Goal: Task Accomplishment & Management: Manage account settings

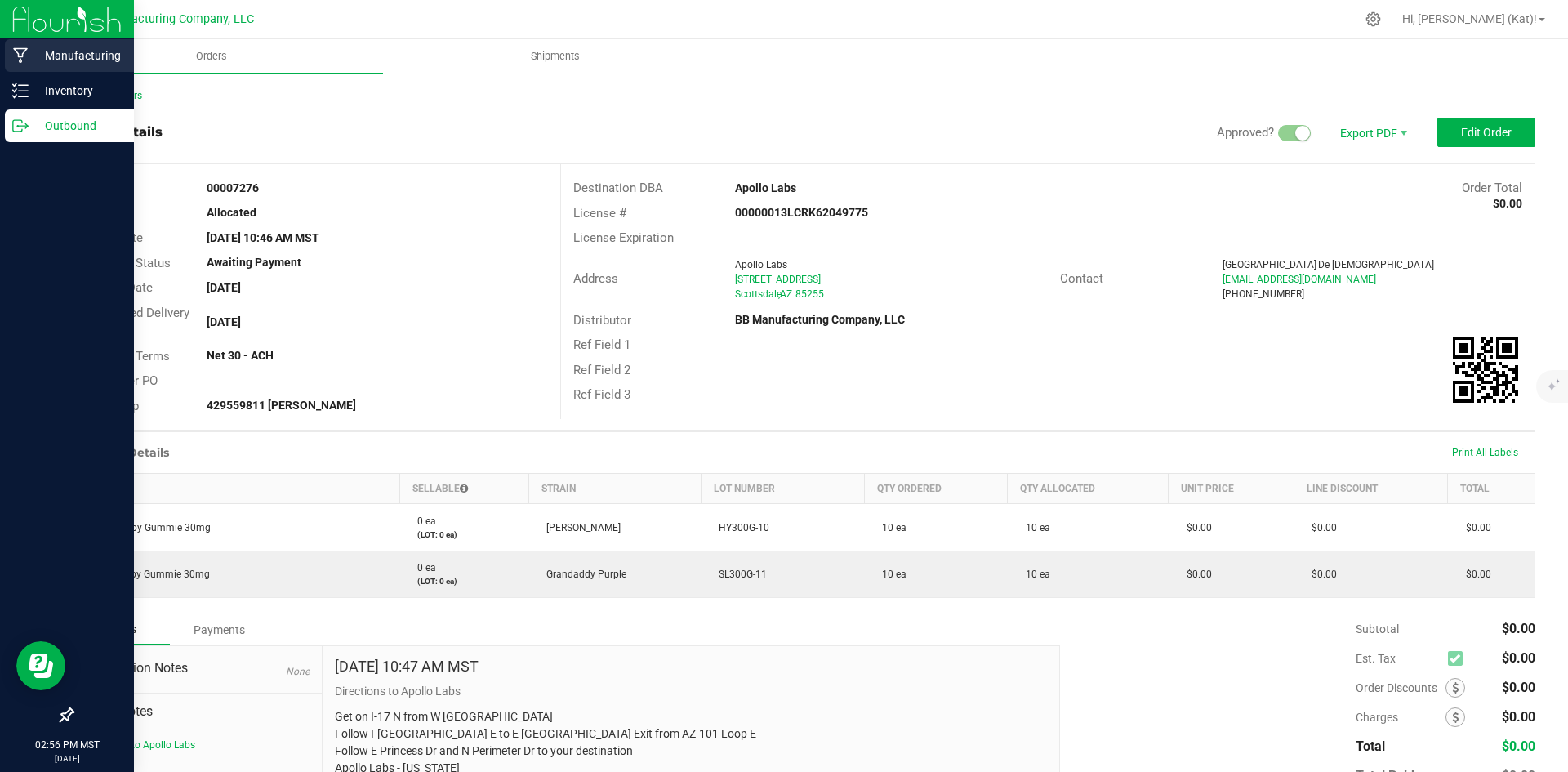
click at [23, 47] on div "Manufacturing" at bounding box center [69, 55] width 129 height 33
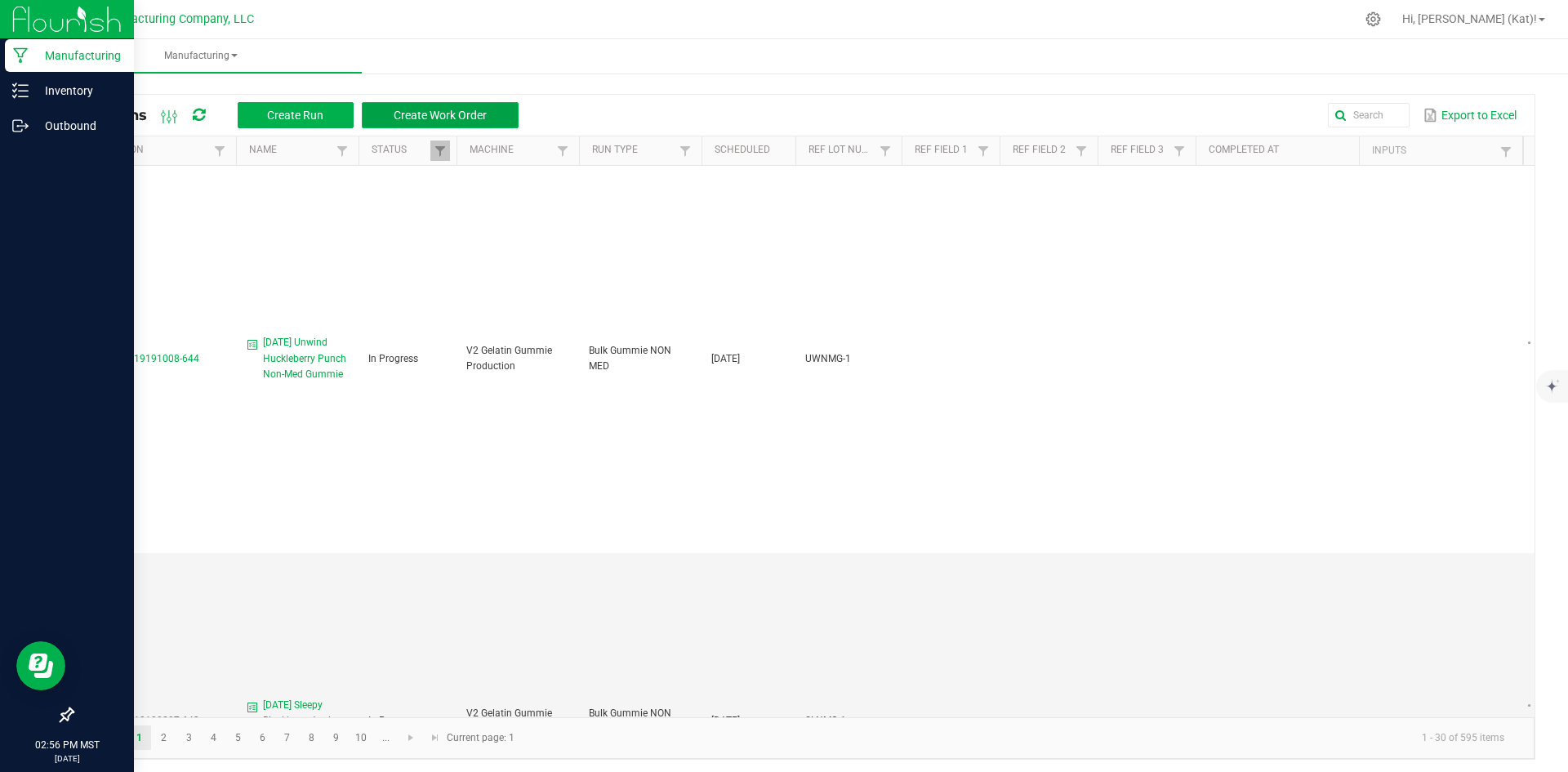
click at [464, 113] on span "Create Work Order" at bounding box center [440, 115] width 93 height 13
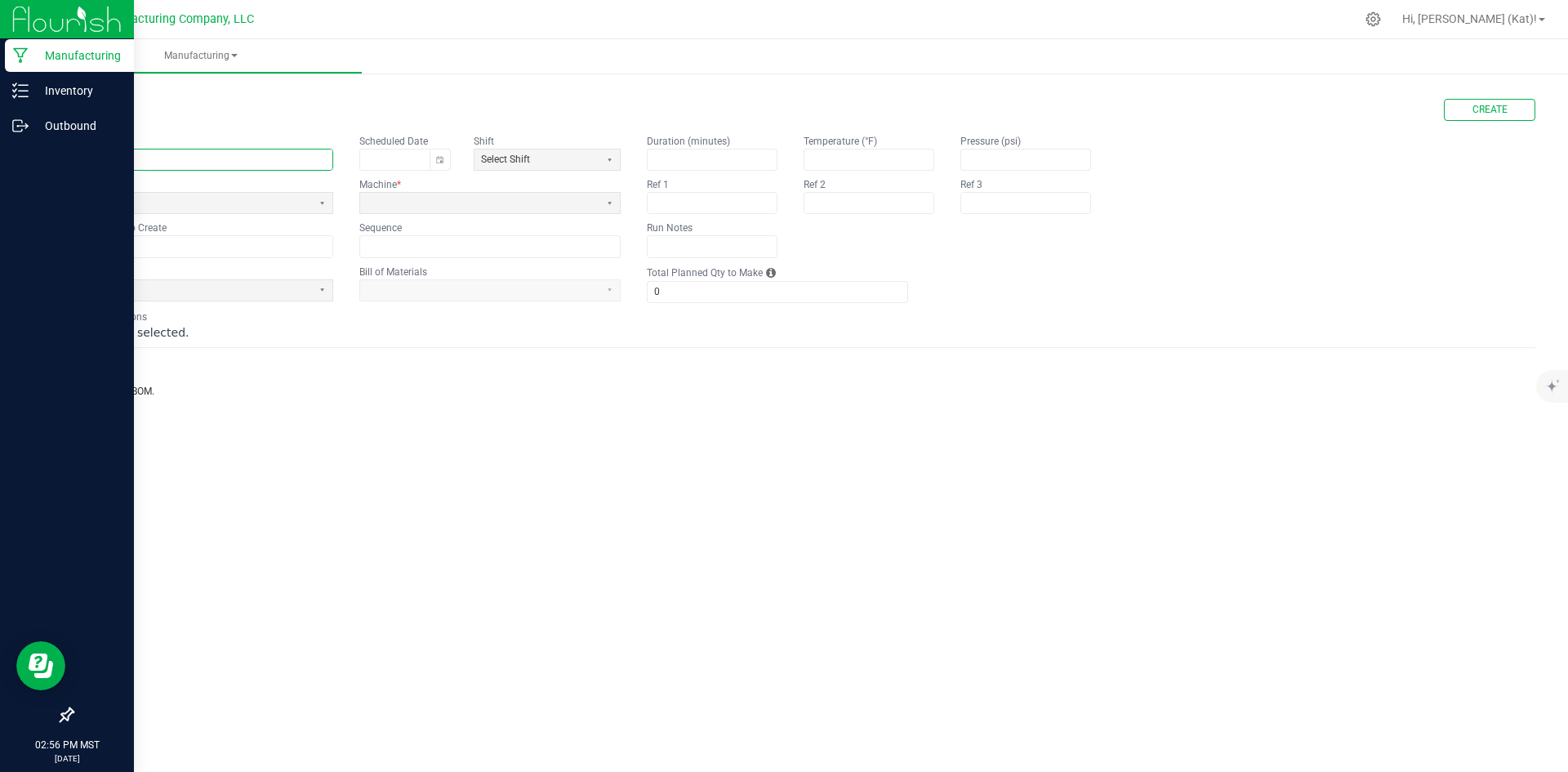
click at [232, 167] on input "text" at bounding box center [202, 159] width 260 height 21
paste input "Stoney Prickly Pear Lemonade 100mg Gummie"
click at [113, 157] on input "9.19.25Stoney Prickly Pear Lemonade 100mg Gummie" at bounding box center [202, 159] width 260 height 21
drag, startPoint x: 325, startPoint y: 159, endPoint x: 369, endPoint y: 147, distance: 45.6
click at [369, 147] on fieldset "Name 9.19.25 Stoney Prickly Pear Lemonade 100mg Gummie Scheduled Date Shift Sel…" at bounding box center [346, 195] width 549 height 123
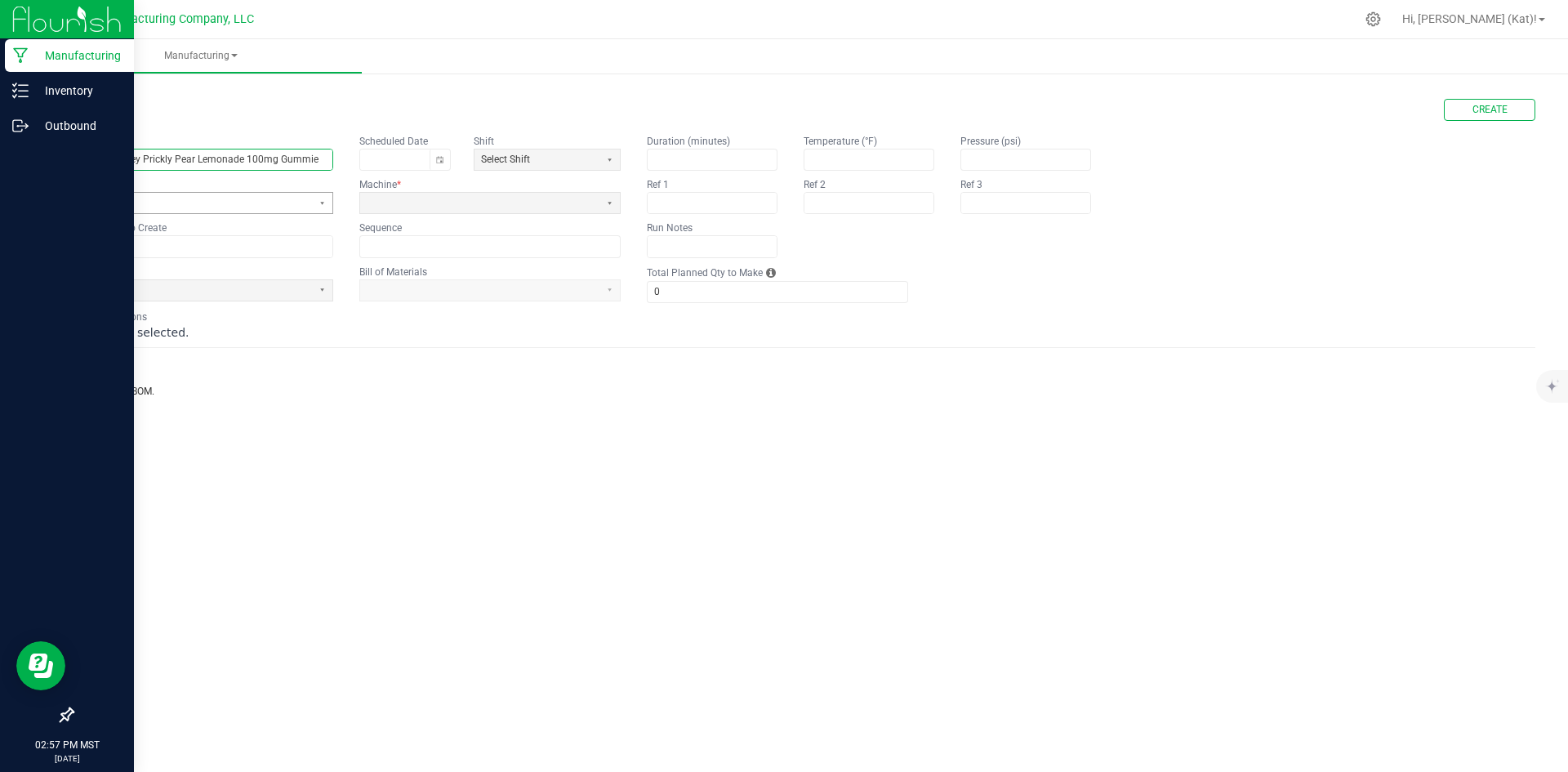
type input "[DATE] Stoney Prickly Pear Lemonade 100mg Gummie"
click at [232, 203] on span at bounding box center [191, 203] width 226 height 14
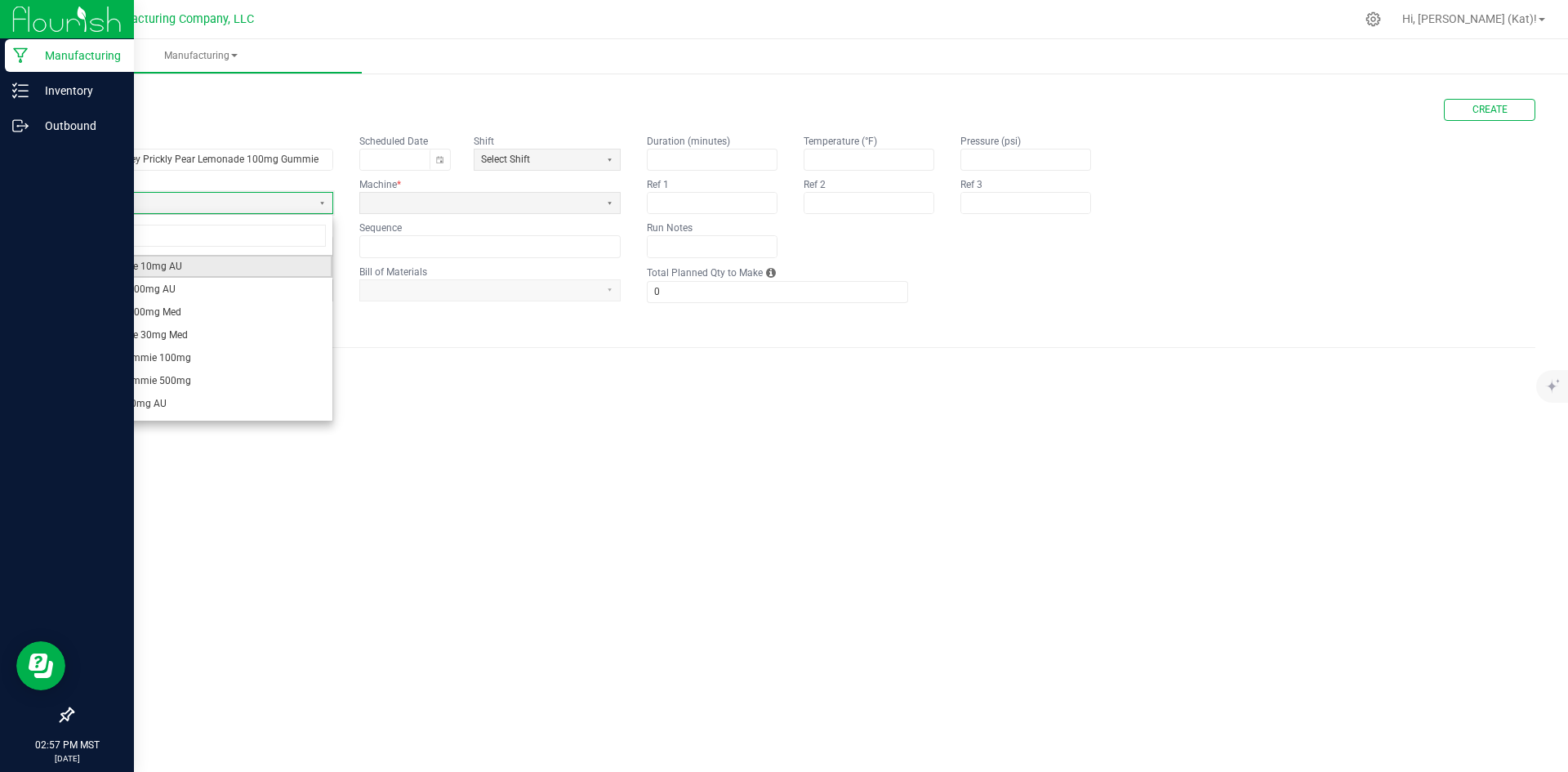
click at [202, 265] on li "Bulk Gummie 10mg AU" at bounding box center [202, 266] width 260 height 23
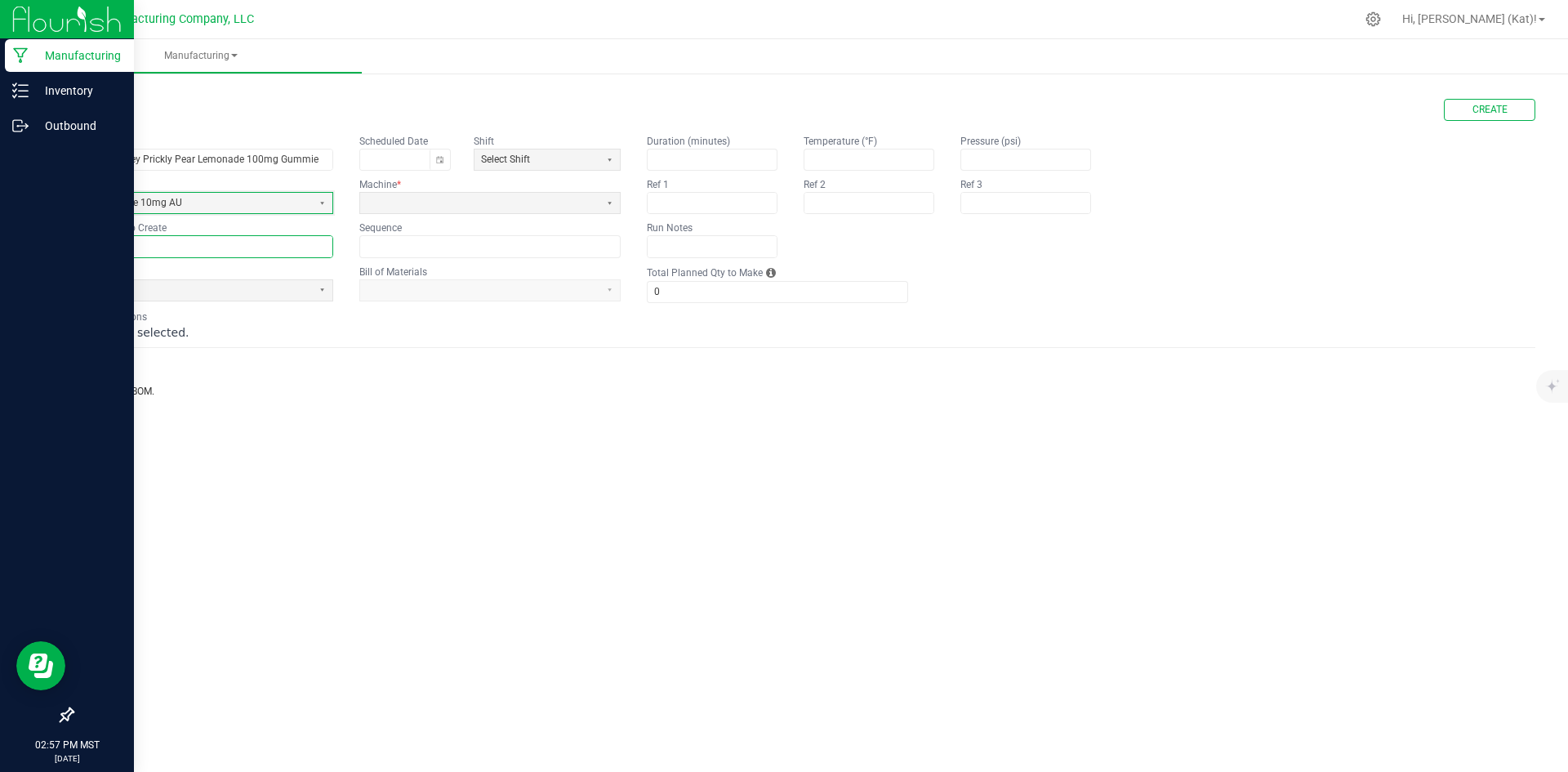
click at [167, 243] on input "text" at bounding box center [202, 247] width 260 height 21
paste input "ST100G-42"
type input "ST100G-42"
click at [200, 294] on span at bounding box center [191, 290] width 226 height 14
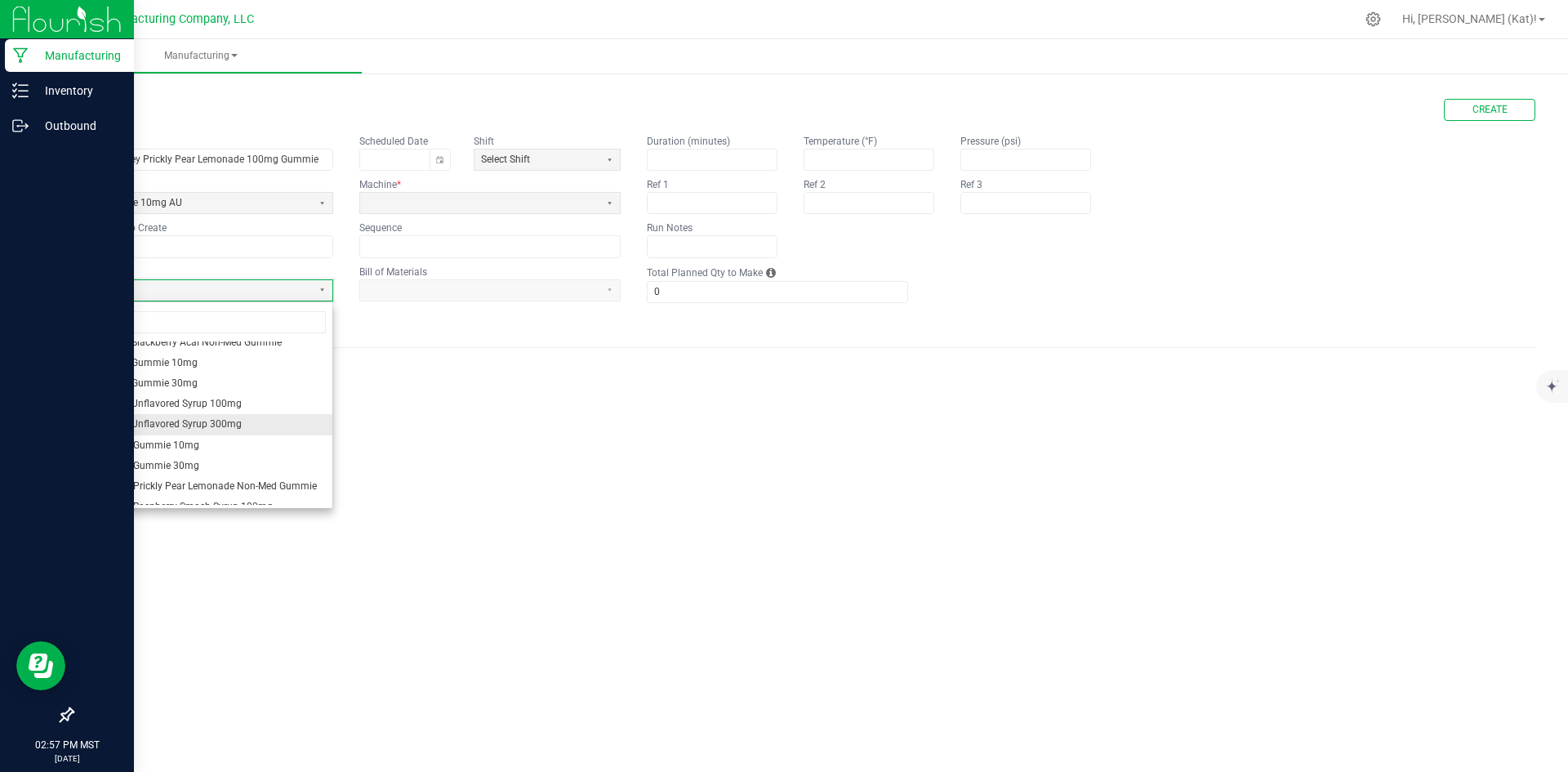
scroll to position [571, 0]
click at [175, 414] on span "Bulk Stoney Gummie 10mg" at bounding box center [139, 416] width 120 height 14
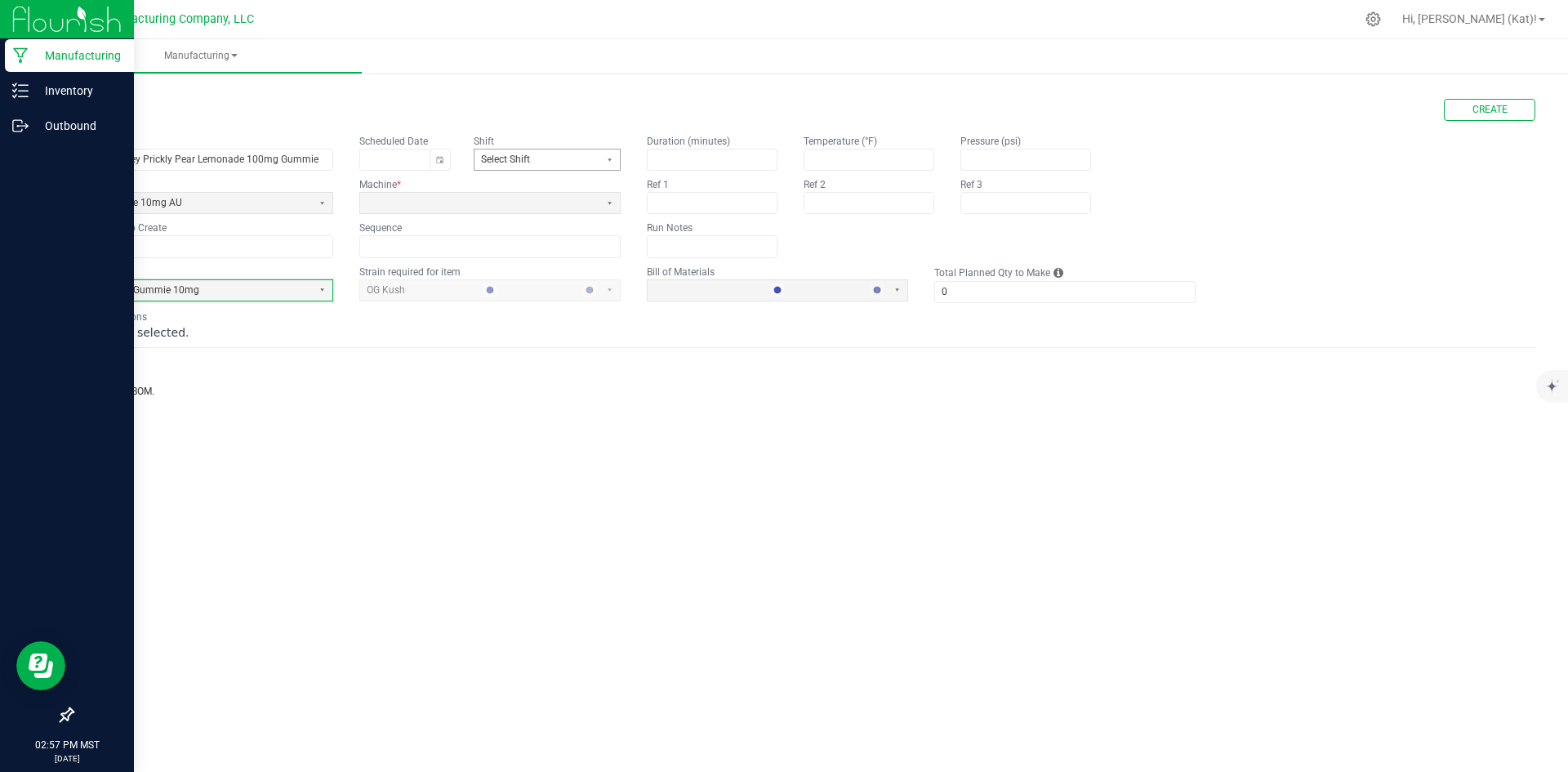
type input "1"
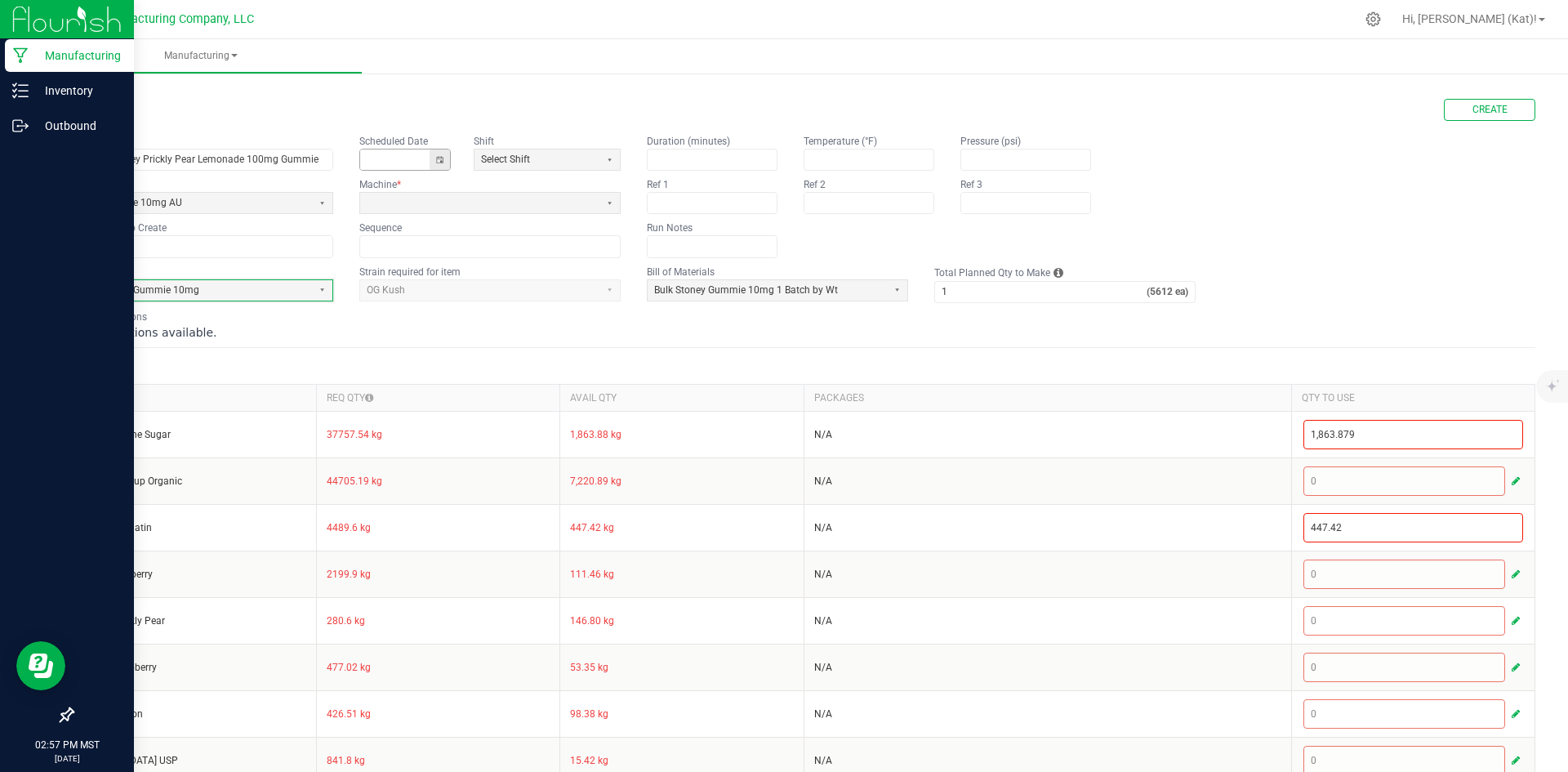
click at [449, 150] on button "Toggle calendar" at bounding box center [440, 159] width 21 height 21
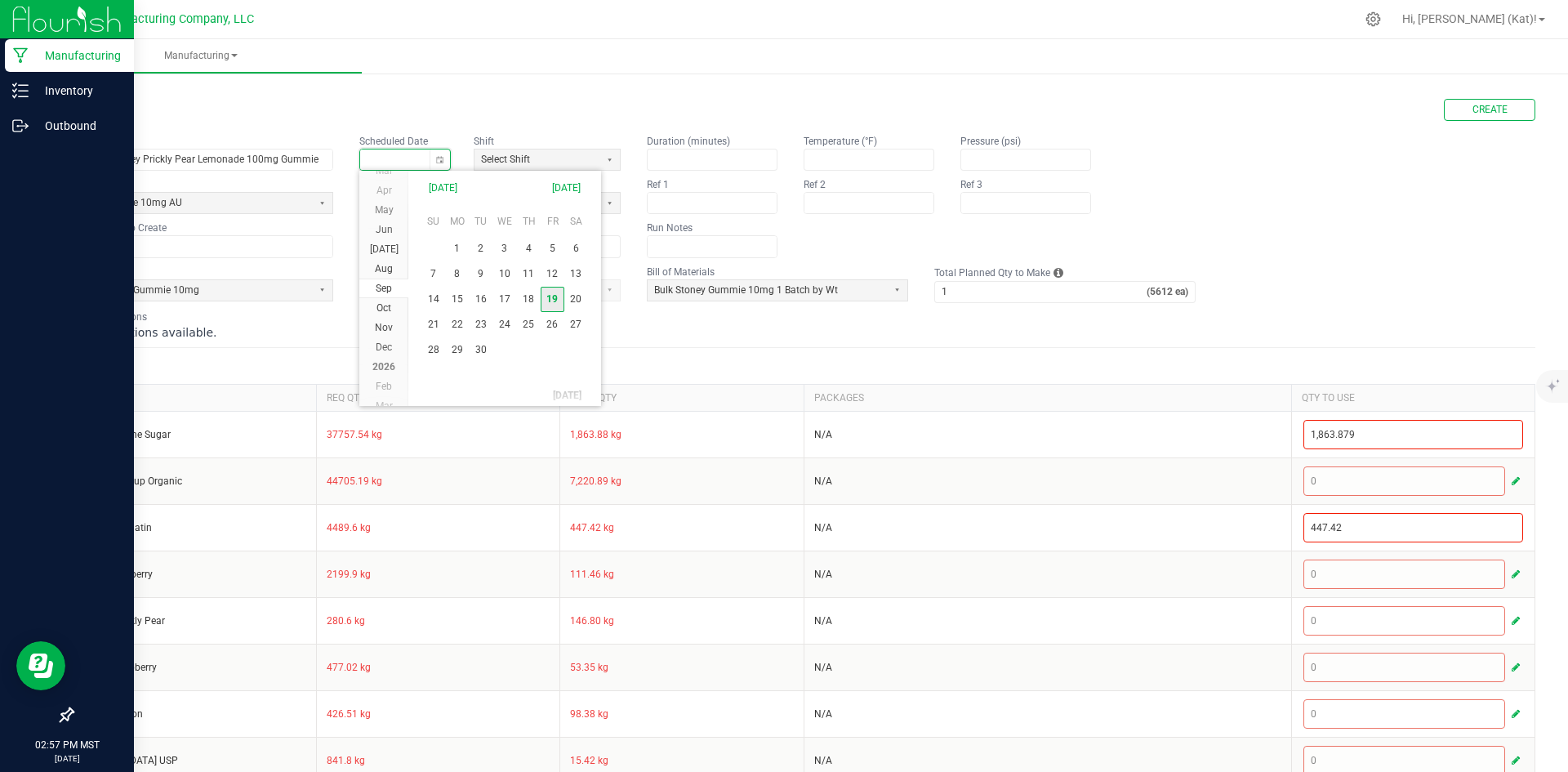
click at [560, 290] on span "19" at bounding box center [552, 299] width 23 height 25
type input "[DATE]"
click at [493, 206] on span at bounding box center [480, 203] width 226 height 14
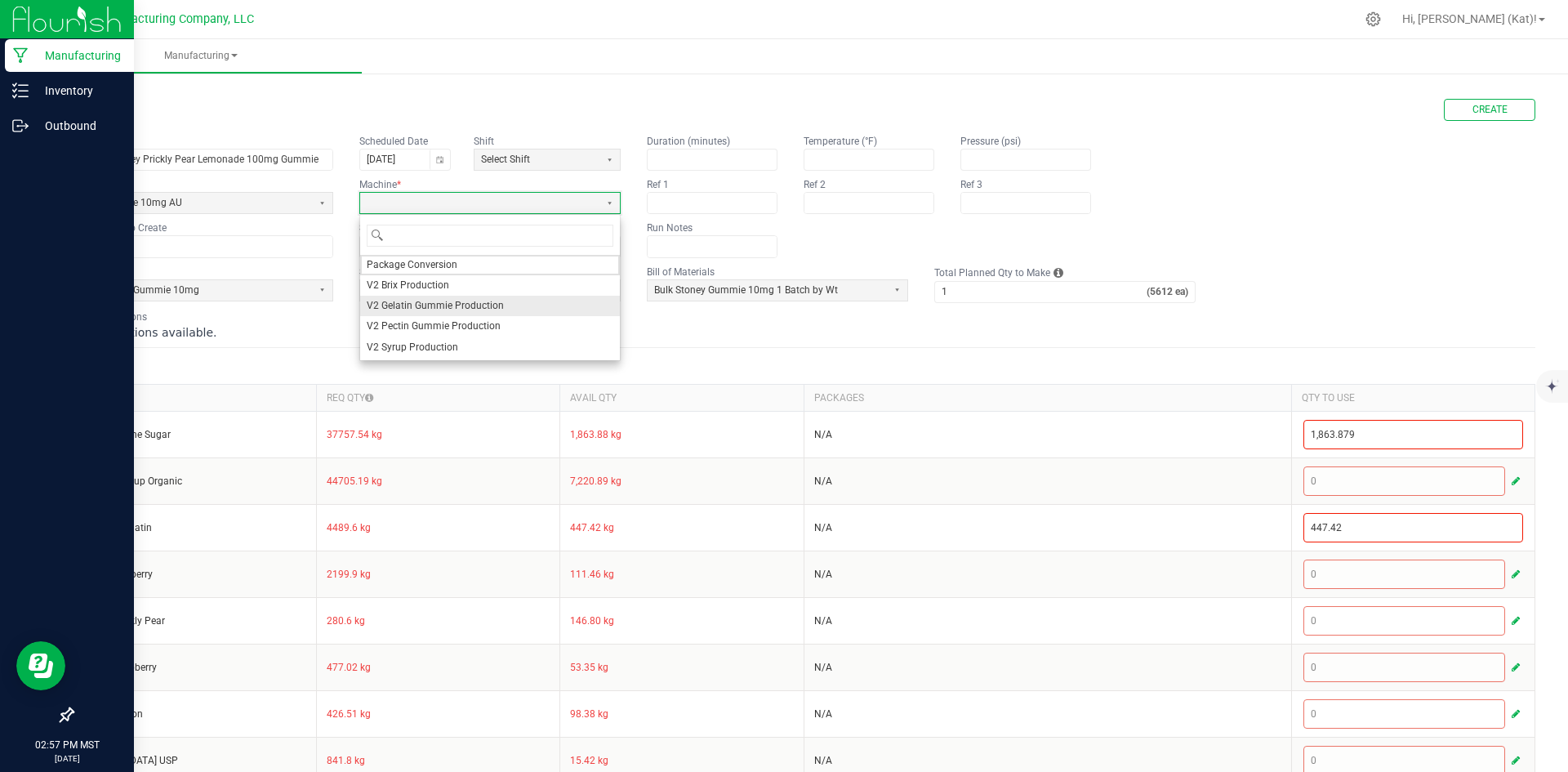
click at [463, 304] on span "V2 Gelatin Gummie Production" at bounding box center [435, 306] width 137 height 14
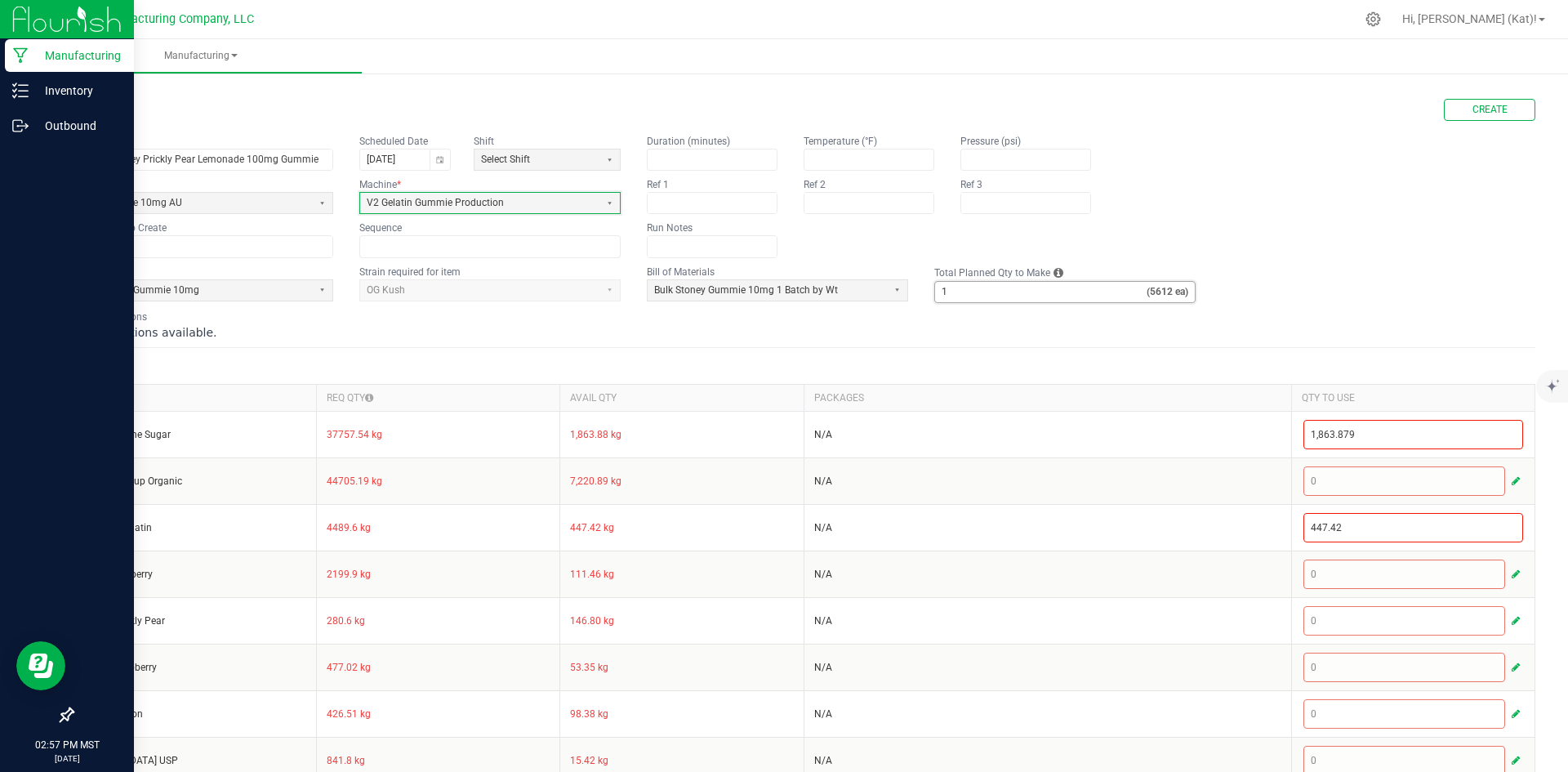
click at [1088, 295] on input "1" at bounding box center [1041, 292] width 211 height 21
type input "15"
click at [1056, 355] on h3 "Inputs" at bounding box center [804, 366] width 1464 height 23
click at [1479, 116] on span "Create" at bounding box center [1489, 110] width 35 height 14
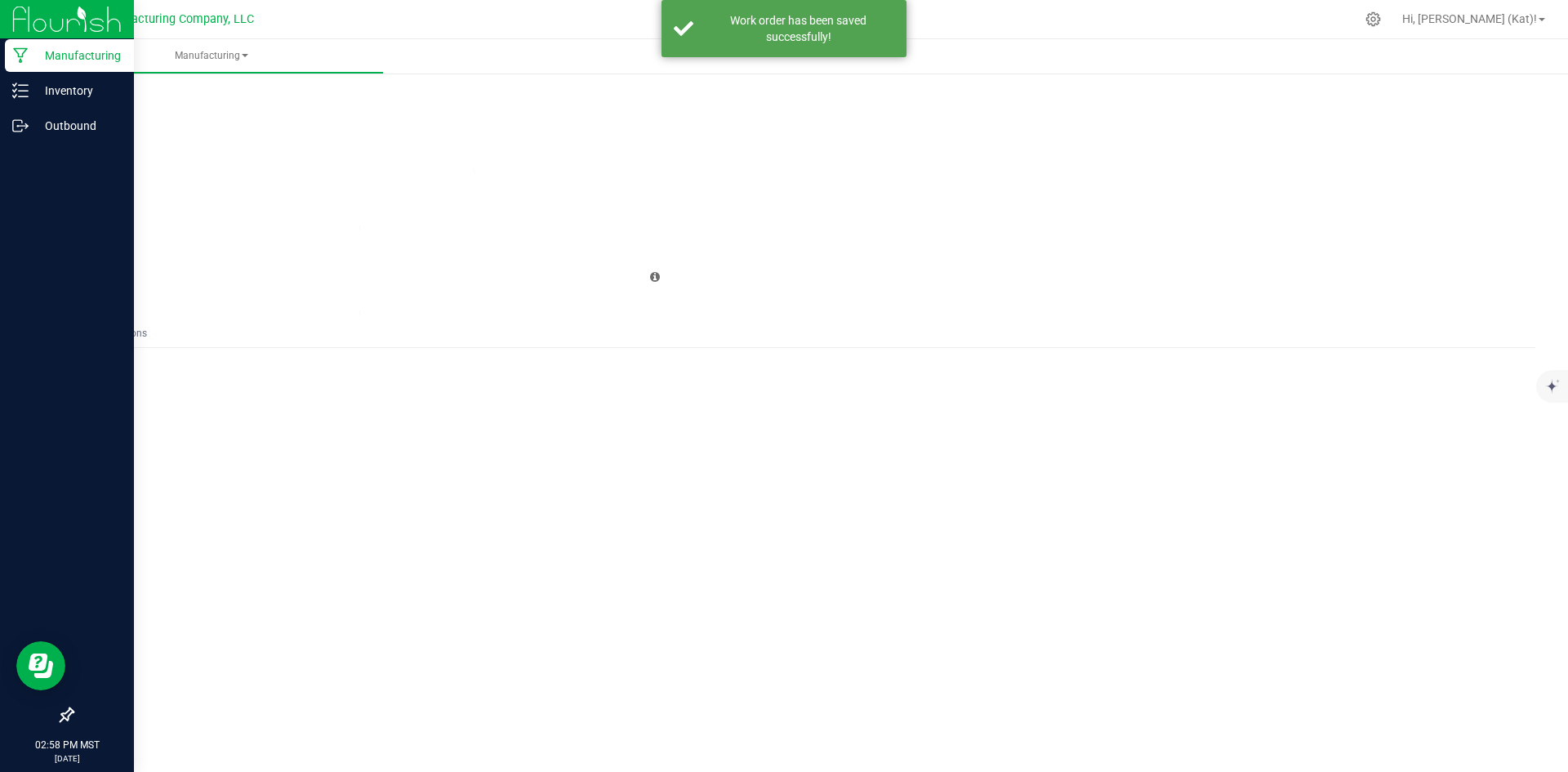
type input "0"
type input "9.19.25 Stoney Prickly Pear Lemonade 100mg Gummie"
type input "ST100G-42"
type input "0"
type input "15"
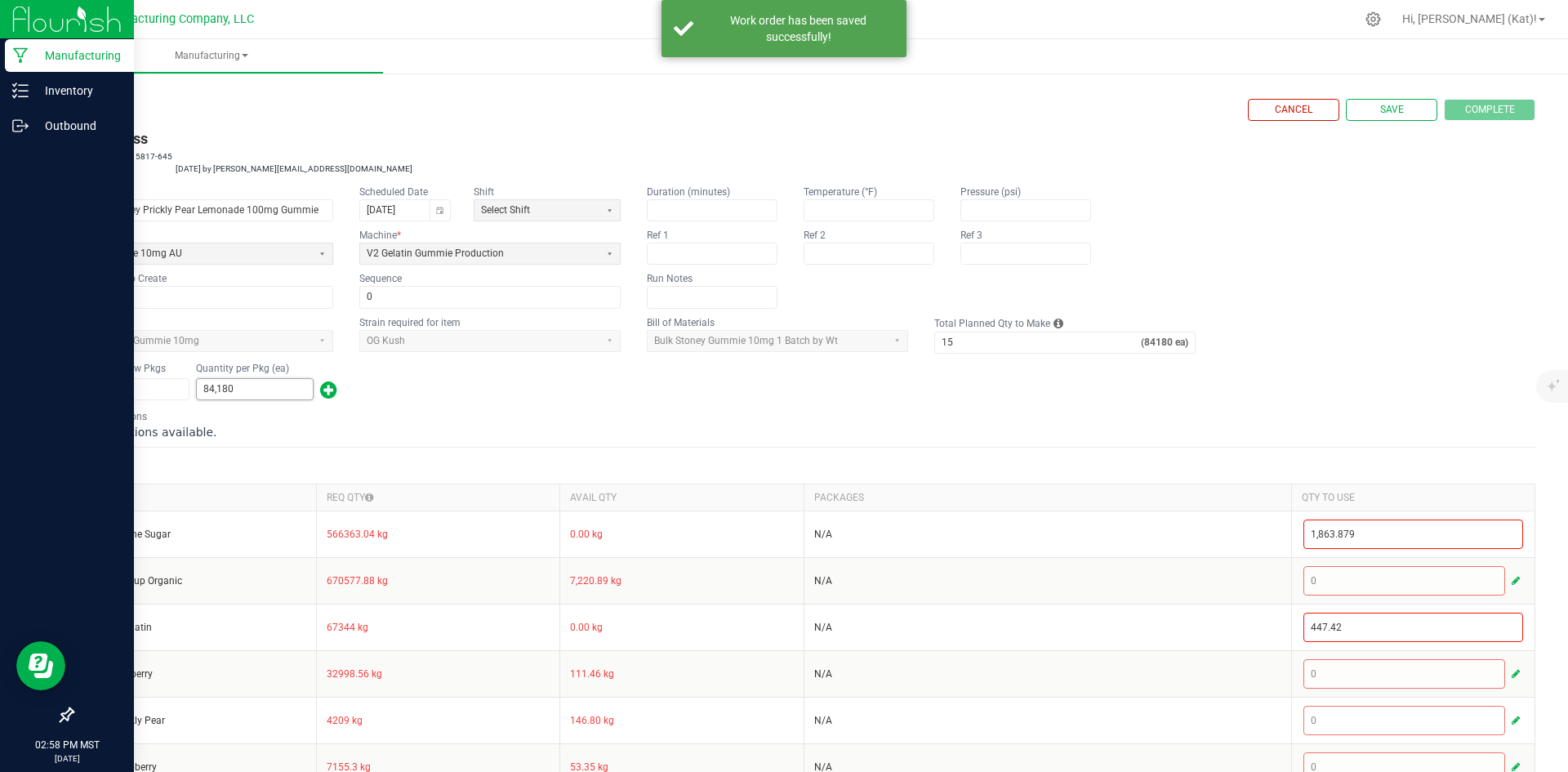
type input "84180"
click at [240, 391] on input "84180" at bounding box center [255, 389] width 116 height 21
type input "1"
click at [708, 399] on div "Number of New Pkgs 1 Quantity per Pkg (ea) 1" at bounding box center [804, 381] width 1464 height 42
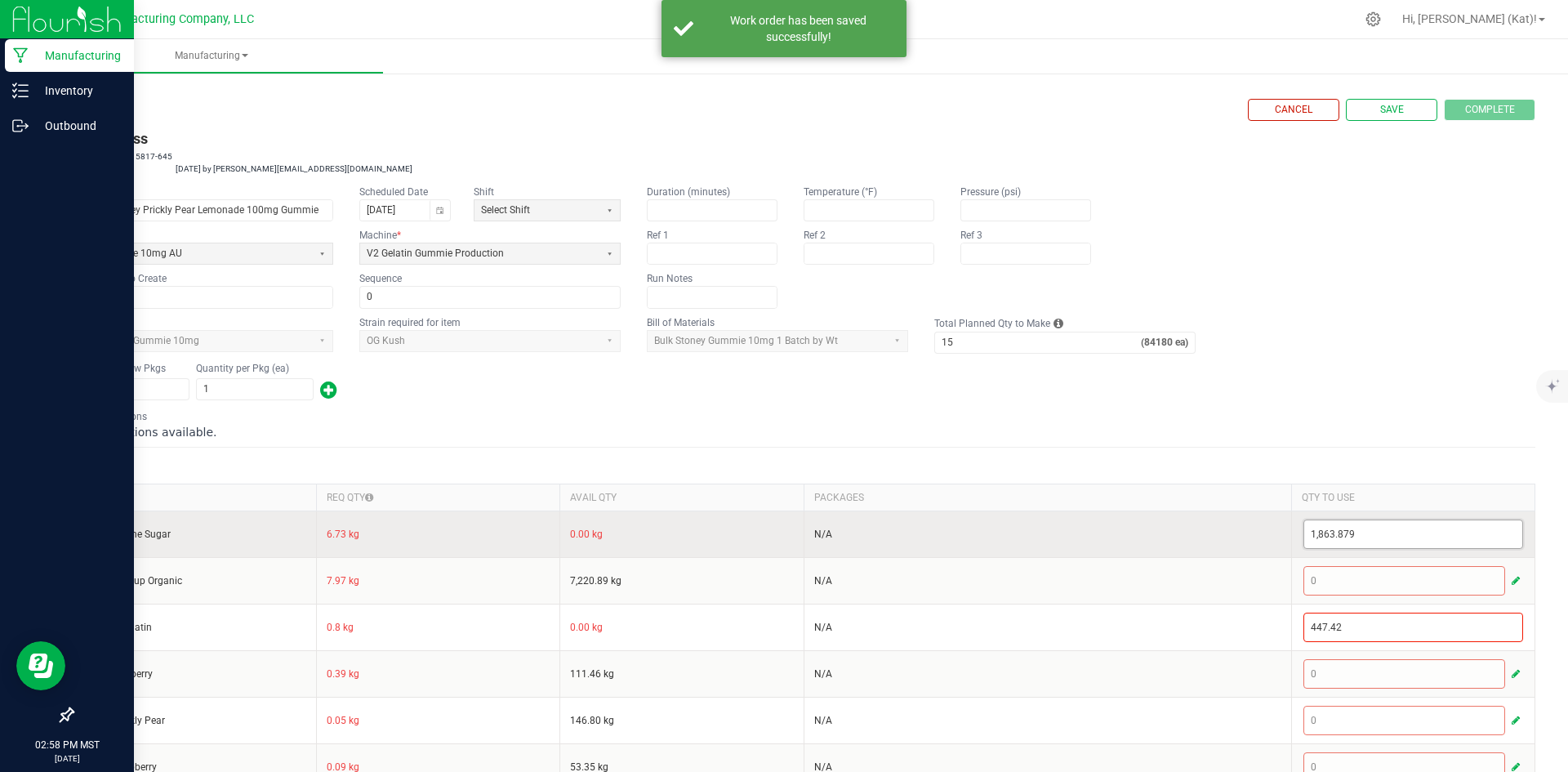
type input "1863.879"
click at [1332, 529] on input "1863.879" at bounding box center [1413, 534] width 219 height 28
click at [1332, 529] on input "1863.879" at bounding box center [1413, 534] width 219 height 28
click at [1332, 530] on input "1863.879" at bounding box center [1413, 534] width 219 height 28
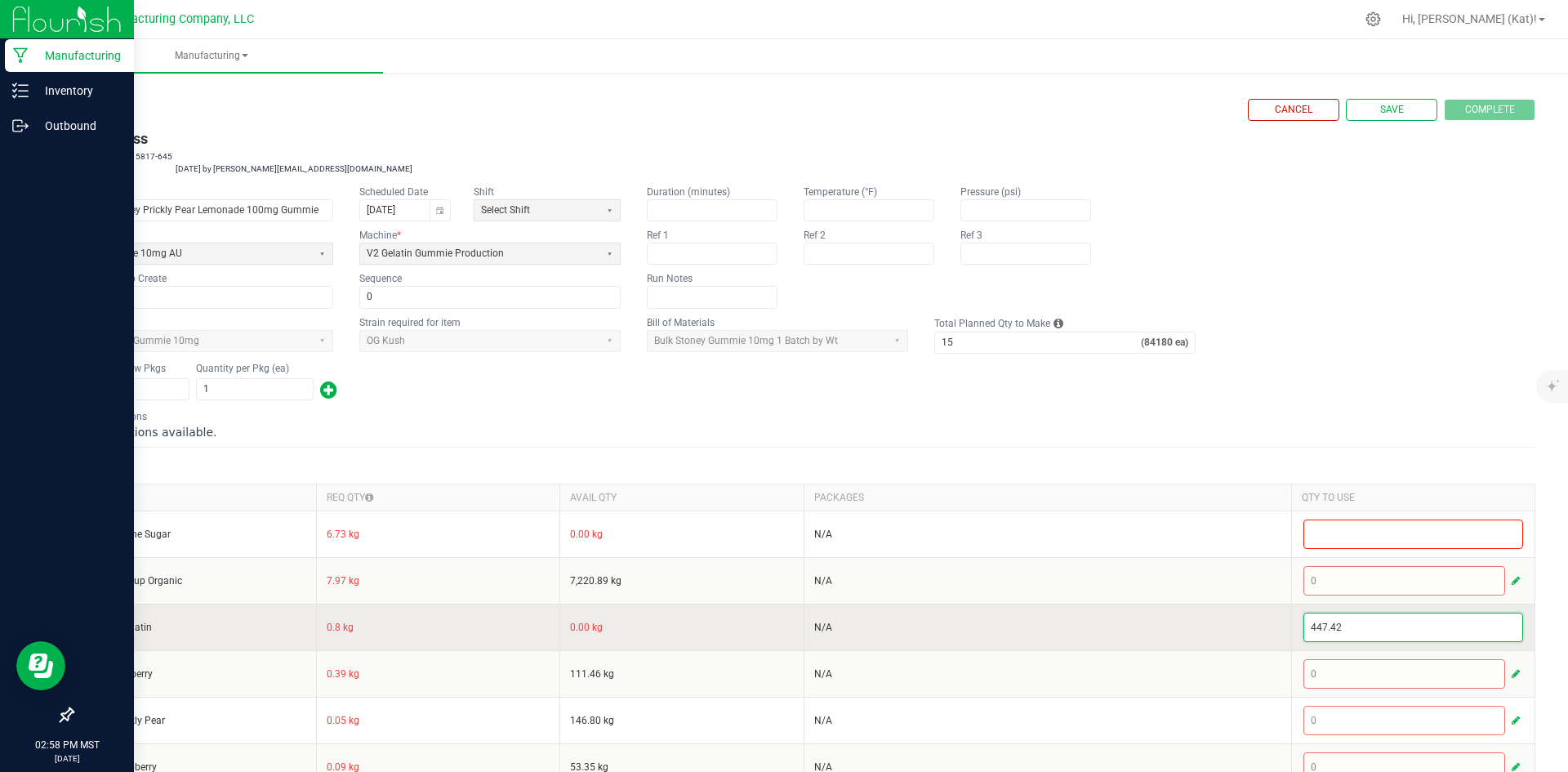
click at [1308, 628] on input "447.42" at bounding box center [1413, 628] width 219 height 28
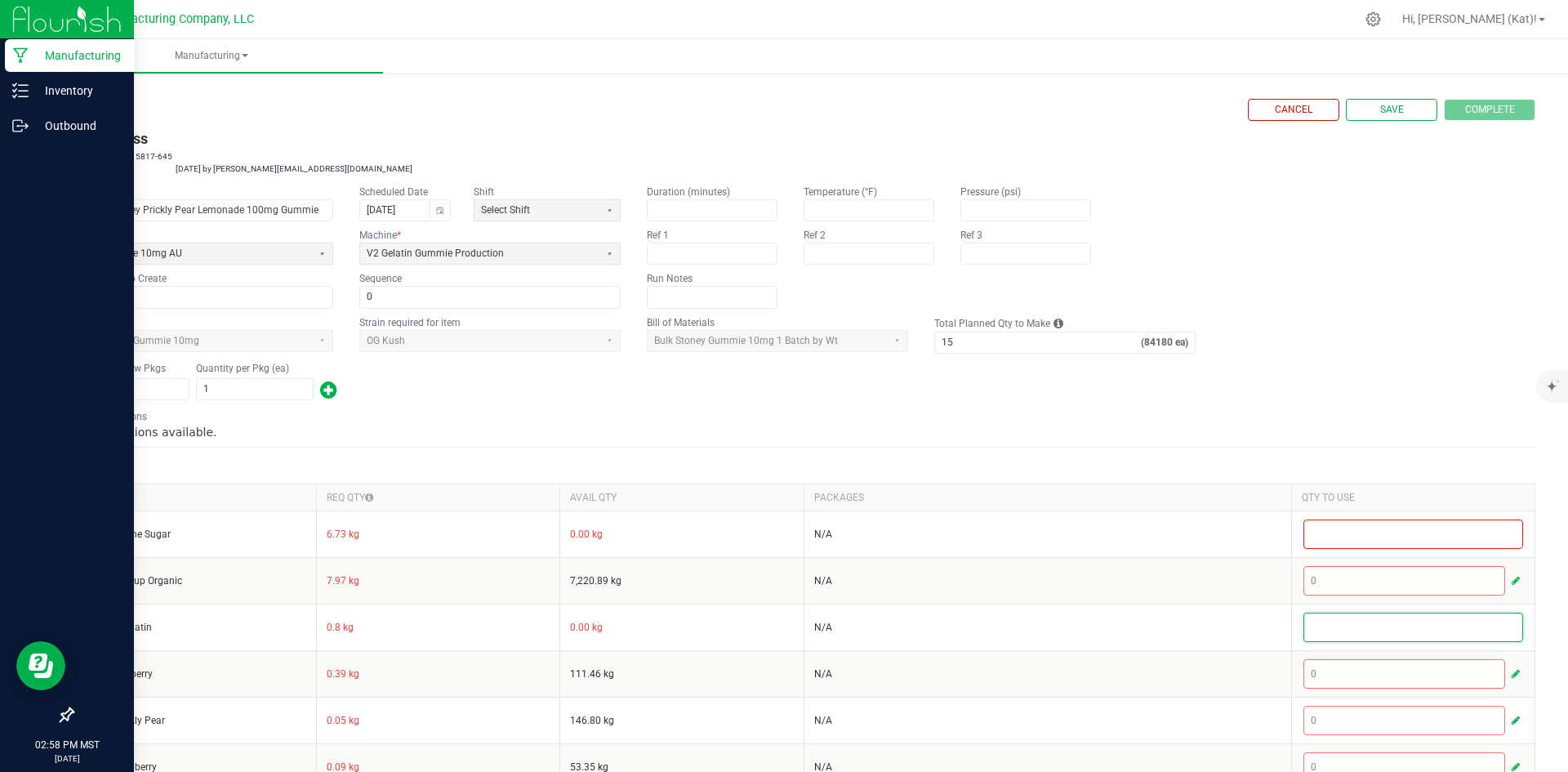
click at [1354, 394] on div "Number of New Pkgs 1 Quantity per Pkg (ea) 1" at bounding box center [804, 381] width 1464 height 42
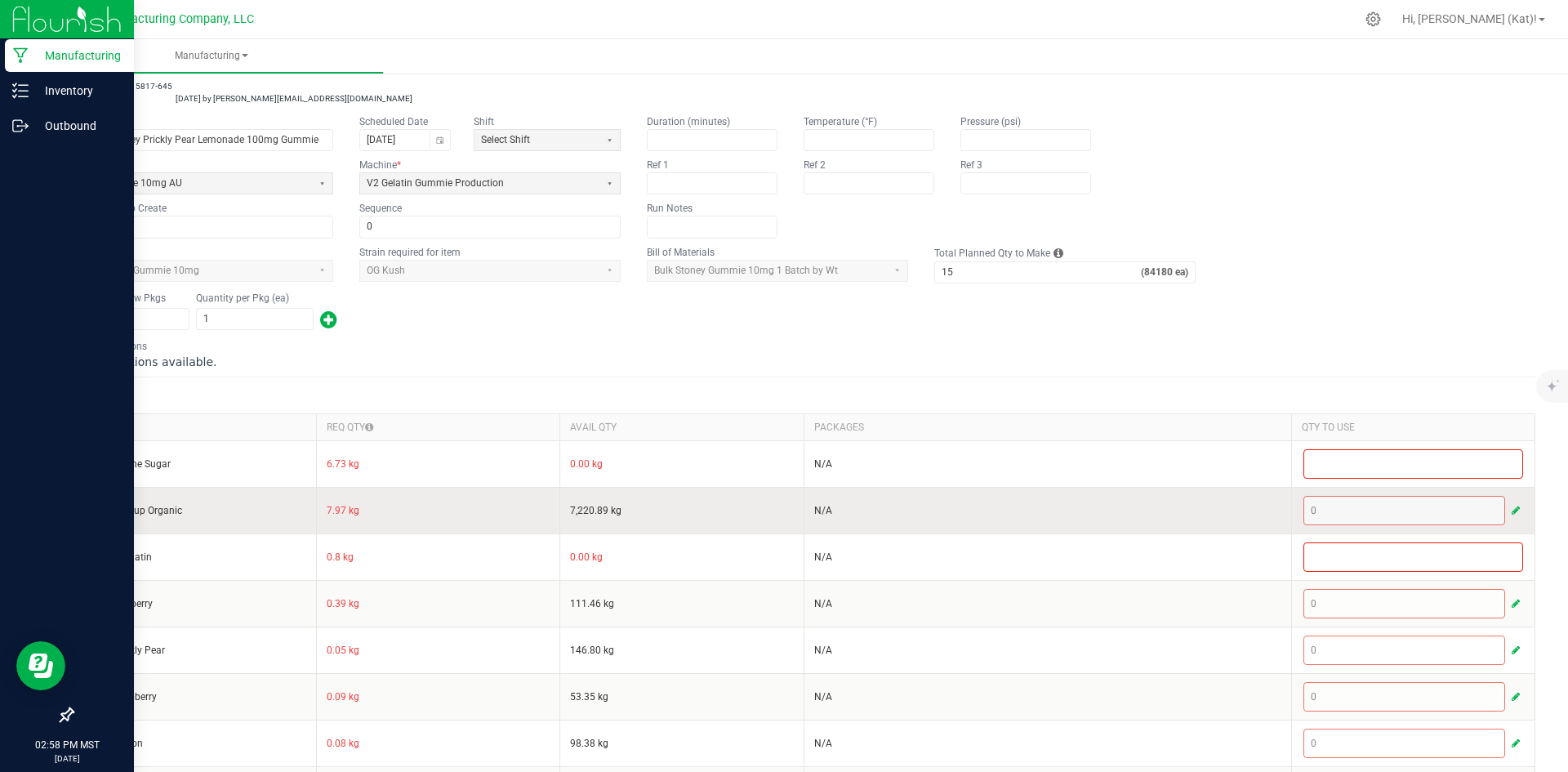
scroll to position [326, 0]
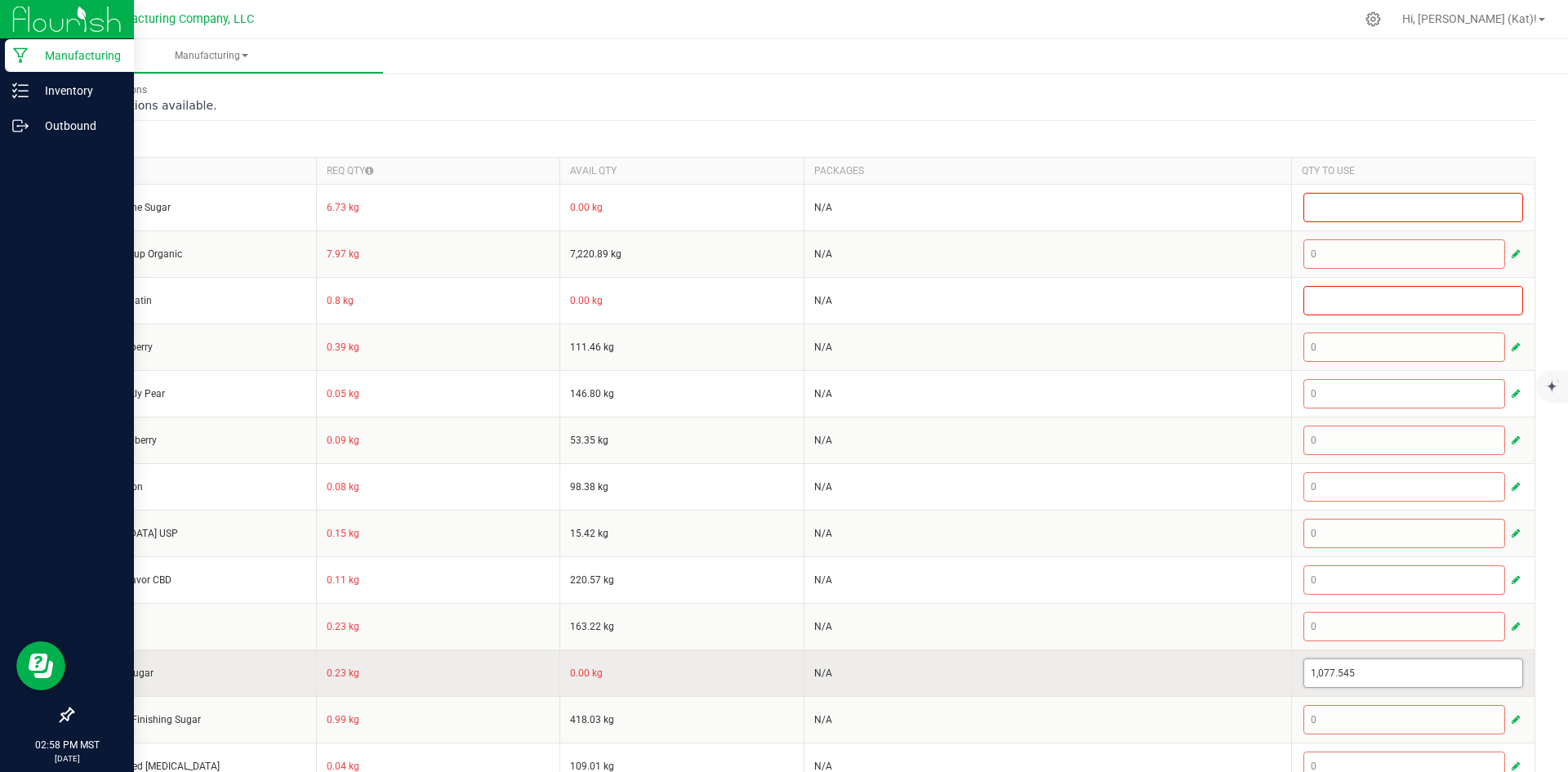
type input "1077.545"
click at [1317, 674] on input "1077.545" at bounding box center [1413, 673] width 219 height 28
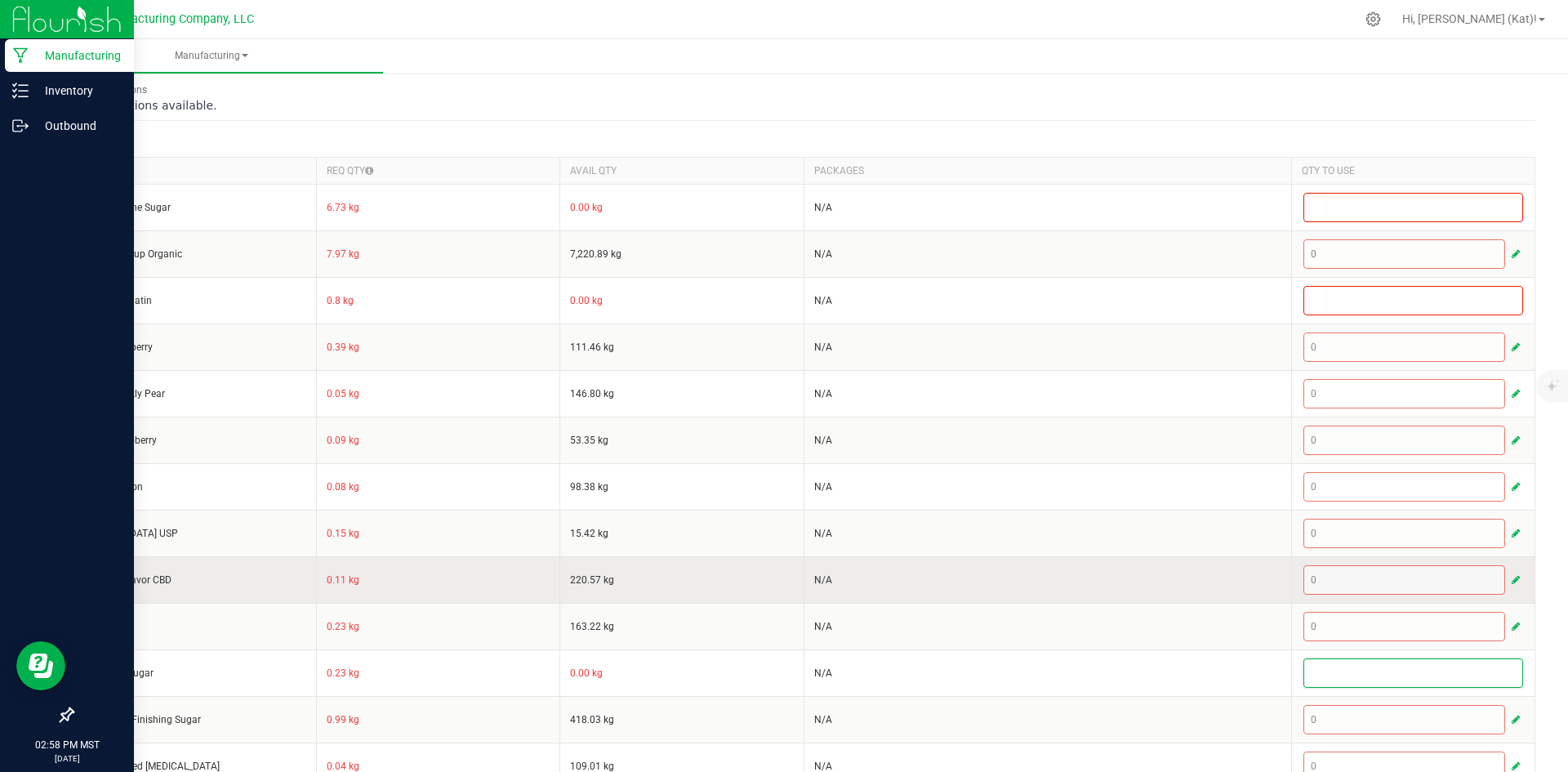
click at [1176, 598] on td "N/A" at bounding box center [1048, 580] width 488 height 47
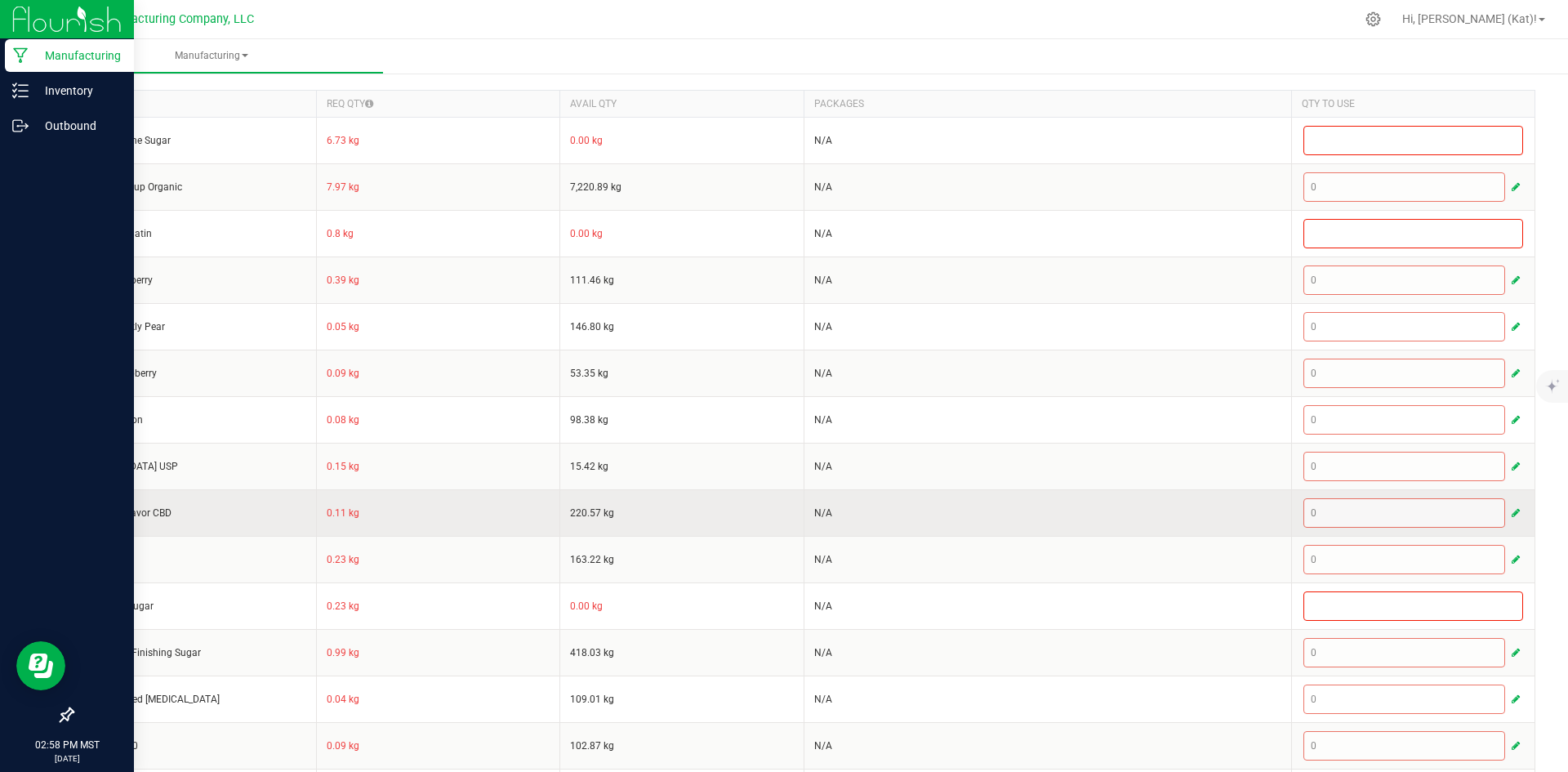
scroll to position [617, 0]
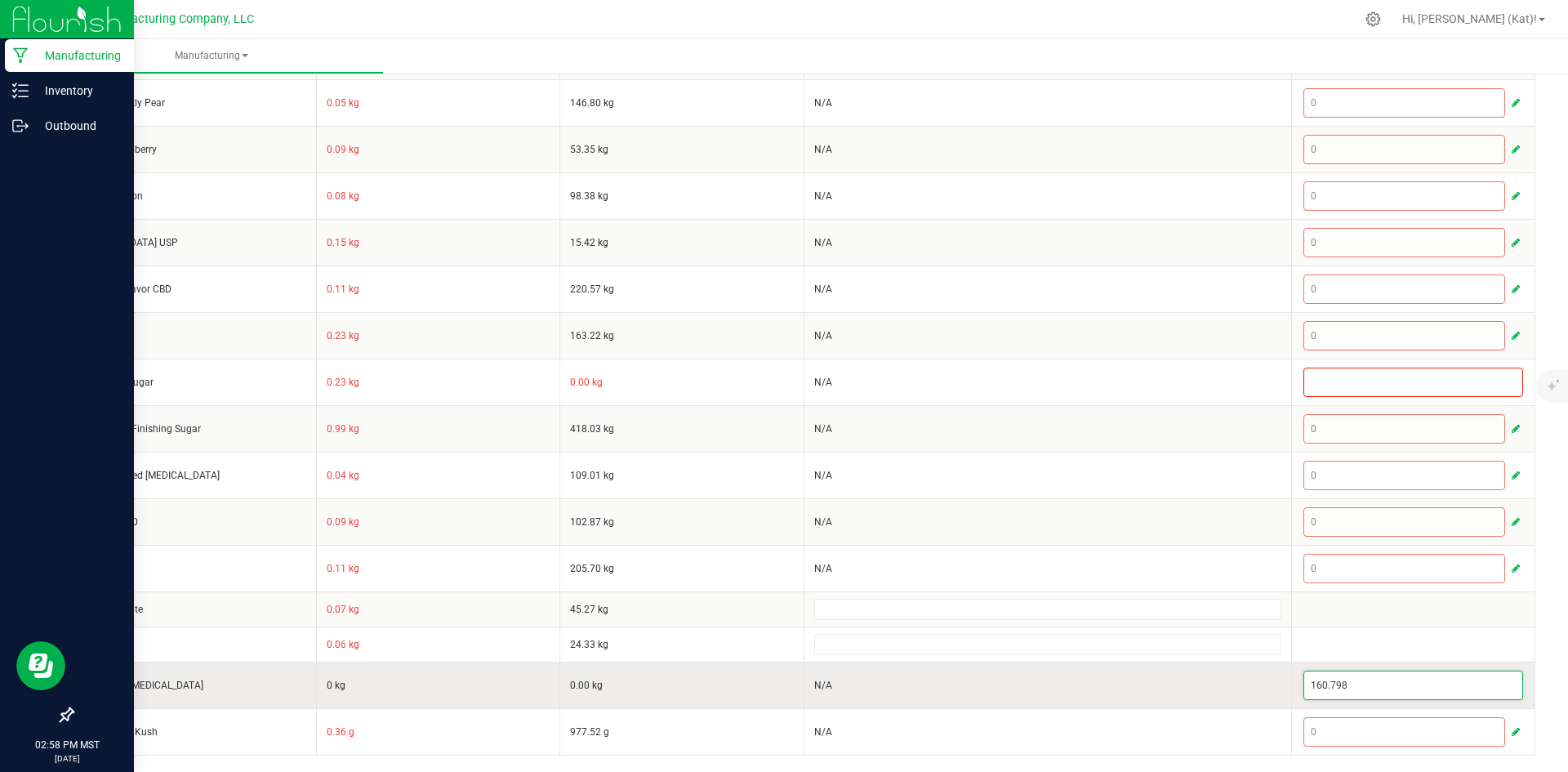
click at [1311, 684] on input "160.798" at bounding box center [1413, 686] width 219 height 28
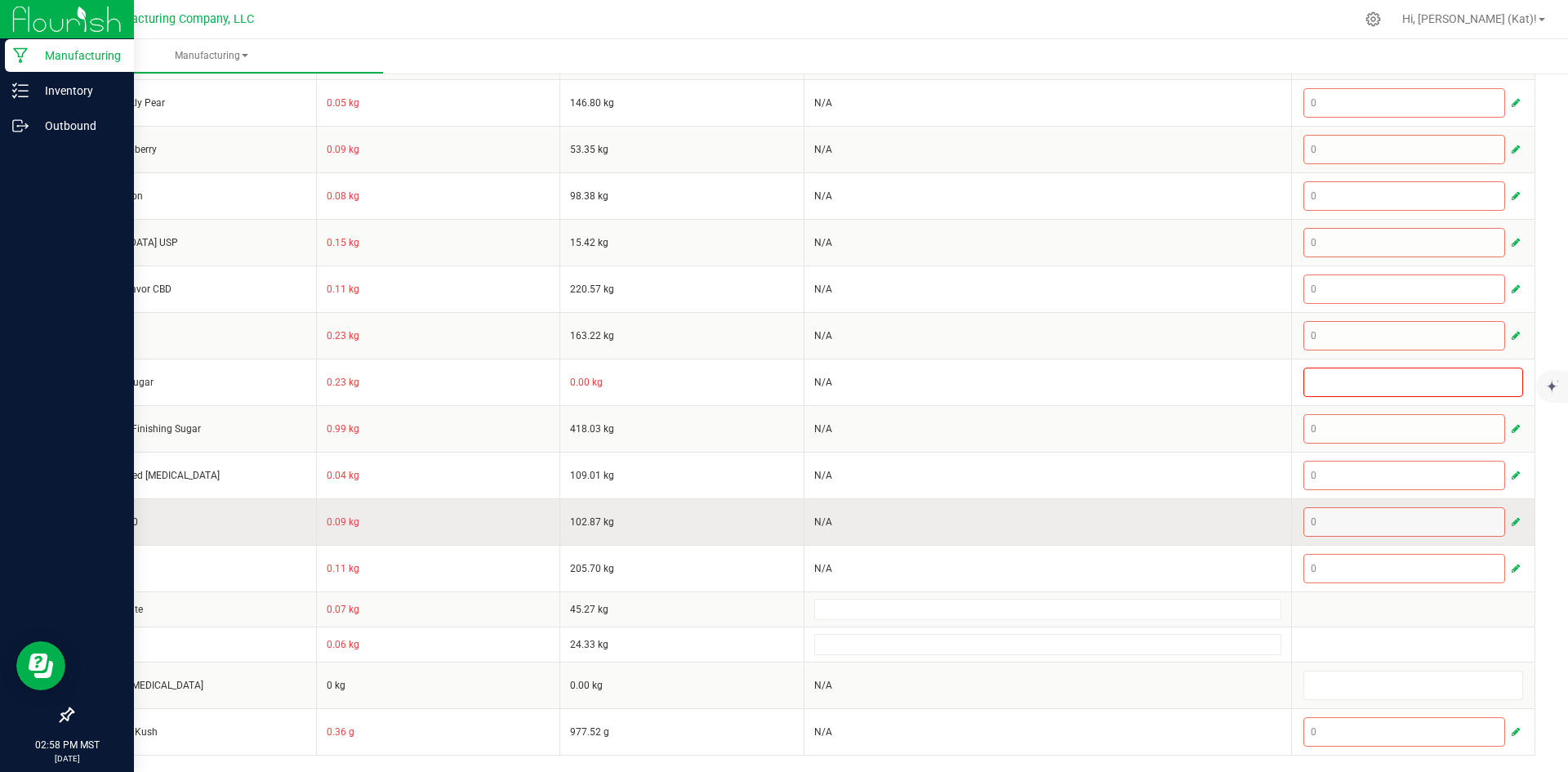
click at [1222, 541] on td "N/A" at bounding box center [1048, 522] width 488 height 47
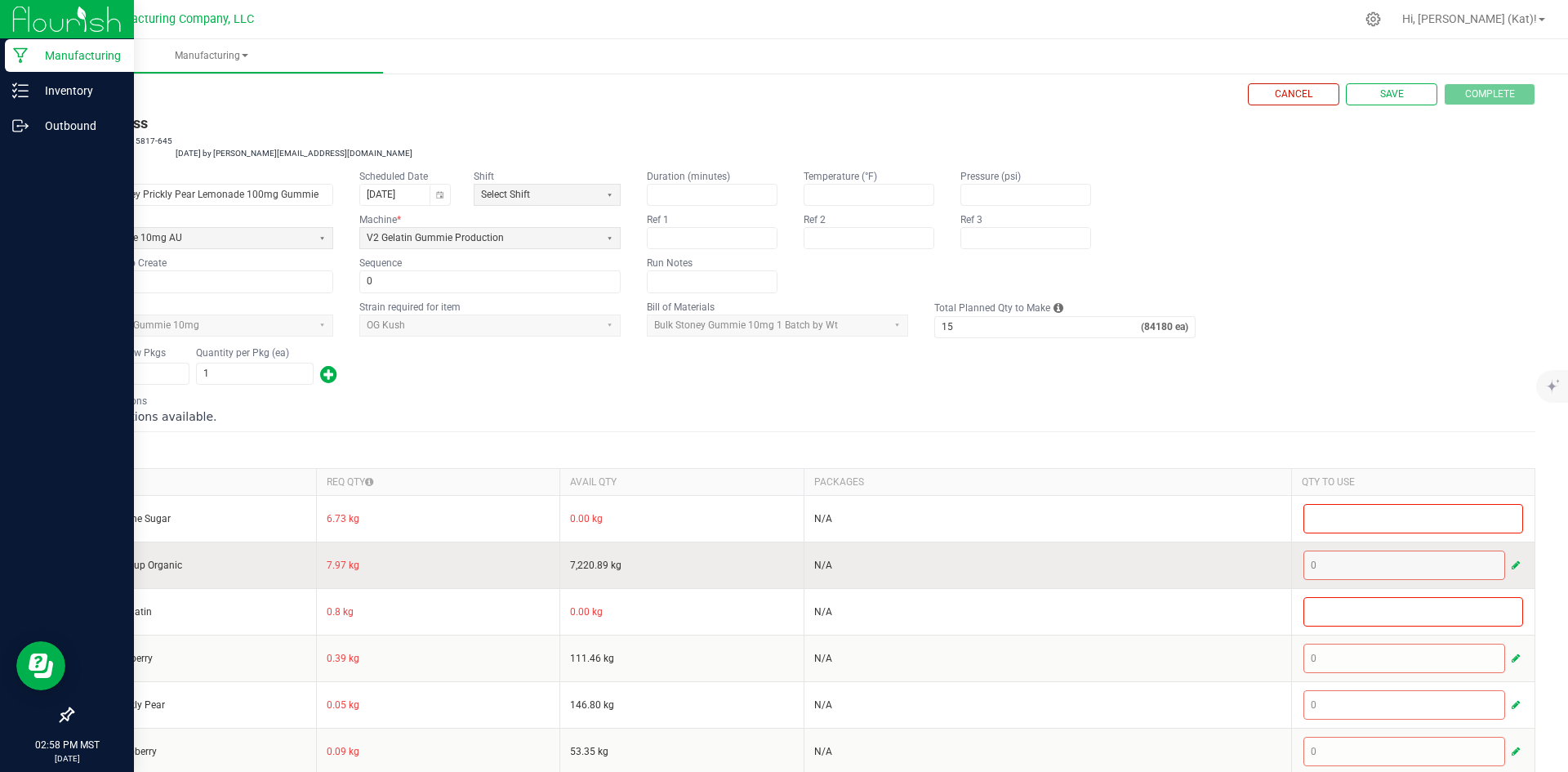
scroll to position [0, 0]
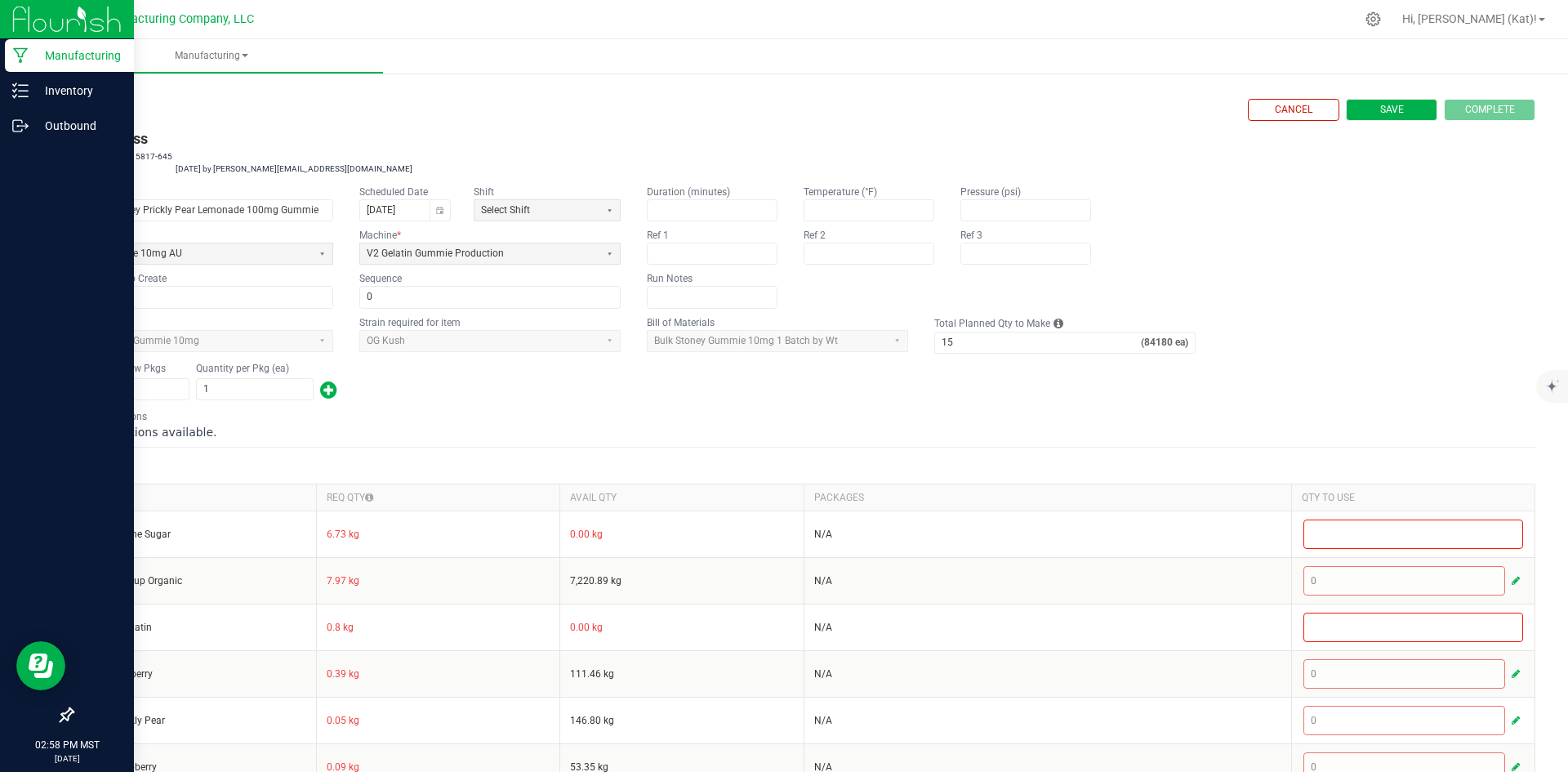
click at [1365, 116] on button "Save" at bounding box center [1392, 110] width 91 height 23
type input "0"
type input "84,180"
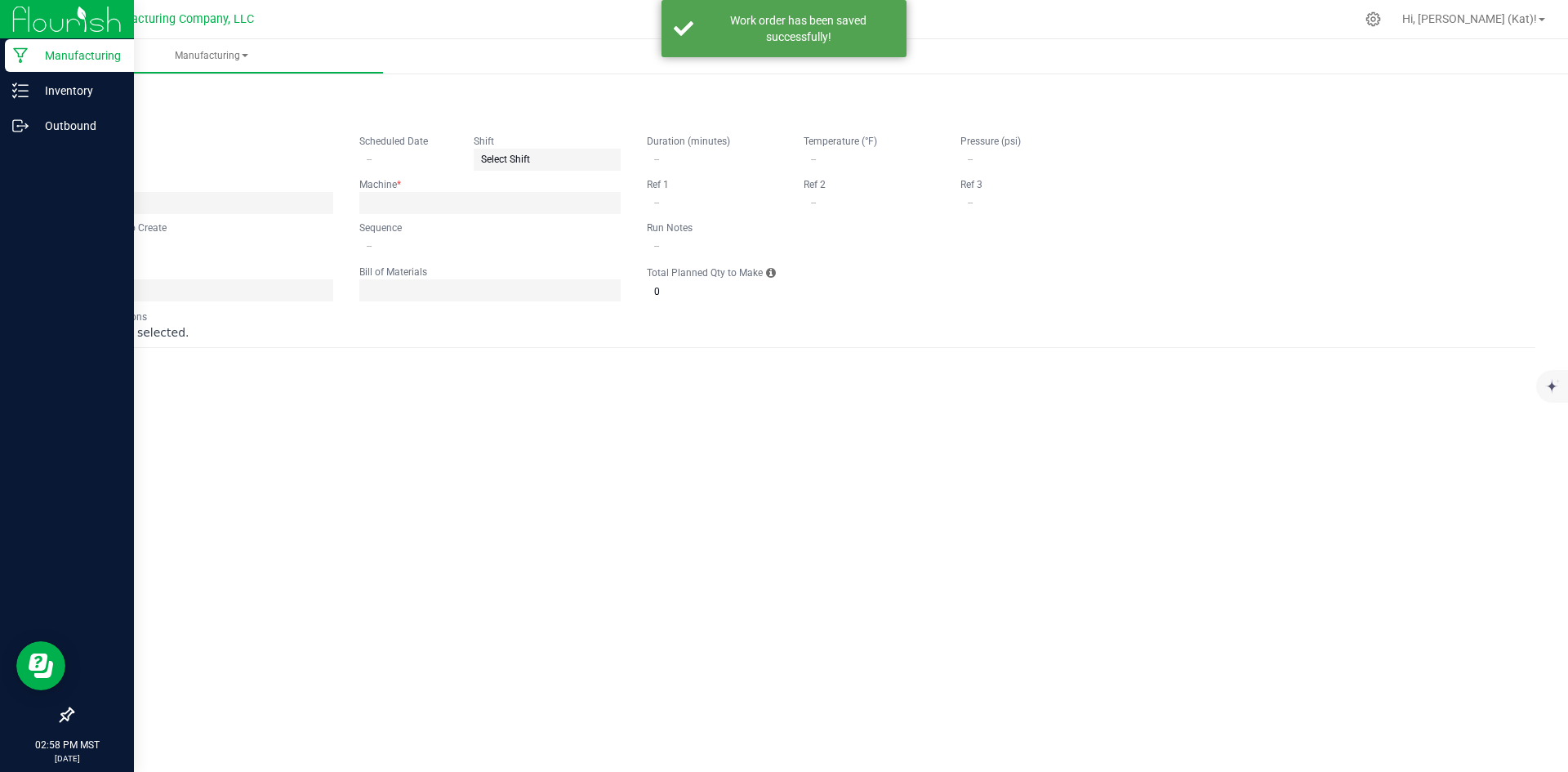
type input "9.19.25 Stoney Prickly Pear Lemonade 100mg Gummie"
type input "[DATE]"
type input "ST100G-42"
type input "0"
type input "15"
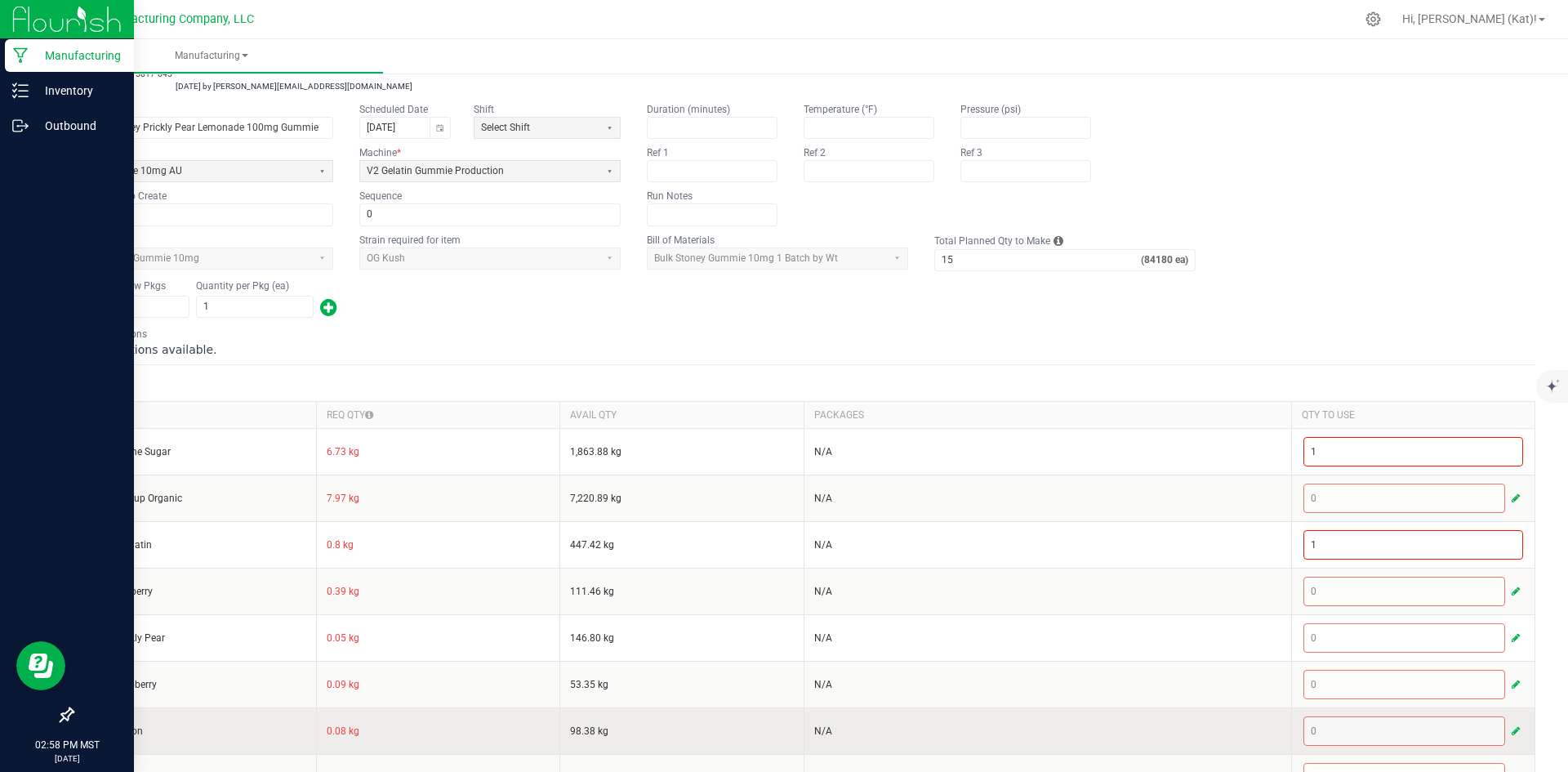
scroll to position [46, 0]
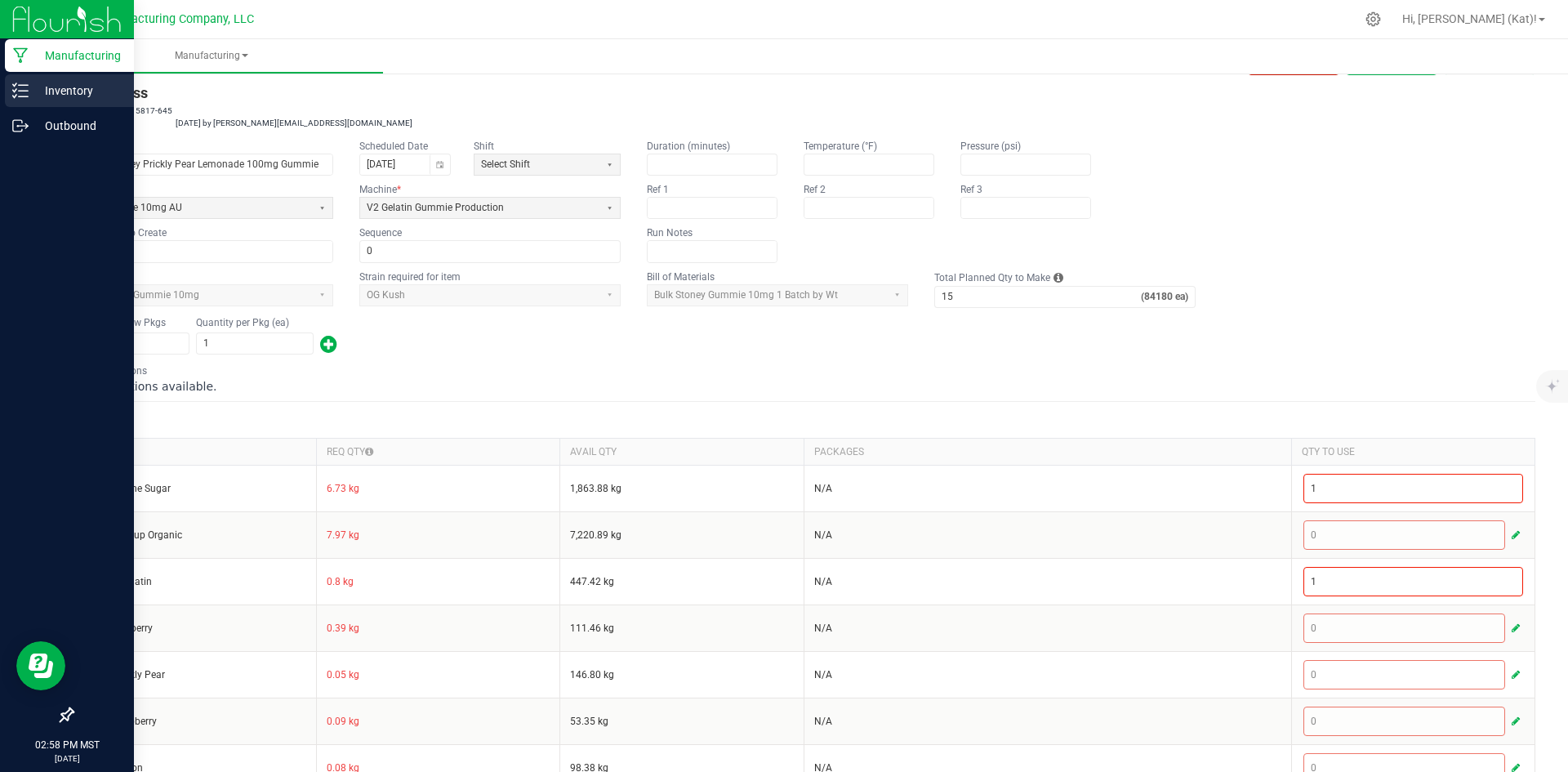
click at [38, 85] on p "Inventory" at bounding box center [77, 90] width 98 height 20
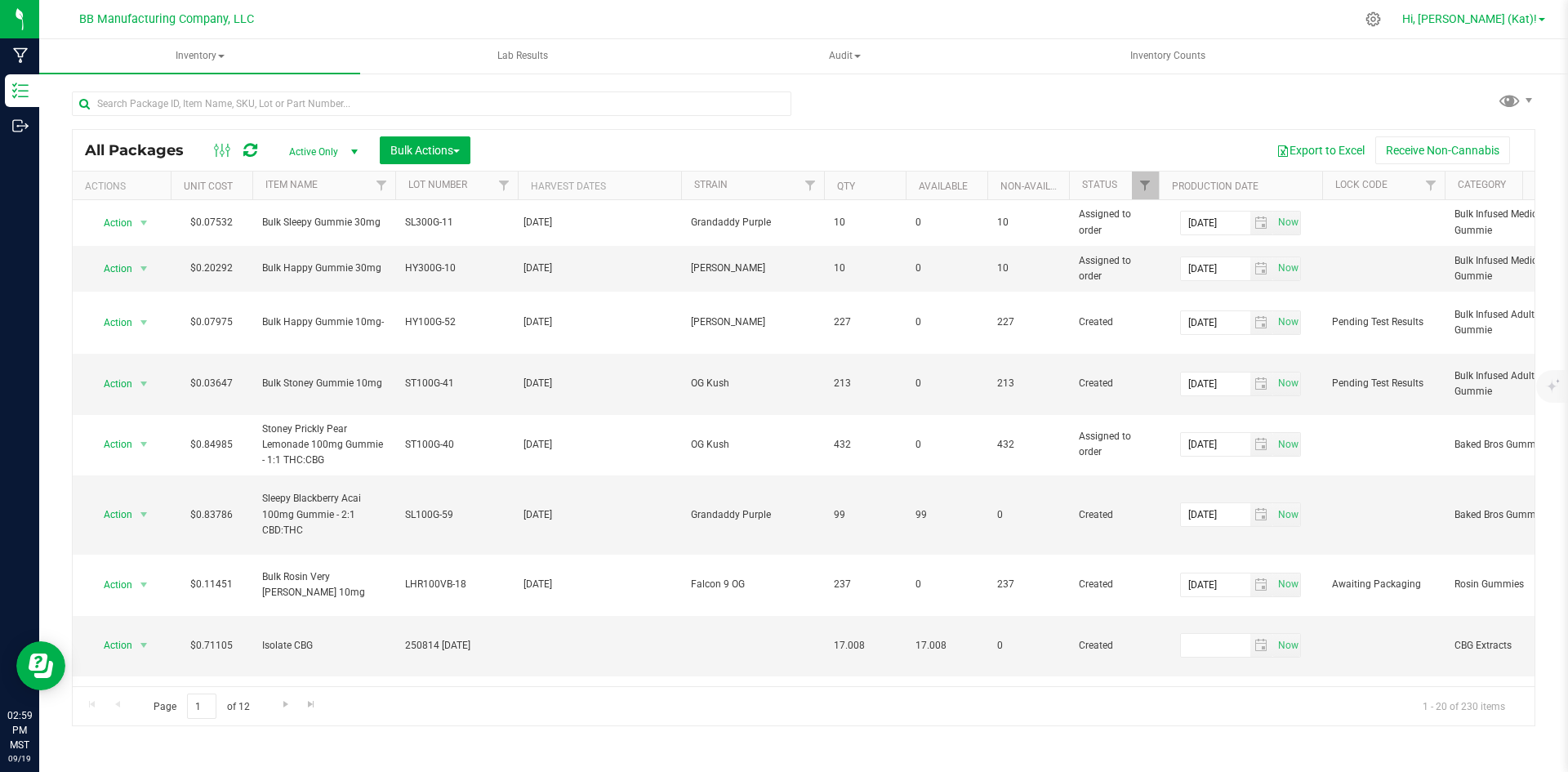
click at [1533, 15] on span "Hi, [PERSON_NAME] (Kat)!" at bounding box center [1470, 19] width 135 height 13
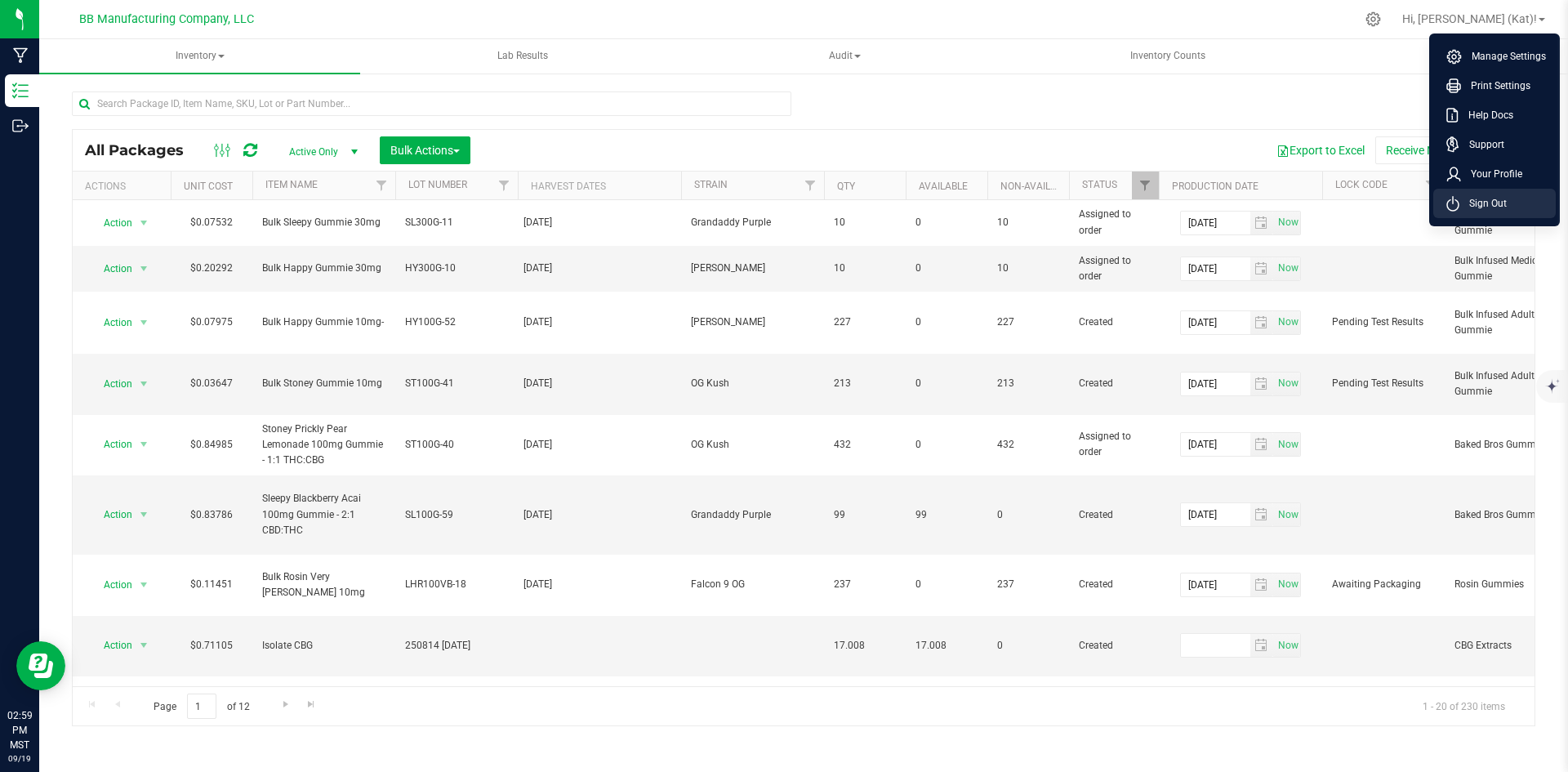
click at [1484, 193] on li "Sign Out" at bounding box center [1495, 203] width 123 height 29
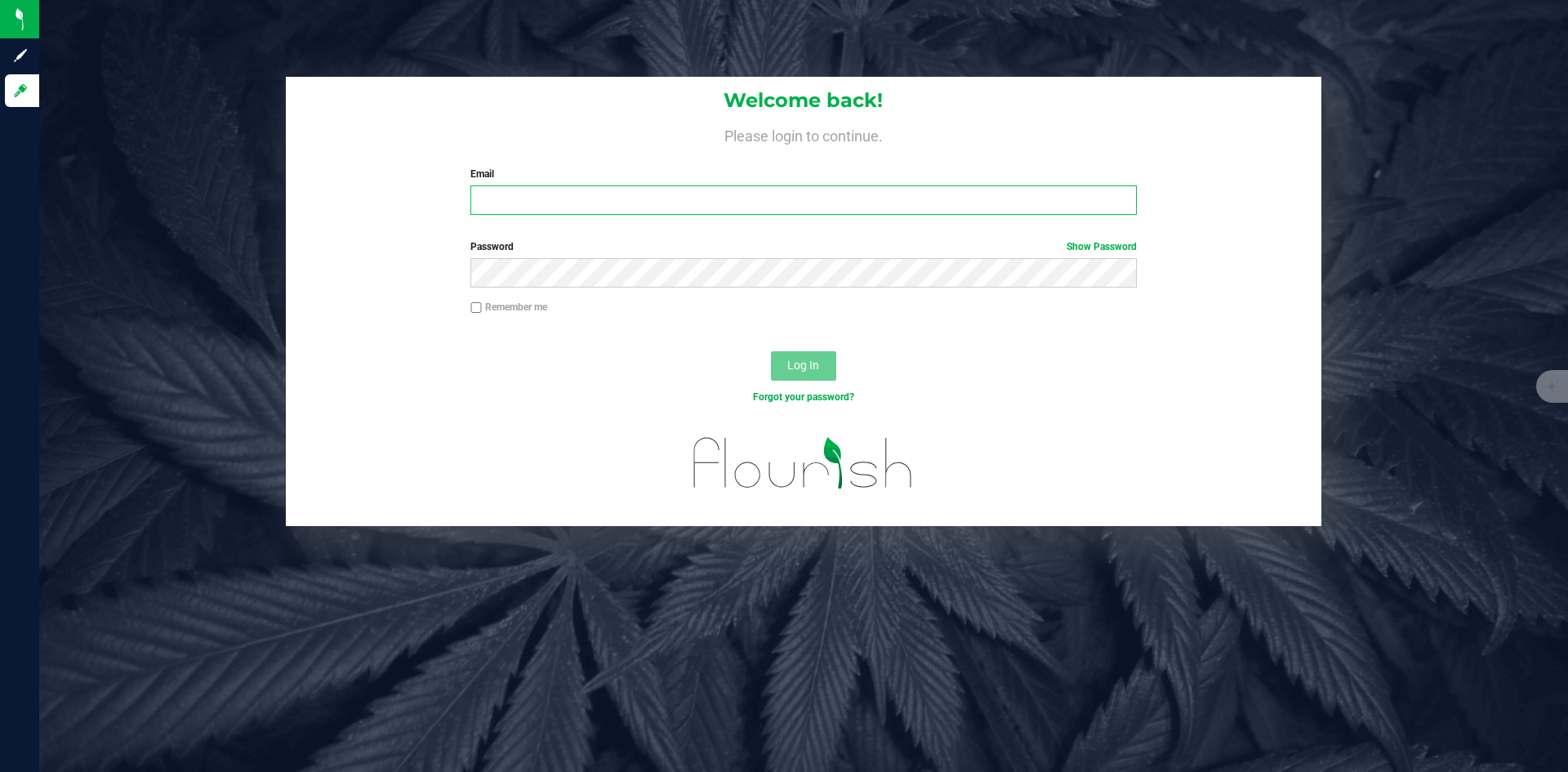
click at [646, 196] on input "Email" at bounding box center [802, 200] width 665 height 29
type input "[EMAIL_ADDRESS][DOMAIN_NAME]"
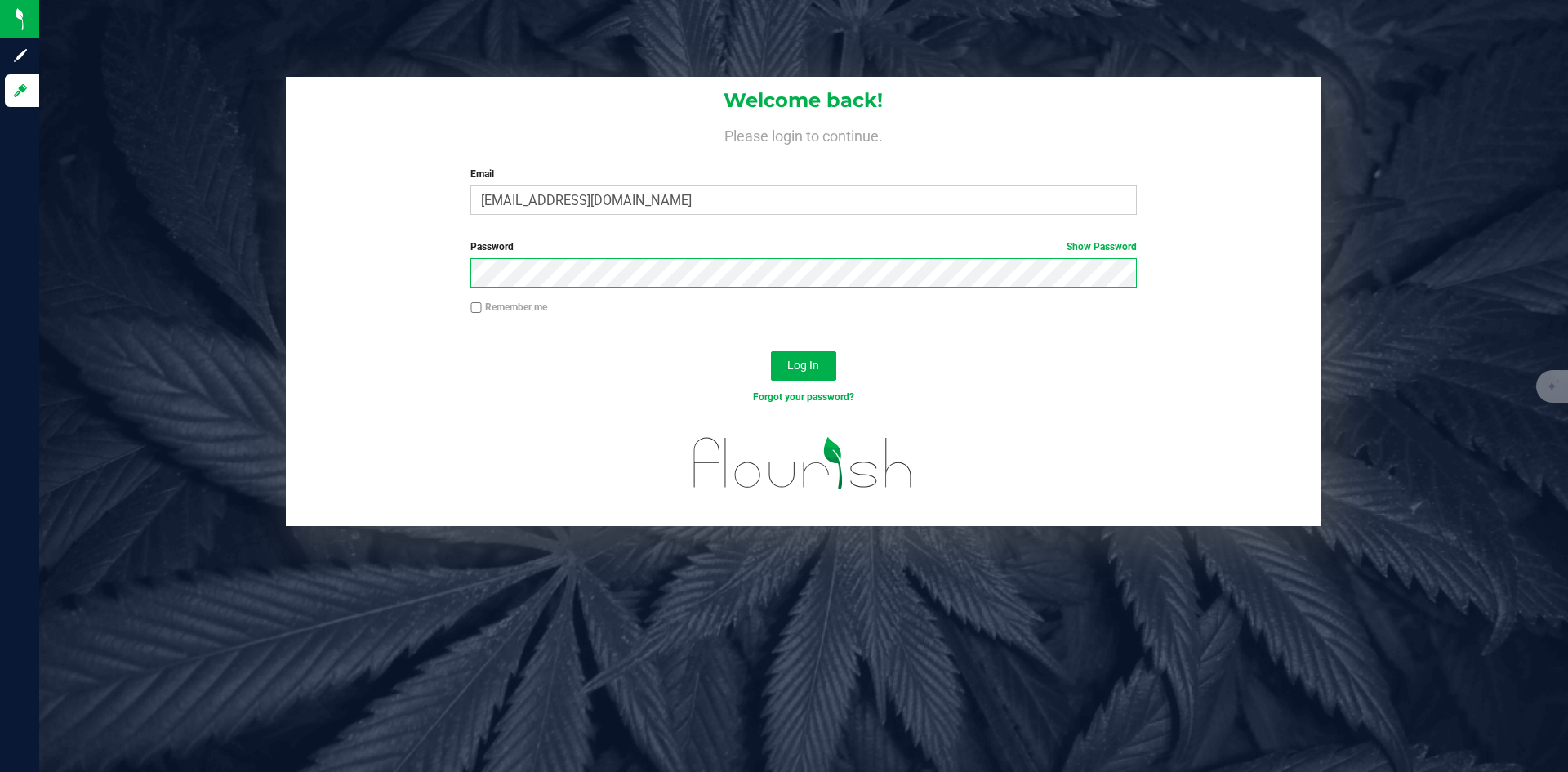
click at [771, 351] on button "Log In" at bounding box center [804, 365] width 66 height 29
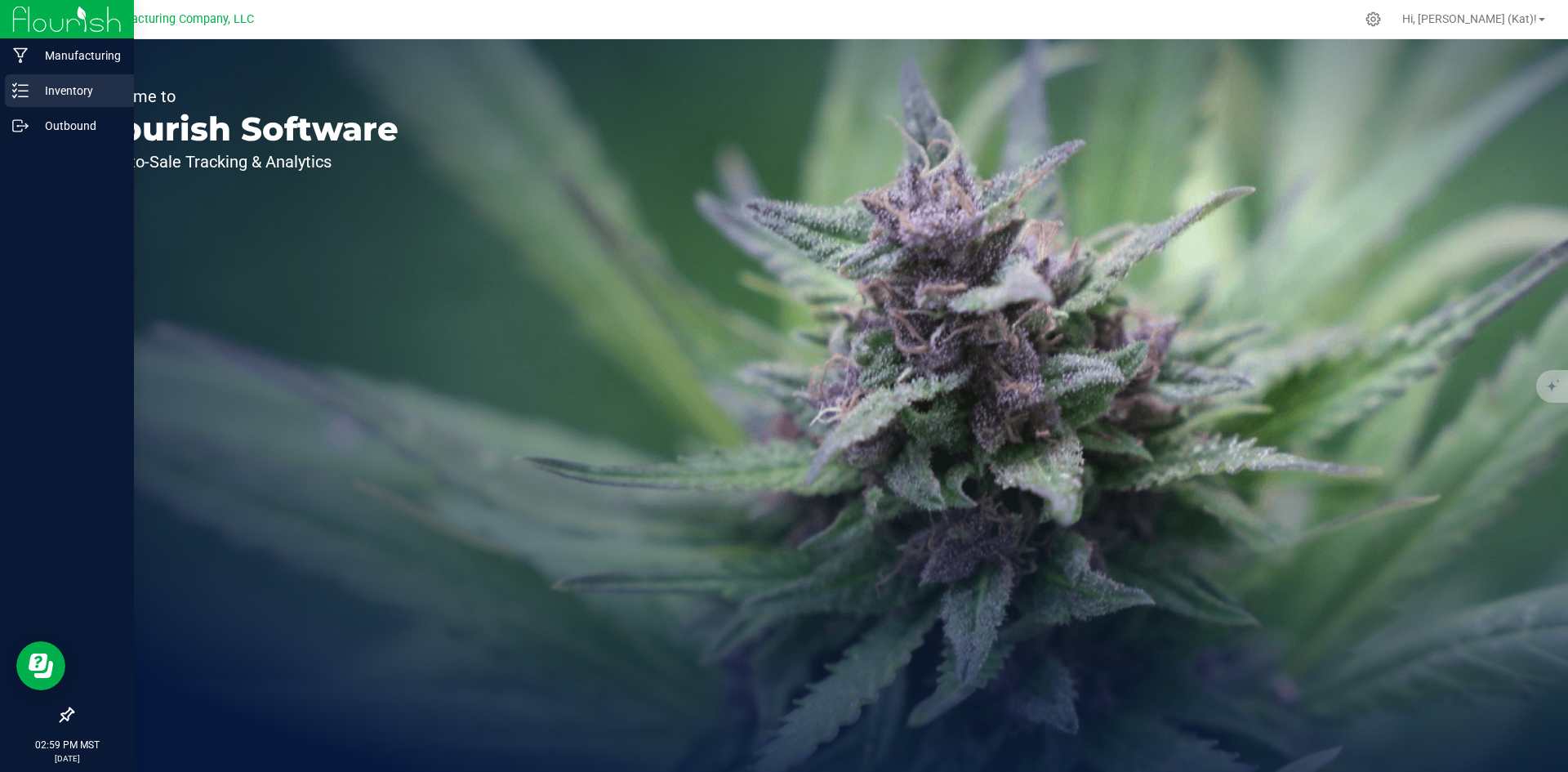
click at [45, 85] on p "Inventory" at bounding box center [77, 90] width 98 height 20
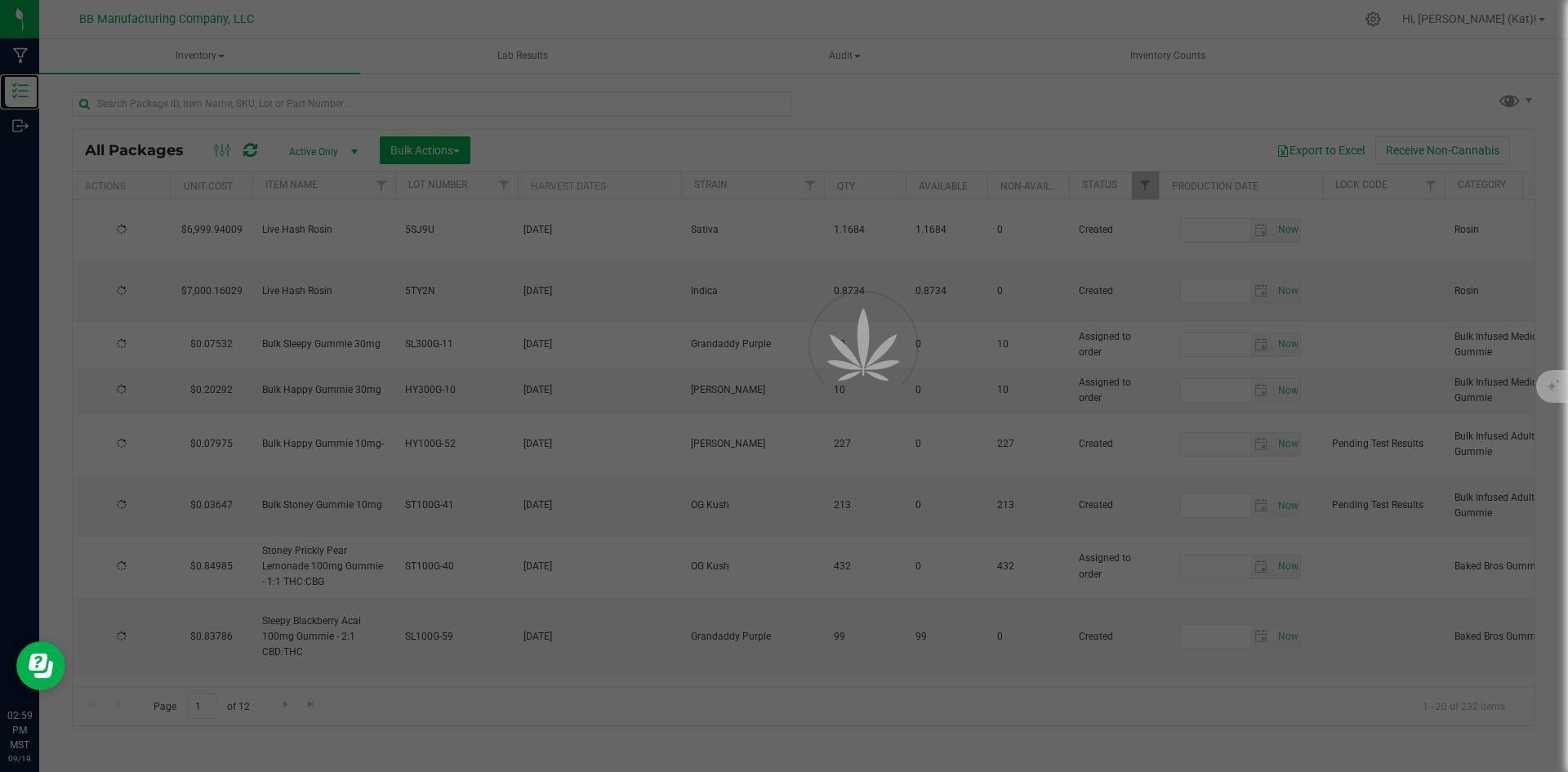
type input "[DATE]"
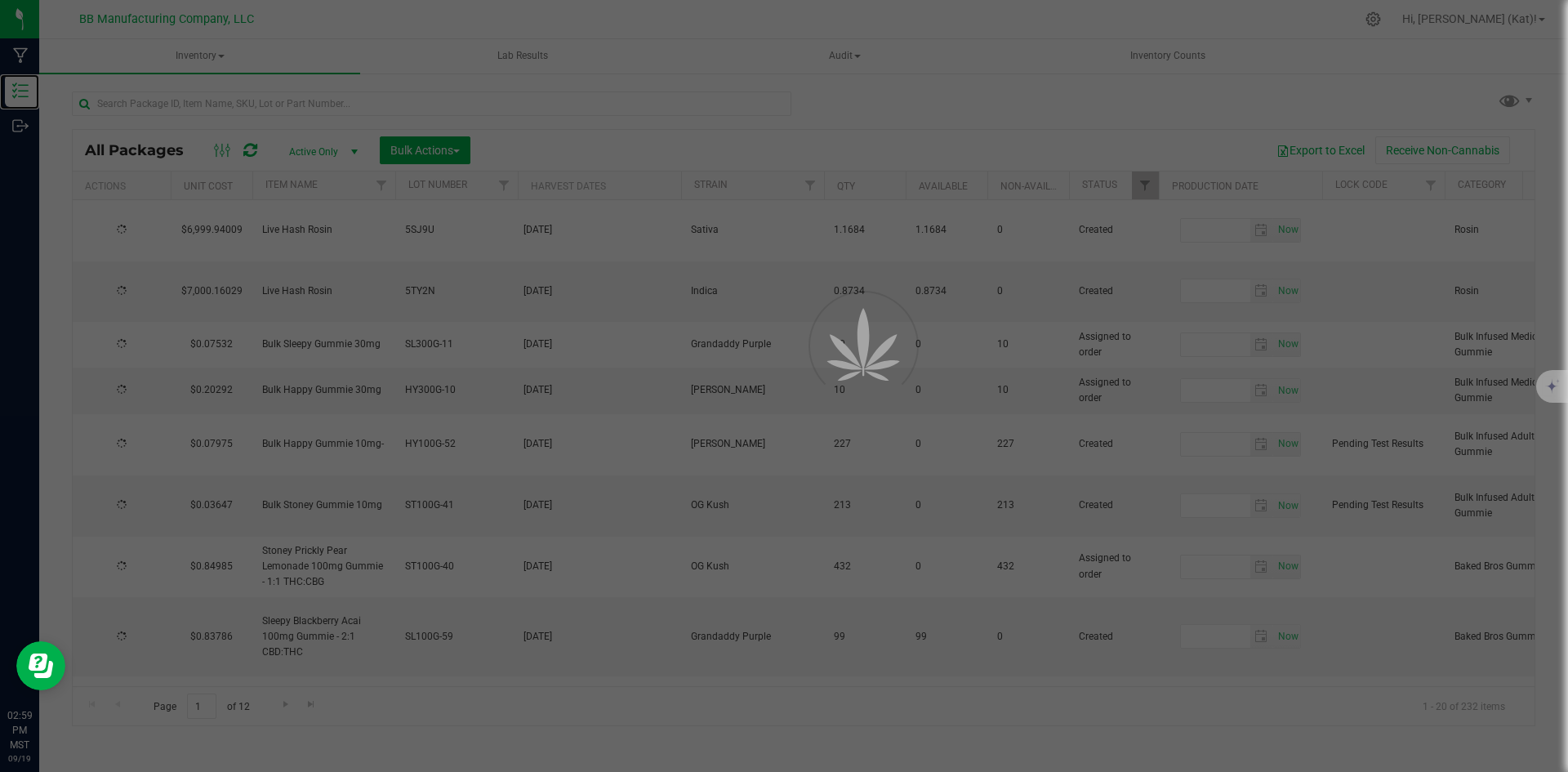
type input "[DATE]"
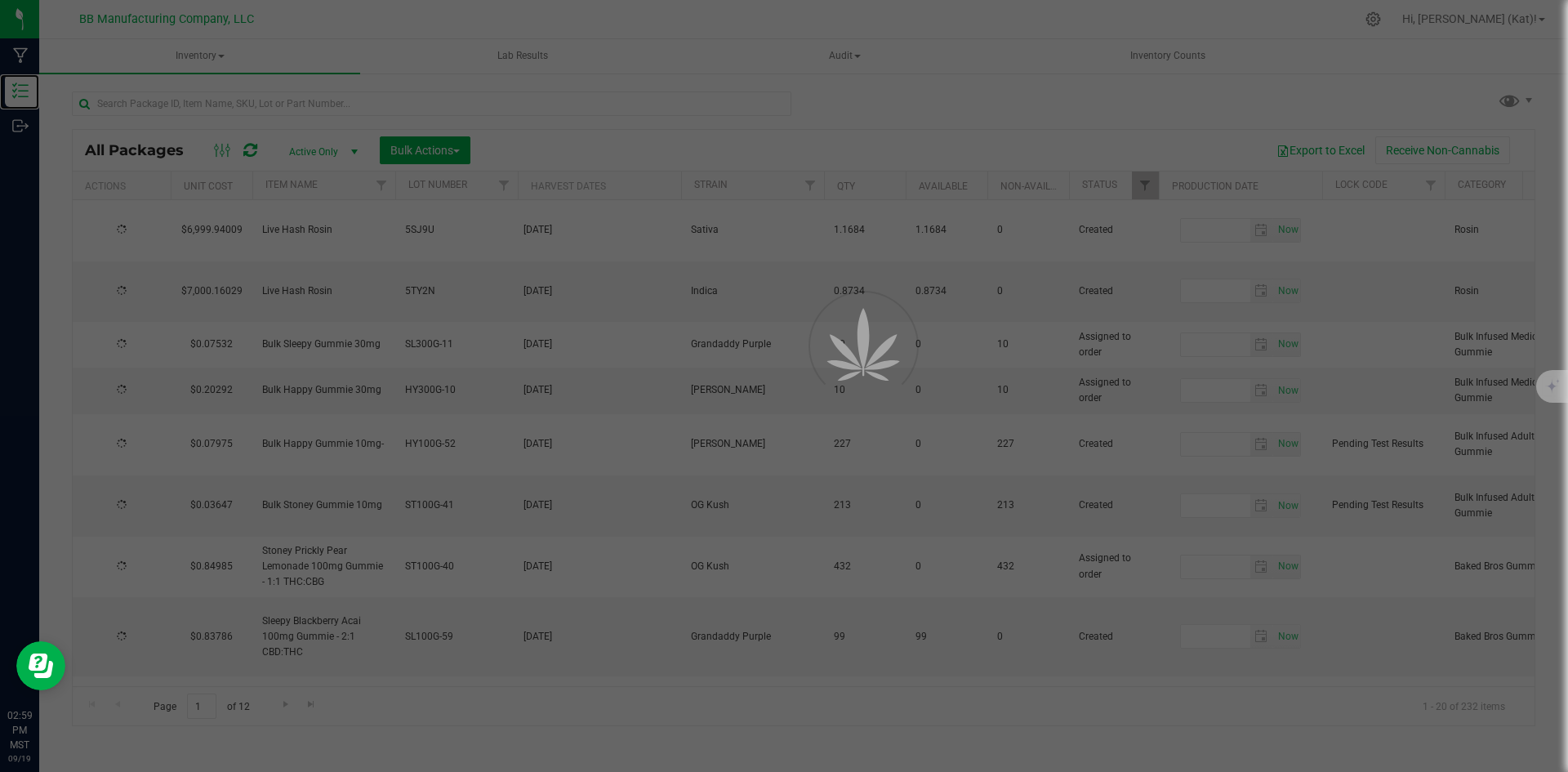
type input "[DATE]"
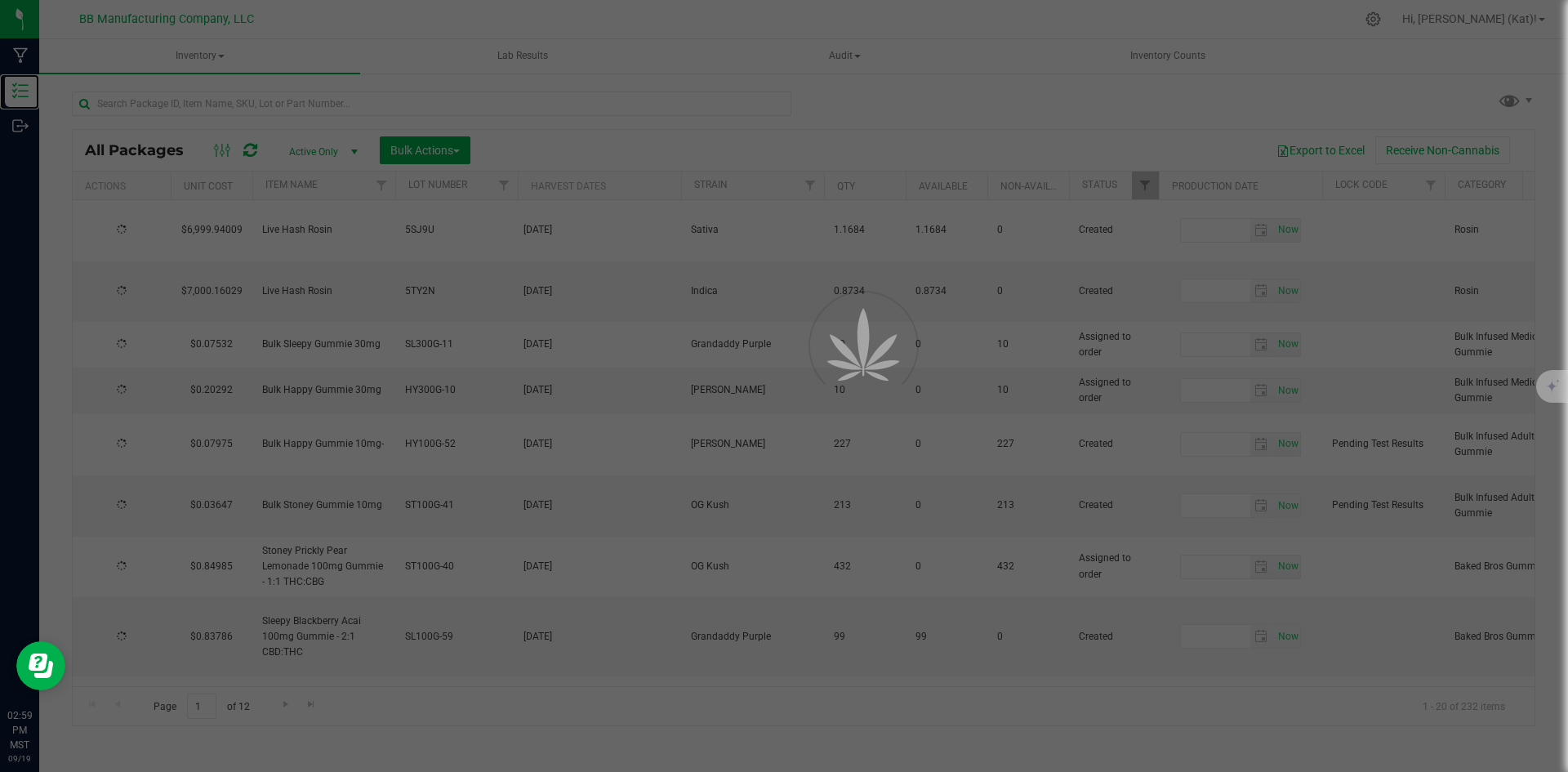
type input "[DATE]"
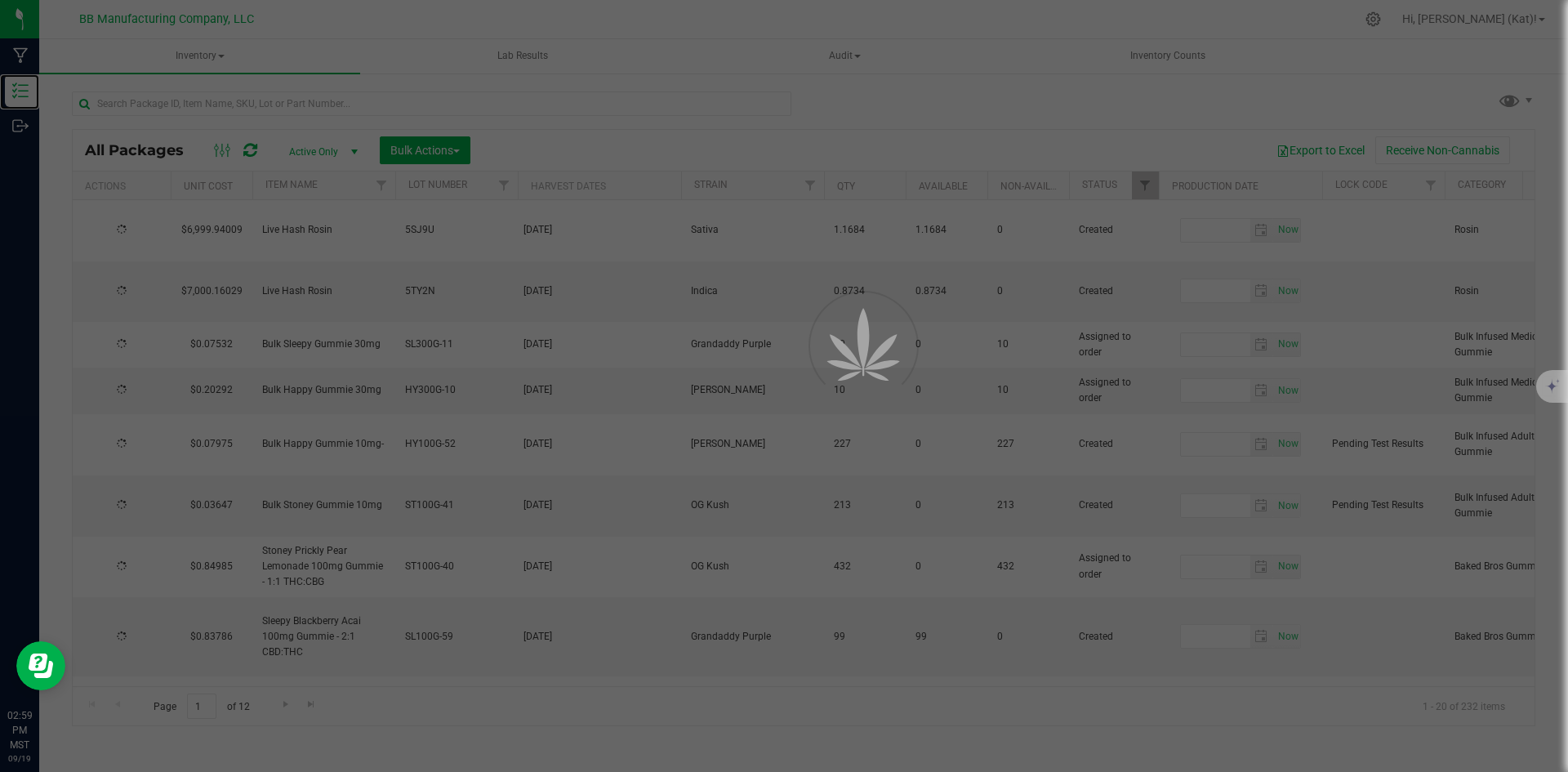
type input "[DATE]"
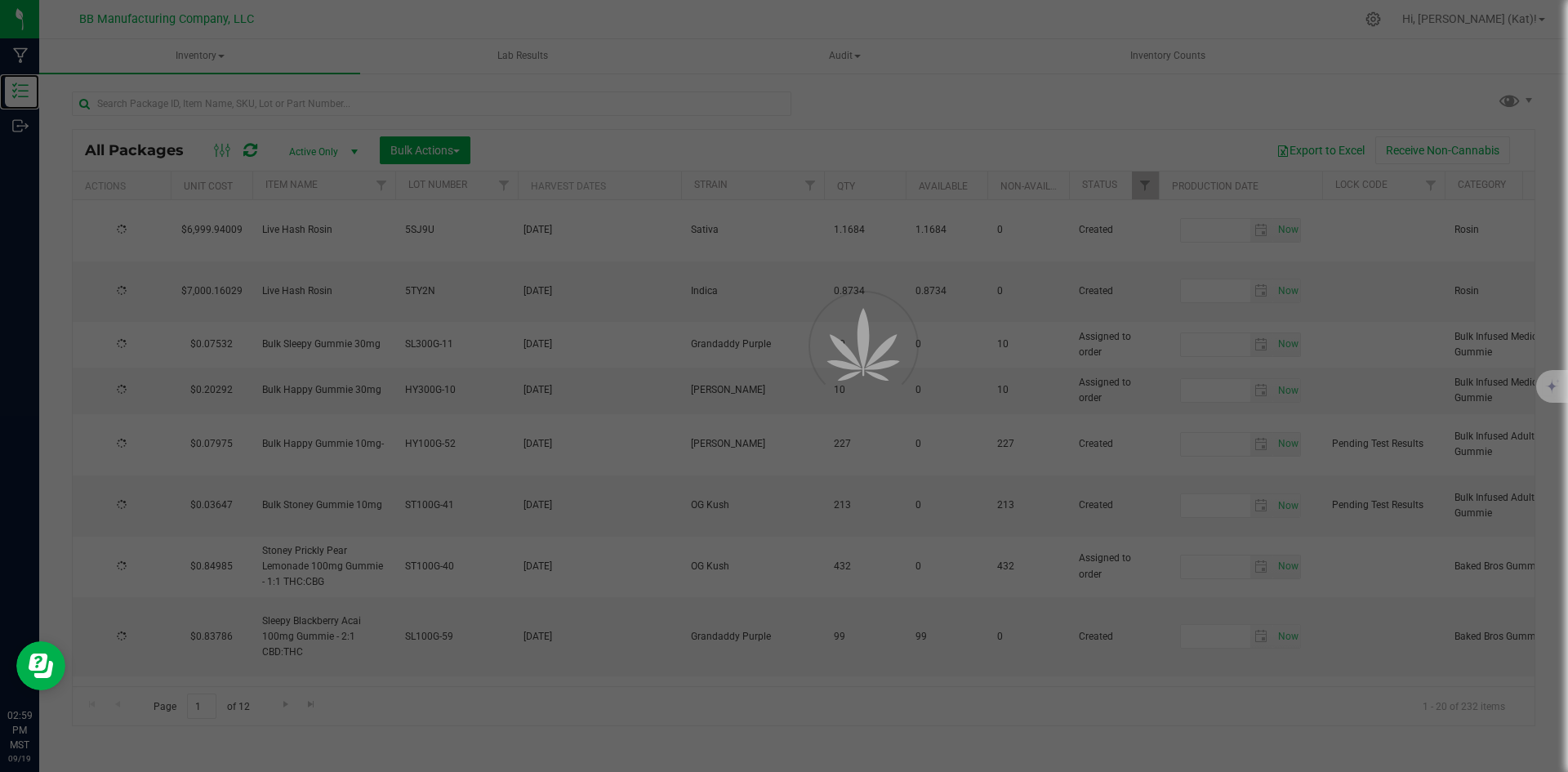
type input "[DATE]"
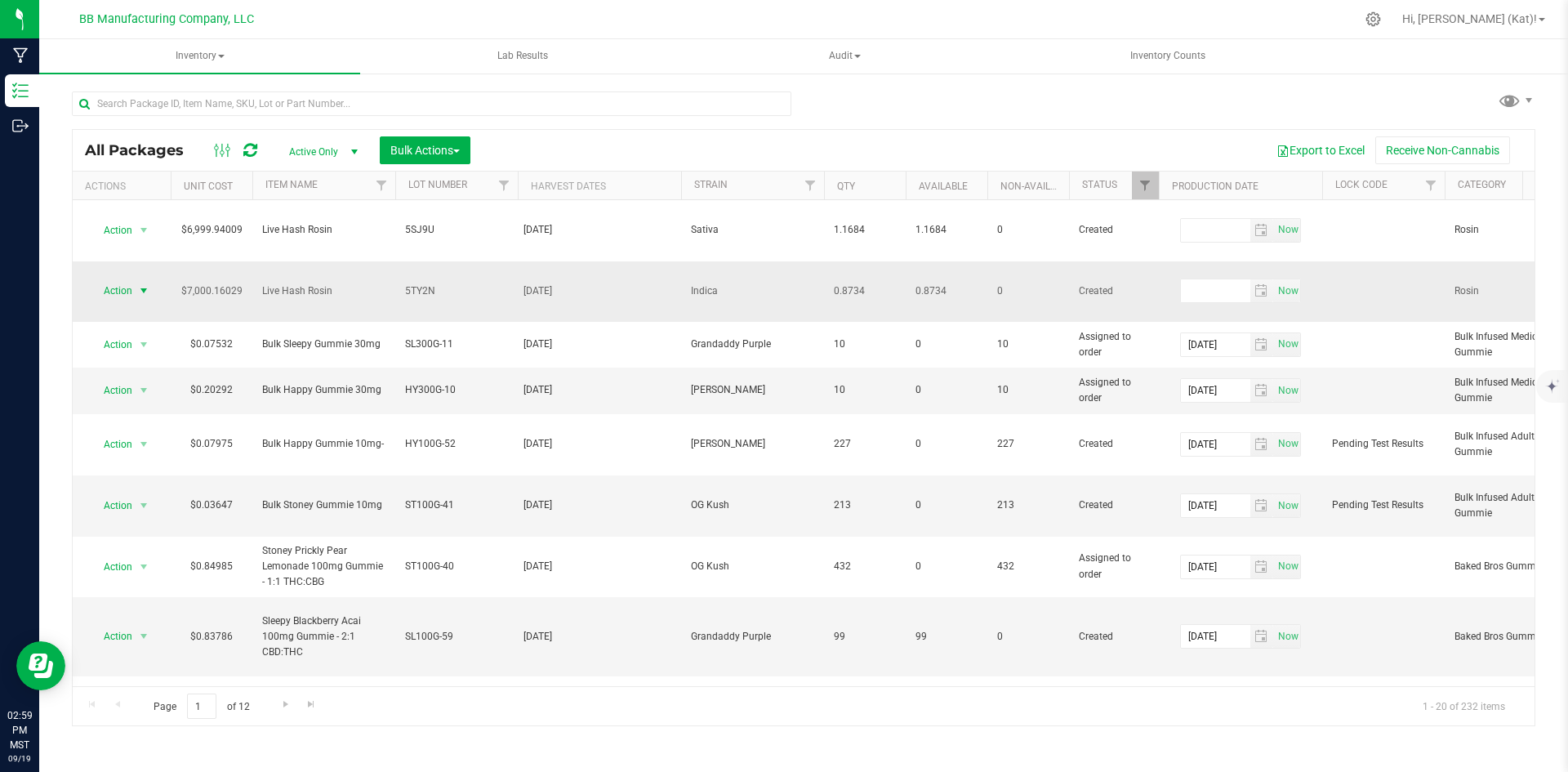
click at [134, 280] on span "select" at bounding box center [145, 291] width 21 height 23
click at [159, 341] on li "Edit attributes" at bounding box center [142, 333] width 103 height 24
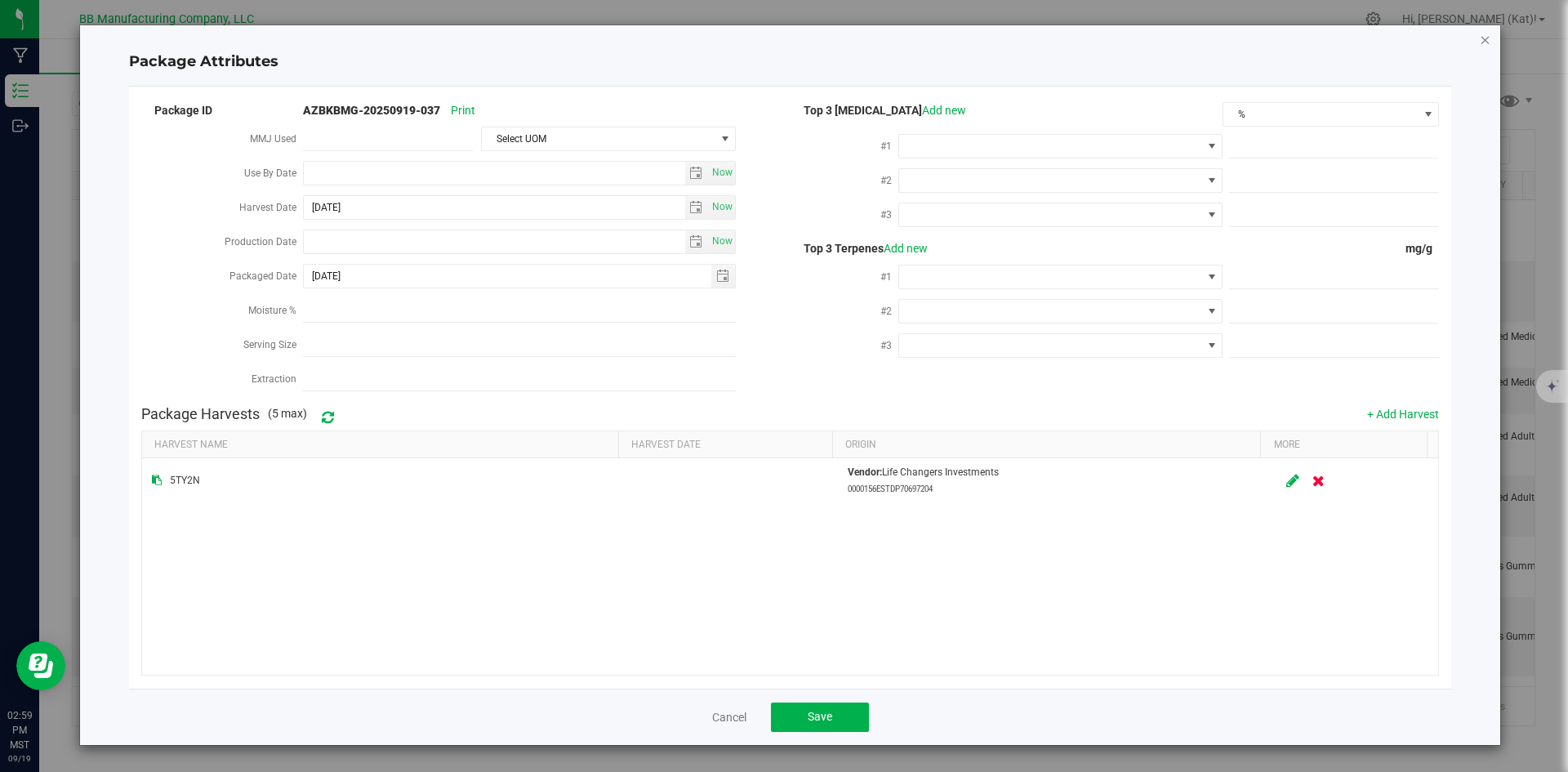
click at [1481, 37] on icon "Close modal" at bounding box center [1485, 38] width 11 height 20
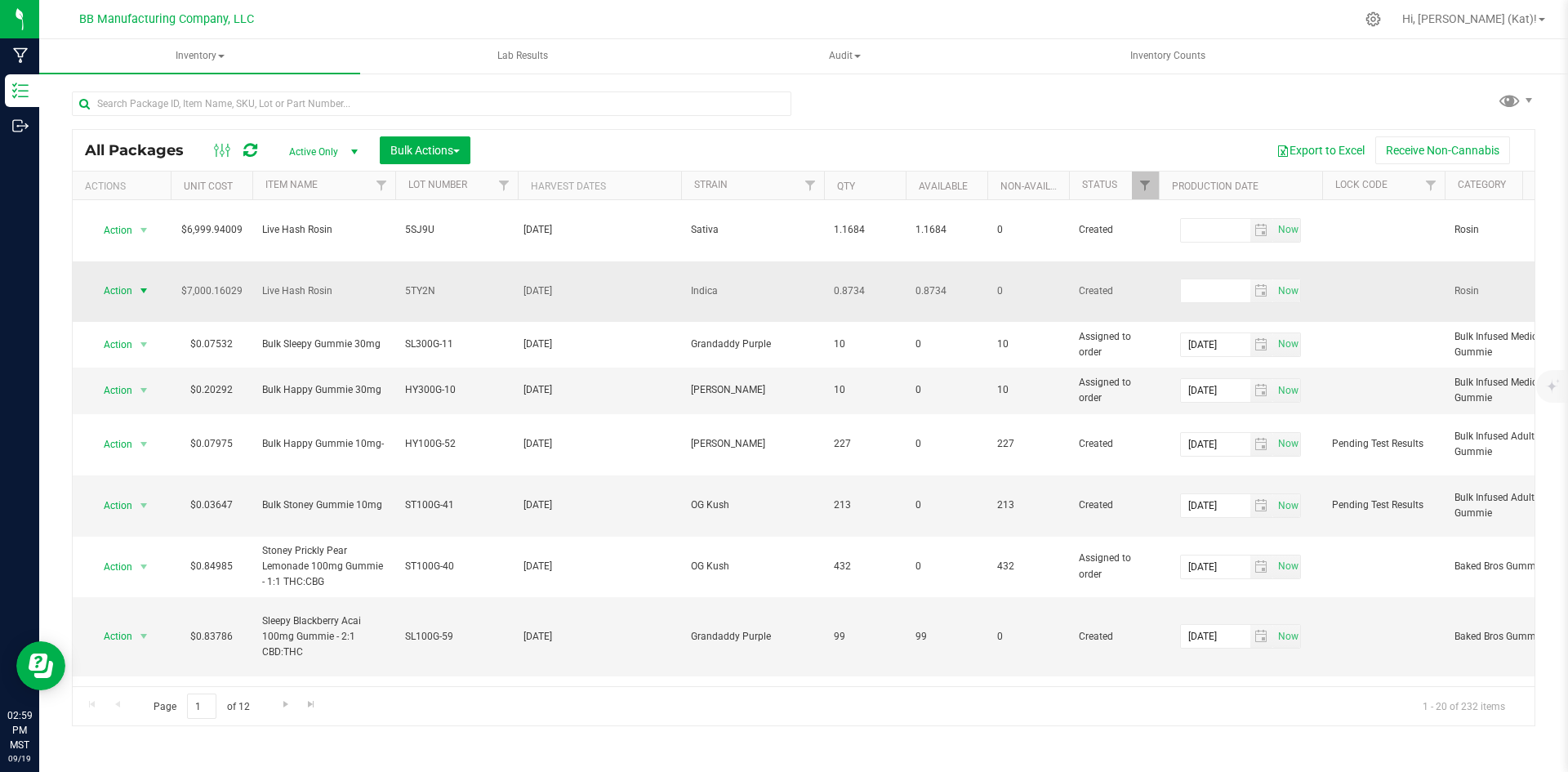
click at [135, 280] on span "select" at bounding box center [145, 291] width 21 height 23
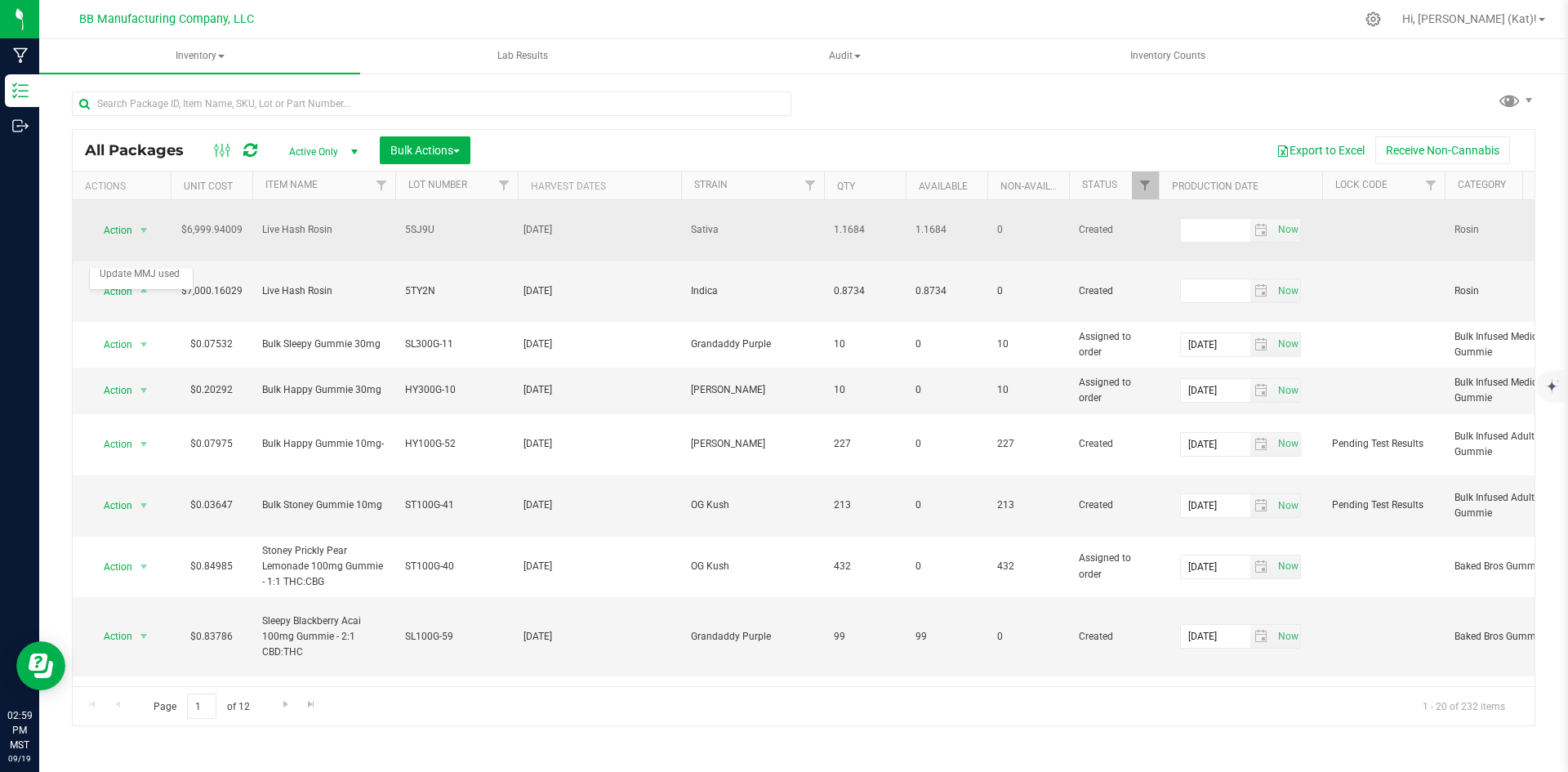
click at [703, 222] on span "Sativa" at bounding box center [752, 230] width 123 height 16
click at [708, 222] on span "Sativa" at bounding box center [752, 230] width 123 height 16
click at [712, 222] on span "Sativa" at bounding box center [752, 230] width 123 height 16
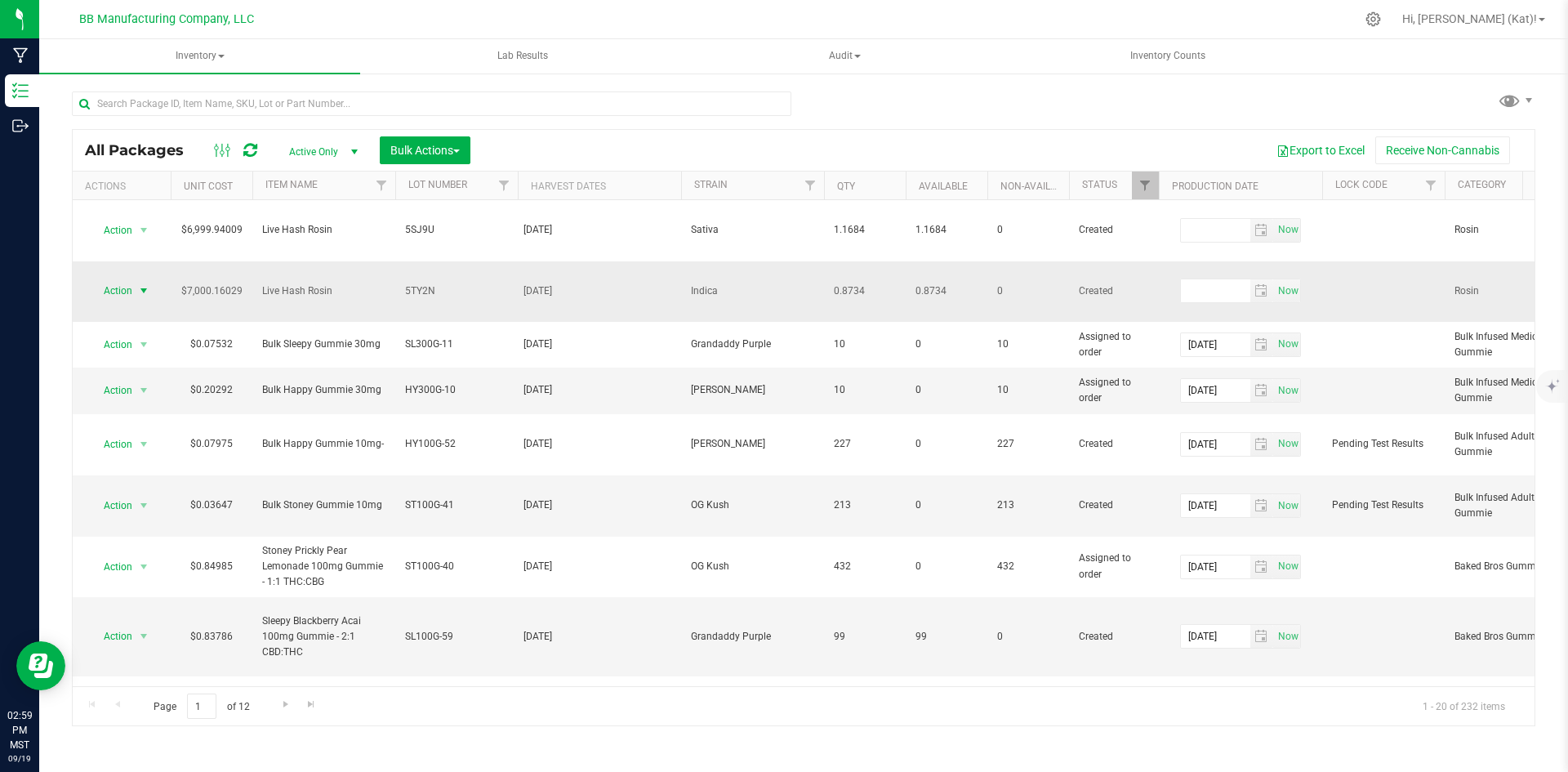
click at [142, 284] on span "select" at bounding box center [144, 291] width 13 height 13
click at [960, 140] on div "Export to Excel Receive Non-Cannabis" at bounding box center [1002, 150] width 1040 height 28
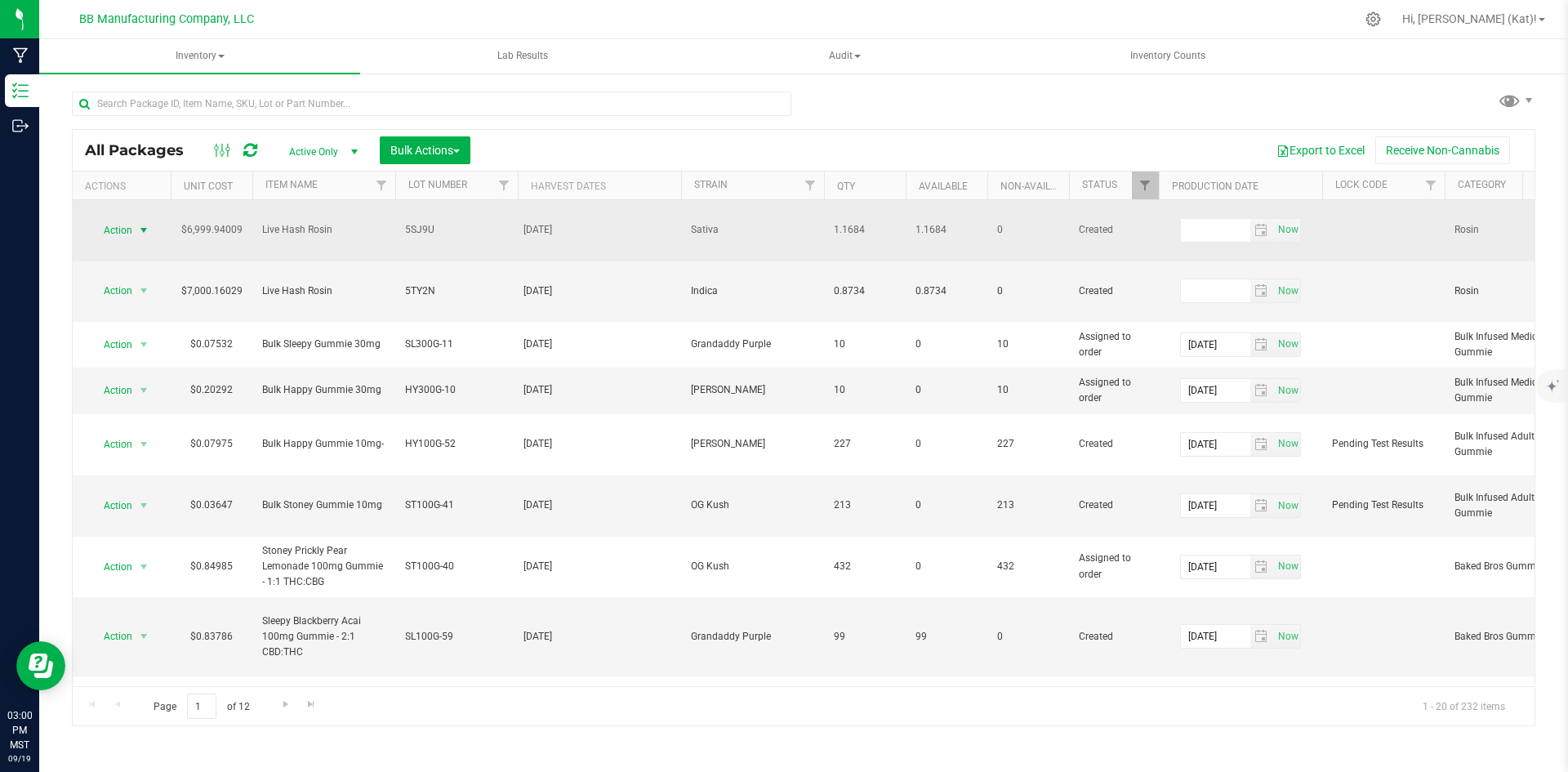
click at [124, 219] on span "Action" at bounding box center [111, 230] width 44 height 23
click at [123, 219] on span "Action" at bounding box center [111, 230] width 44 height 23
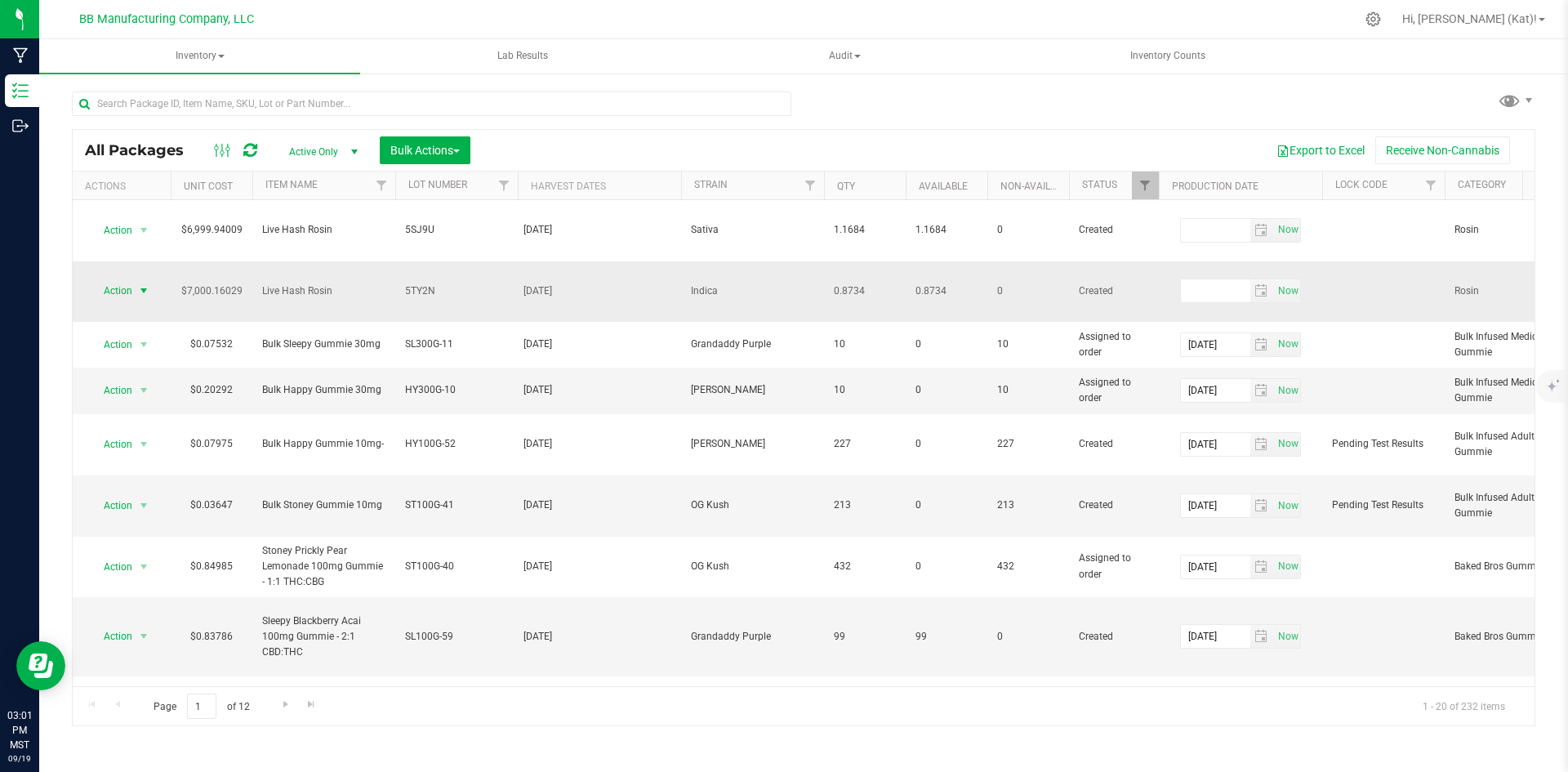
click at [136, 280] on span "select" at bounding box center [145, 291] width 21 height 23
click at [144, 327] on li "Edit attributes" at bounding box center [142, 333] width 103 height 24
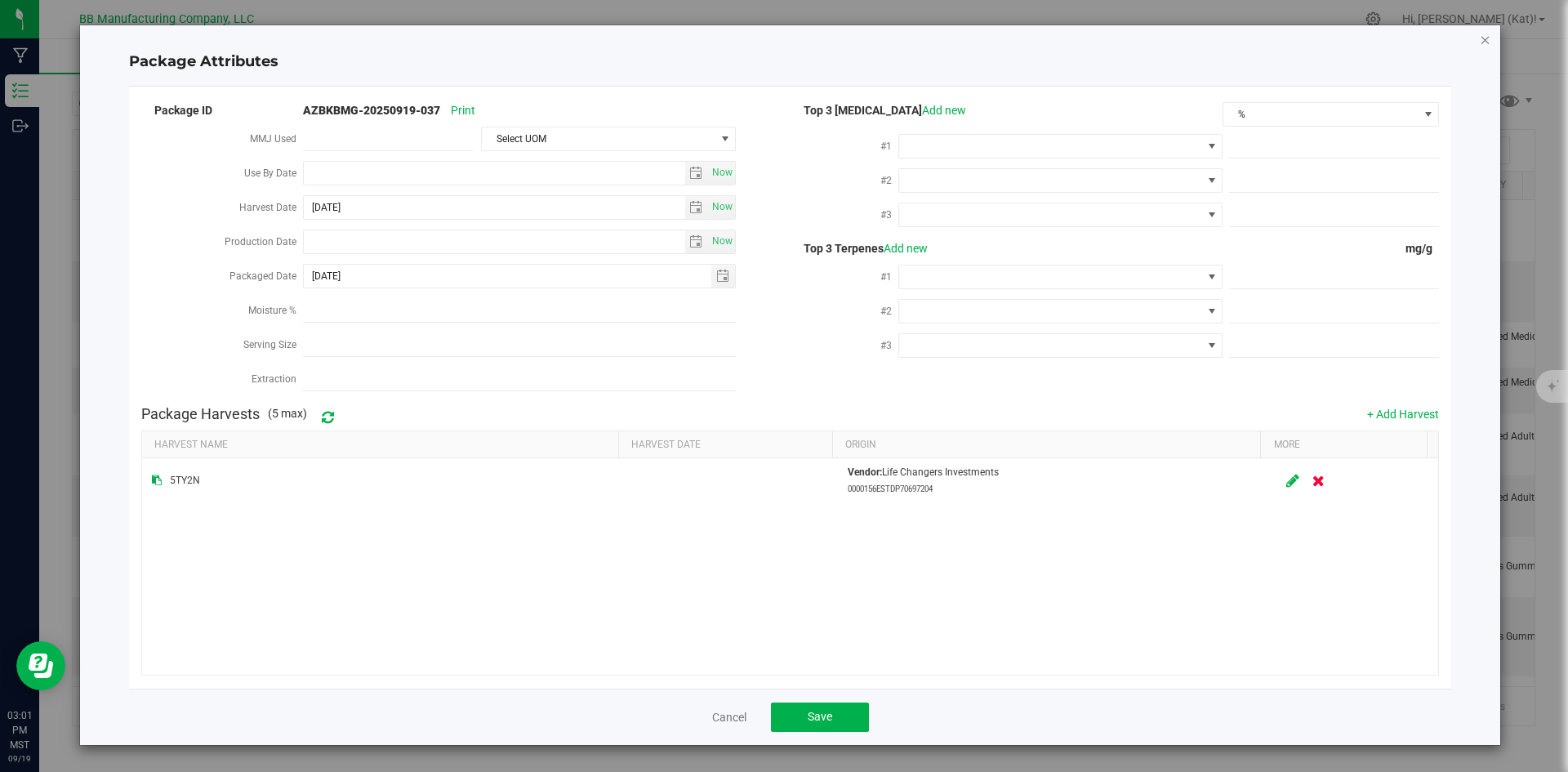
click at [1486, 38] on icon "Close modal" at bounding box center [1485, 38] width 11 height 20
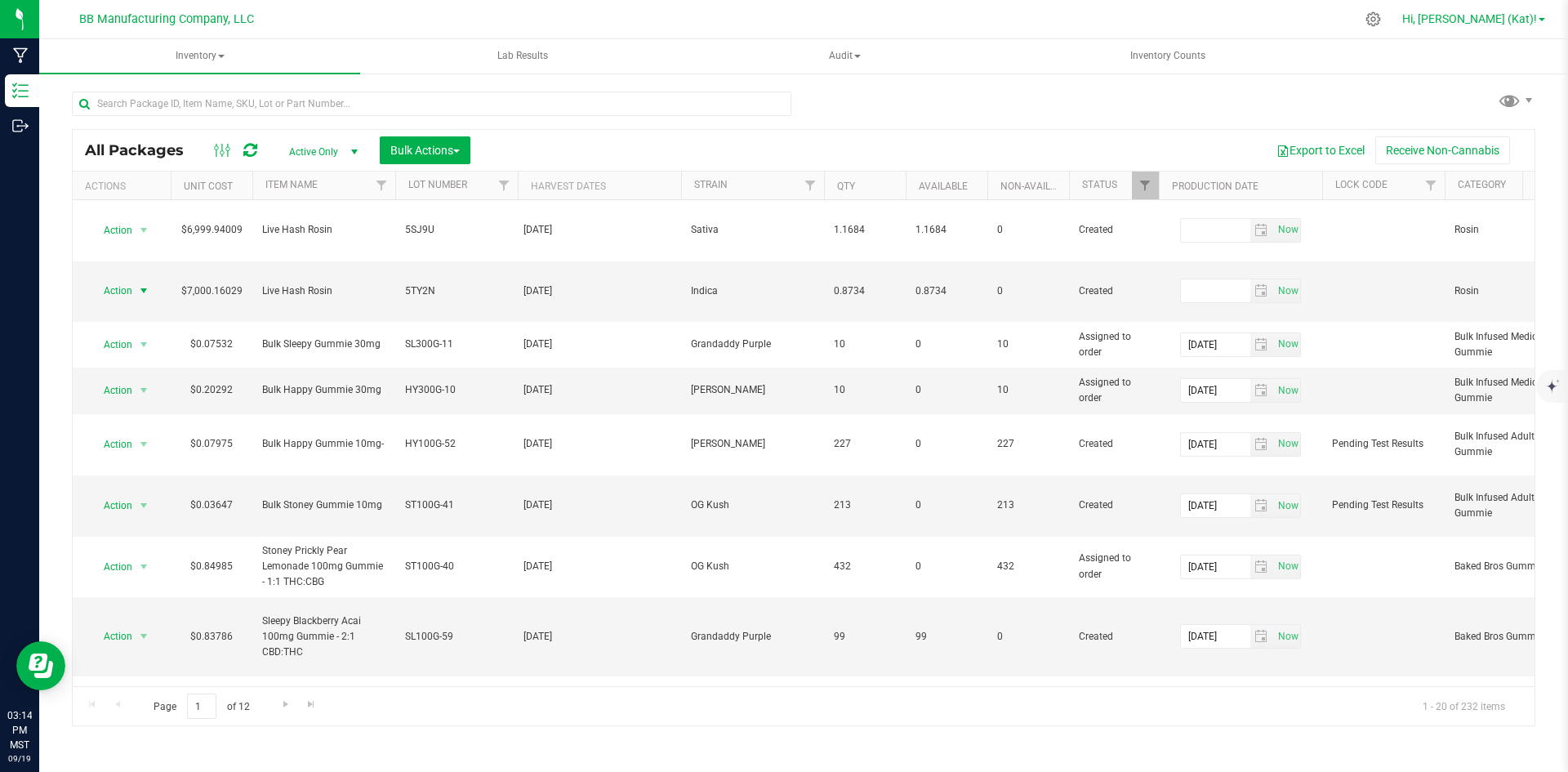
click at [1526, 14] on span "Hi, [PERSON_NAME] (Kat)!" at bounding box center [1470, 19] width 135 height 13
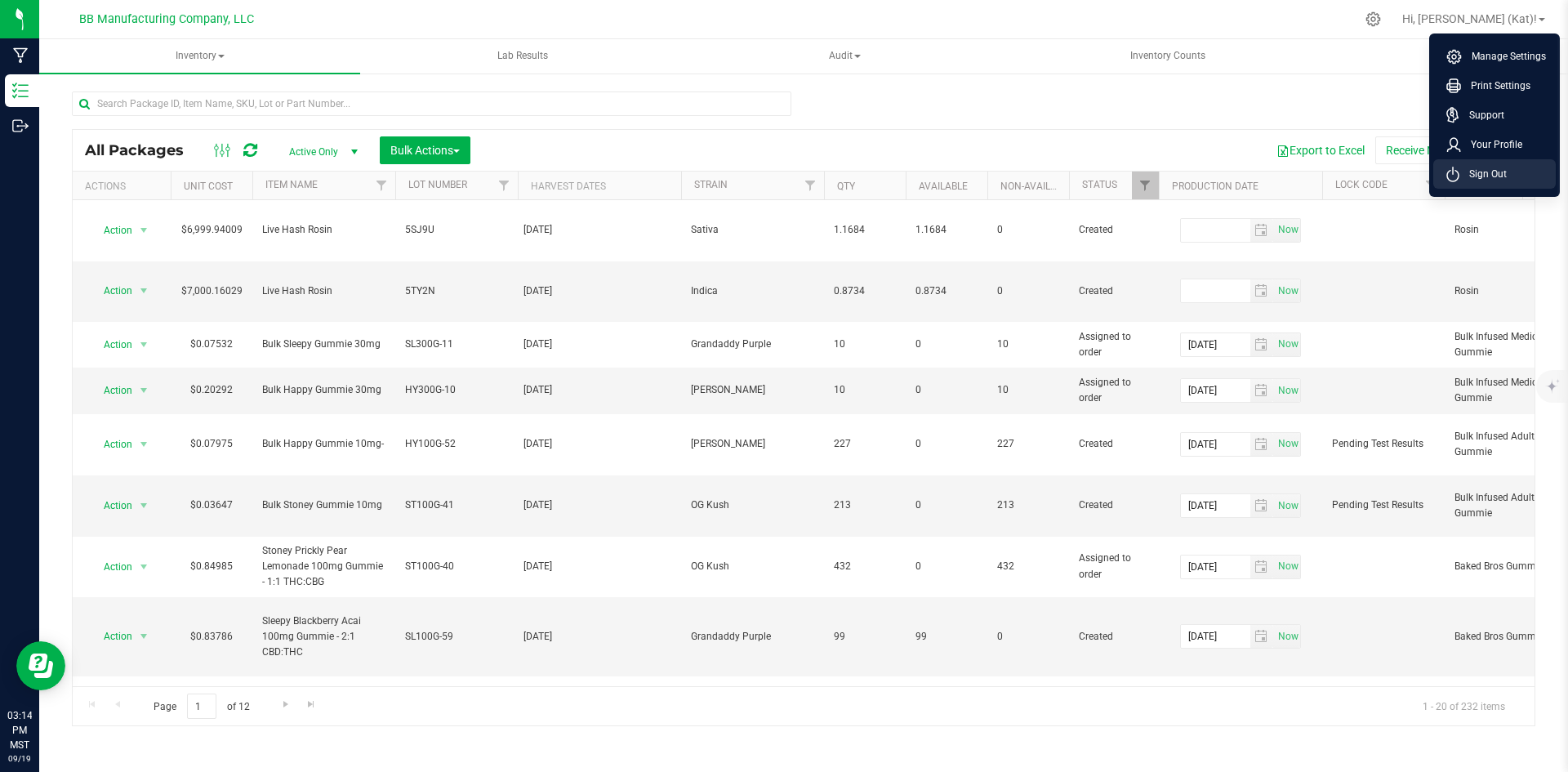
click at [1505, 167] on span "Sign Out" at bounding box center [1484, 174] width 47 height 16
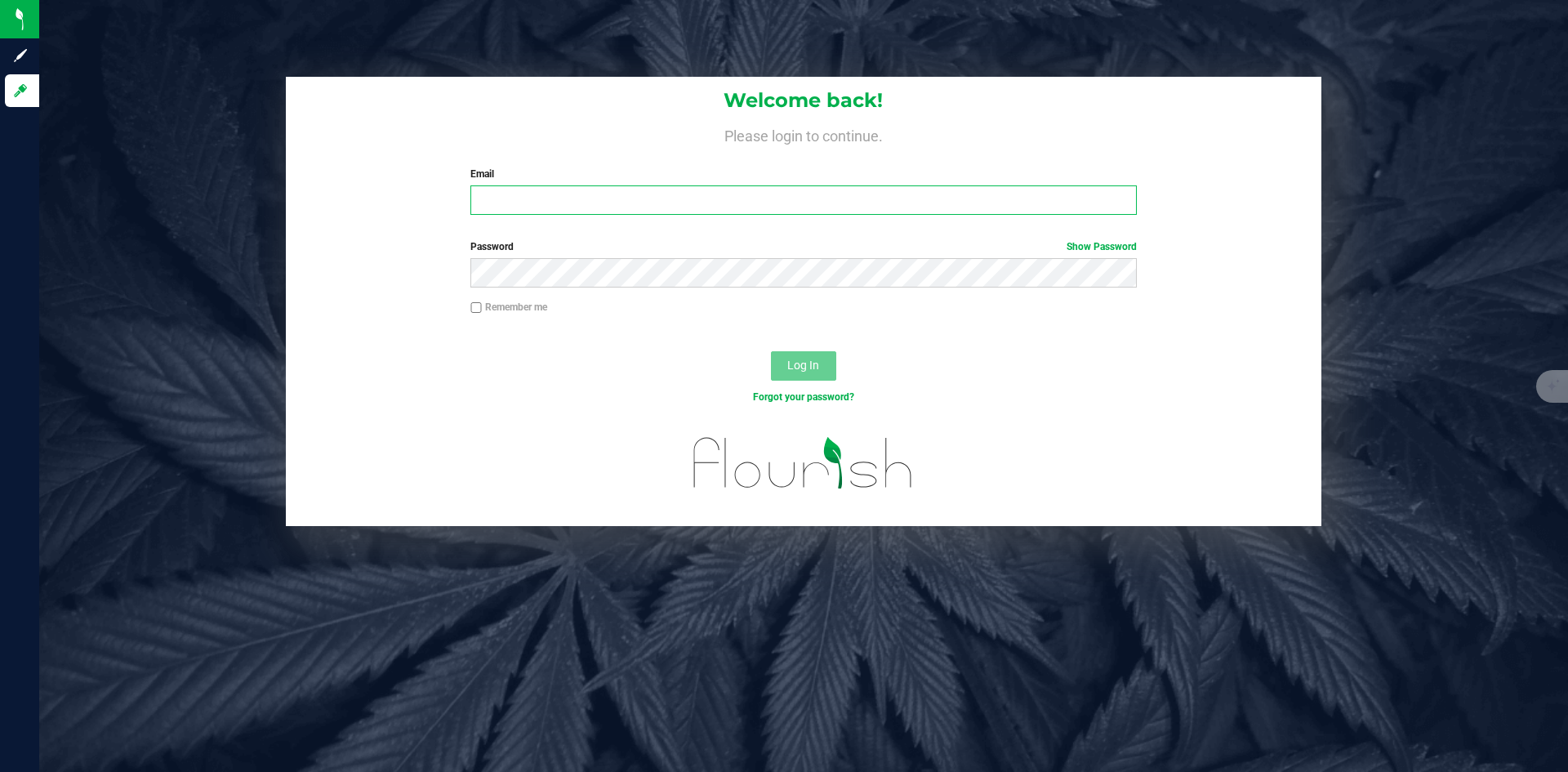
click at [723, 193] on input "Email" at bounding box center [802, 200] width 665 height 29
type input "[EMAIL_ADDRESS][DOMAIN_NAME]"
click at [627, 236] on form "Welcome back! Please login to continue. Email kat@bakedbros.com Required Please…" at bounding box center [804, 301] width 1012 height 449
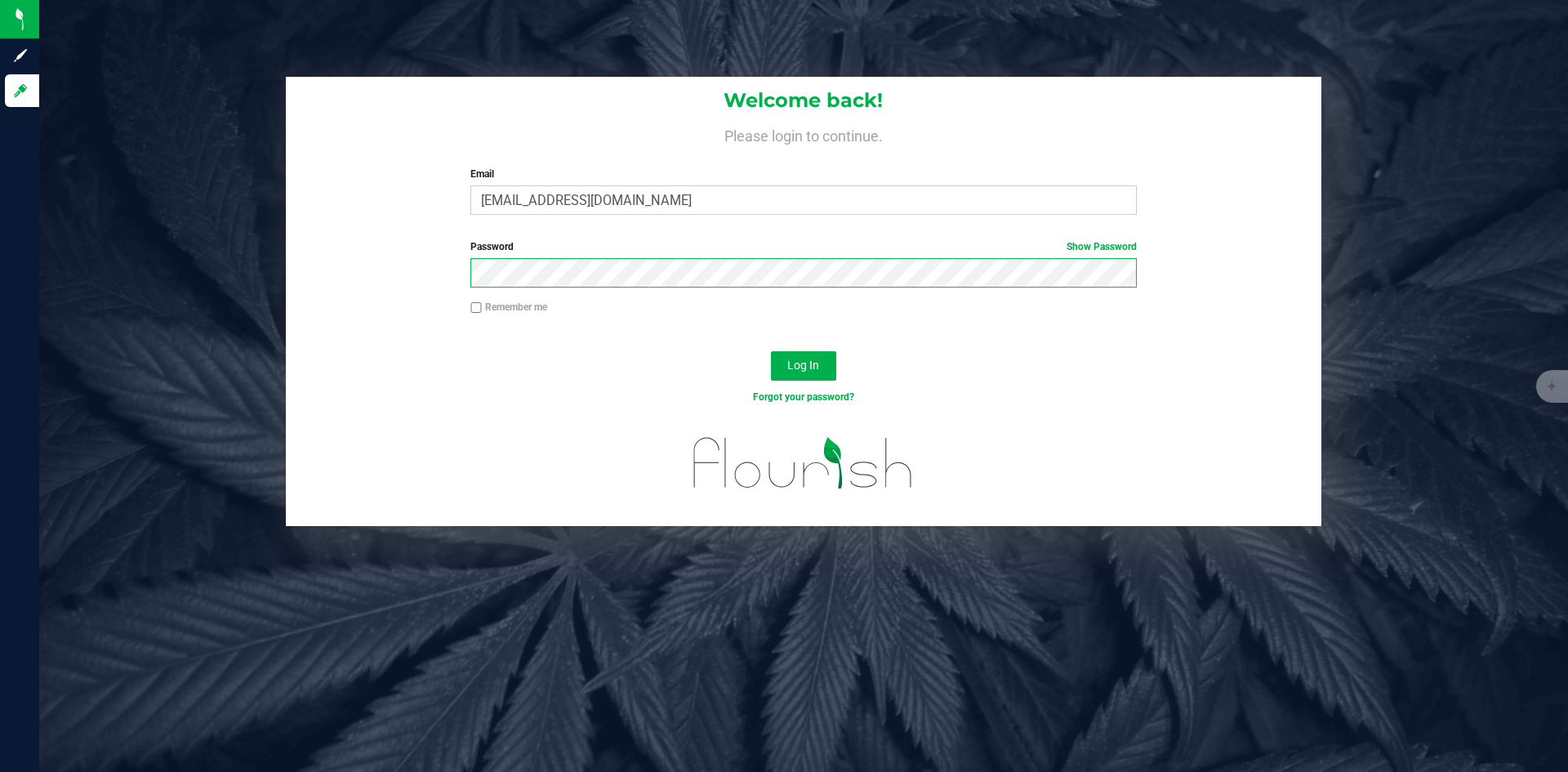
click at [771, 351] on button "Log In" at bounding box center [804, 365] width 66 height 29
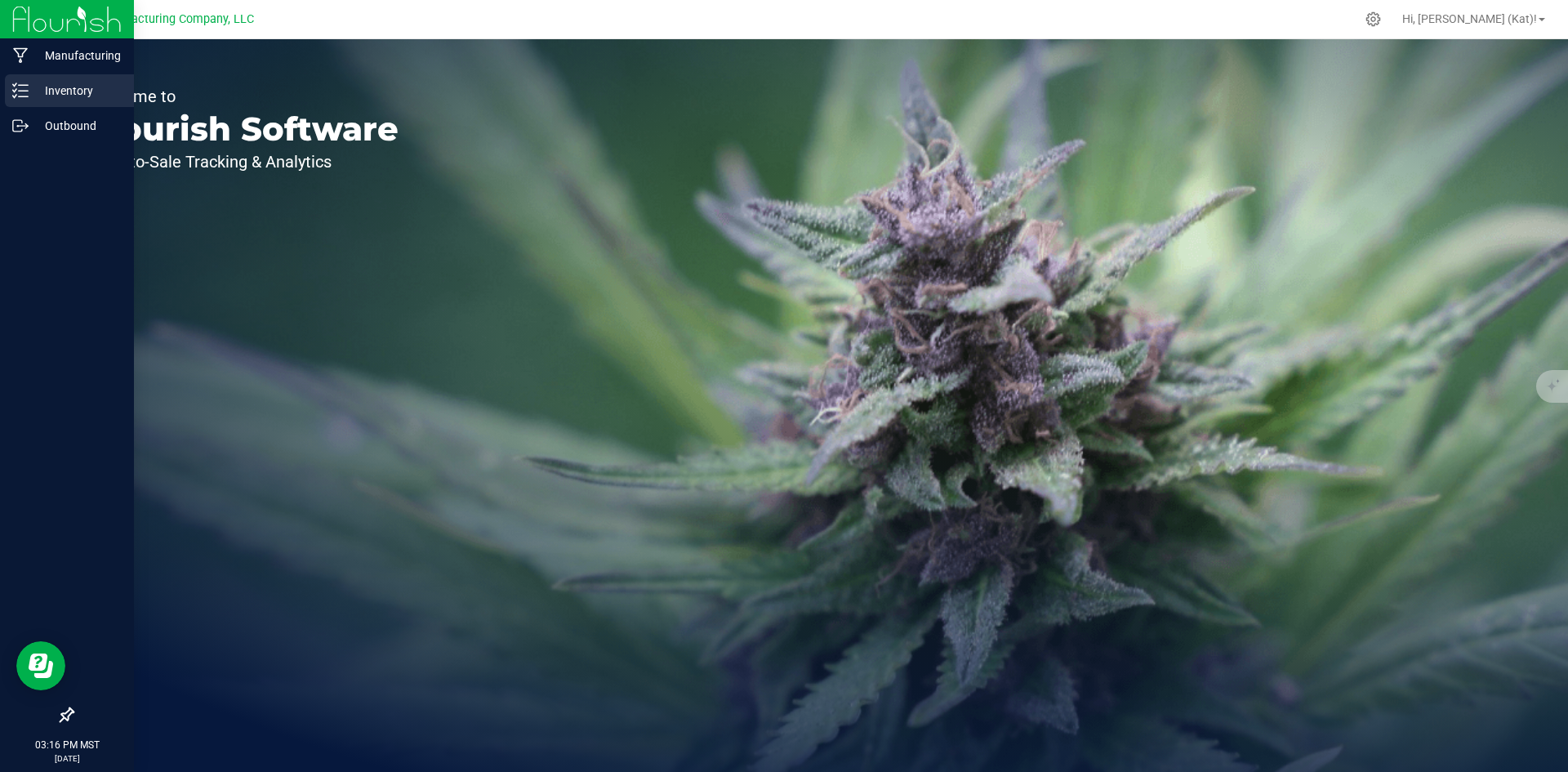
click at [28, 93] on p "Inventory" at bounding box center [77, 90] width 98 height 20
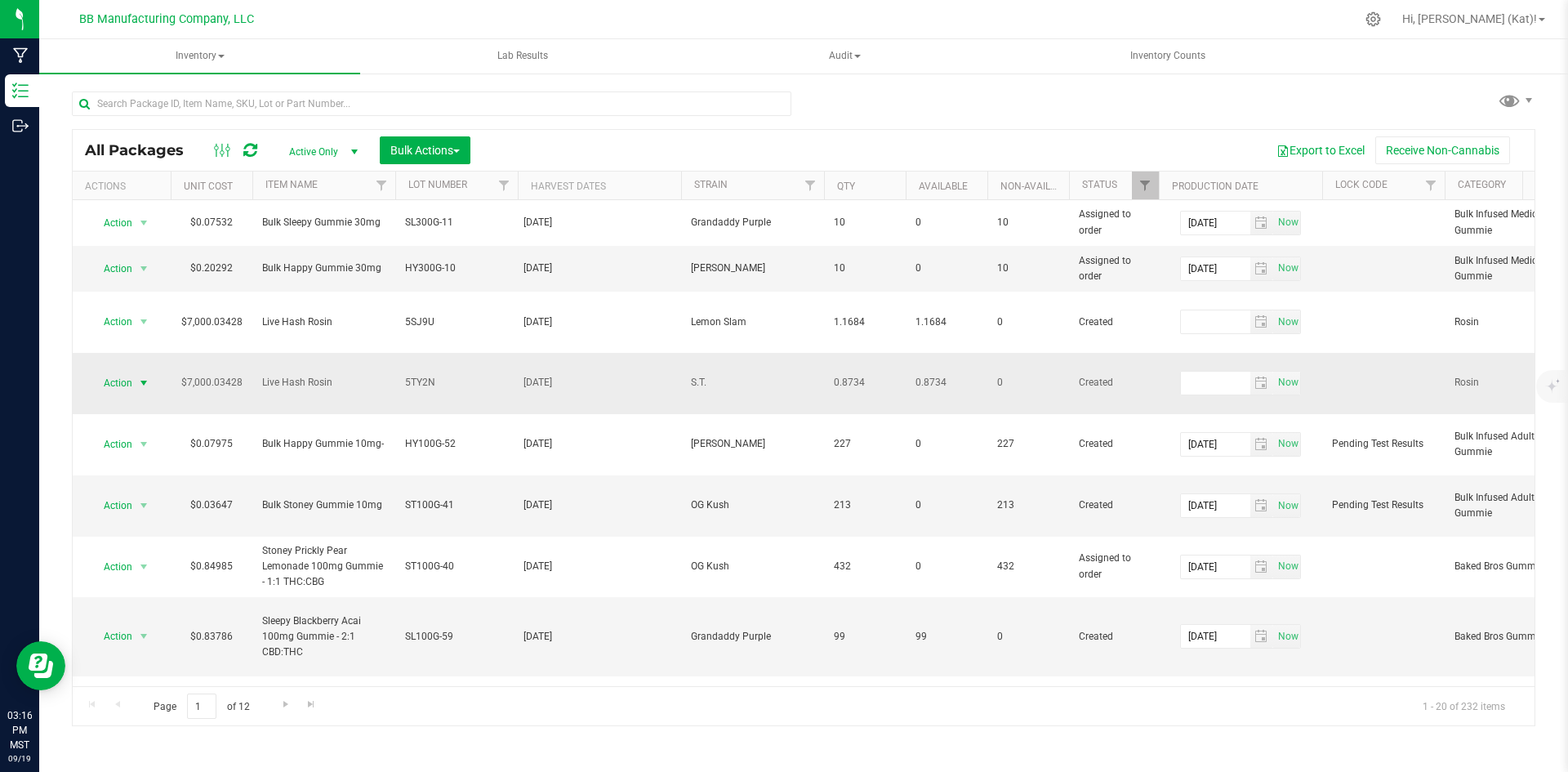
click at [119, 371] on span "Action" at bounding box center [111, 383] width 44 height 23
click at [124, 427] on li "Edit attributes" at bounding box center [142, 433] width 103 height 24
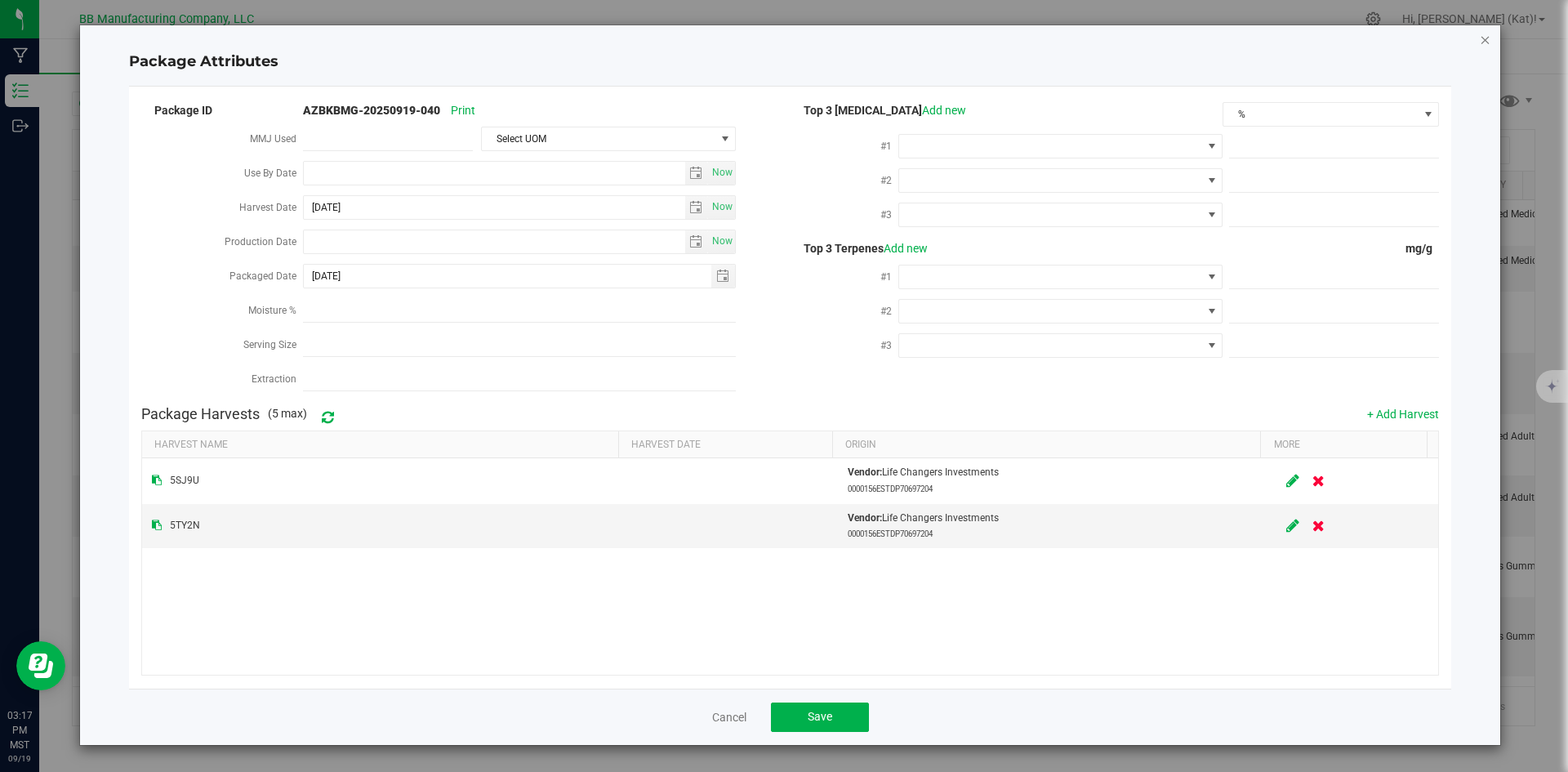
click at [1486, 40] on icon "Close modal" at bounding box center [1485, 38] width 11 height 20
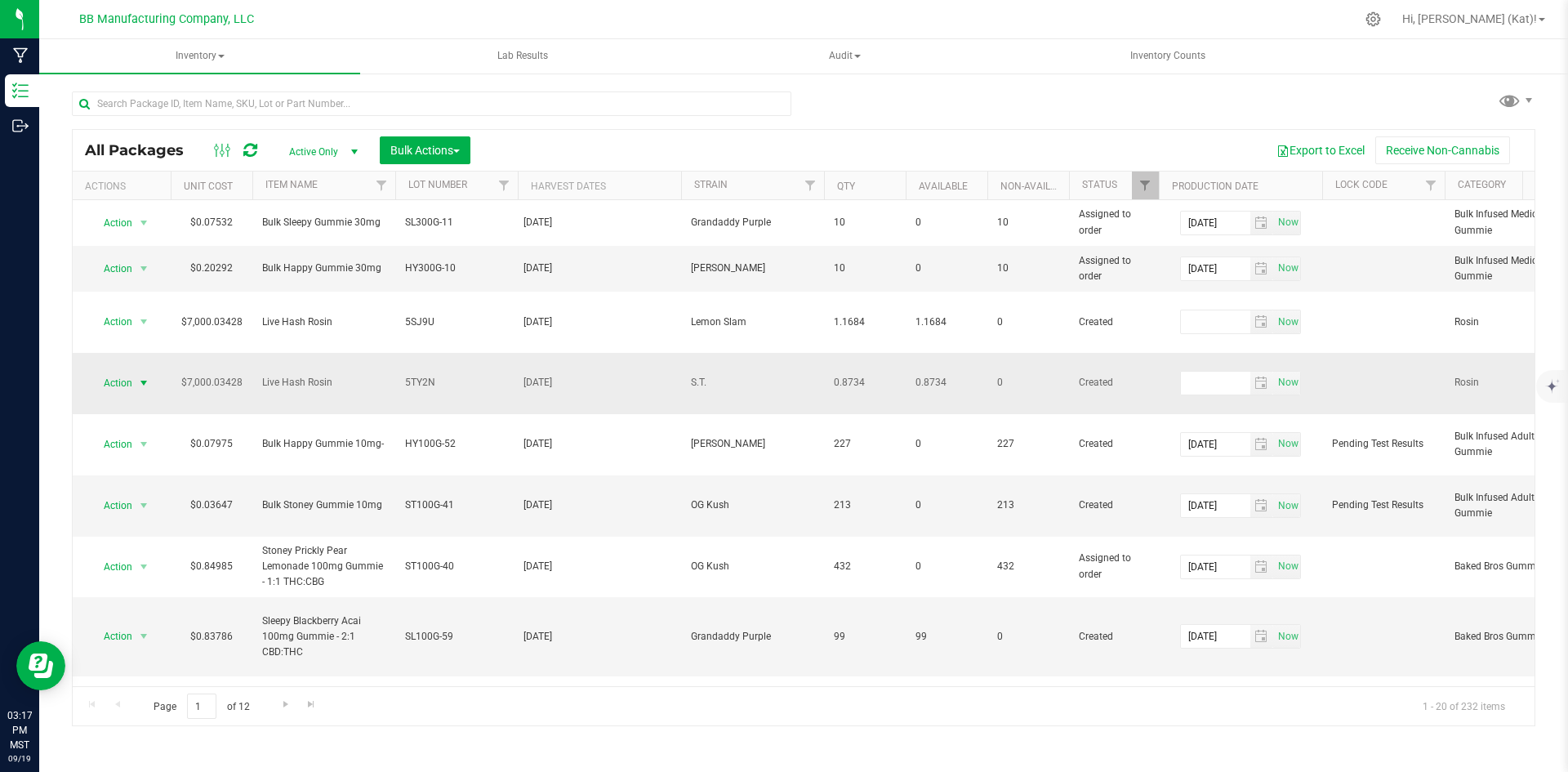
click at [130, 371] on span "Action" at bounding box center [111, 383] width 44 height 23
click at [145, 433] on li "Edit attributes" at bounding box center [142, 433] width 103 height 24
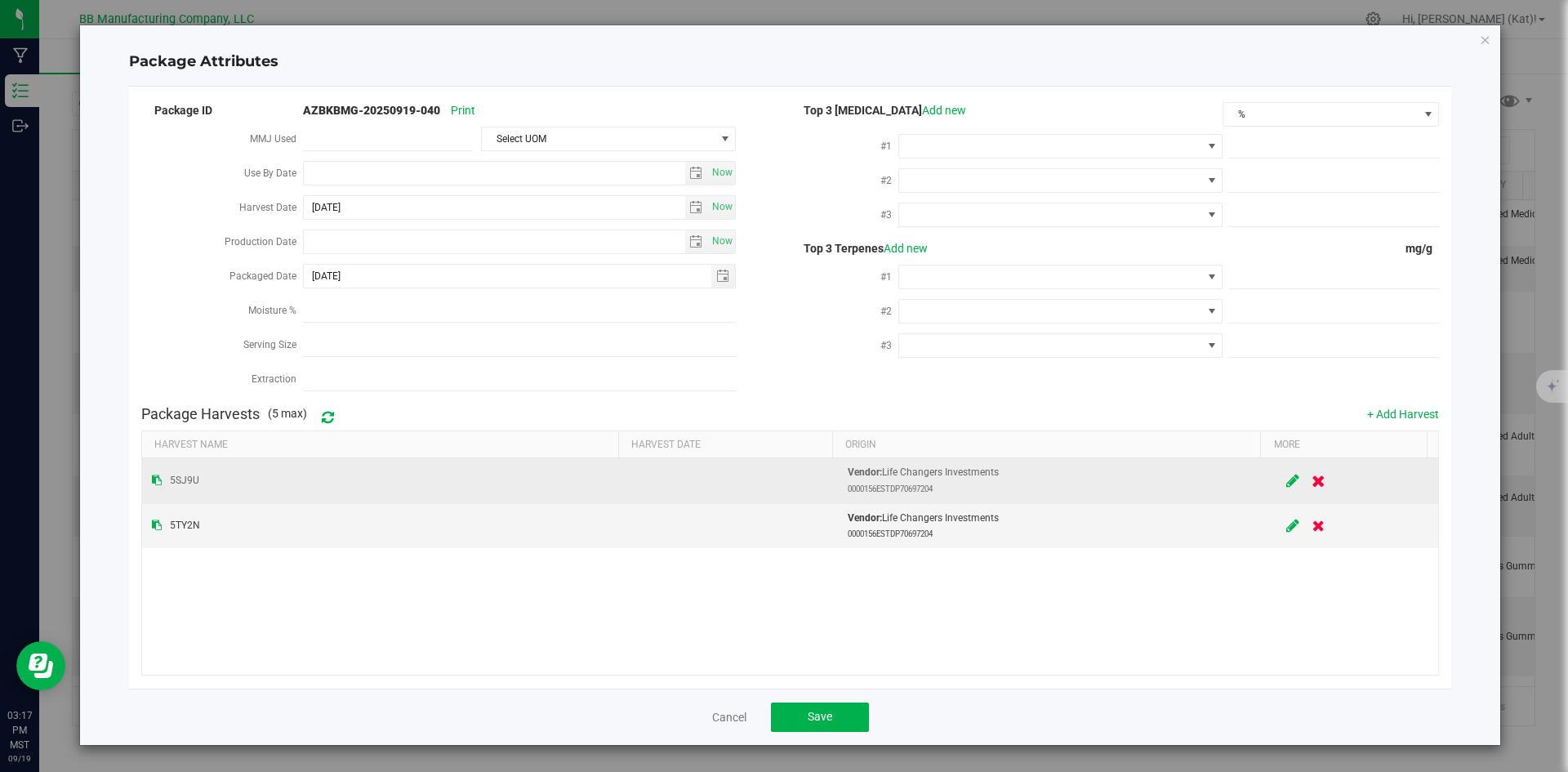
click at [1315, 470] on button at bounding box center [1319, 480] width 28 height 32
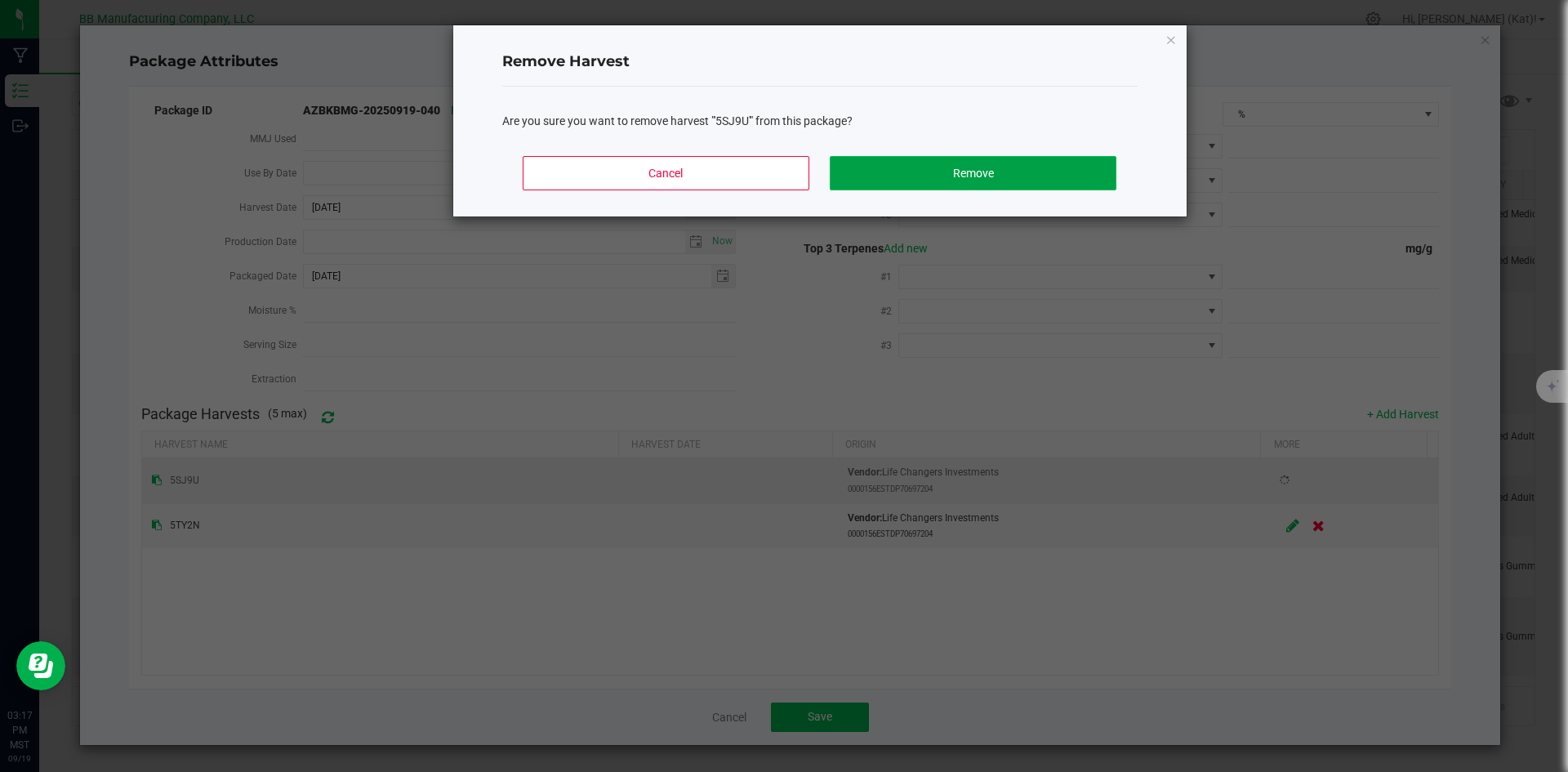
click at [990, 174] on button "Remove" at bounding box center [972, 173] width 286 height 35
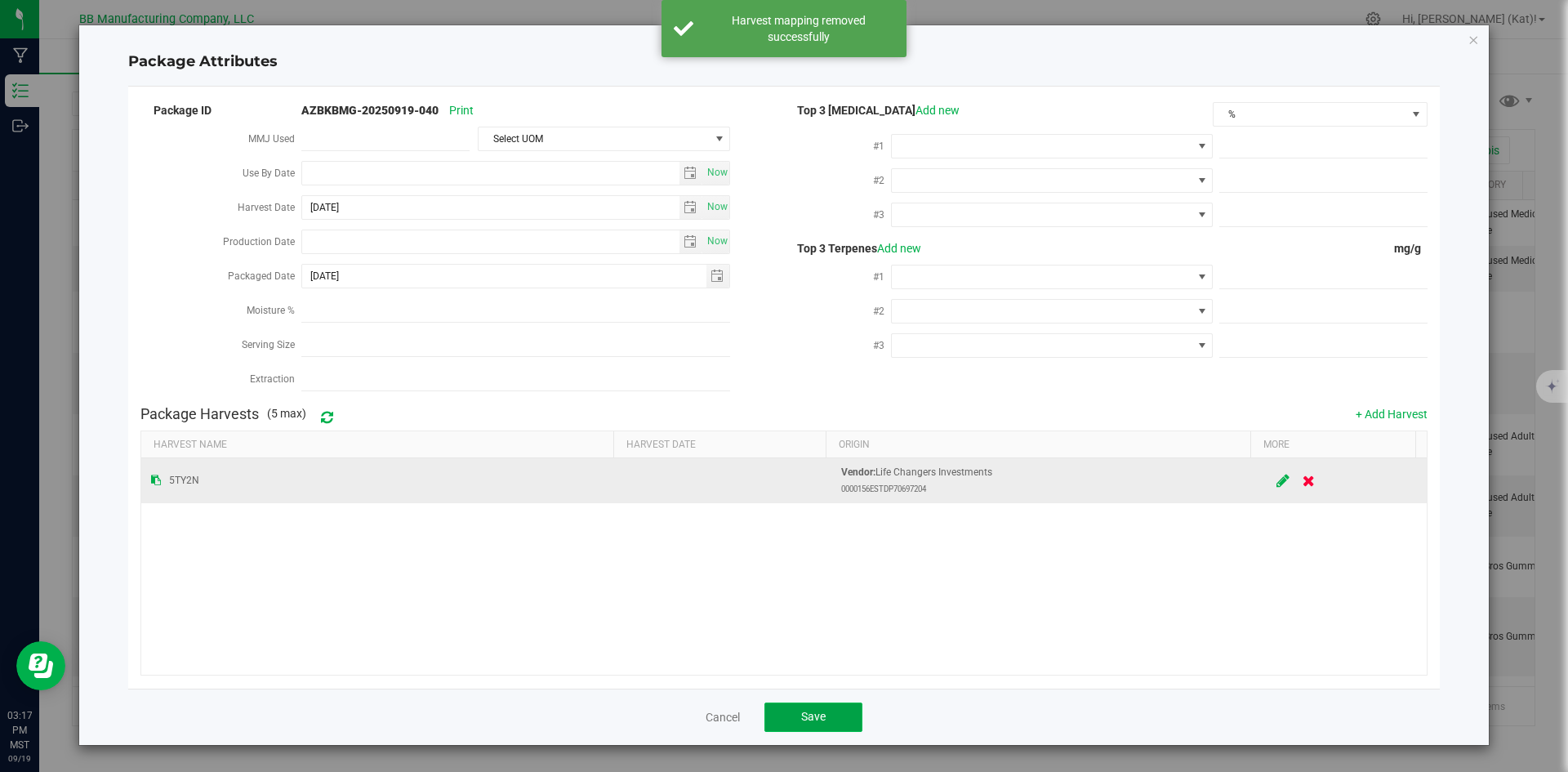
click at [804, 709] on span "Save" at bounding box center [814, 716] width 24 height 13
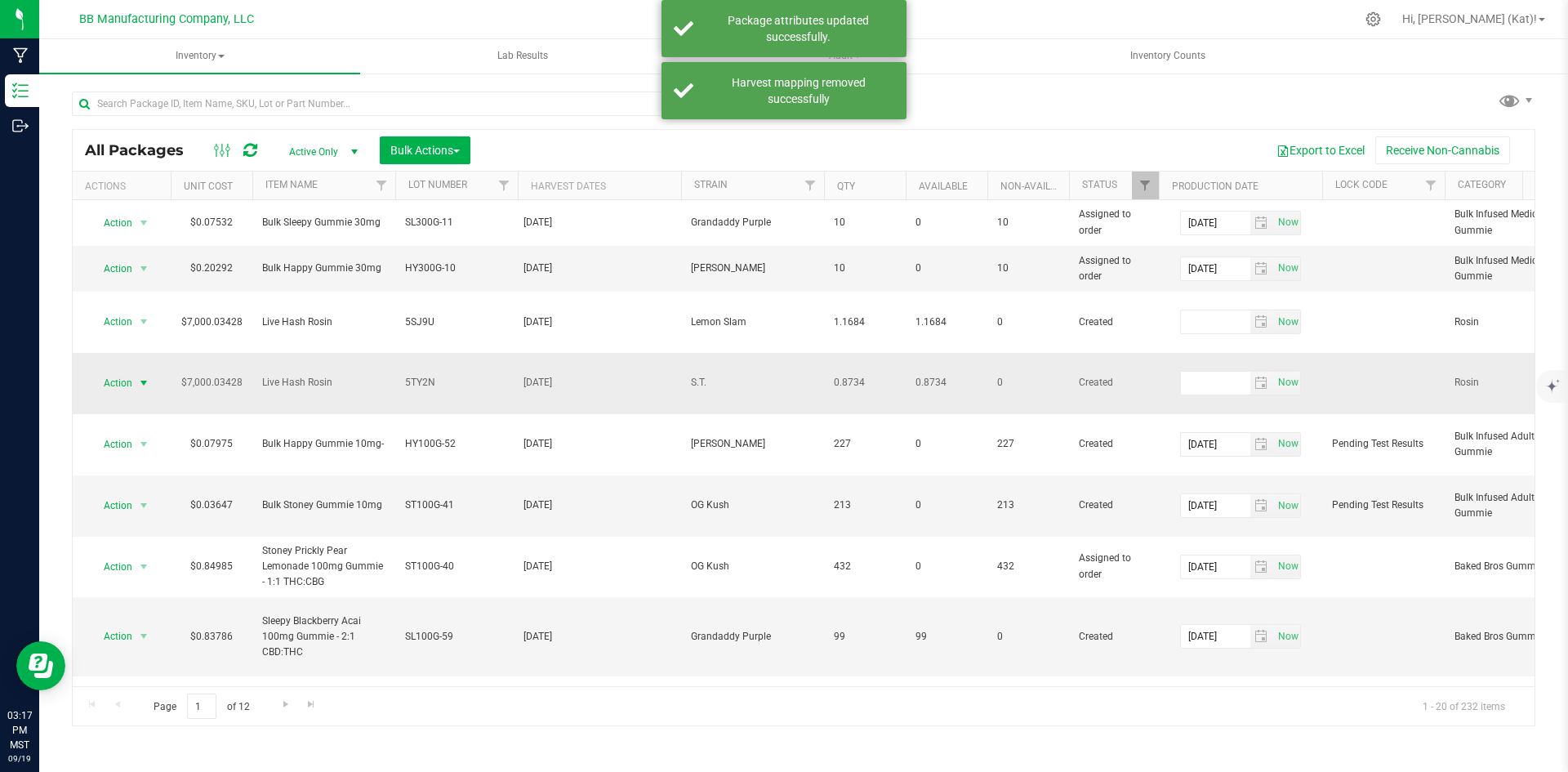
click at [111, 371] on span "Action" at bounding box center [111, 383] width 44 height 23
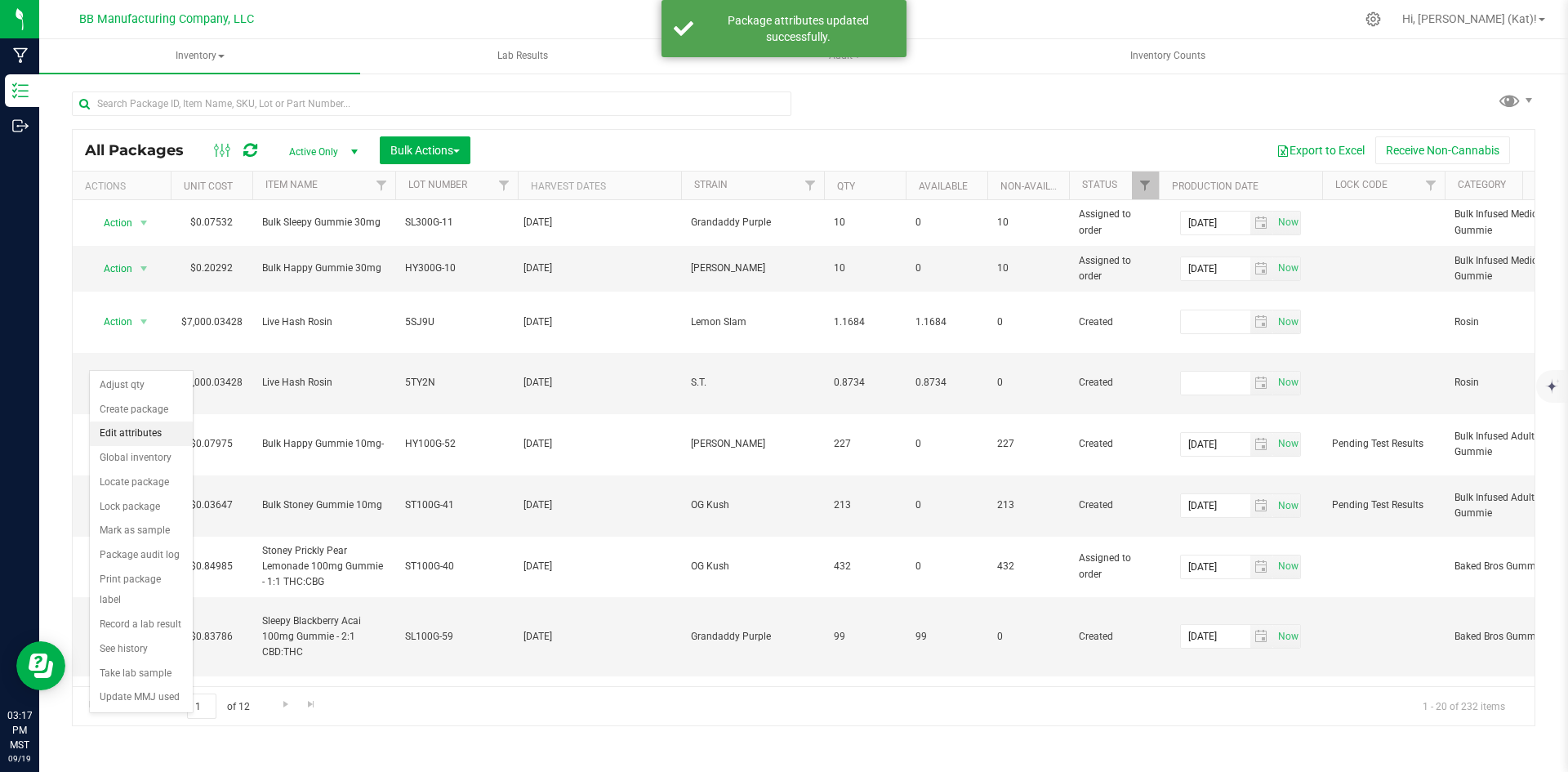
click at [135, 428] on li "Edit attributes" at bounding box center [142, 433] width 103 height 24
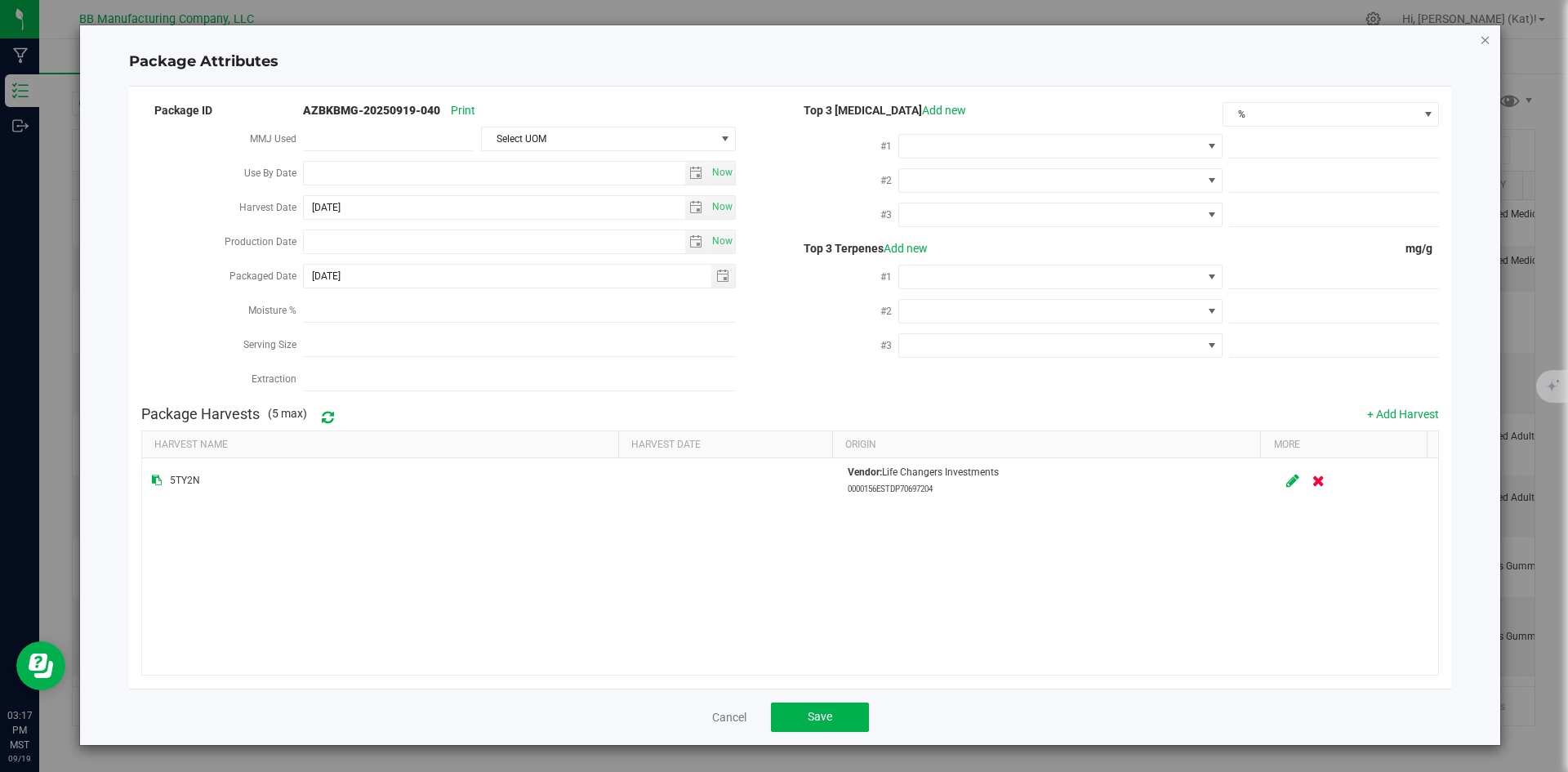
click at [1485, 46] on icon "Close modal" at bounding box center [1485, 38] width 11 height 20
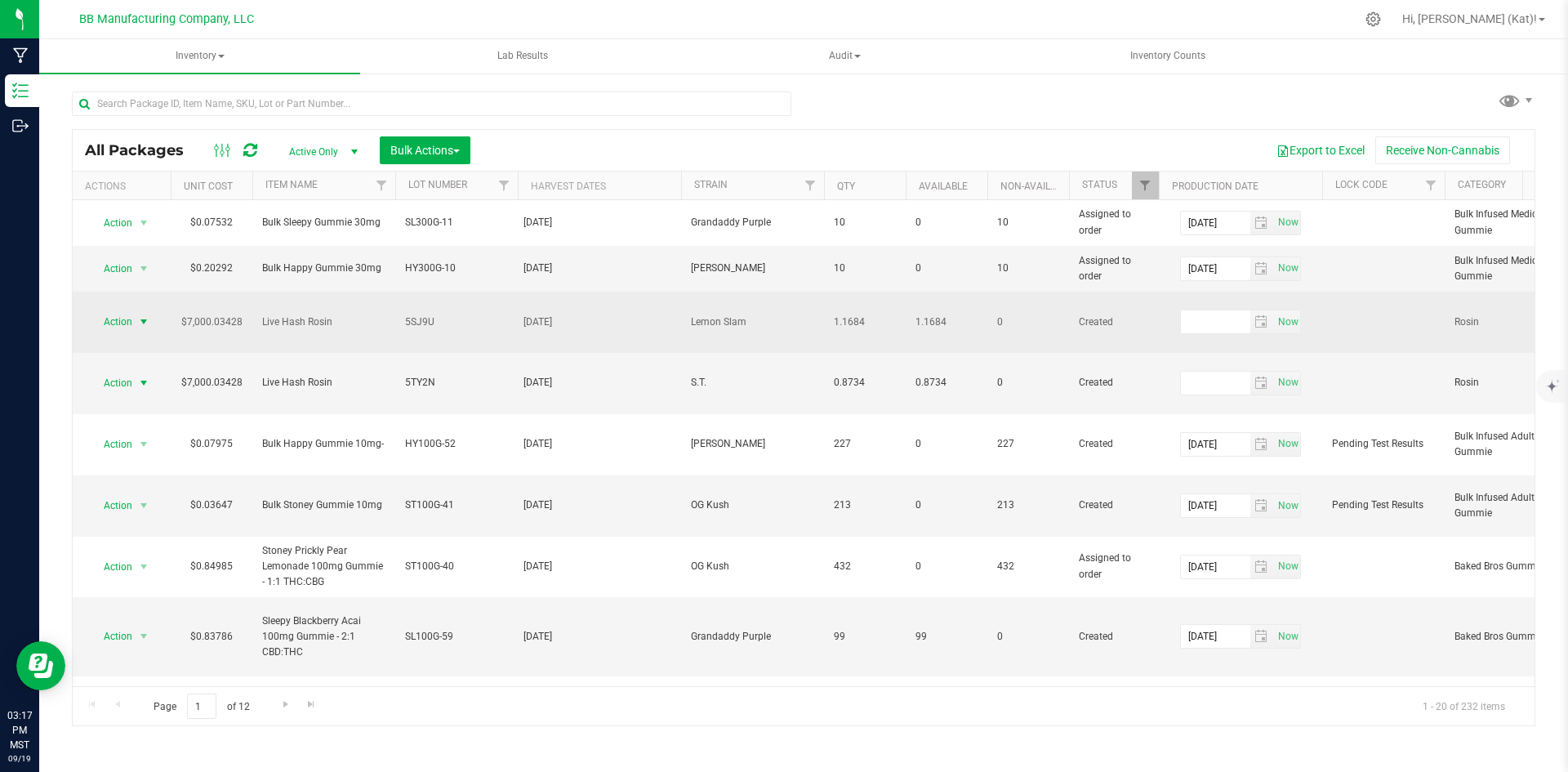
click at [121, 310] on span "Action" at bounding box center [111, 322] width 44 height 23
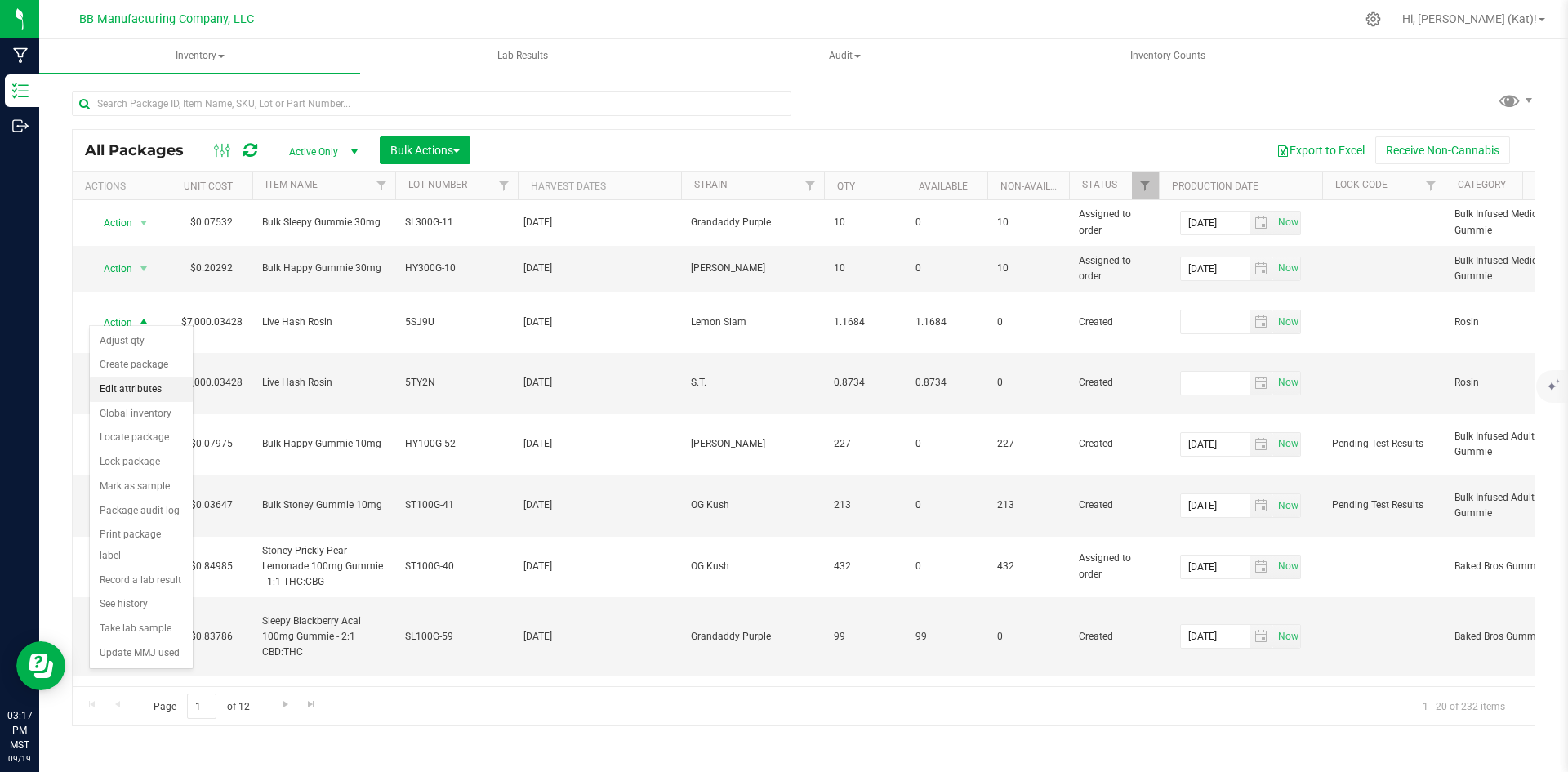
click at [114, 394] on li "Edit attributes" at bounding box center [142, 389] width 103 height 24
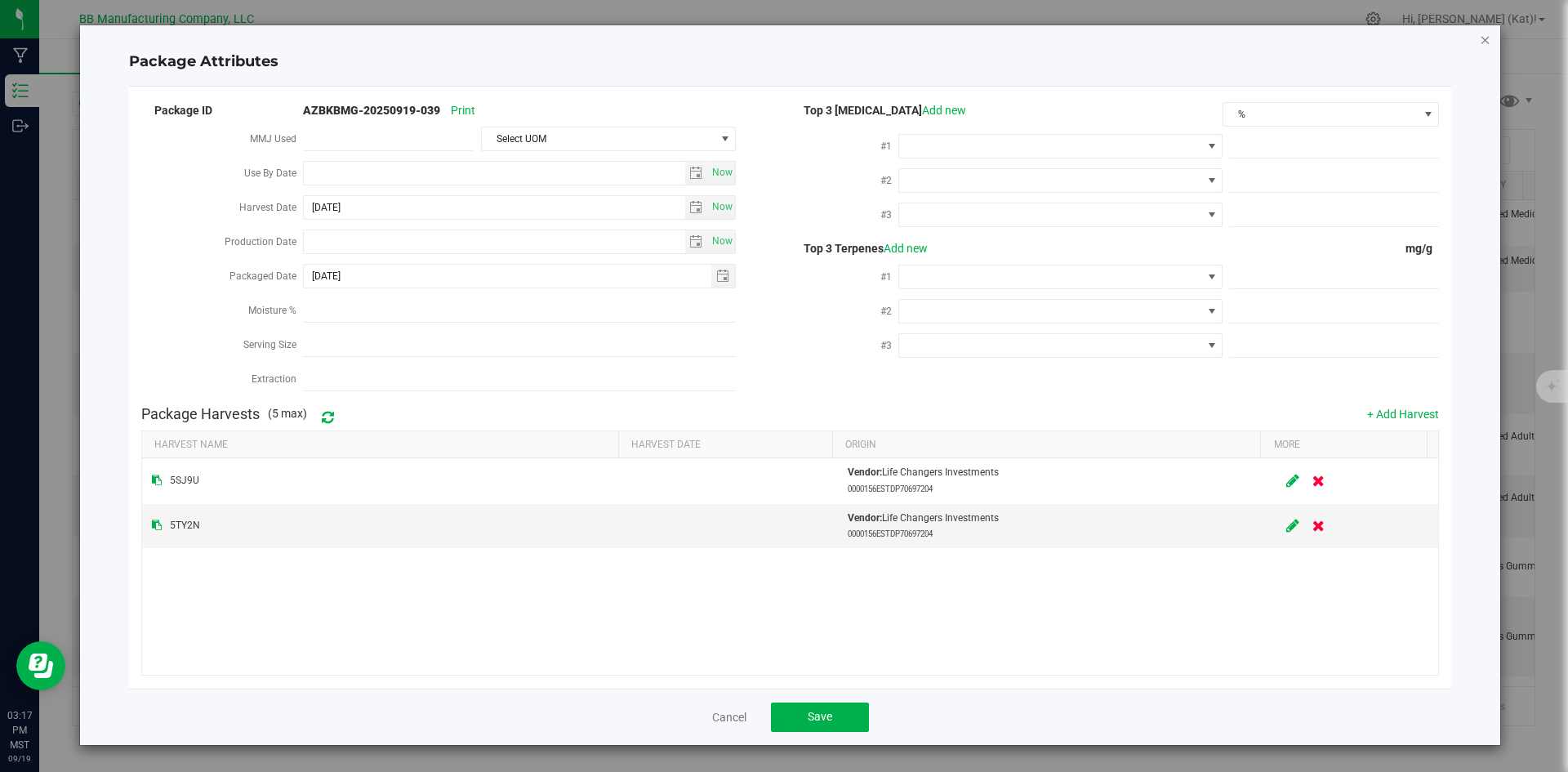
click at [1484, 42] on icon "Close modal" at bounding box center [1485, 38] width 11 height 20
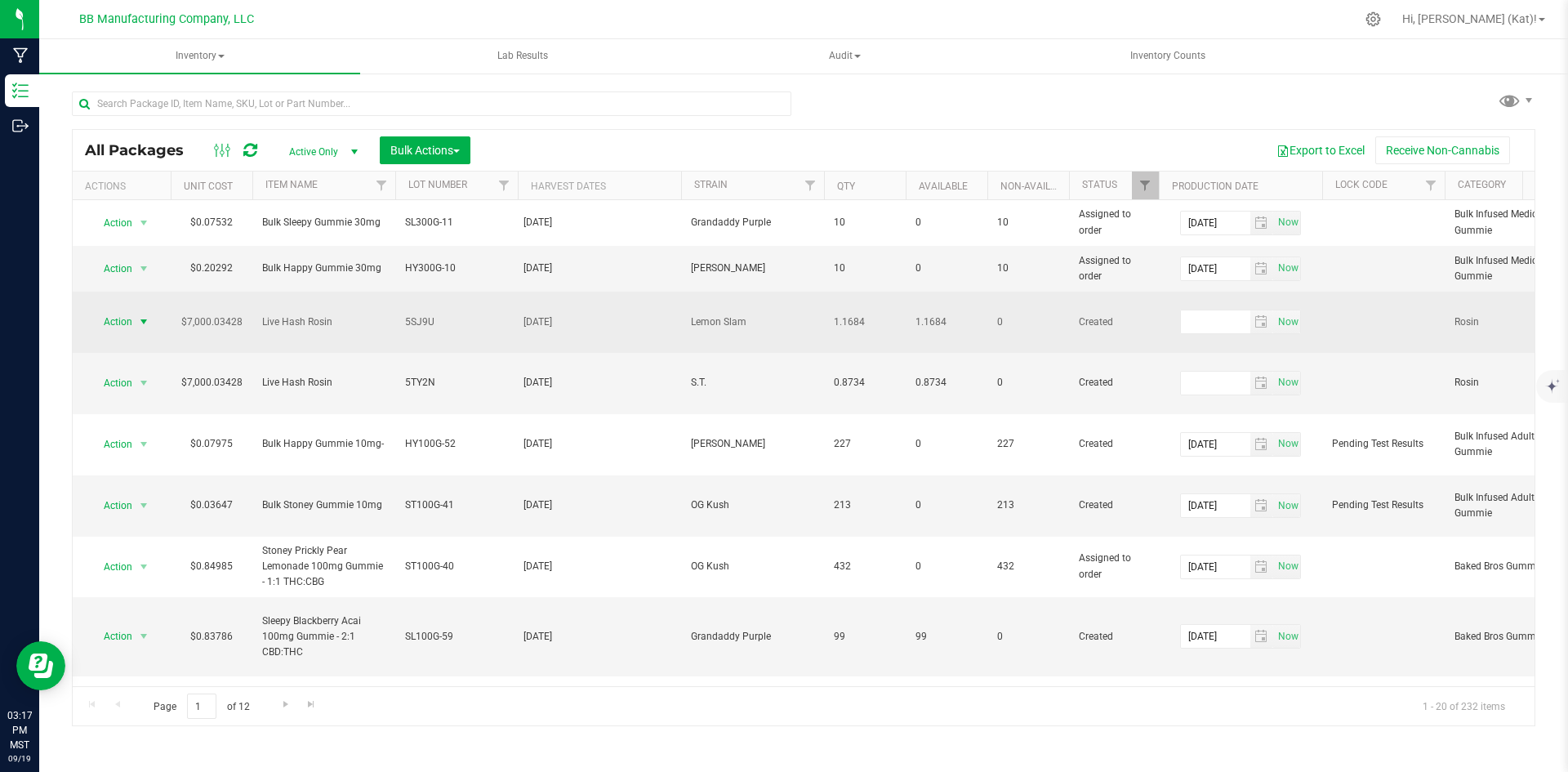
click at [143, 315] on span "select" at bounding box center [144, 322] width 13 height 13
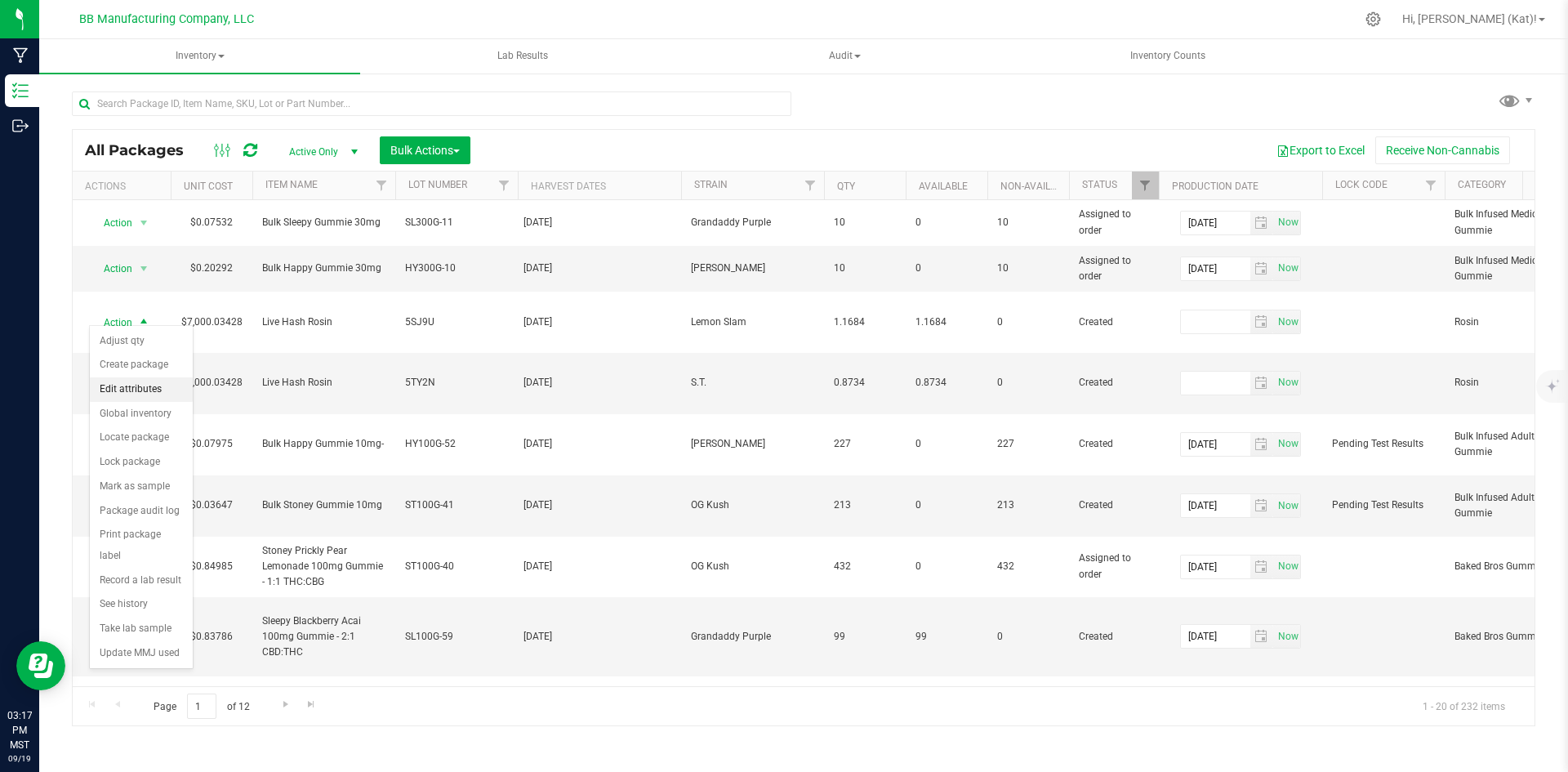
click at [139, 394] on li "Edit attributes" at bounding box center [142, 389] width 103 height 24
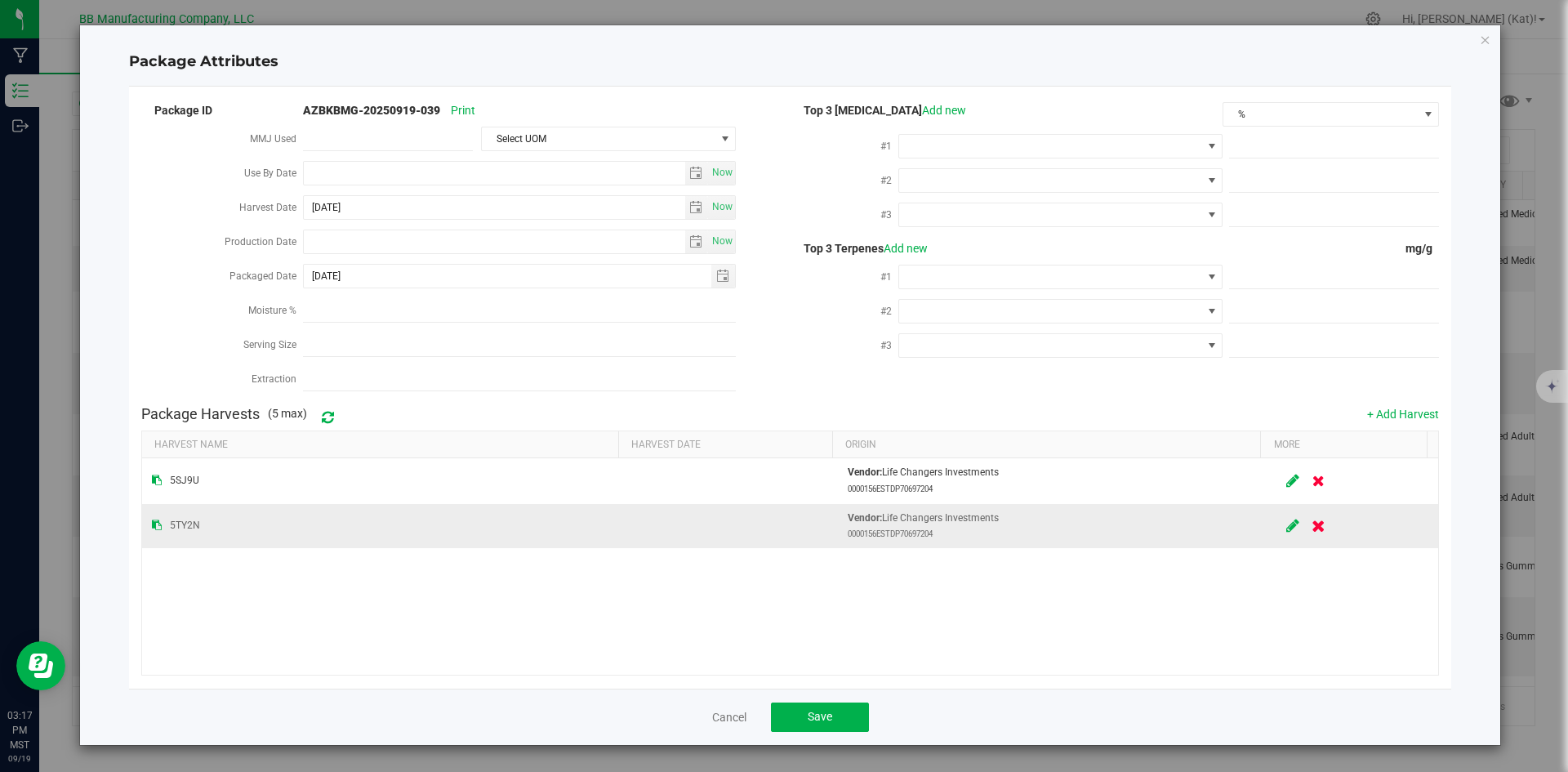
click at [1313, 520] on icon at bounding box center [1319, 525] width 14 height 12
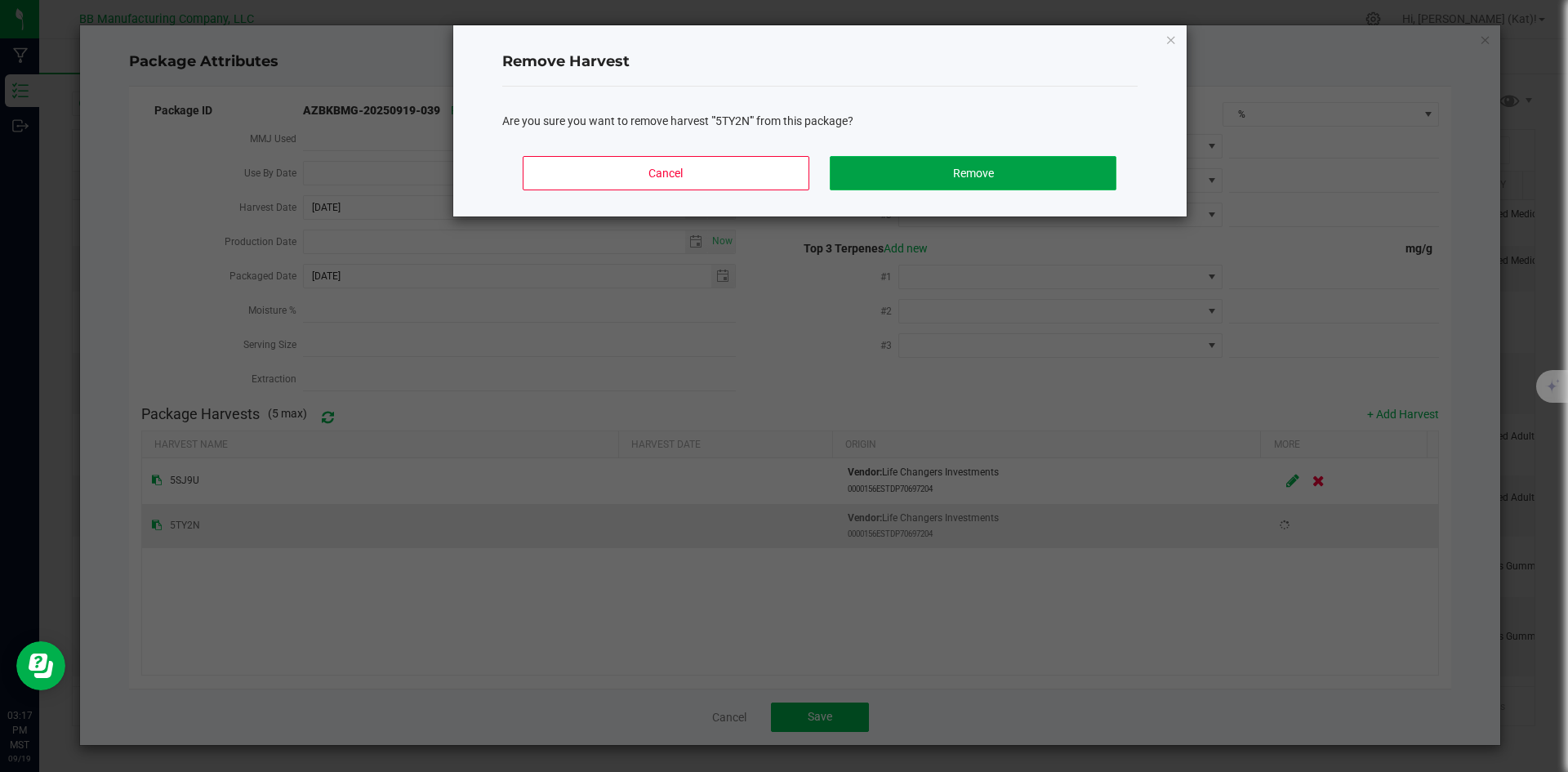
click at [1032, 177] on button "Remove" at bounding box center [972, 173] width 286 height 35
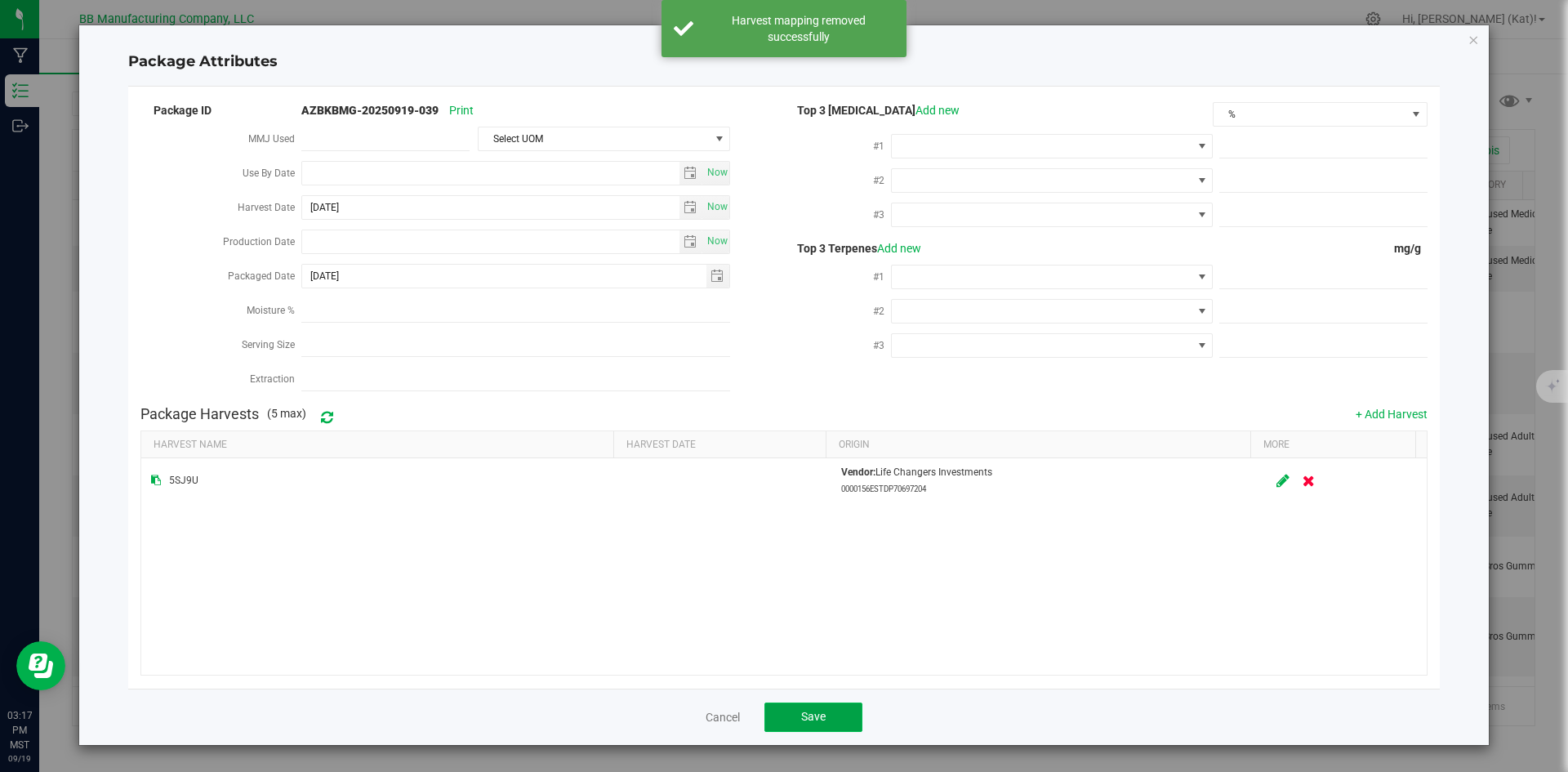
click at [823, 709] on span "Save" at bounding box center [814, 716] width 24 height 13
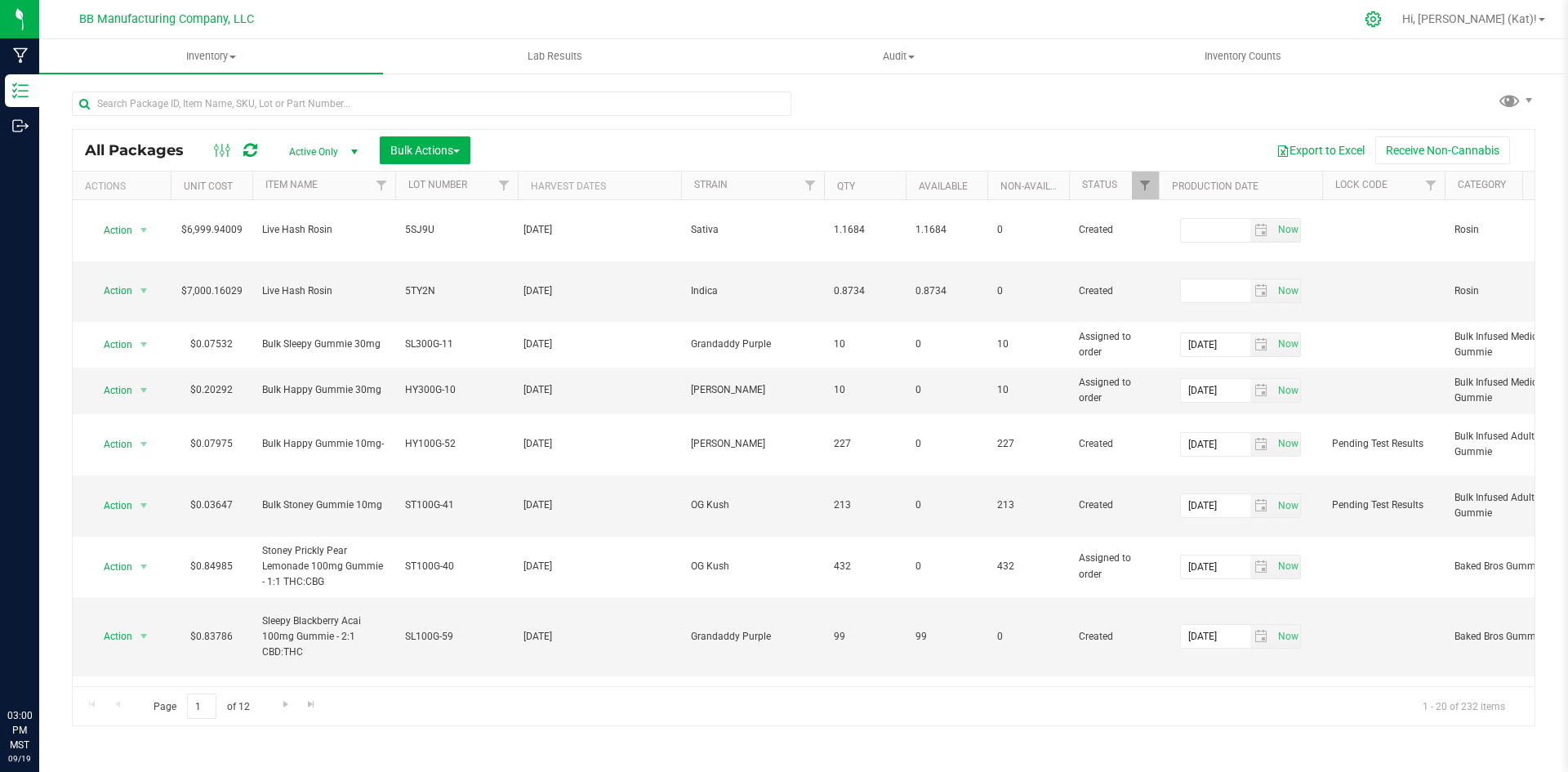
click at [1382, 23] on icon at bounding box center [1374, 19] width 17 height 17
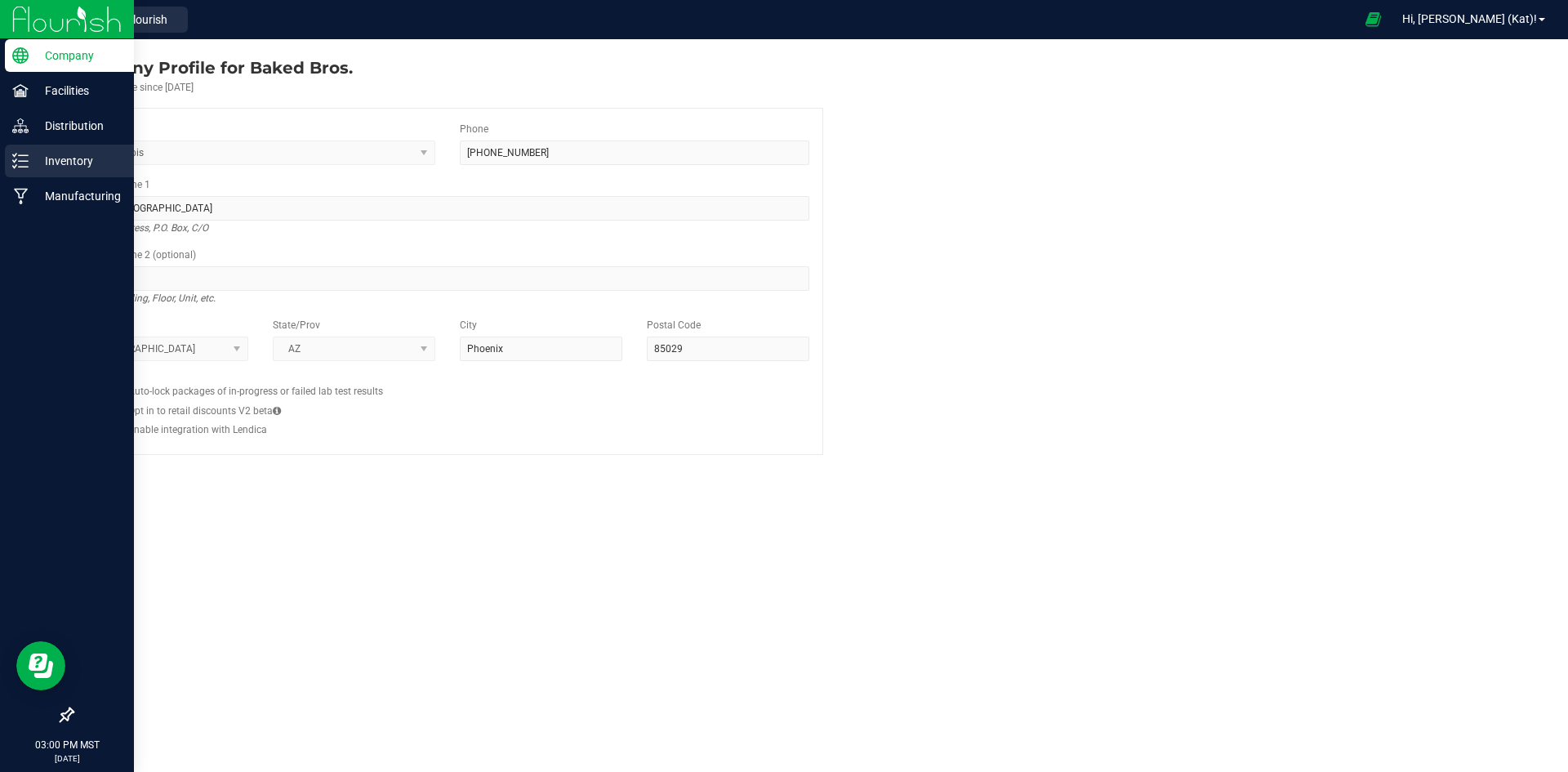
click at [61, 155] on p "Inventory" at bounding box center [77, 160] width 98 height 20
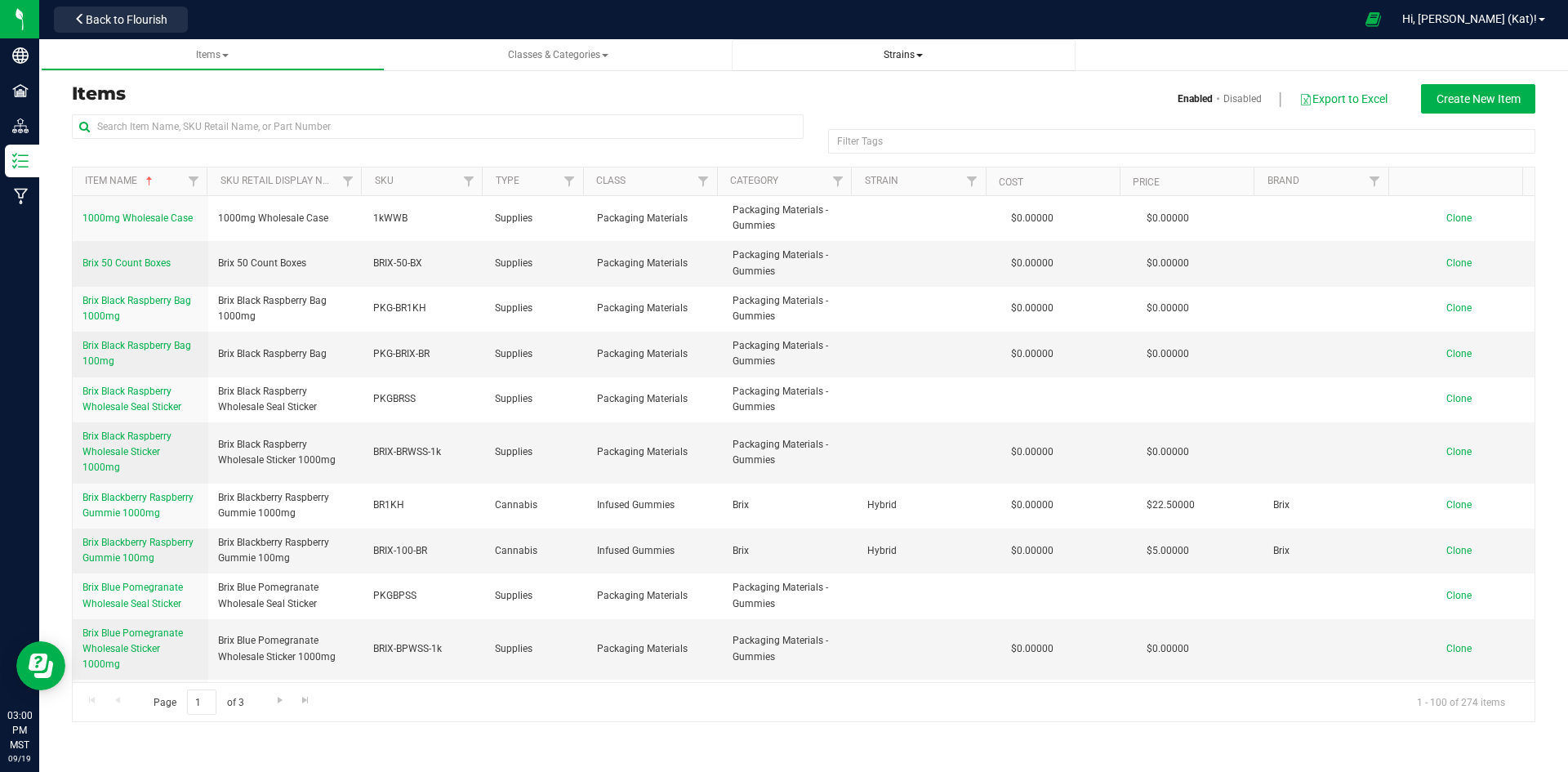
click at [916, 57] on span "Strains" at bounding box center [904, 54] width 39 height 11
click at [358, 120] on input "text" at bounding box center [438, 127] width 732 height 24
click at [929, 61] on span "Strains All strains Create new strain" at bounding box center [904, 54] width 318 height 14
click at [906, 55] on span "Strains" at bounding box center [904, 54] width 39 height 11
click at [811, 120] on span "Create new strain" at bounding box center [800, 123] width 89 height 13
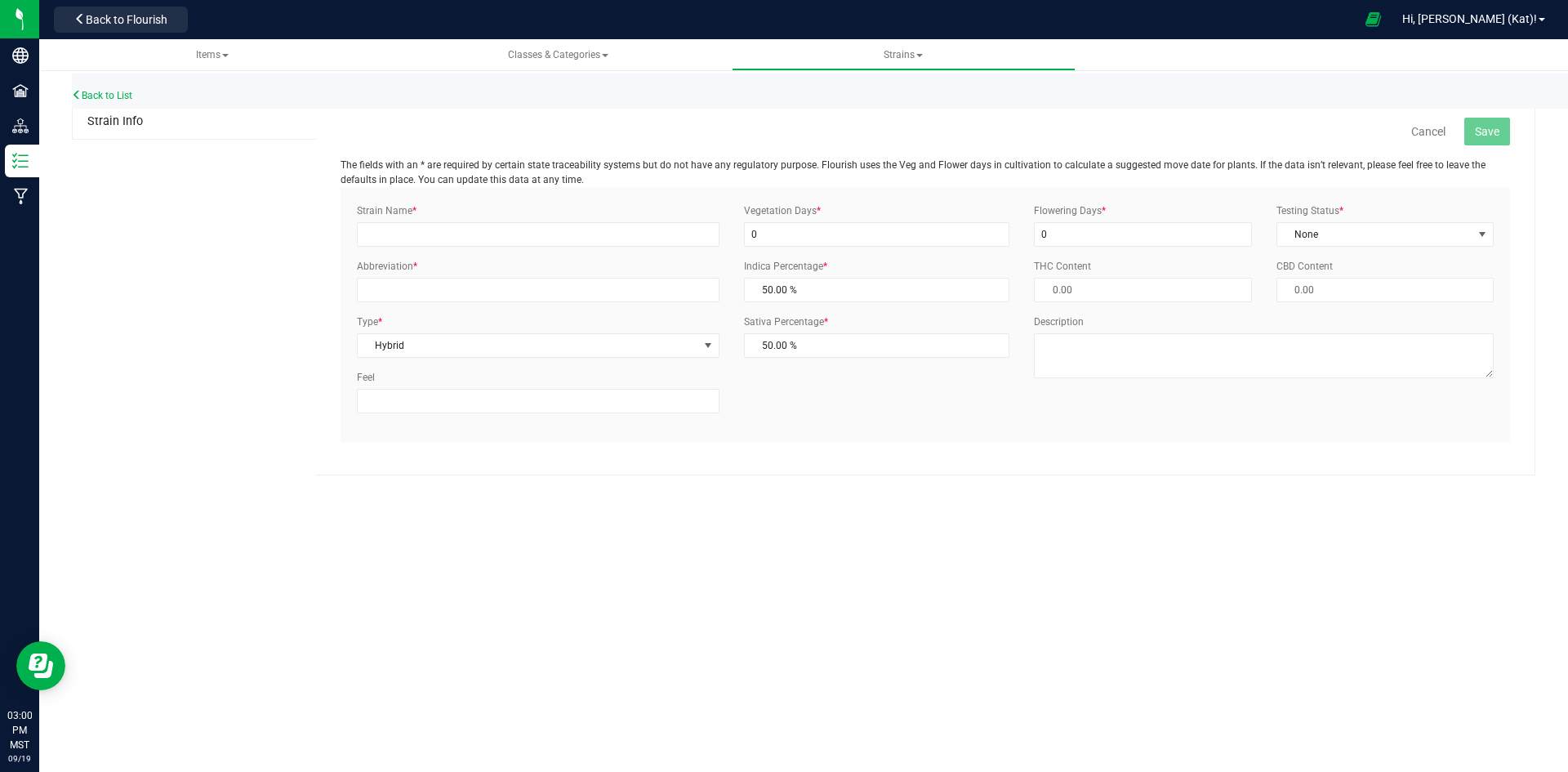
click at [106, 101] on div "Back to List" at bounding box center [856, 90] width 1568 height 35
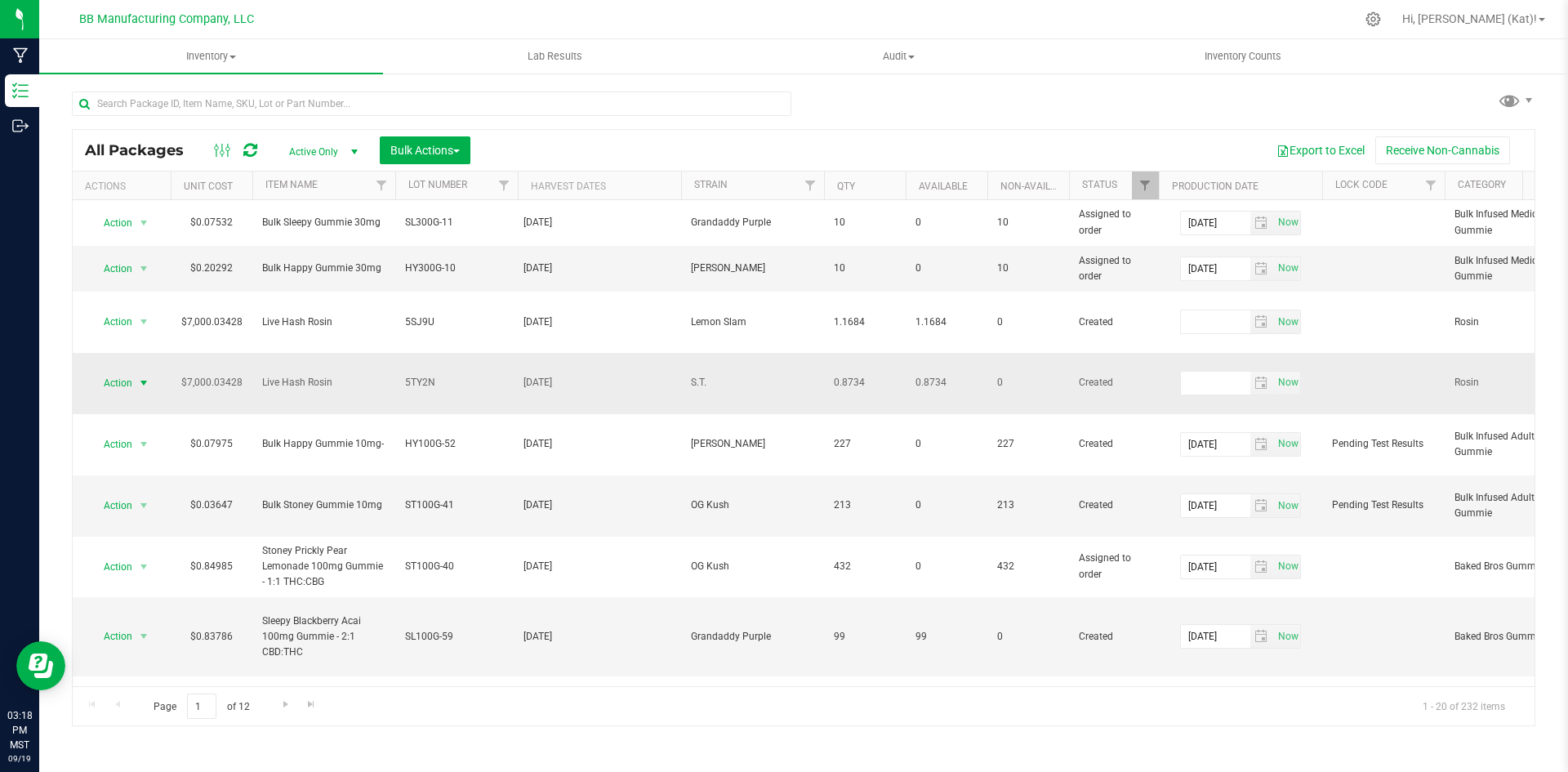
click at [142, 376] on span "select" at bounding box center [144, 383] width 13 height 13
click at [145, 438] on li "Edit attributes" at bounding box center [142, 433] width 103 height 24
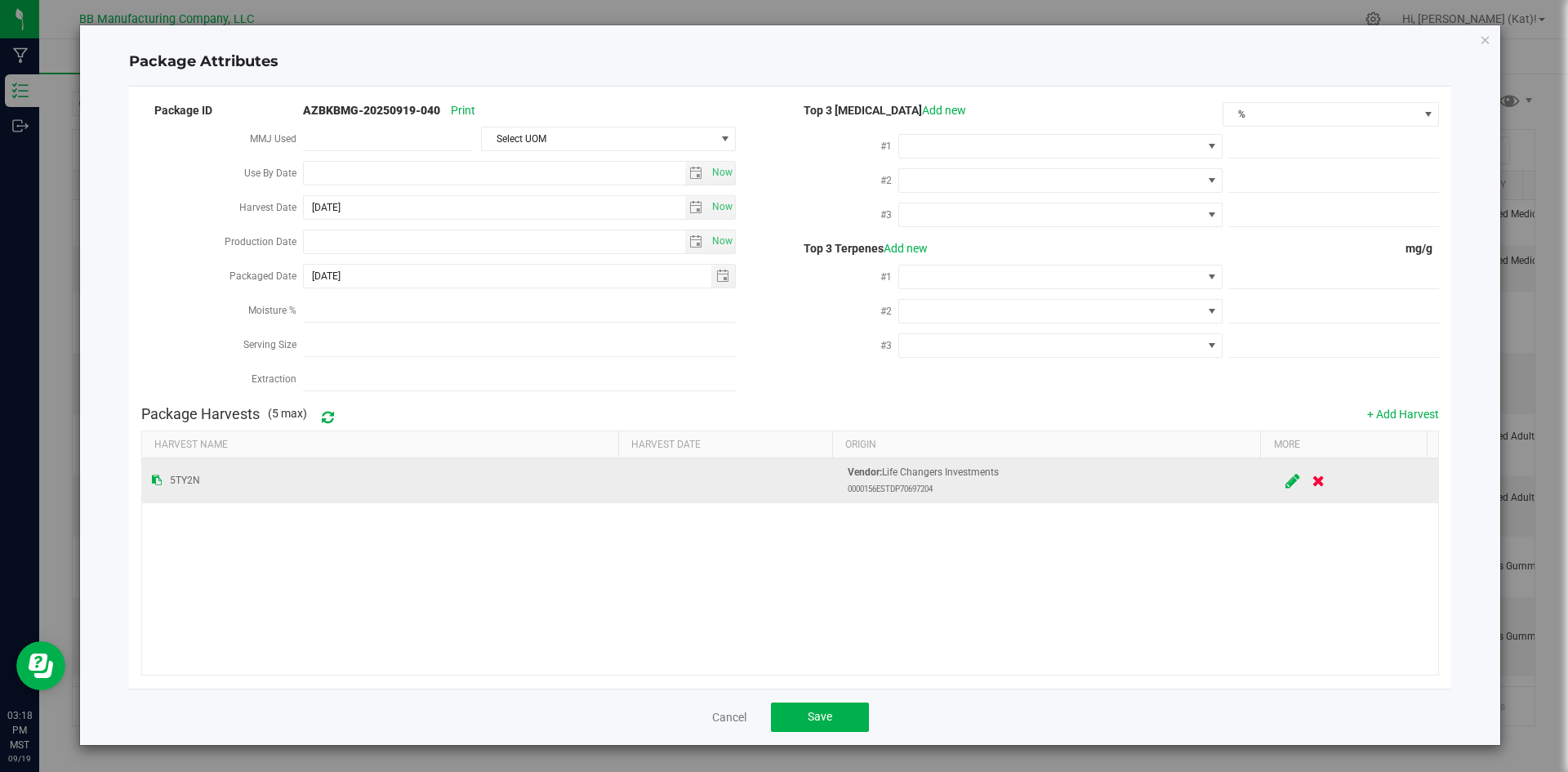
click at [1286, 476] on icon at bounding box center [1294, 480] width 15 height 12
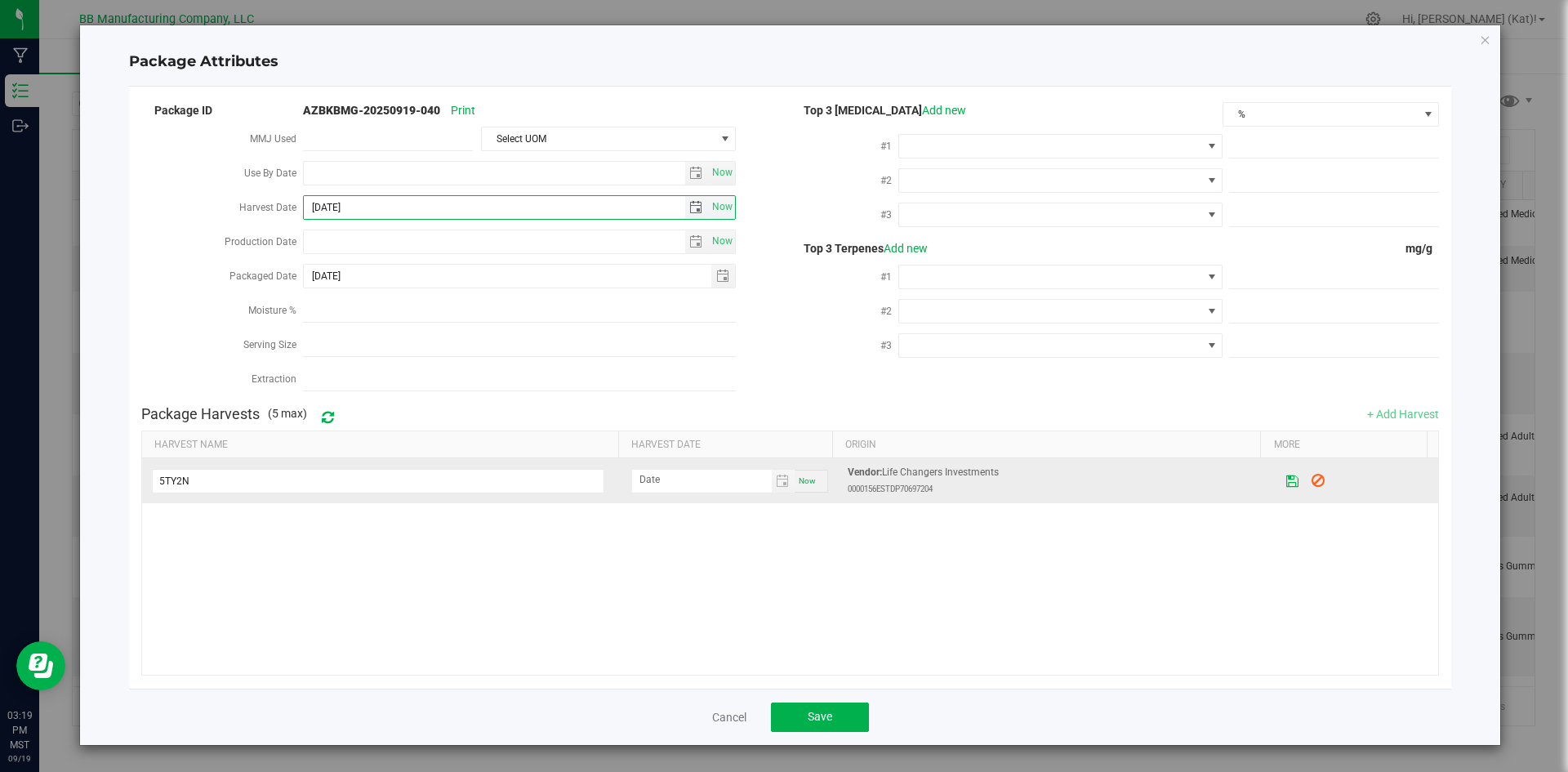
click at [366, 202] on input "[DATE]" at bounding box center [495, 207] width 381 height 23
click at [1482, 36] on icon "Close modal" at bounding box center [1485, 38] width 11 height 20
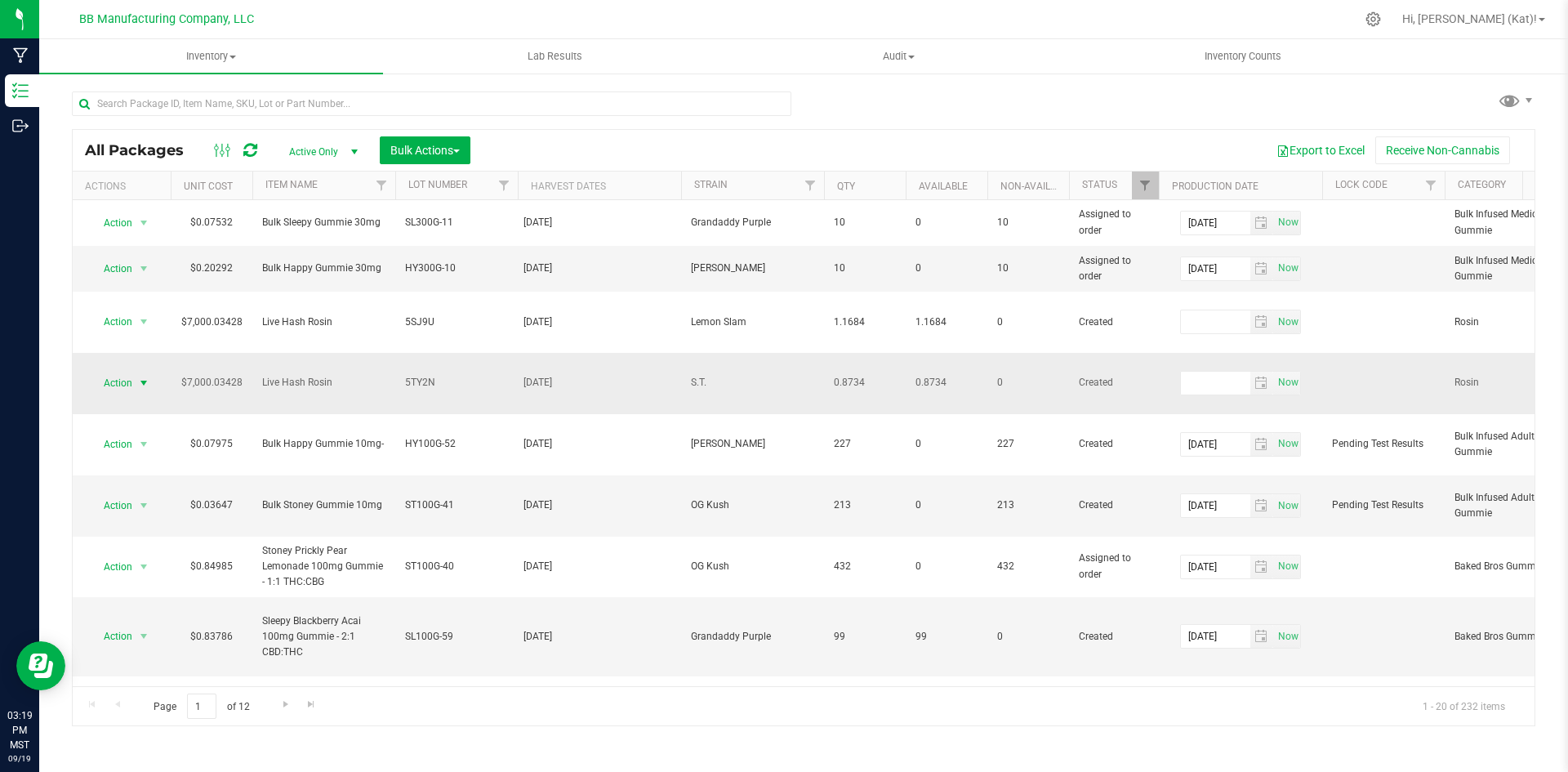
click at [132, 371] on span "Action" at bounding box center [111, 383] width 44 height 23
click at [148, 438] on li "Edit attributes" at bounding box center [142, 433] width 103 height 24
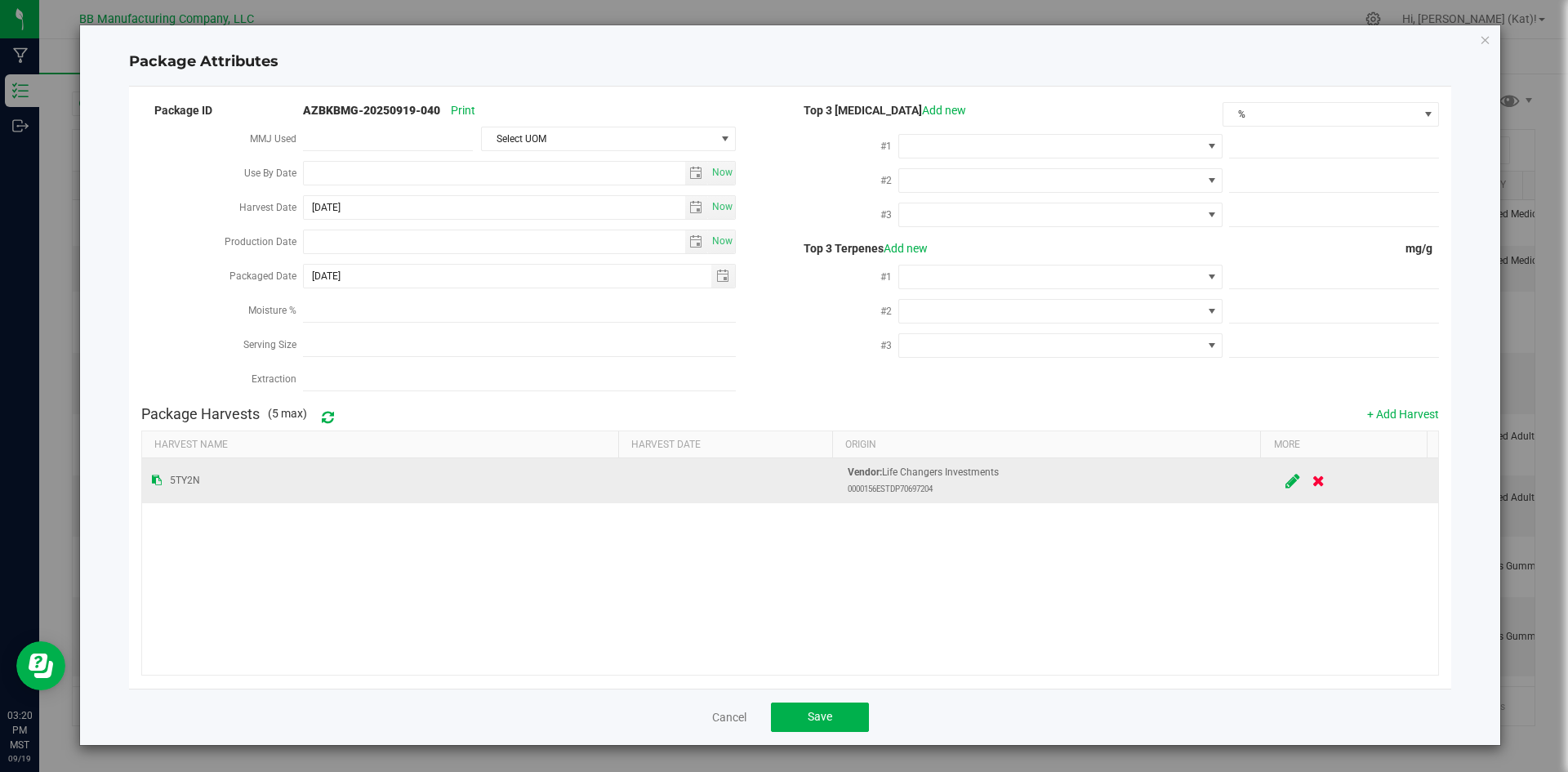
click at [1286, 475] on icon at bounding box center [1294, 480] width 15 height 12
click at [700, 477] on input "month day, year" at bounding box center [702, 480] width 140 height 21
click at [665, 470] on input "Jun day, year" at bounding box center [702, 480] width 140 height 21
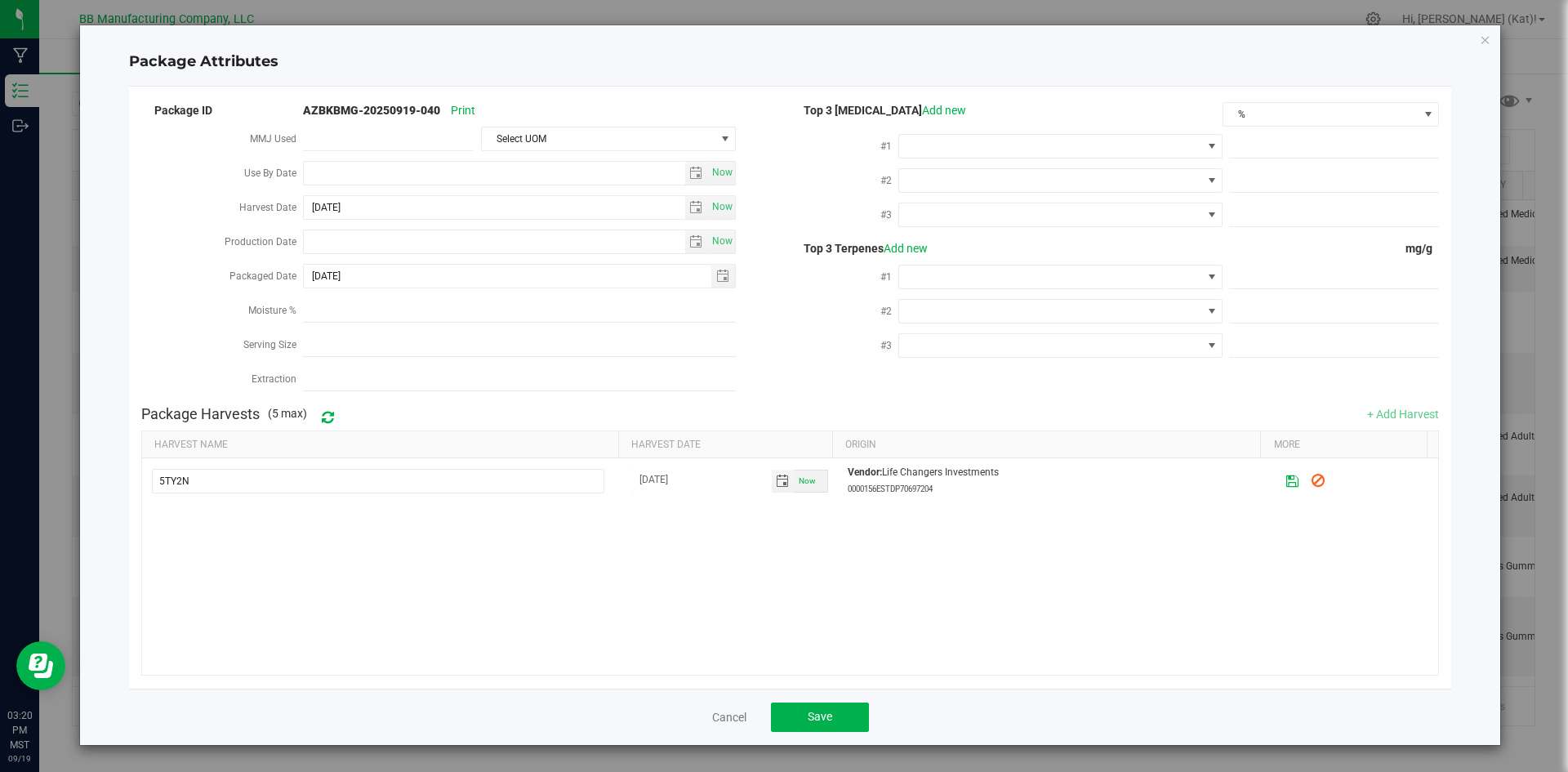
type input "Jun 16, 2025"
click at [677, 539] on div "5TY2N Jun 16, 2025 Now Vendor: Life Changers Investments 0000156ESTDP70697204" at bounding box center [790, 566] width 1297 height 216
click at [1287, 475] on icon at bounding box center [1293, 480] width 14 height 11
click at [1286, 480] on icon at bounding box center [1294, 480] width 15 height 12
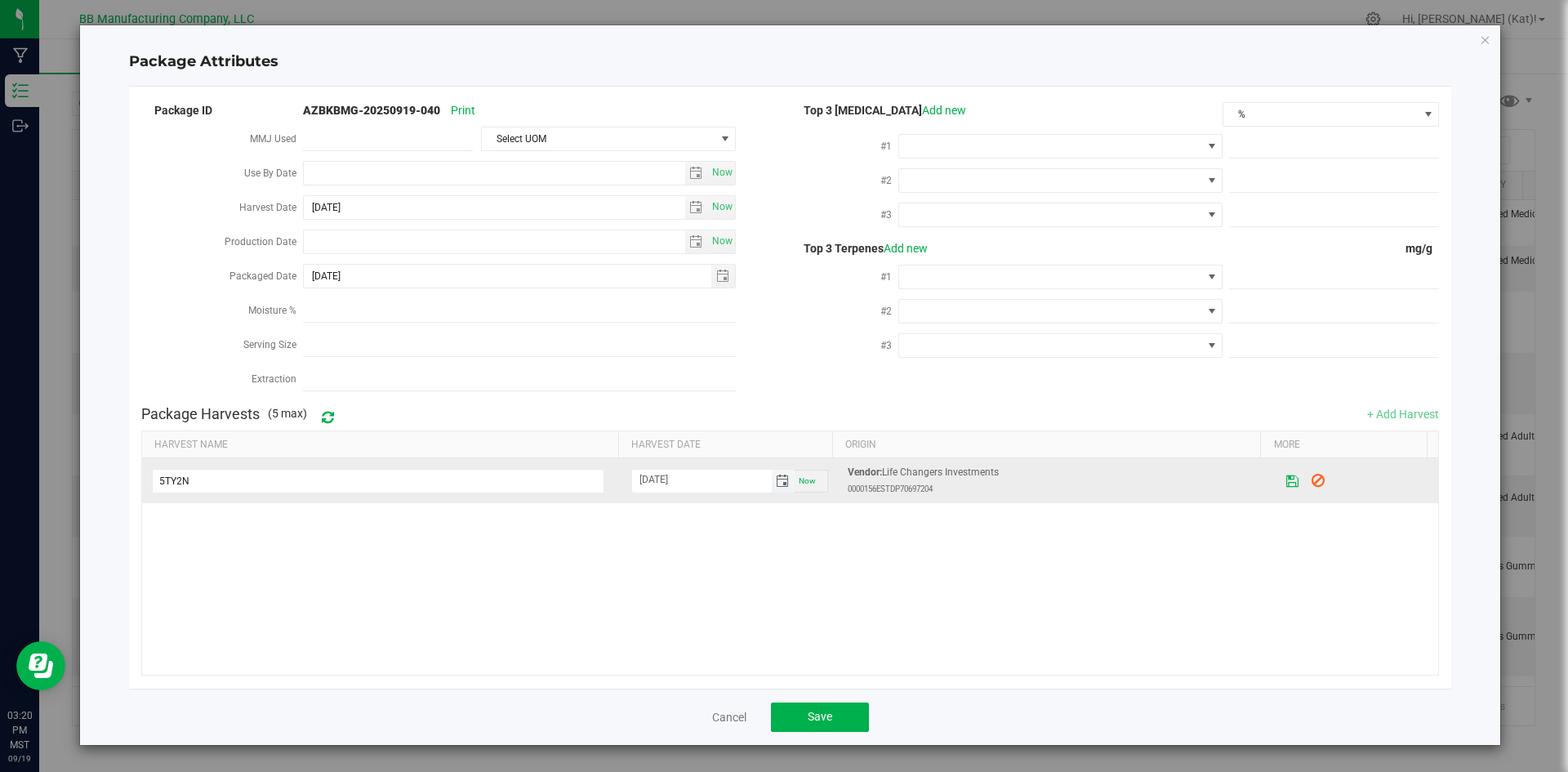
click at [647, 476] on input "Jun 15, 2025" at bounding box center [702, 480] width 140 height 21
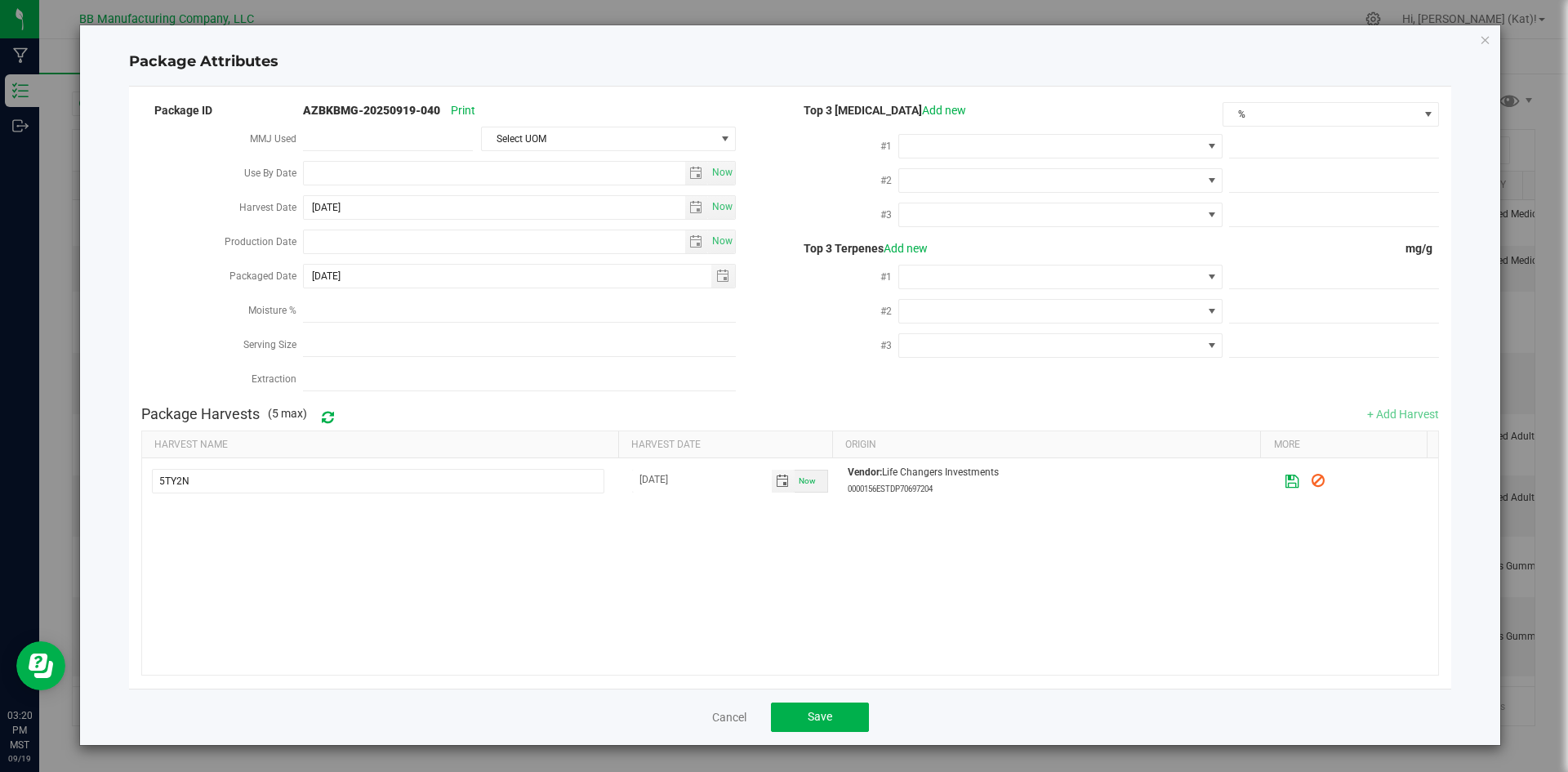
type input "Jul 15, 2025"
click at [1286, 475] on icon at bounding box center [1293, 480] width 14 height 11
click at [1286, 476] on icon at bounding box center [1294, 480] width 15 height 12
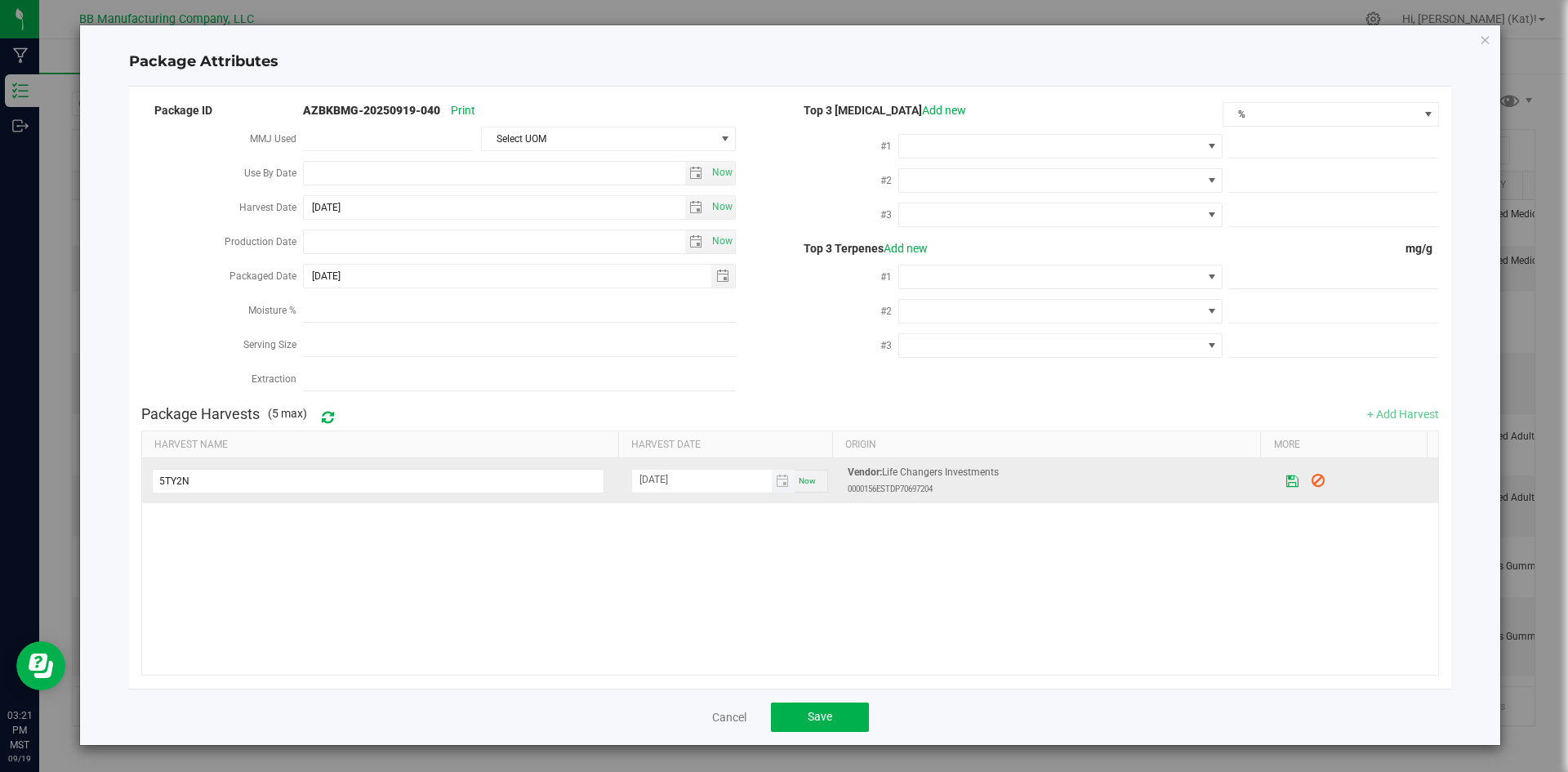
click at [659, 471] on input "Jul 15, 2025" at bounding box center [702, 480] width 140 height 21
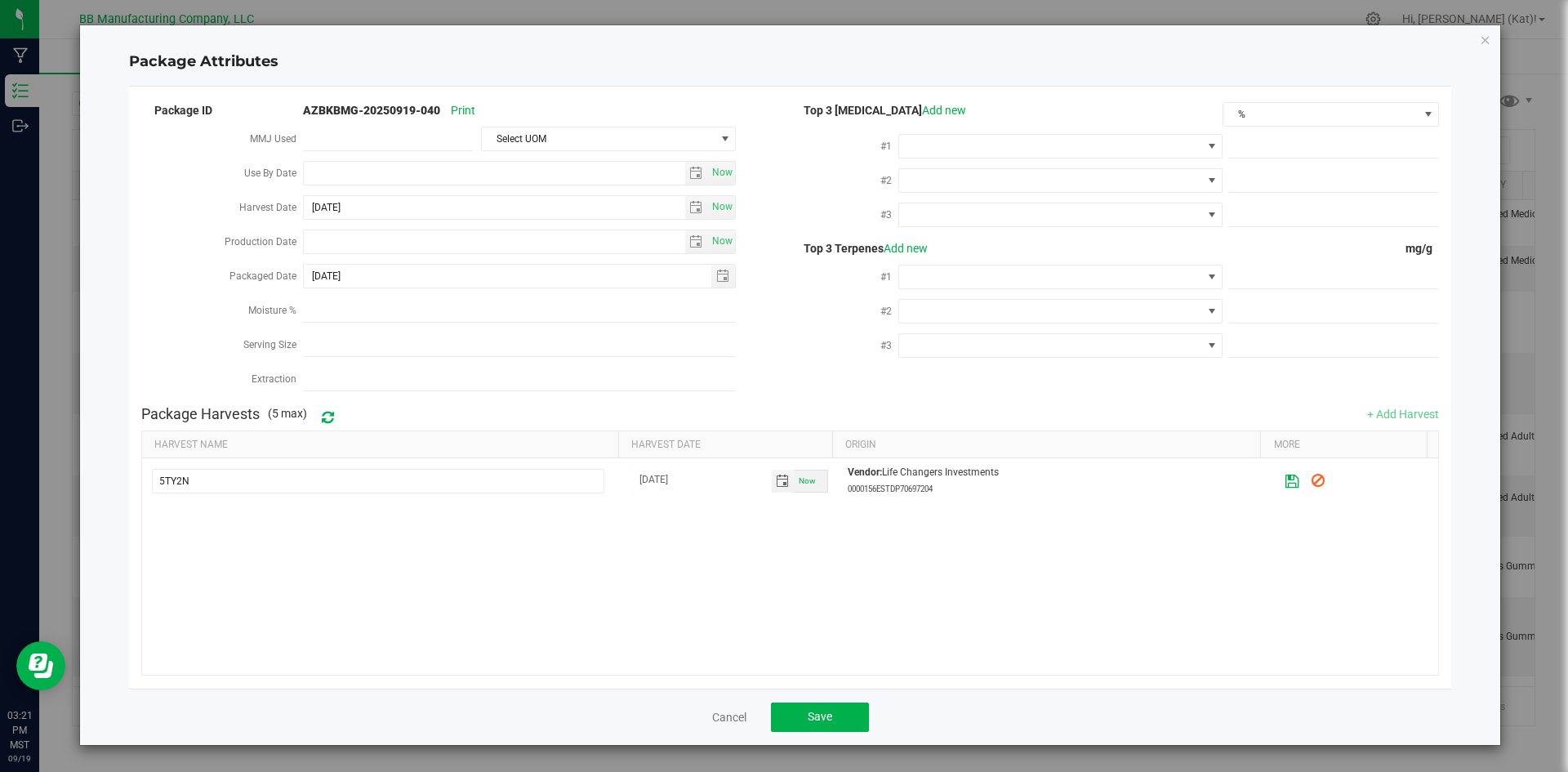
type input "Jul 16, 2025"
click at [1286, 475] on icon at bounding box center [1293, 480] width 14 height 11
click at [815, 718] on button "Save" at bounding box center [820, 717] width 98 height 29
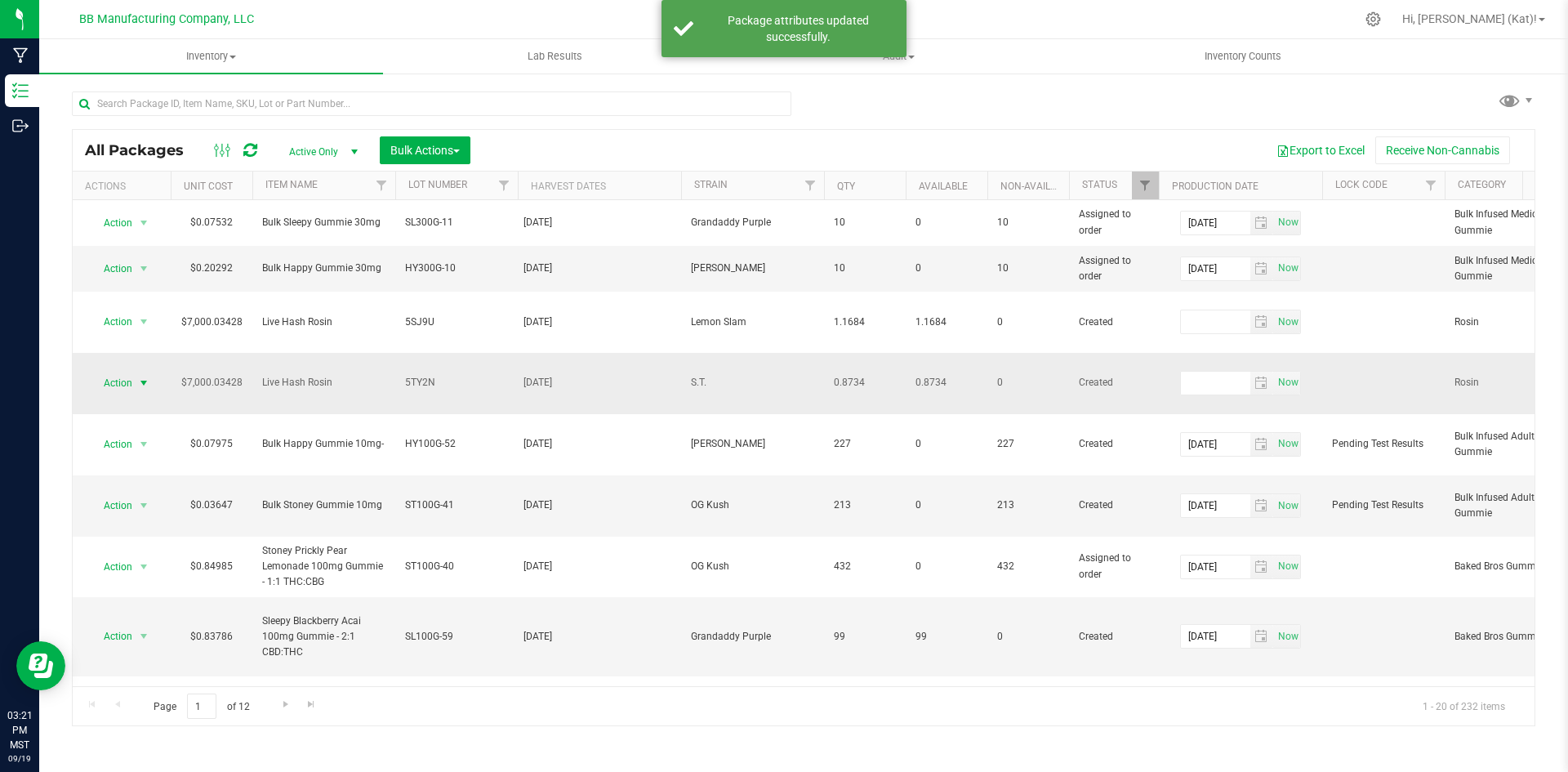
click at [144, 376] on span "select" at bounding box center [144, 383] width 13 height 13
click at [145, 428] on li "Edit attributes" at bounding box center [142, 433] width 103 height 24
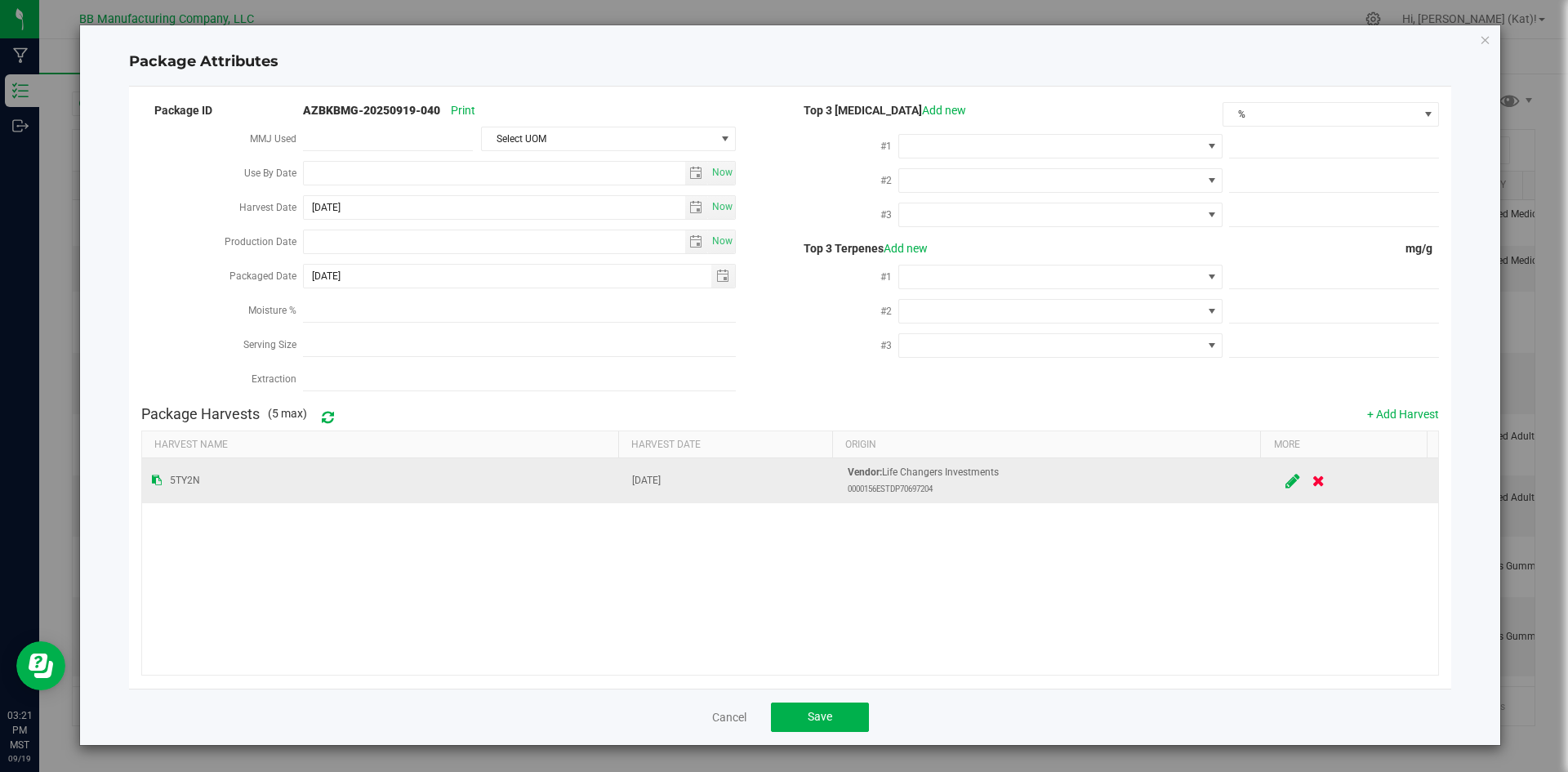
click at [1279, 482] on button at bounding box center [1293, 480] width 28 height 32
click at [661, 472] on input "Jul 16, 2025" at bounding box center [702, 480] width 140 height 21
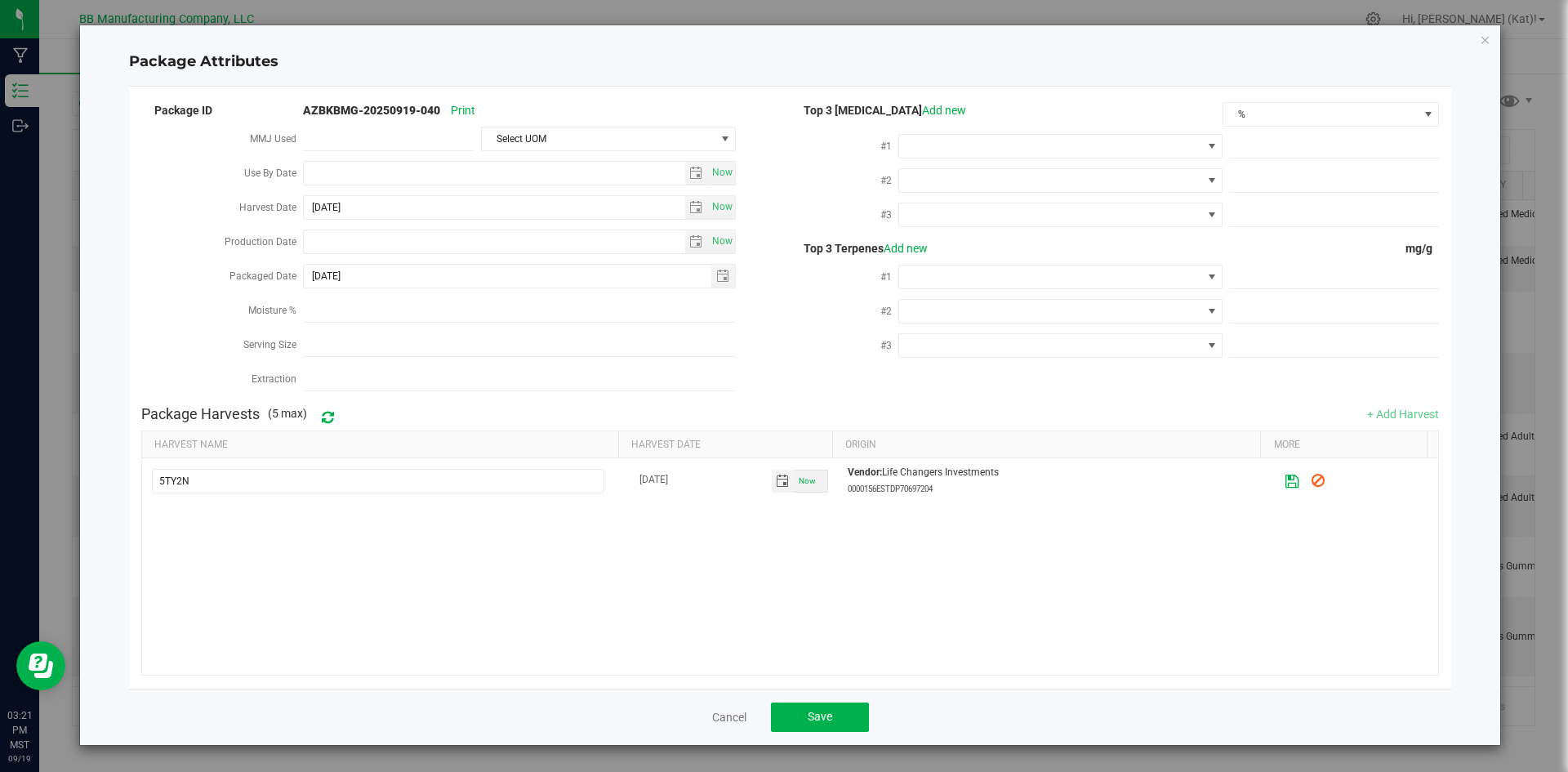
type input "Jul 15, 2025"
click at [1286, 476] on icon at bounding box center [1293, 480] width 14 height 11
click at [861, 703] on button "Save" at bounding box center [820, 717] width 98 height 29
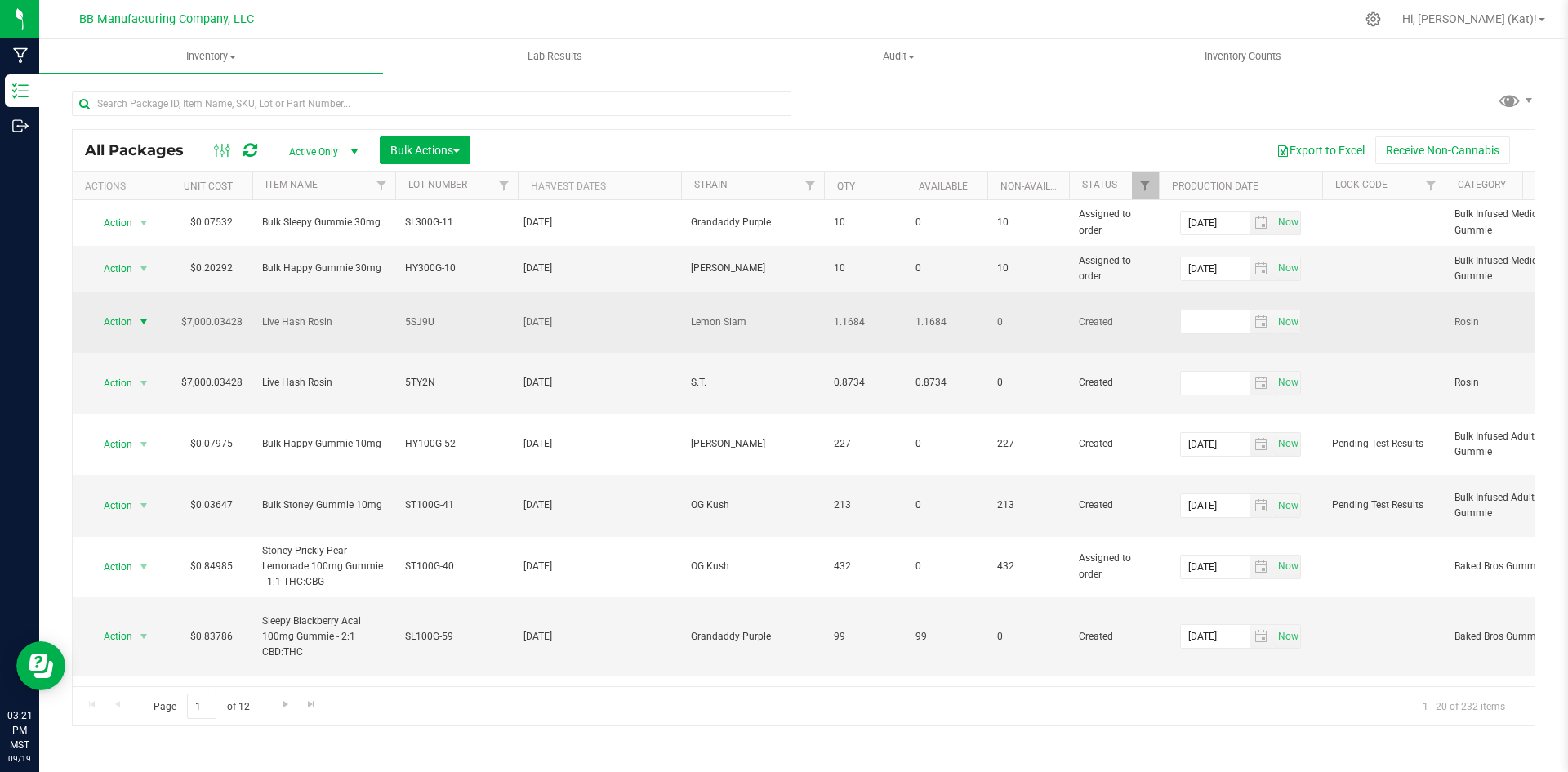
click at [123, 325] on span "Action" at bounding box center [111, 322] width 44 height 23
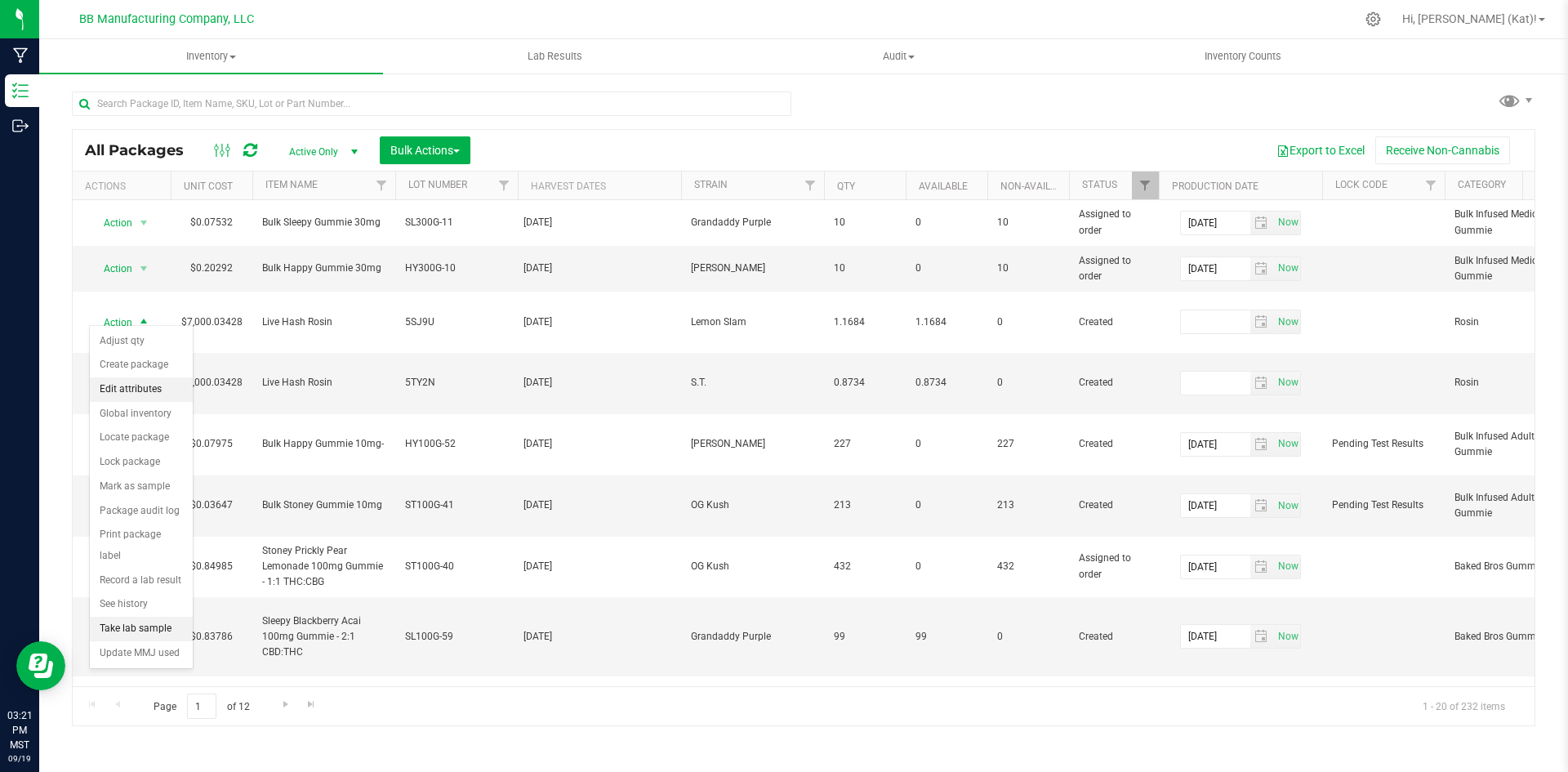
click at [138, 387] on li "Edit attributes" at bounding box center [142, 389] width 103 height 24
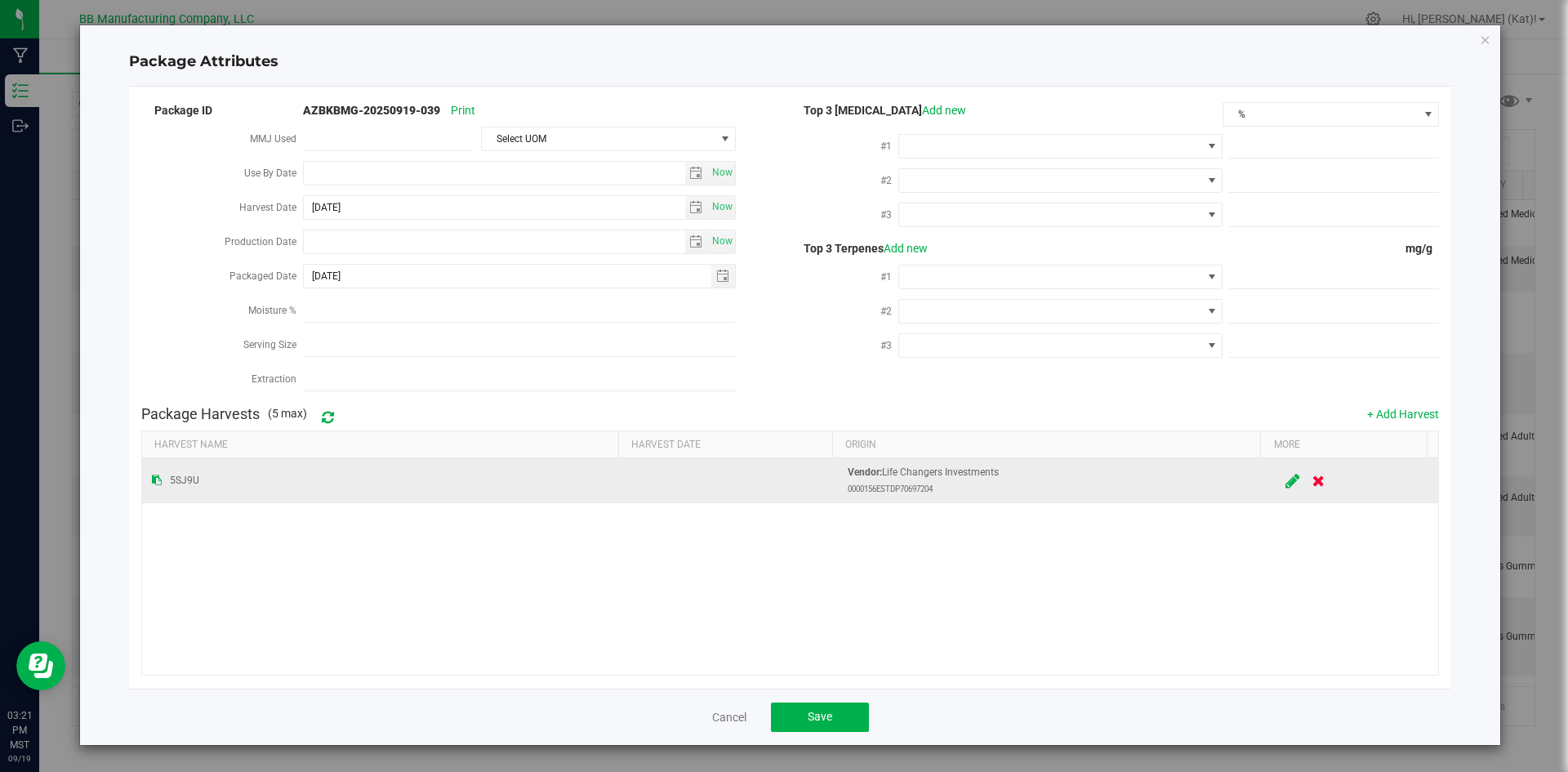
click at [1286, 481] on icon at bounding box center [1294, 480] width 15 height 12
type input "month day, year"
click at [711, 473] on input "month day, year" at bounding box center [702, 480] width 140 height 21
click at [659, 476] on input "Jul day, year" at bounding box center [702, 480] width 140 height 21
click at [654, 474] on input "Jul 23, 2025" at bounding box center [702, 480] width 140 height 21
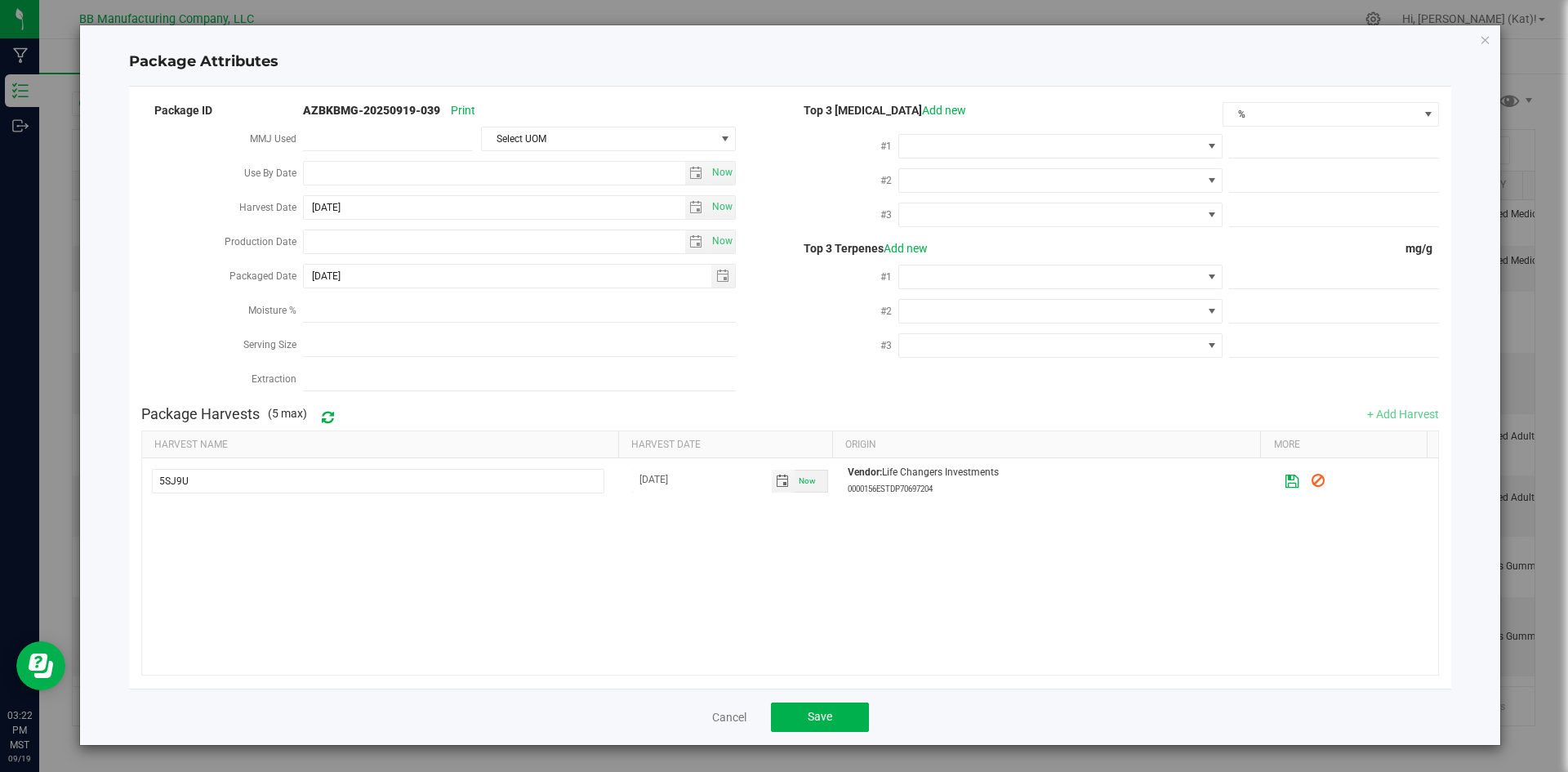
type input "Jul 22, 2025"
click at [1286, 476] on icon at bounding box center [1293, 480] width 14 height 11
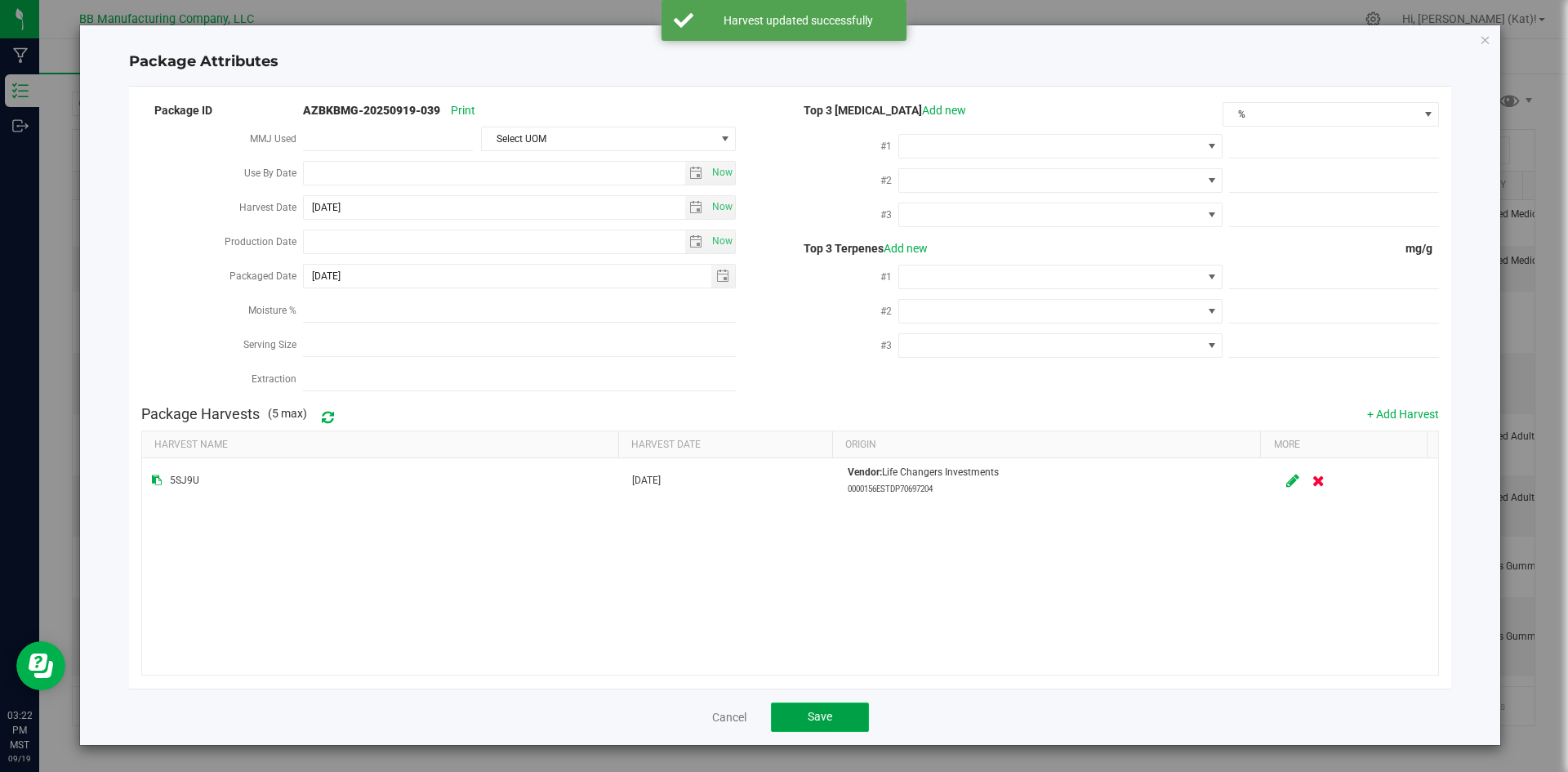
click at [812, 712] on span "Save" at bounding box center [820, 716] width 24 height 13
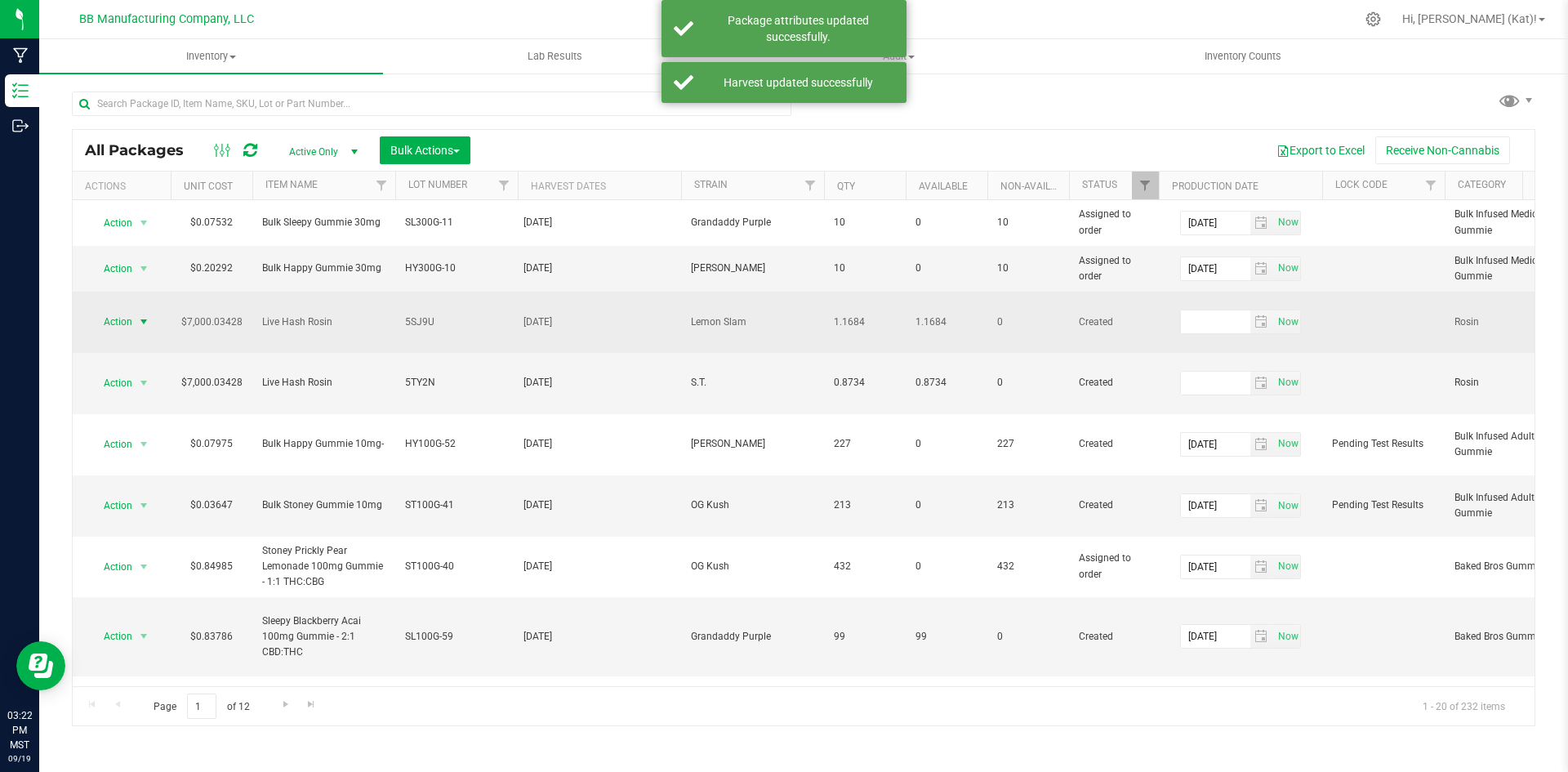
click at [111, 318] on span "Action" at bounding box center [111, 322] width 44 height 23
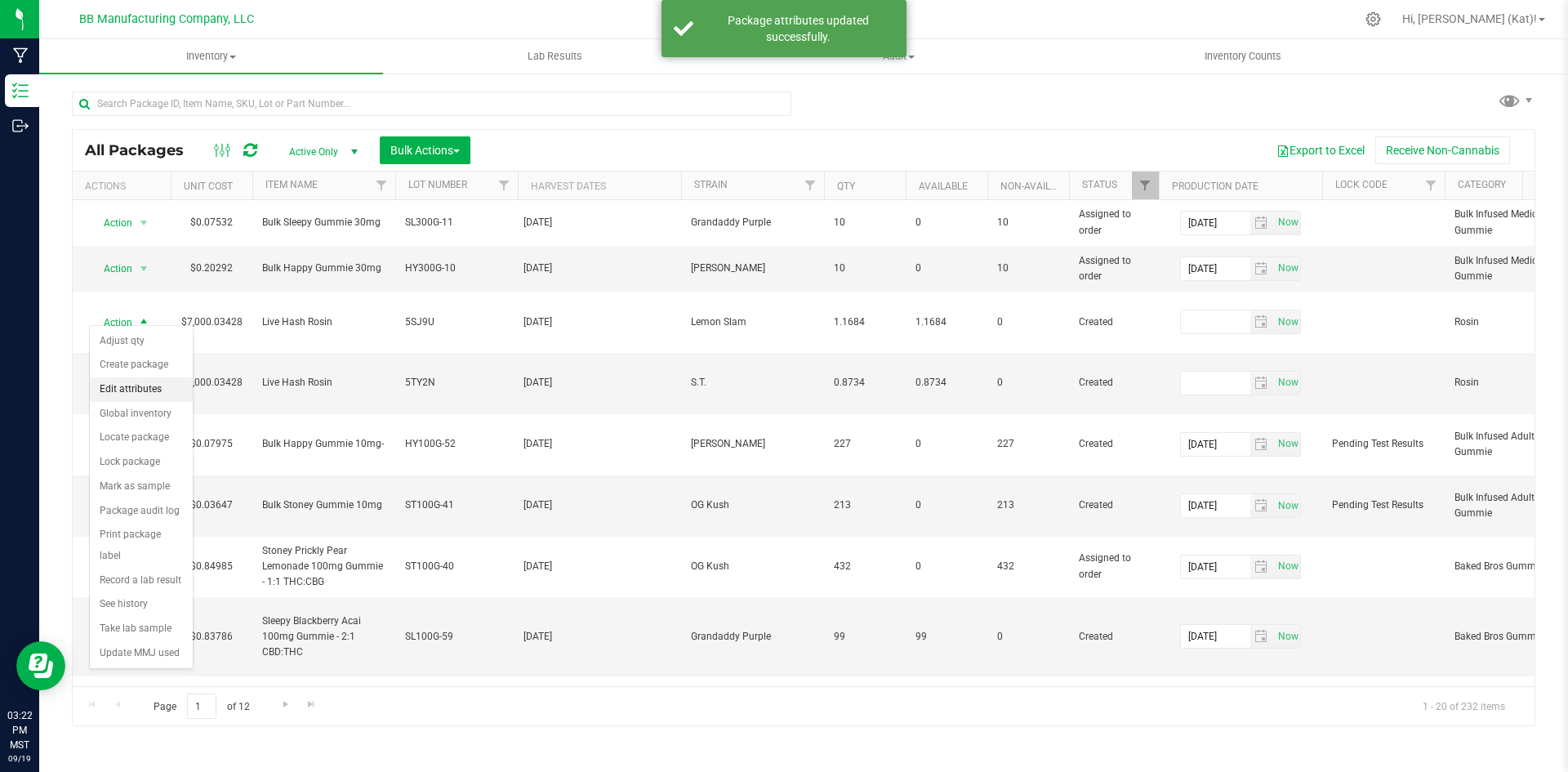
click at [165, 393] on li "Edit attributes" at bounding box center [142, 389] width 103 height 24
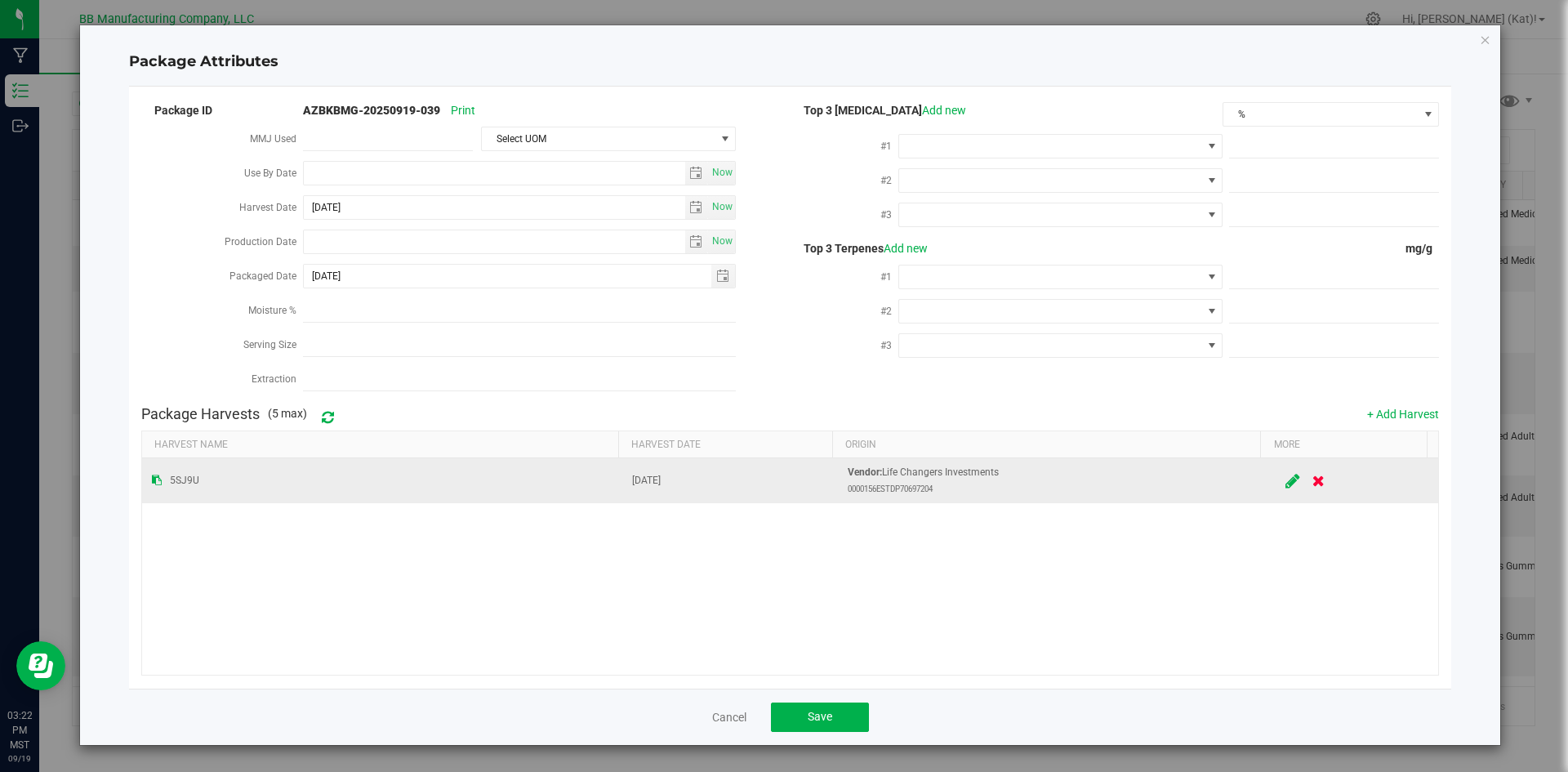
click at [1286, 475] on icon at bounding box center [1294, 480] width 15 height 12
click at [658, 470] on input "Jul 21, 2025" at bounding box center [702, 480] width 140 height 21
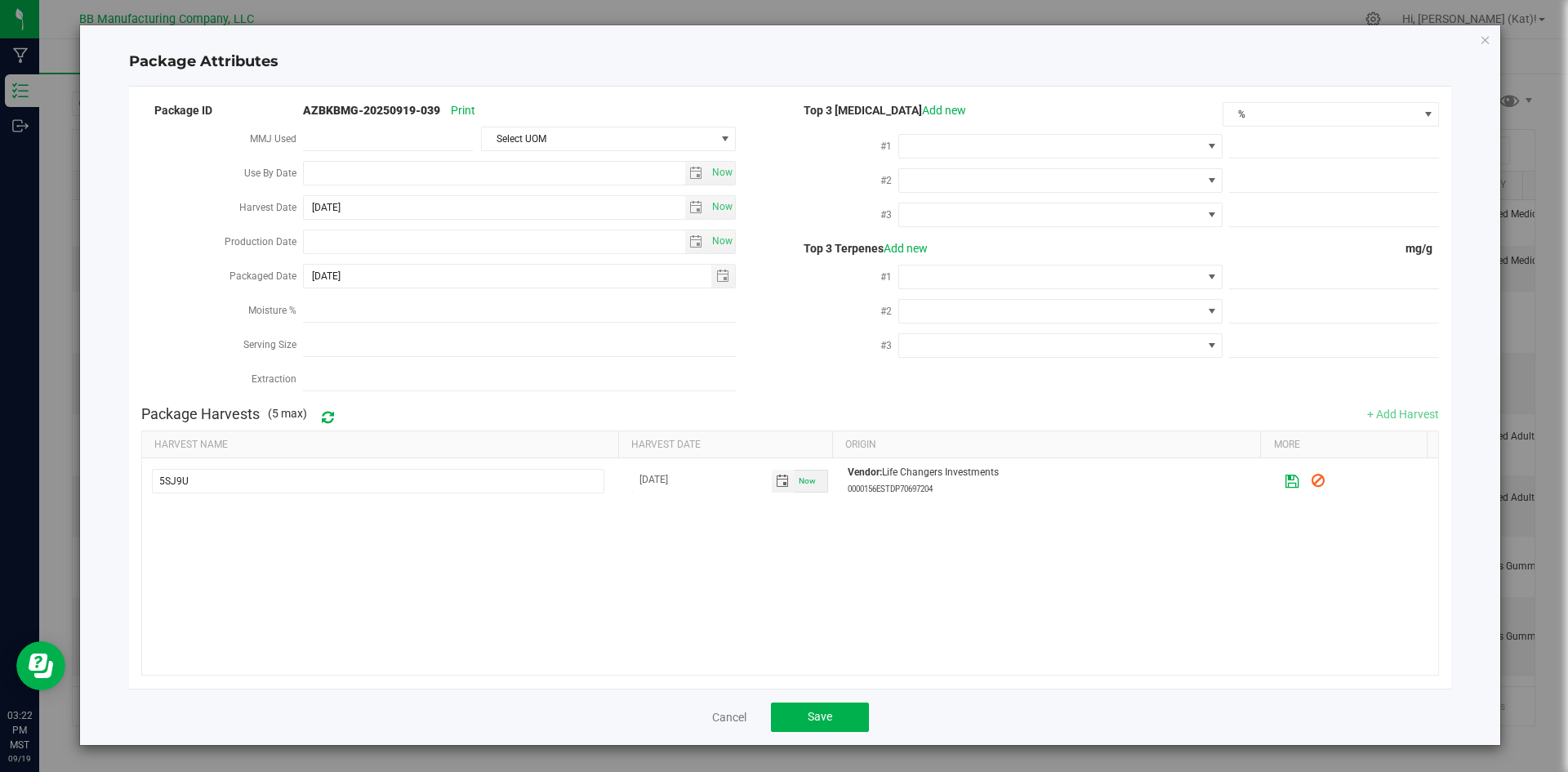
type input "Jul 22, 2025"
click at [1279, 475] on button at bounding box center [1293, 480] width 28 height 32
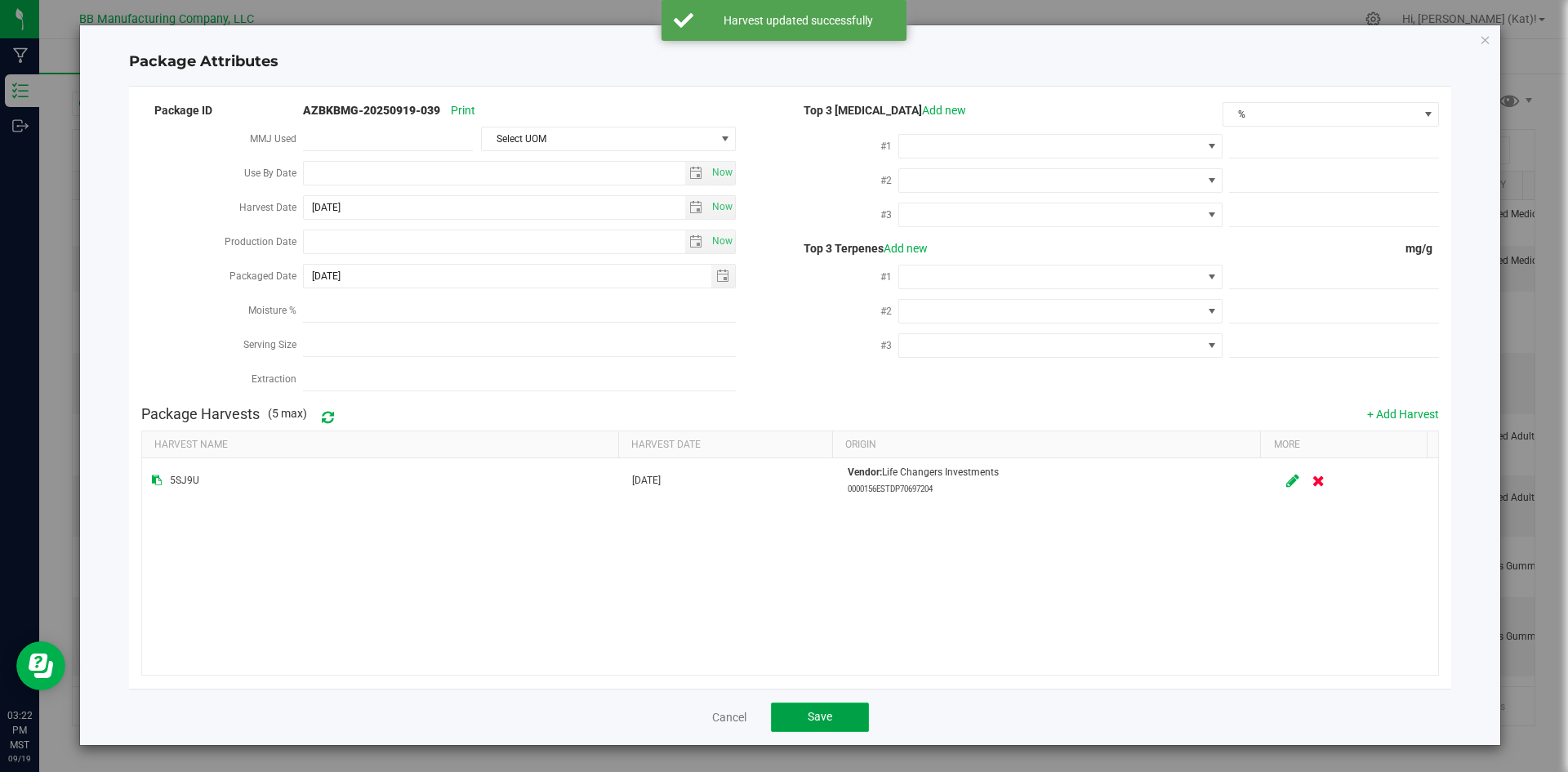
click at [835, 714] on button "Save" at bounding box center [820, 717] width 98 height 29
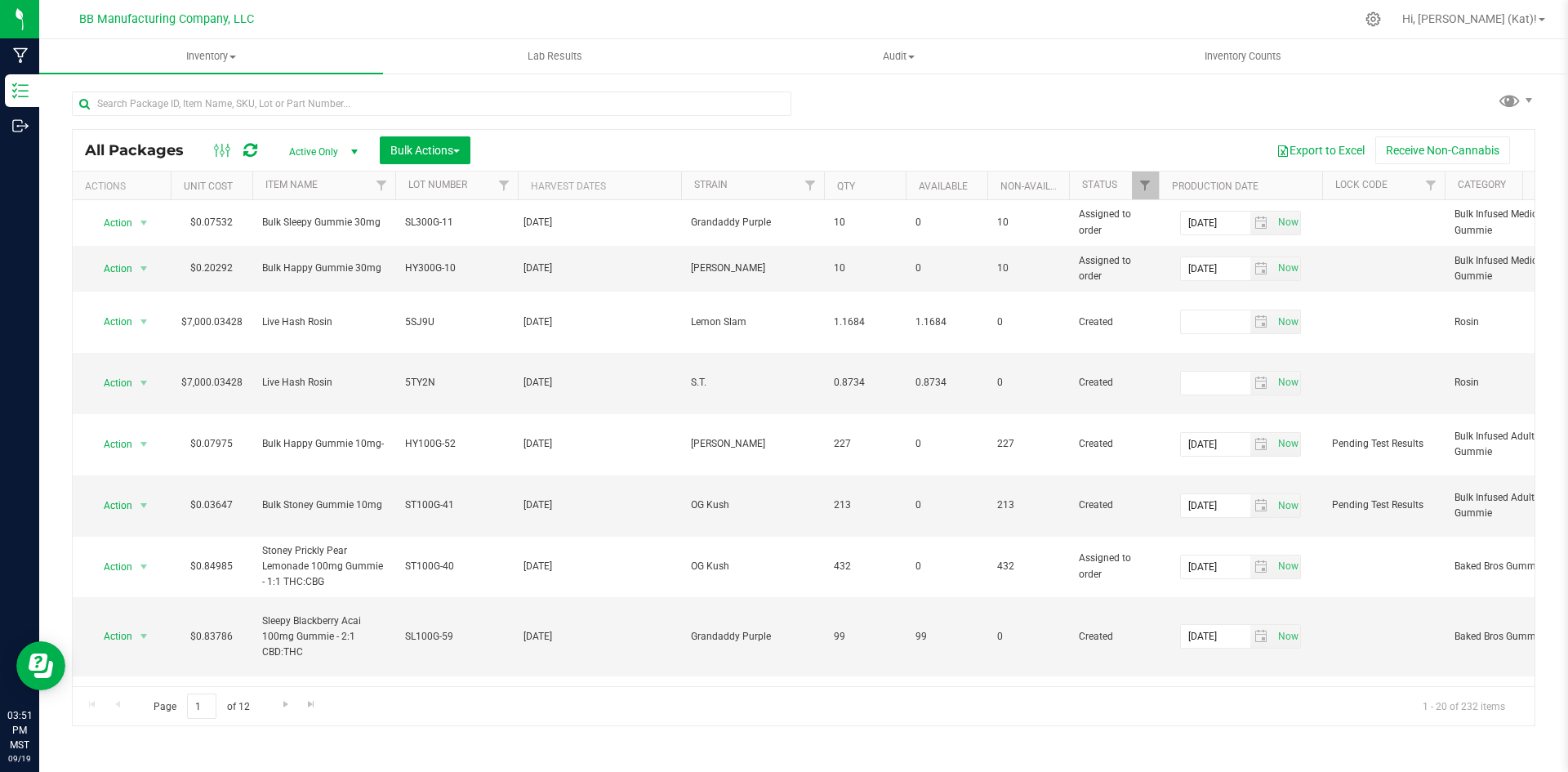
click at [979, 111] on div "All Packages Active Only Active Only Lab Samples Locked All Bulk Actions Add to…" at bounding box center [804, 401] width 1464 height 650
click at [434, 92] on input "text" at bounding box center [432, 103] width 720 height 24
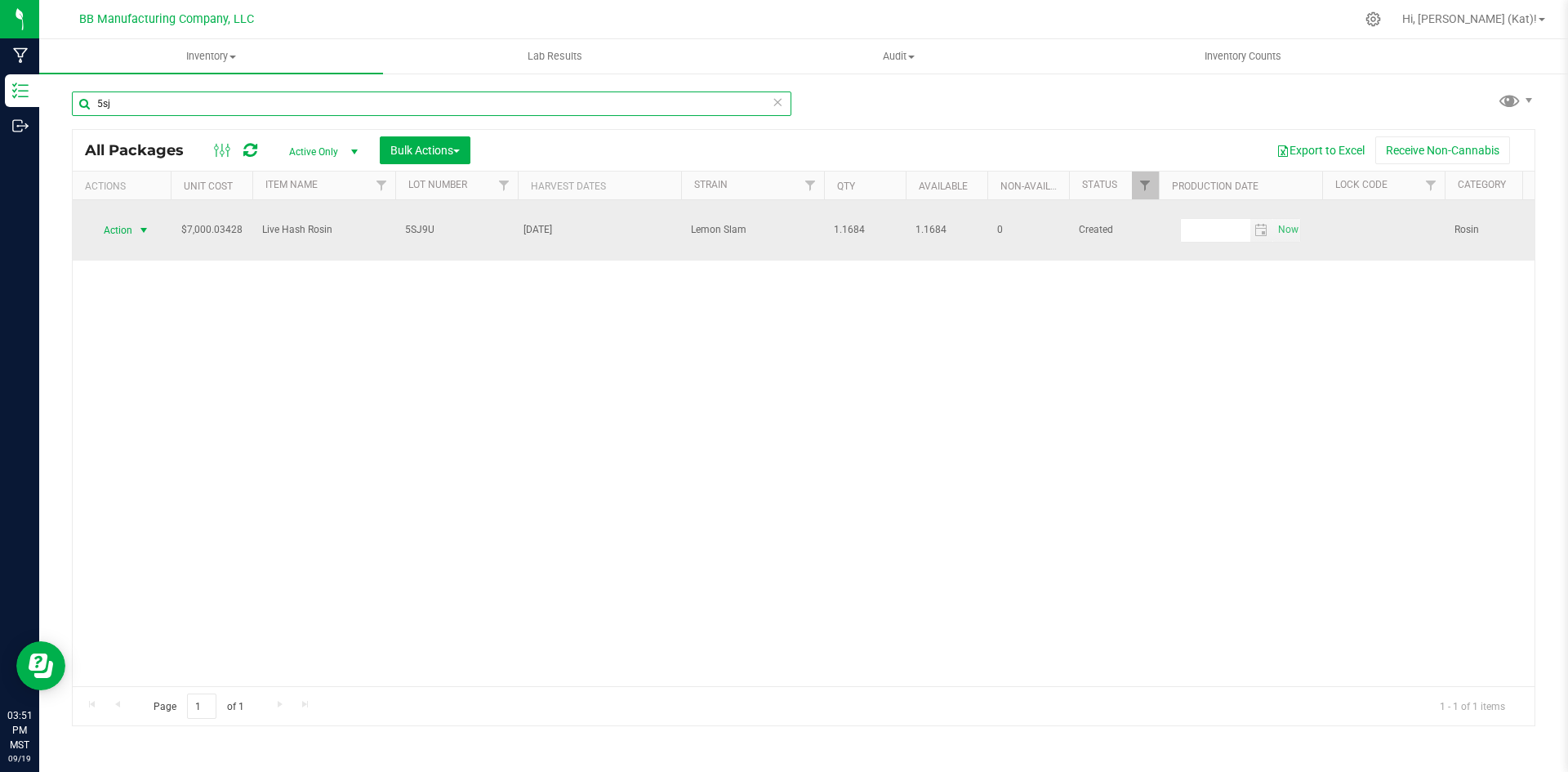
type input "5sj"
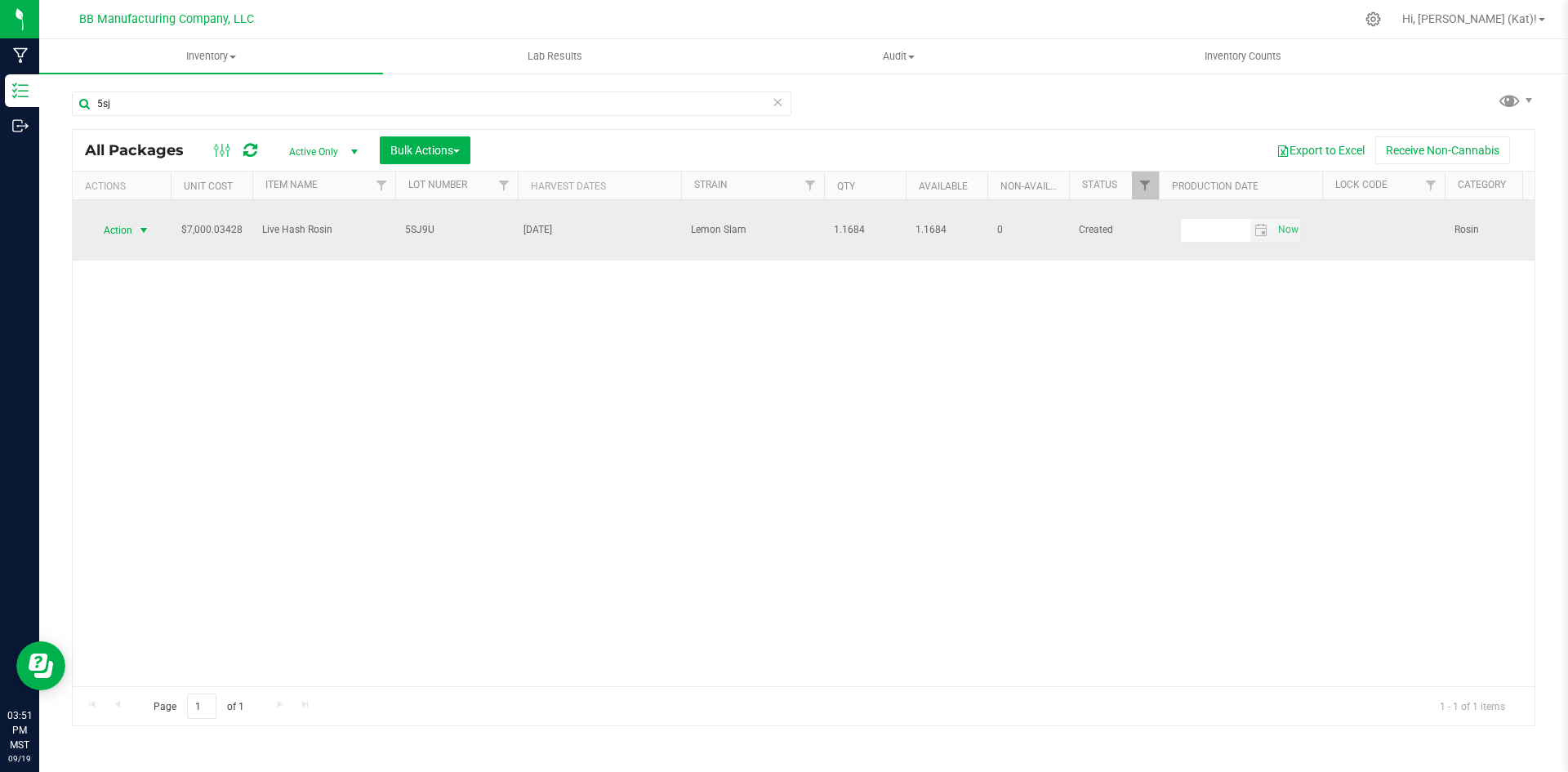
click at [116, 224] on span "Action" at bounding box center [111, 230] width 44 height 23
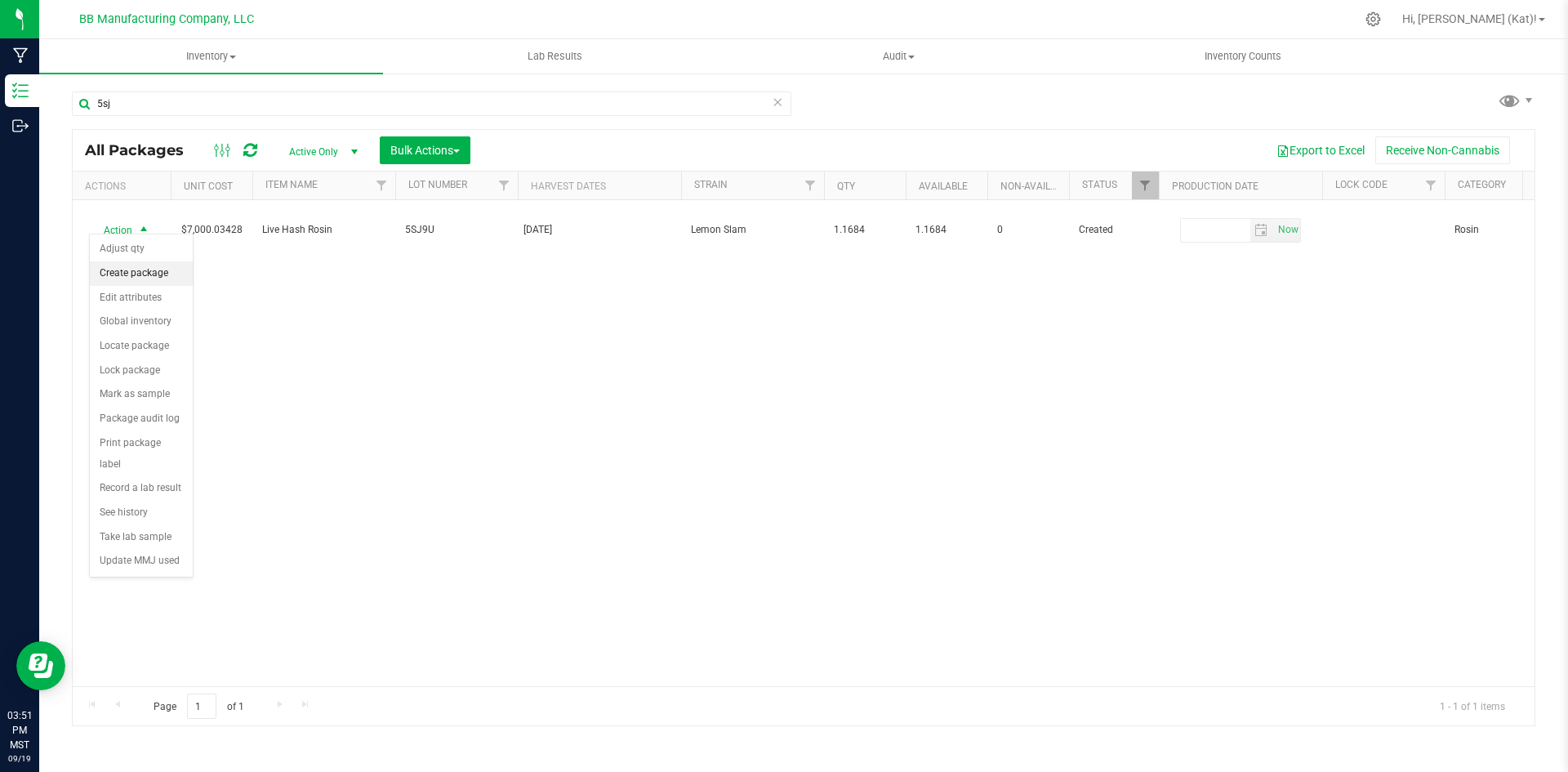
click at [162, 278] on li "Create package" at bounding box center [142, 274] width 103 height 24
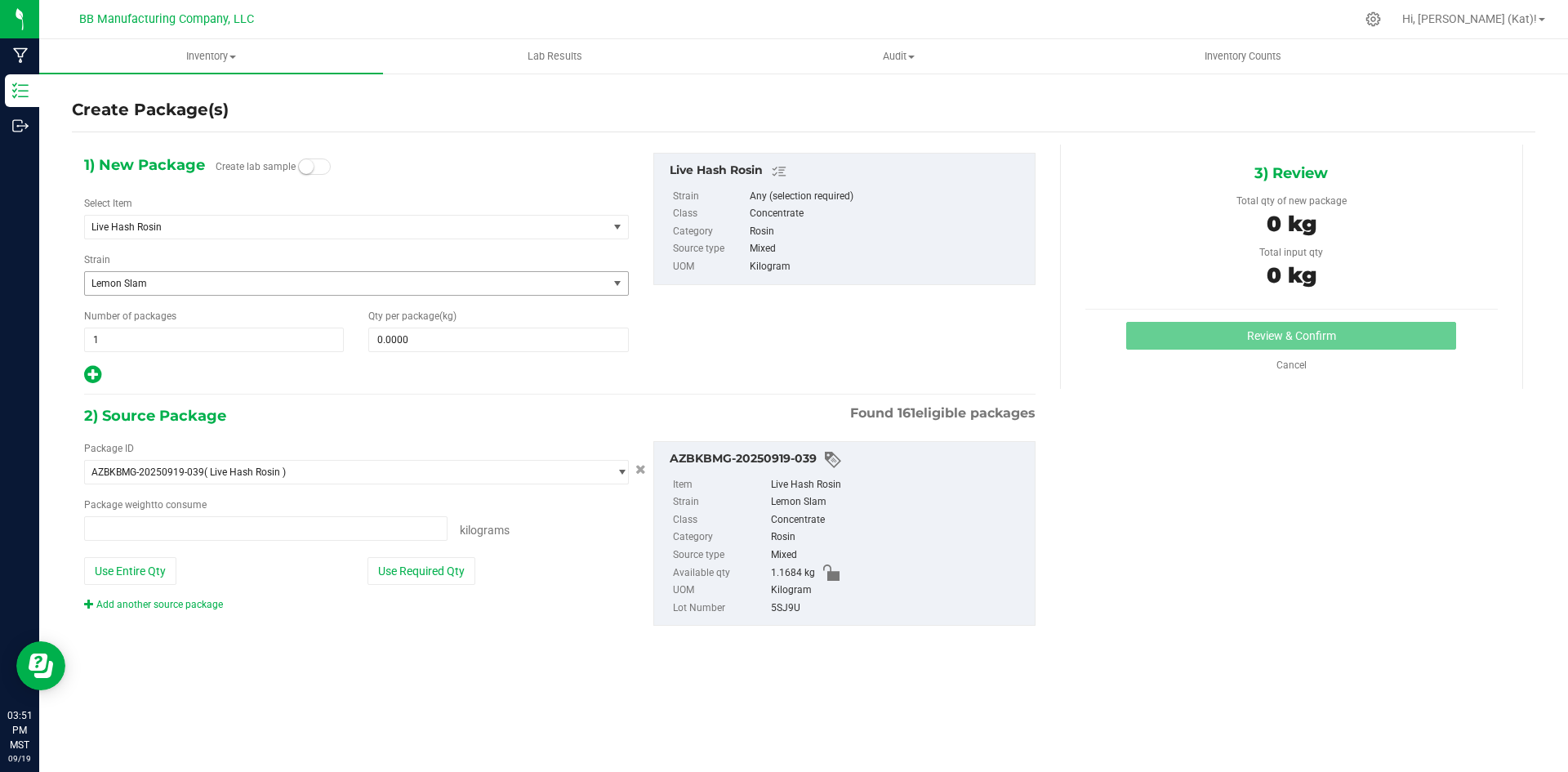
type input "0.0000 kg"
click at [311, 171] on small at bounding box center [307, 167] width 15 height 15
click at [428, 347] on span at bounding box center [498, 340] width 260 height 24
type input ".001"
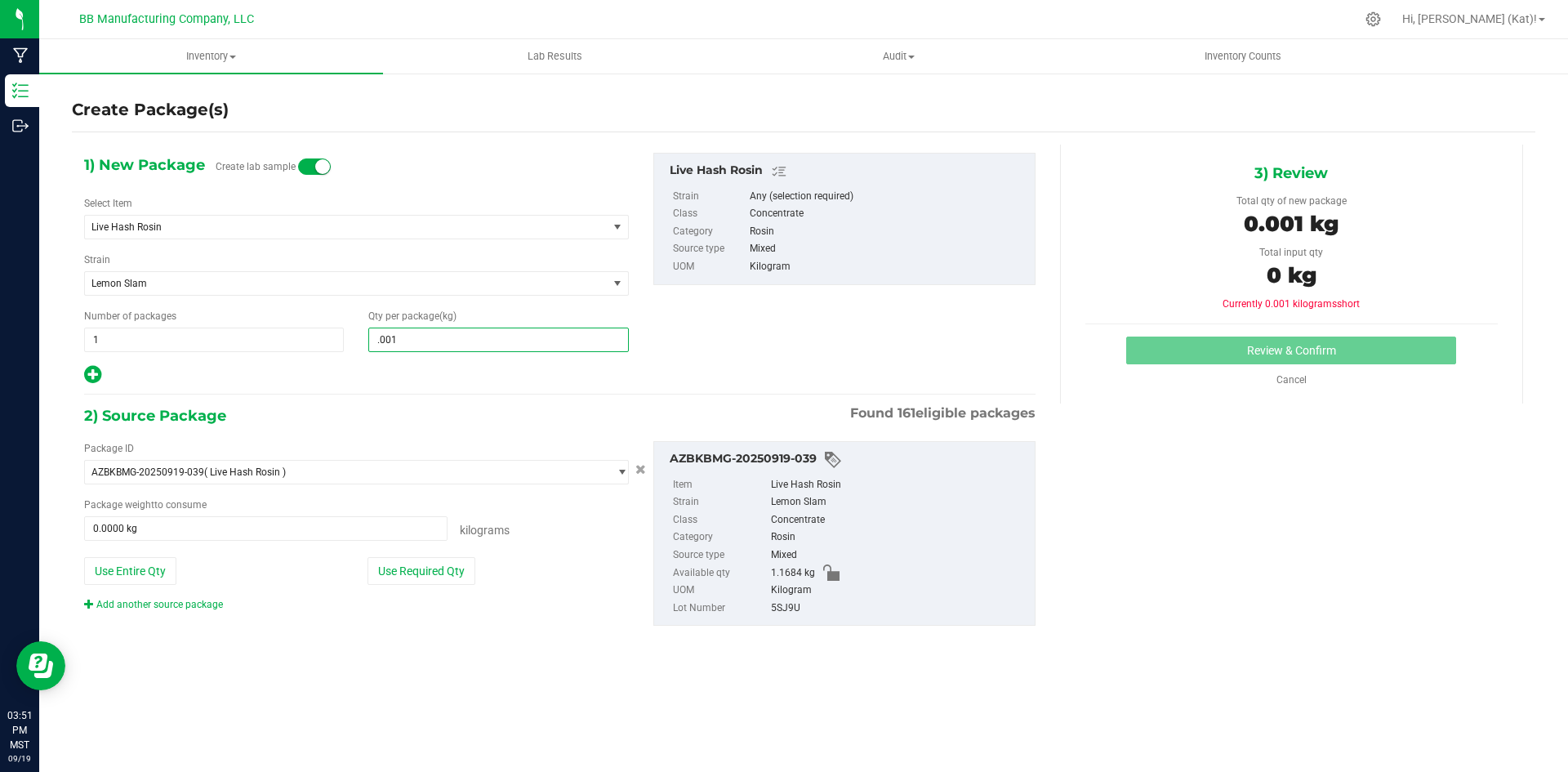
drag, startPoint x: 428, startPoint y: 342, endPoint x: 352, endPoint y: 337, distance: 76.2
click at [352, 337] on div "Number of packages 1 1 Qty per package (kg) .001" at bounding box center [357, 330] width 570 height 43
type input "0.0010"
click at [438, 555] on div "Package ID AZBKBMG-20250919-039 ( Live Hash Rosin ) AZBKBMG-20230525-018 AZBKBM…" at bounding box center [357, 526] width 570 height 171
click at [438, 568] on button "Use Required Qty" at bounding box center [421, 571] width 108 height 28
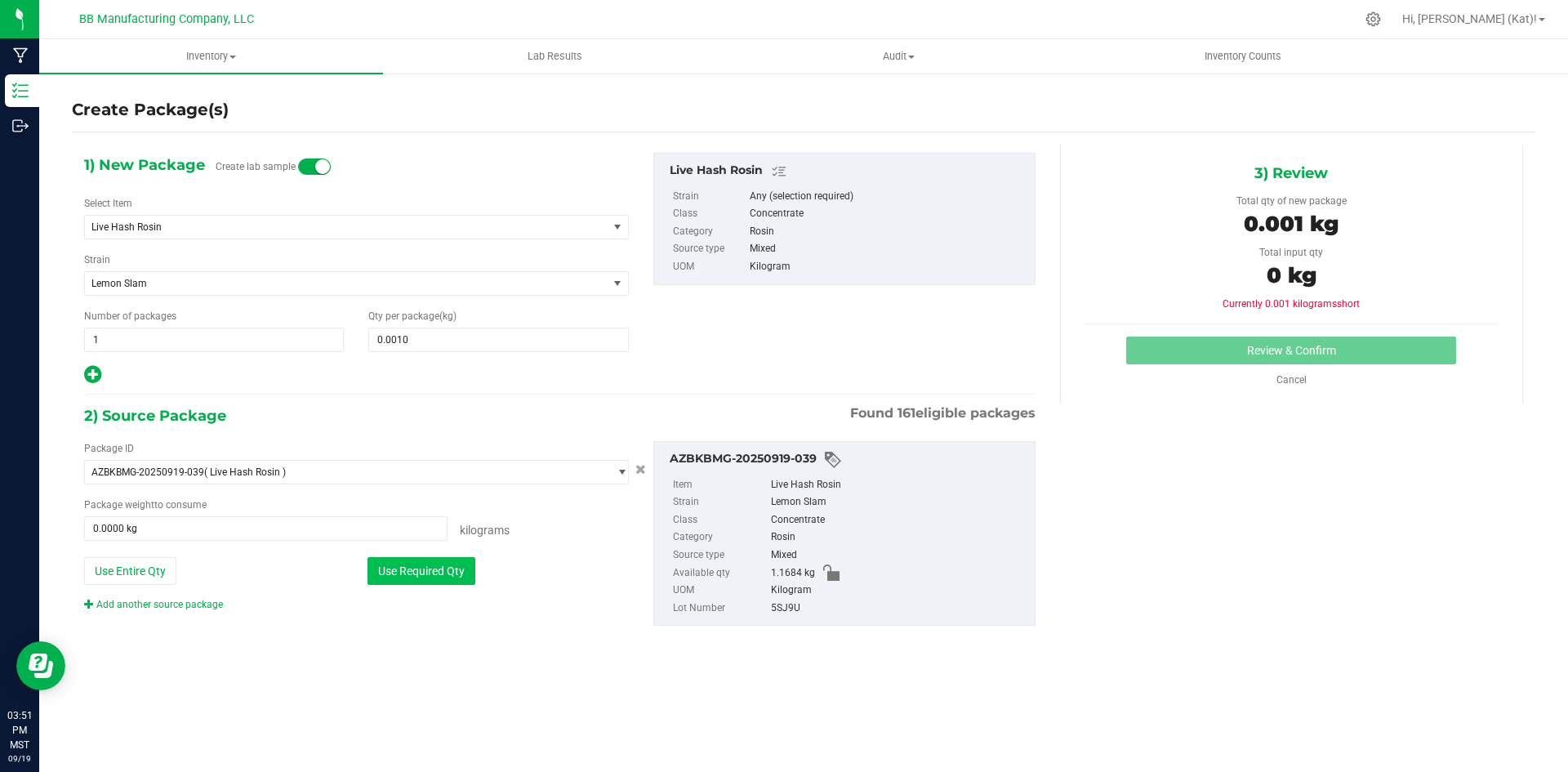
type input "0.0010 kg"
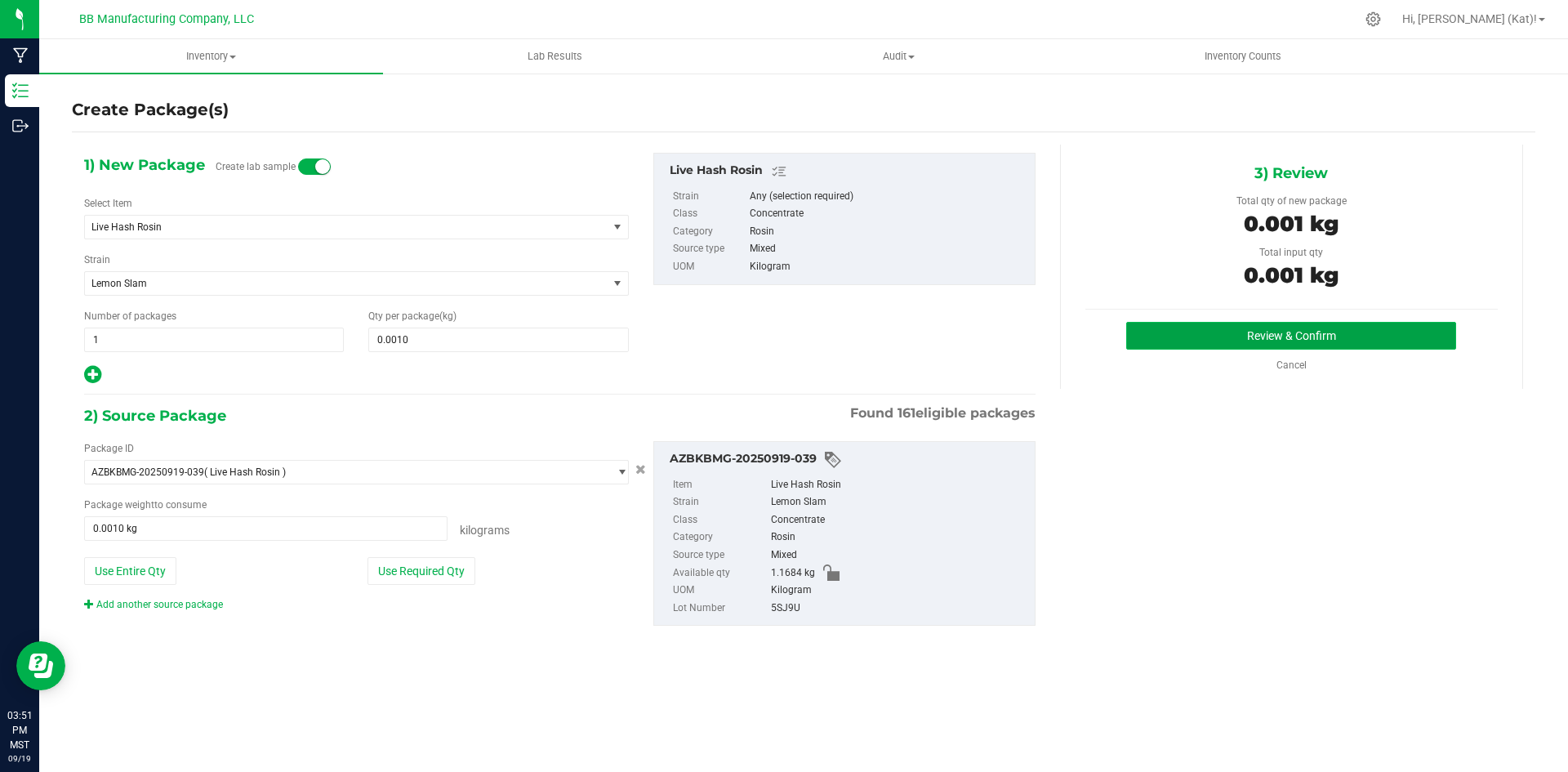
click at [1221, 332] on button "Review & Confirm" at bounding box center [1291, 336] width 330 height 28
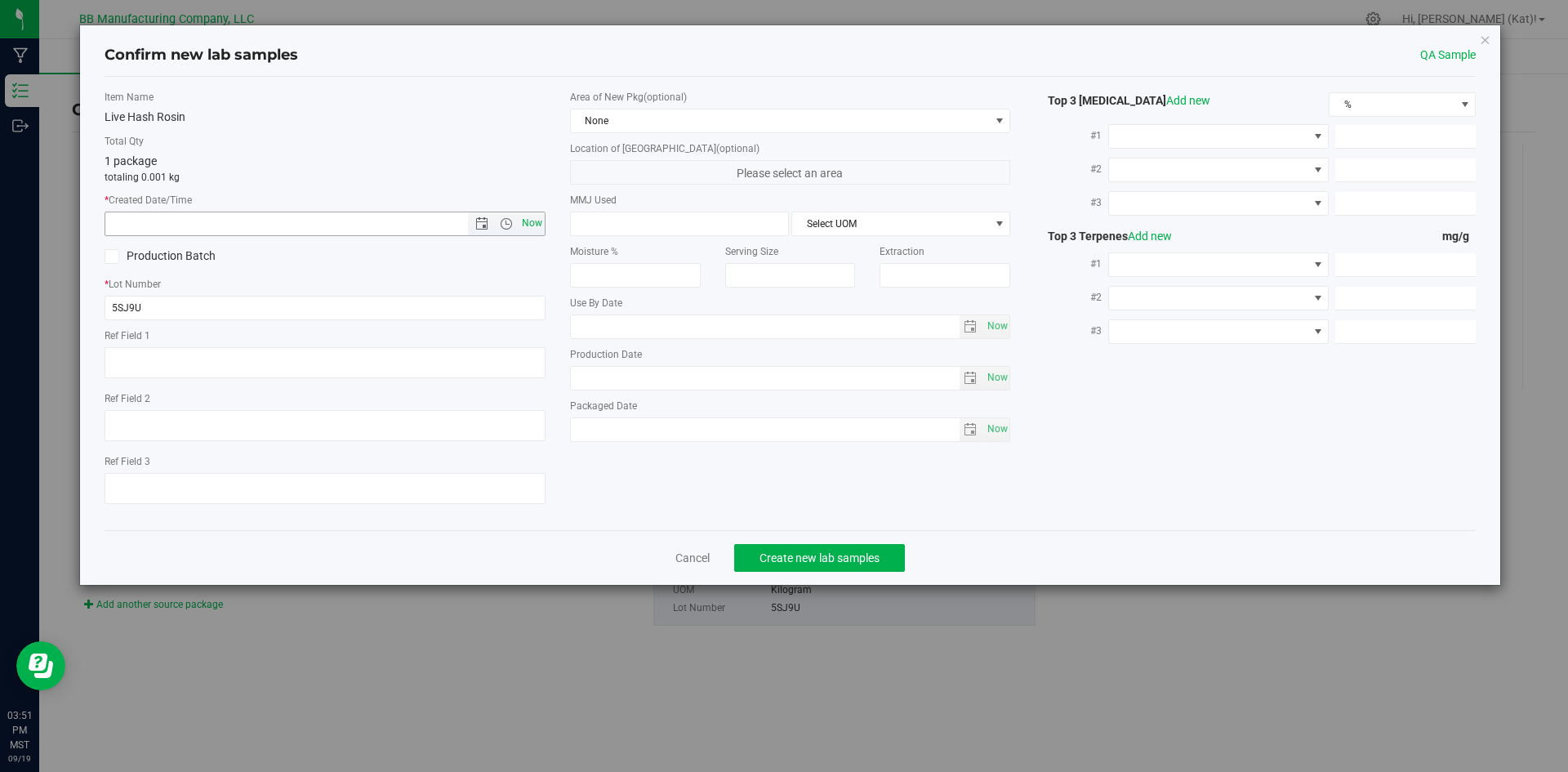
click at [527, 219] on span "Now" at bounding box center [532, 222] width 28 height 23
type input "9/19/2025 3:51 PM"
click at [680, 120] on span "None" at bounding box center [780, 121] width 419 height 23
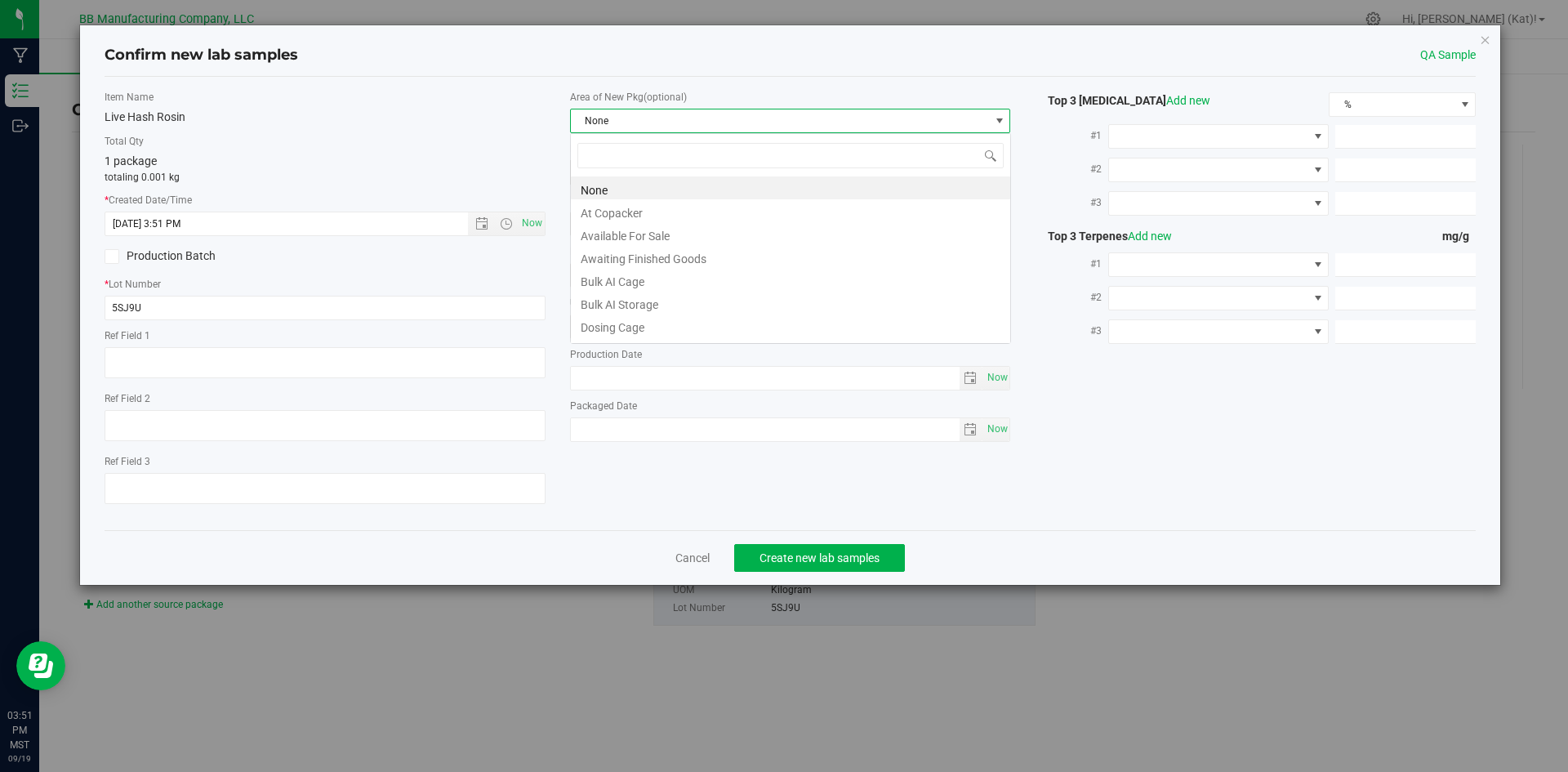
scroll to position [24, 441]
click at [662, 299] on li "Bulk AI Storage" at bounding box center [790, 302] width 439 height 23
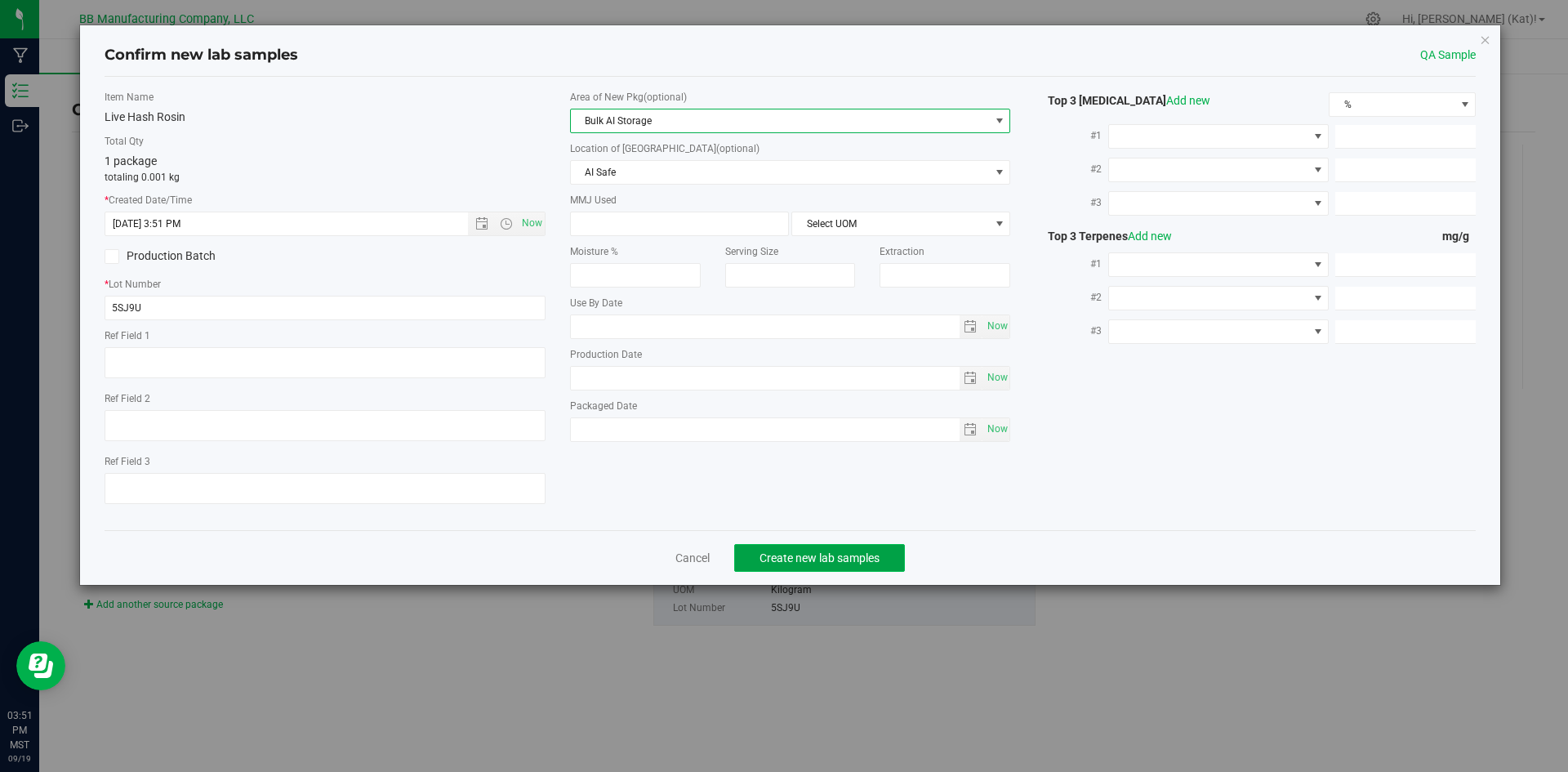
click at [804, 562] on span "Create new lab samples" at bounding box center [820, 558] width 120 height 13
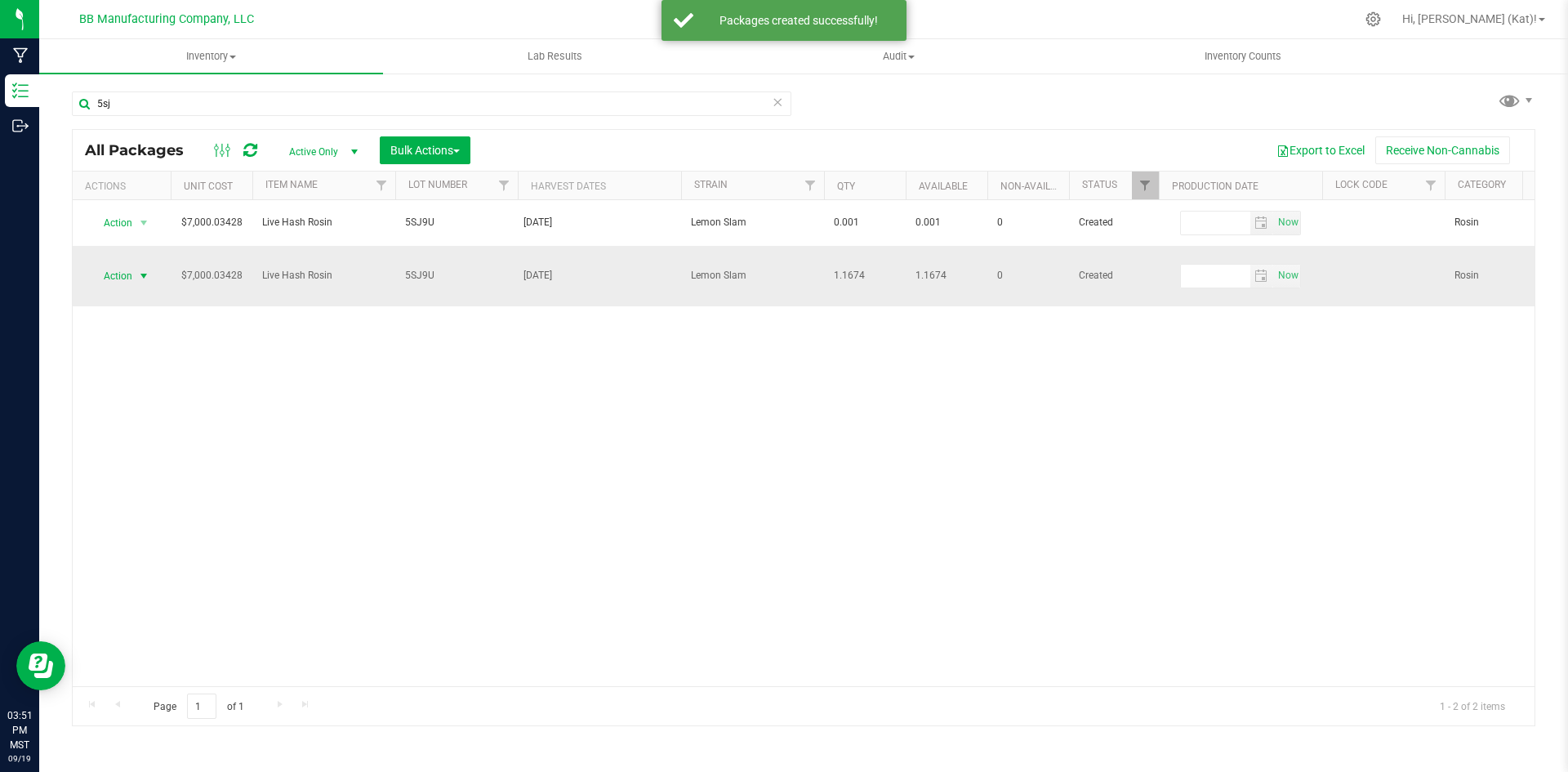
click at [143, 269] on span "select" at bounding box center [144, 276] width 13 height 13
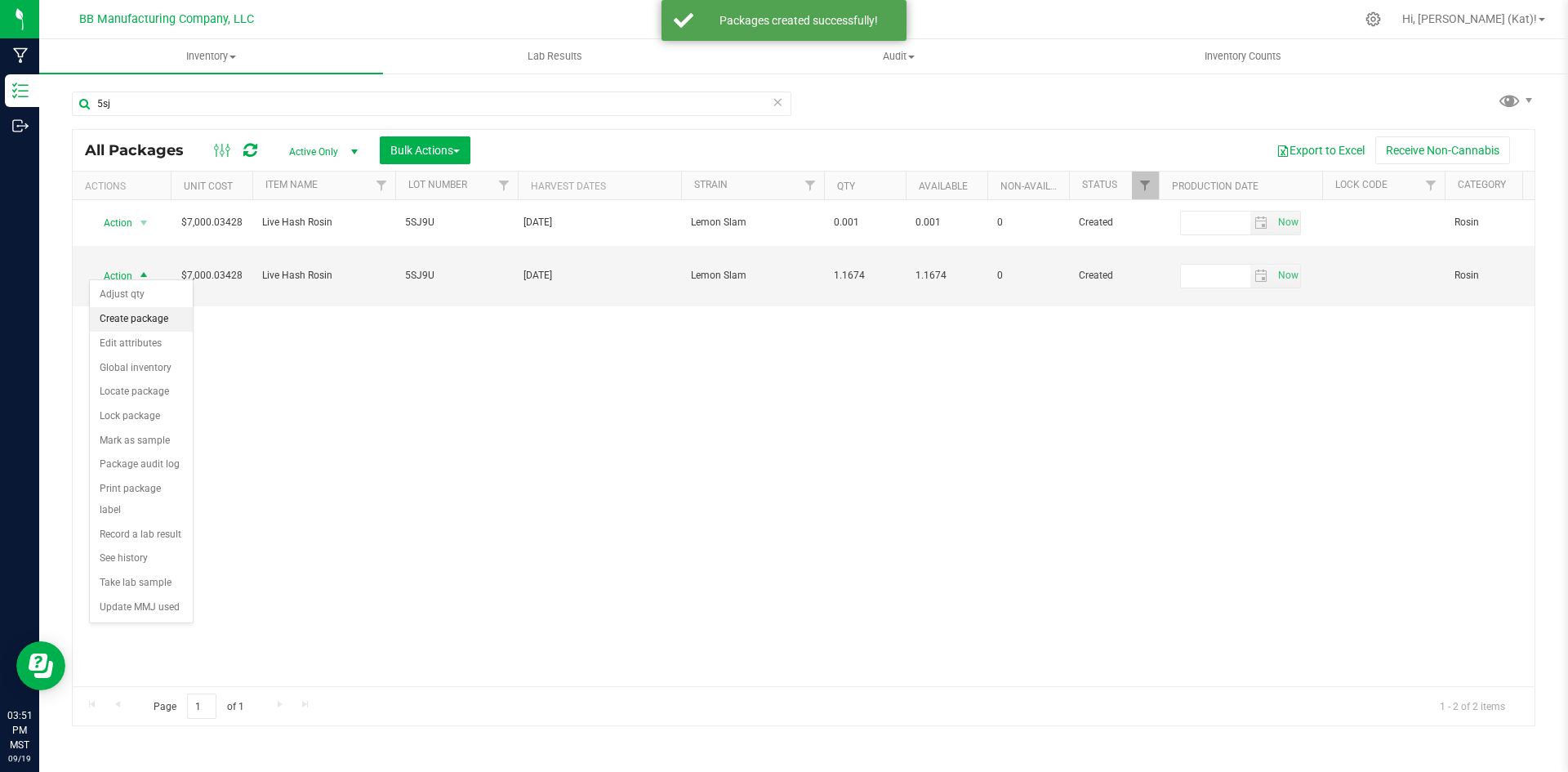
click at [150, 318] on li "Create package" at bounding box center [142, 319] width 103 height 24
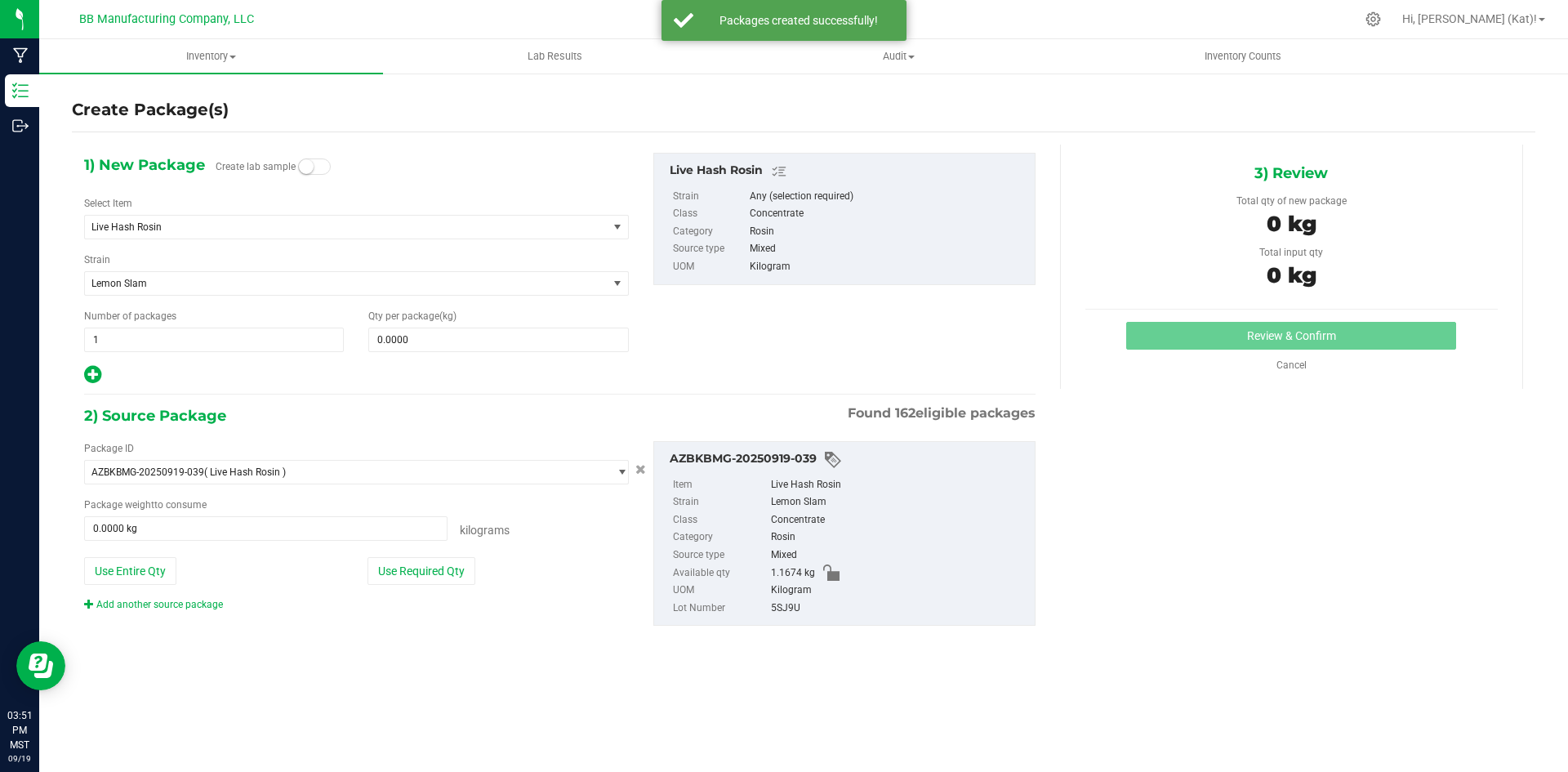
click at [308, 159] on small at bounding box center [307, 167] width 15 height 15
click at [456, 341] on span at bounding box center [498, 340] width 260 height 24
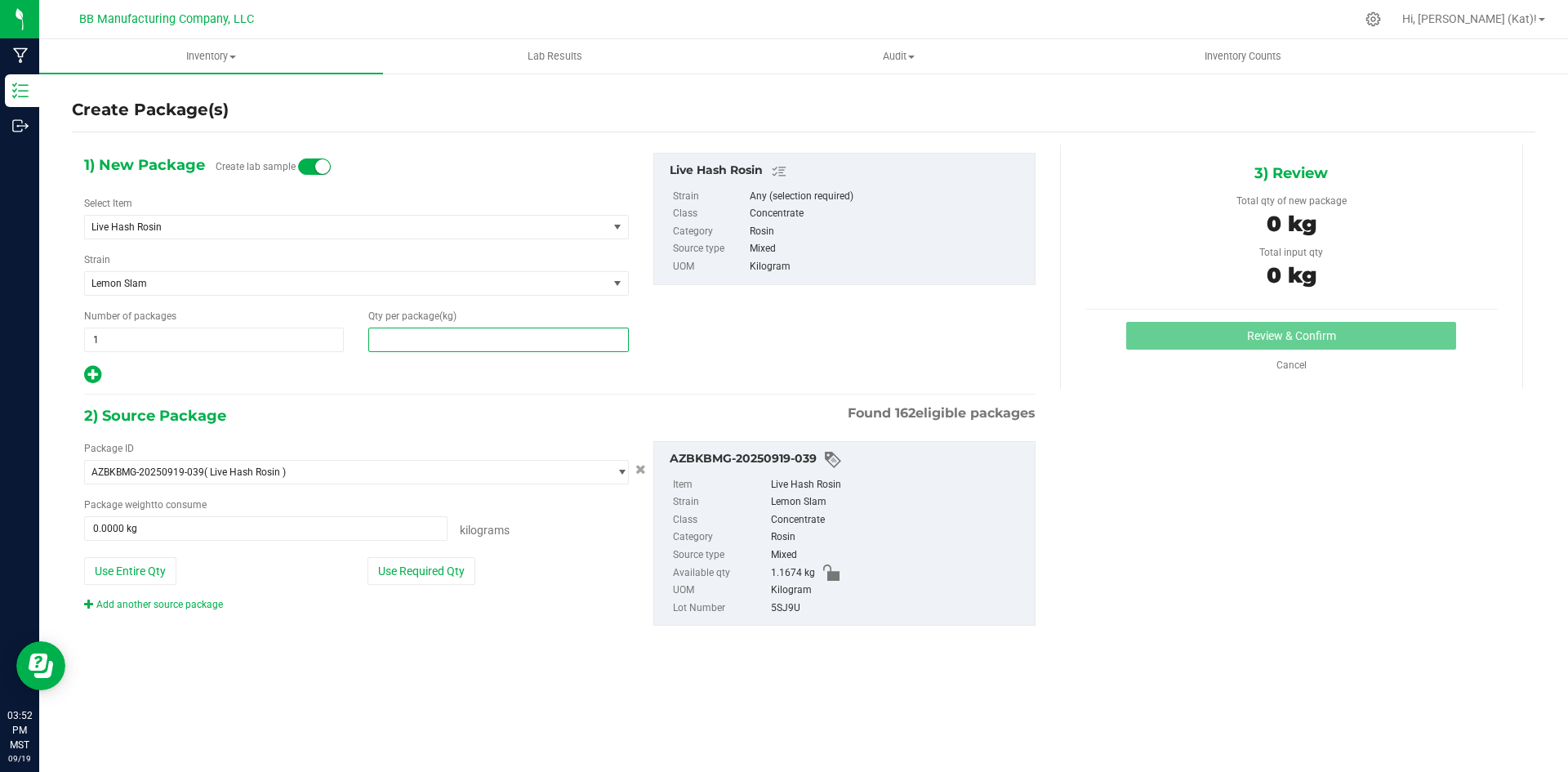
paste input "0.001"
type input "0.001"
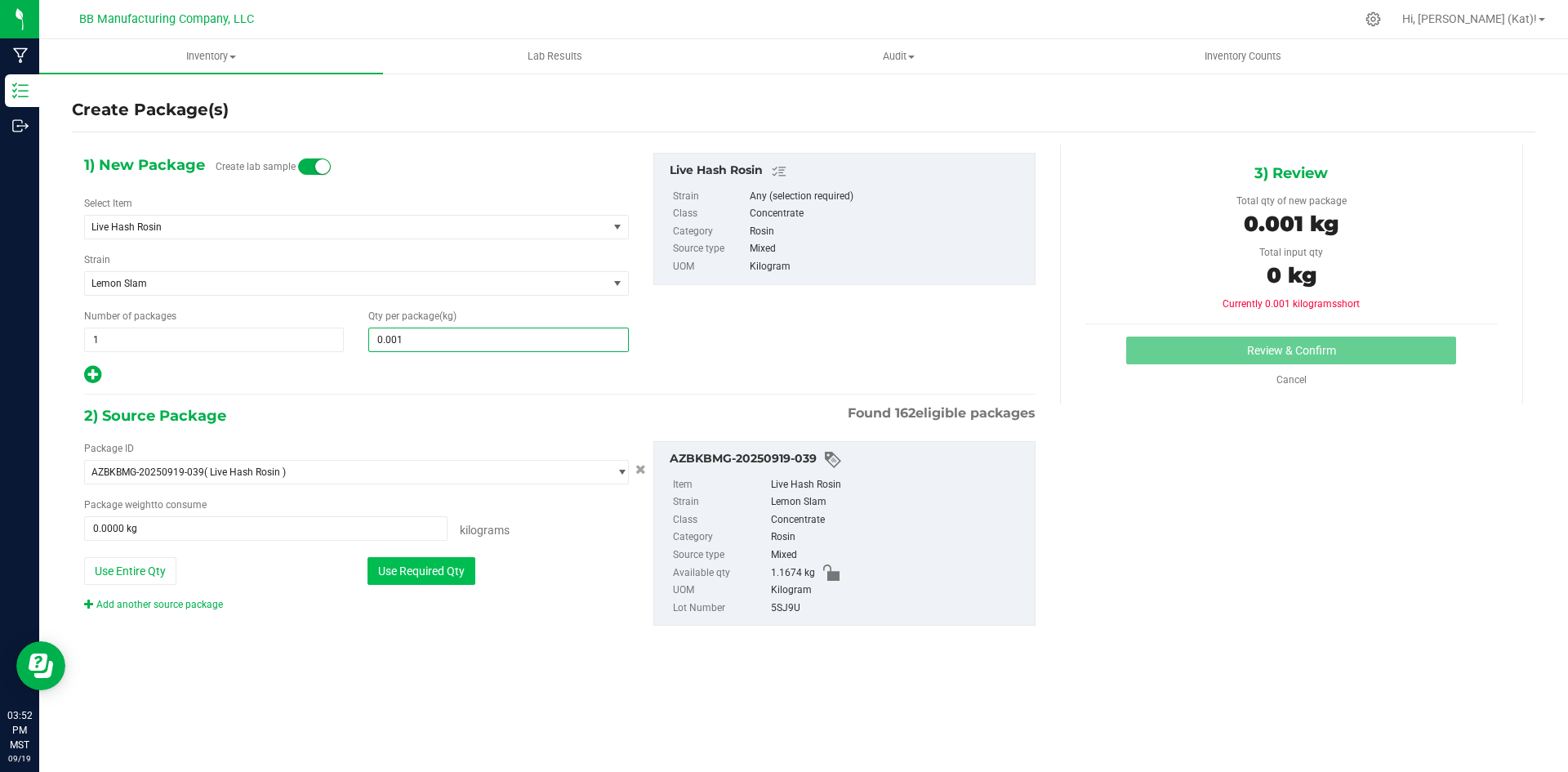
type input "0.0010"
click at [455, 568] on button "Use Required Qty" at bounding box center [421, 571] width 108 height 28
type input "0.0010 kg"
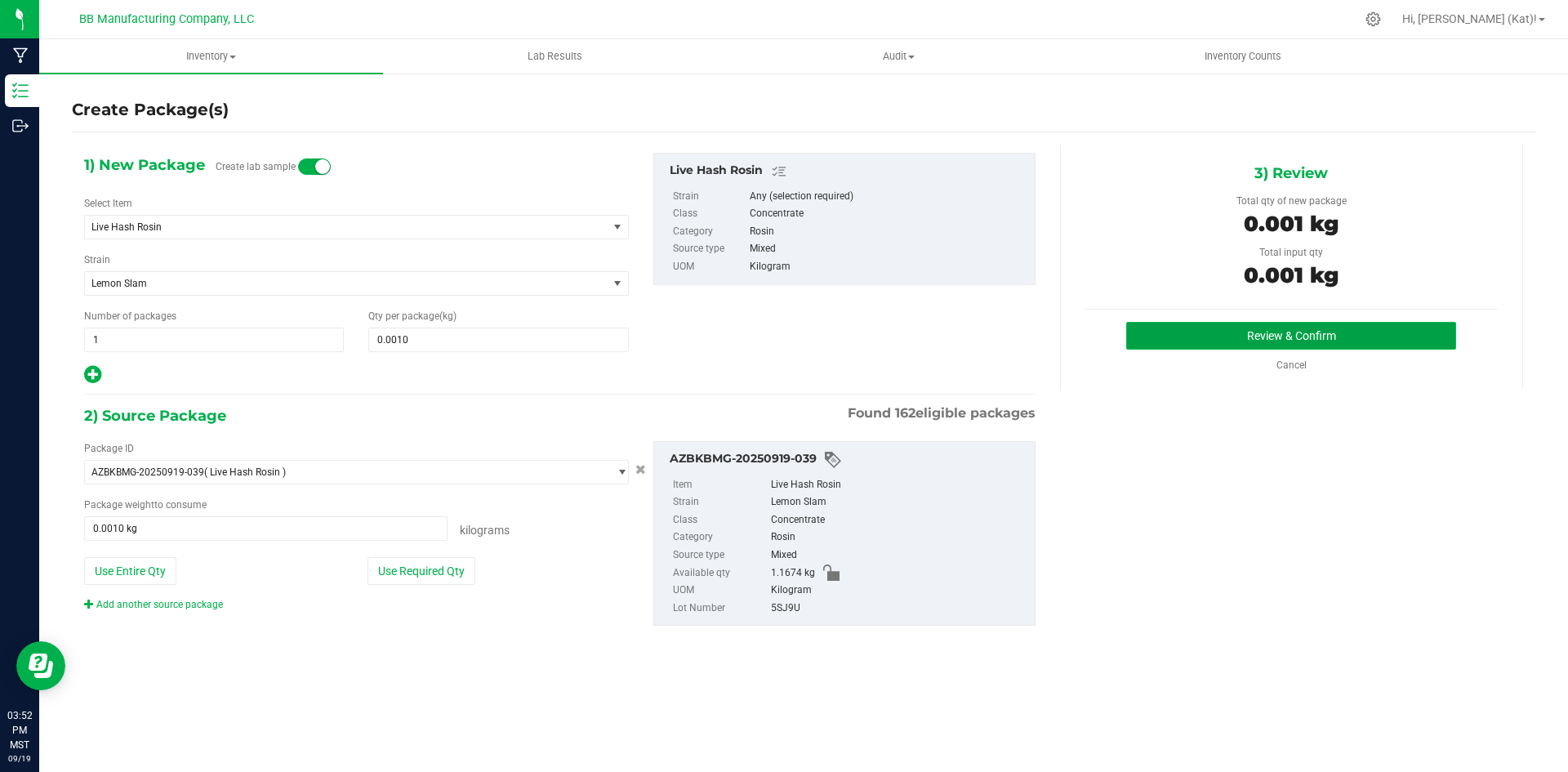
click at [1405, 338] on button "Review & Confirm" at bounding box center [1291, 336] width 330 height 28
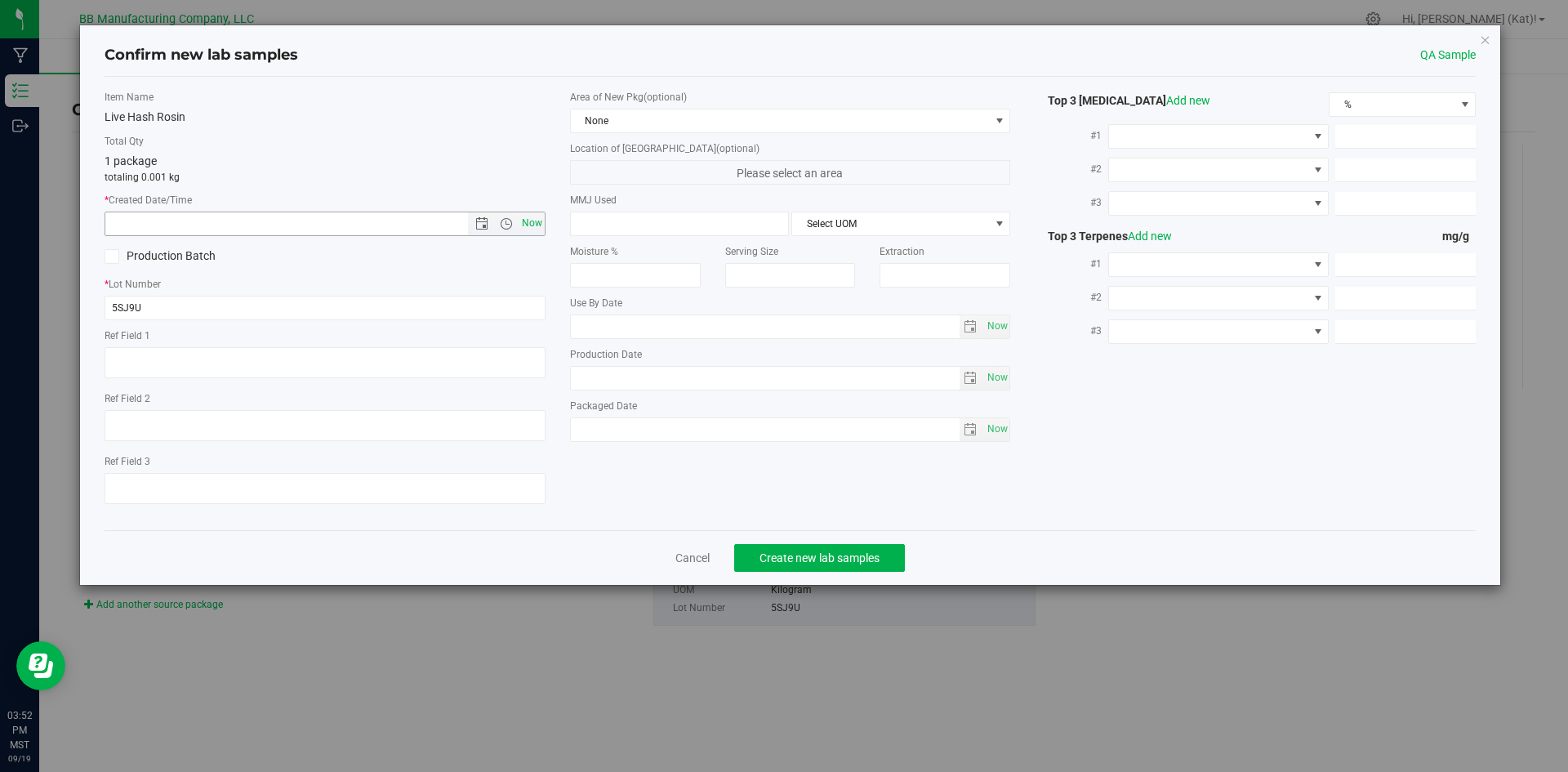
click at [523, 223] on span "Now" at bounding box center [532, 222] width 28 height 23
type input "9/19/2025 3:52 PM"
click at [666, 123] on span "None" at bounding box center [780, 121] width 419 height 23
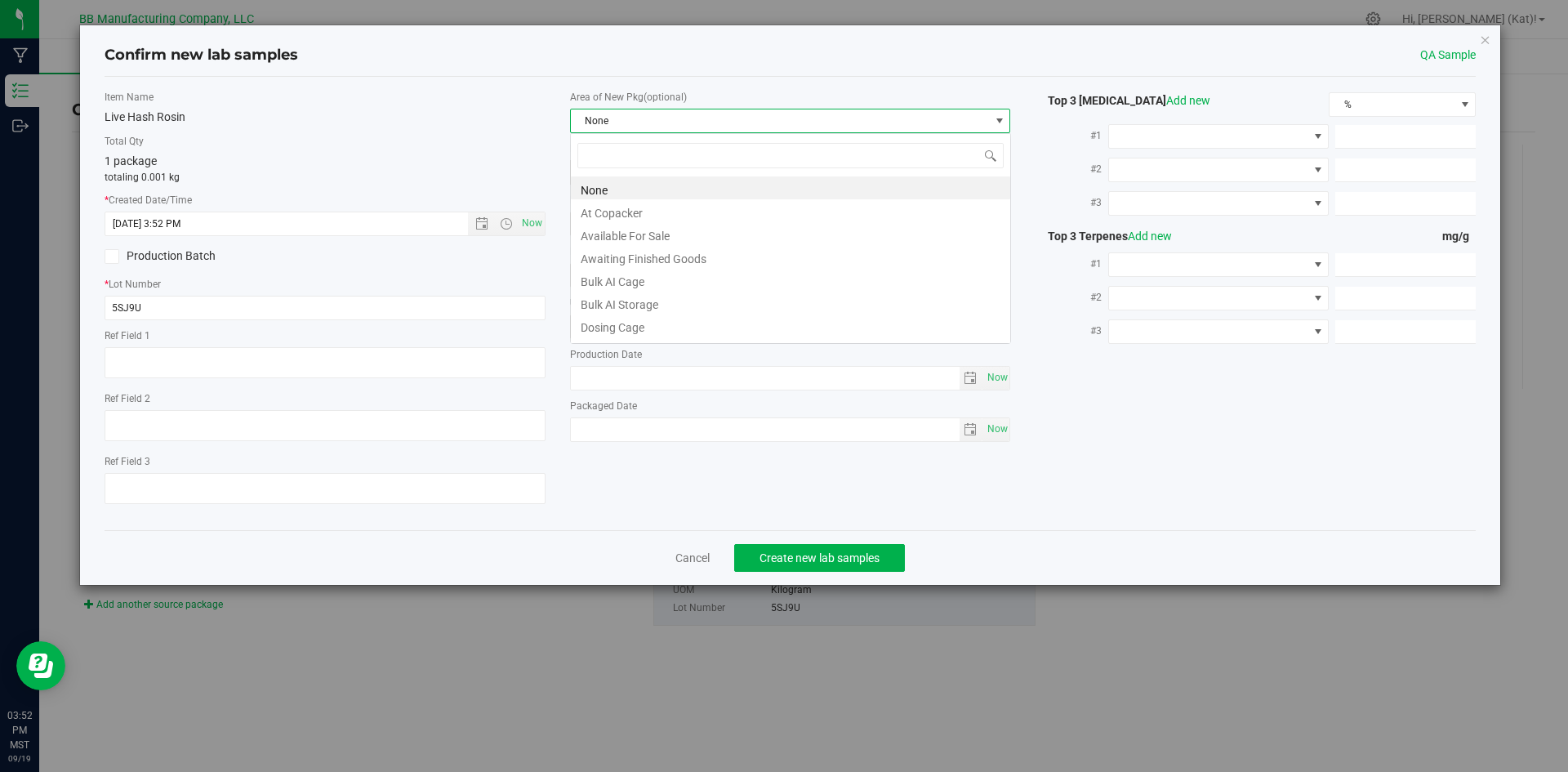
scroll to position [24, 441]
click at [672, 303] on li "Bulk AI Storage" at bounding box center [790, 302] width 439 height 23
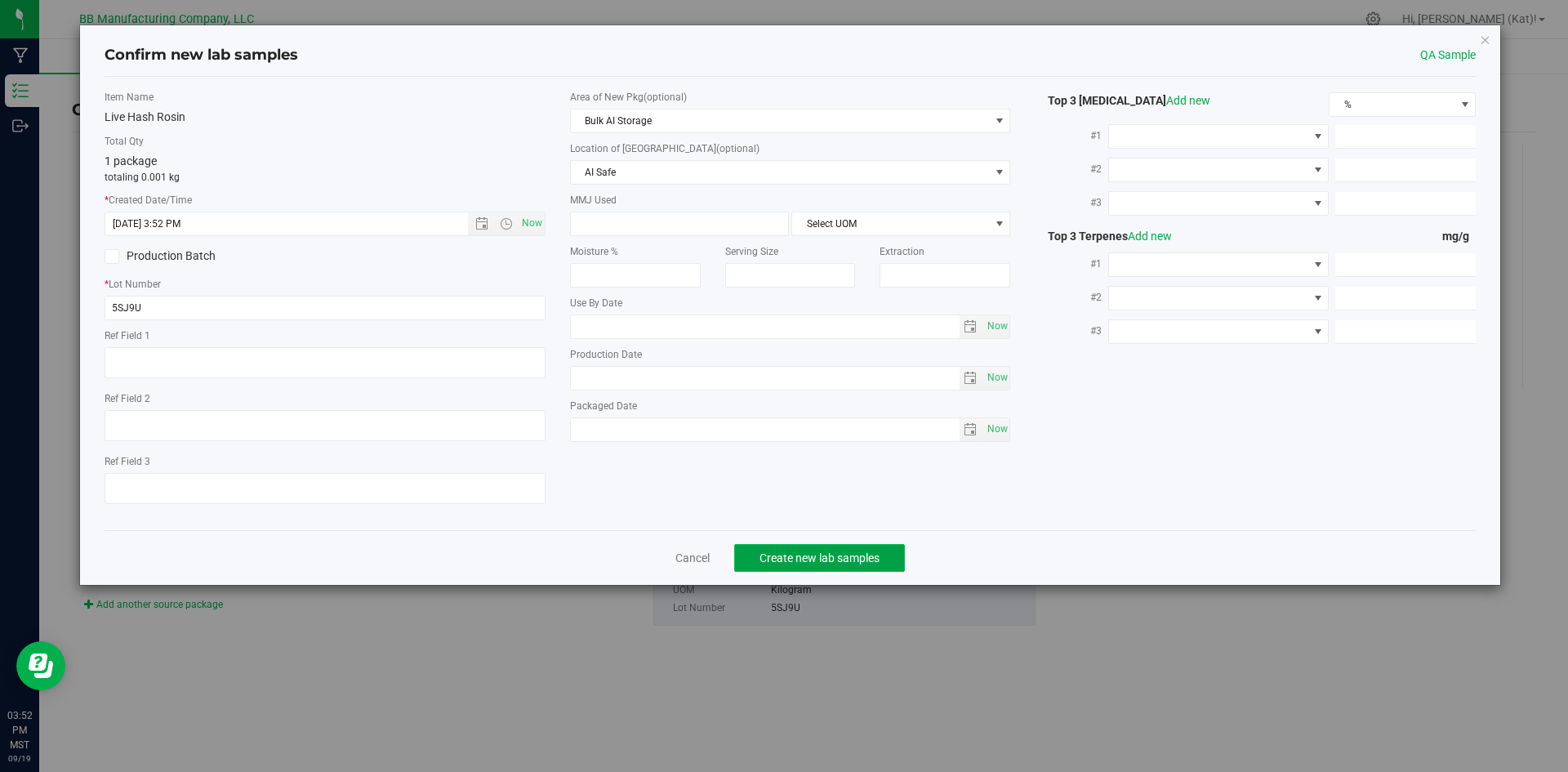
click at [837, 556] on span "Create new lab samples" at bounding box center [820, 558] width 120 height 13
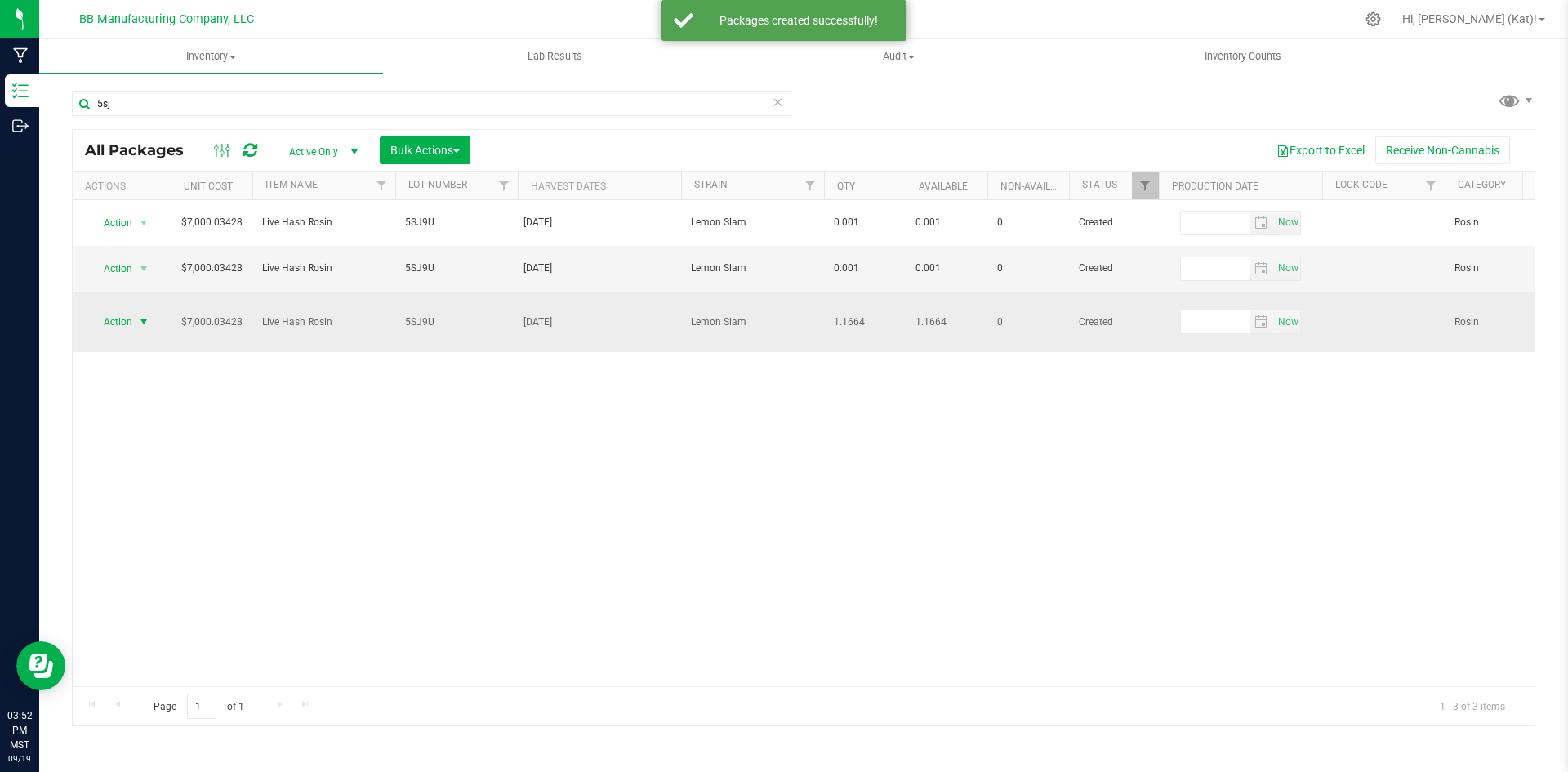
click at [129, 312] on span "Action" at bounding box center [111, 322] width 44 height 23
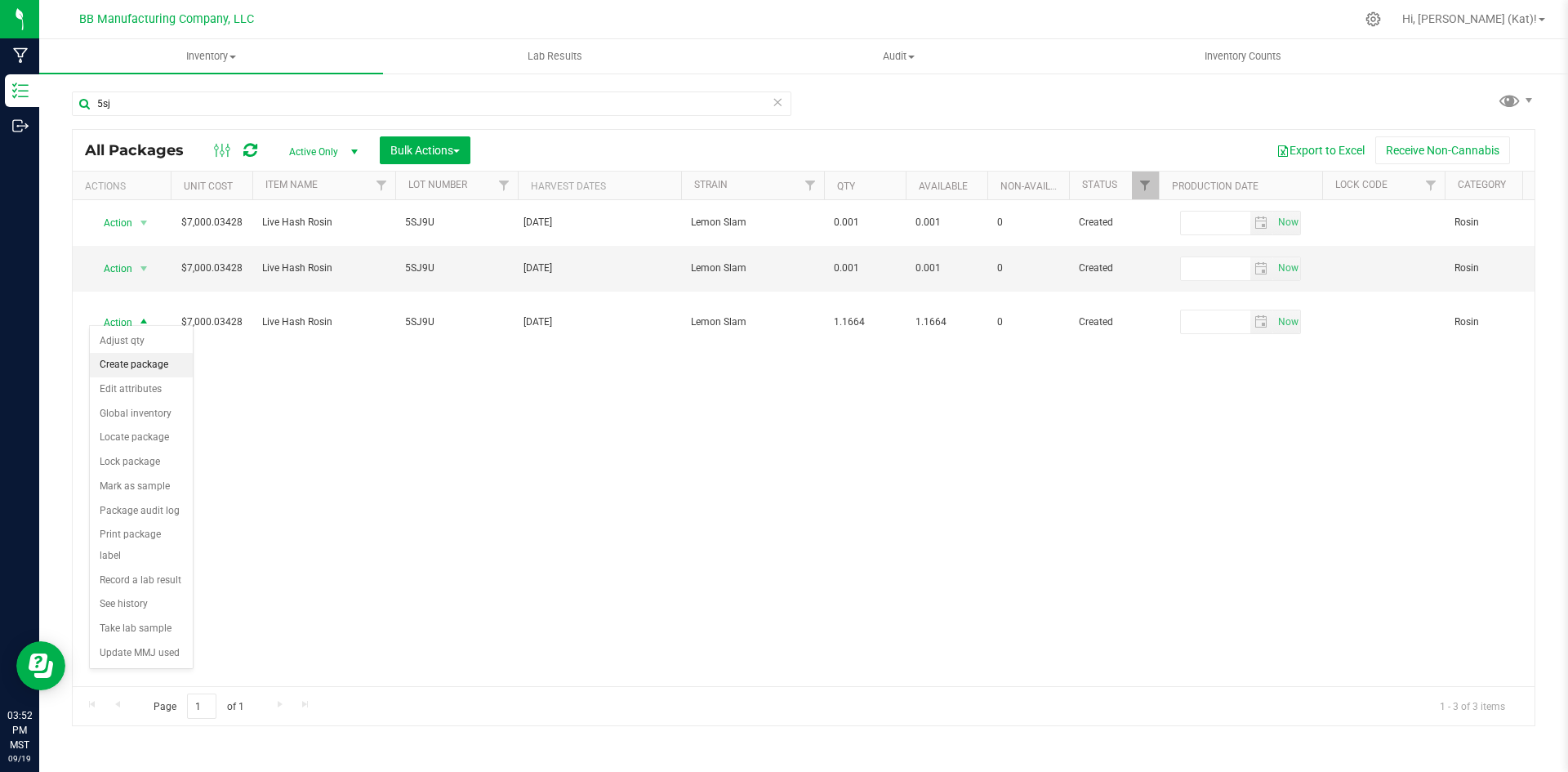
click at [143, 371] on li "Create package" at bounding box center [142, 365] width 103 height 24
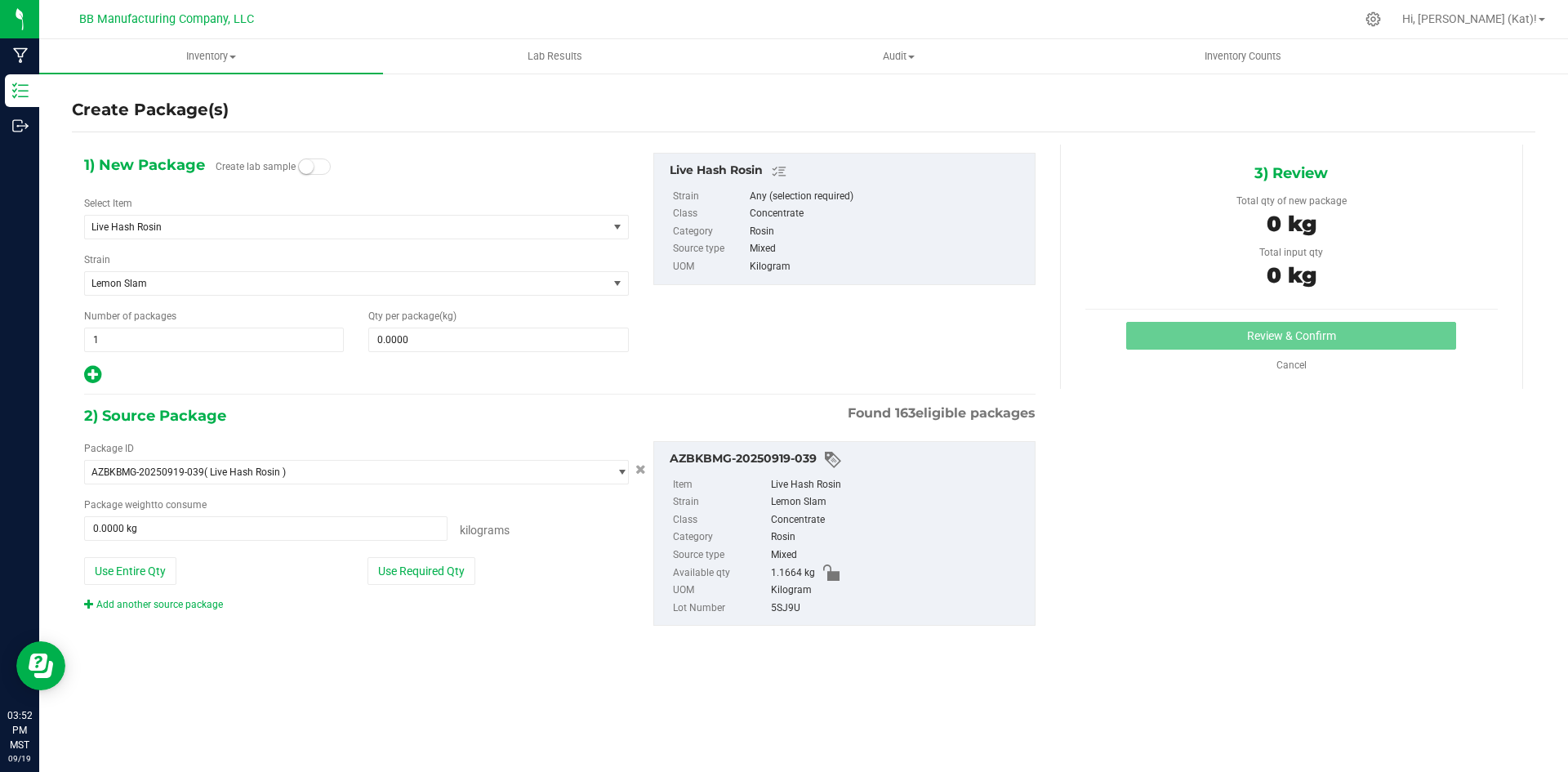
click at [318, 164] on span at bounding box center [314, 166] width 33 height 16
click at [454, 349] on span at bounding box center [498, 340] width 260 height 24
paste input "0.001"
type input "0.001"
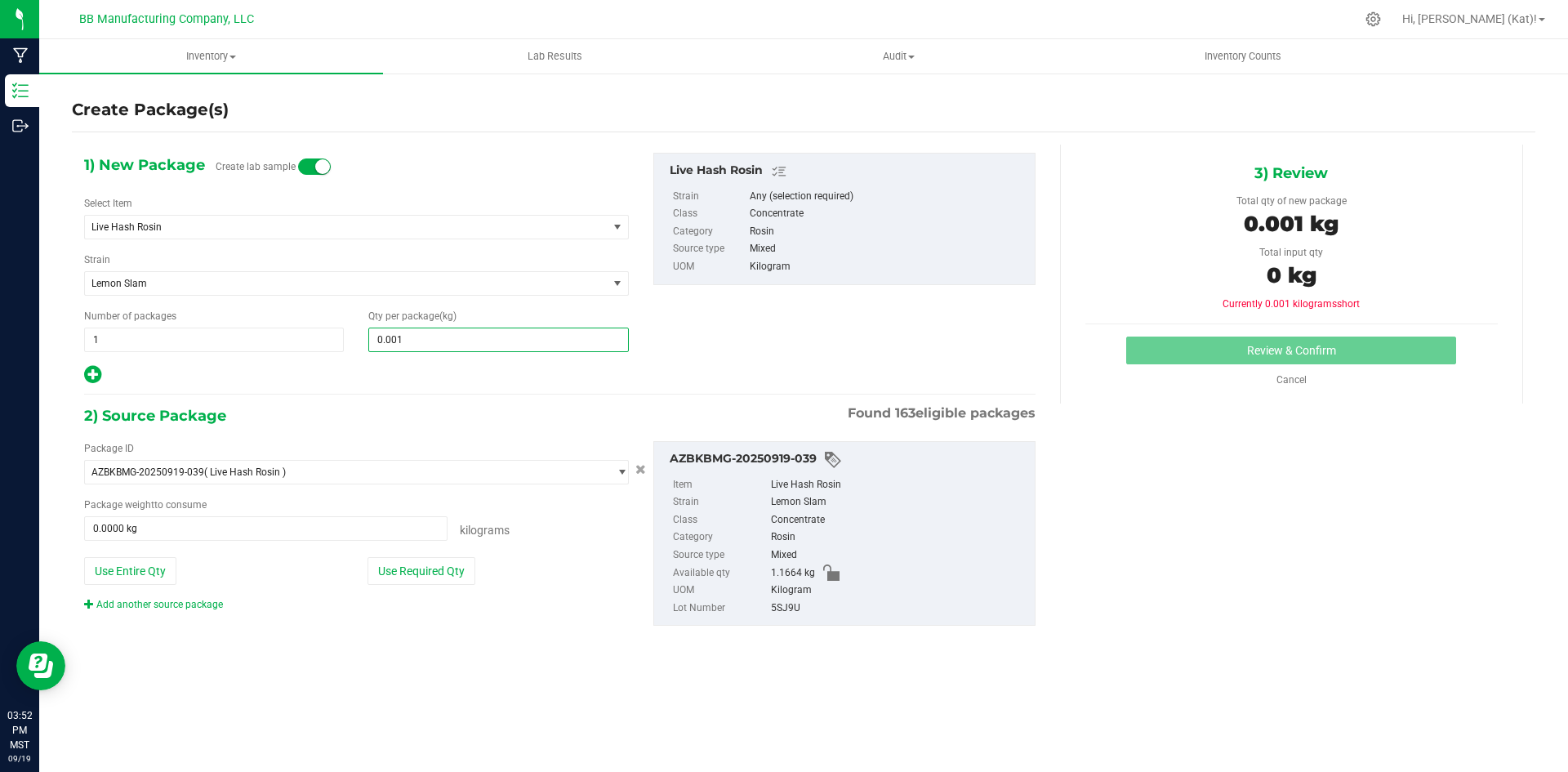
type input "0.0010"
click at [426, 588] on div "Package ID AZBKBMG-20250919-039 ( Live Hash Rosin ) AZBKBMG-20230525-018 AZBKBM…" at bounding box center [357, 526] width 570 height 171
click at [423, 568] on button "Use Required Qty" at bounding box center [421, 571] width 108 height 28
type input "0.0010 kg"
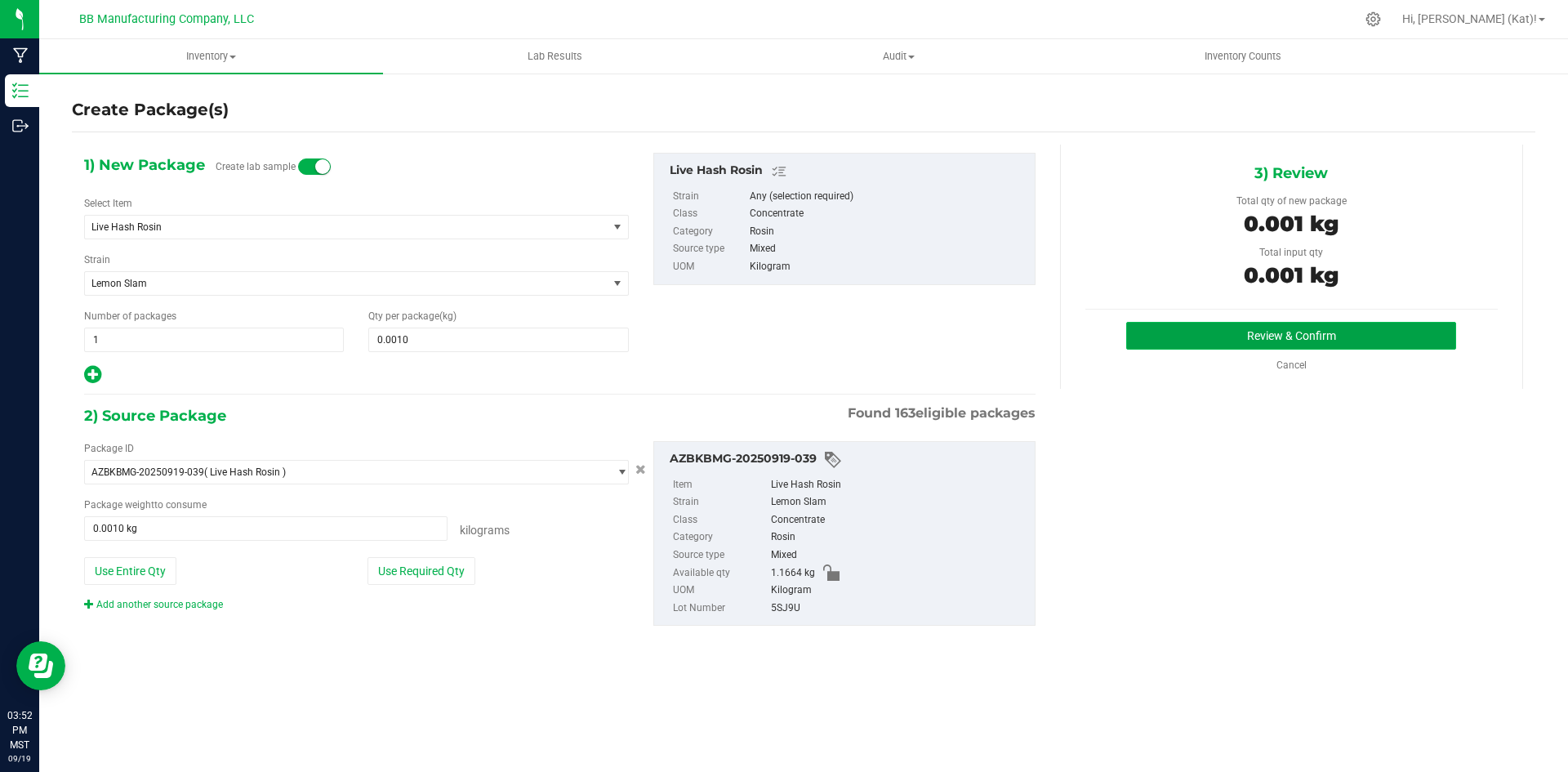
click at [1176, 349] on button "Review & Confirm" at bounding box center [1291, 336] width 330 height 28
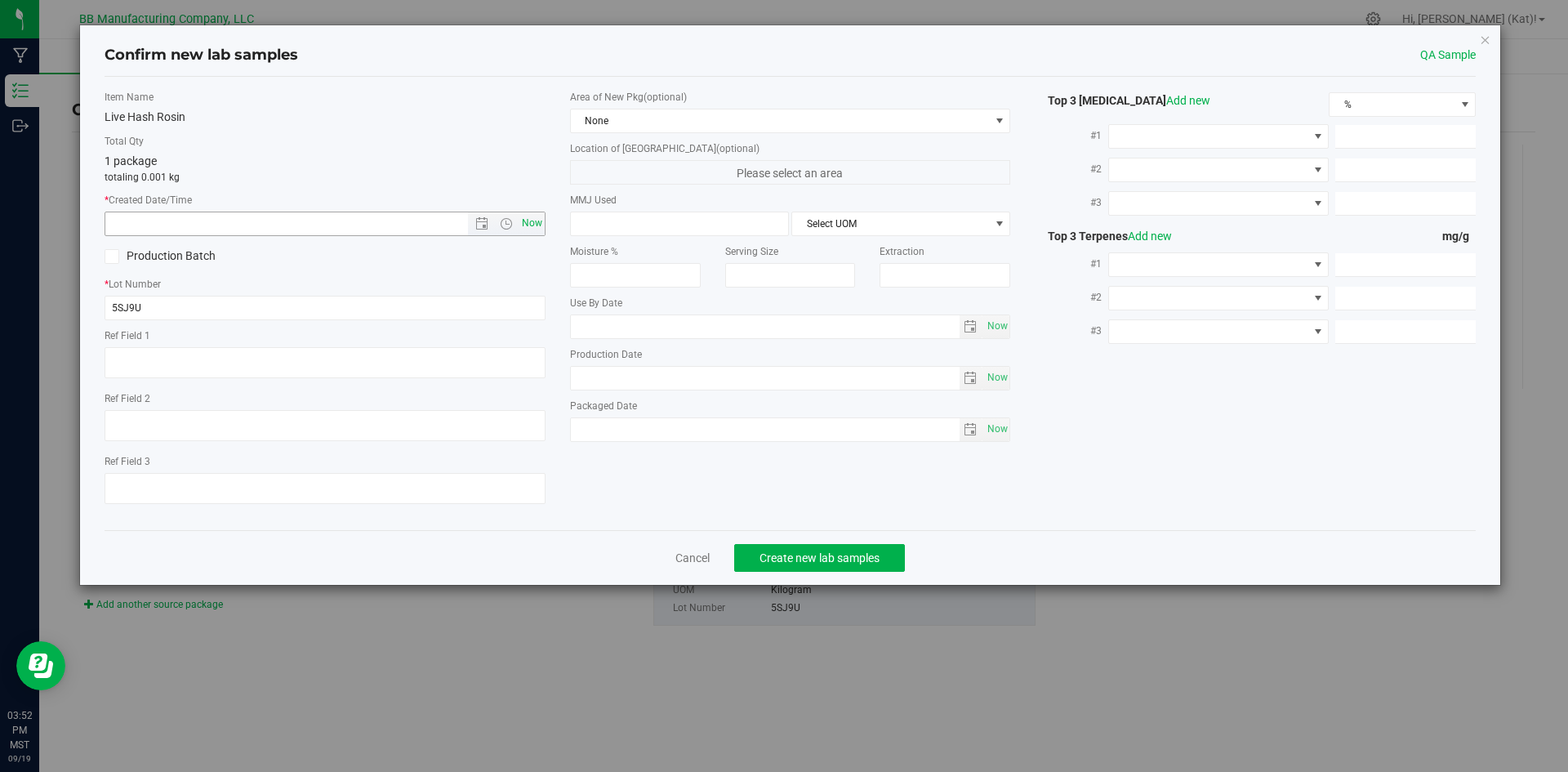
click at [543, 219] on span "Now" at bounding box center [532, 222] width 28 height 23
type input "9/19/2025 3:52 PM"
click at [660, 115] on span "None" at bounding box center [780, 121] width 419 height 23
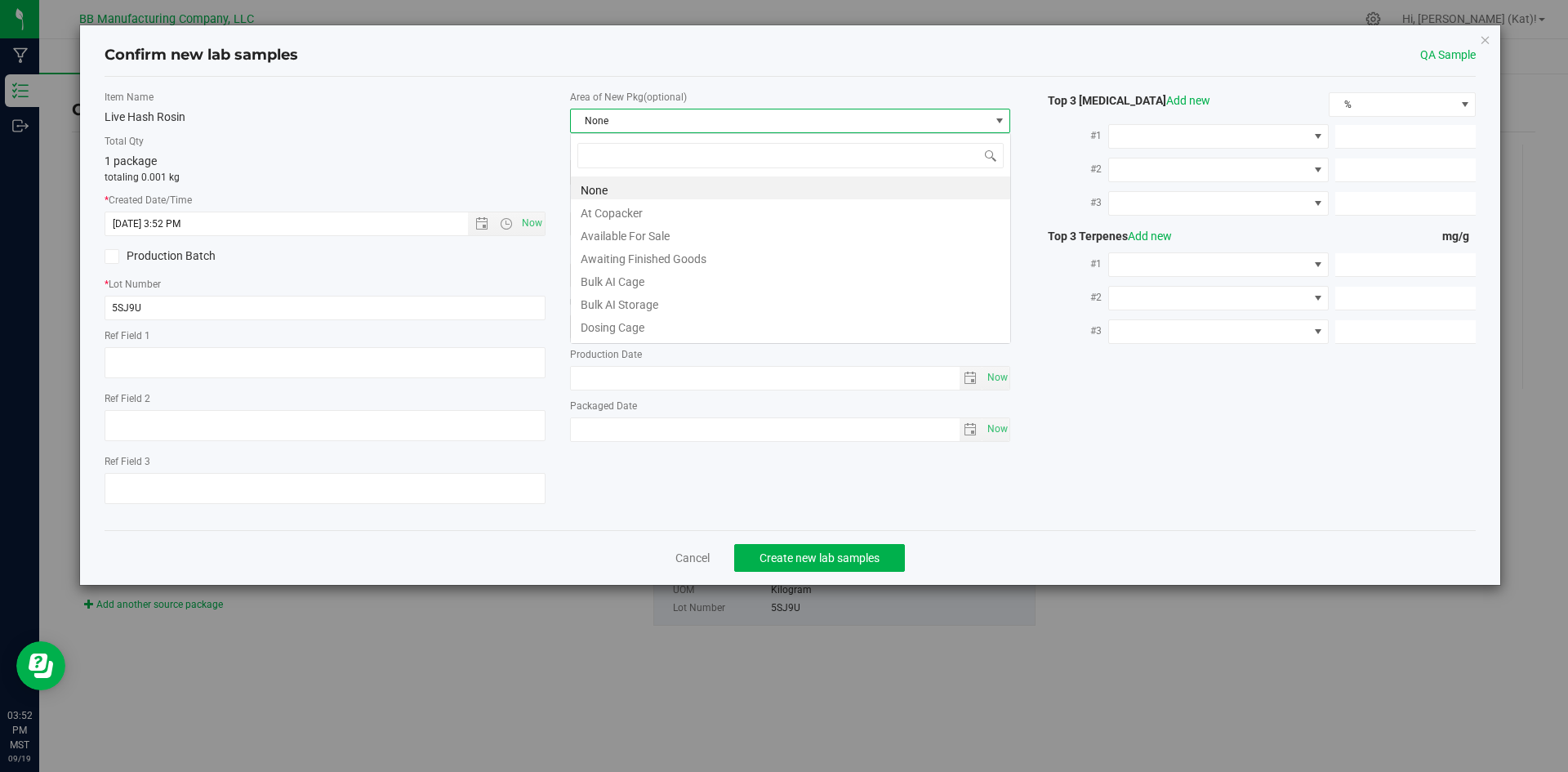
scroll to position [24, 441]
click at [684, 294] on li "Bulk AI Storage" at bounding box center [790, 302] width 439 height 23
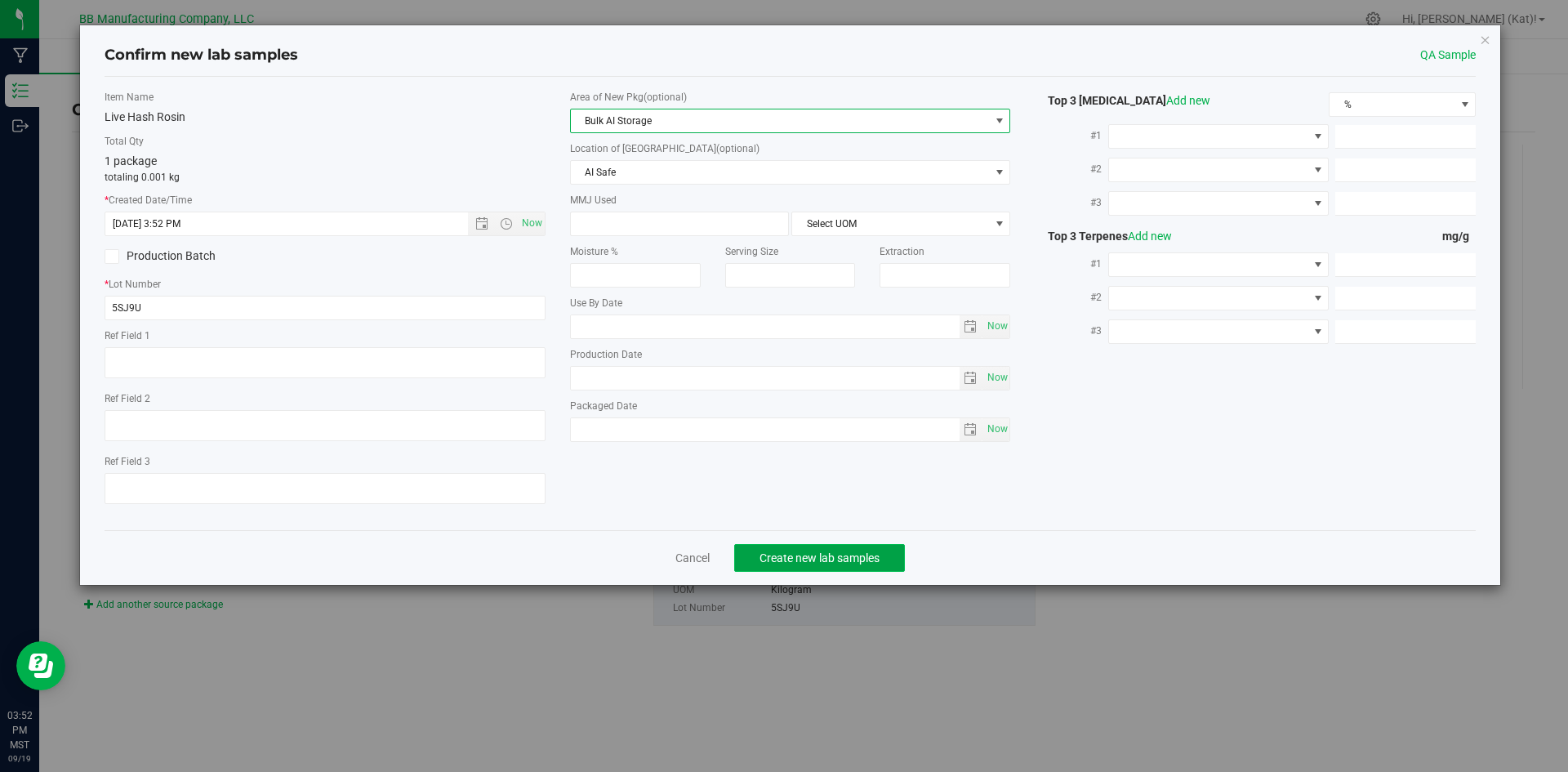
click at [868, 552] on span "Create new lab samples" at bounding box center [820, 558] width 120 height 13
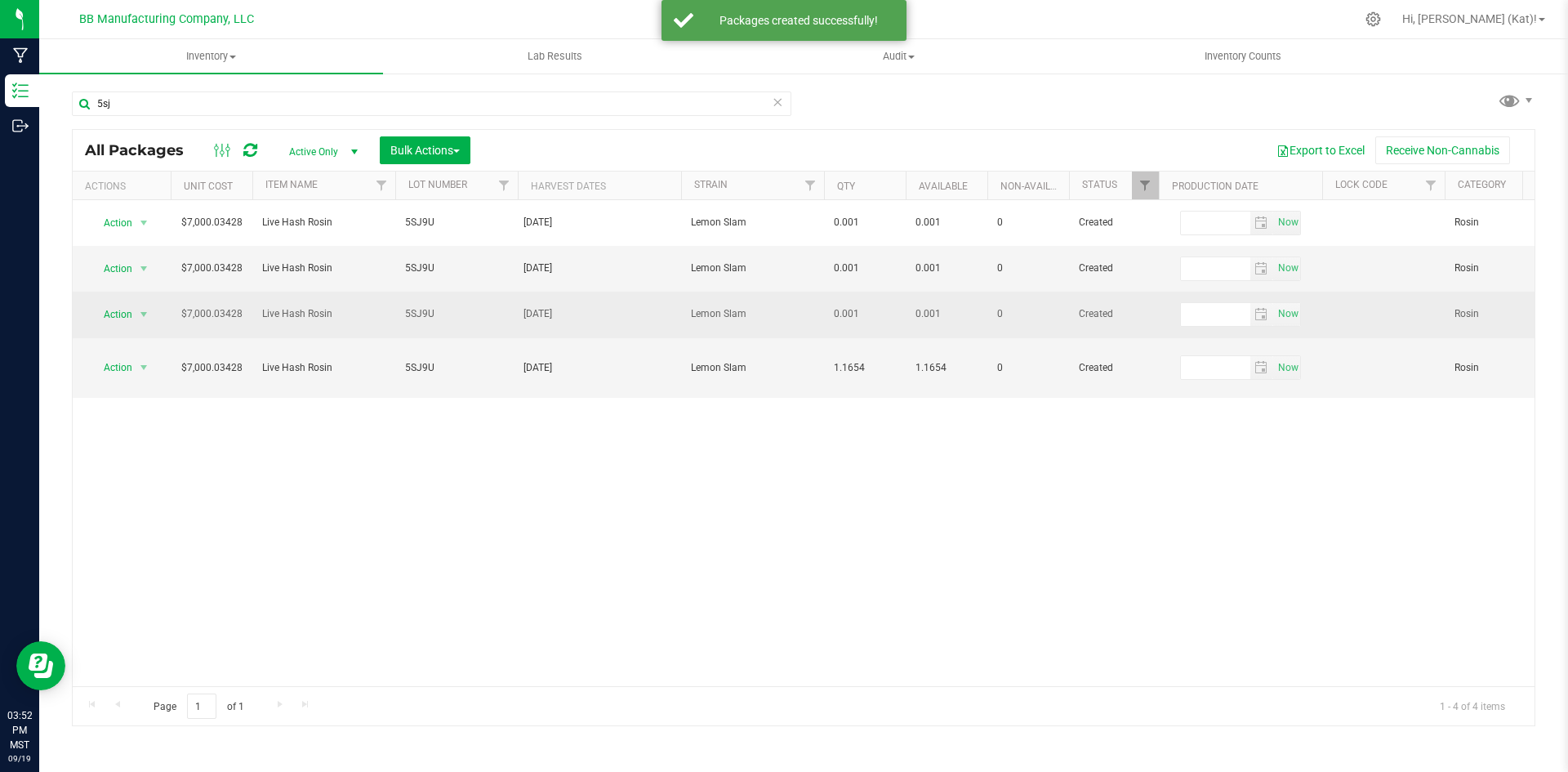
click at [434, 315] on span "5SJ9U" at bounding box center [457, 313] width 103 height 16
drag, startPoint x: 491, startPoint y: 319, endPoint x: 431, endPoint y: 318, distance: 60.0
click at [431, 318] on input "5SJ9U (A) 9.19.25" at bounding box center [452, 313] width 116 height 25
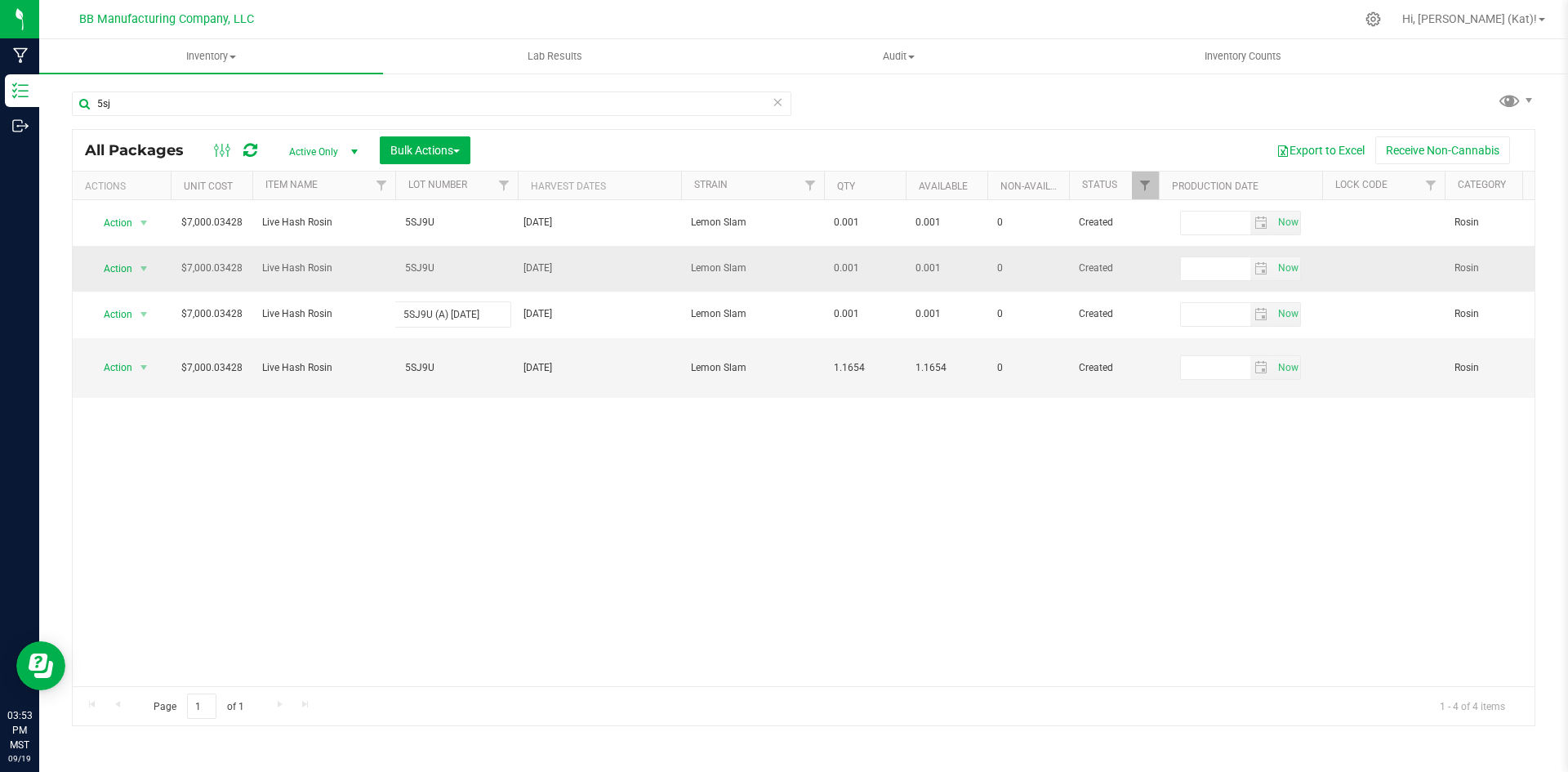
type input "5SJ9U (A) 9.19.25"
click at [445, 263] on div "All Packages Active Only Active Only Lab Samples Locked All Bulk Actions Add to…" at bounding box center [804, 428] width 1464 height 597
click at [445, 266] on span "5SJ9U" at bounding box center [457, 268] width 103 height 16
type input "5SJ9U (A) 9.19.25"
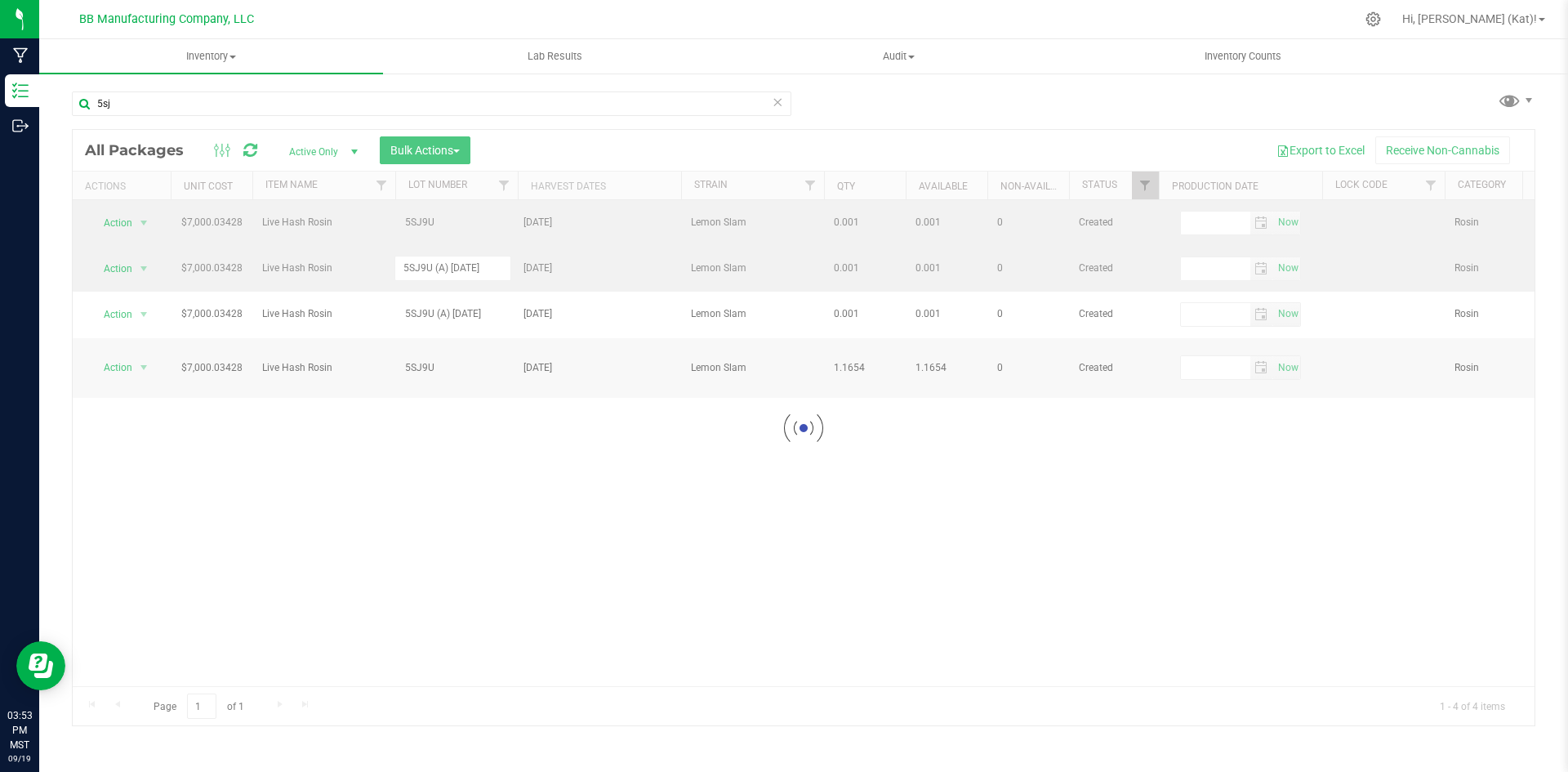
click at [448, 219] on div "Loading... All Packages Active Only Active Only Lab Samples Locked All Bulk Act…" at bounding box center [804, 428] width 1464 height 597
click at [454, 221] on span "5SJ9U" at bounding box center [457, 222] width 103 height 16
type input "5SJ9U (A) 9.19.25"
click at [459, 438] on div "All Packages Active Only Active Only Lab Samples Locked All Bulk Actions Add to…" at bounding box center [804, 428] width 1464 height 597
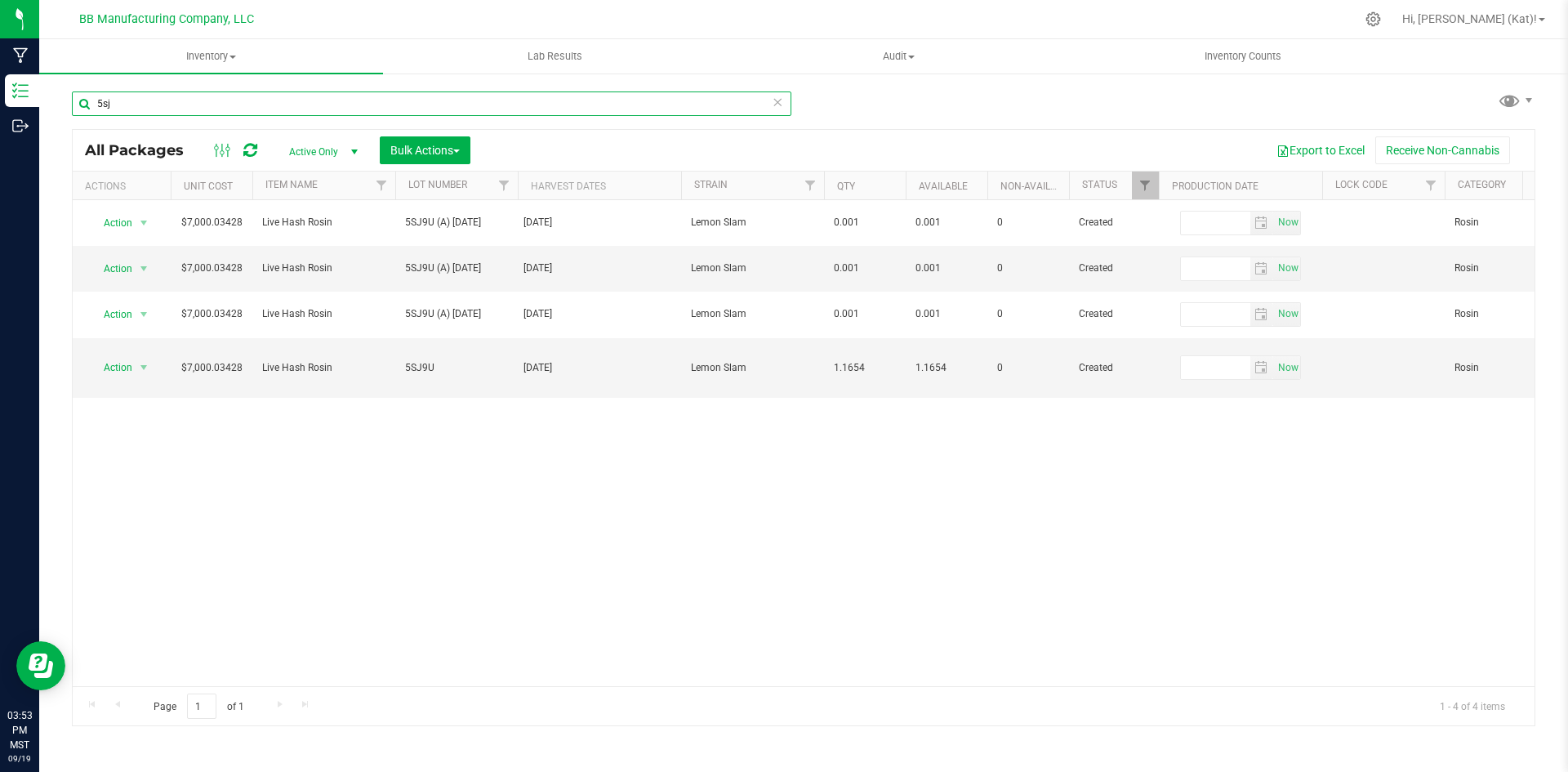
click at [339, 101] on input "5sj" at bounding box center [432, 103] width 720 height 24
click at [339, 102] on input "5sj" at bounding box center [432, 103] width 720 height 24
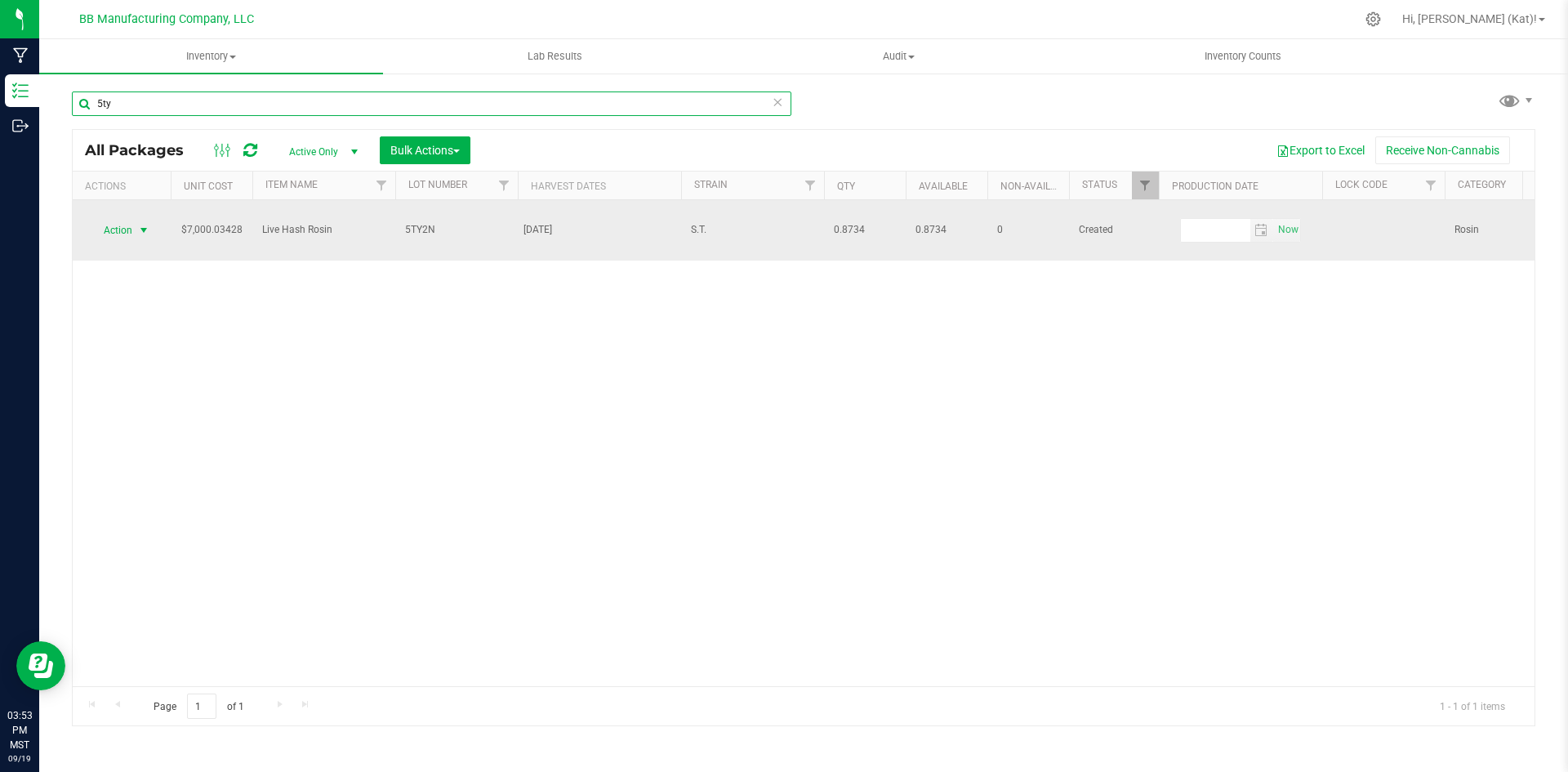
type input "5ty"
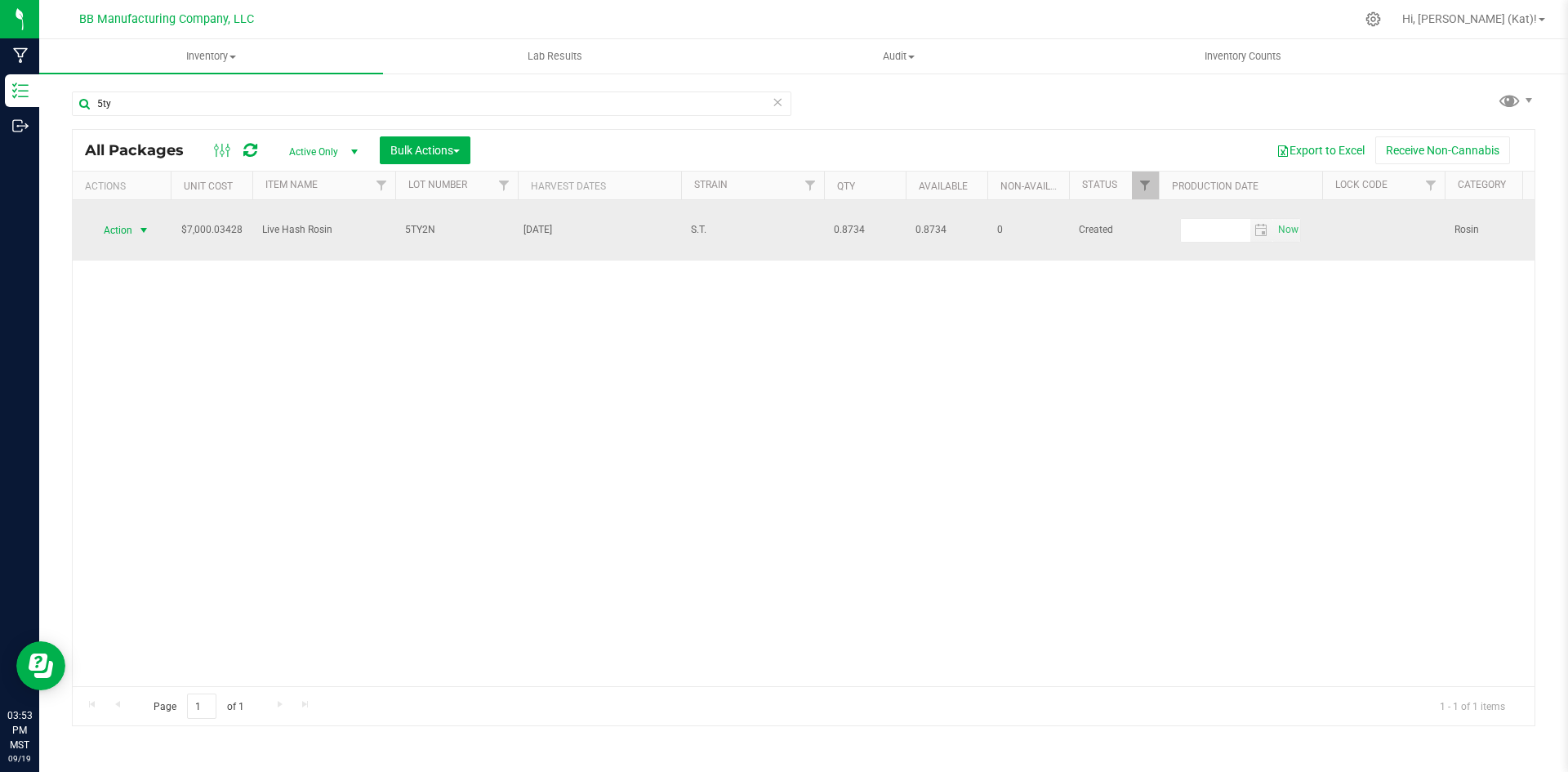
click at [130, 219] on span "Action" at bounding box center [111, 230] width 44 height 23
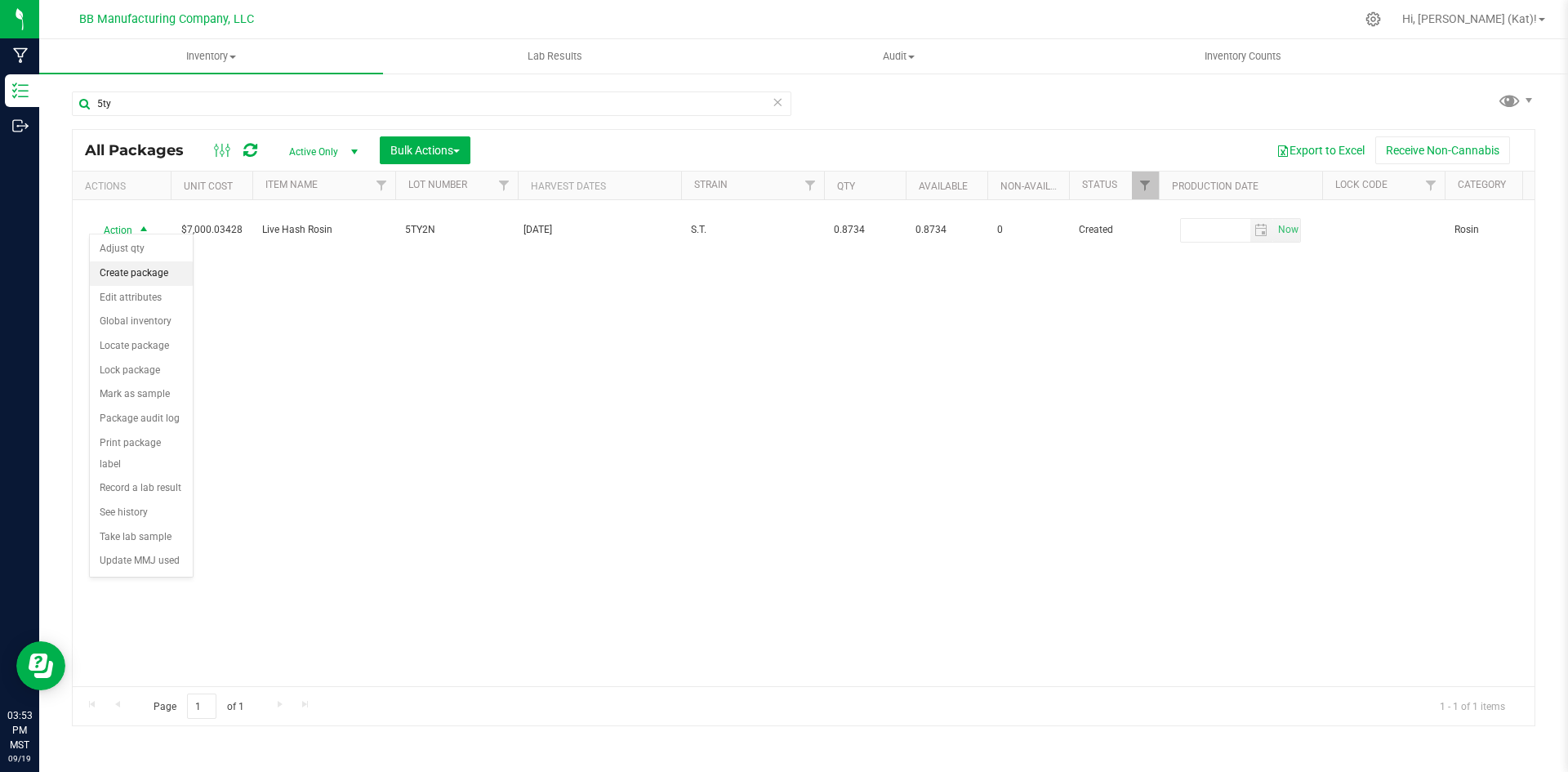
click at [157, 276] on li "Create package" at bounding box center [142, 274] width 103 height 24
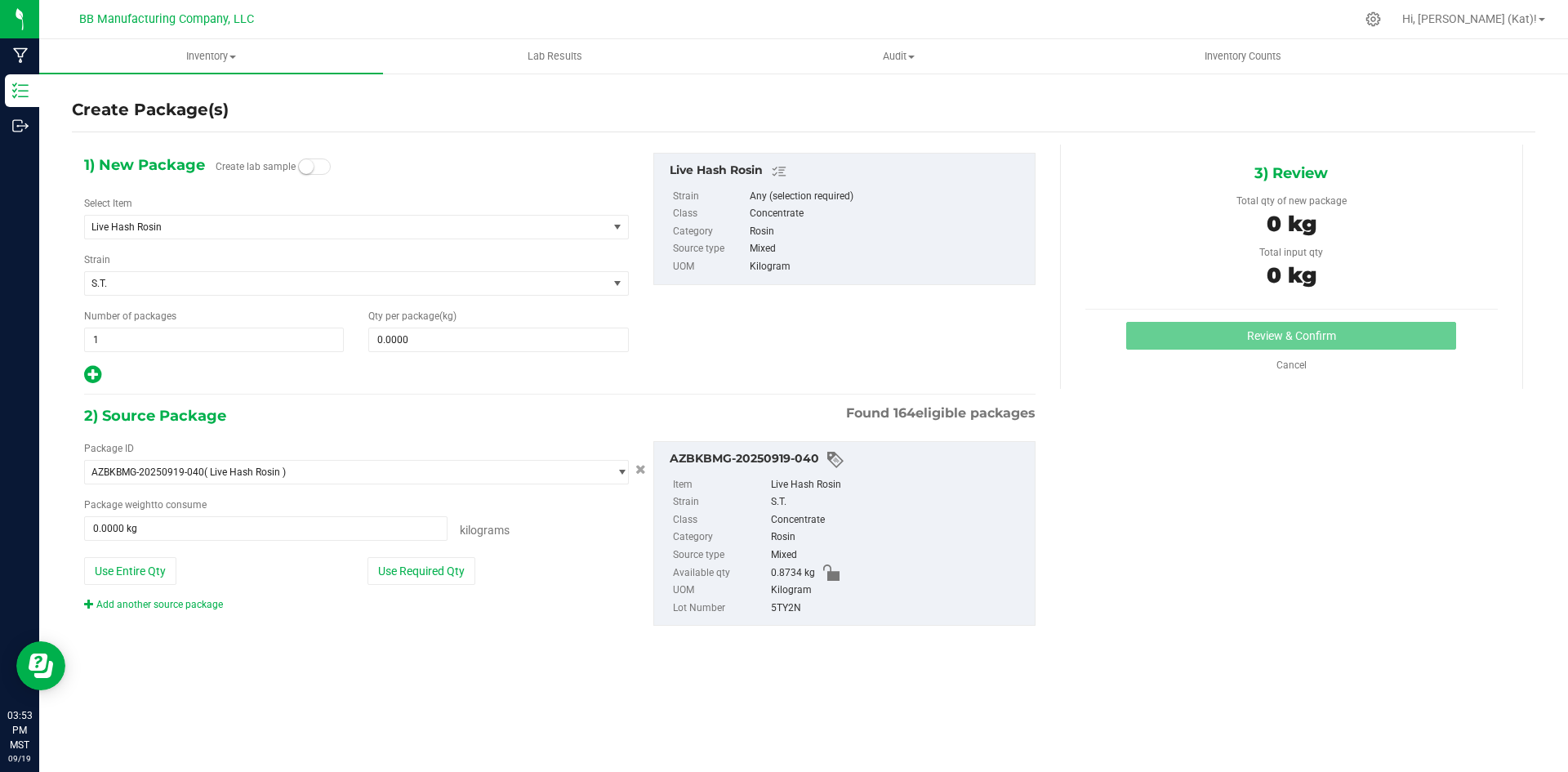
click at [332, 161] on div "1) New Package Create lab sample Select Item Live Hash Rosin Brix Blackberry Ra…" at bounding box center [357, 269] width 570 height 233
click at [325, 163] on span at bounding box center [314, 166] width 33 height 16
click at [419, 333] on span at bounding box center [498, 340] width 260 height 24
paste input "text"
click at [445, 342] on input "text" at bounding box center [497, 340] width 258 height 23
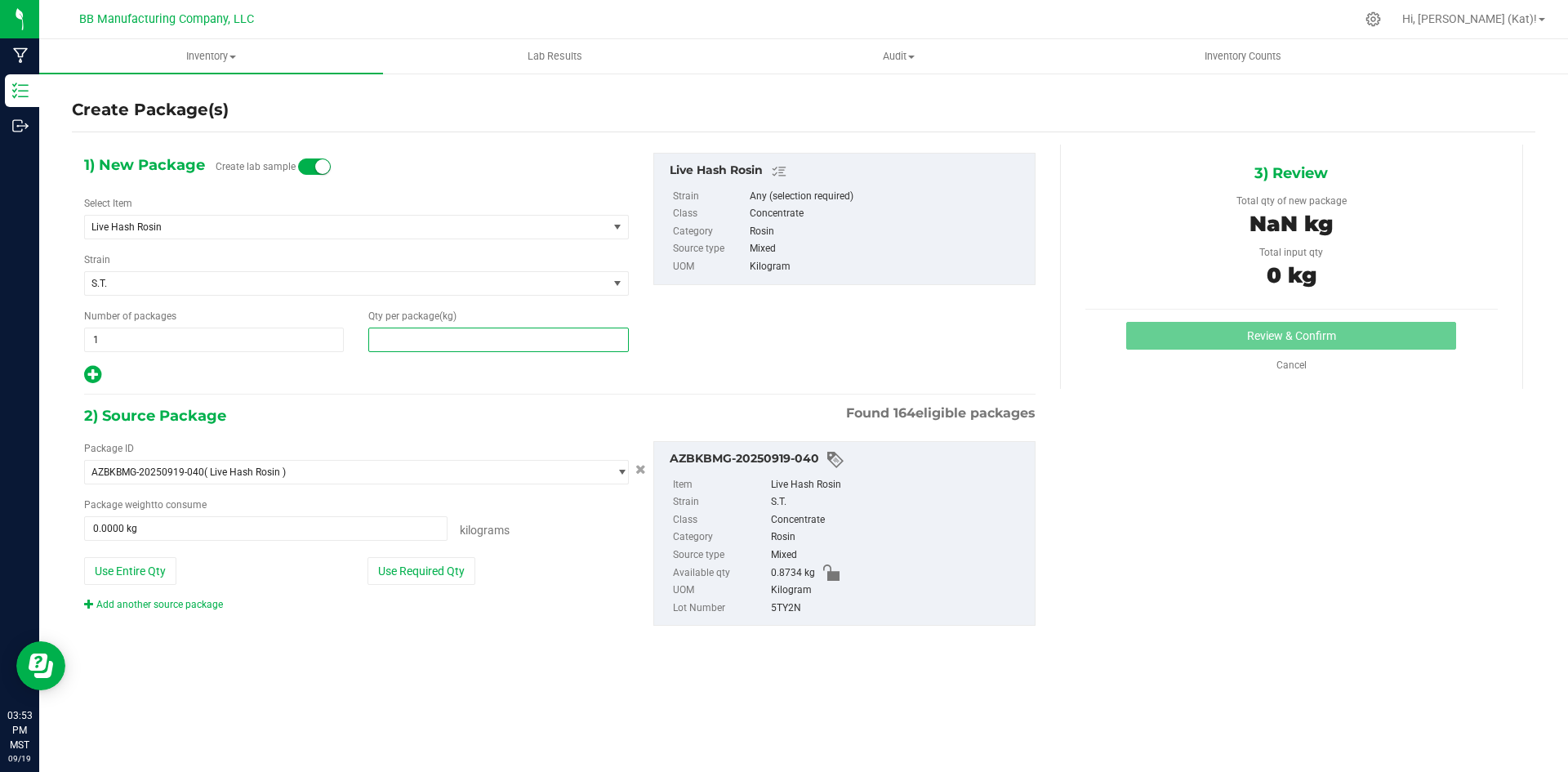
paste input "text"
type input ".001"
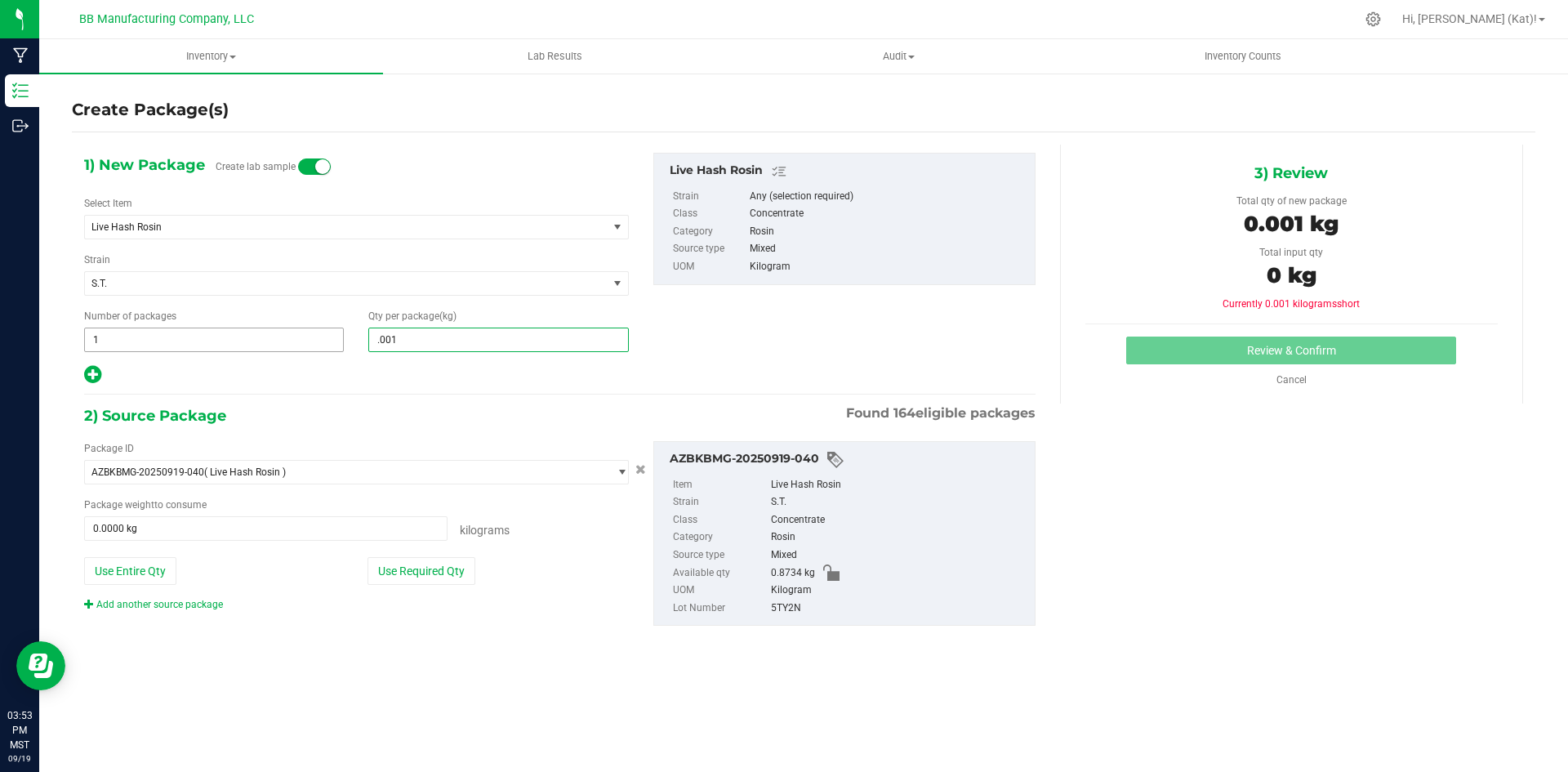
drag, startPoint x: 413, startPoint y: 347, endPoint x: 325, endPoint y: 341, distance: 88.2
click at [325, 341] on div "Number of packages 1 1 Qty per package (kg) .001" at bounding box center [357, 330] width 570 height 43
type input "0.0010"
click at [438, 576] on button "Use Required Qty" at bounding box center [421, 571] width 108 height 28
type input "0.0010 kg"
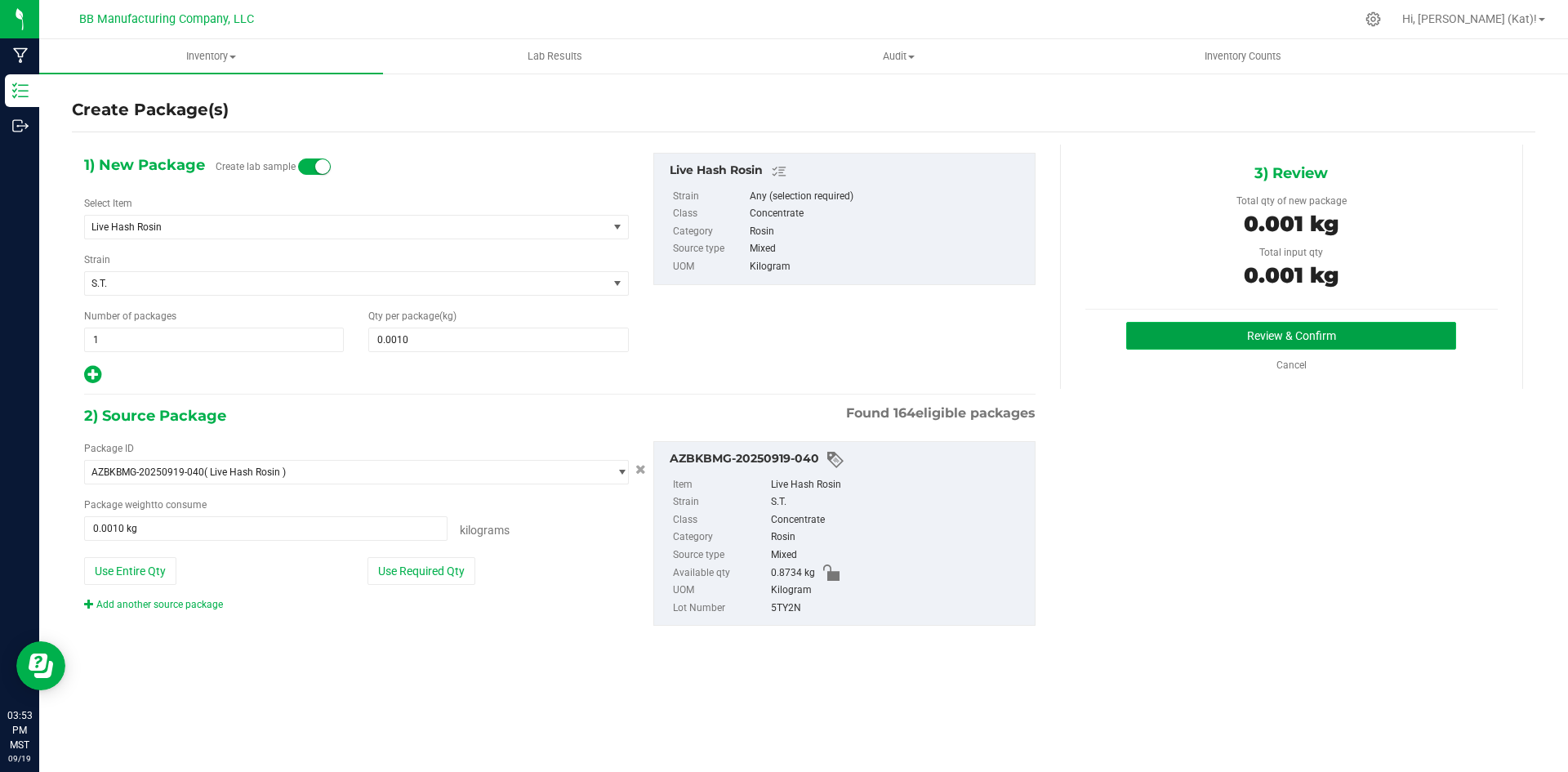
click at [1253, 336] on button "Review & Confirm" at bounding box center [1291, 336] width 330 height 28
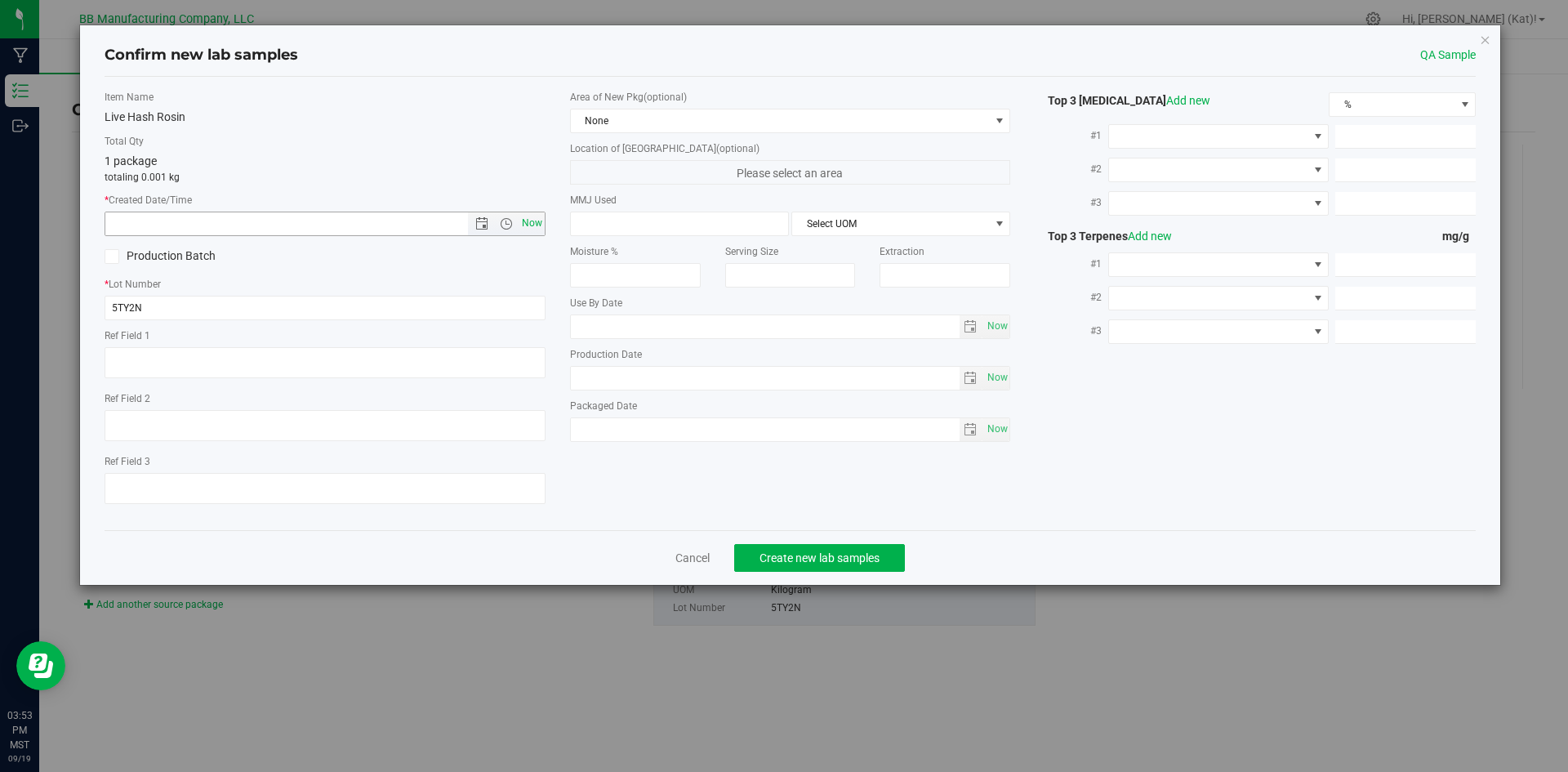
click at [524, 221] on span "Now" at bounding box center [532, 222] width 28 height 23
type input "9/19/2025 3:53 PM"
click at [656, 120] on span "None" at bounding box center [780, 121] width 419 height 23
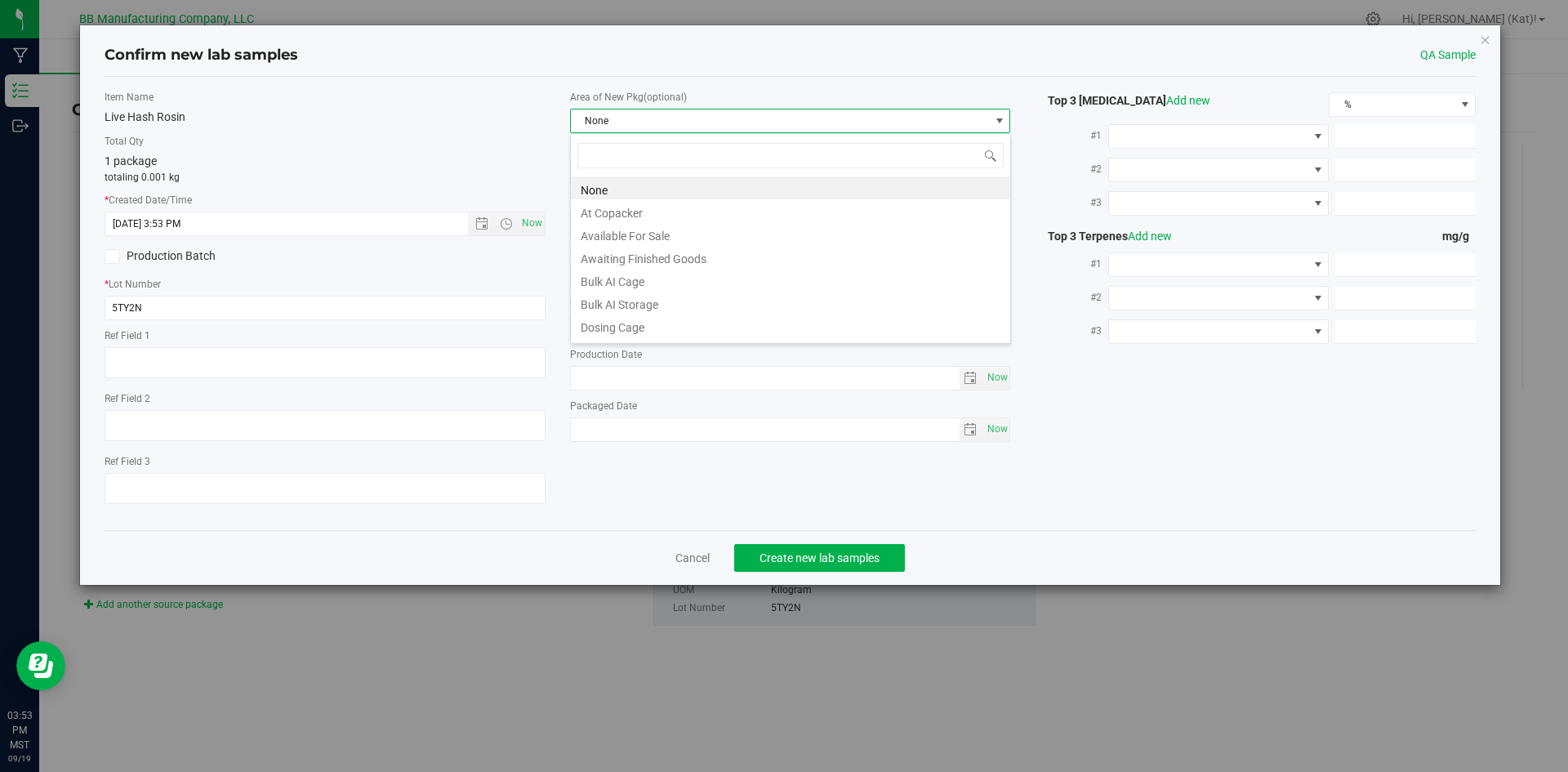
scroll to position [24, 441]
click at [674, 301] on li "Bulk AI Storage" at bounding box center [790, 302] width 439 height 23
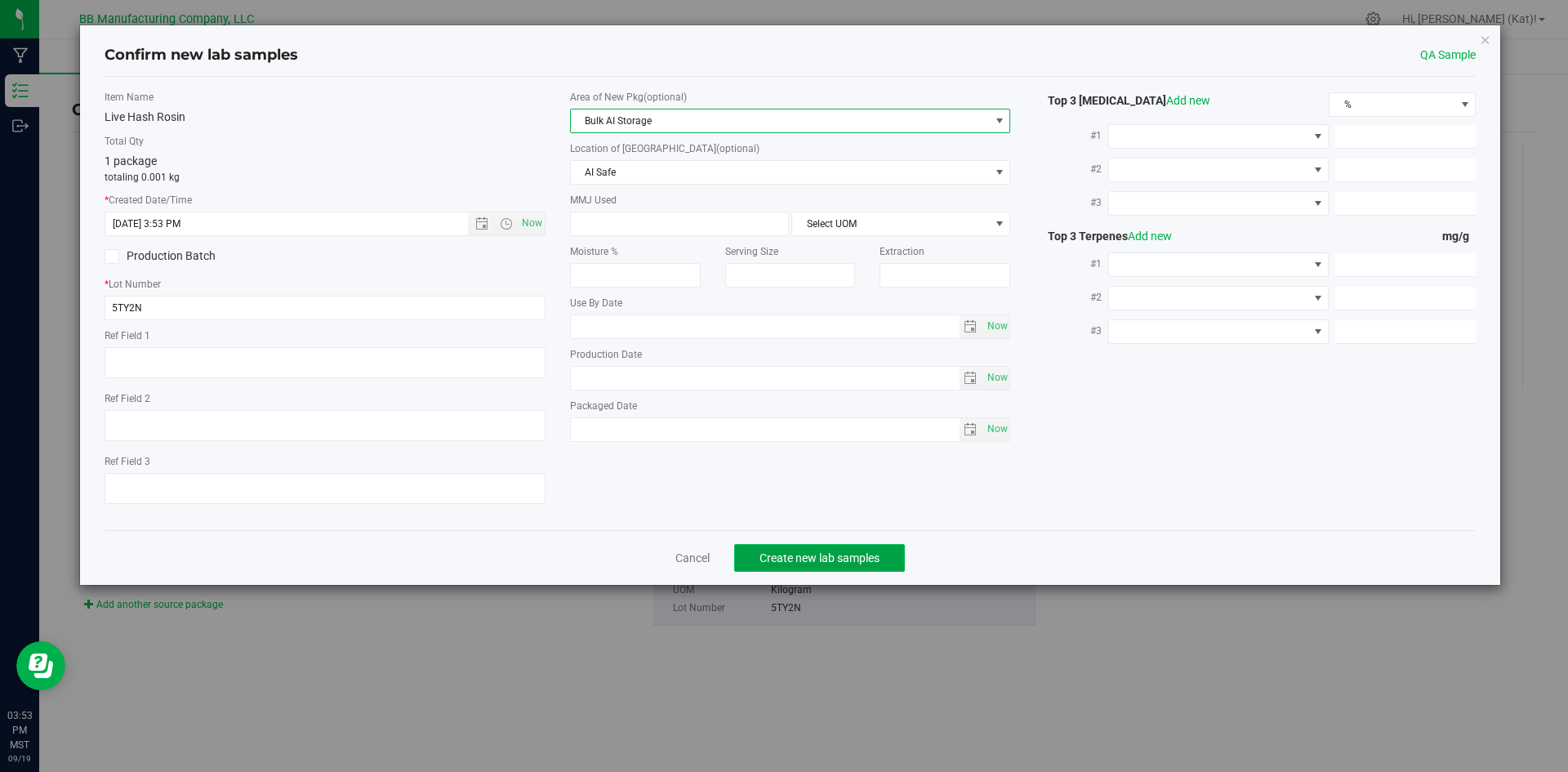
click at [838, 549] on button "Create new lab samples" at bounding box center [820, 558] width 171 height 28
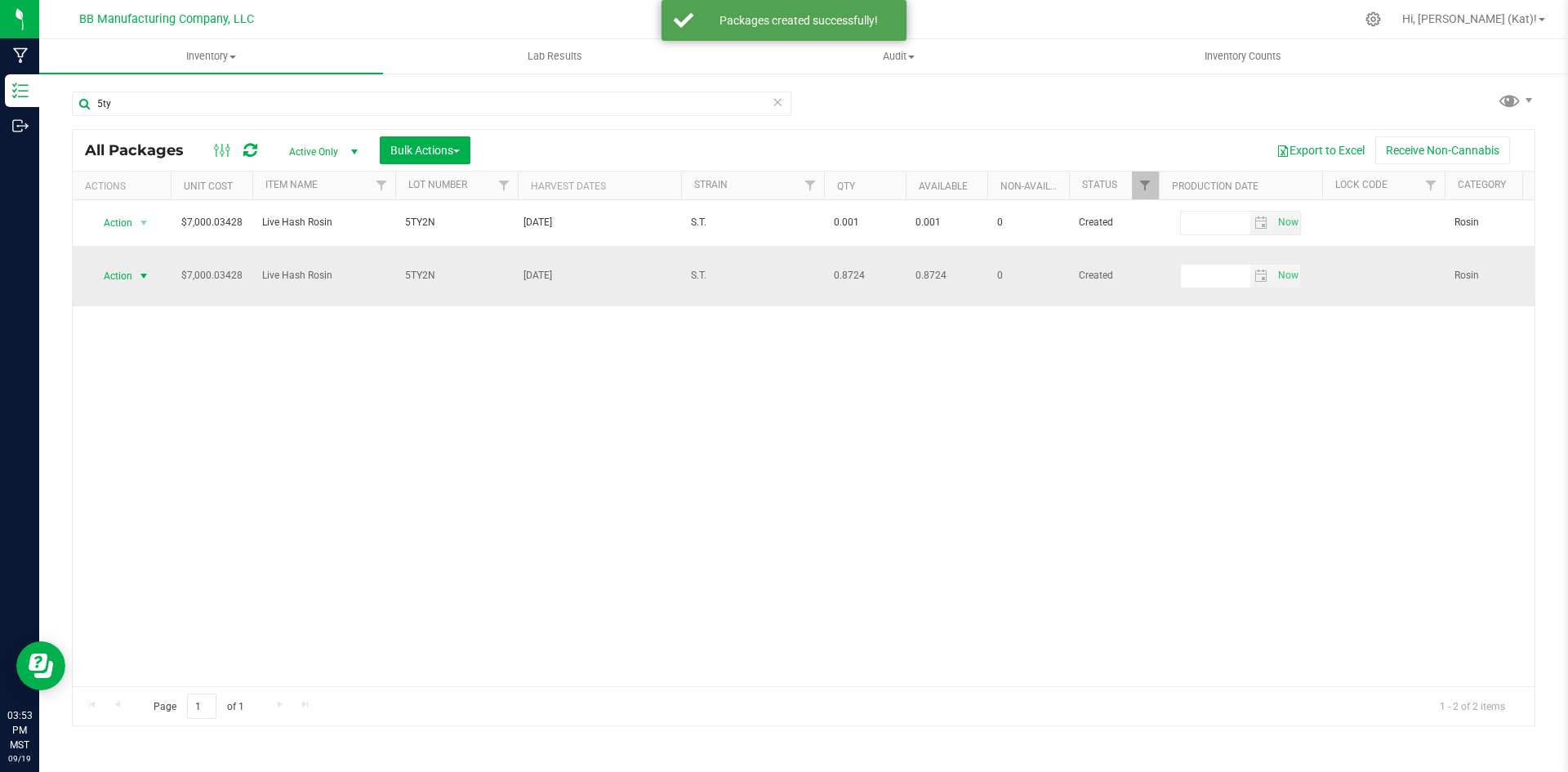
click at [129, 267] on span "Action" at bounding box center [111, 276] width 44 height 23
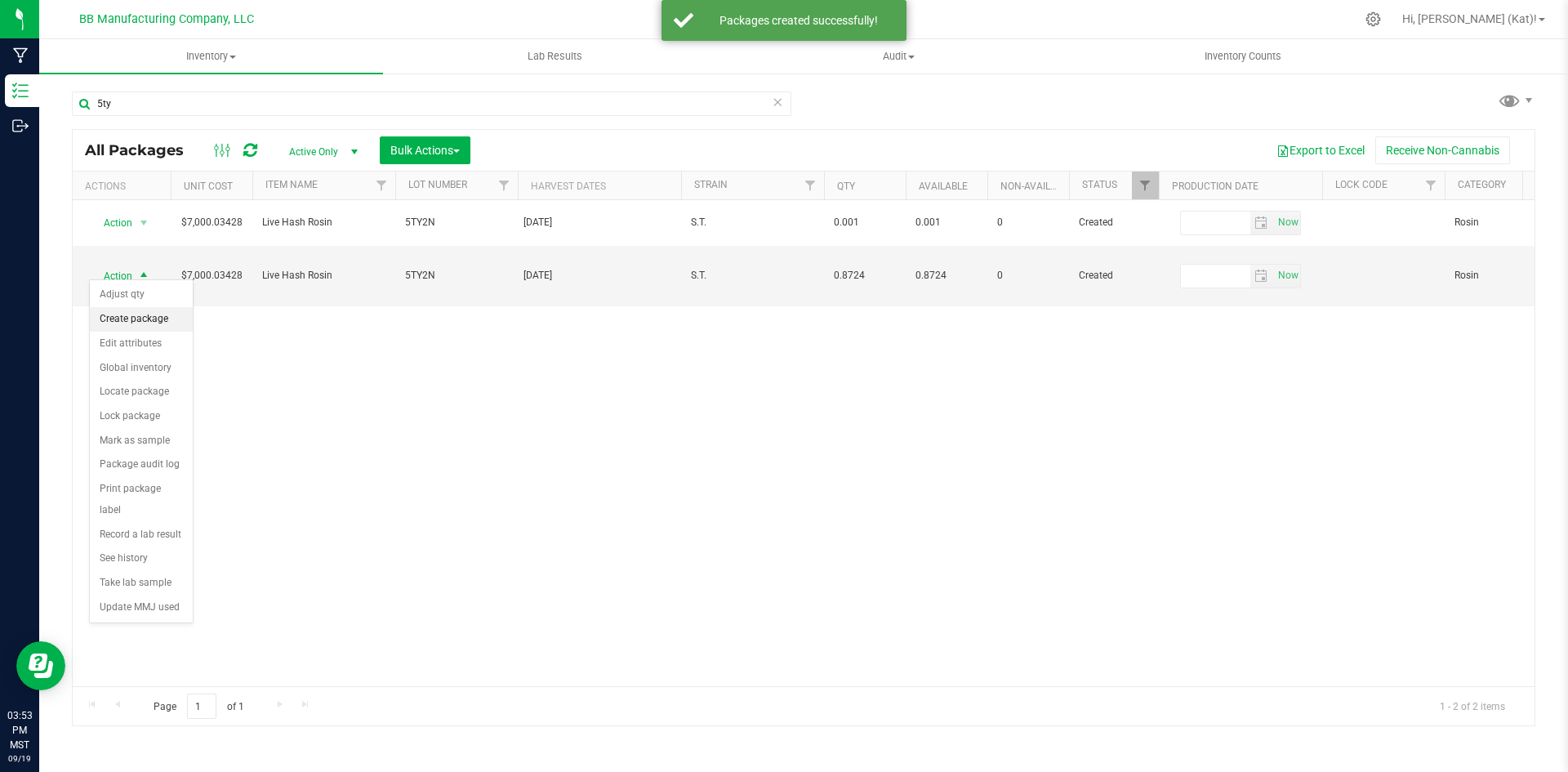
click at [138, 313] on li "Create package" at bounding box center [142, 319] width 103 height 24
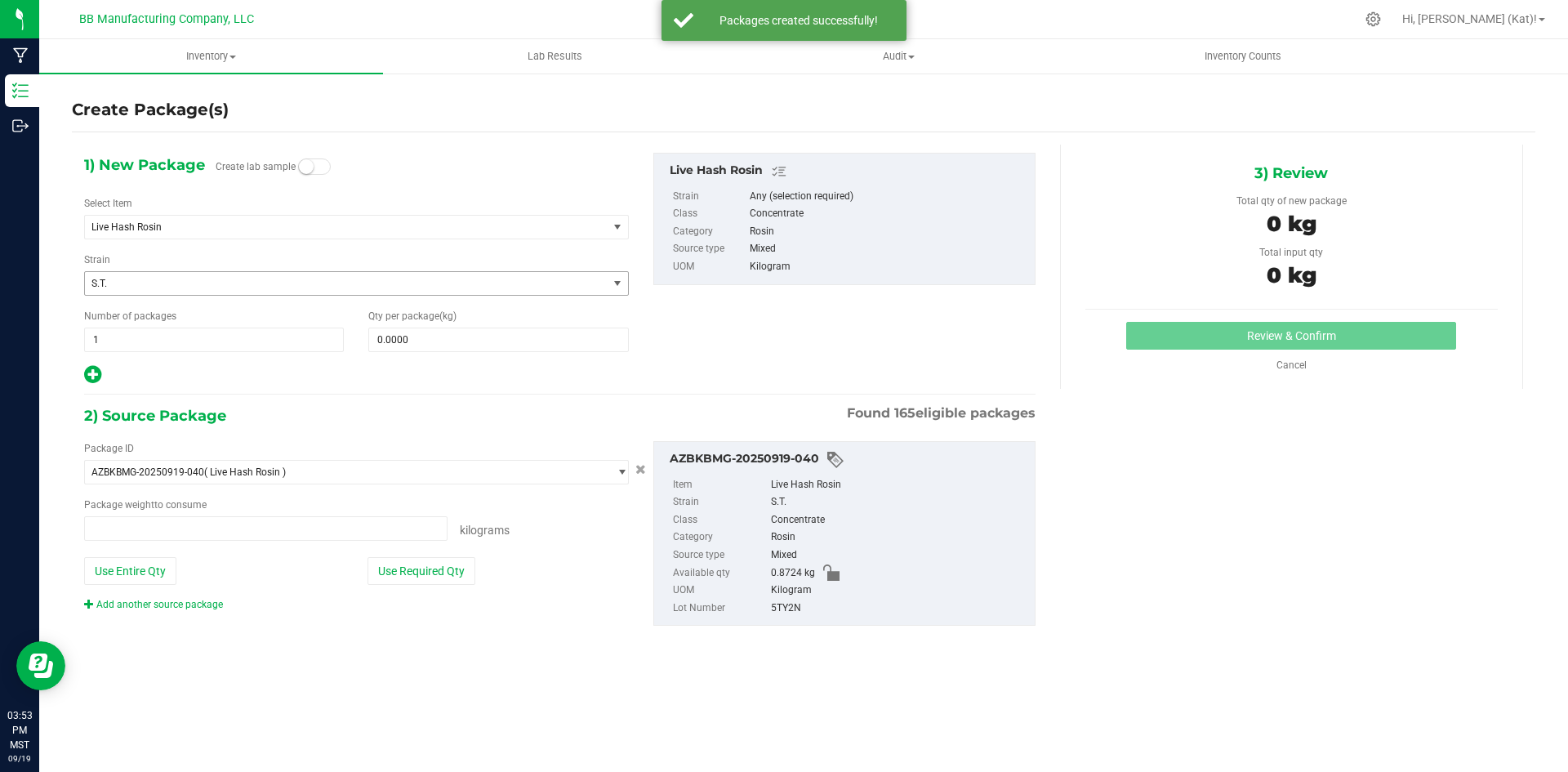
type input "0.0000 kg"
click at [305, 173] on small at bounding box center [307, 167] width 15 height 15
click at [401, 339] on span at bounding box center [498, 340] width 260 height 24
paste input "0.001"
type input "0.001"
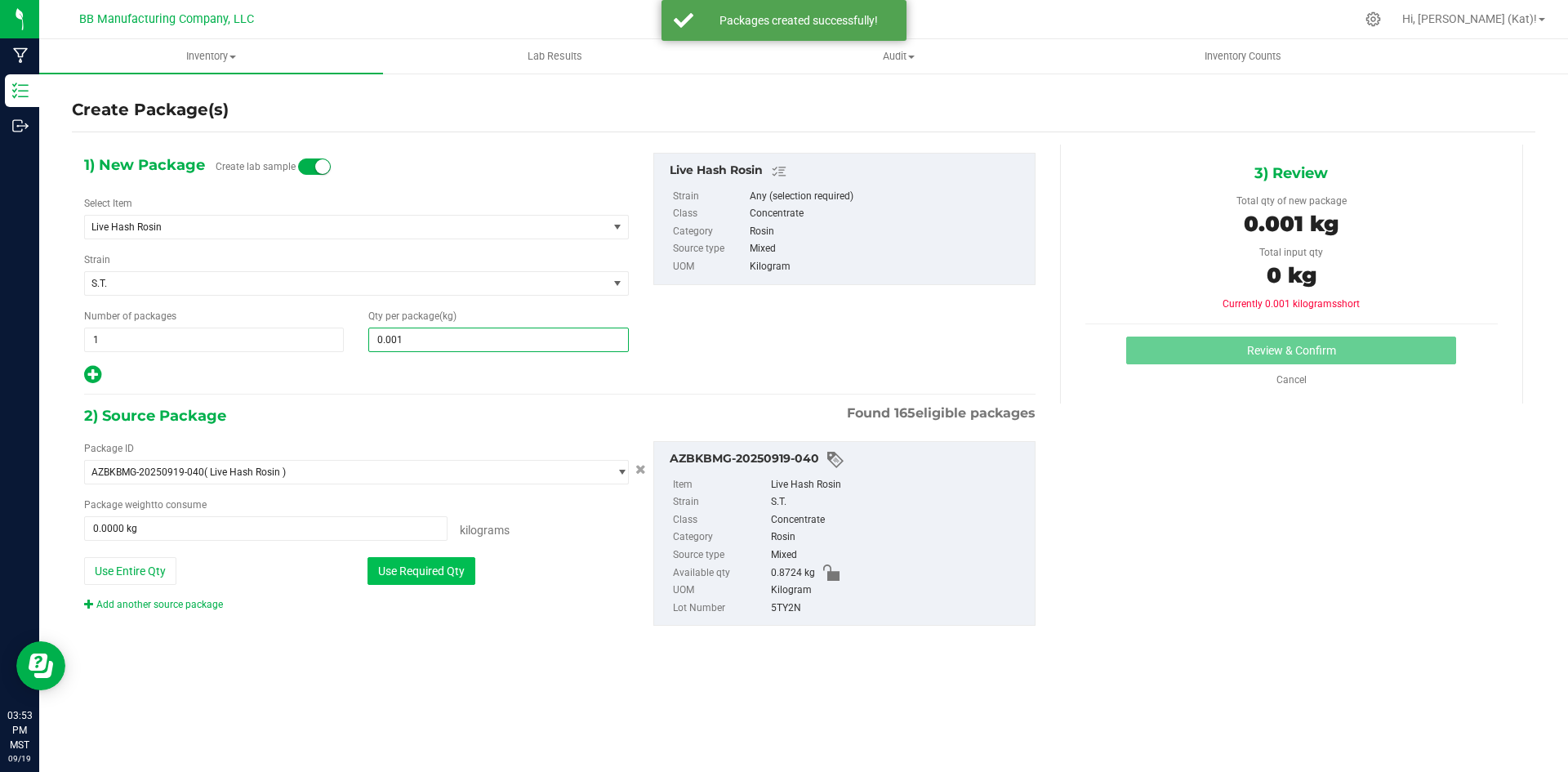
type input "0.0010"
click at [427, 567] on button "Use Required Qty" at bounding box center [421, 571] width 108 height 28
type input "0.0010 kg"
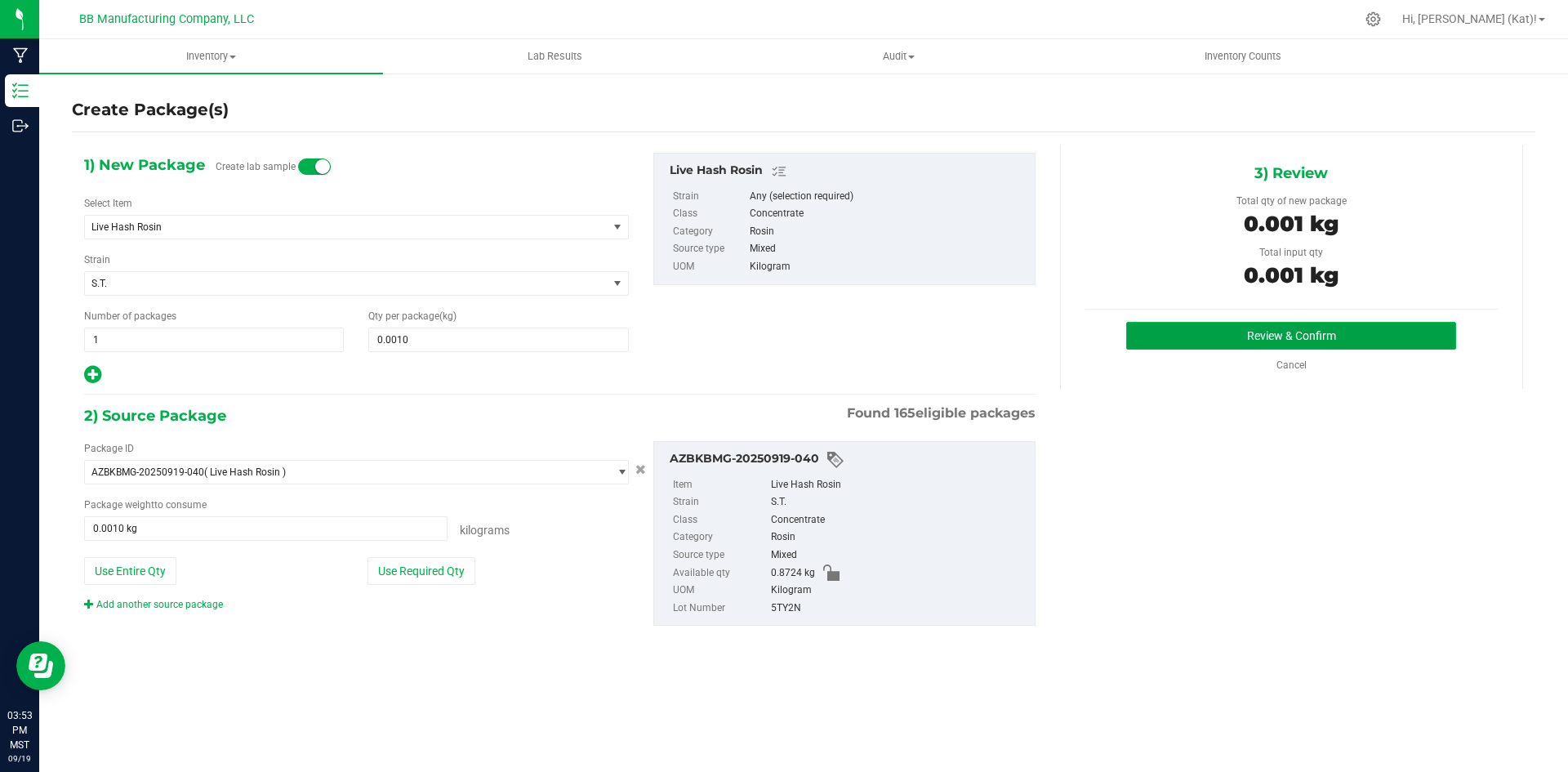
click at [1225, 331] on button "Review & Confirm" at bounding box center [1291, 336] width 330 height 28
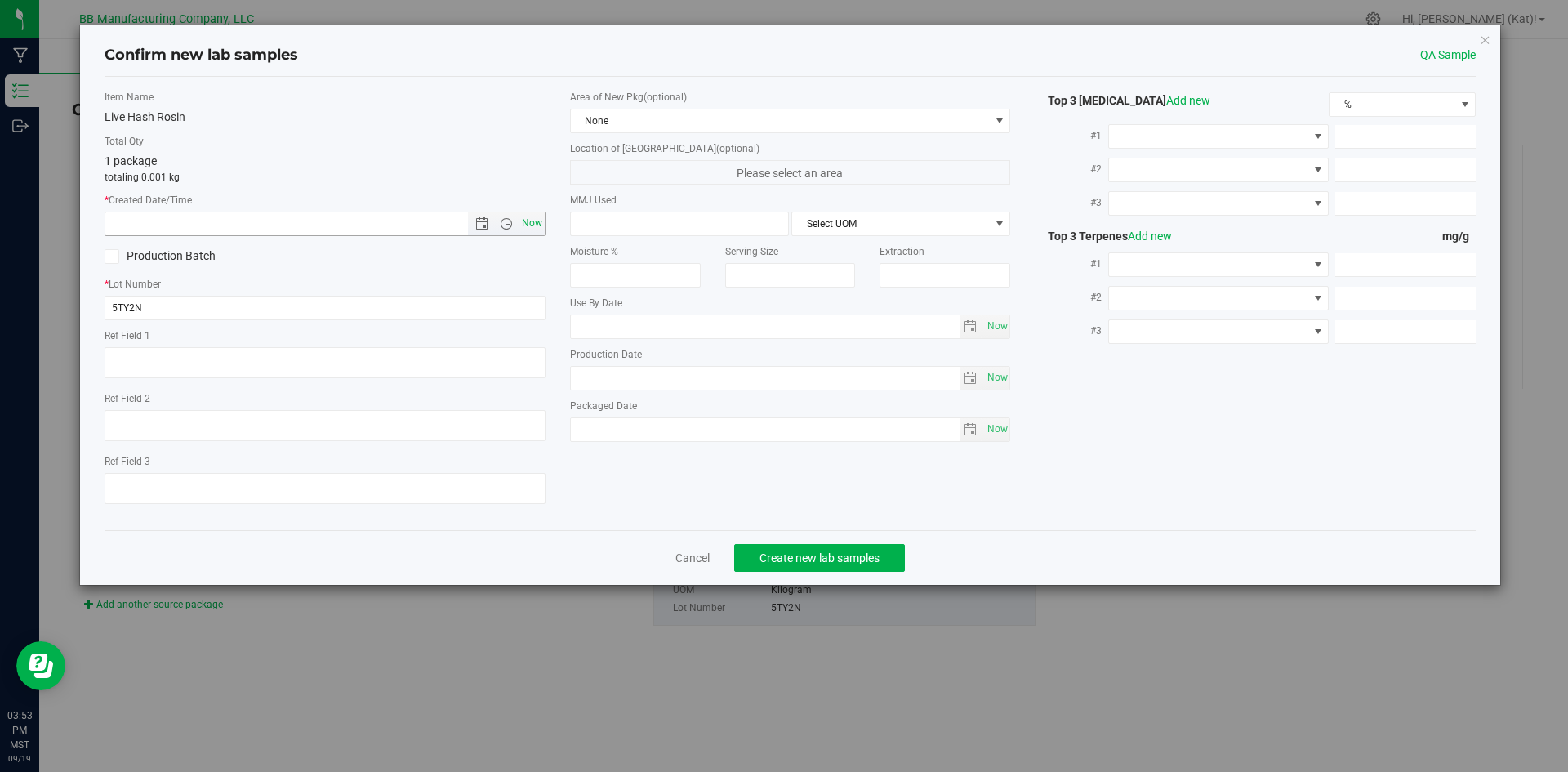
click at [525, 232] on span "Now" at bounding box center [532, 222] width 28 height 23
type input "9/19/2025 3:53 PM"
click at [628, 116] on span "None" at bounding box center [780, 121] width 419 height 23
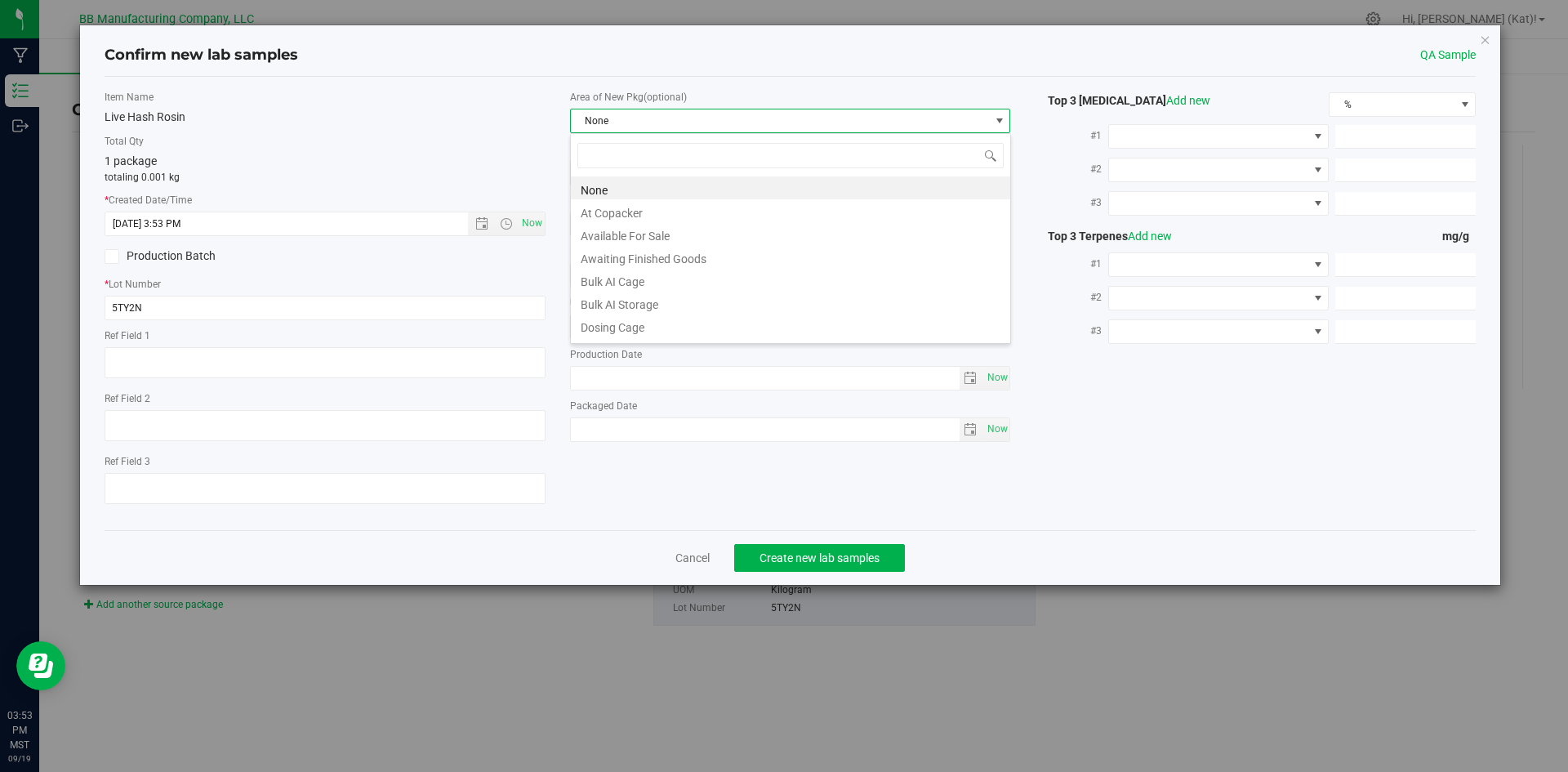
scroll to position [24, 441]
click at [655, 293] on li "Bulk AI Storage" at bounding box center [790, 302] width 439 height 23
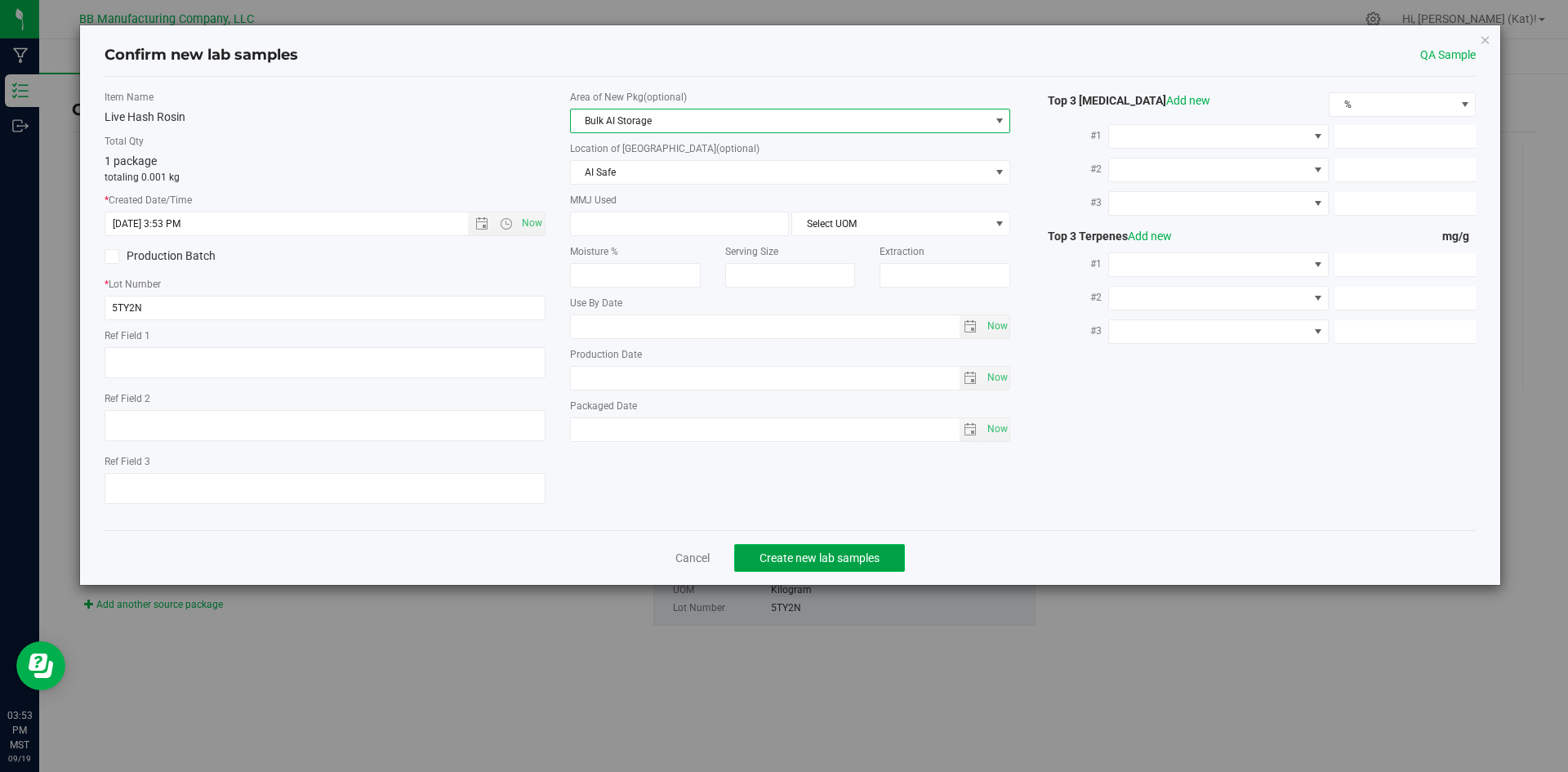
click at [821, 561] on span "Create new lab samples" at bounding box center [820, 558] width 120 height 13
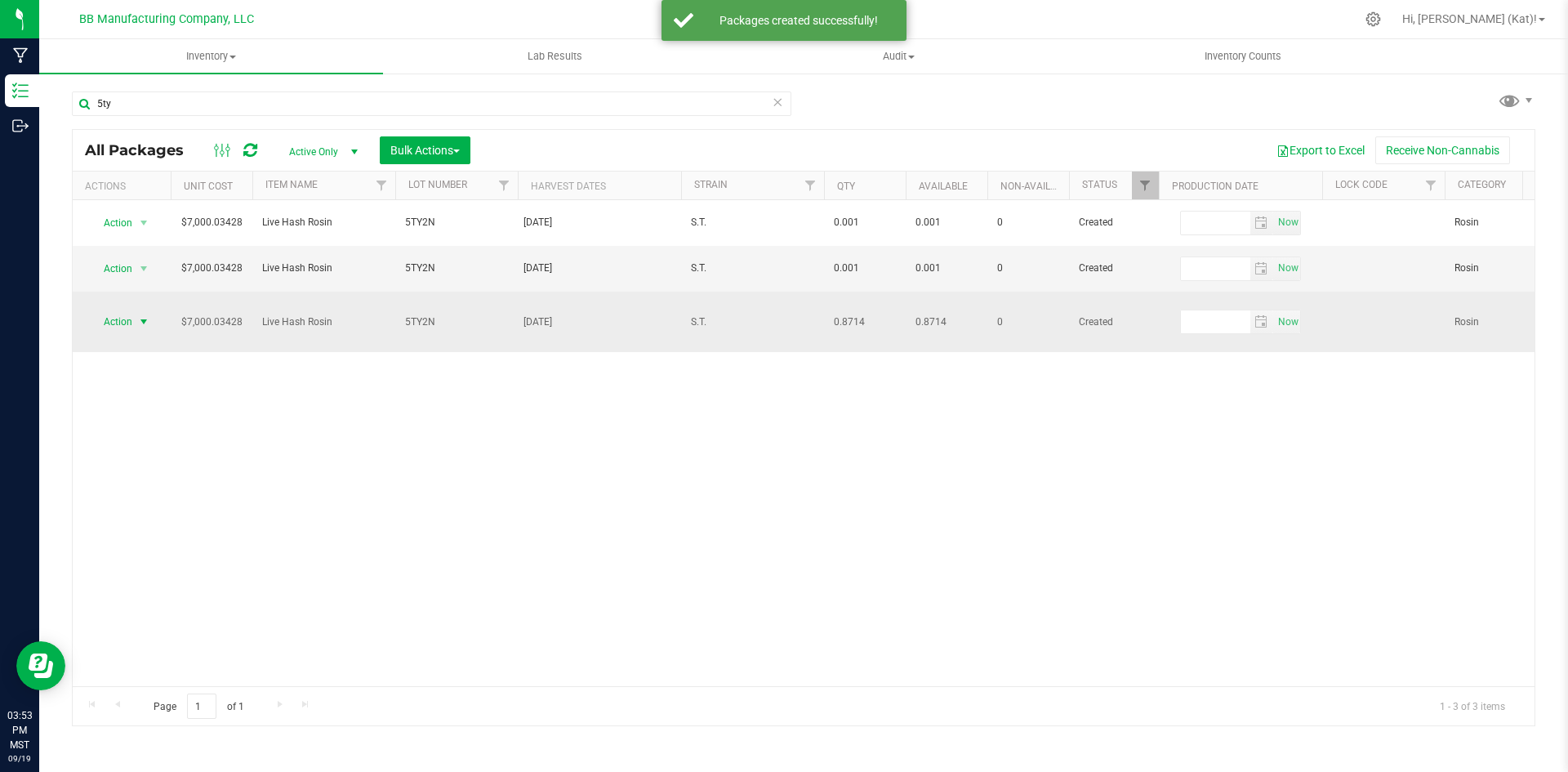
click at [127, 317] on span "Action" at bounding box center [111, 322] width 44 height 23
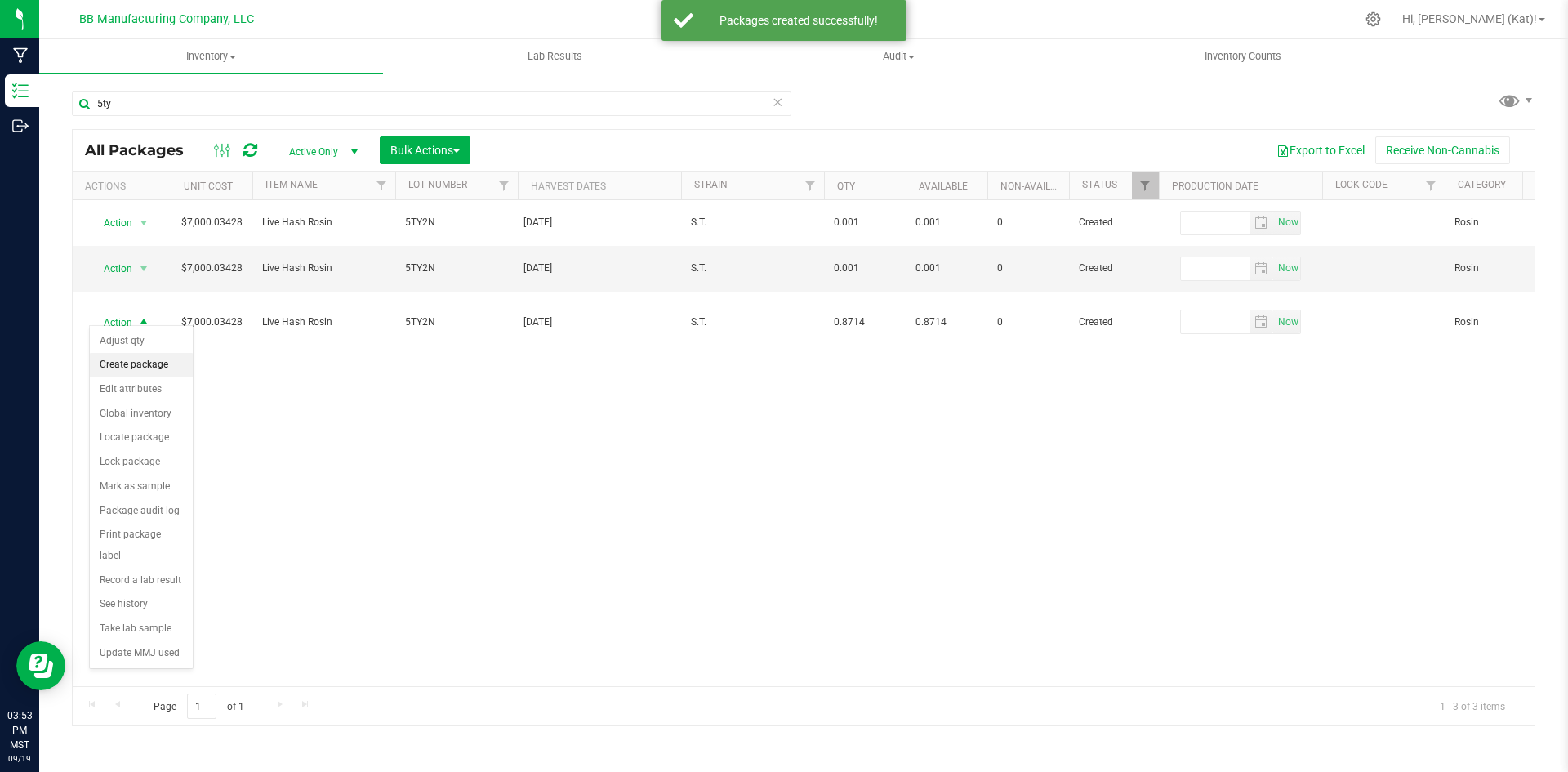
click at [140, 371] on li "Create package" at bounding box center [142, 365] width 103 height 24
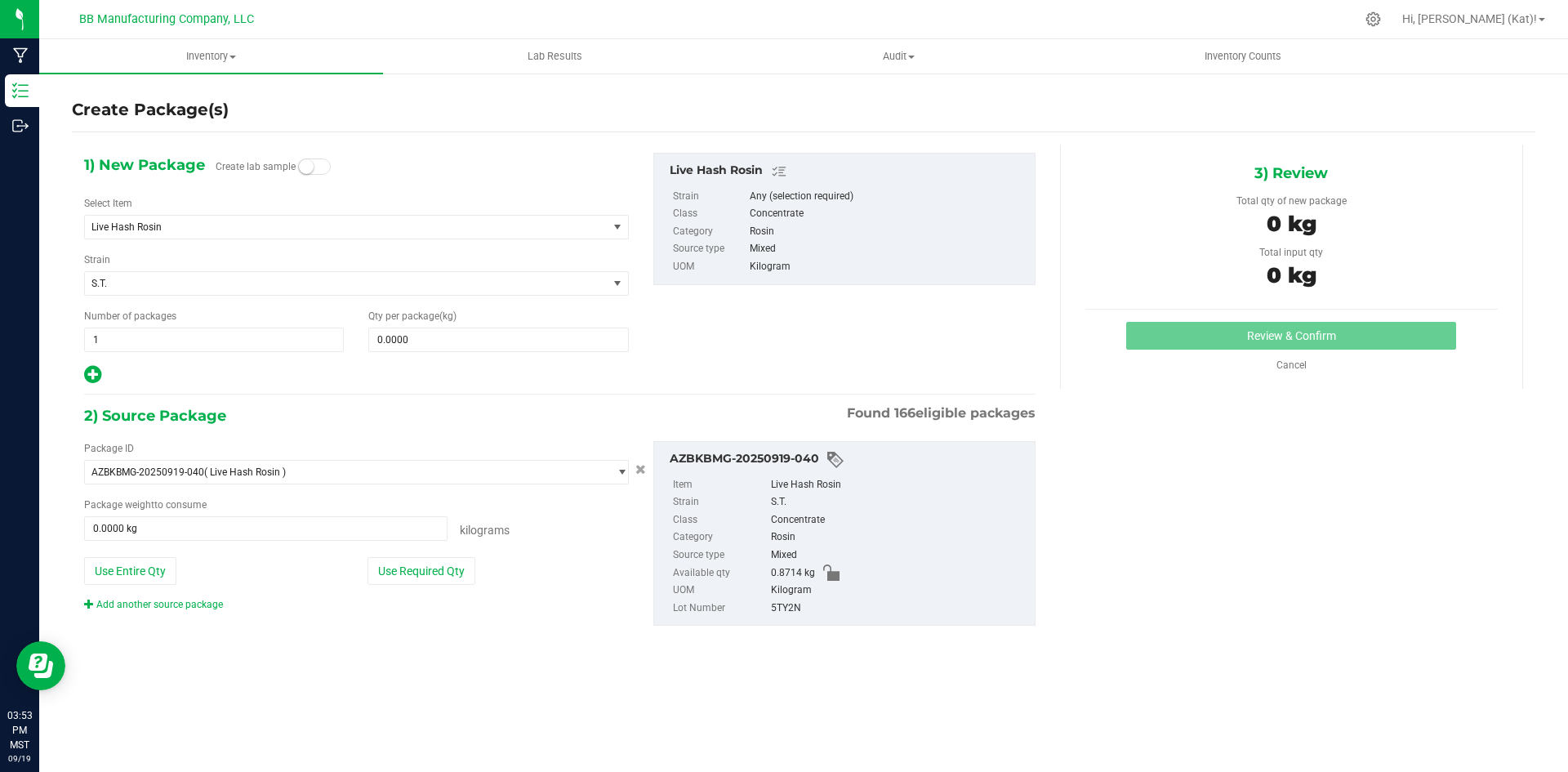
click at [311, 160] on span "Create lab sample" at bounding box center [273, 169] width 115 height 28
click at [316, 167] on span at bounding box center [314, 166] width 33 height 16
click at [431, 340] on span at bounding box center [498, 340] width 260 height 24
paste input "0.001"
type input "0.001"
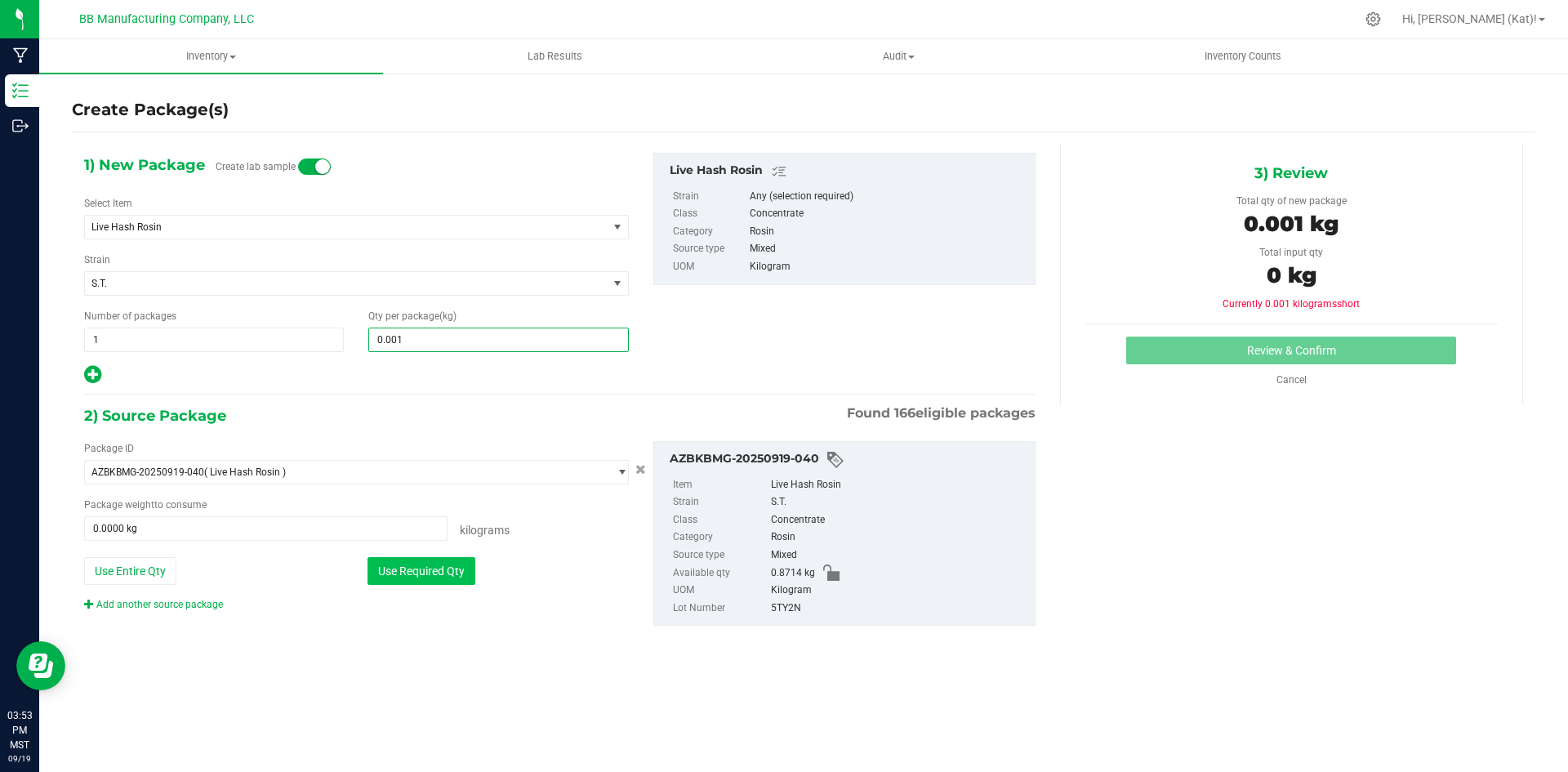
type input "0.0010"
click at [441, 568] on button "Use Required Qty" at bounding box center [421, 571] width 108 height 28
type input "0.0010 kg"
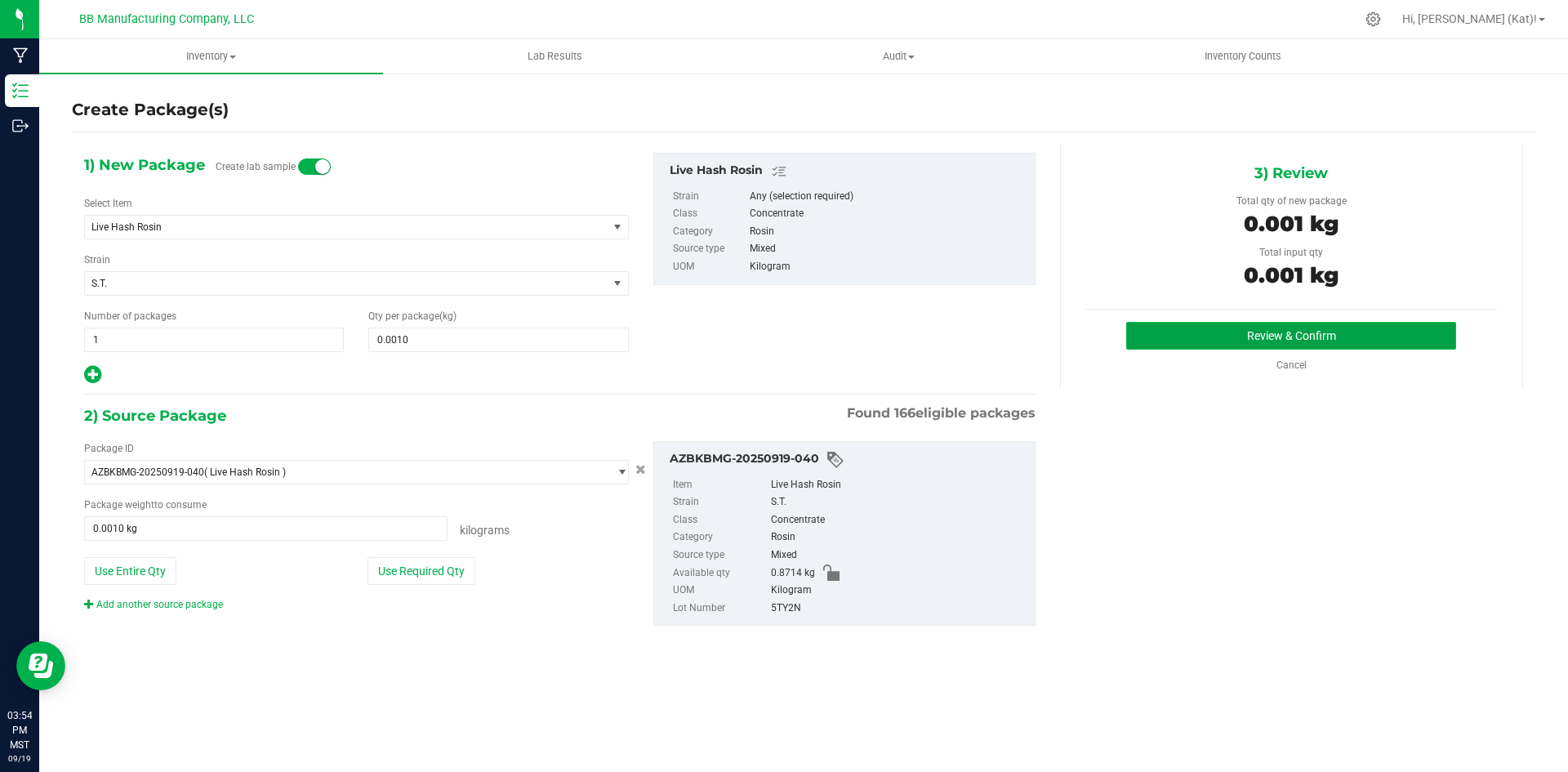
click at [1242, 326] on button "Review & Confirm" at bounding box center [1291, 336] width 330 height 28
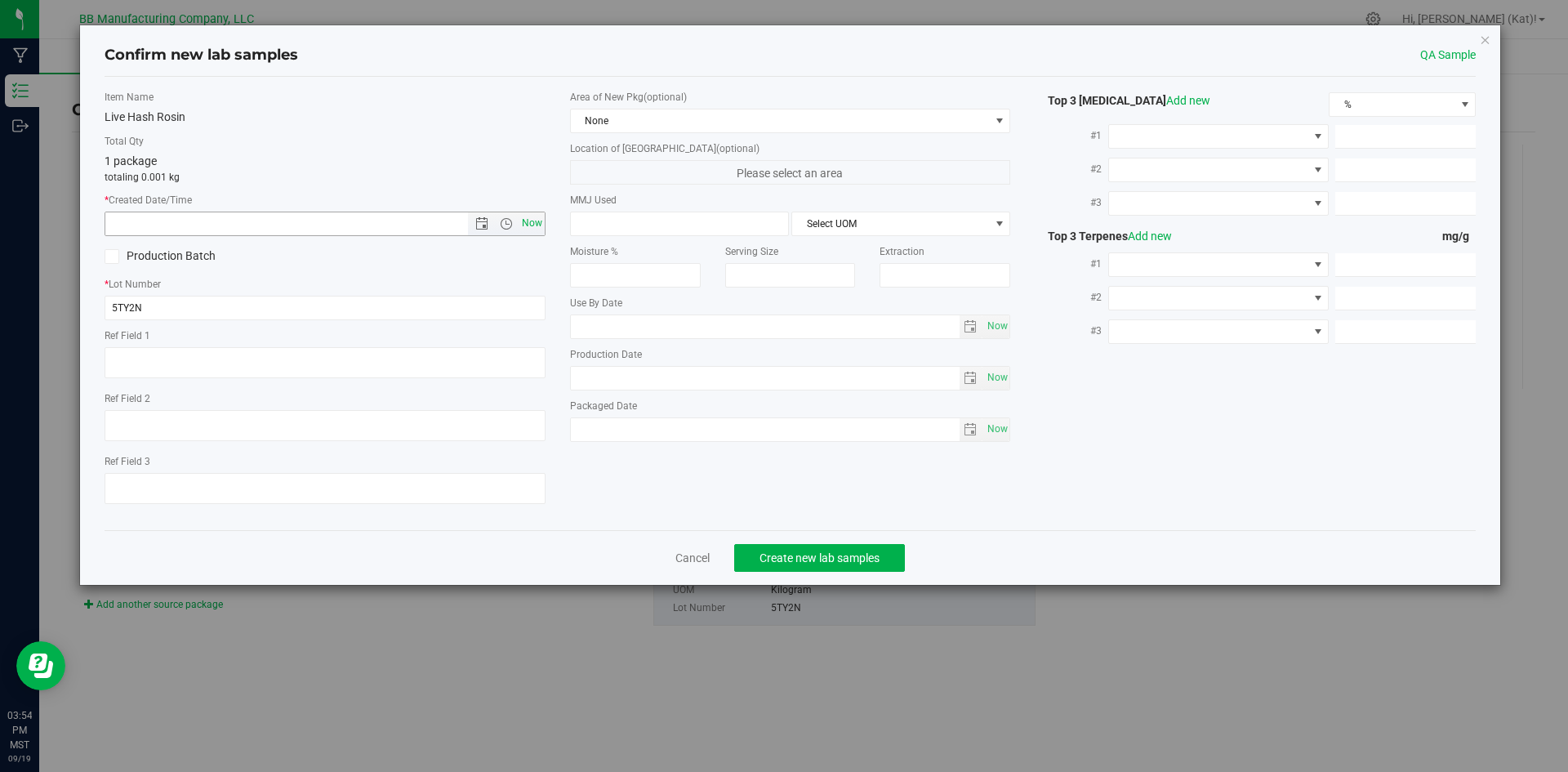
click at [535, 219] on span "Now" at bounding box center [532, 222] width 28 height 23
type input "9/19/2025 3:54 PM"
click at [705, 116] on span "None" at bounding box center [780, 121] width 419 height 23
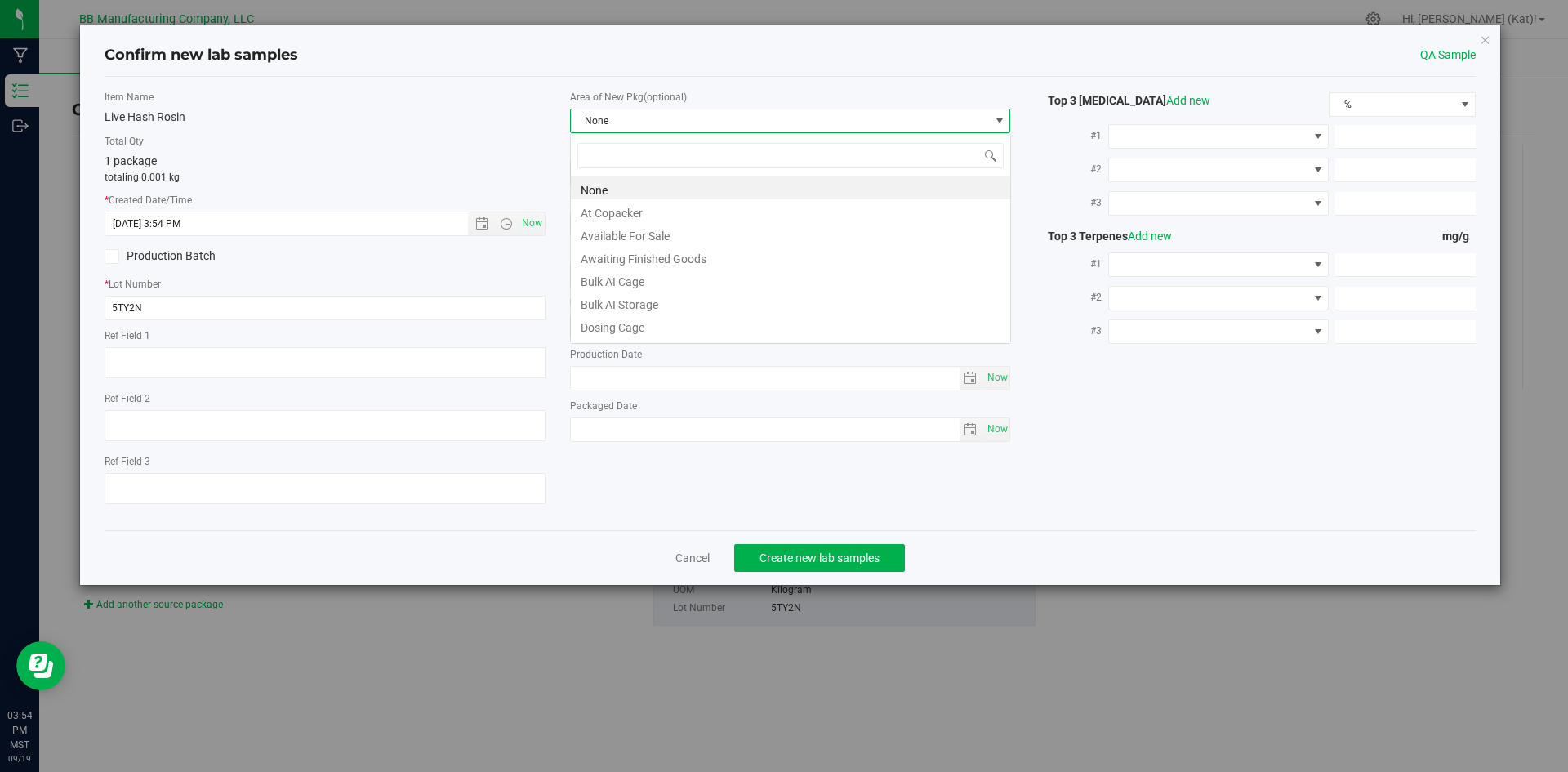
scroll to position [24, 441]
click at [672, 306] on li "Bulk AI Storage" at bounding box center [790, 302] width 439 height 23
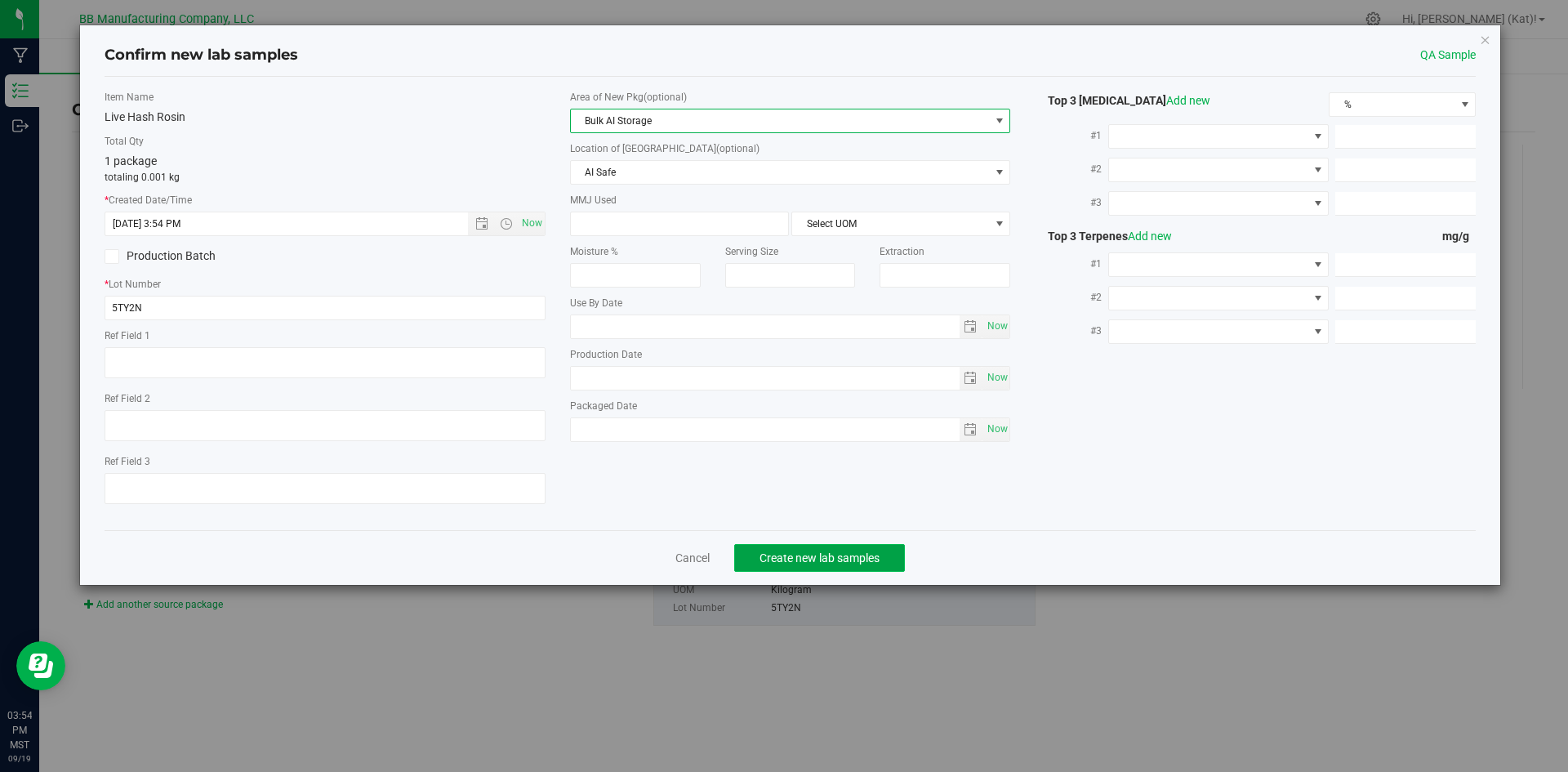
click at [791, 560] on span "Create new lab samples" at bounding box center [820, 558] width 120 height 13
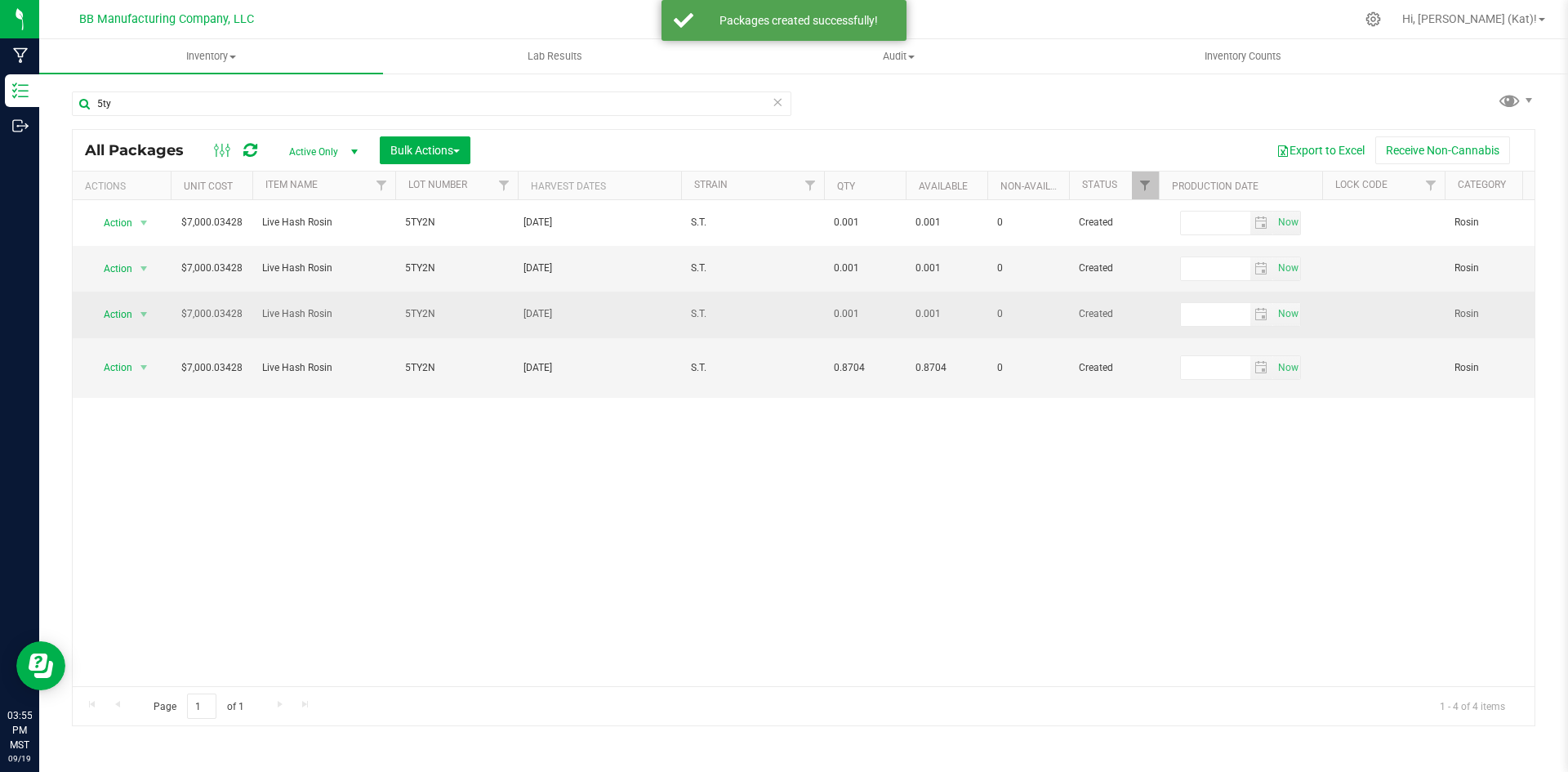
click at [439, 318] on span "5TY2N" at bounding box center [457, 313] width 103 height 16
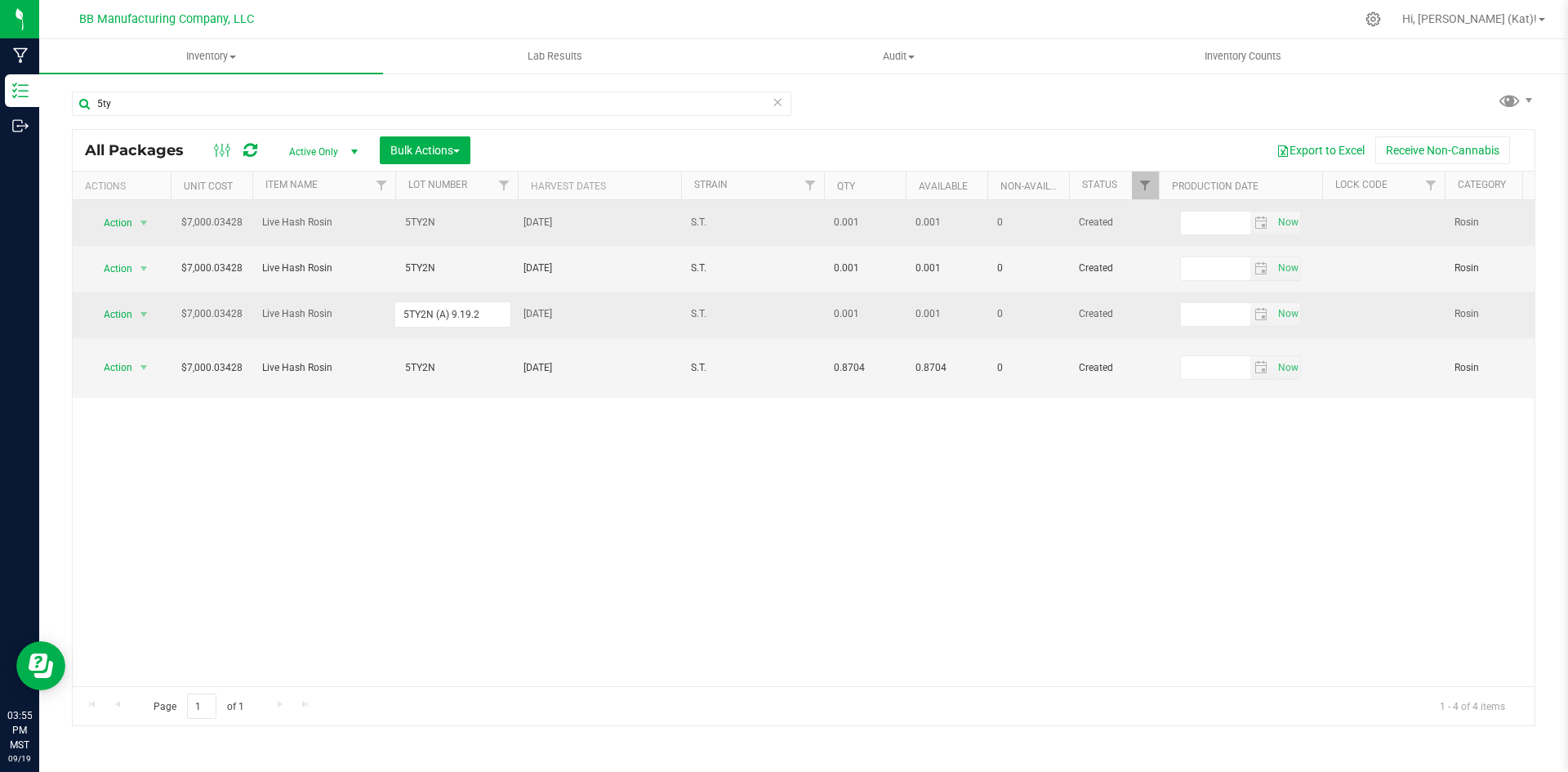
type input "5TY2N (A) [DATE]"
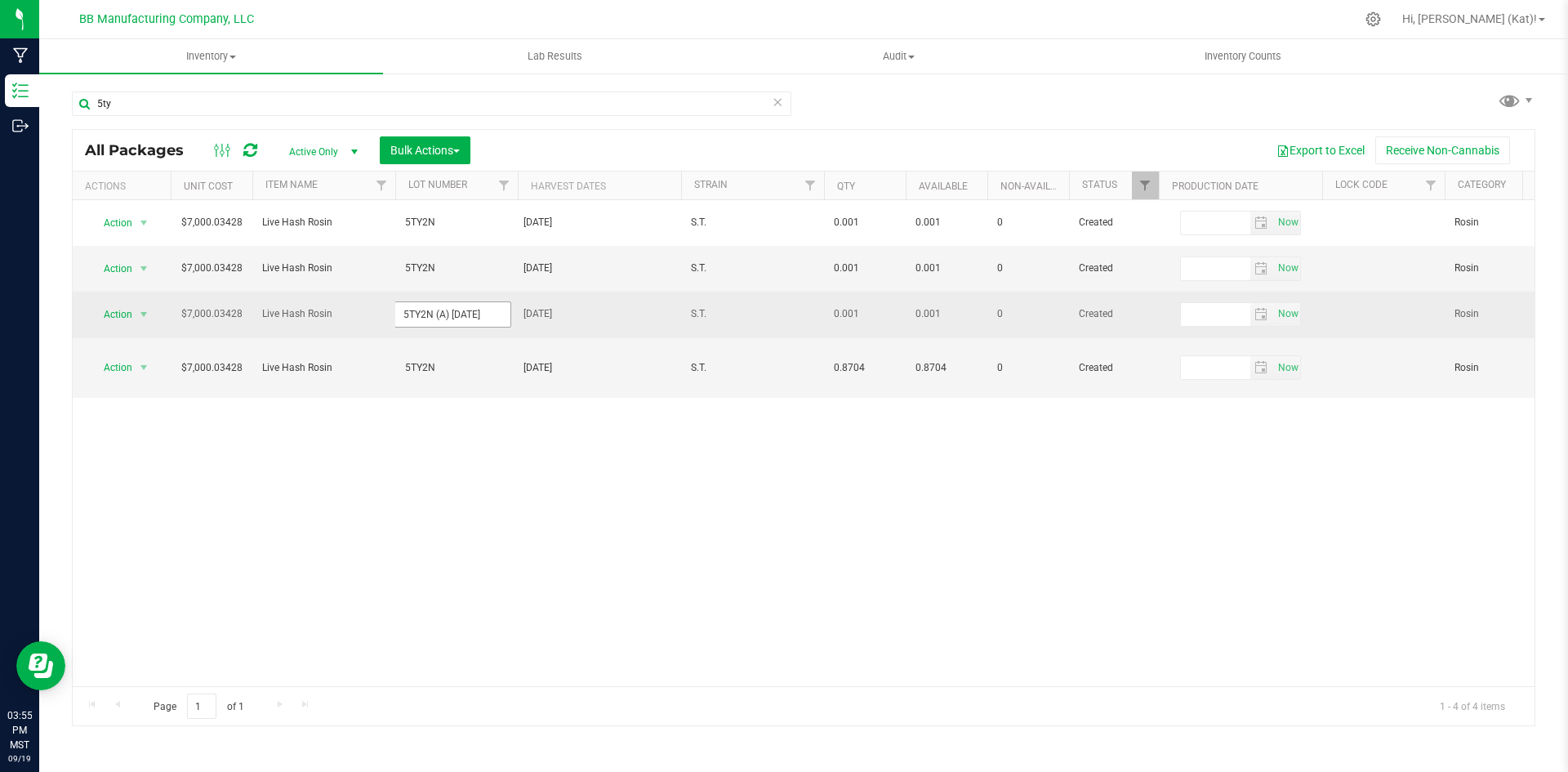
drag, startPoint x: 493, startPoint y: 315, endPoint x: 432, endPoint y: 316, distance: 61.0
click at [432, 316] on input "5TY2N (A) [DATE]" at bounding box center [452, 313] width 116 height 25
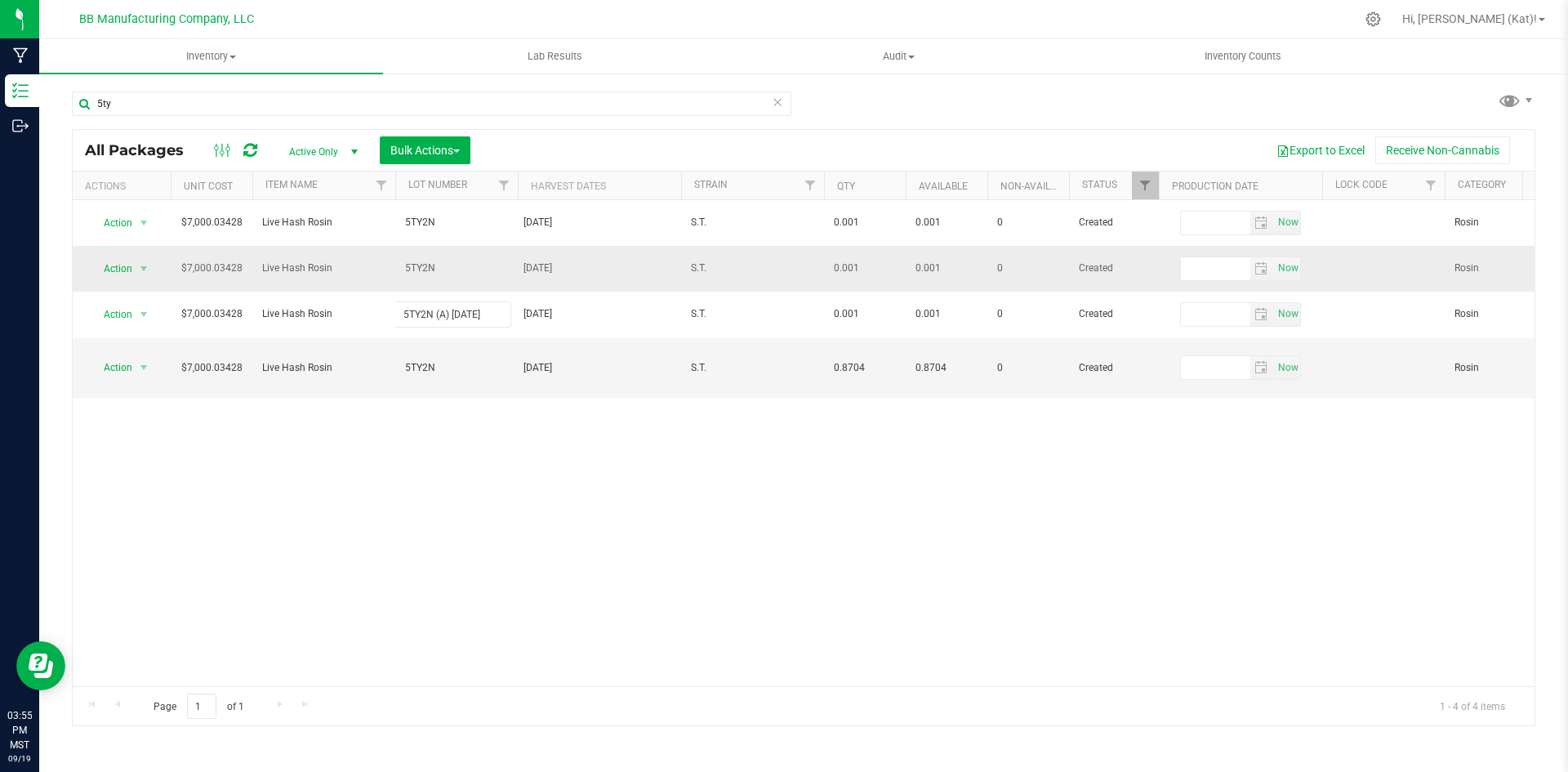
click at [449, 271] on div "All Packages Active Only Active Only Lab Samples Locked All Bulk Actions Add to…" at bounding box center [804, 428] width 1464 height 597
click at [447, 268] on span "5TY2N" at bounding box center [457, 268] width 103 height 16
type input "5TY2N (A) [DATE]"
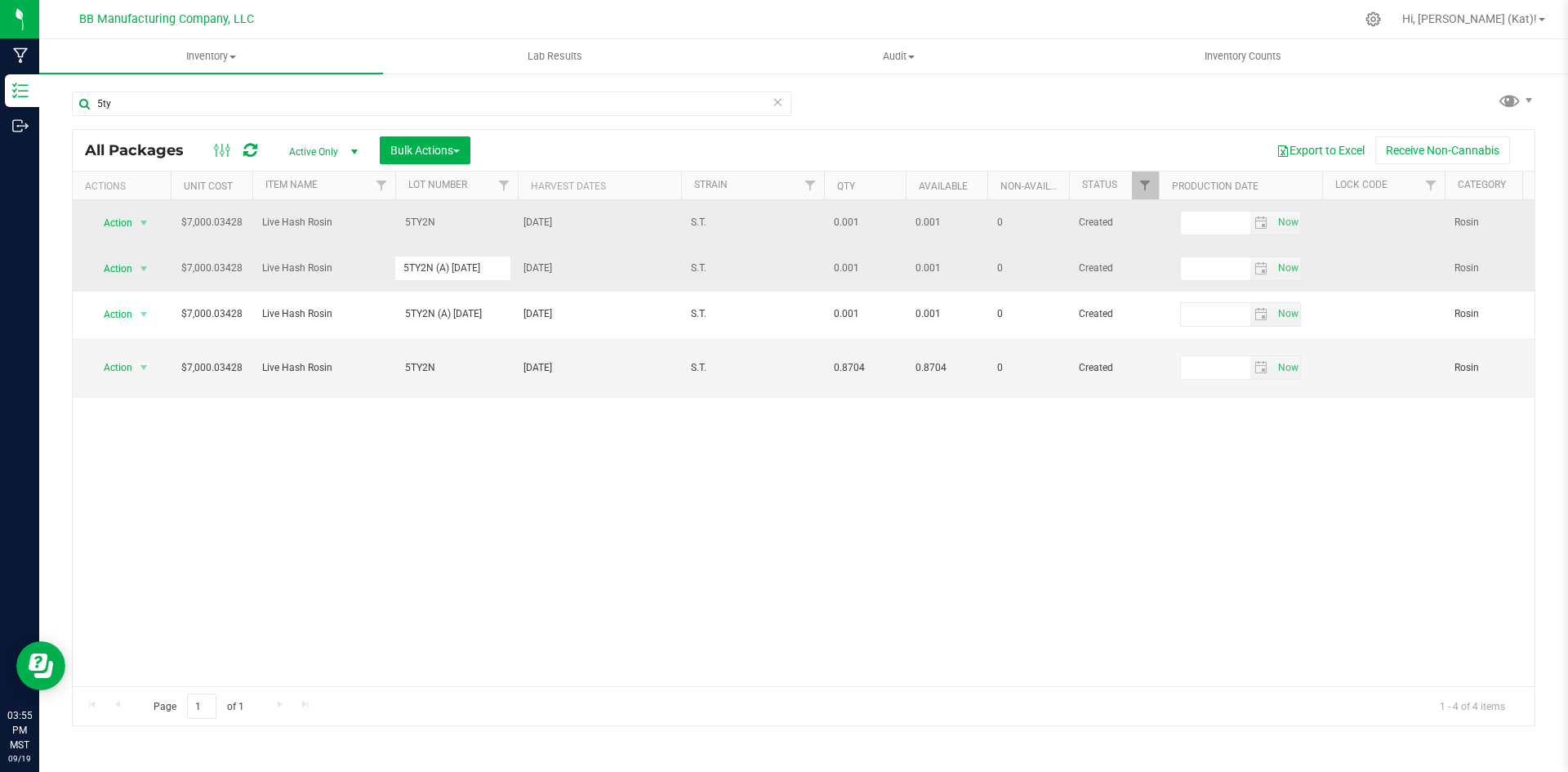
click at [450, 219] on div "All Packages Active Only Active Only Lab Samples Locked All Bulk Actions Add to…" at bounding box center [804, 428] width 1464 height 597
click at [455, 222] on span "5TY2N" at bounding box center [457, 222] width 103 height 16
type input "5TY2N (A) [DATE]"
click at [860, 129] on div "All Packages Active Only Active Only Lab Samples Locked All Bulk Actions Add to…" at bounding box center [804, 428] width 1464 height 597
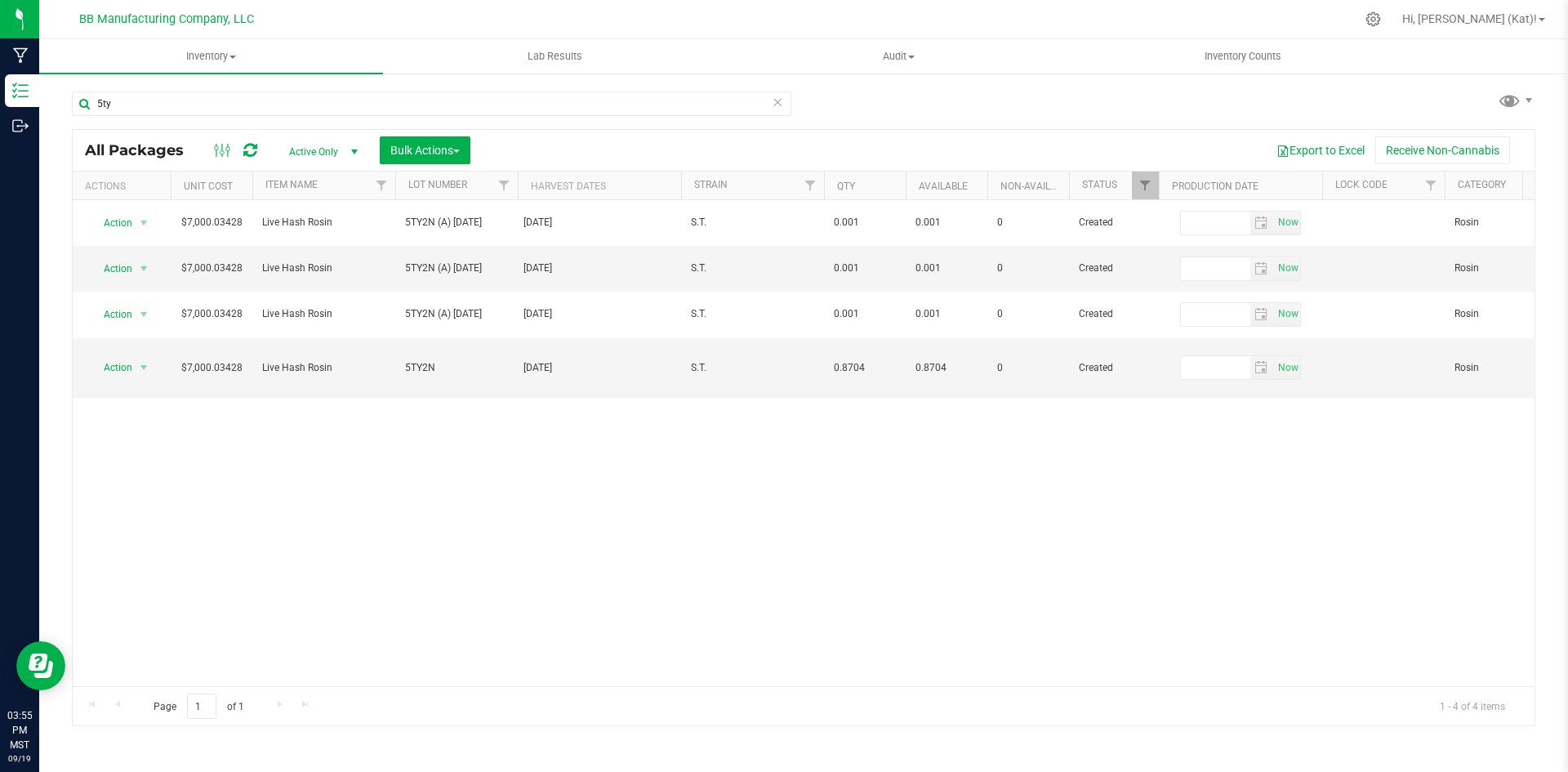
click at [782, 107] on icon at bounding box center [778, 100] width 11 height 20
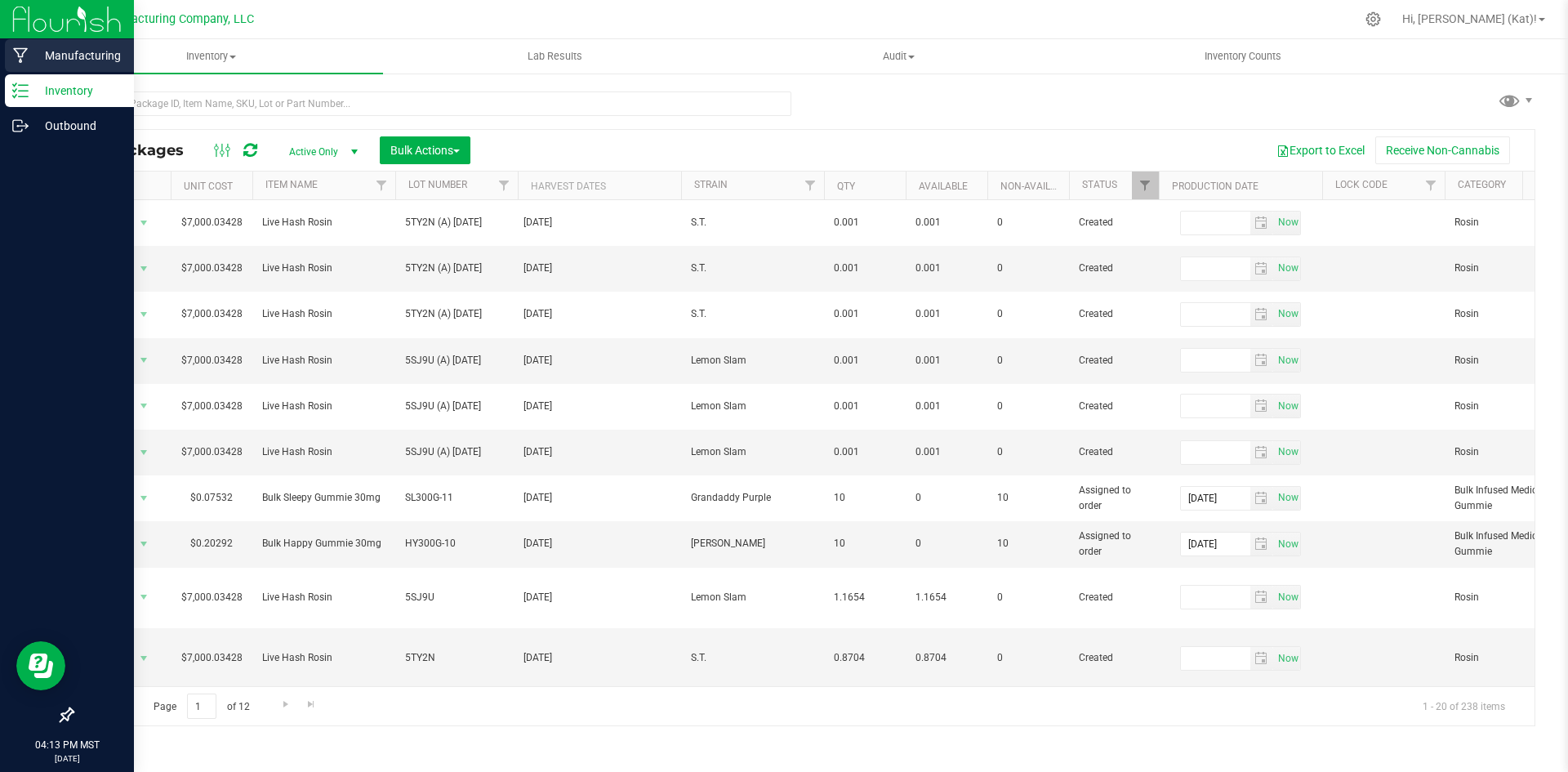
click at [23, 54] on icon at bounding box center [21, 55] width 15 height 16
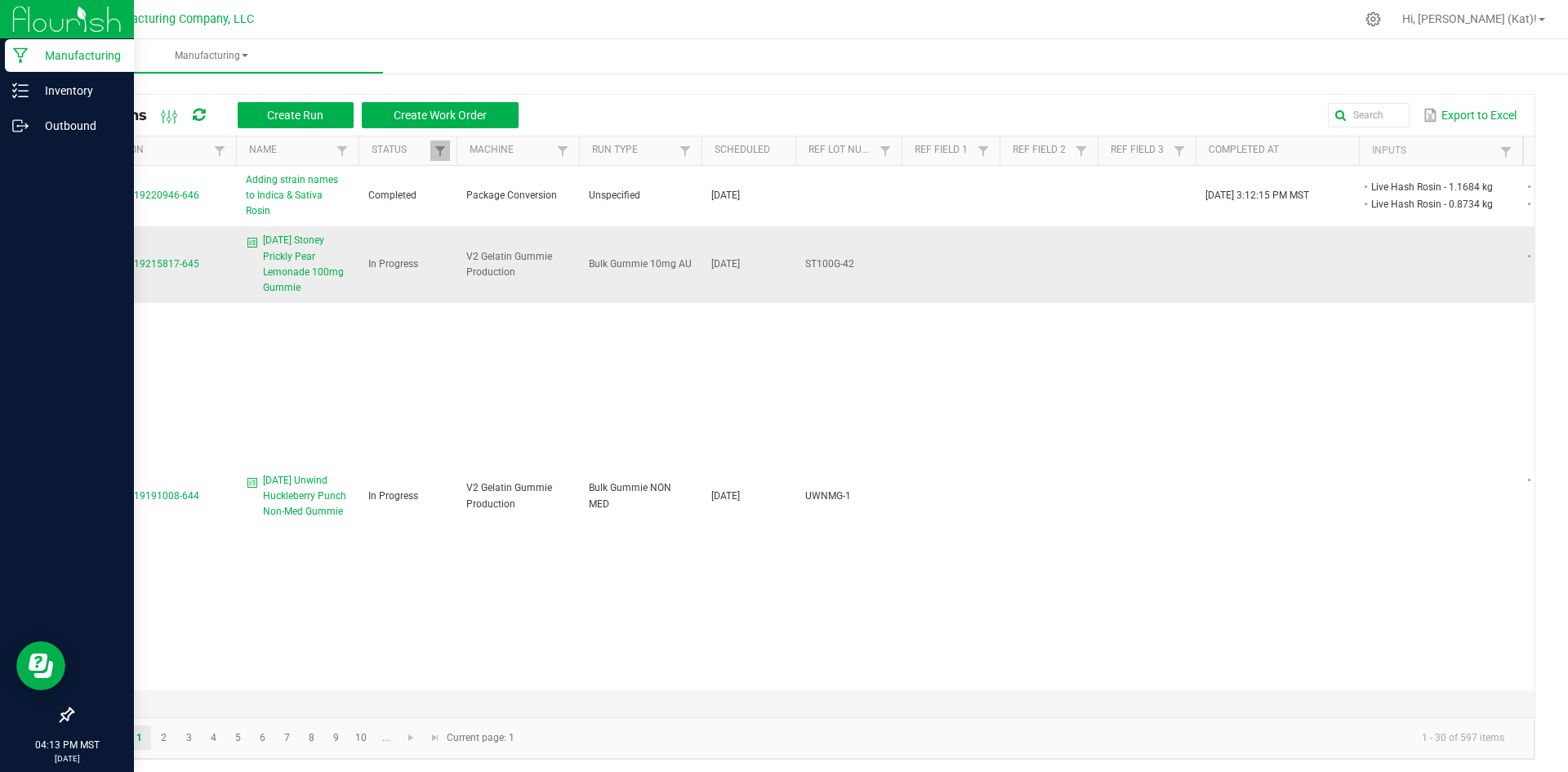
click at [292, 254] on span "[DATE] Stoney Prickly Pear Lemonade 100mg Gummie" at bounding box center [305, 264] width 85 height 63
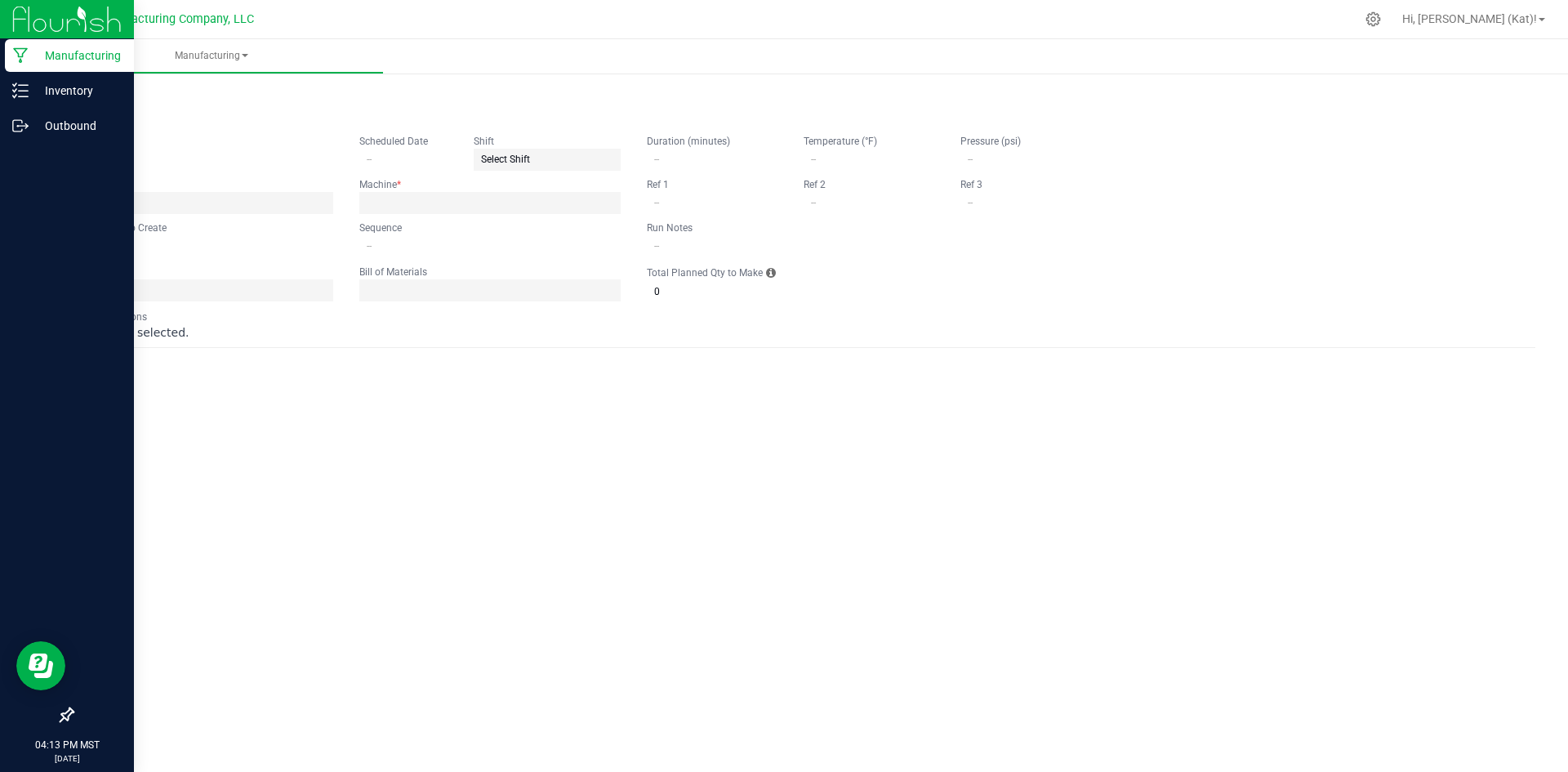
type input "9.19.25 Stoney Prickly Pear Lemonade 100mg Gummie"
type input "[DATE]"
type input "ST100G-42"
type input "0"
type input "15"
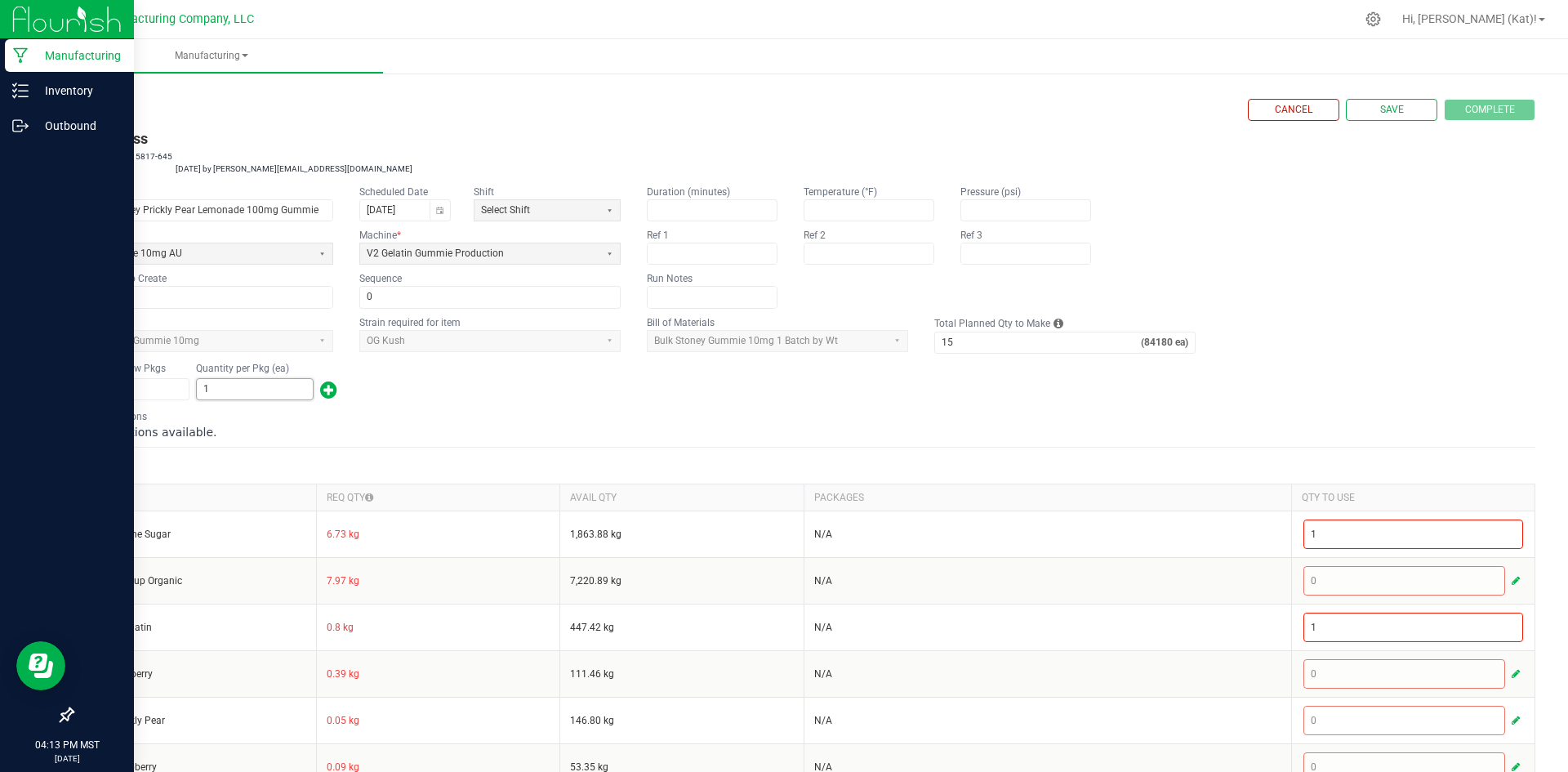
click at [279, 383] on input "1" at bounding box center [255, 389] width 116 height 21
type input "2"
type input "237"
click at [322, 389] on span "button" at bounding box center [328, 389] width 17 height 26
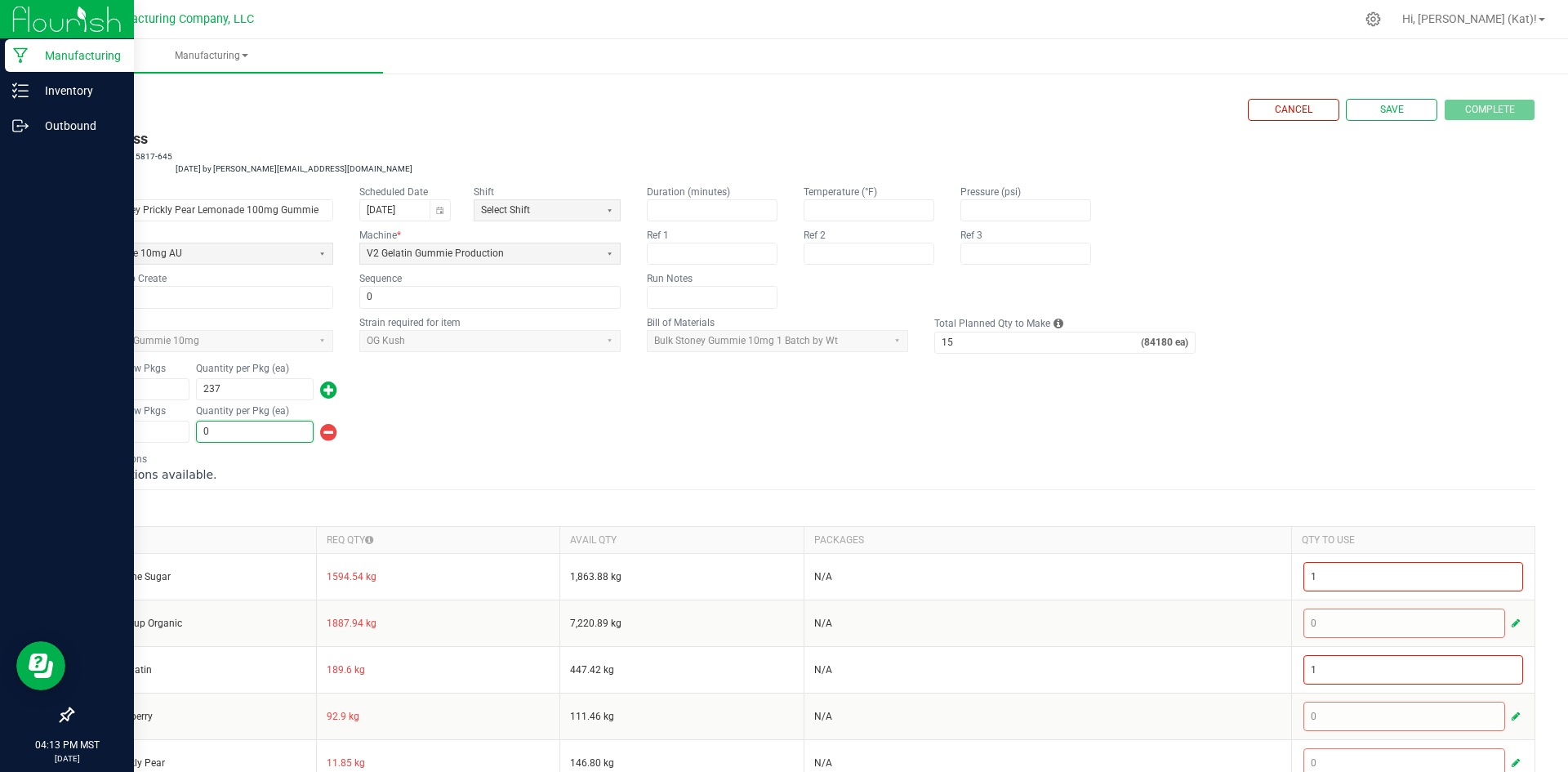
click at [212, 436] on input "0" at bounding box center [255, 431] width 116 height 21
click at [669, 427] on div "Number of New Pkgs 1 Quantity per Pkg (ea) 78,154" at bounding box center [804, 423] width 1464 height 42
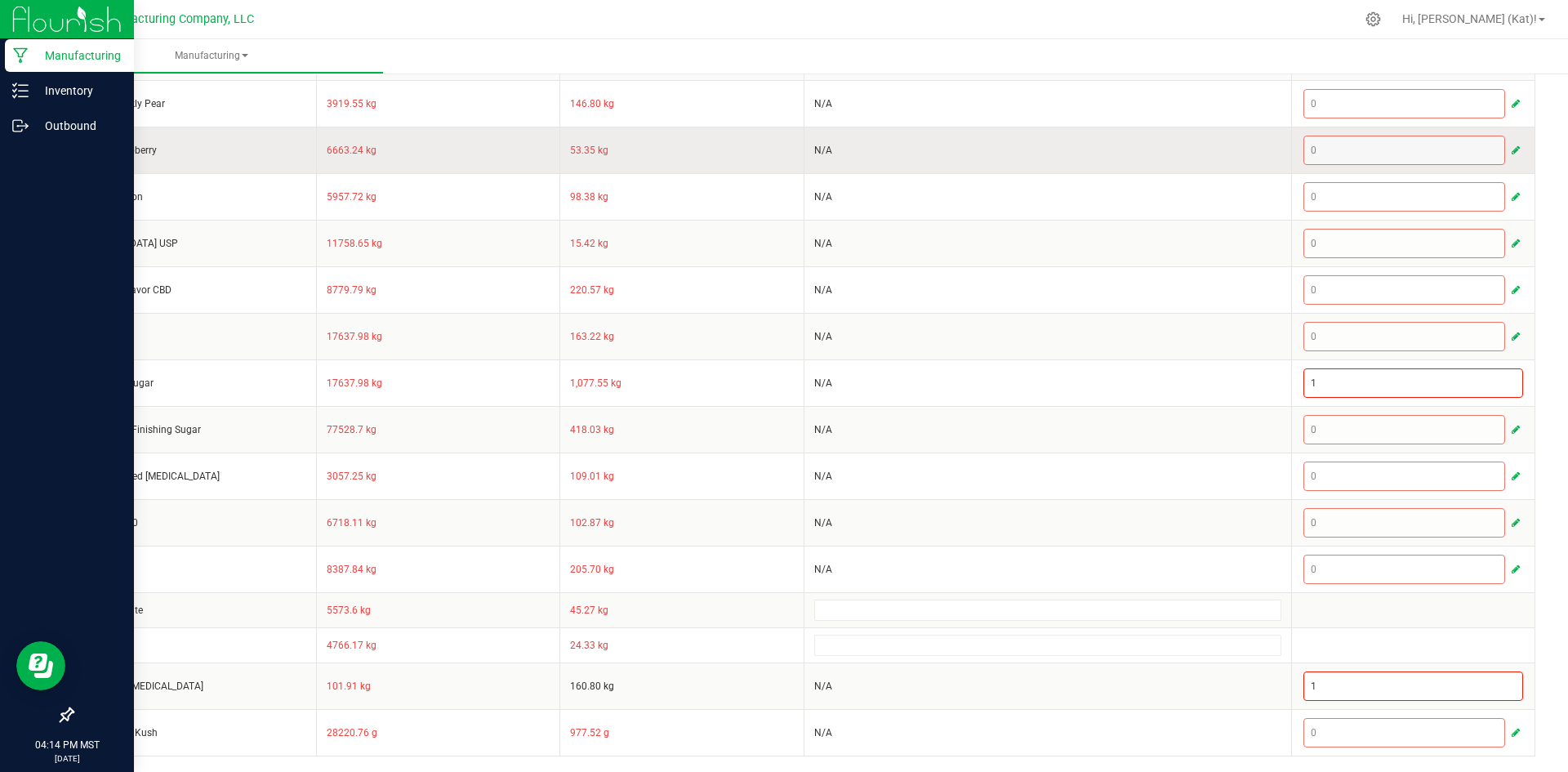
scroll to position [659, 0]
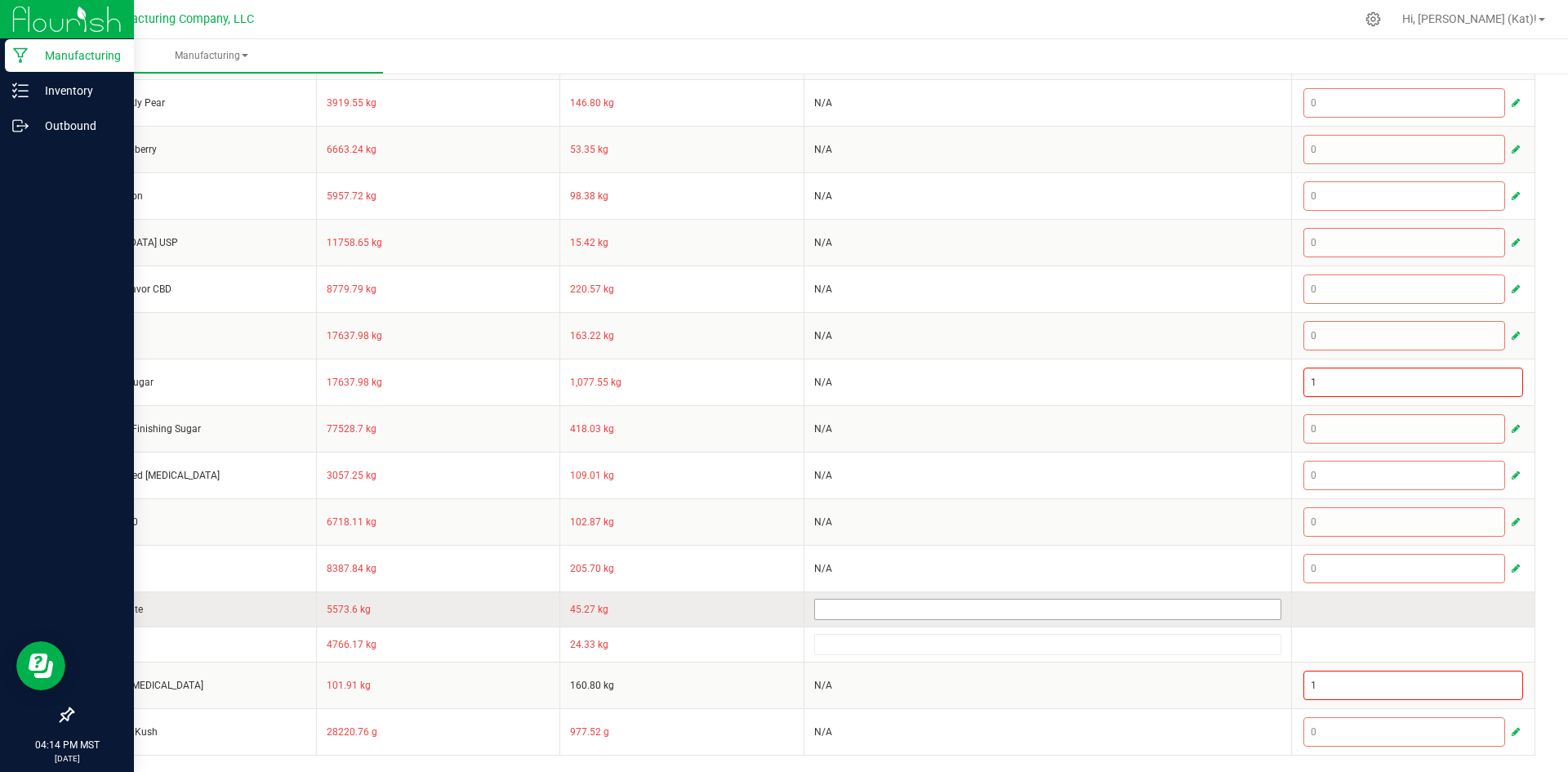
click at [858, 612] on input at bounding box center [1048, 609] width 465 height 20
click at [794, 605] on td "45.27 kg" at bounding box center [682, 608] width 244 height 35
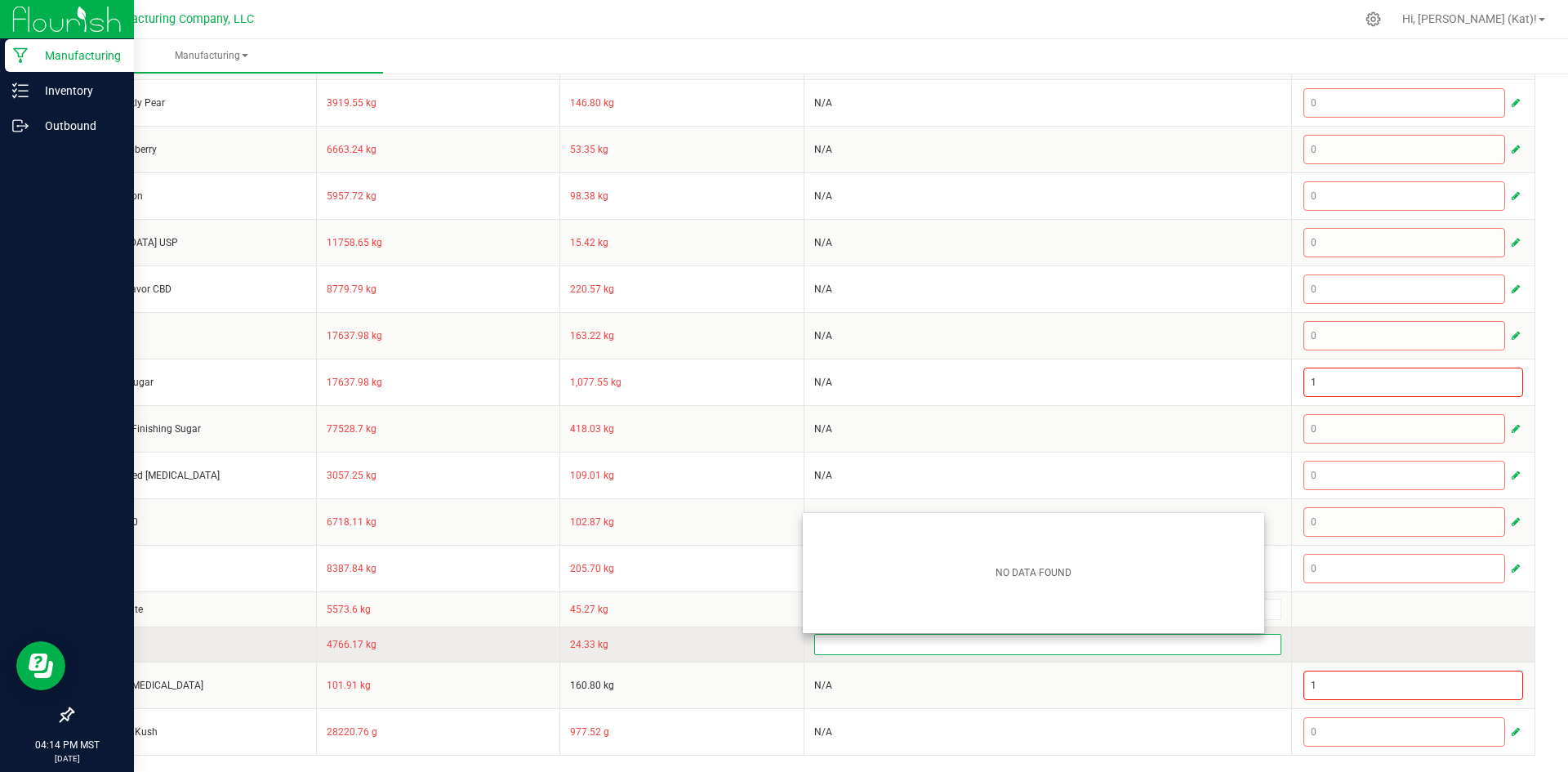
click at [822, 646] on input at bounding box center [1048, 643] width 465 height 20
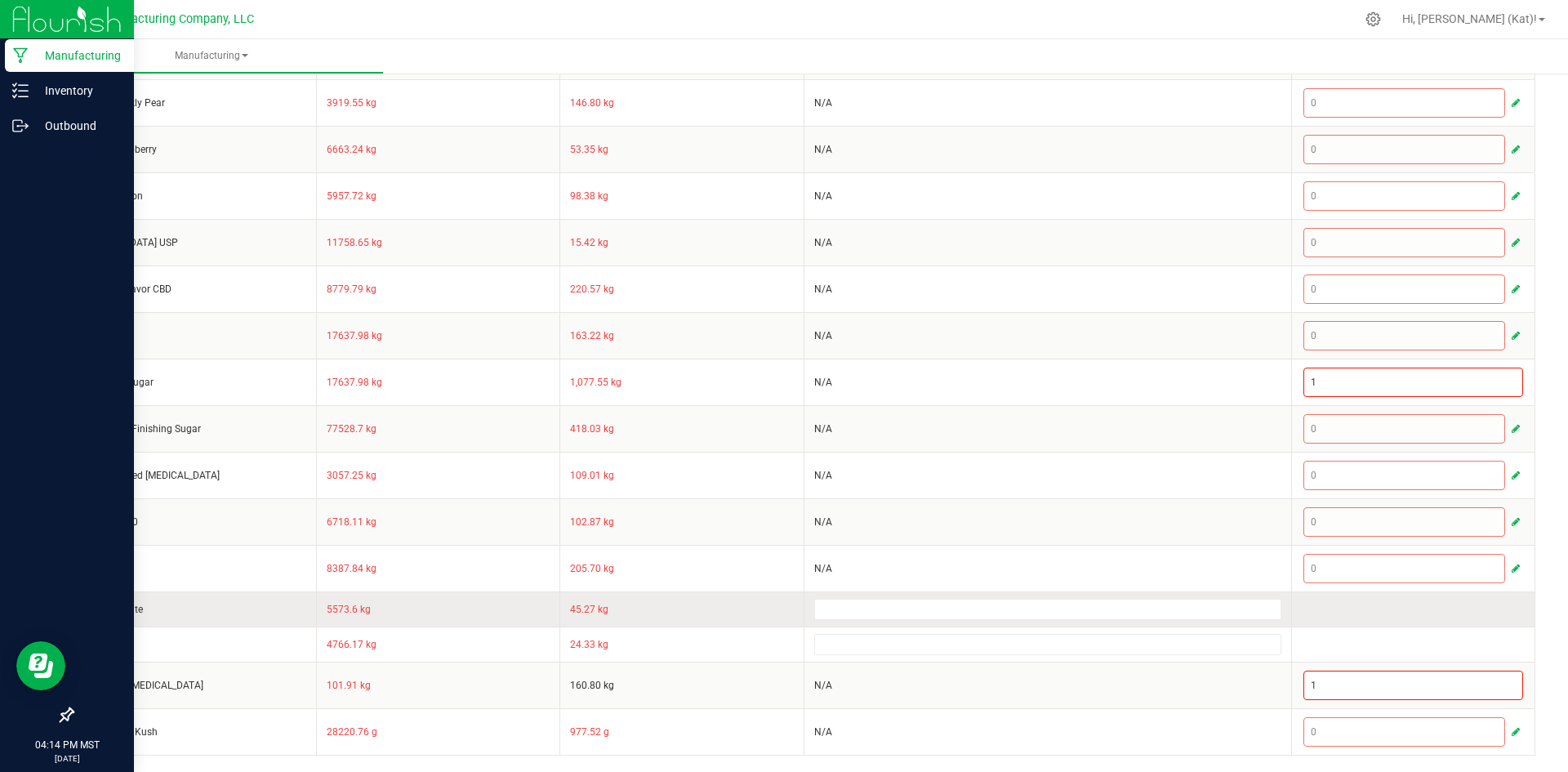
click at [760, 615] on td "45.27 kg" at bounding box center [682, 608] width 244 height 35
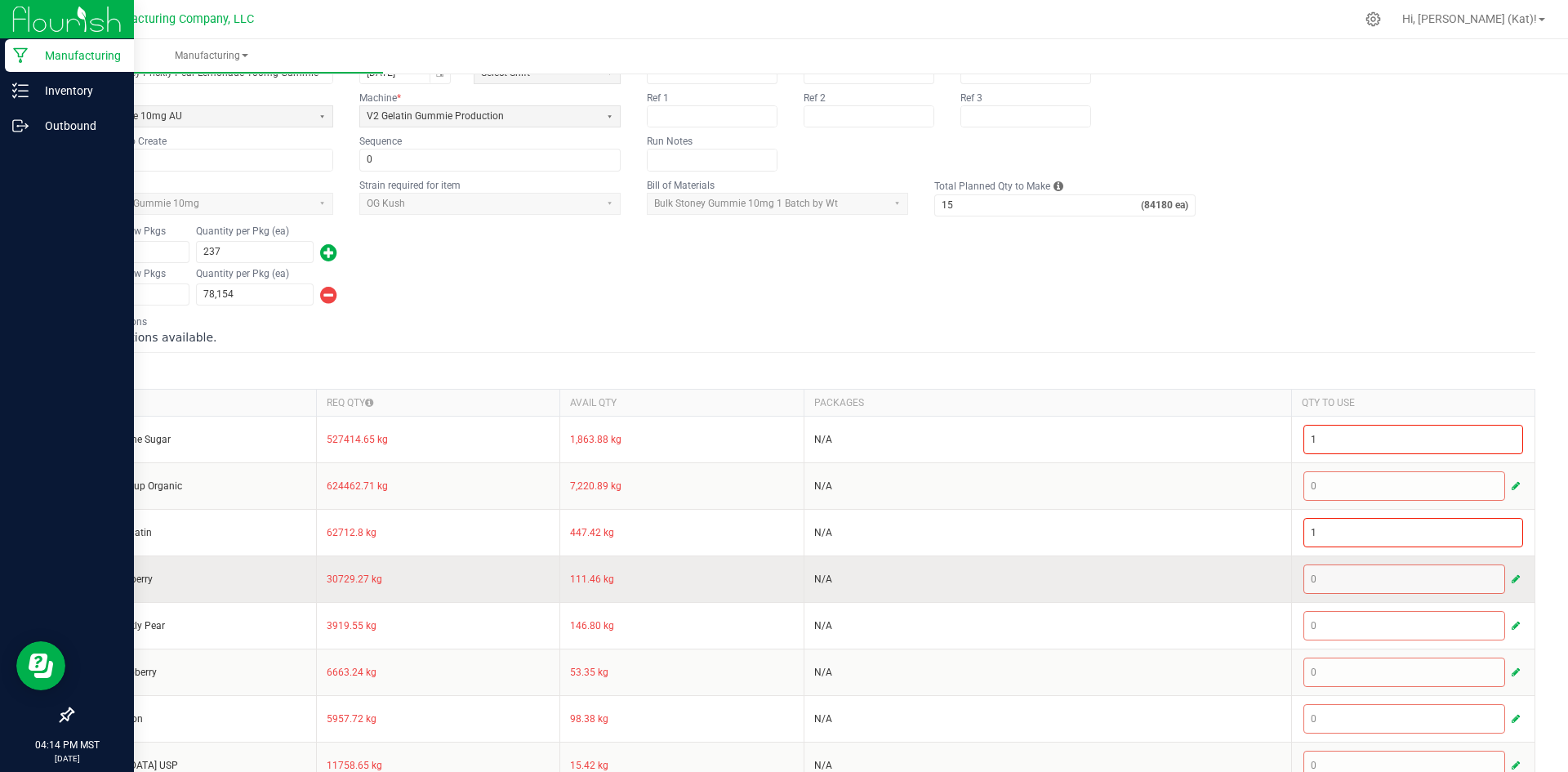
scroll to position [0, 0]
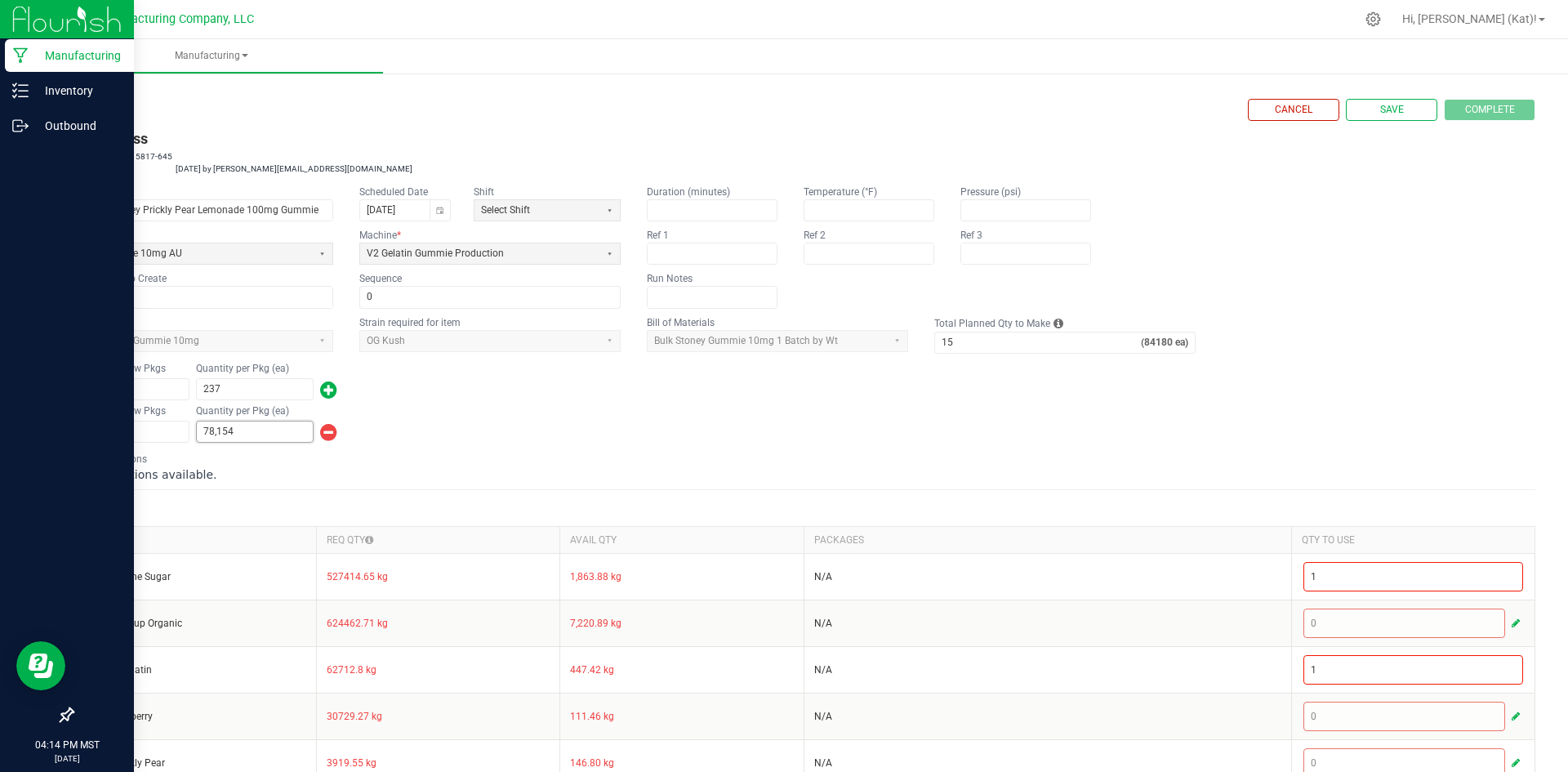
type input "78154"
click at [244, 437] on input "78154" at bounding box center [255, 431] width 116 height 21
click at [233, 390] on input "237" at bounding box center [255, 389] width 116 height 21
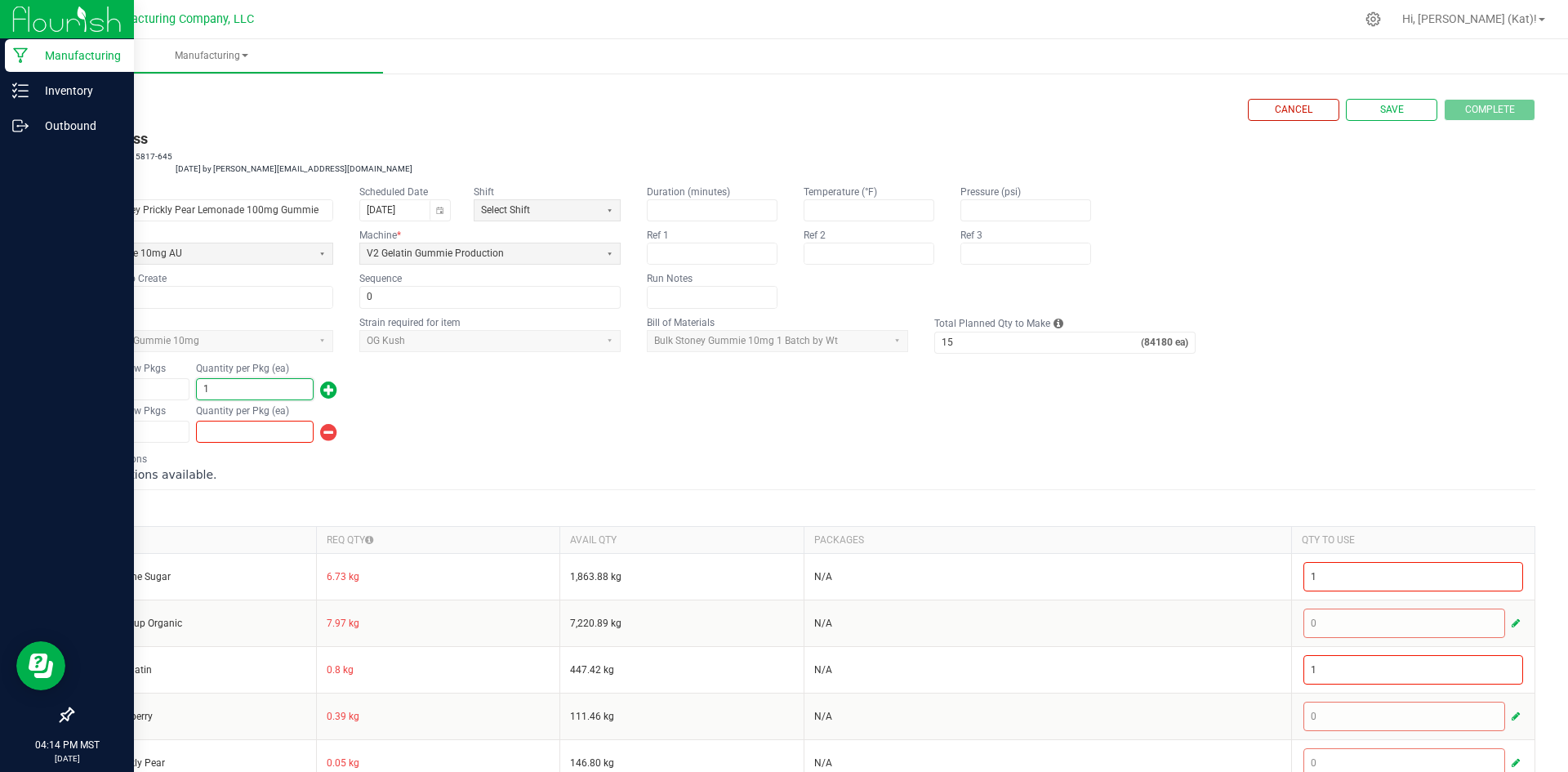
type input "1"
click at [490, 413] on div "Number of New Pkgs 1 Quantity per Pkg (ea)" at bounding box center [804, 423] width 1464 height 42
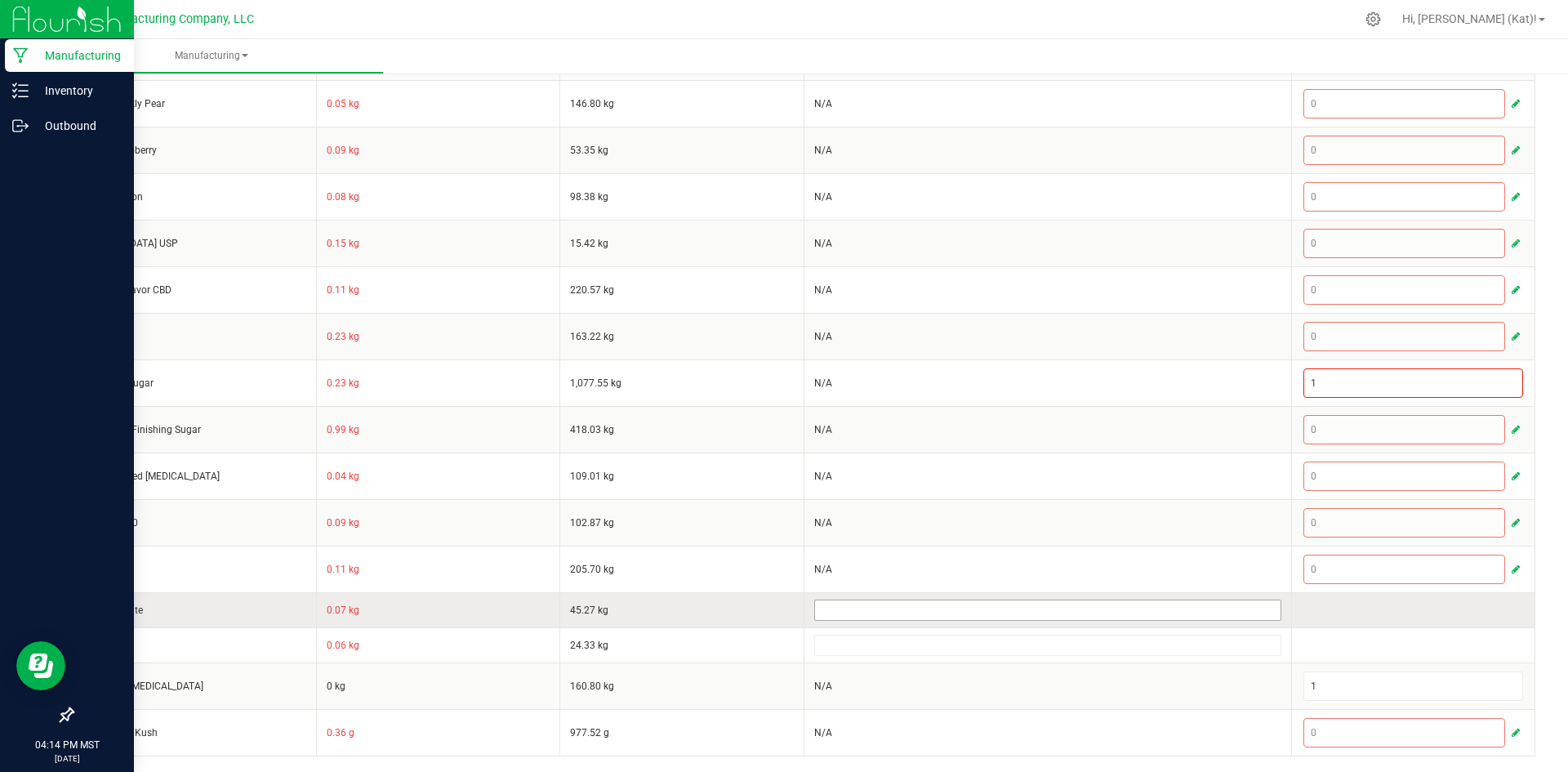
scroll to position [659, 0]
click at [873, 602] on input at bounding box center [1048, 609] width 465 height 20
click at [874, 605] on input at bounding box center [1048, 609] width 465 height 20
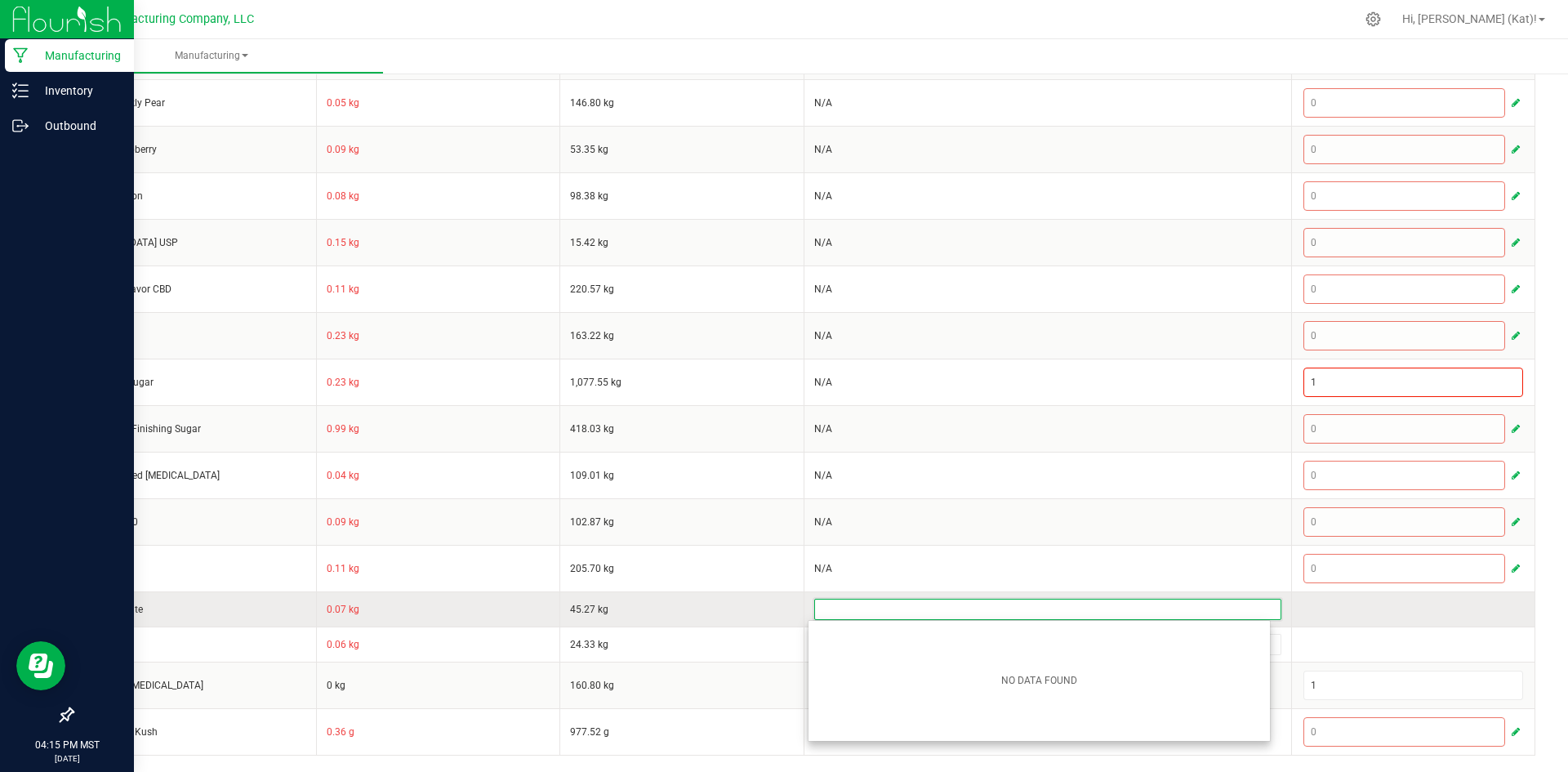
click at [751, 597] on td "45.27 kg" at bounding box center [682, 608] width 244 height 35
click at [889, 614] on input at bounding box center [1048, 609] width 465 height 20
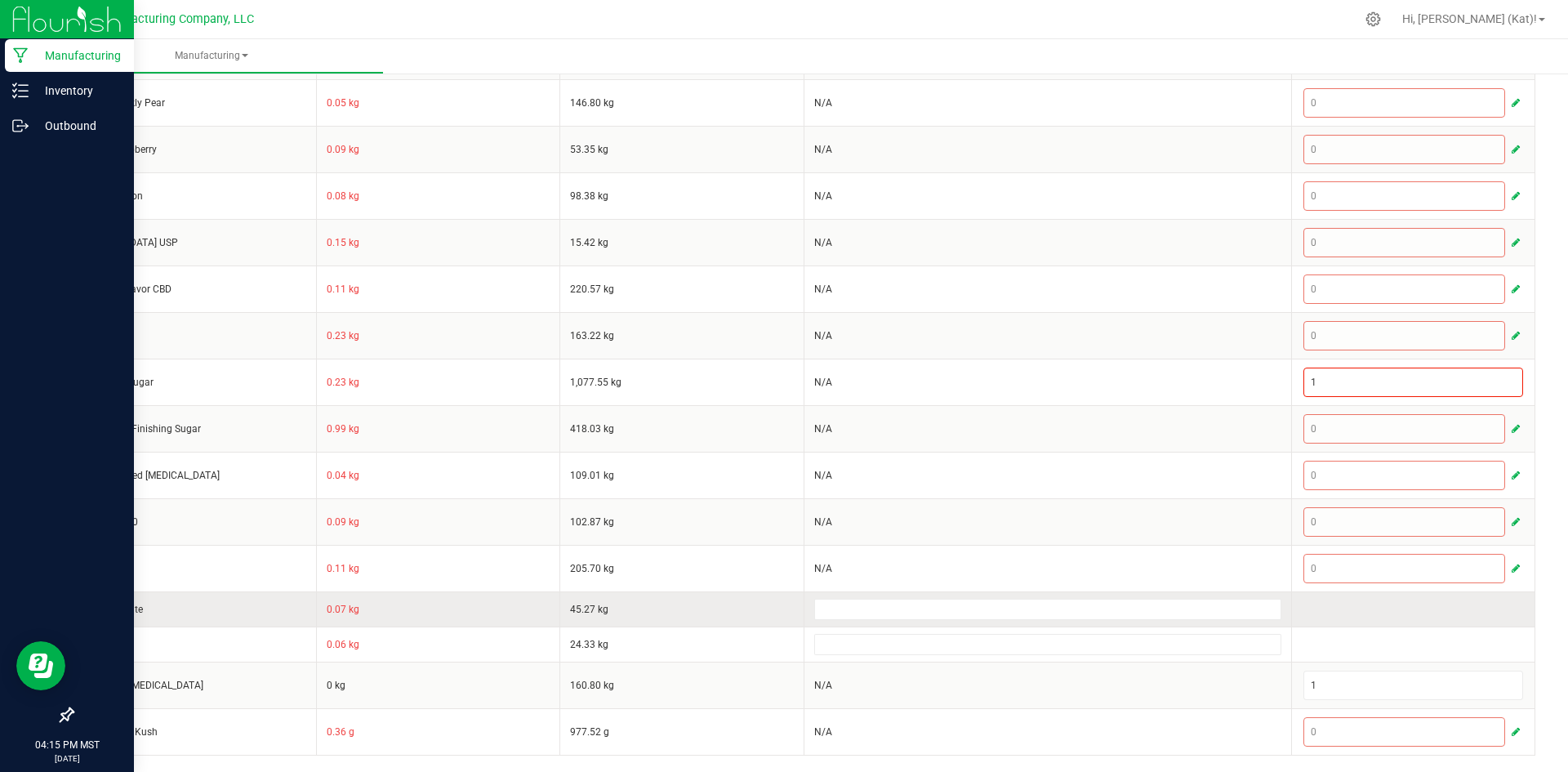
click at [677, 613] on td "45.27 kg" at bounding box center [682, 608] width 244 height 35
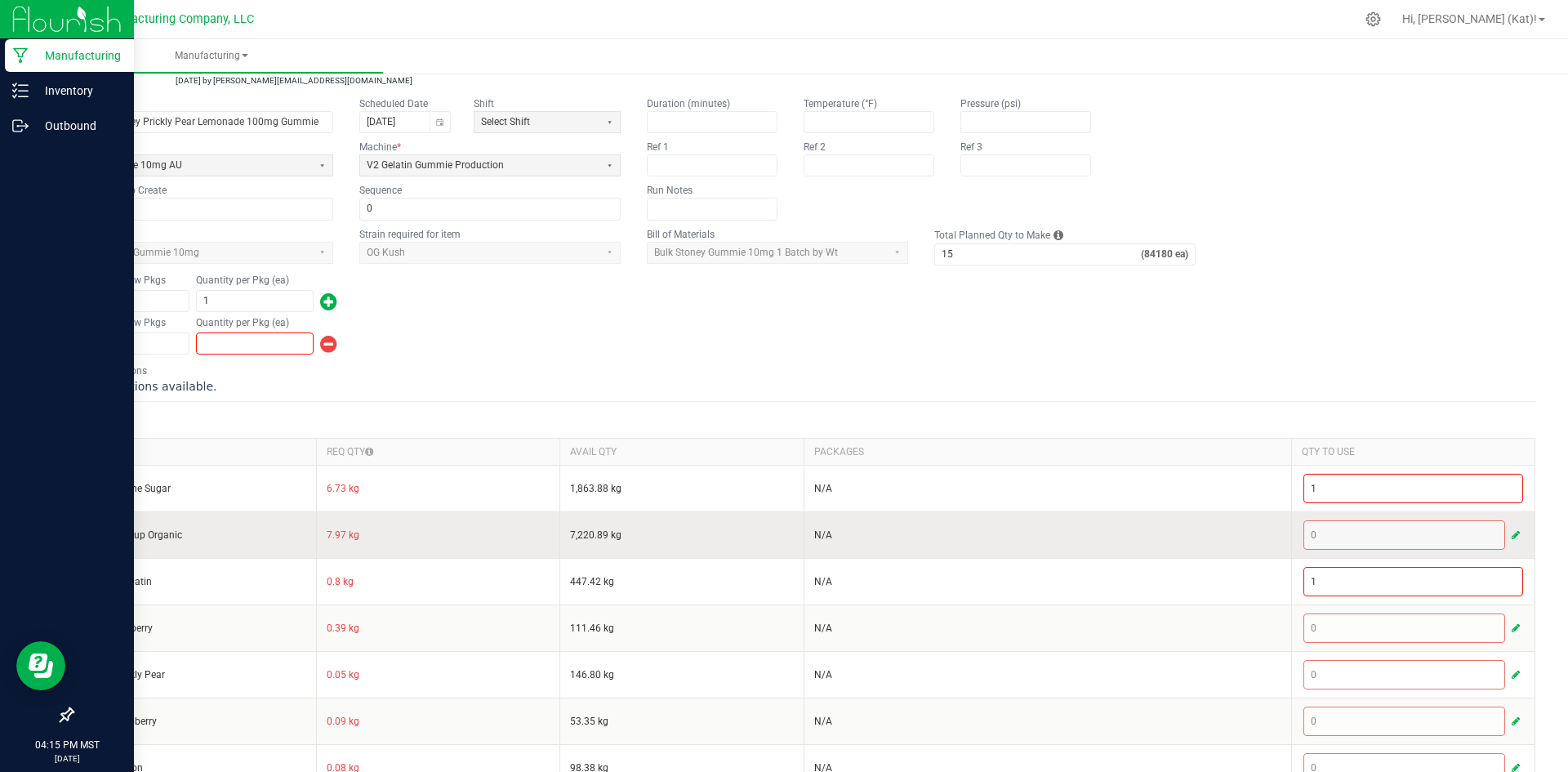
scroll to position [0, 0]
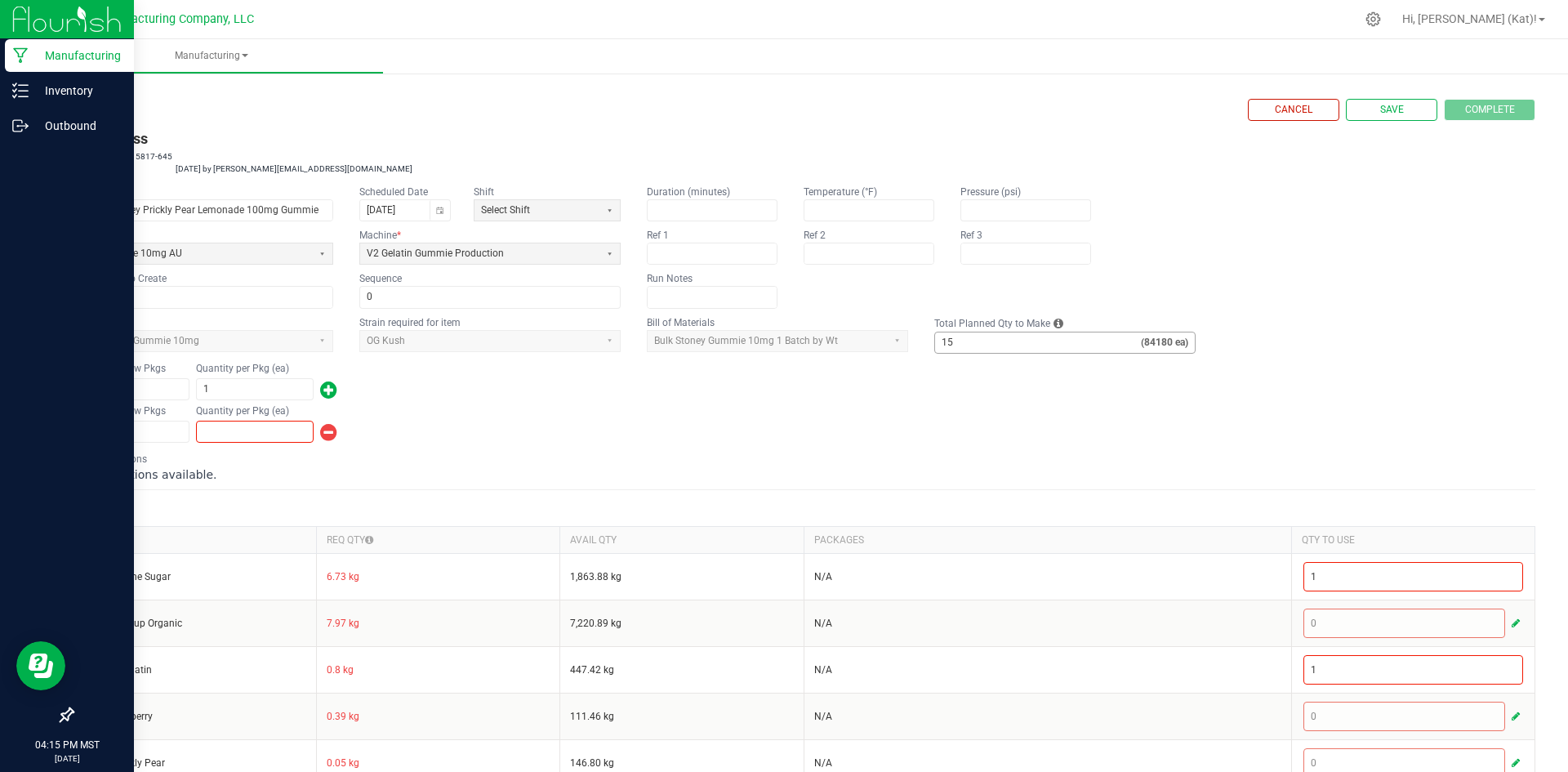
click at [1192, 351] on span "(84180 ea)" at bounding box center [1167, 342] width 53 height 21
click at [1380, 114] on span "Save" at bounding box center [1392, 110] width 23 height 14
type input "0"
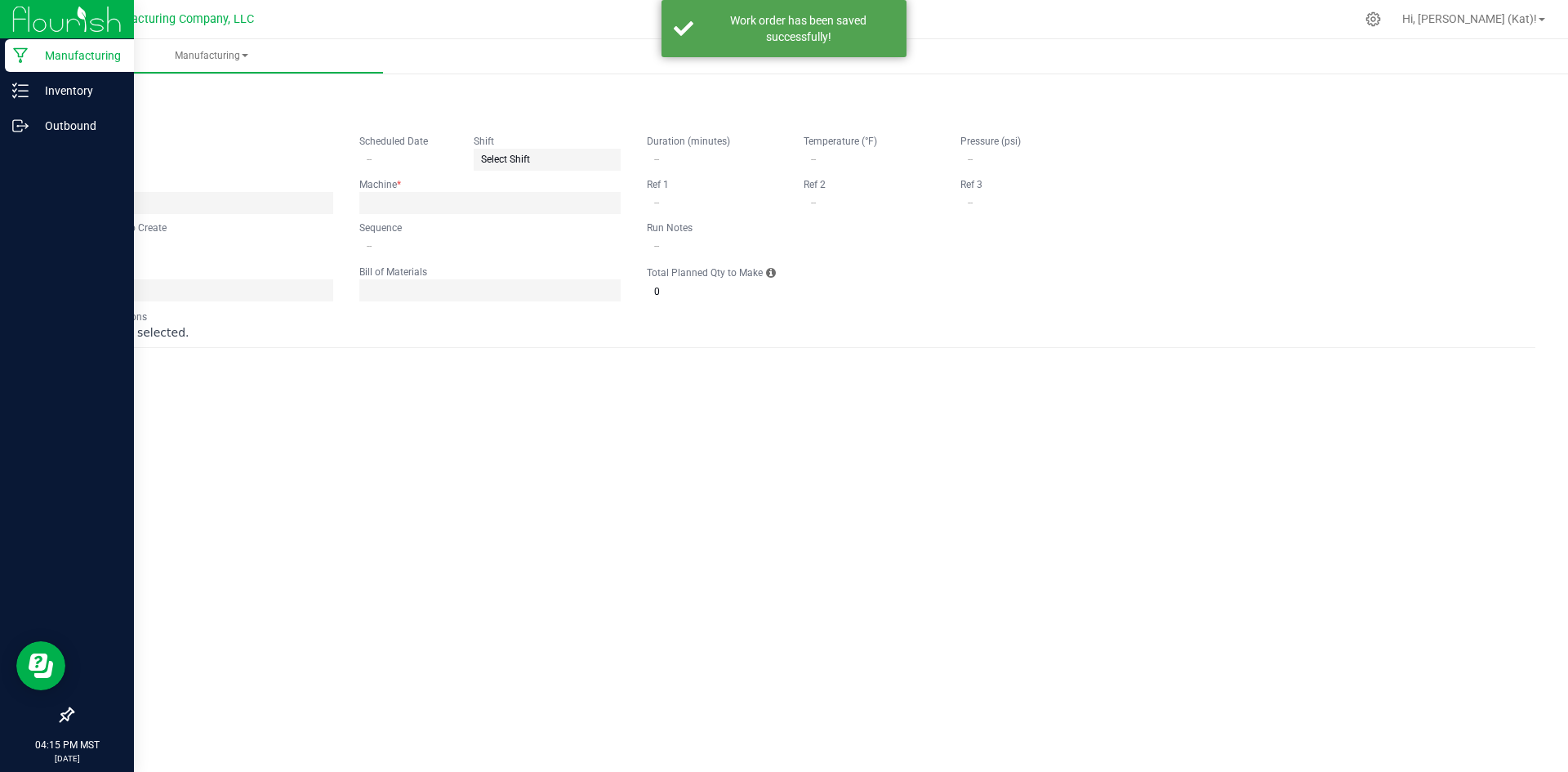
type input "9.19.25 Stoney Prickly Pear Lemonade 100mg Gummie"
type input "[DATE]"
type input "ST100G-42"
type input "0"
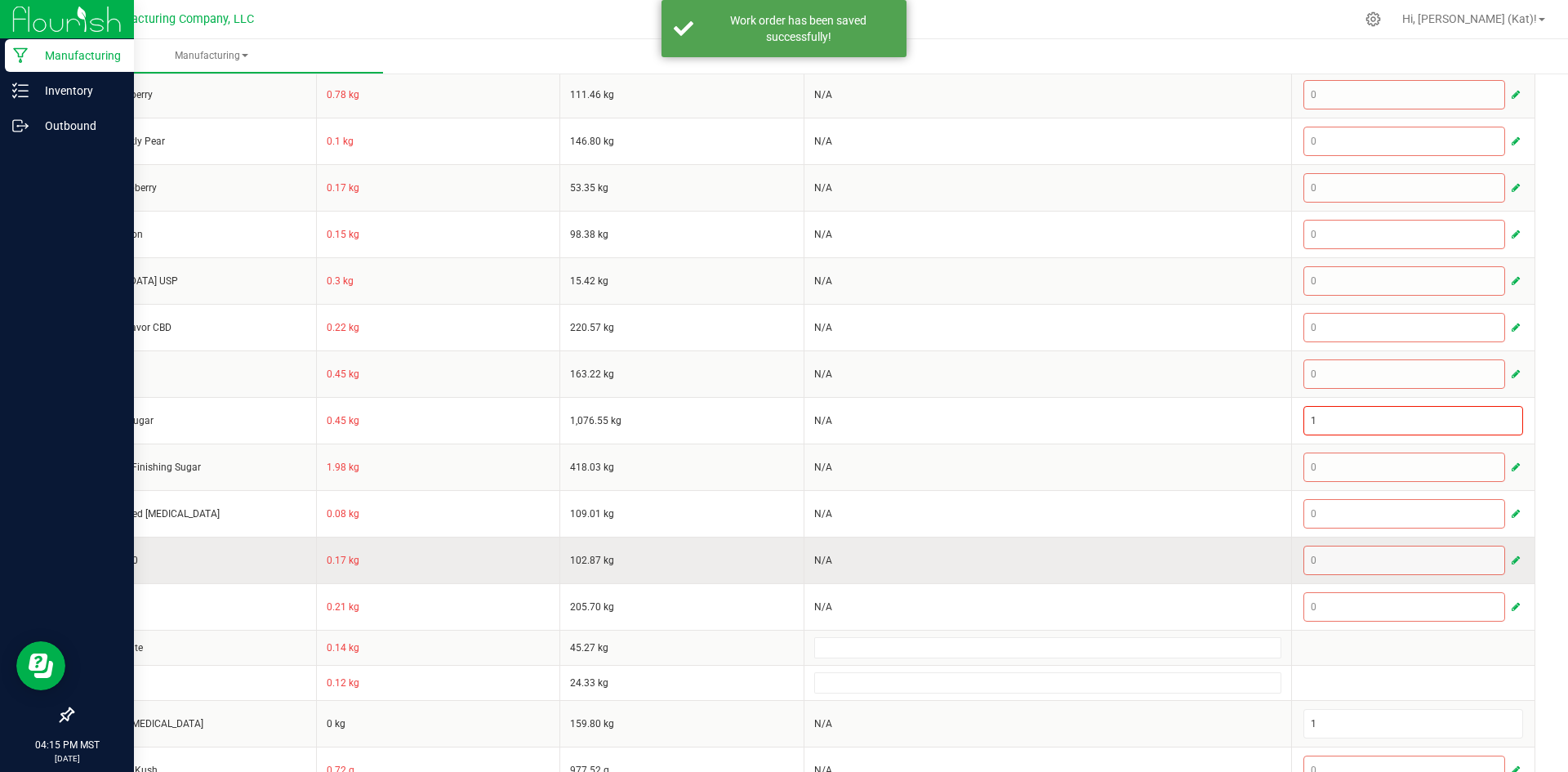
scroll to position [617, 0]
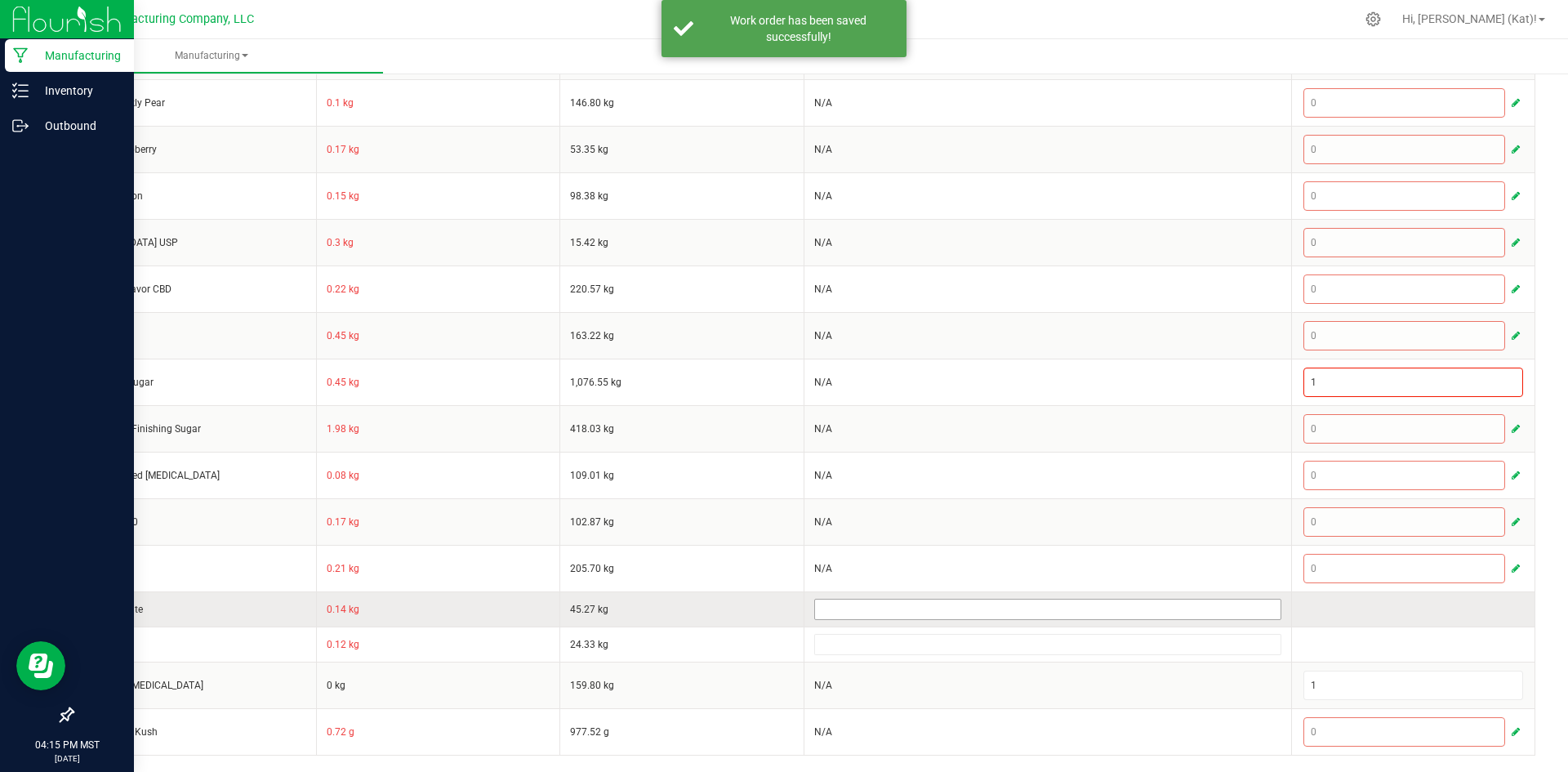
click at [884, 611] on input at bounding box center [1048, 609] width 465 height 20
click at [860, 614] on input at bounding box center [1048, 609] width 465 height 20
click at [754, 614] on td "45.27 kg" at bounding box center [682, 608] width 244 height 35
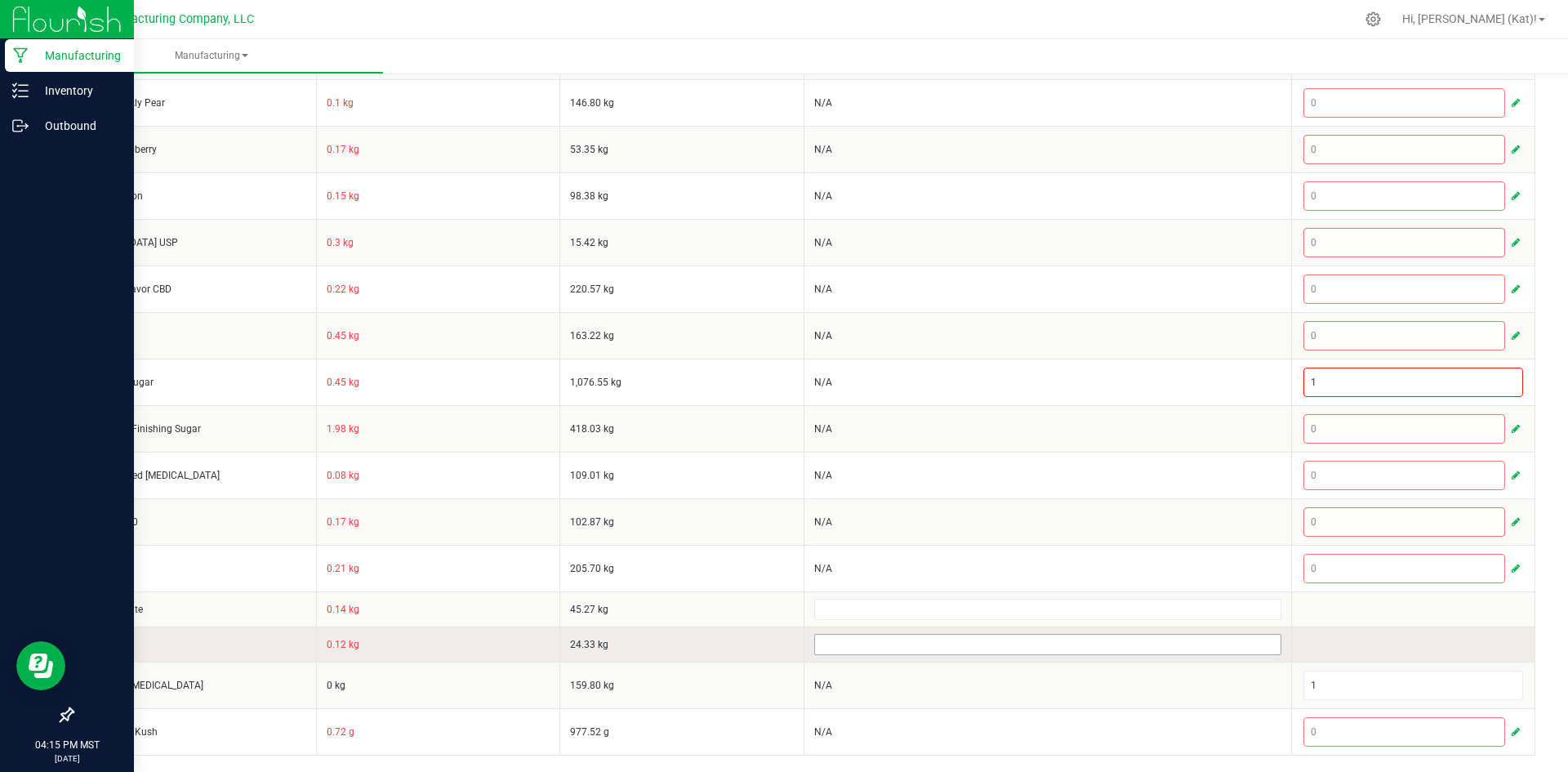
click at [830, 649] on input at bounding box center [1048, 643] width 465 height 20
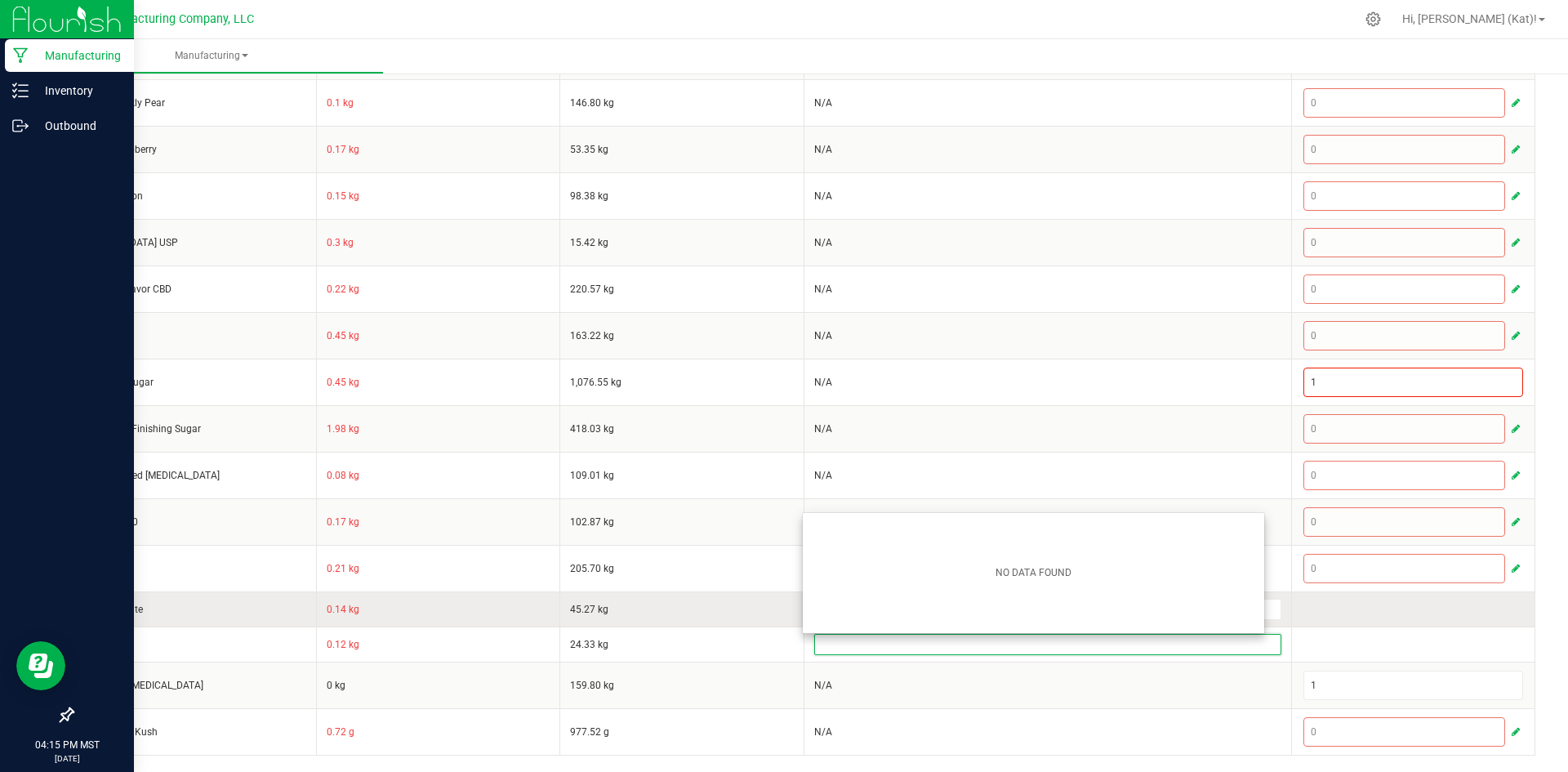
click at [731, 597] on td "45.27 kg" at bounding box center [682, 608] width 244 height 35
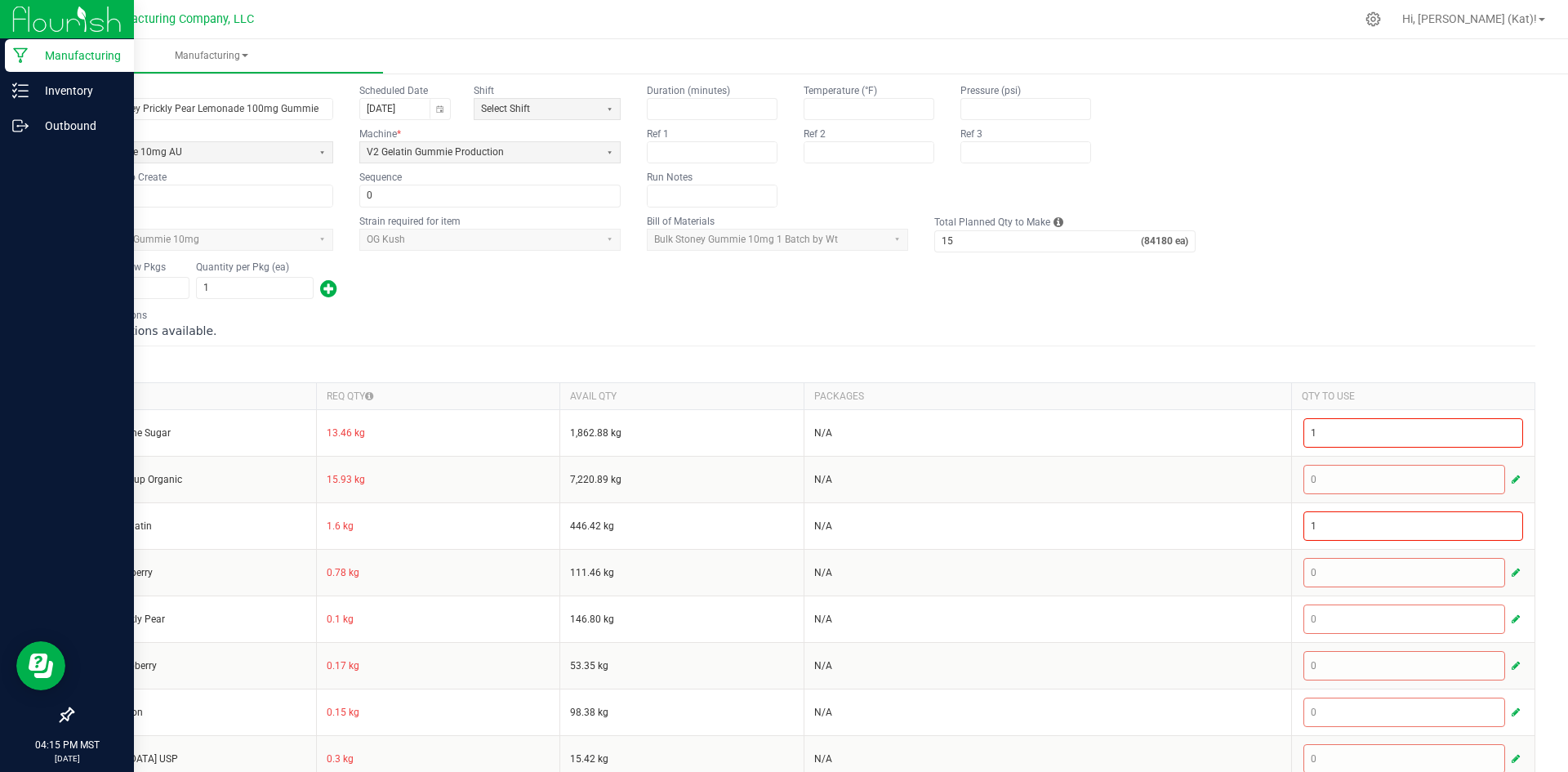
scroll to position [0, 0]
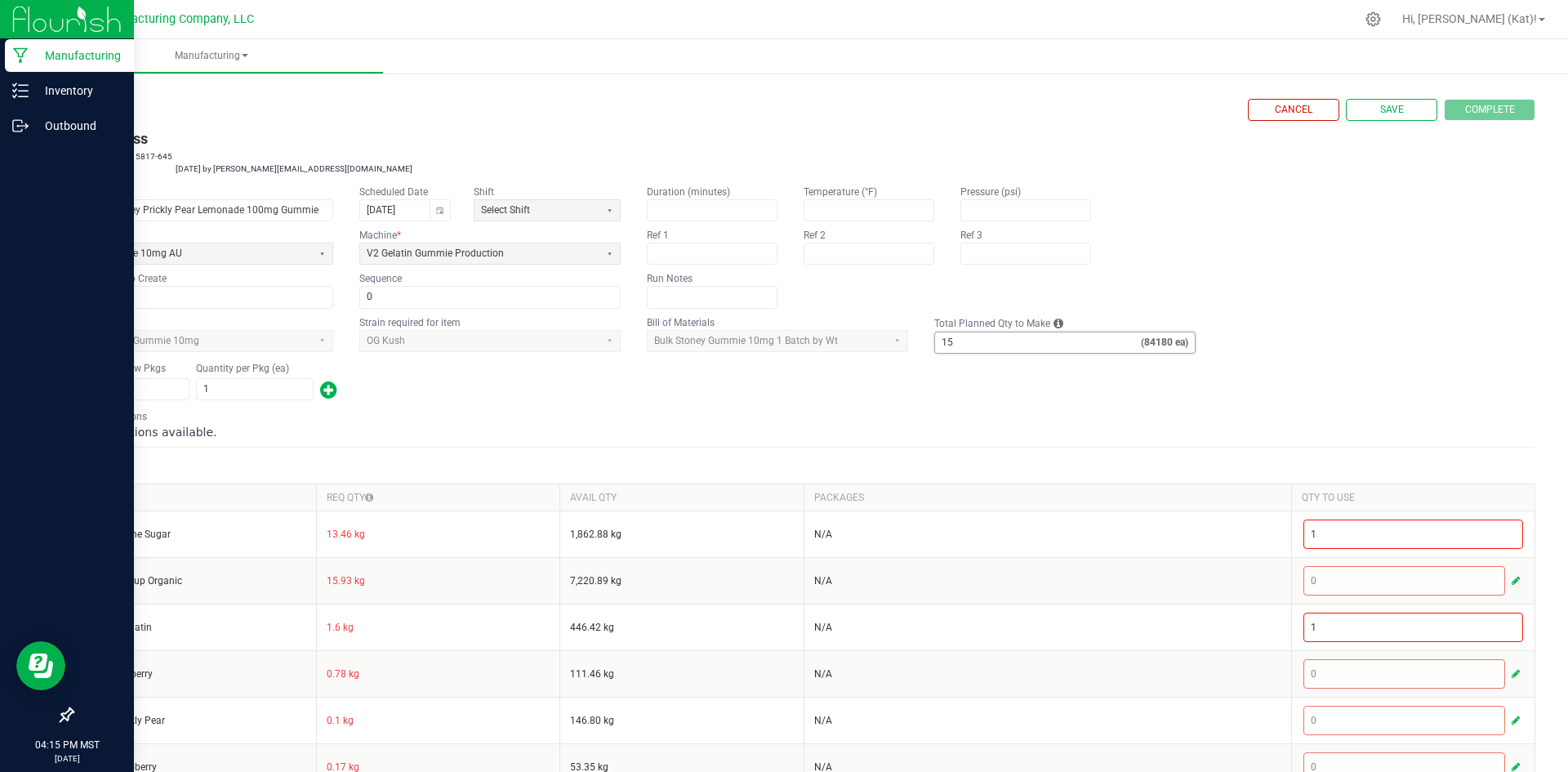
click at [965, 344] on input "15" at bounding box center [1038, 342] width 206 height 21
click at [968, 418] on div "BOM Instructions No instructions available." at bounding box center [804, 424] width 1464 height 31
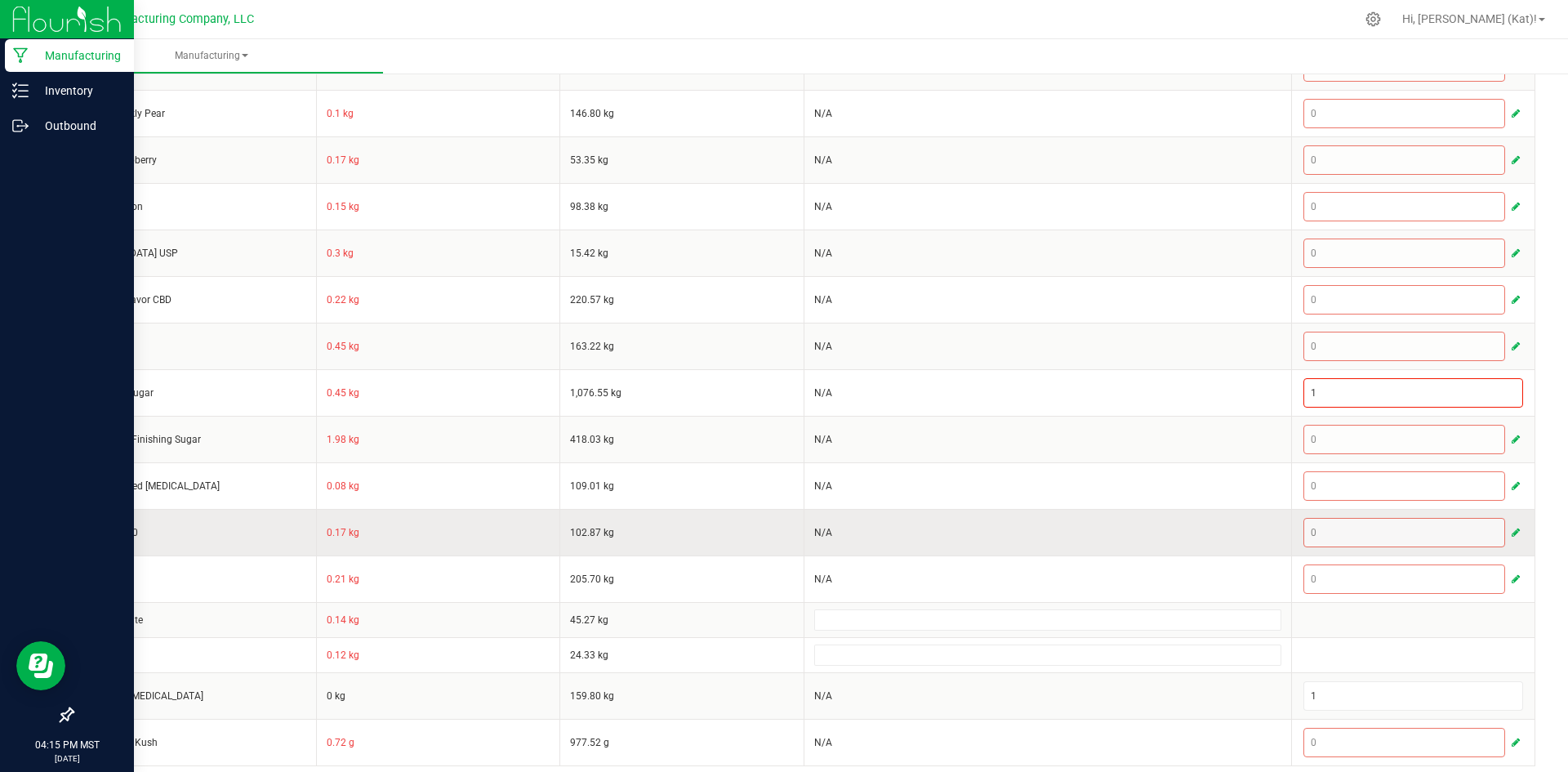
scroll to position [617, 0]
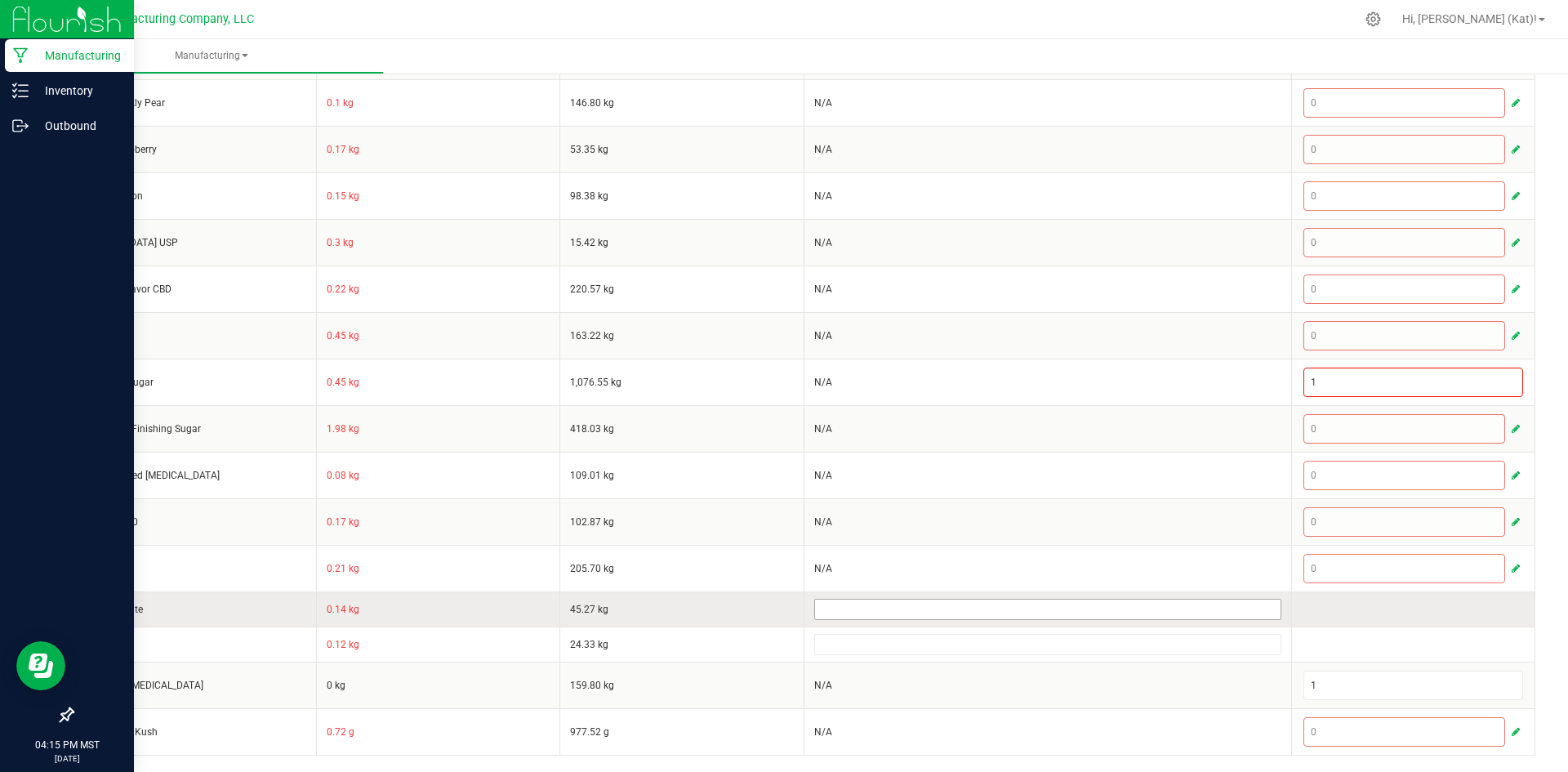
click at [877, 602] on input at bounding box center [1048, 609] width 465 height 20
click at [878, 603] on input at bounding box center [1048, 609] width 465 height 20
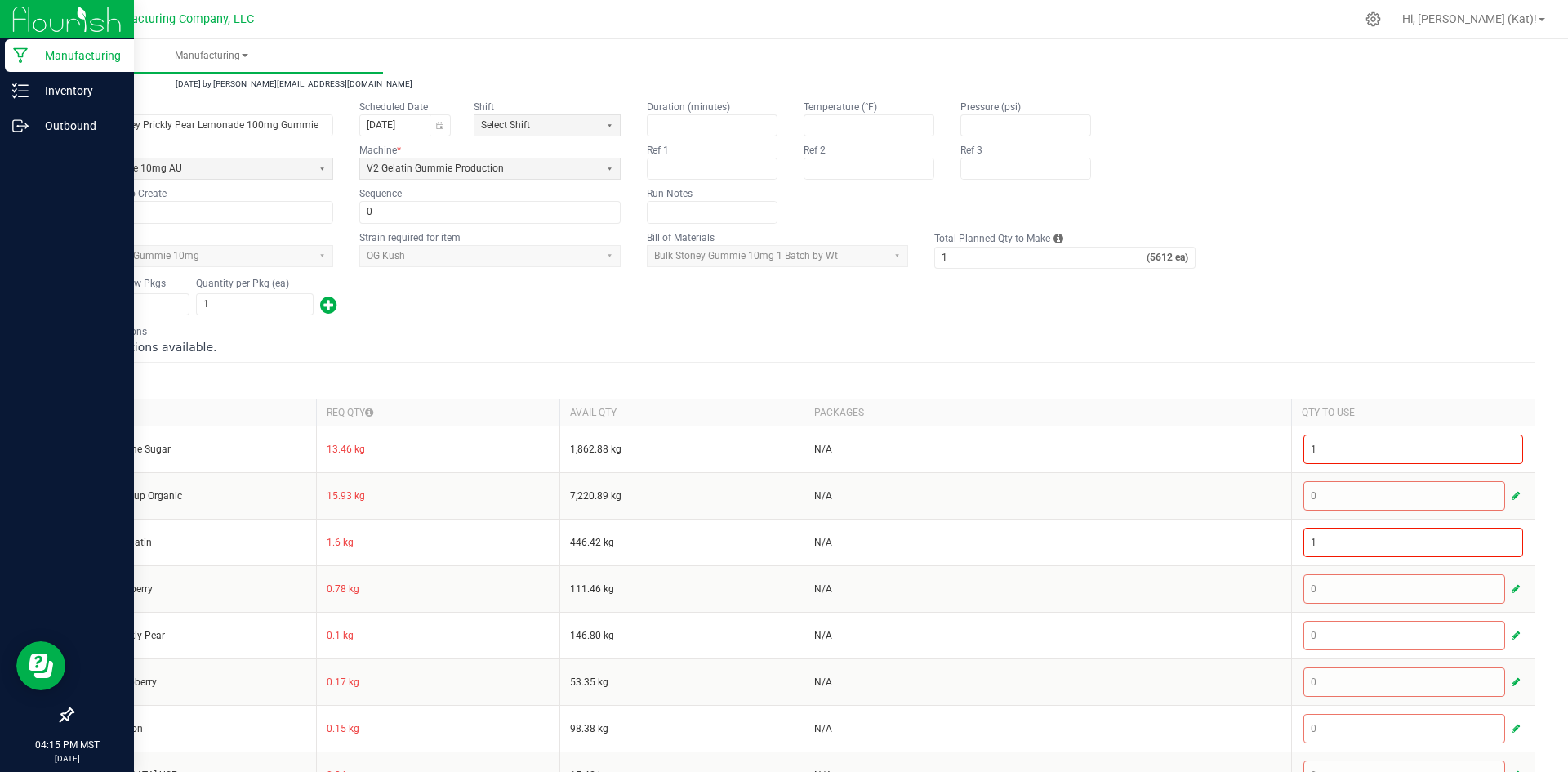
scroll to position [0, 0]
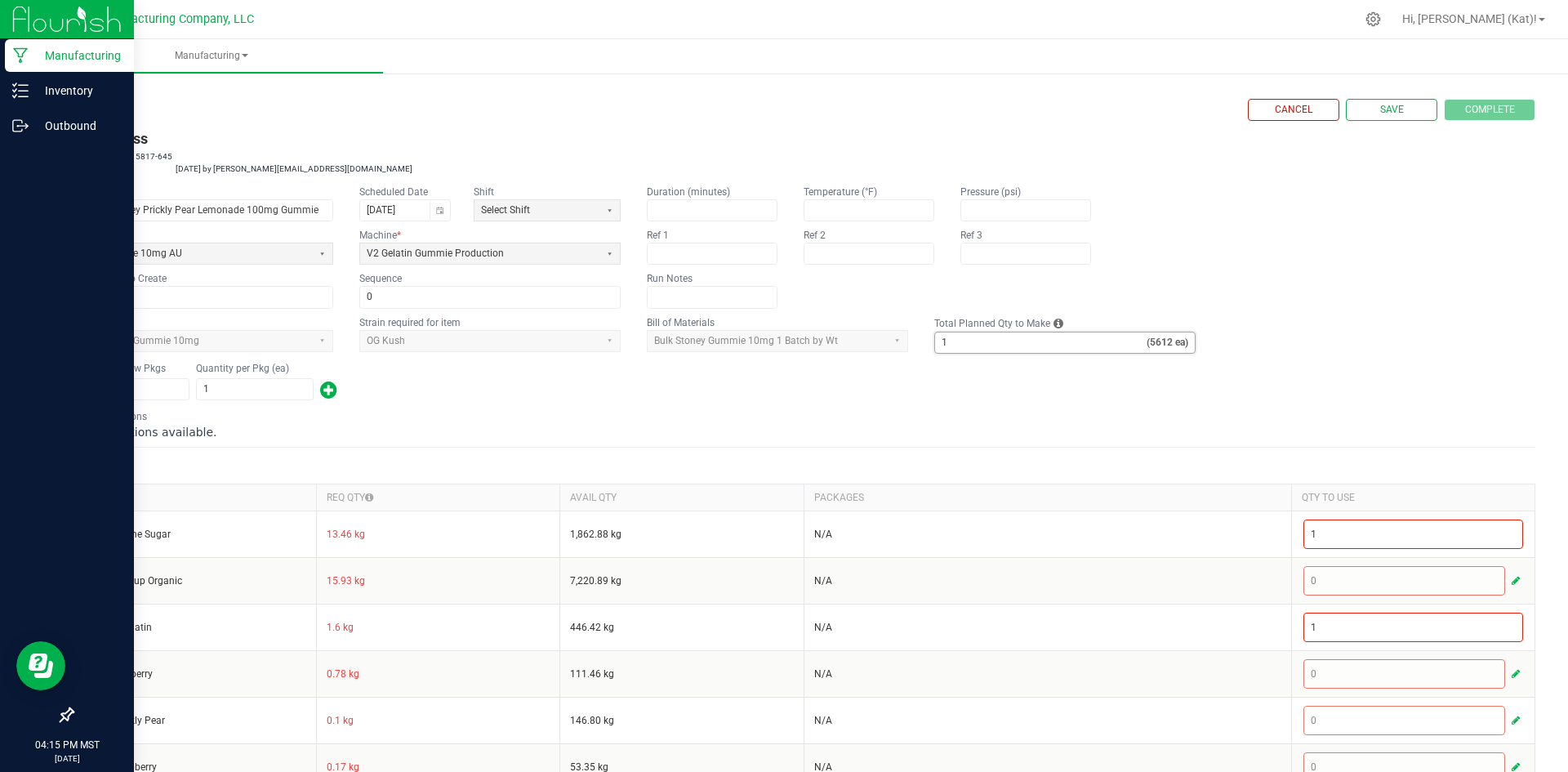
click at [971, 347] on input "1" at bounding box center [1041, 342] width 211 height 21
type input "15"
click at [843, 419] on div "BOM Instructions No instructions available." at bounding box center [804, 424] width 1464 height 31
click at [201, 387] on input "1" at bounding box center [255, 389] width 116 height 21
click at [152, 388] on input "2" at bounding box center [130, 389] width 116 height 21
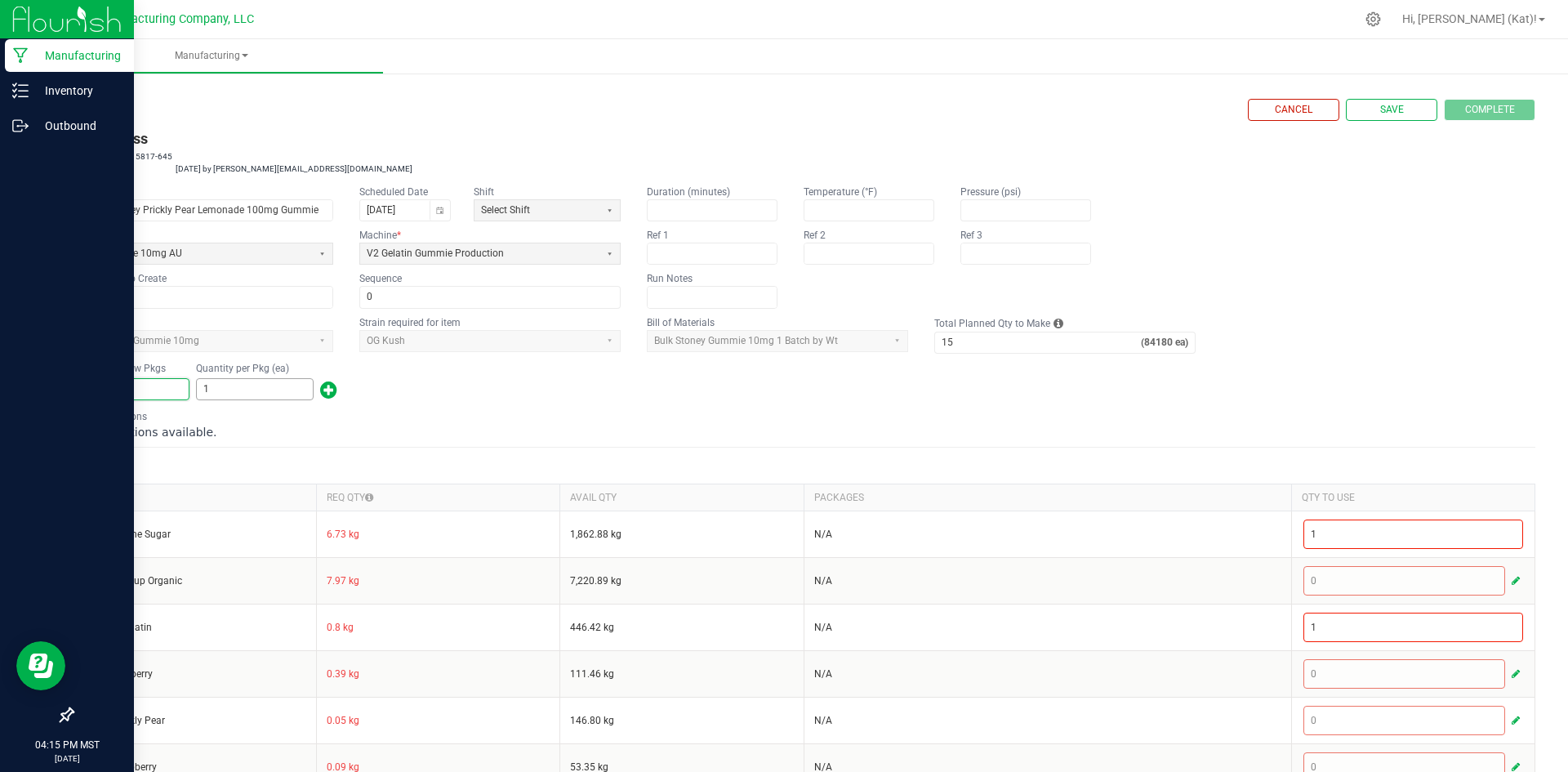
type input "1"
click at [279, 398] on input "1" at bounding box center [255, 389] width 116 height 21
click at [417, 400] on div "Number of New Pkgs 1 Quantity per Pkg (ea) 1" at bounding box center [804, 381] width 1464 height 42
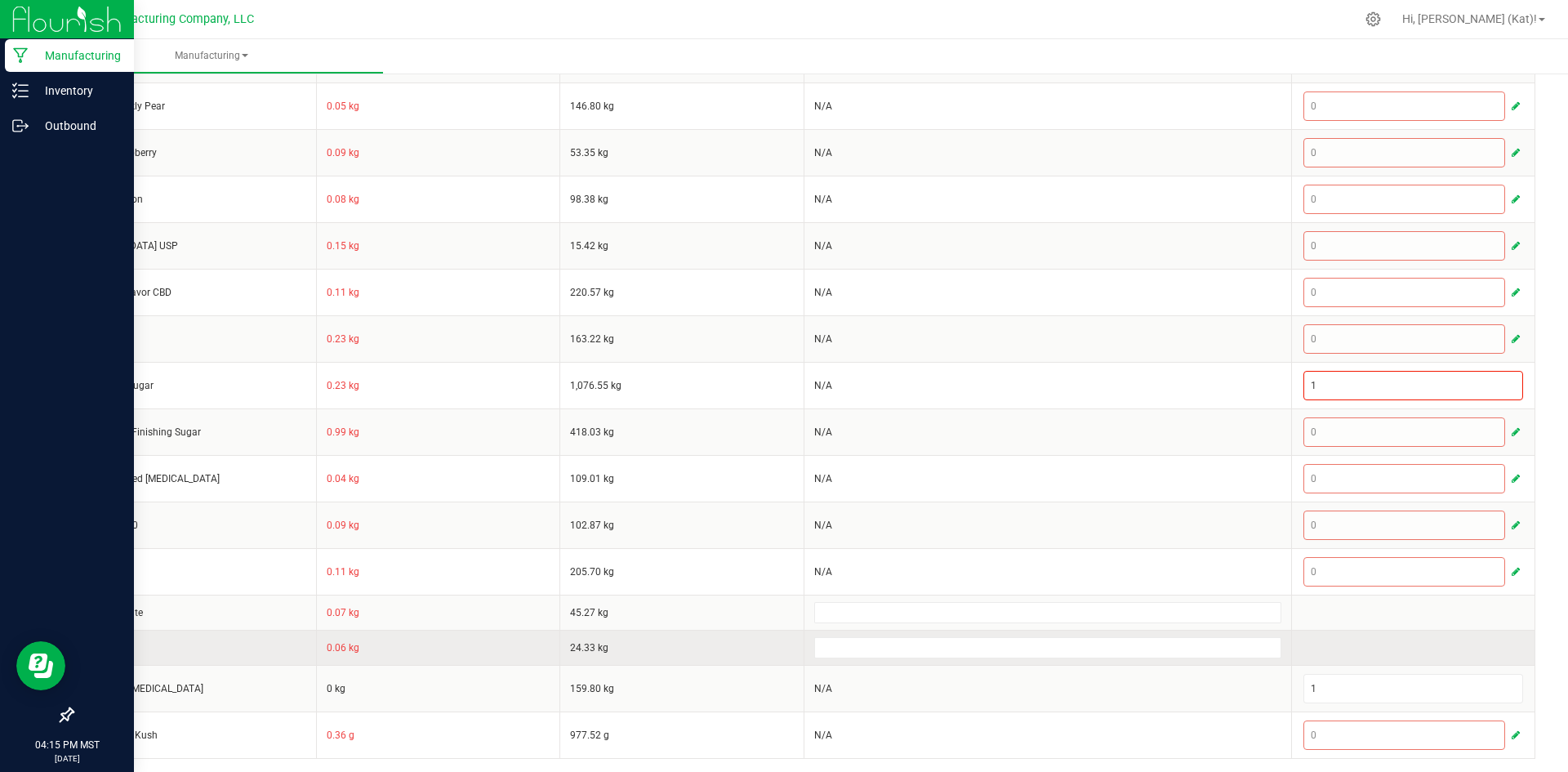
scroll to position [617, 0]
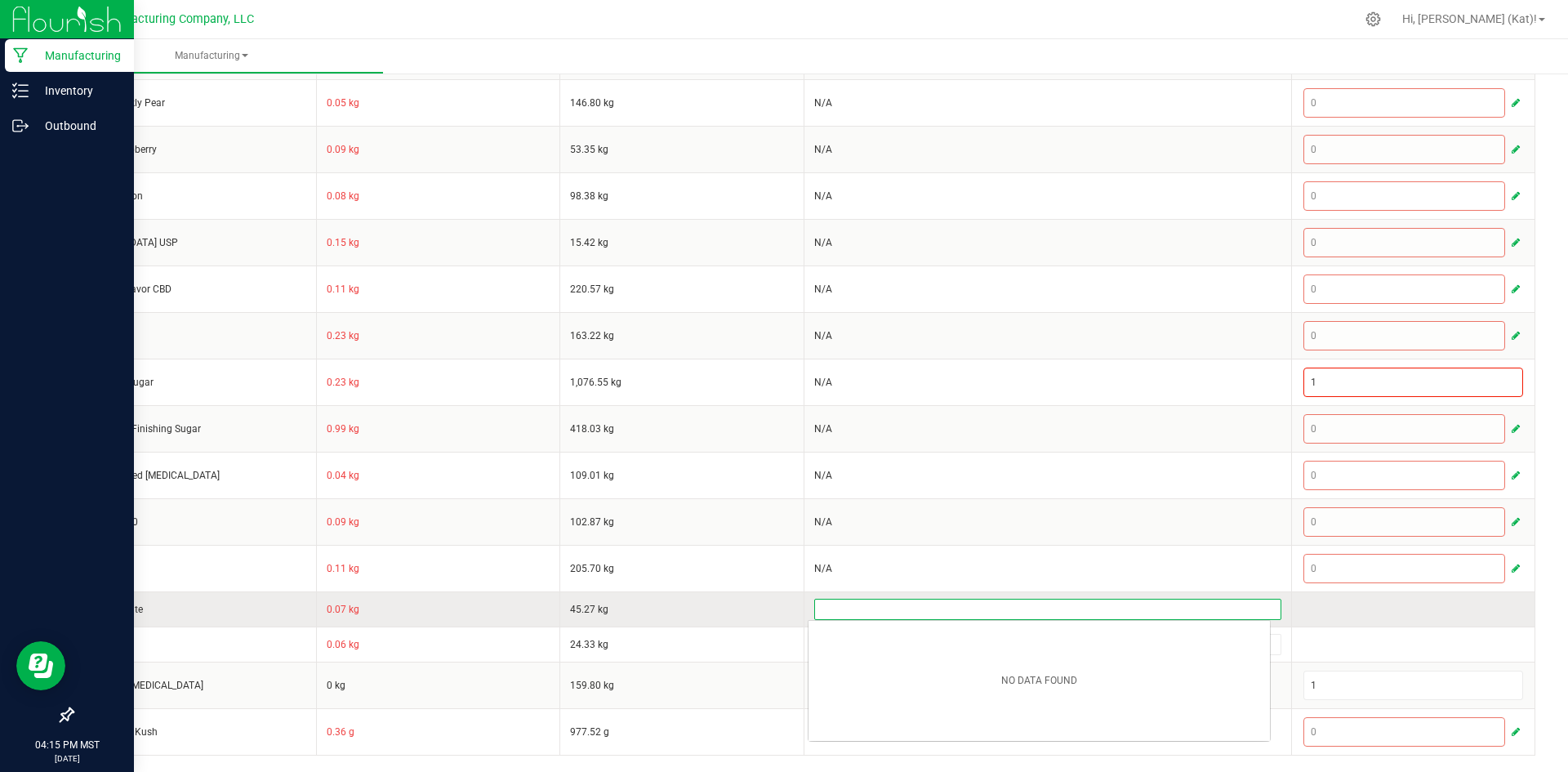
click at [932, 611] on input at bounding box center [1048, 609] width 465 height 20
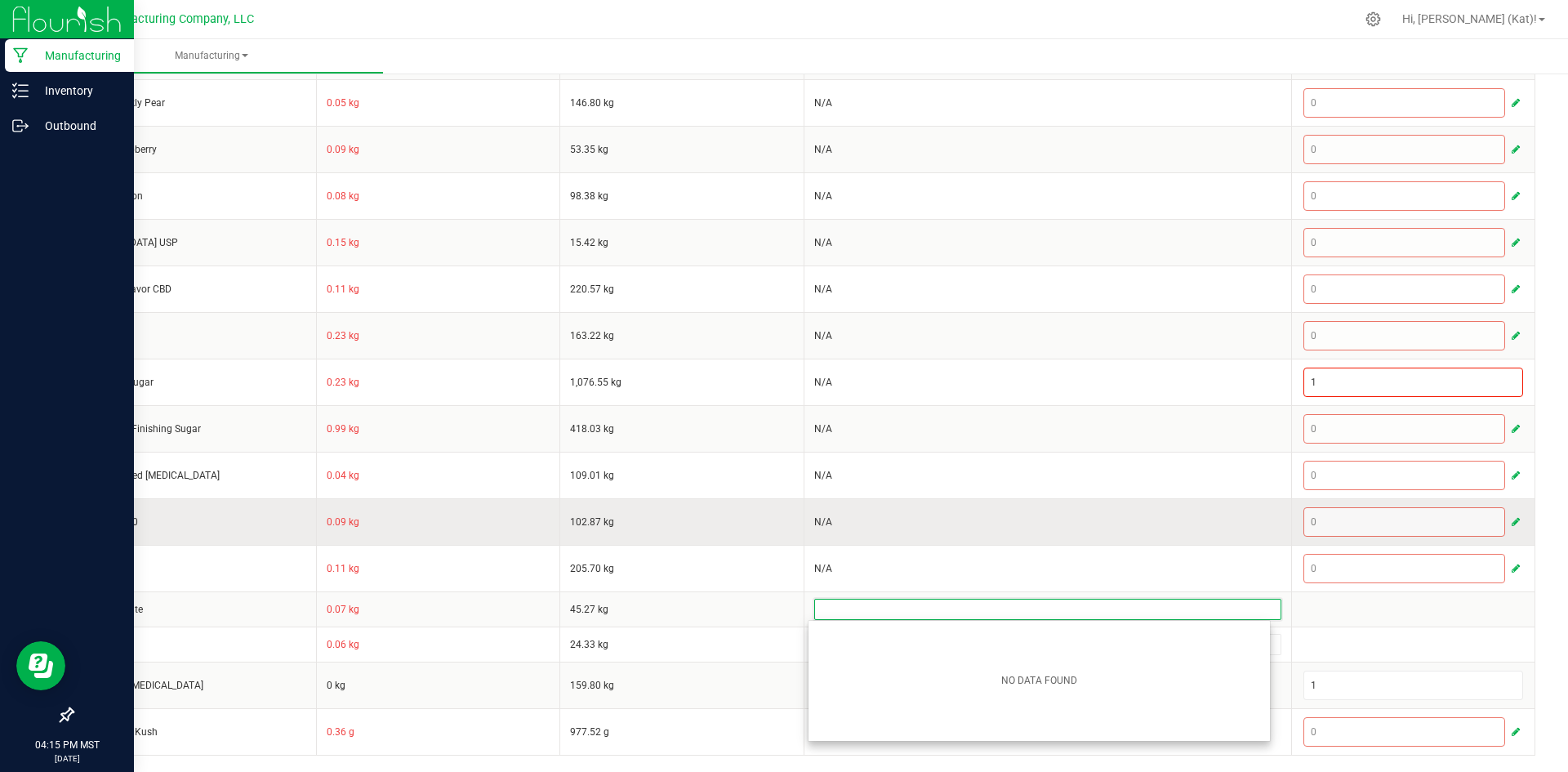
click at [703, 530] on td "102.87 kg" at bounding box center [682, 522] width 244 height 47
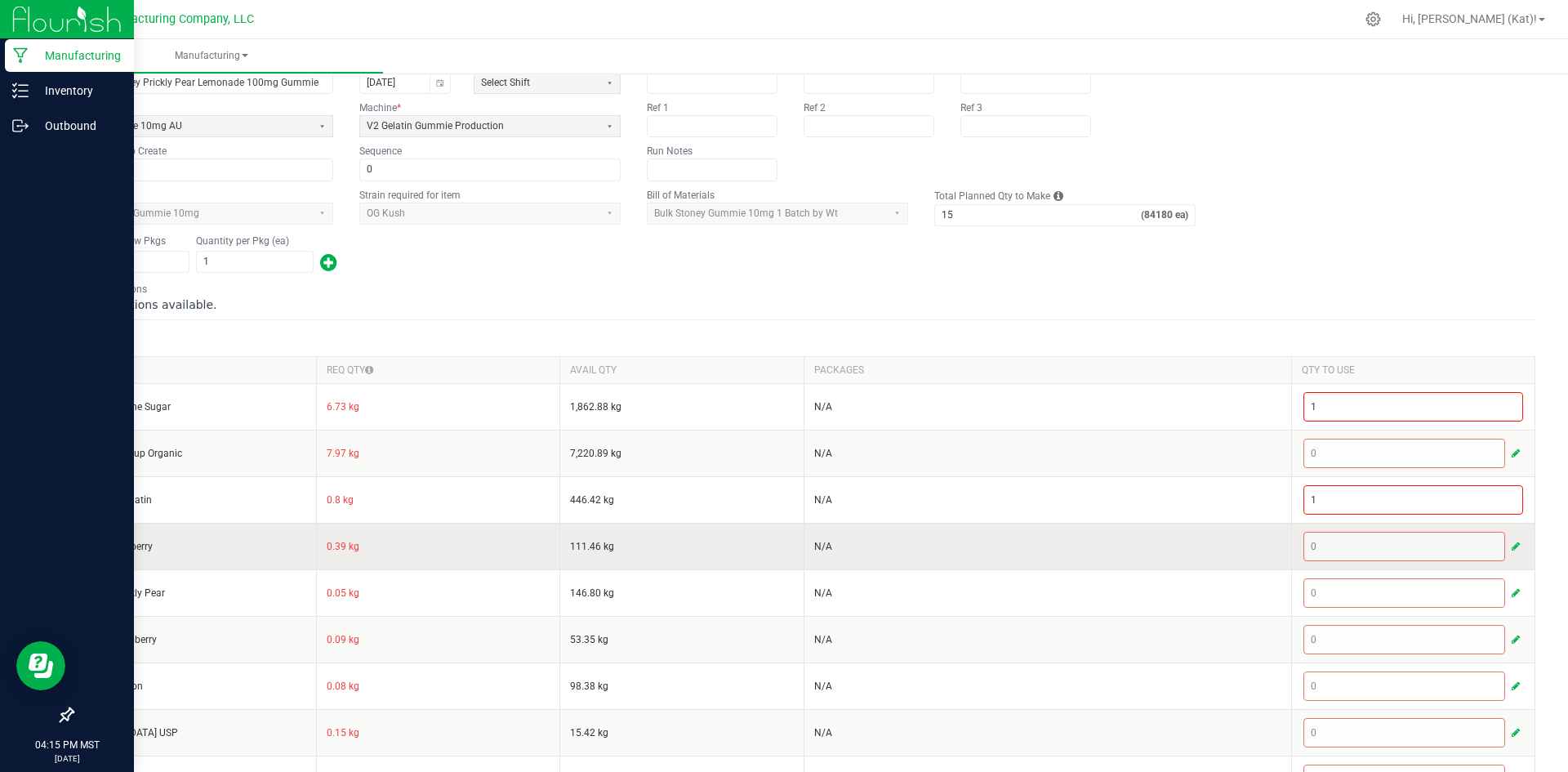
scroll to position [0, 0]
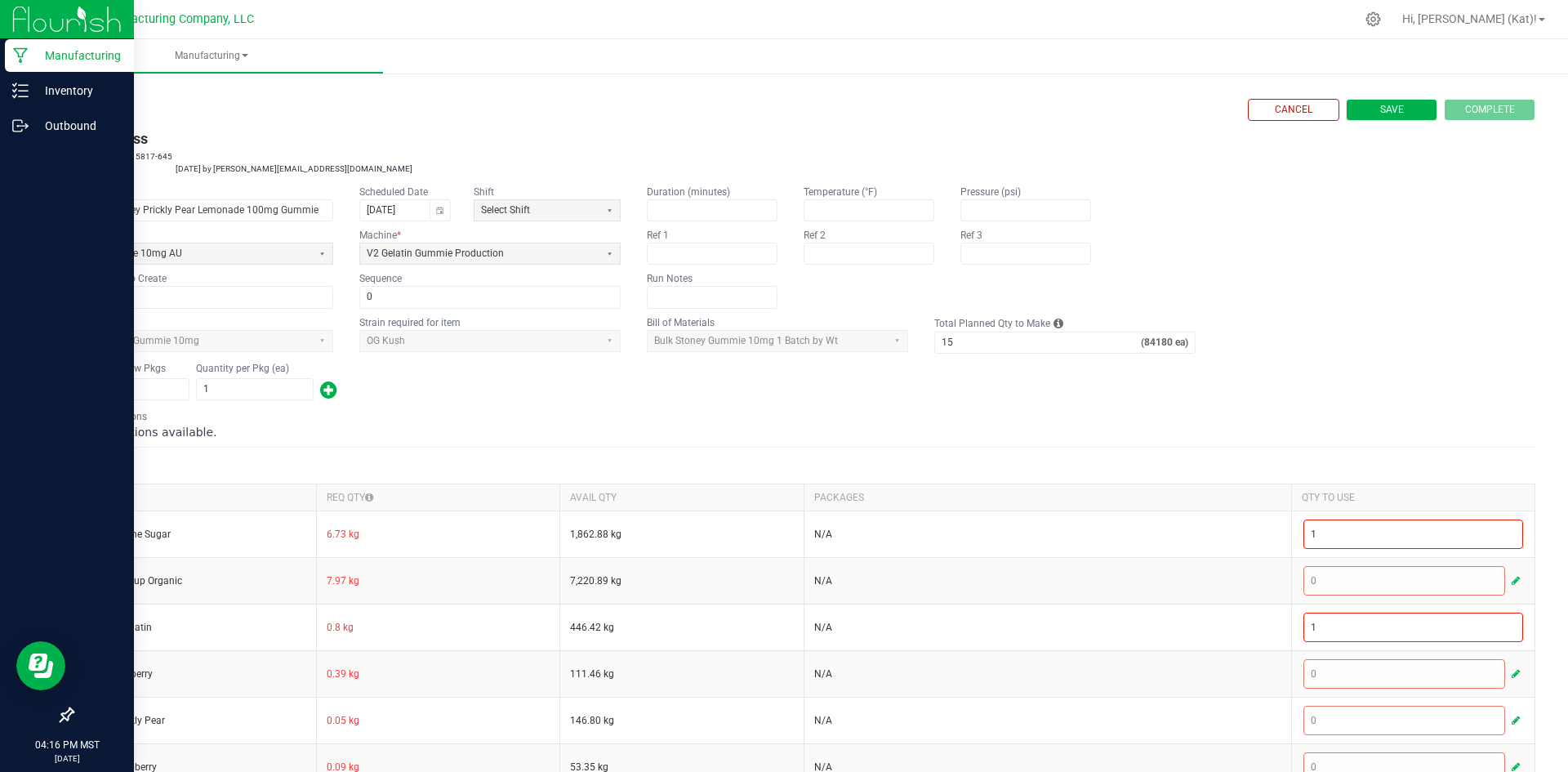
click at [1380, 104] on span "Save" at bounding box center [1392, 110] width 23 height 14
type input "0"
type input "2"
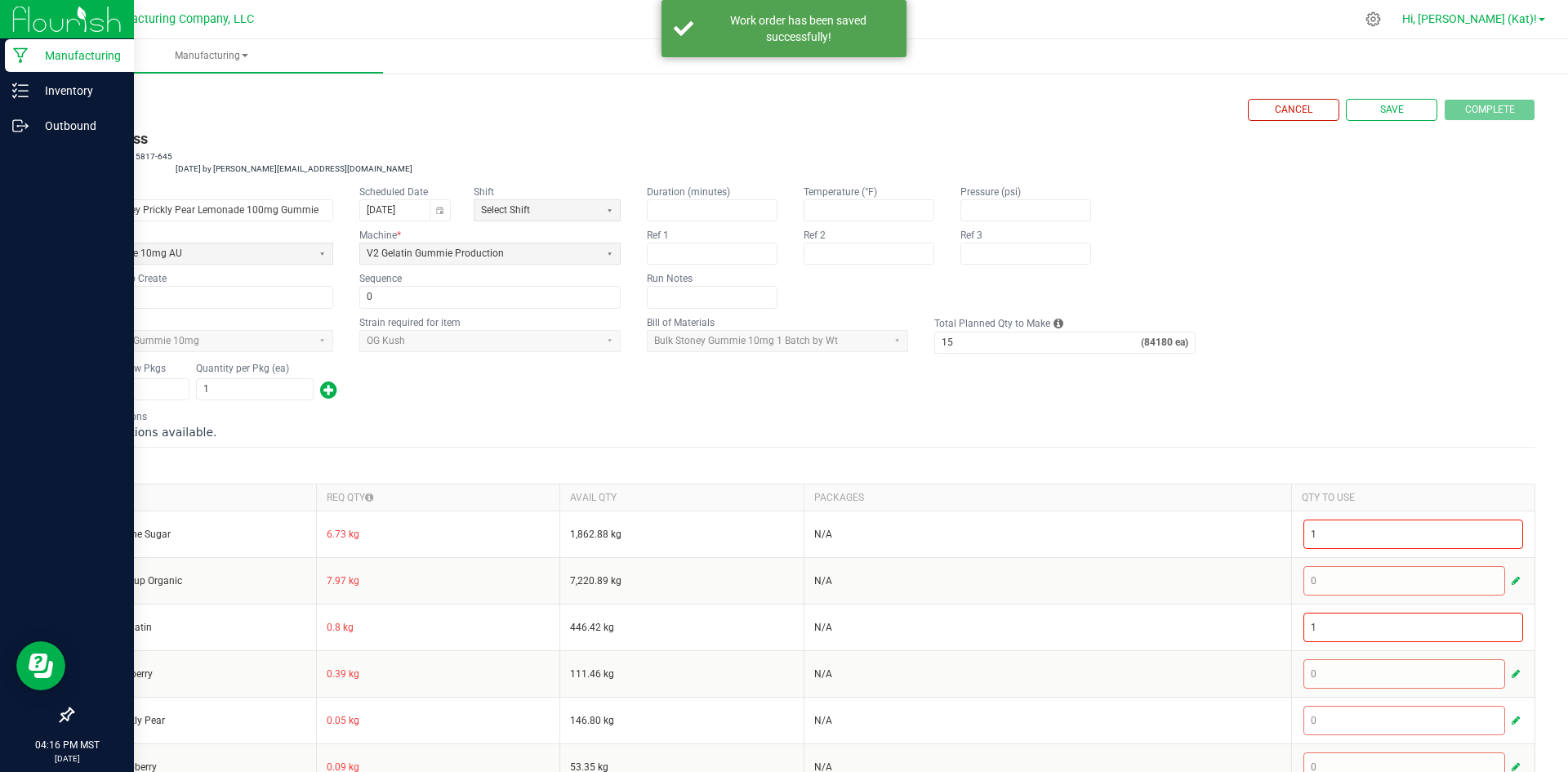
click at [1489, 16] on span "Hi, [PERSON_NAME] (Kat)!" at bounding box center [1470, 19] width 135 height 13
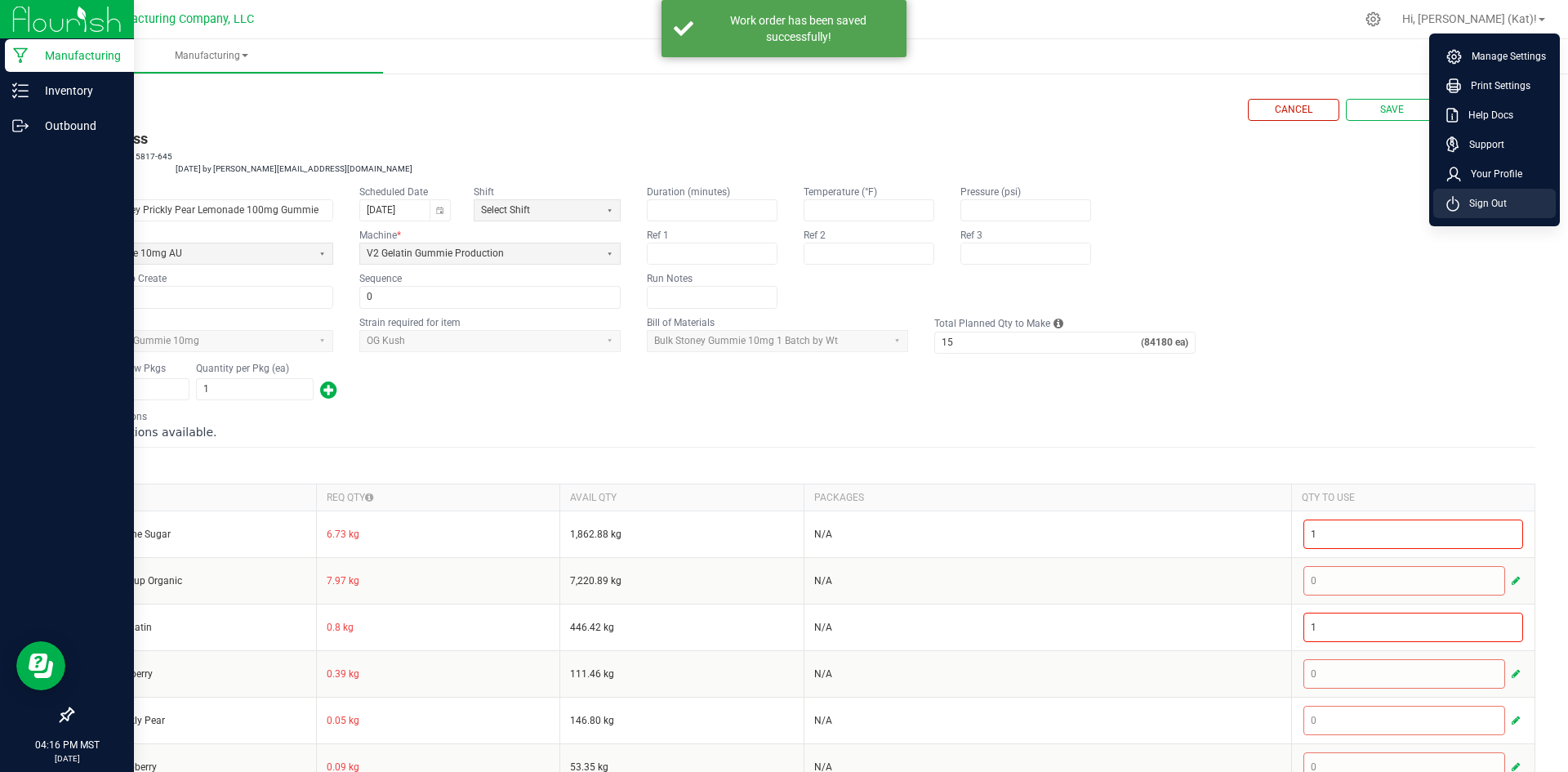
click at [1510, 202] on li "Sign Out" at bounding box center [1495, 203] width 123 height 29
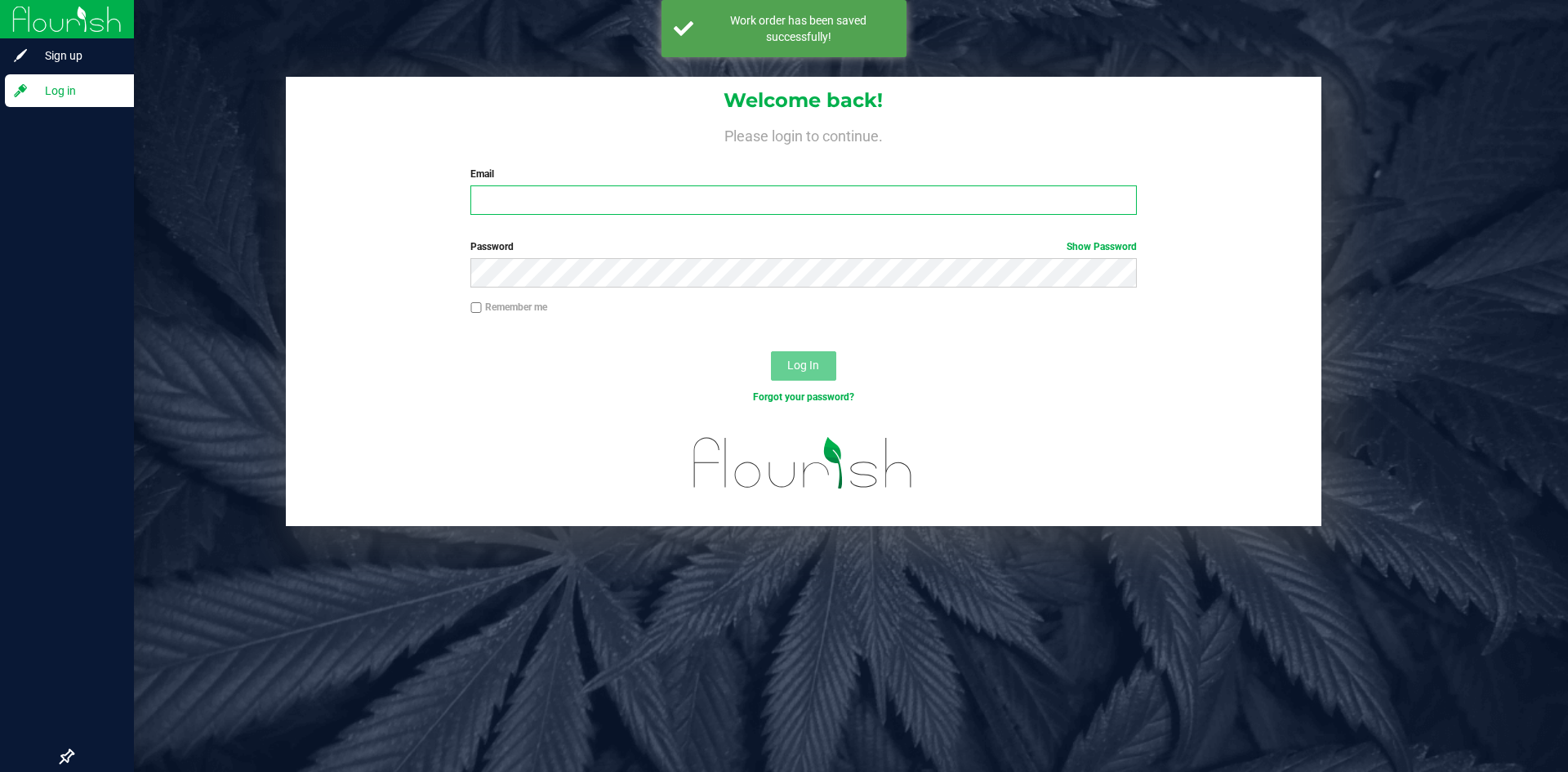
click at [490, 206] on input "Email" at bounding box center [802, 200] width 665 height 29
type input "[EMAIL_ADDRESS][DOMAIN_NAME]"
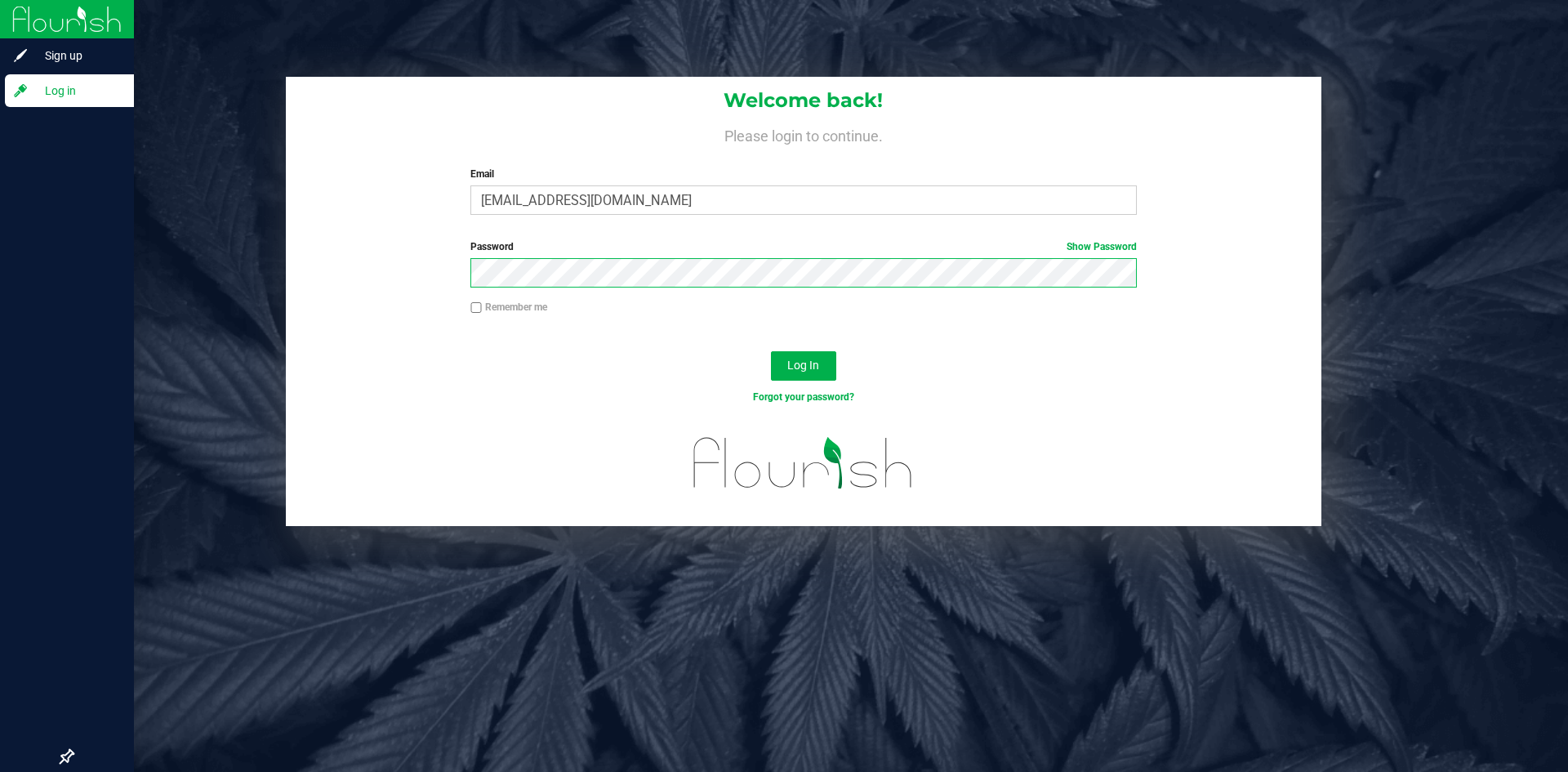
click at [771, 351] on button "Log In" at bounding box center [804, 365] width 66 height 29
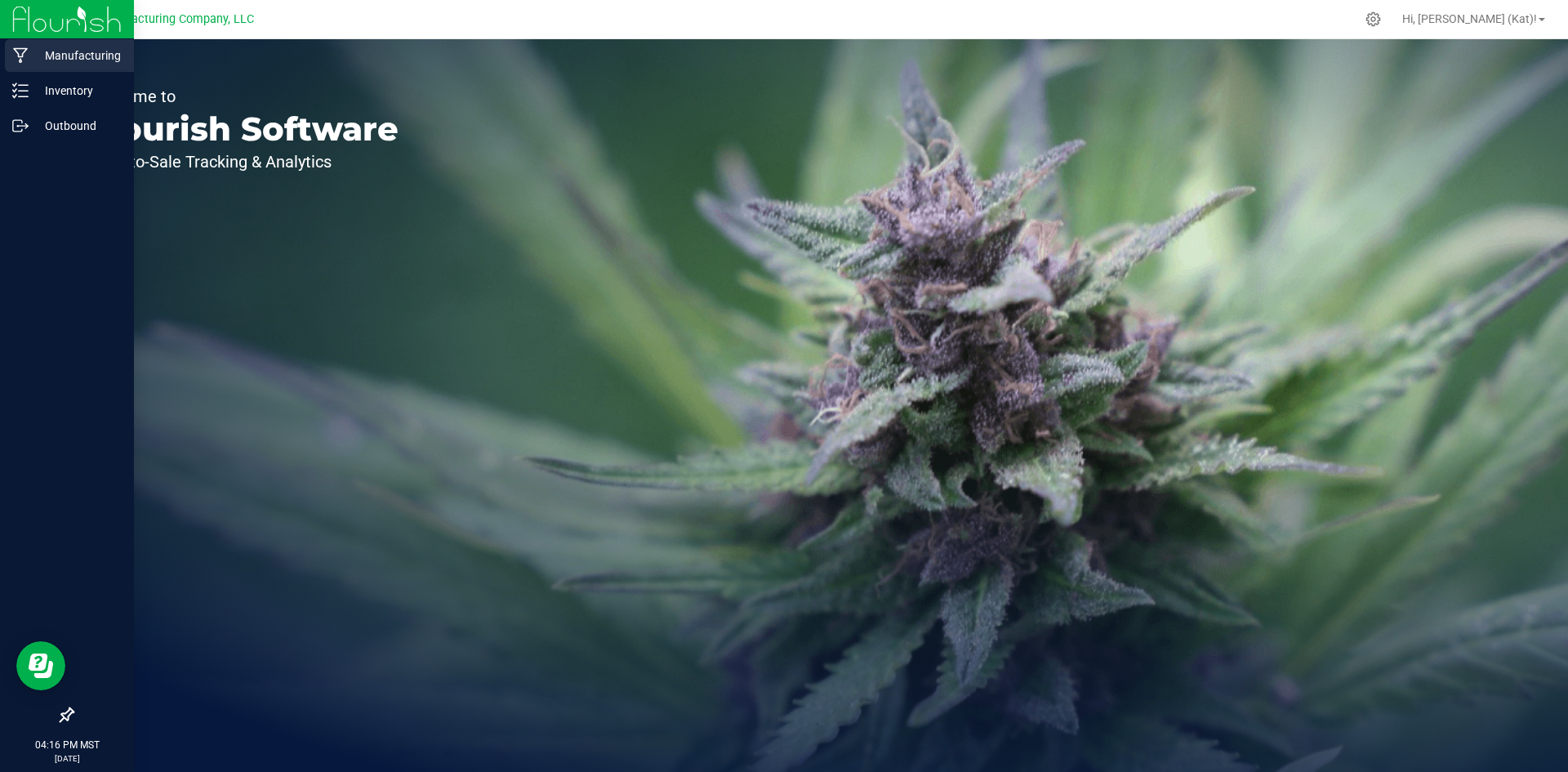
click at [28, 53] on p "Manufacturing" at bounding box center [77, 55] width 98 height 20
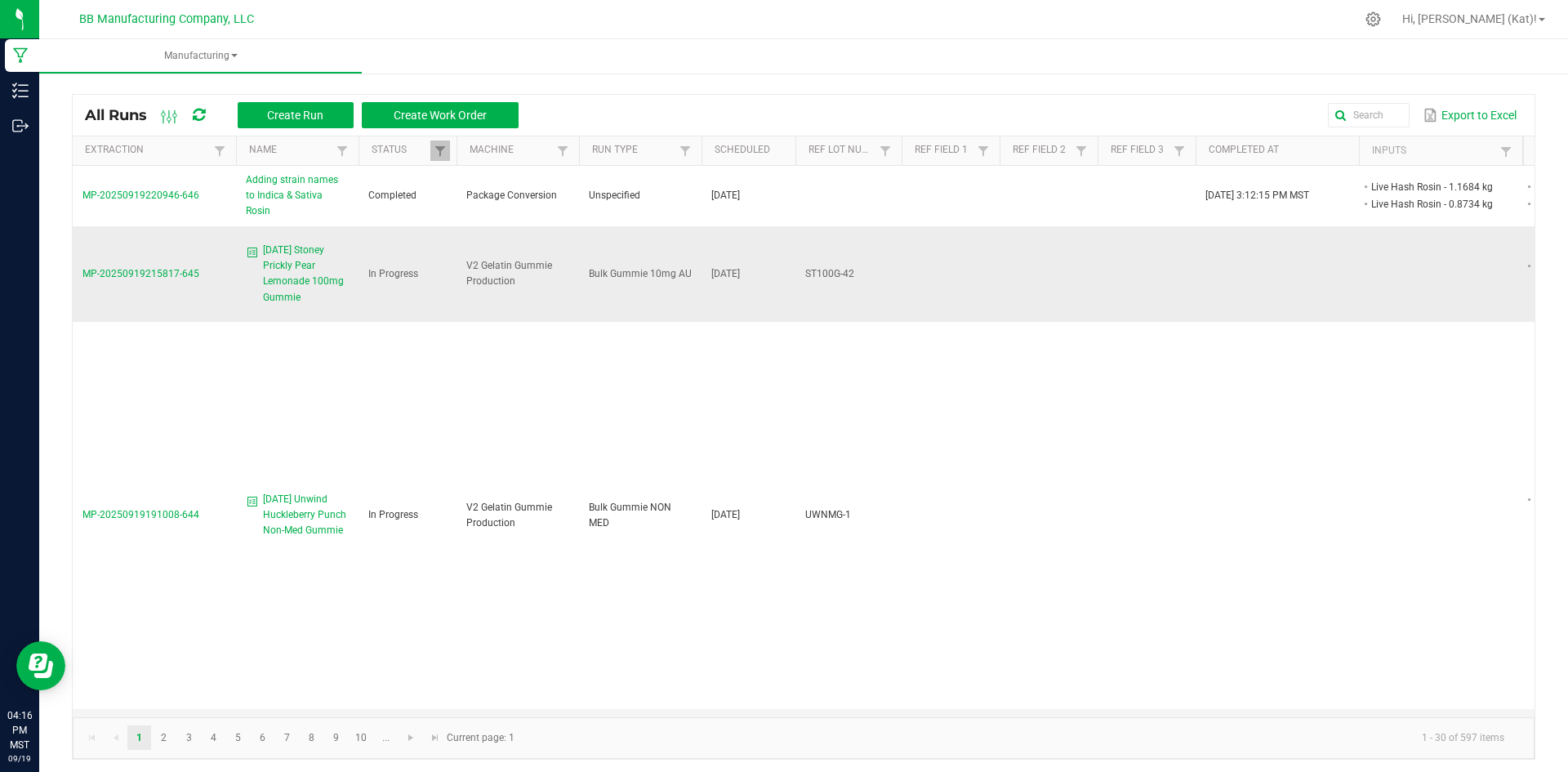
click at [285, 254] on span "9.19.25 Stoney Prickly Pear Lemonade 100mg Gummie" at bounding box center [305, 274] width 85 height 63
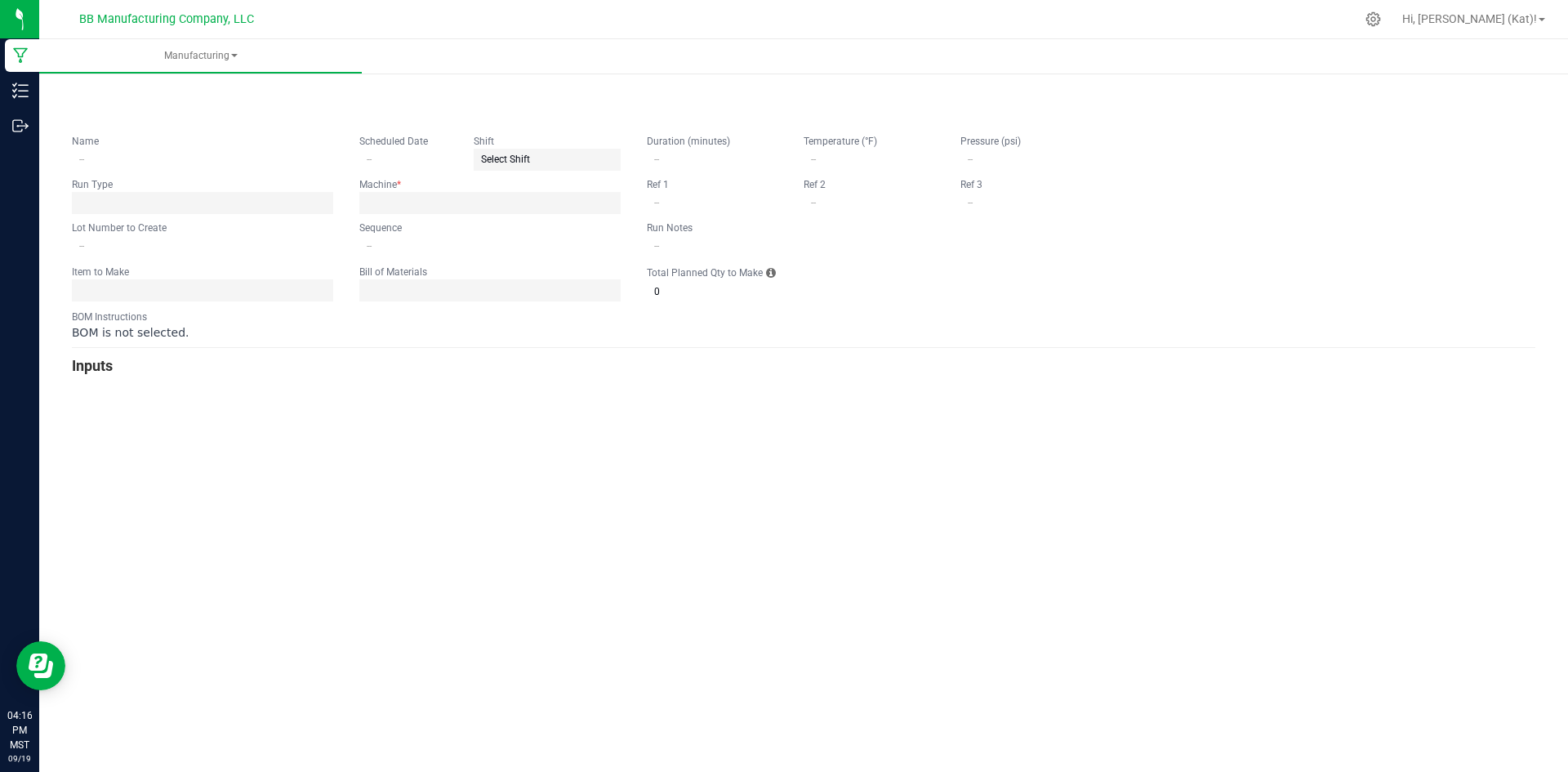
type input "9.19.25 Stoney Prickly Pear Lemonade 100mg Gummie"
type input "[DATE]"
type input "ST100G-42"
type input "0"
type input "15"
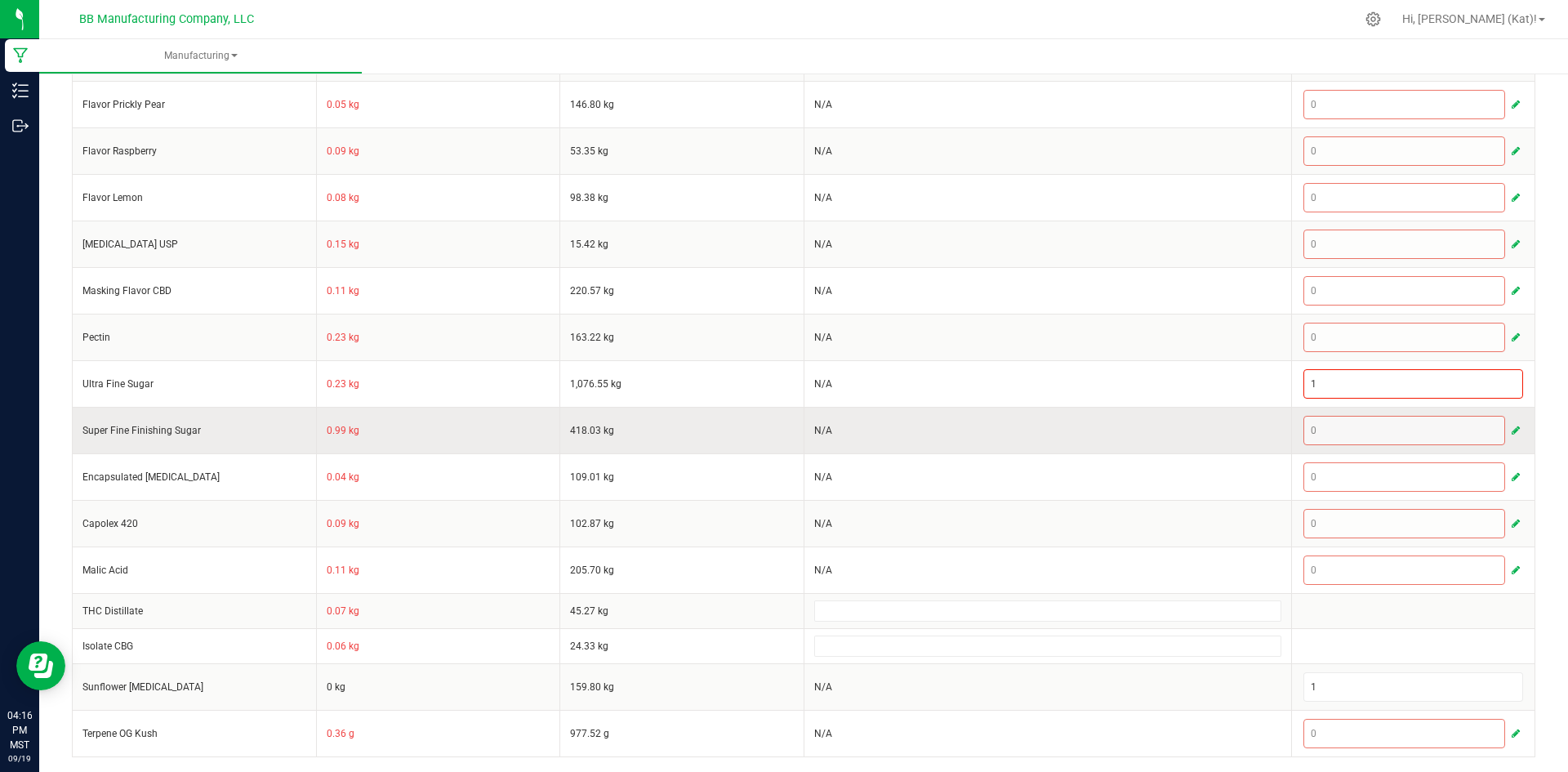
scroll to position [617, 0]
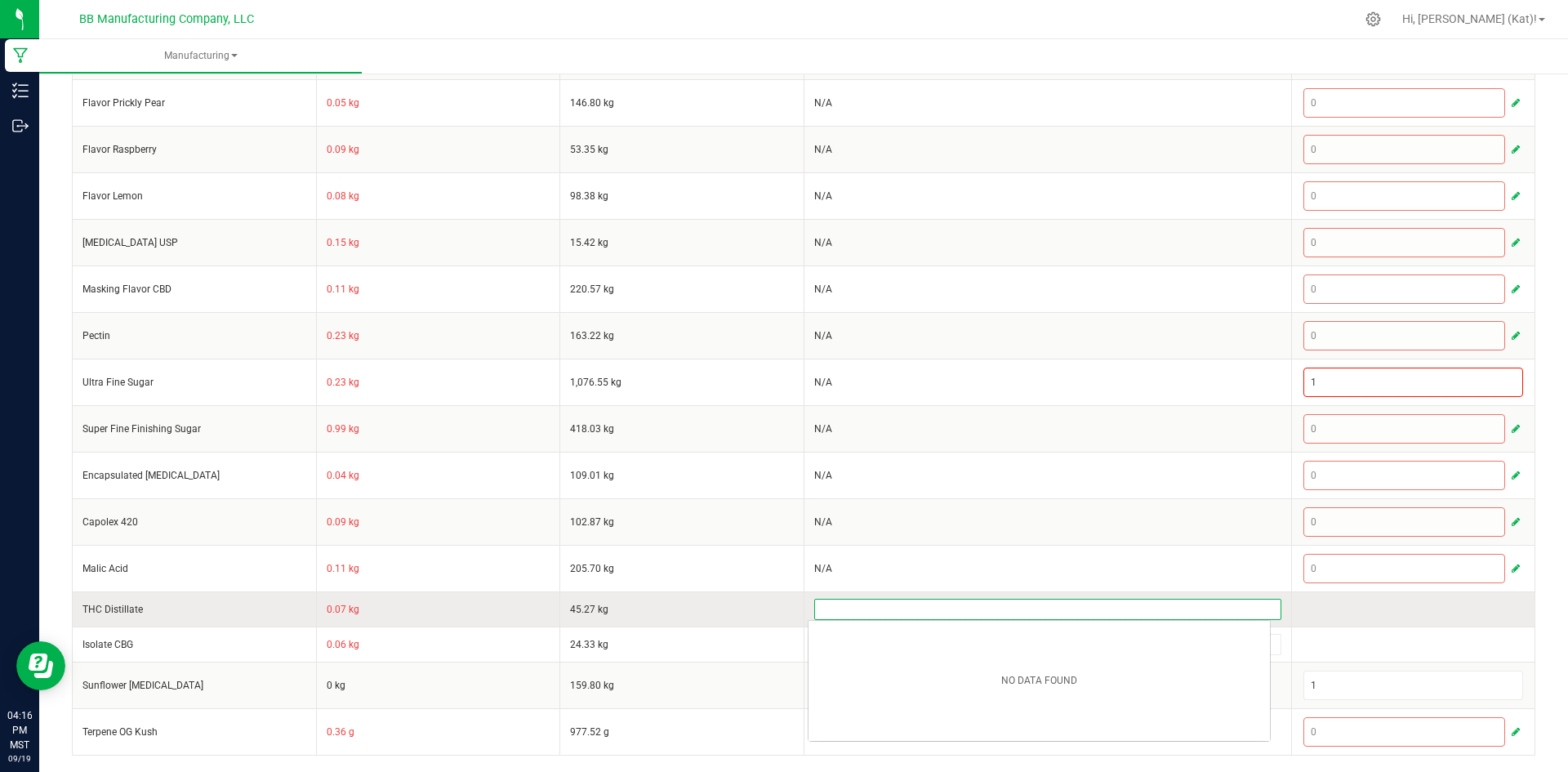
click at [902, 617] on input at bounding box center [1048, 609] width 465 height 20
click at [1312, 608] on td at bounding box center [1413, 608] width 244 height 35
click at [1025, 600] on input at bounding box center [1048, 609] width 465 height 20
click at [1293, 621] on td at bounding box center [1413, 608] width 244 height 35
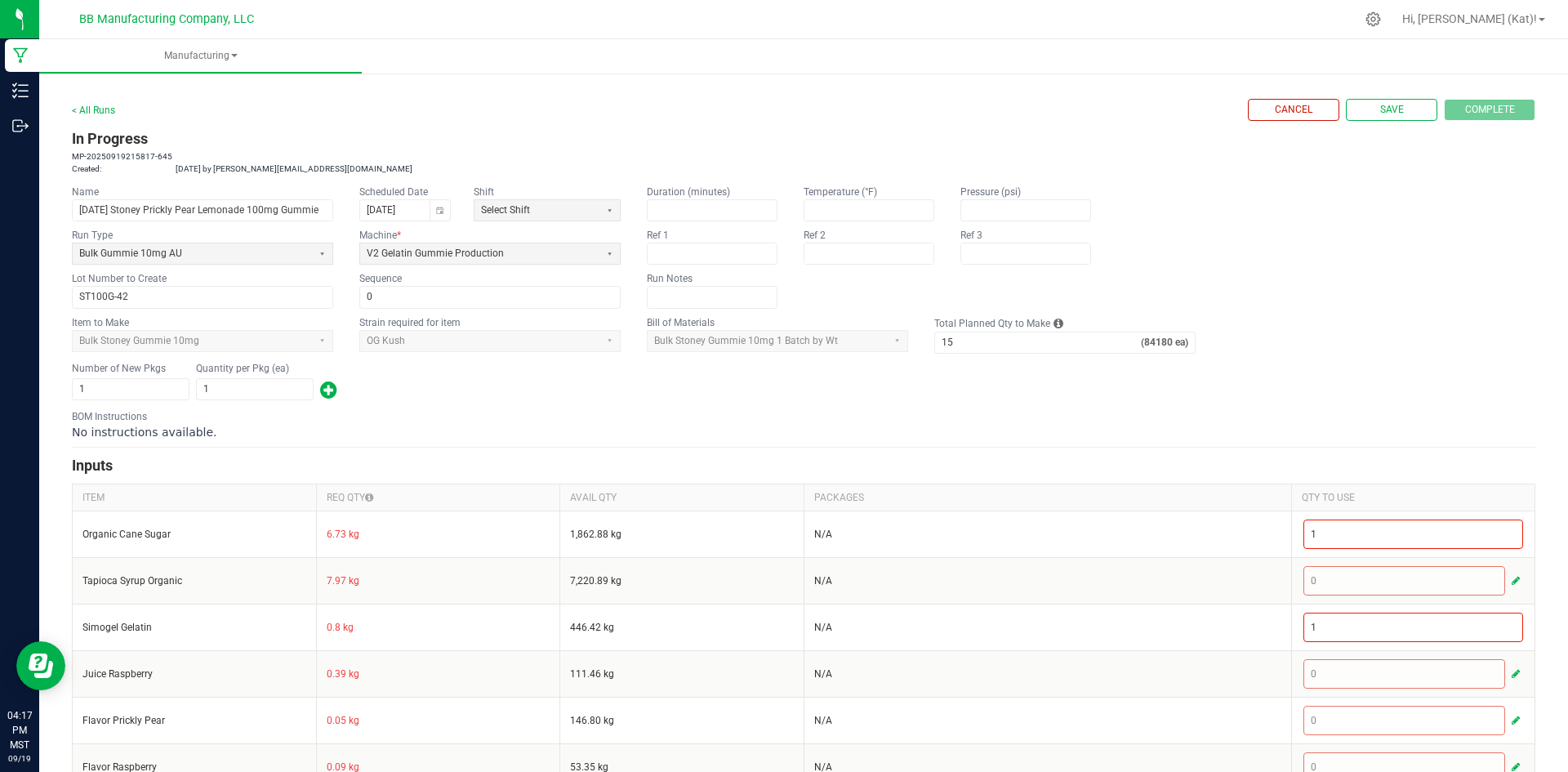
scroll to position [490, 0]
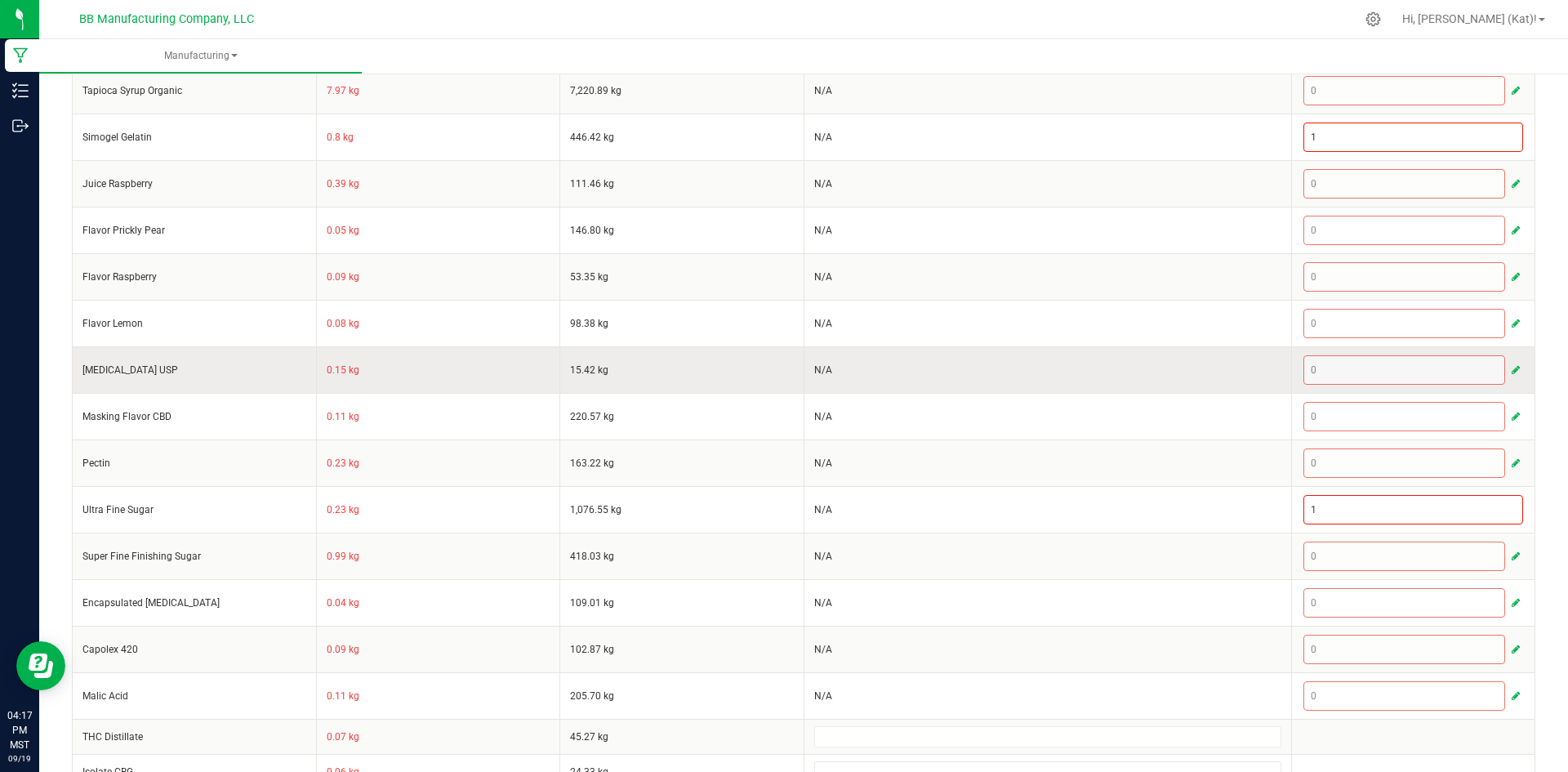
click at [1512, 369] on span "button" at bounding box center [1515, 370] width 8 height 13
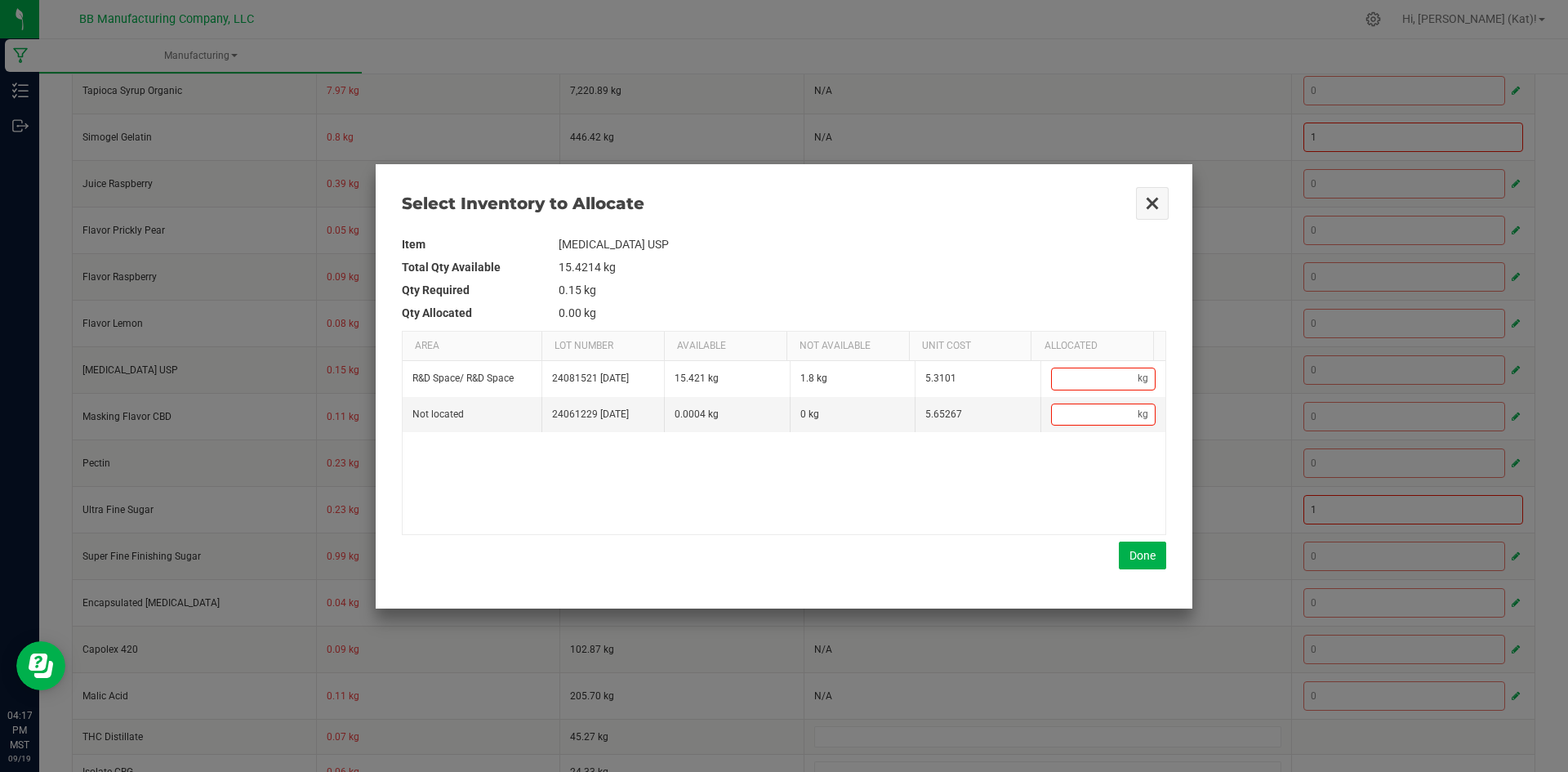
click at [1163, 200] on button "Close" at bounding box center [1152, 203] width 35 height 35
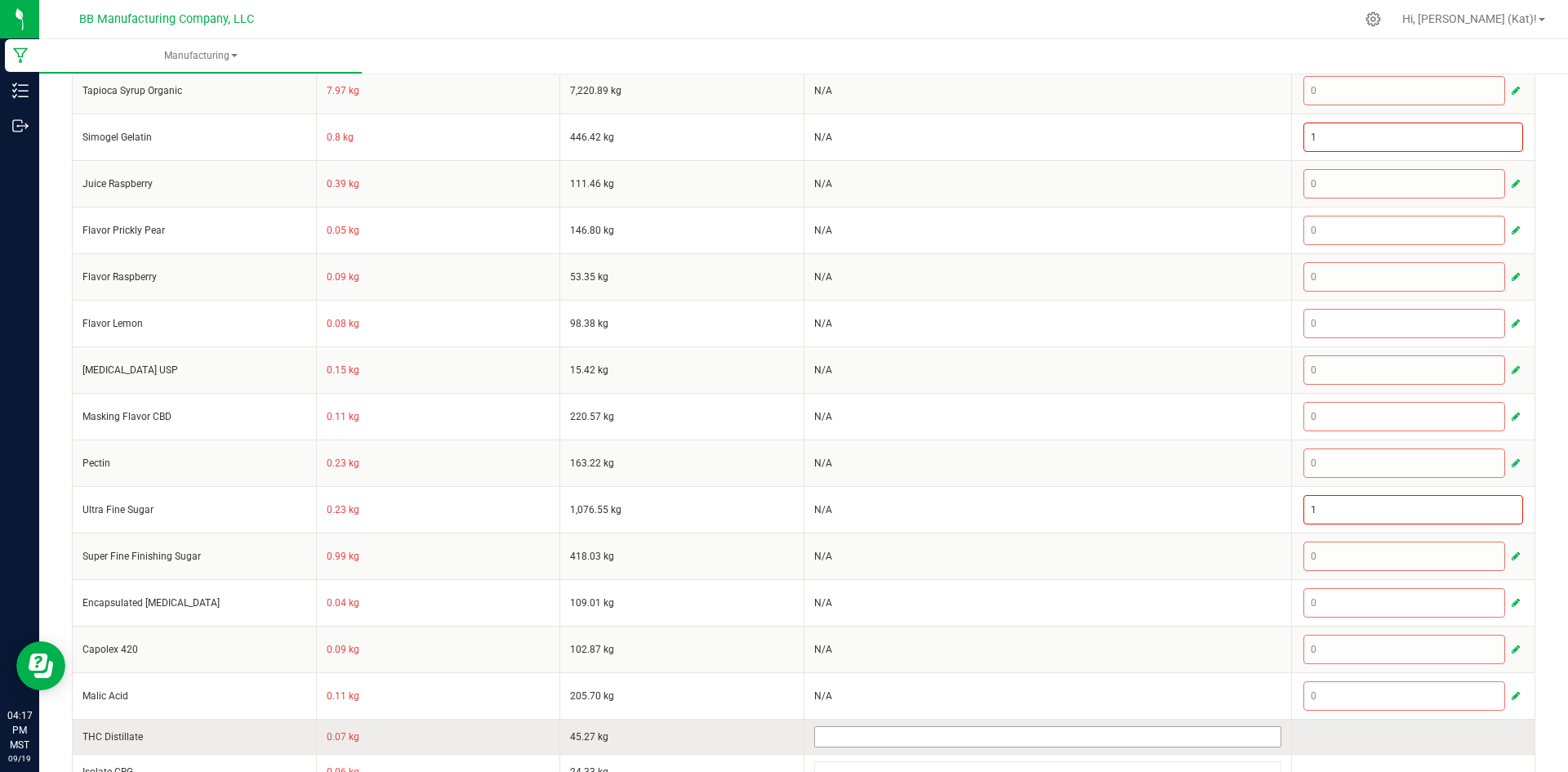
scroll to position [617, 0]
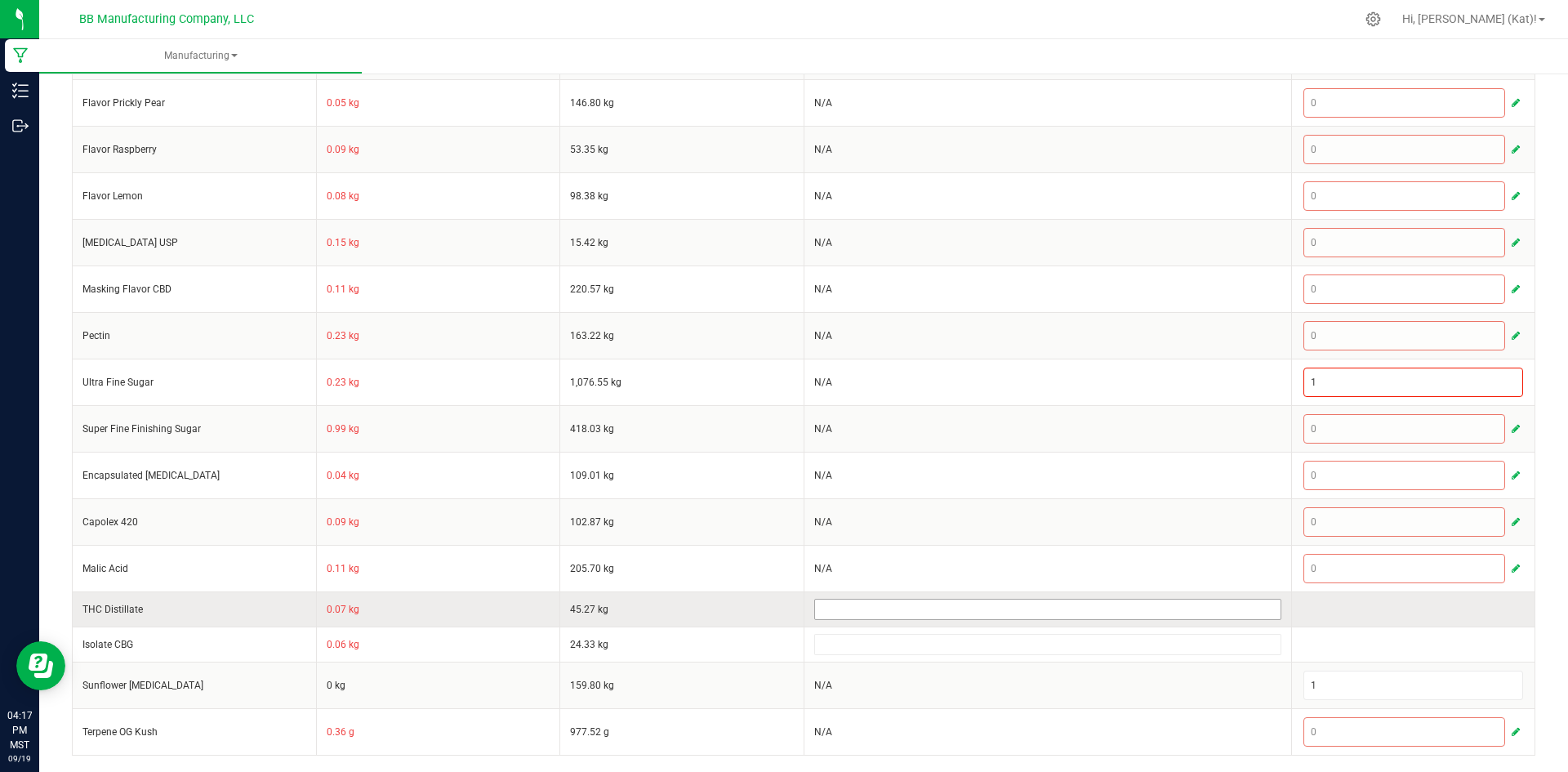
click at [869, 609] on input at bounding box center [1048, 609] width 465 height 20
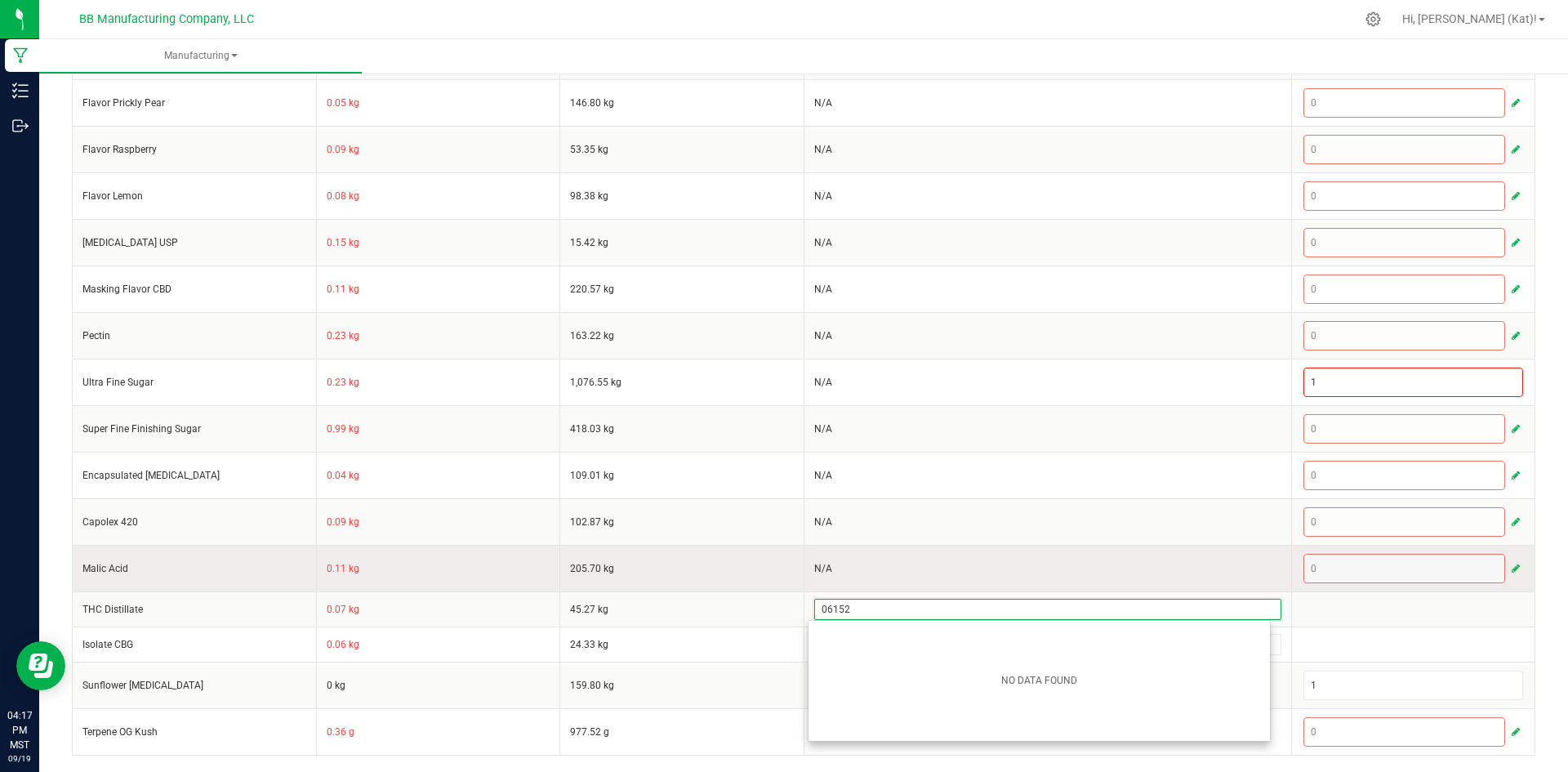
type input "061525"
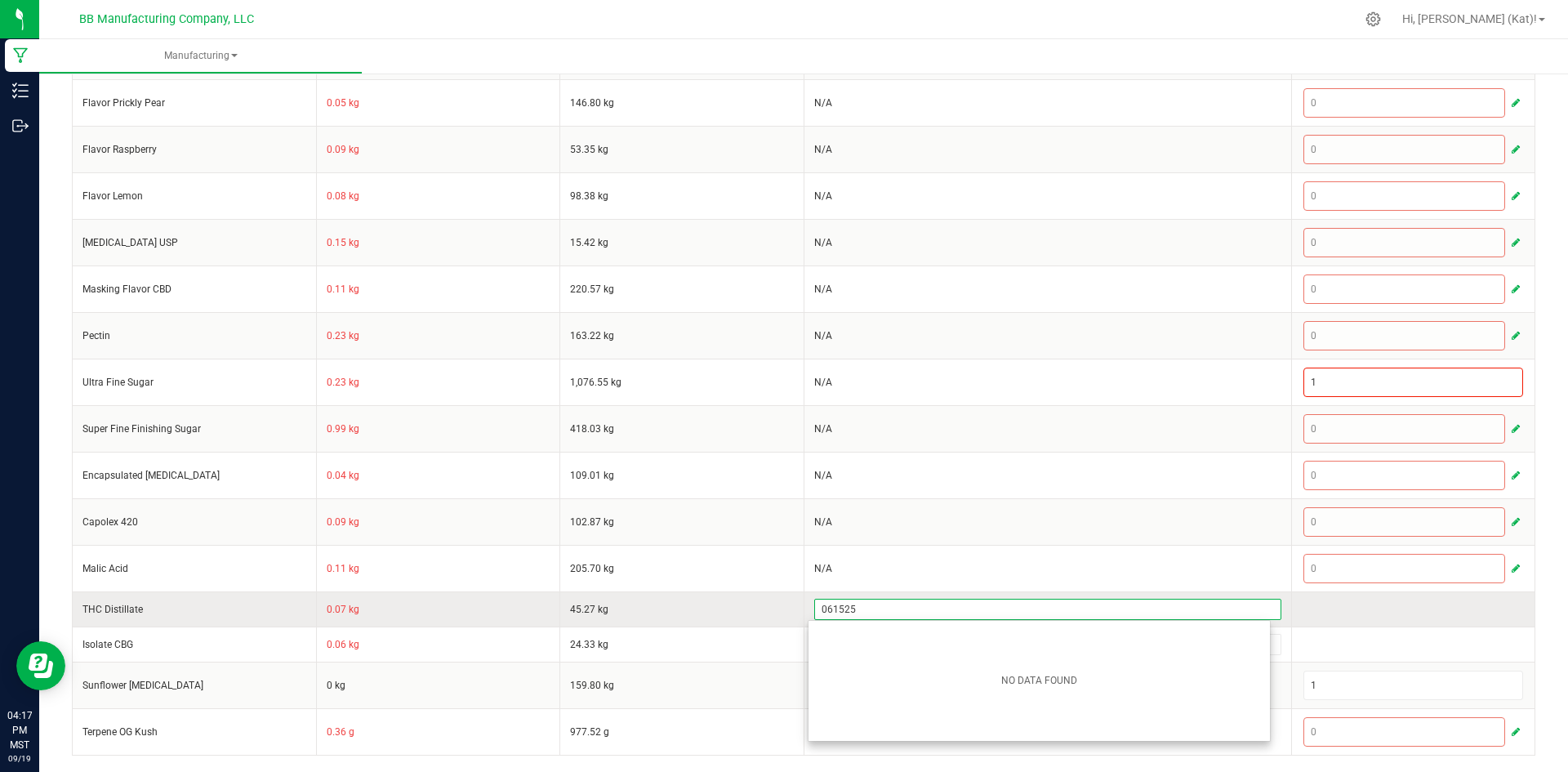
click at [843, 613] on input "061525" at bounding box center [1048, 609] width 465 height 20
click at [1302, 599] on div at bounding box center [1414, 599] width 224 height 3
click at [946, 608] on input at bounding box center [1048, 609] width 465 height 20
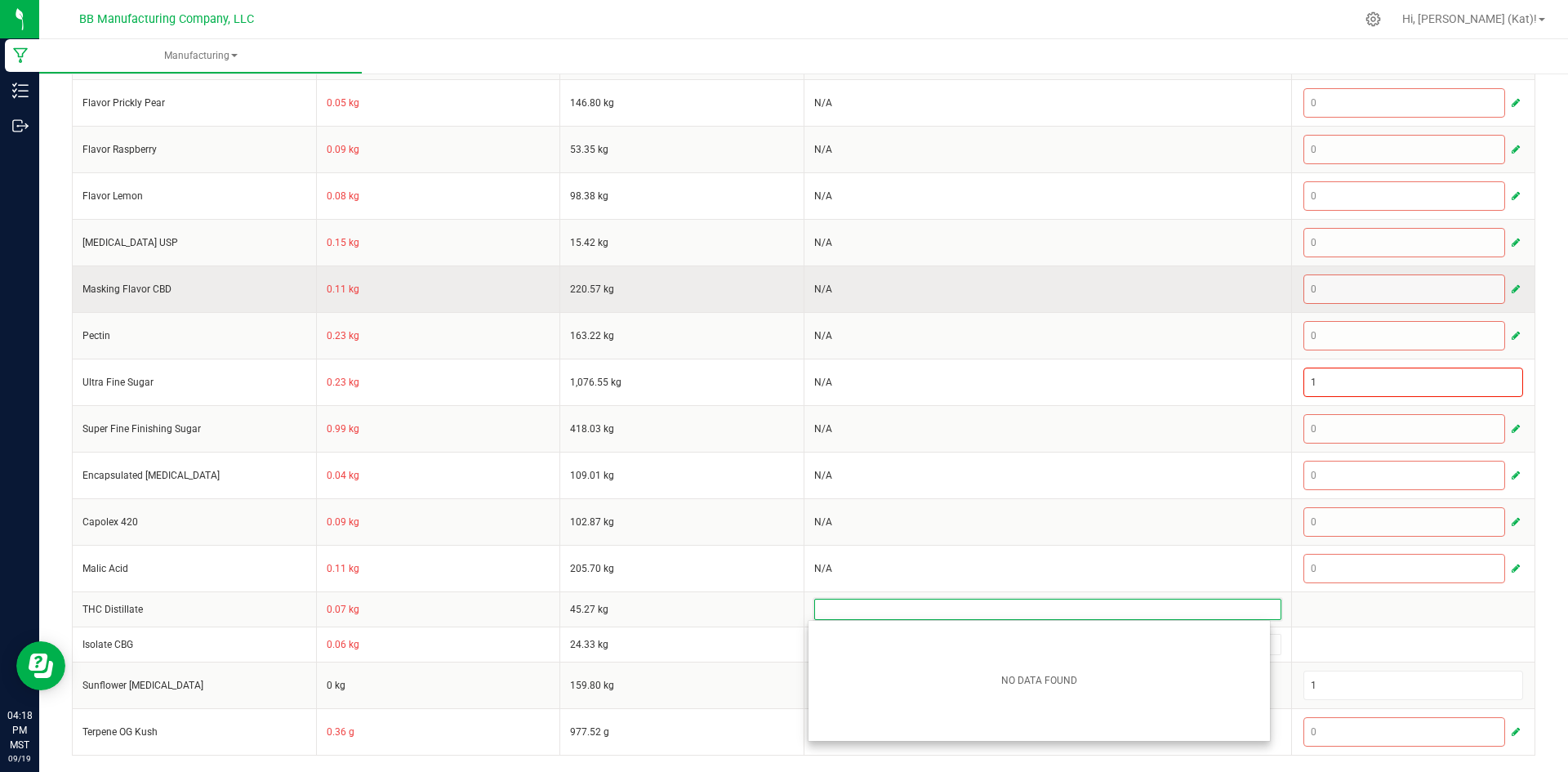
click at [1010, 297] on td "N/A" at bounding box center [1048, 289] width 488 height 47
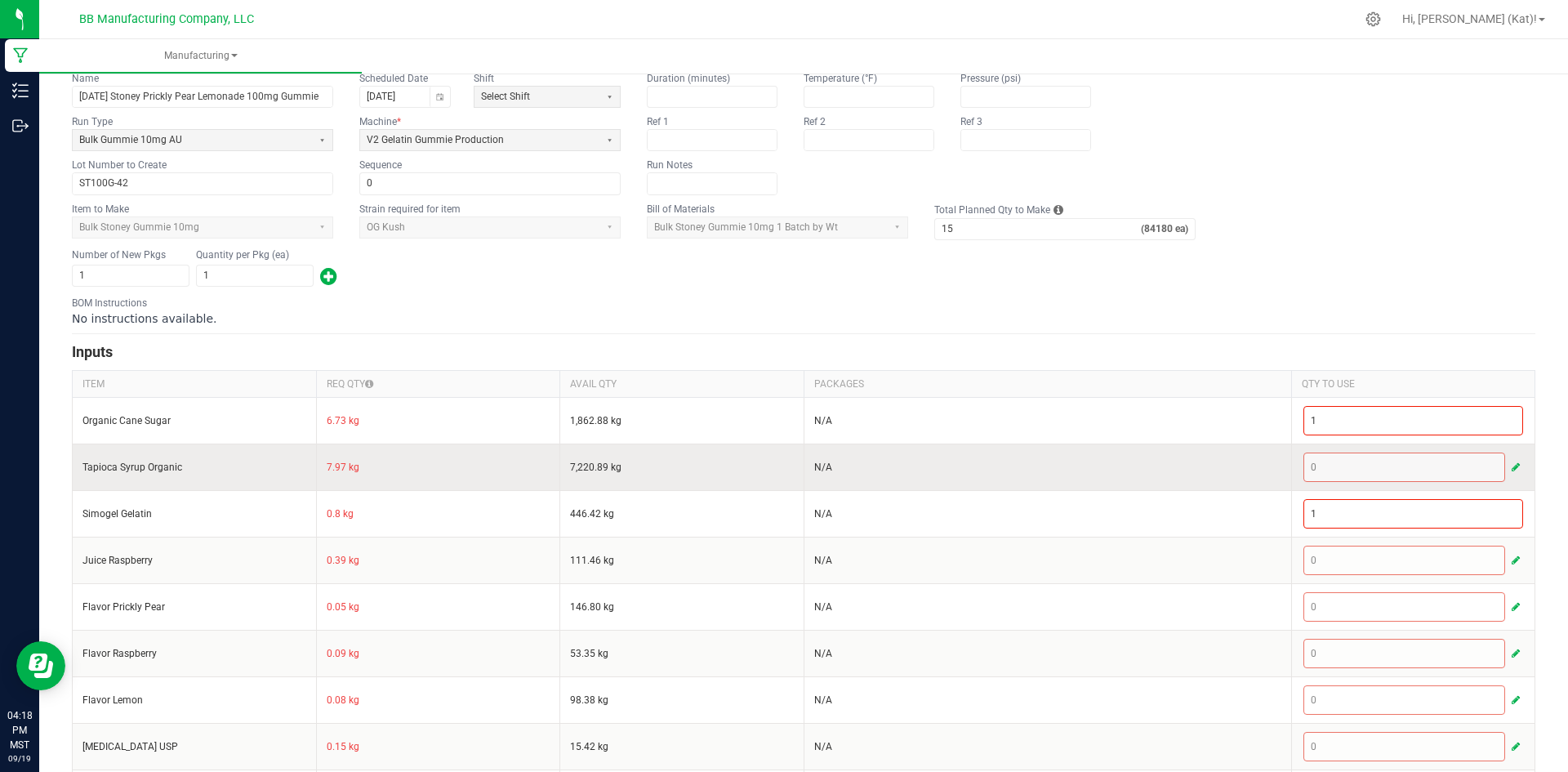
scroll to position [0, 0]
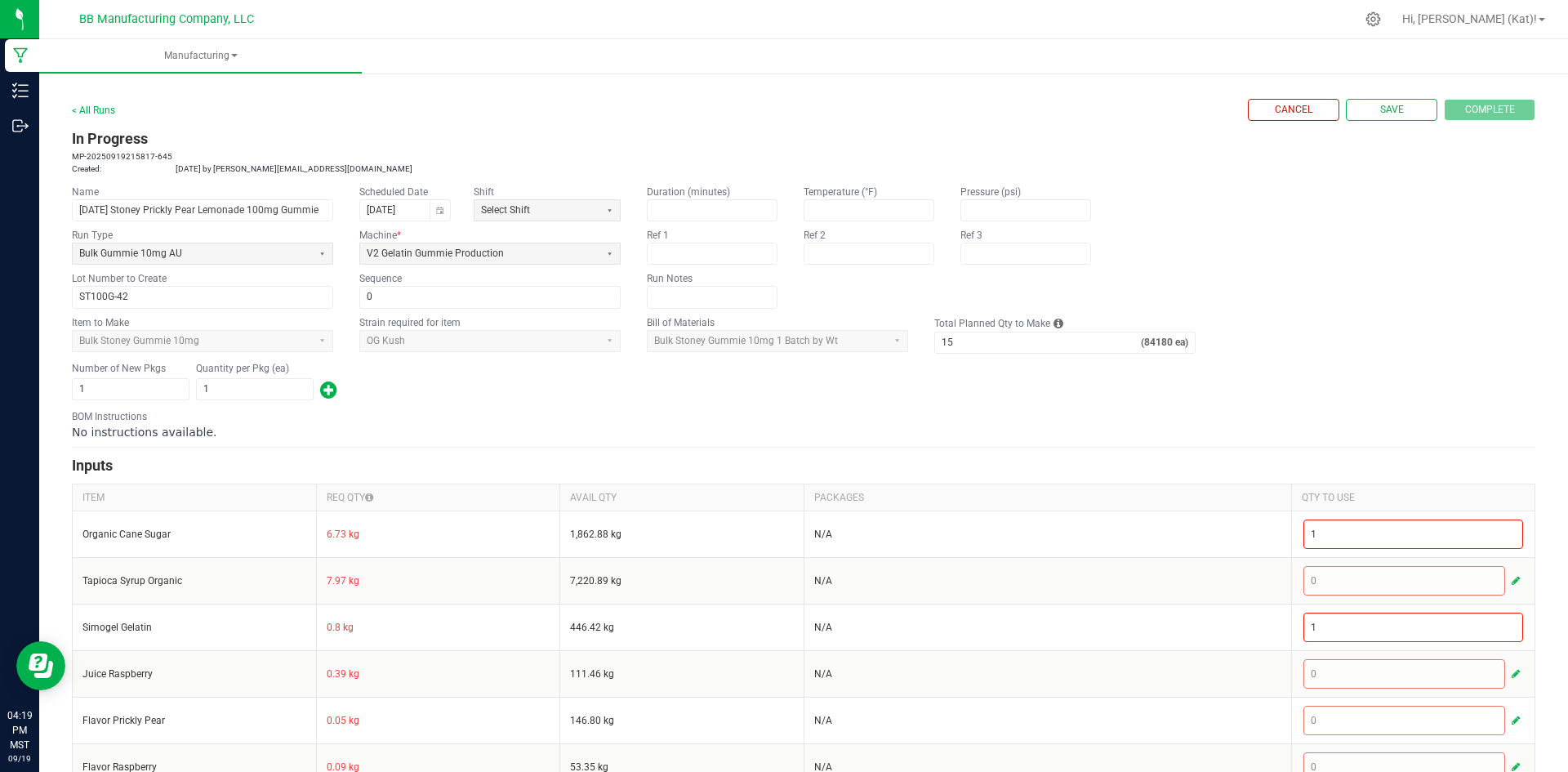
click at [881, 420] on div "BOM Instructions No instructions available." at bounding box center [804, 424] width 1464 height 31
click at [1358, 120] on button "Save" at bounding box center [1392, 110] width 91 height 23
type input "0"
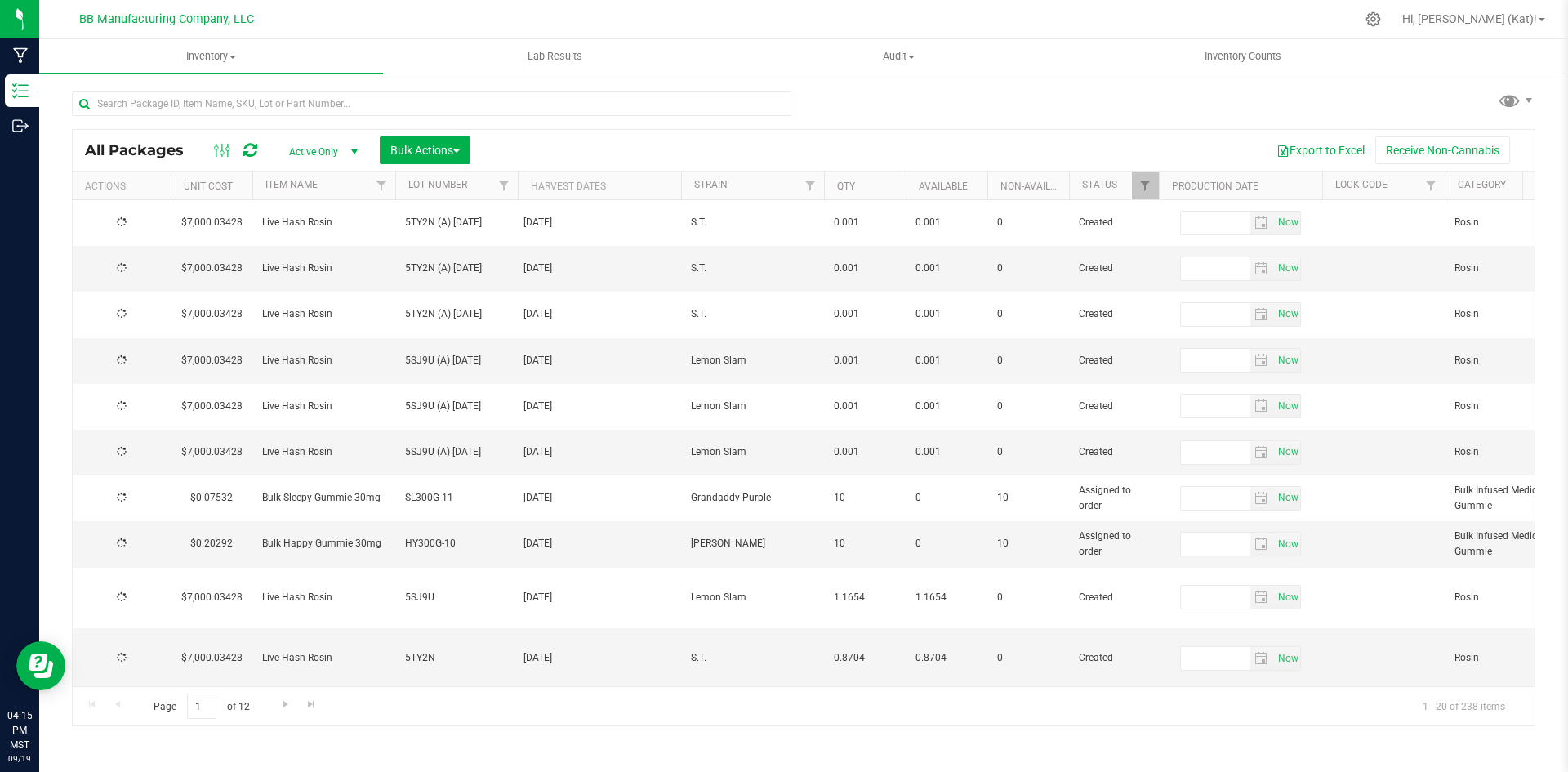
type input "[DATE]"
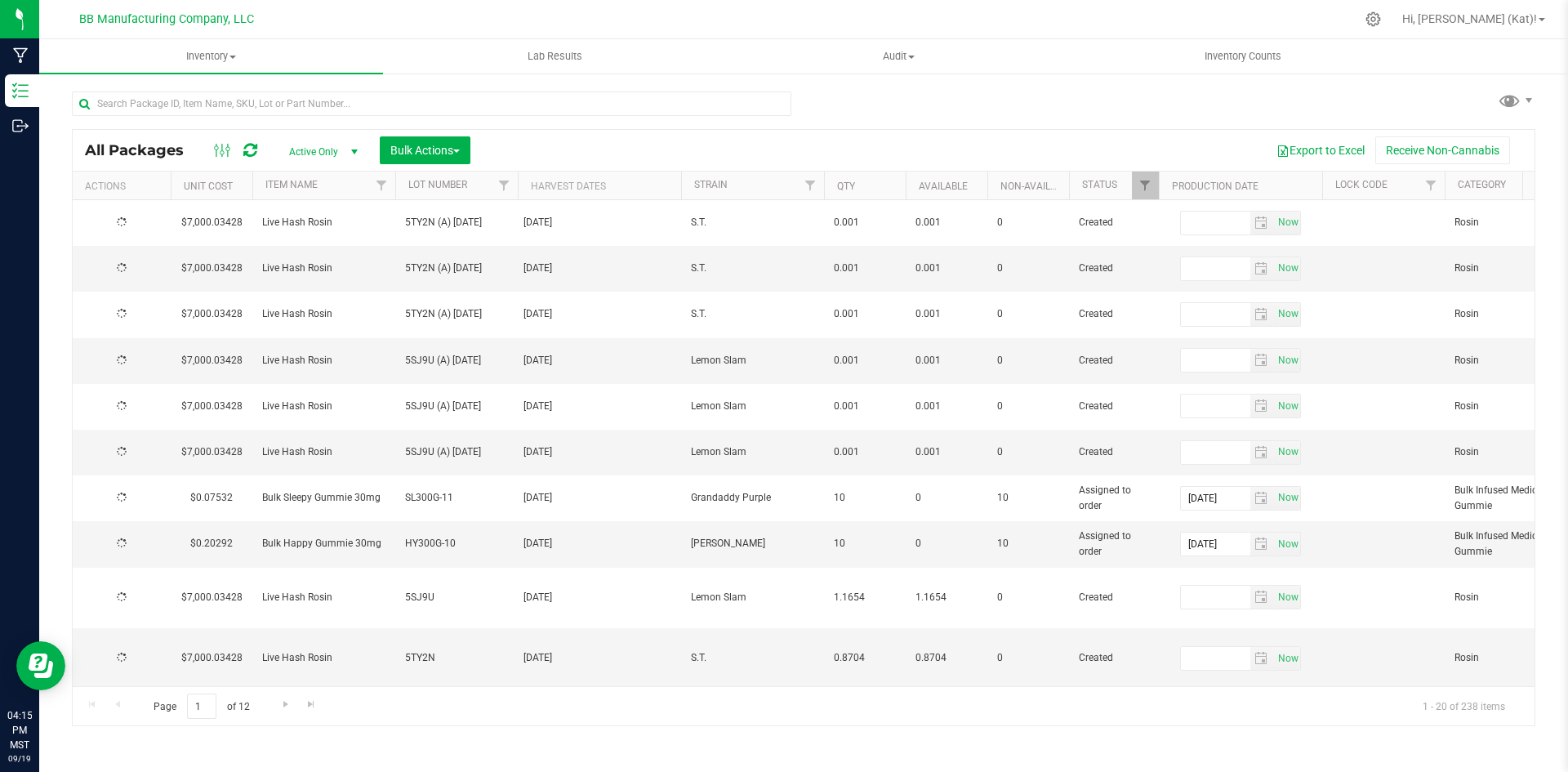
type input "[DATE]"
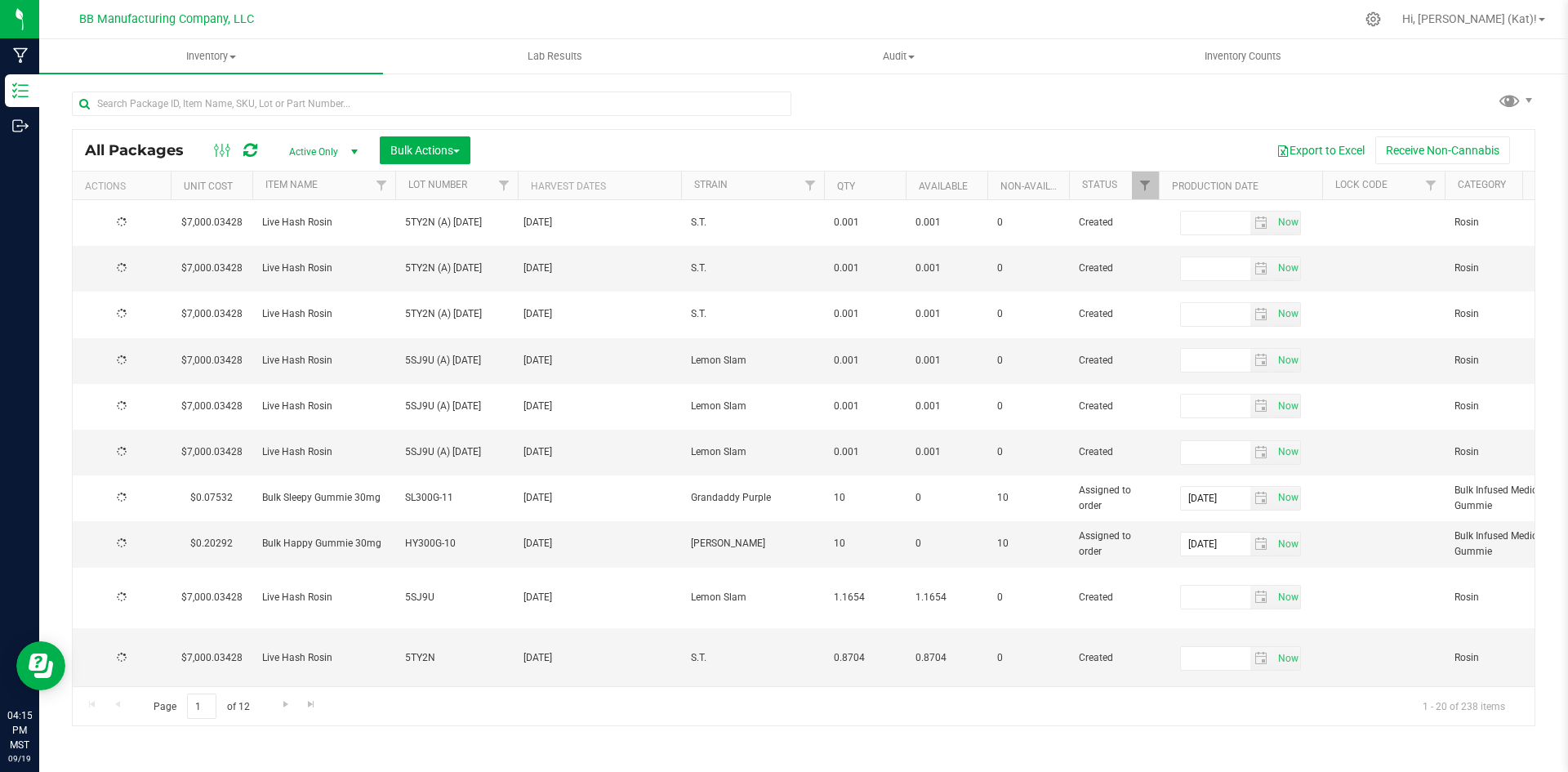
type input "[DATE]"
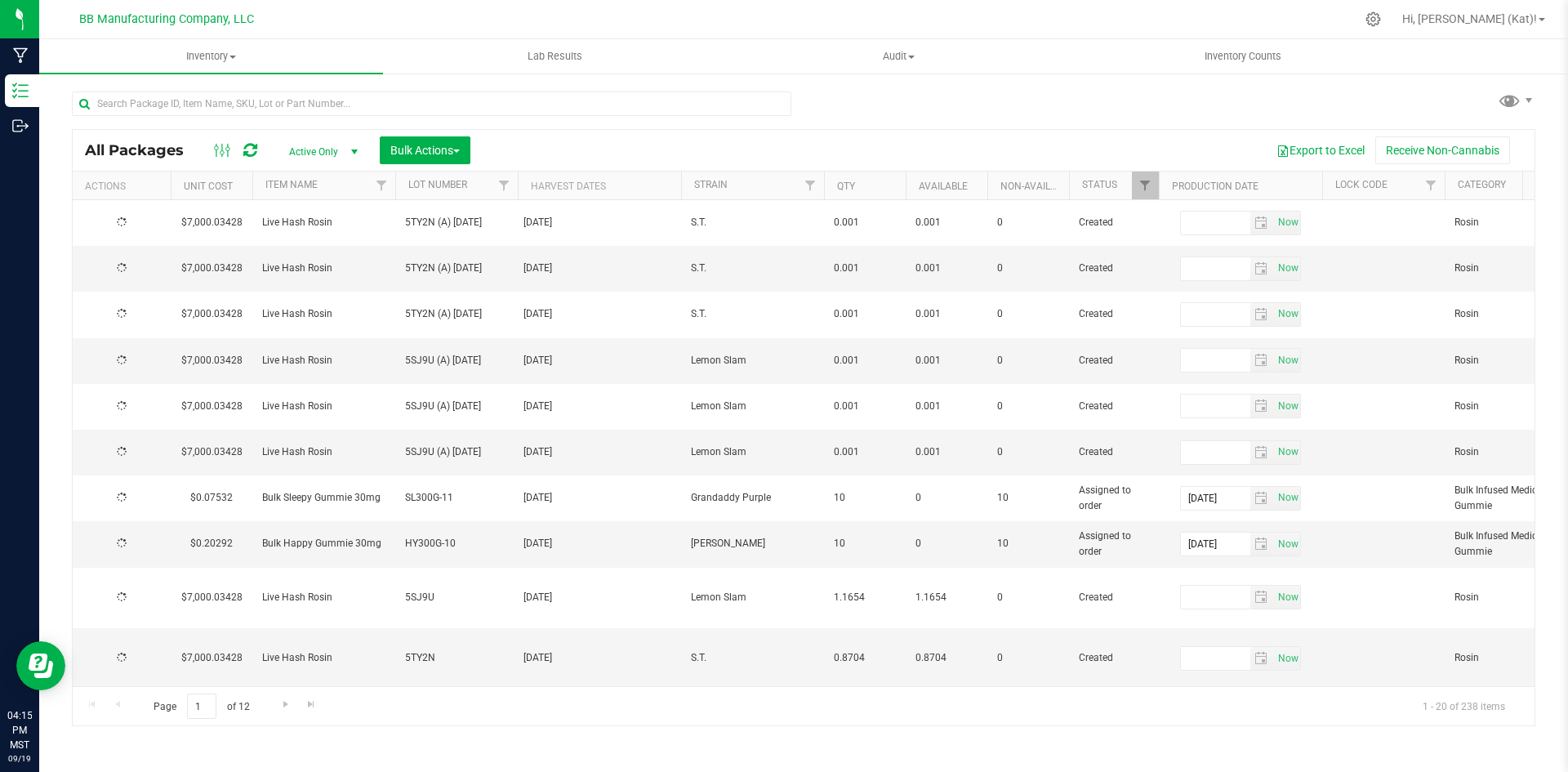
type input "[DATE]"
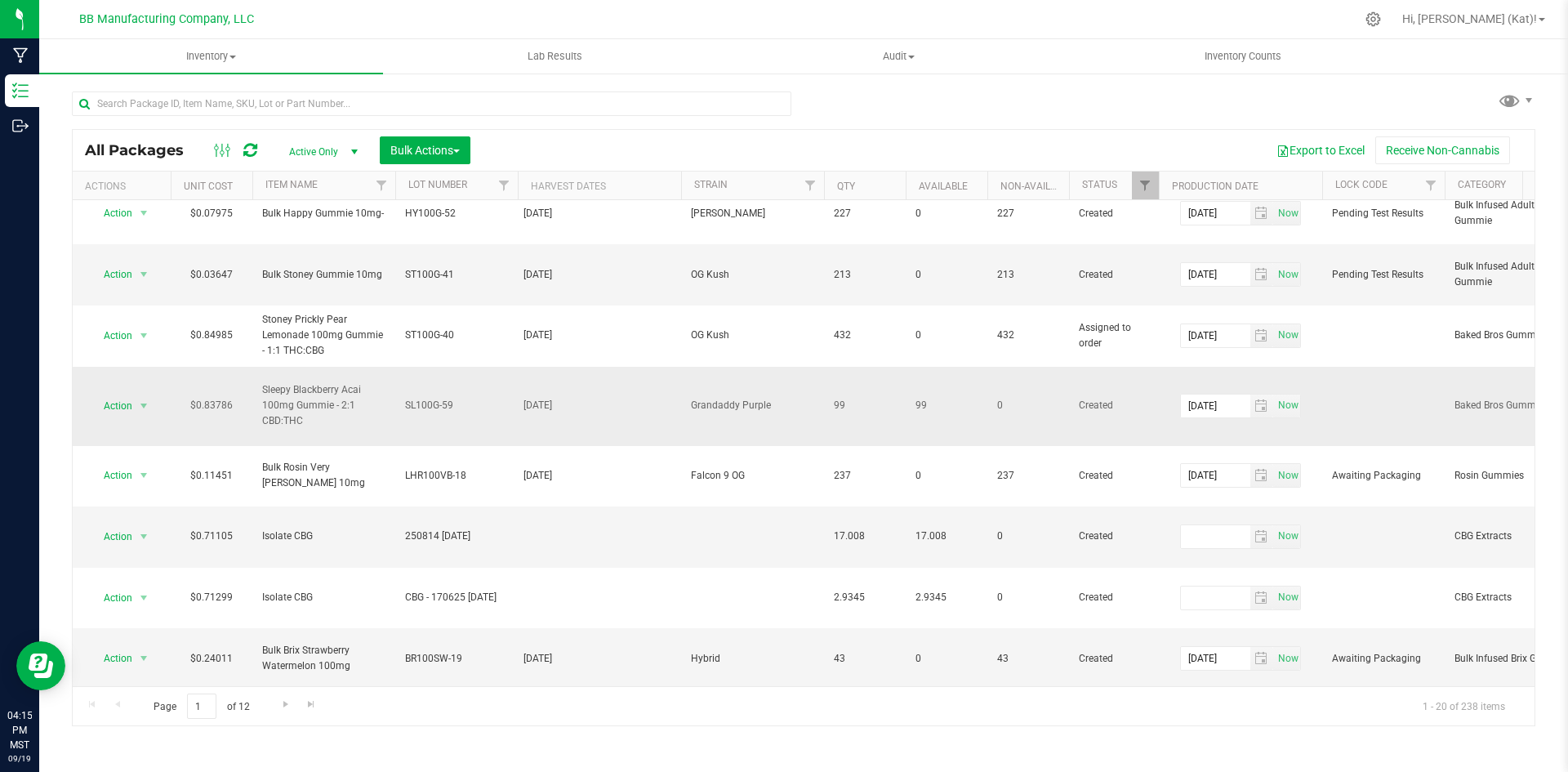
scroll to position [520, 0]
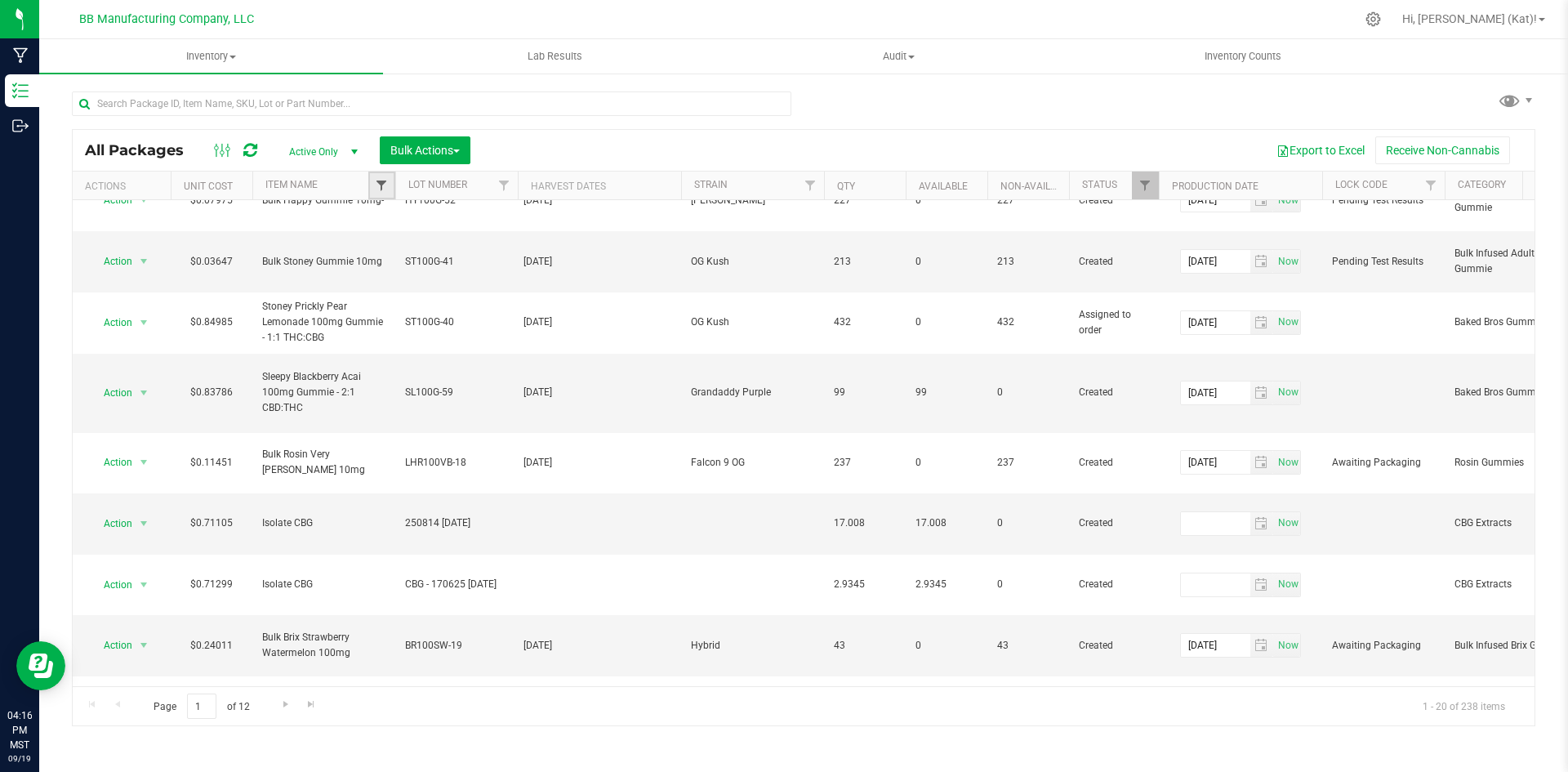
click at [377, 186] on span "Filter" at bounding box center [382, 186] width 13 height 13
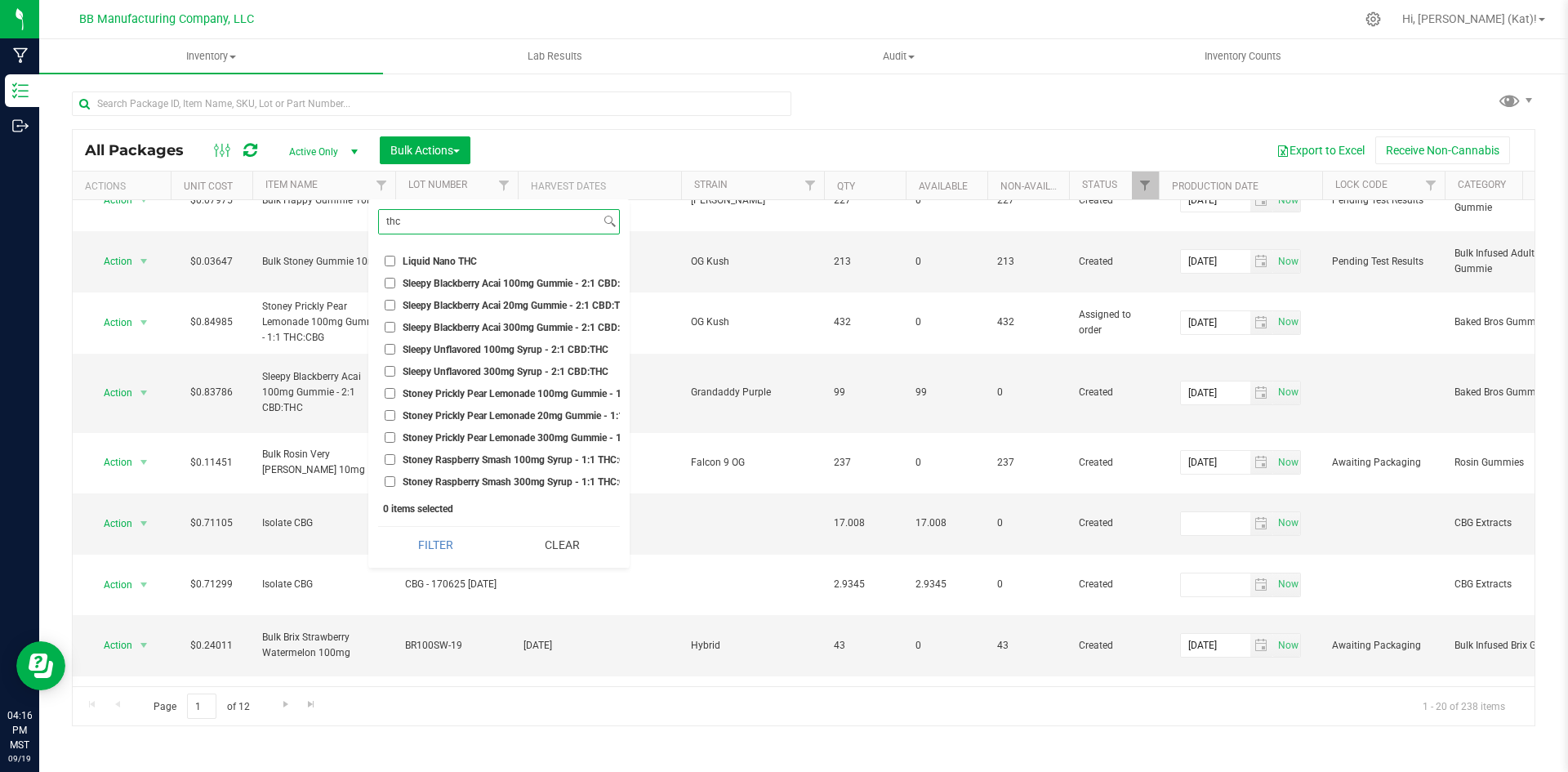
scroll to position [208, 0]
type input "thc"
click at [482, 431] on li "THC Distillate" at bounding box center [499, 439] width 242 height 17
click at [394, 431] on li "THC Distillate" at bounding box center [499, 439] width 242 height 17
click at [389, 433] on input "THC Distillate" at bounding box center [389, 438] width 10 height 10
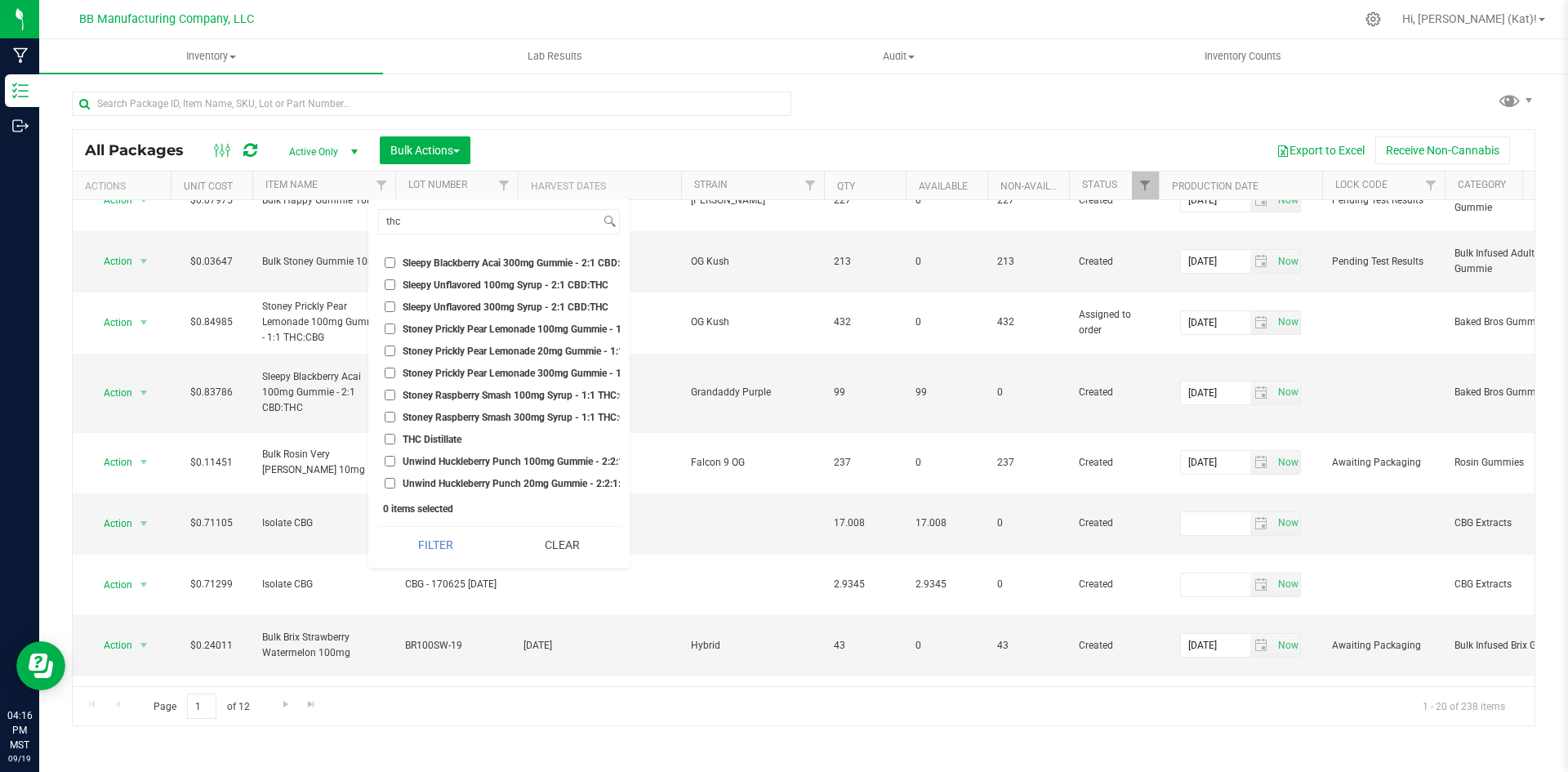
checkbox input "true"
click at [436, 542] on button "Filter" at bounding box center [435, 544] width 115 height 36
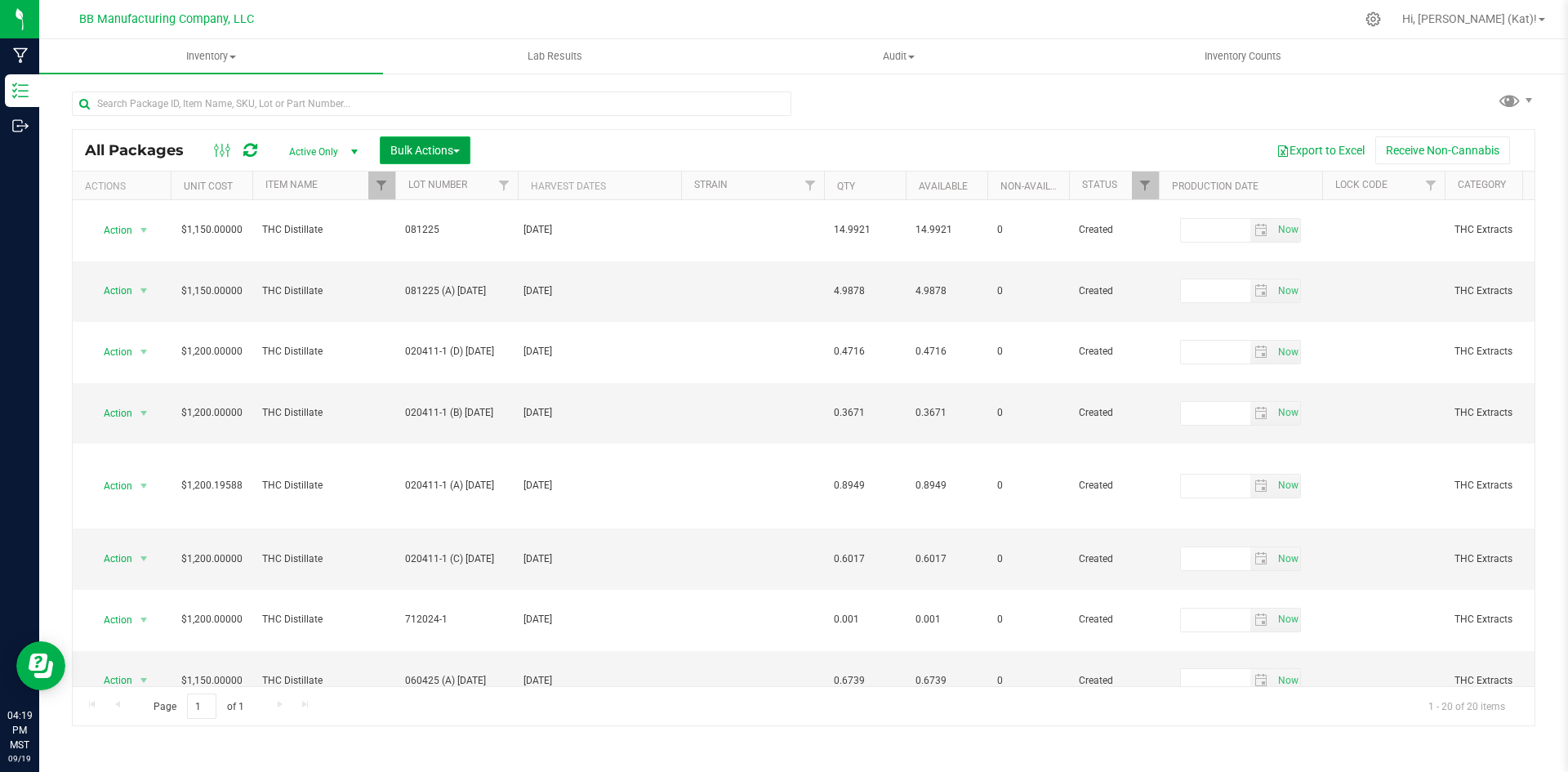
click at [406, 153] on span "Bulk Actions" at bounding box center [425, 150] width 69 height 13
click at [762, 138] on div "Export to Excel Receive Non-Cannabis" at bounding box center [1002, 150] width 1040 height 28
click at [493, 192] on span "Add to manufacturing run" at bounding box center [450, 187] width 123 height 13
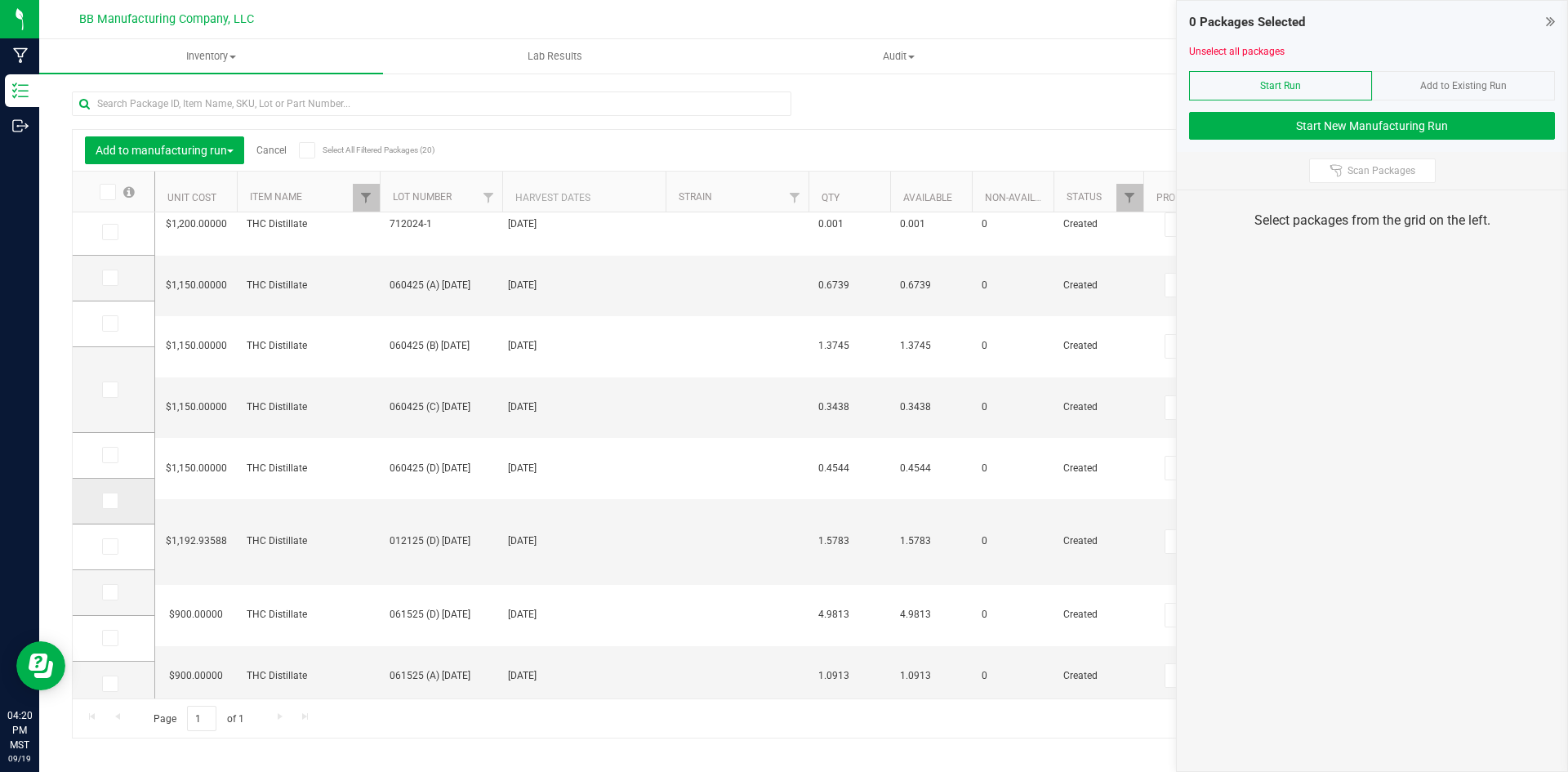
click at [111, 501] on icon at bounding box center [109, 501] width 10 height 0
click at [0, 0] on input "checkbox" at bounding box center [0, 0] width 0 height 0
click at [1439, 84] on span "Add to Existing Run" at bounding box center [1464, 85] width 86 height 11
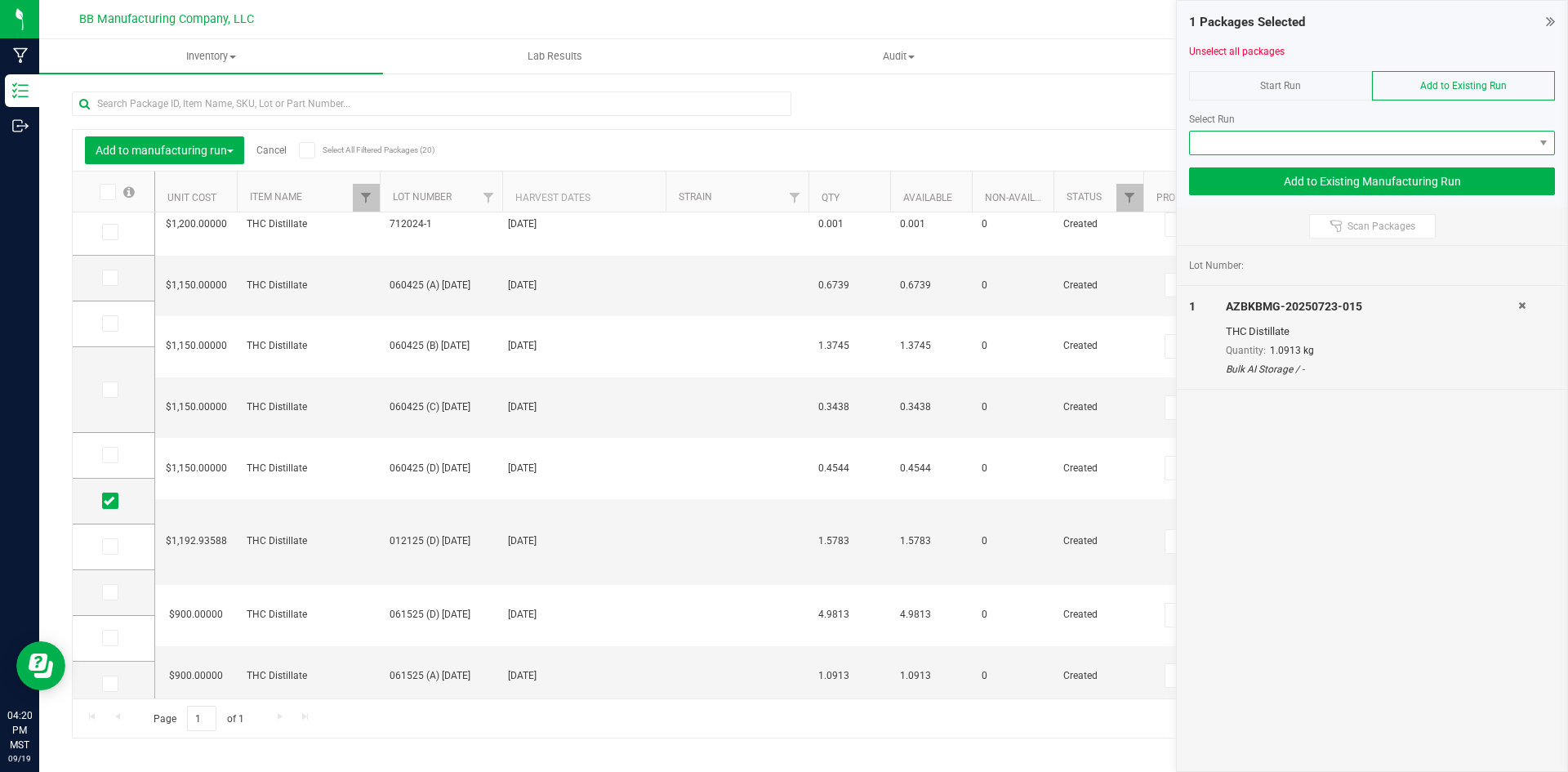
click at [1397, 142] on span at bounding box center [1362, 143] width 343 height 23
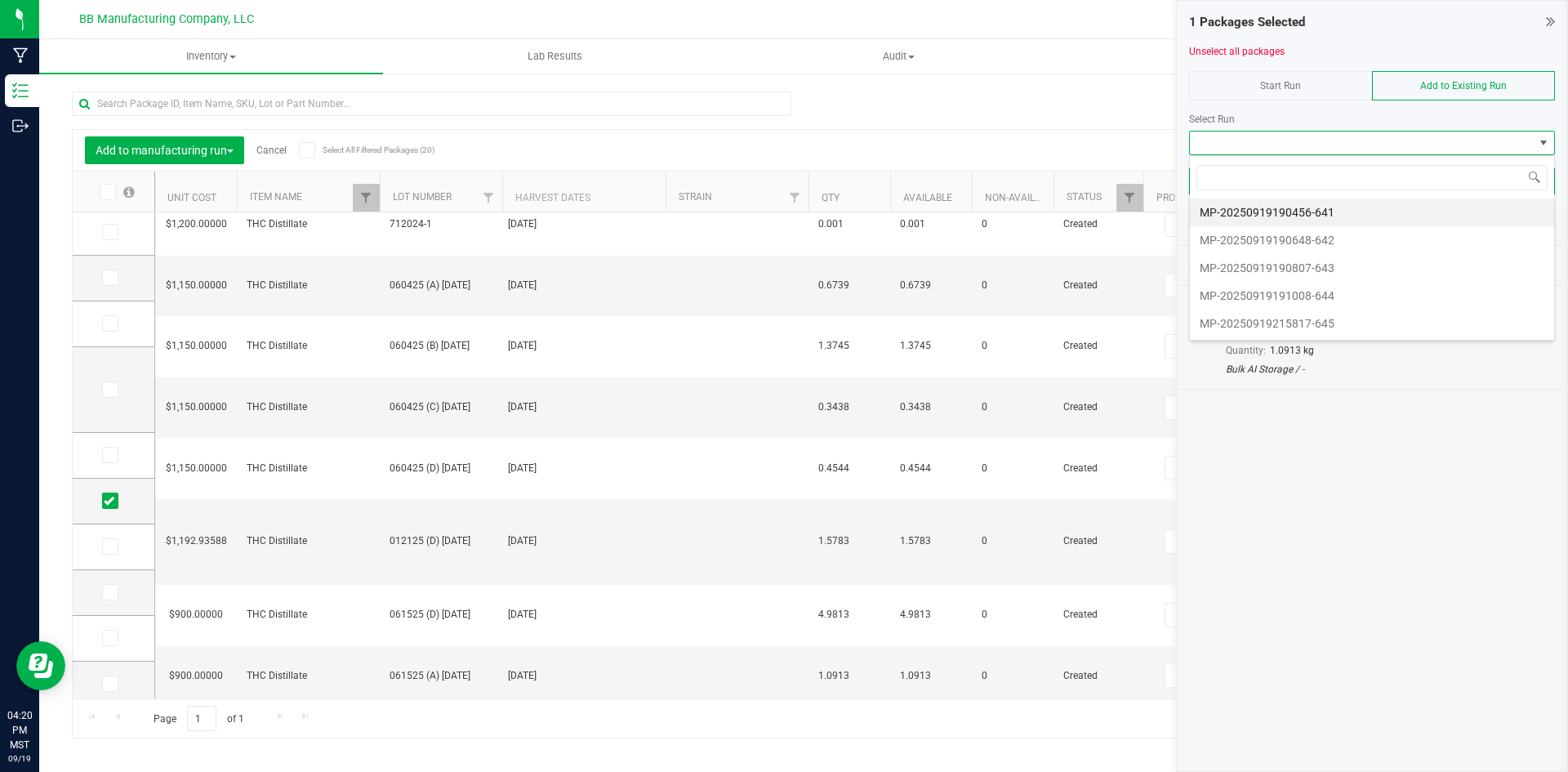
click at [1396, 143] on span at bounding box center [1362, 143] width 343 height 23
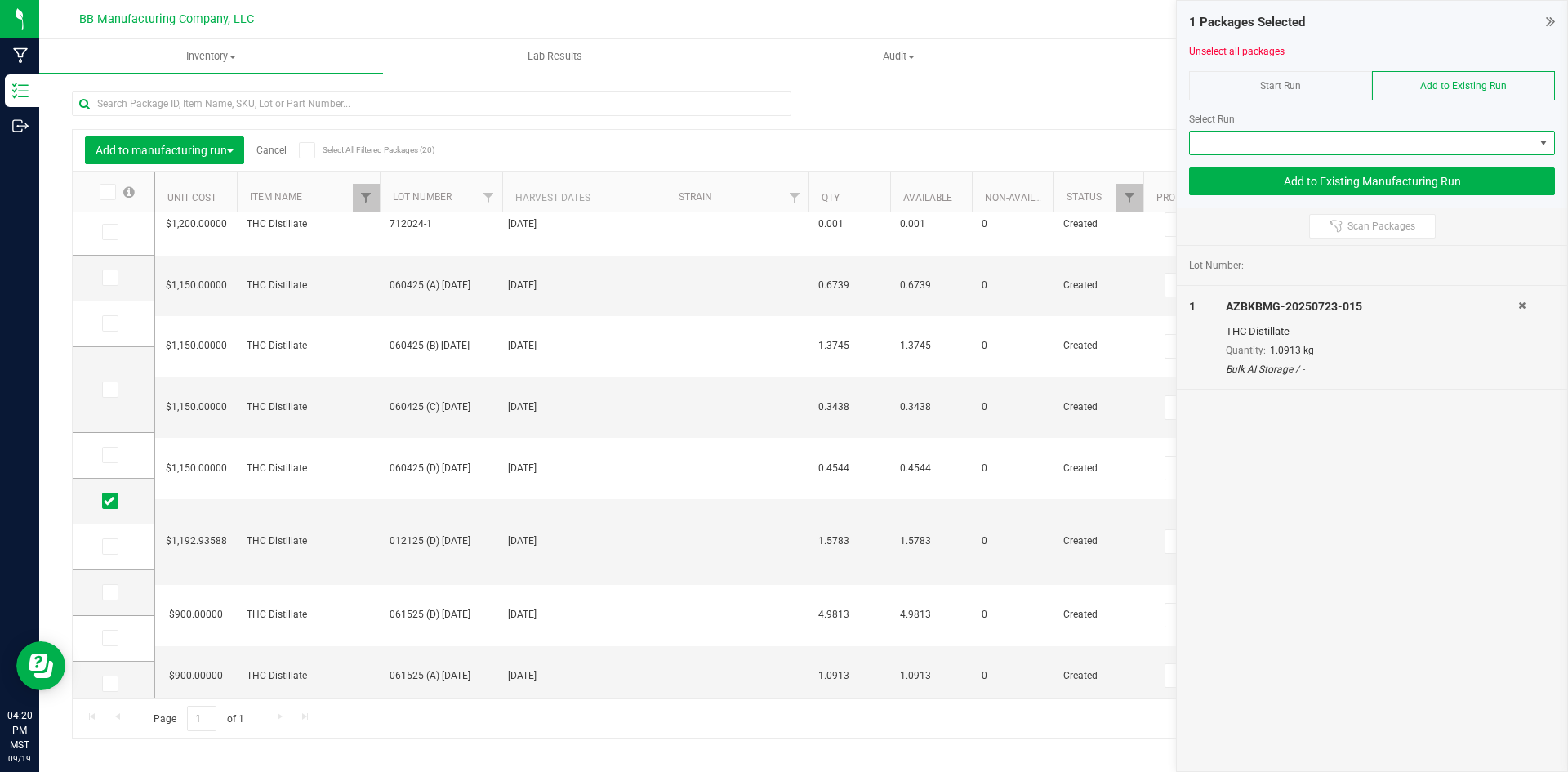
click at [1347, 139] on span at bounding box center [1362, 143] width 343 height 23
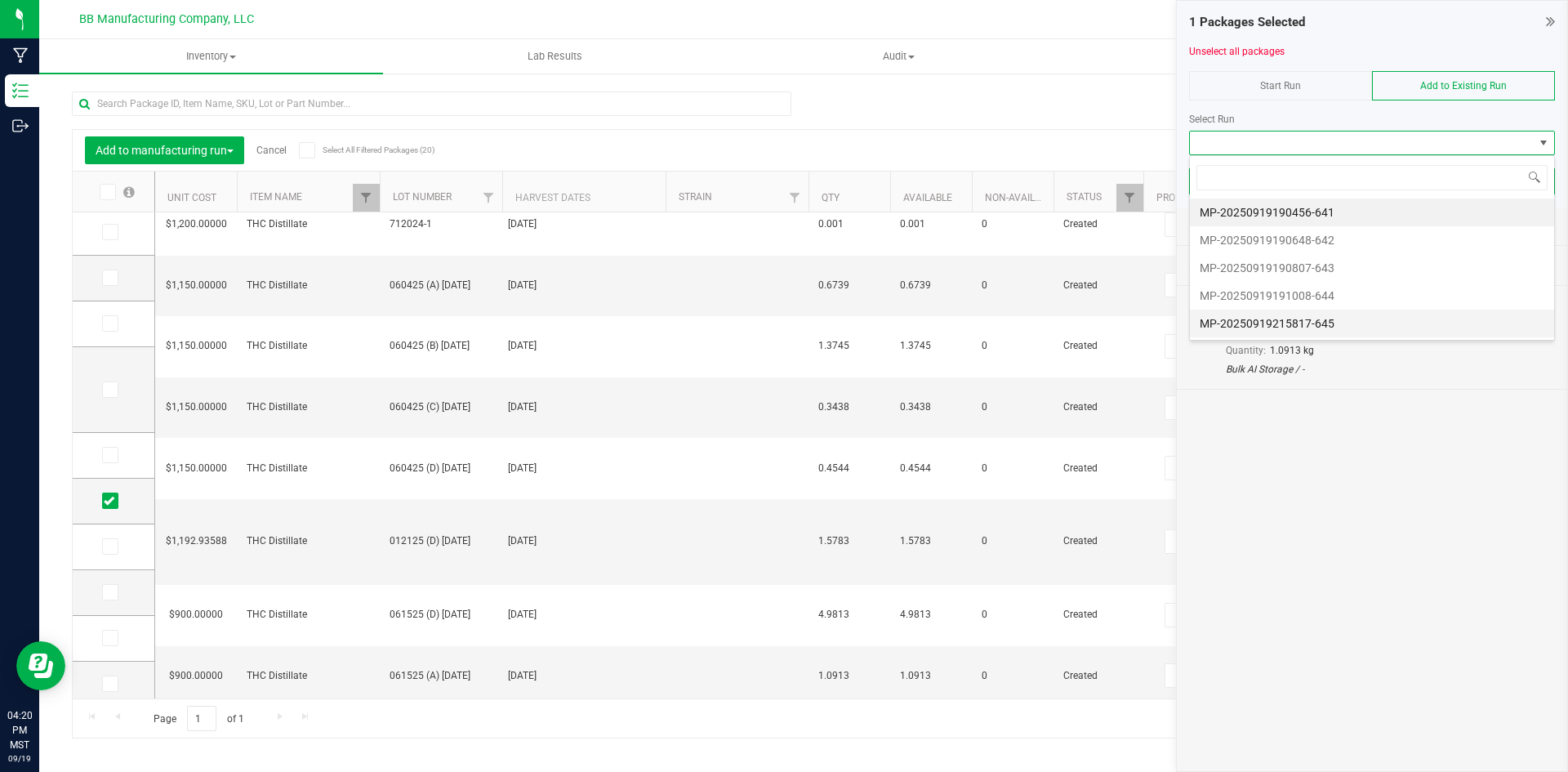
click at [1354, 320] on li "MP-20250919215817-645" at bounding box center [1372, 324] width 364 height 28
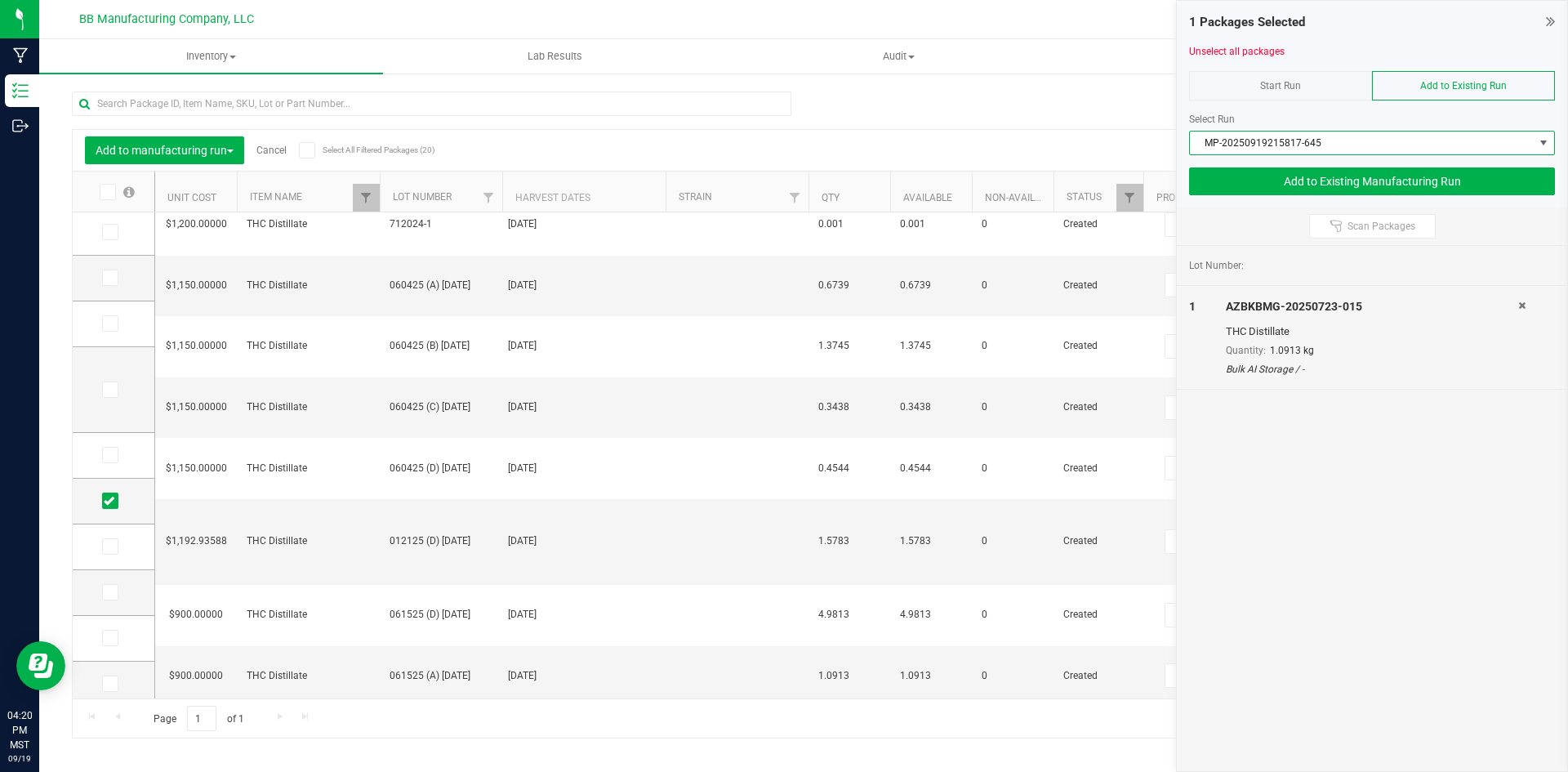
click at [1316, 149] on span "MP-20250919215817-645" at bounding box center [1362, 143] width 343 height 23
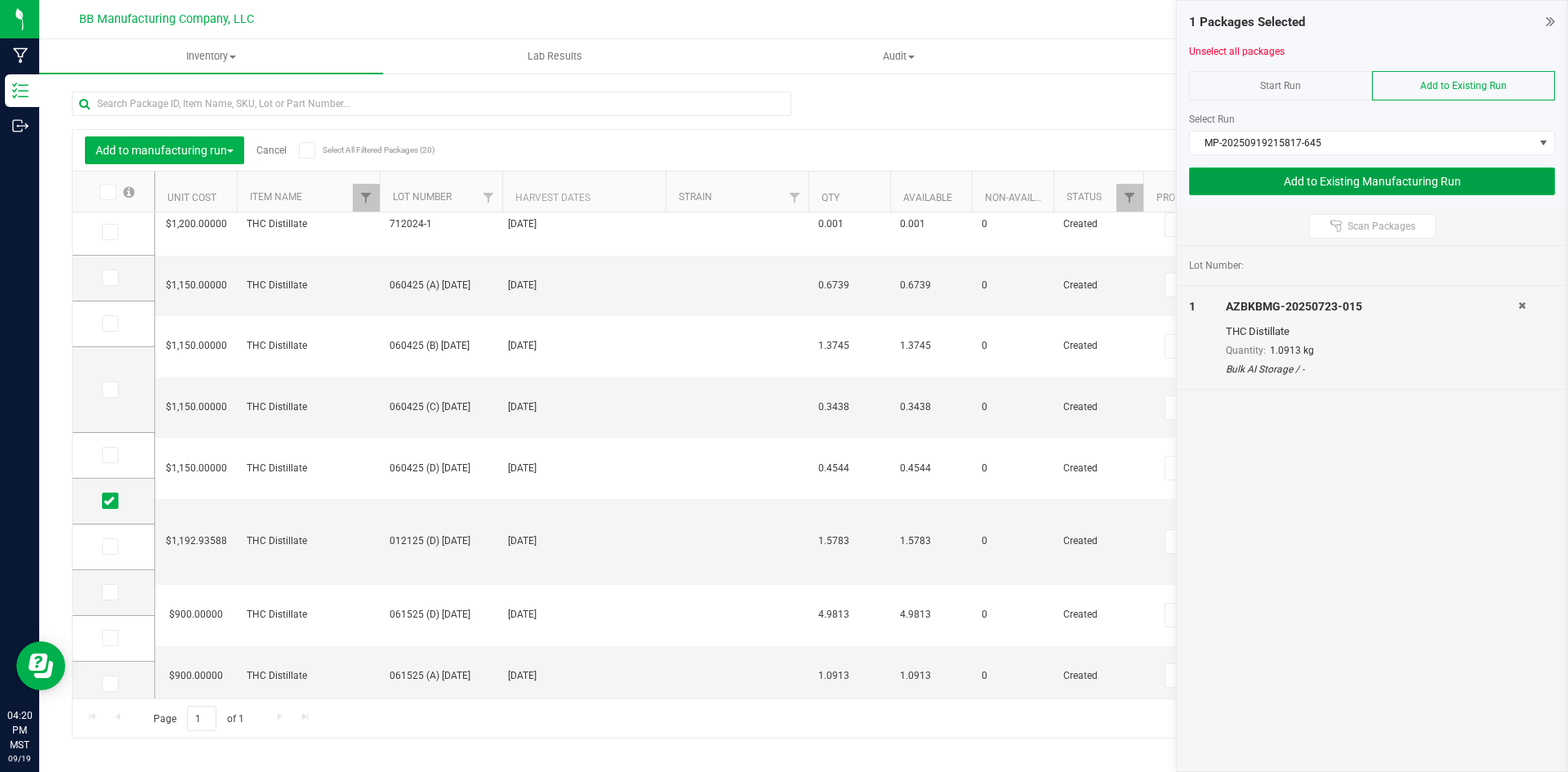
click at [1417, 185] on button "Add to Existing Manufacturing Run" at bounding box center [1372, 181] width 366 height 28
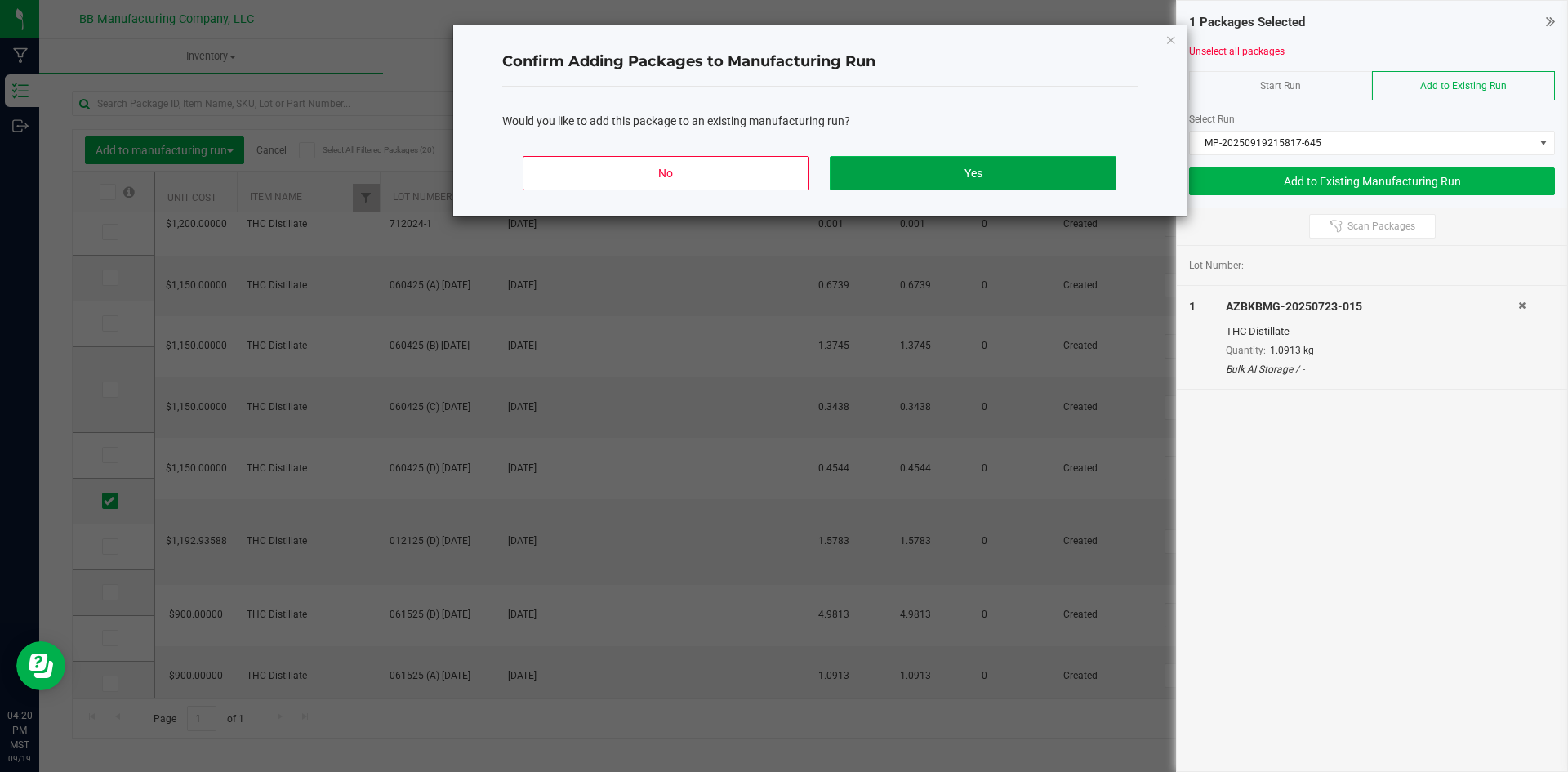
click at [901, 180] on button "Yes" at bounding box center [972, 173] width 286 height 35
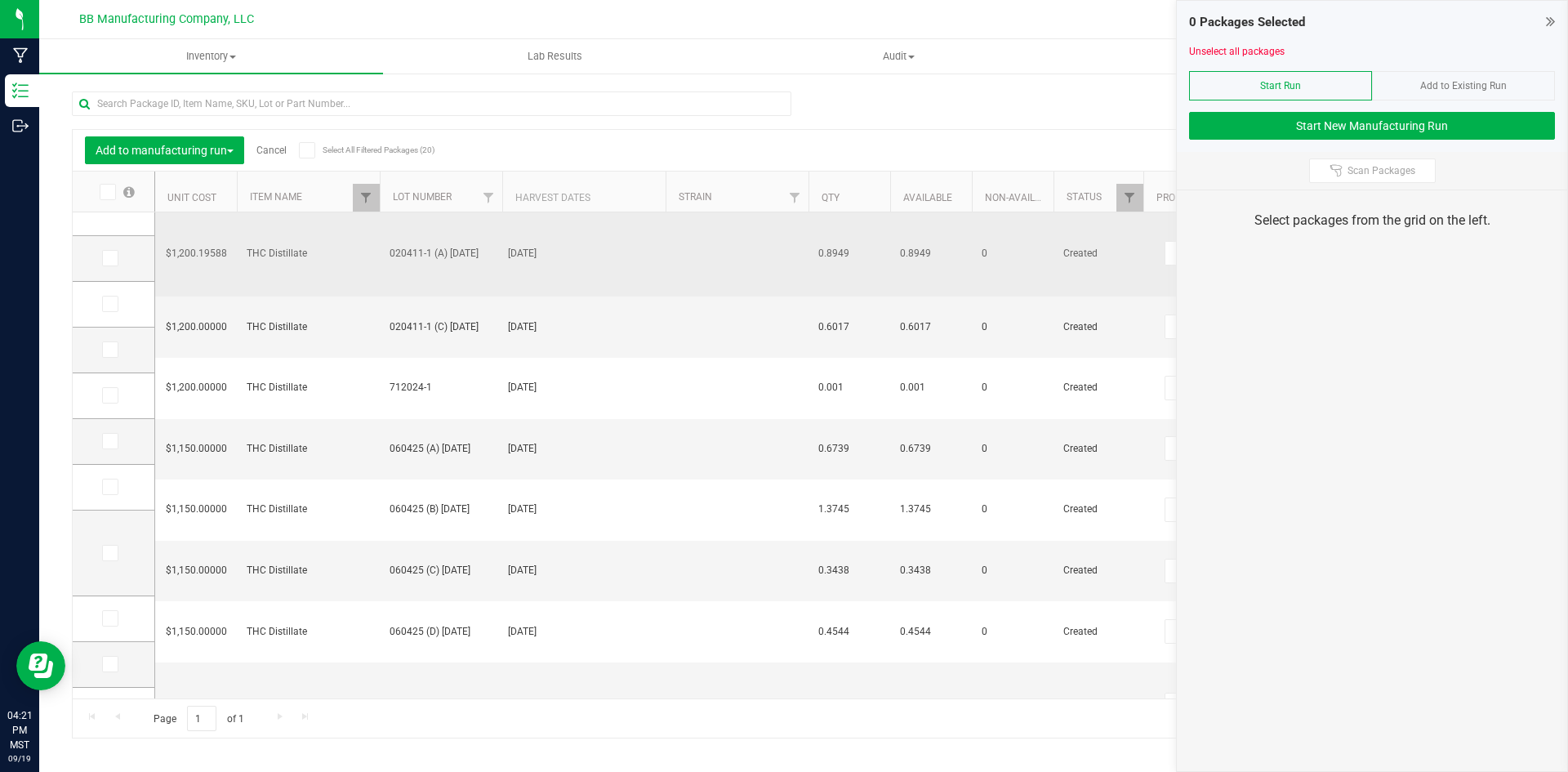
scroll to position [408, 0]
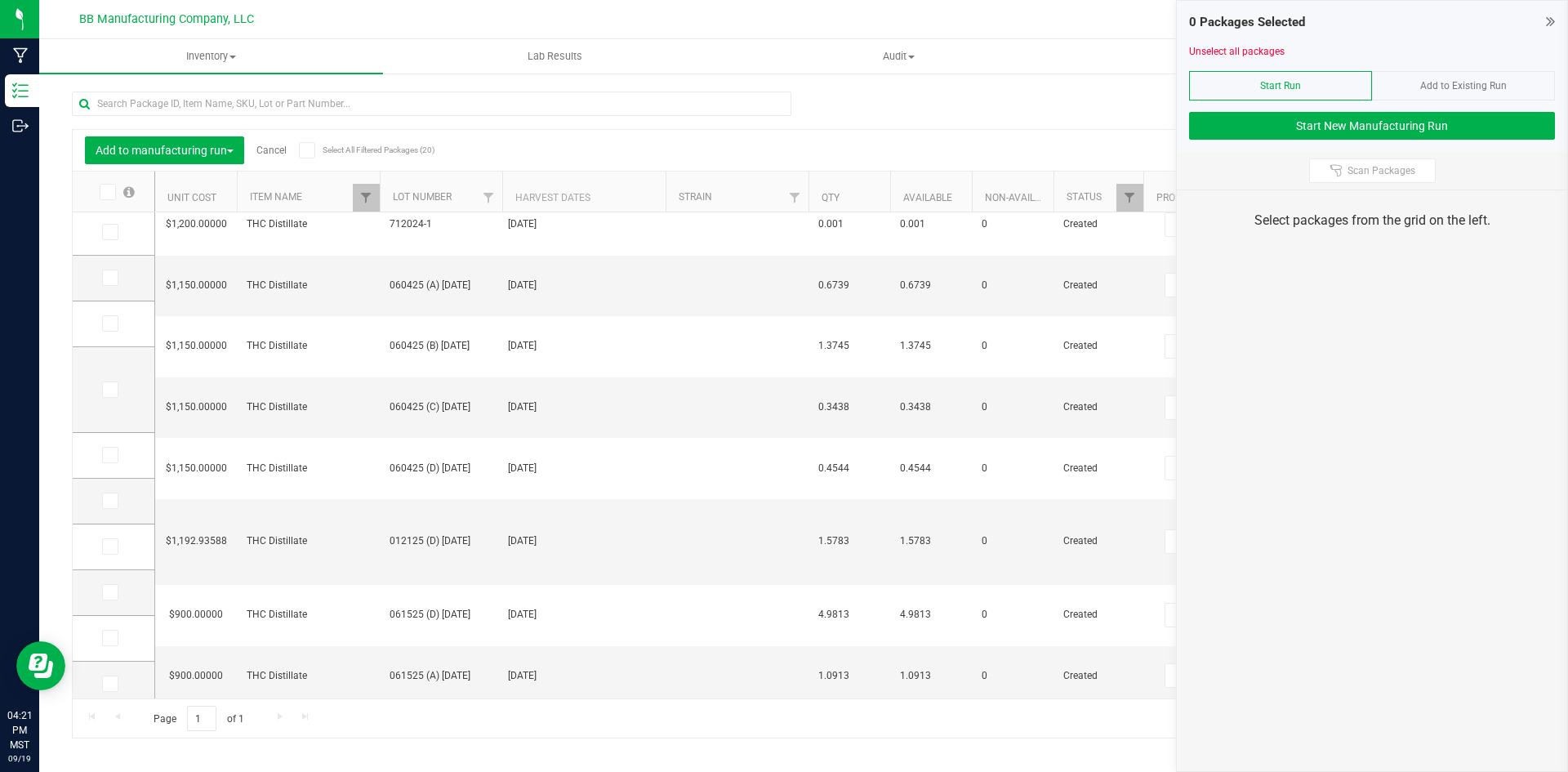
click at [1452, 69] on div at bounding box center [1372, 65] width 366 height 12
click at [1461, 84] on span "Add to Existing Run" at bounding box center [1464, 85] width 86 height 11
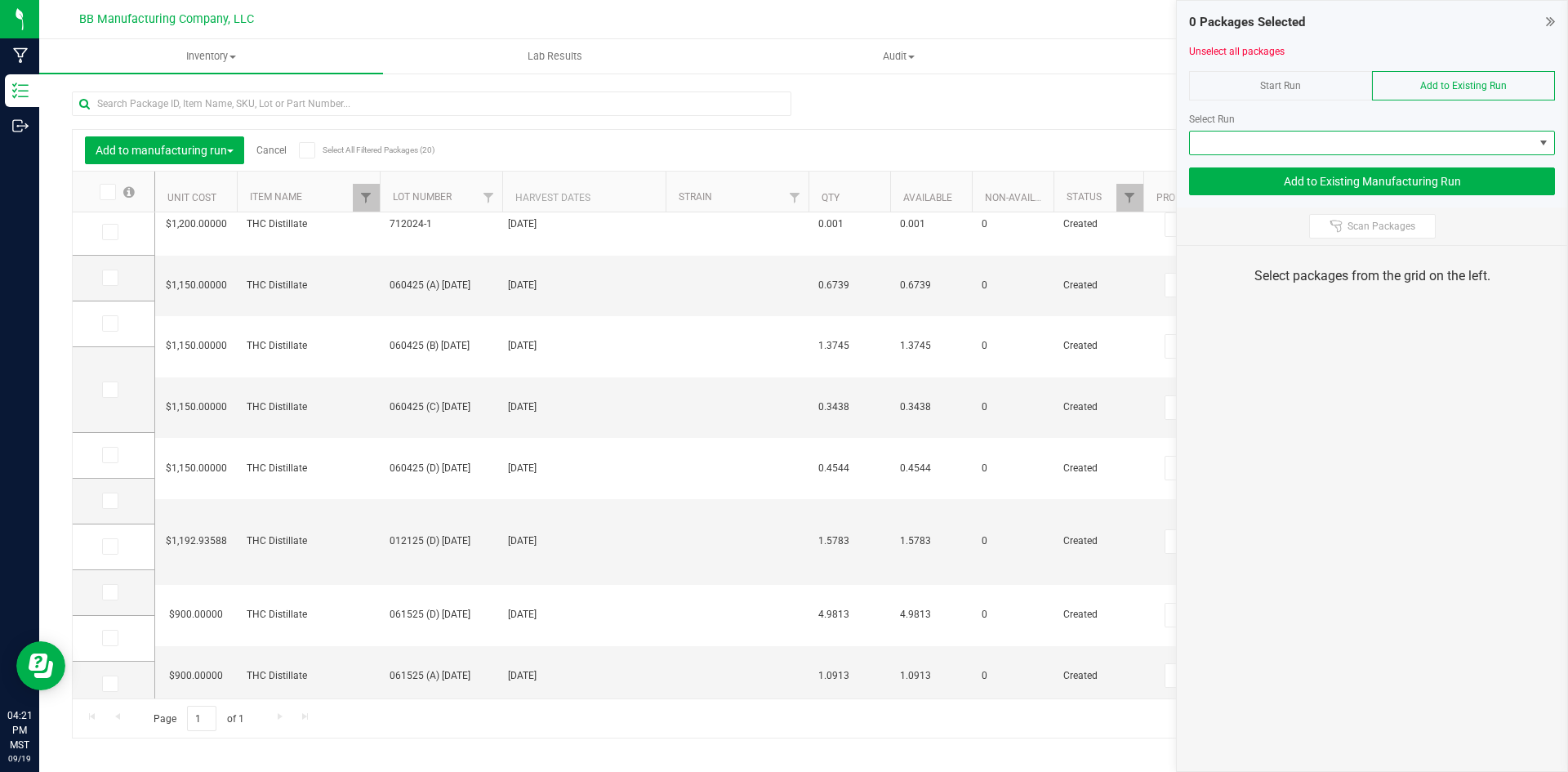
click at [1296, 138] on span at bounding box center [1362, 143] width 343 height 23
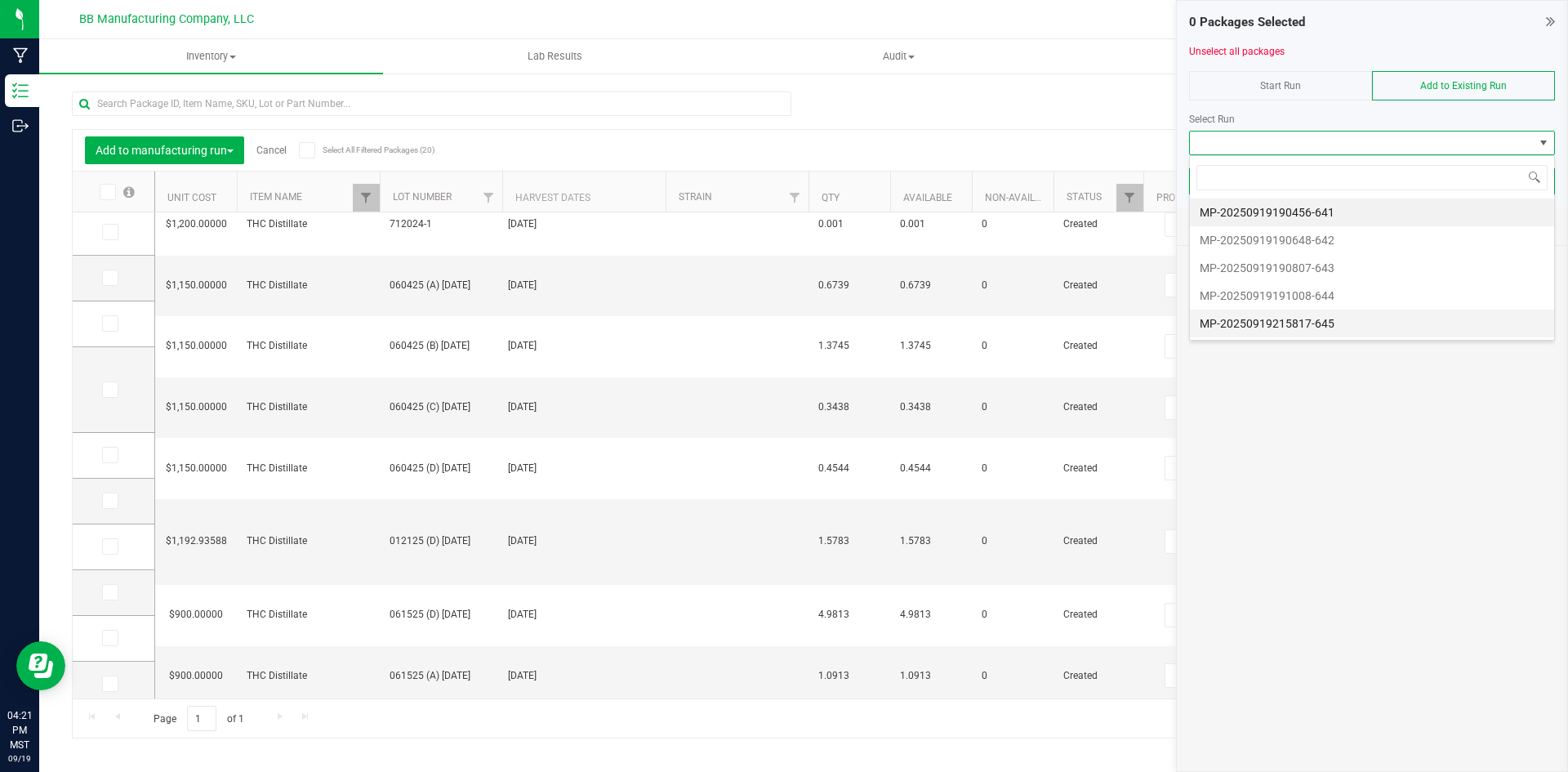
scroll to position [24, 366]
click at [1287, 323] on li "MP-20250919215817-645" at bounding box center [1372, 324] width 364 height 28
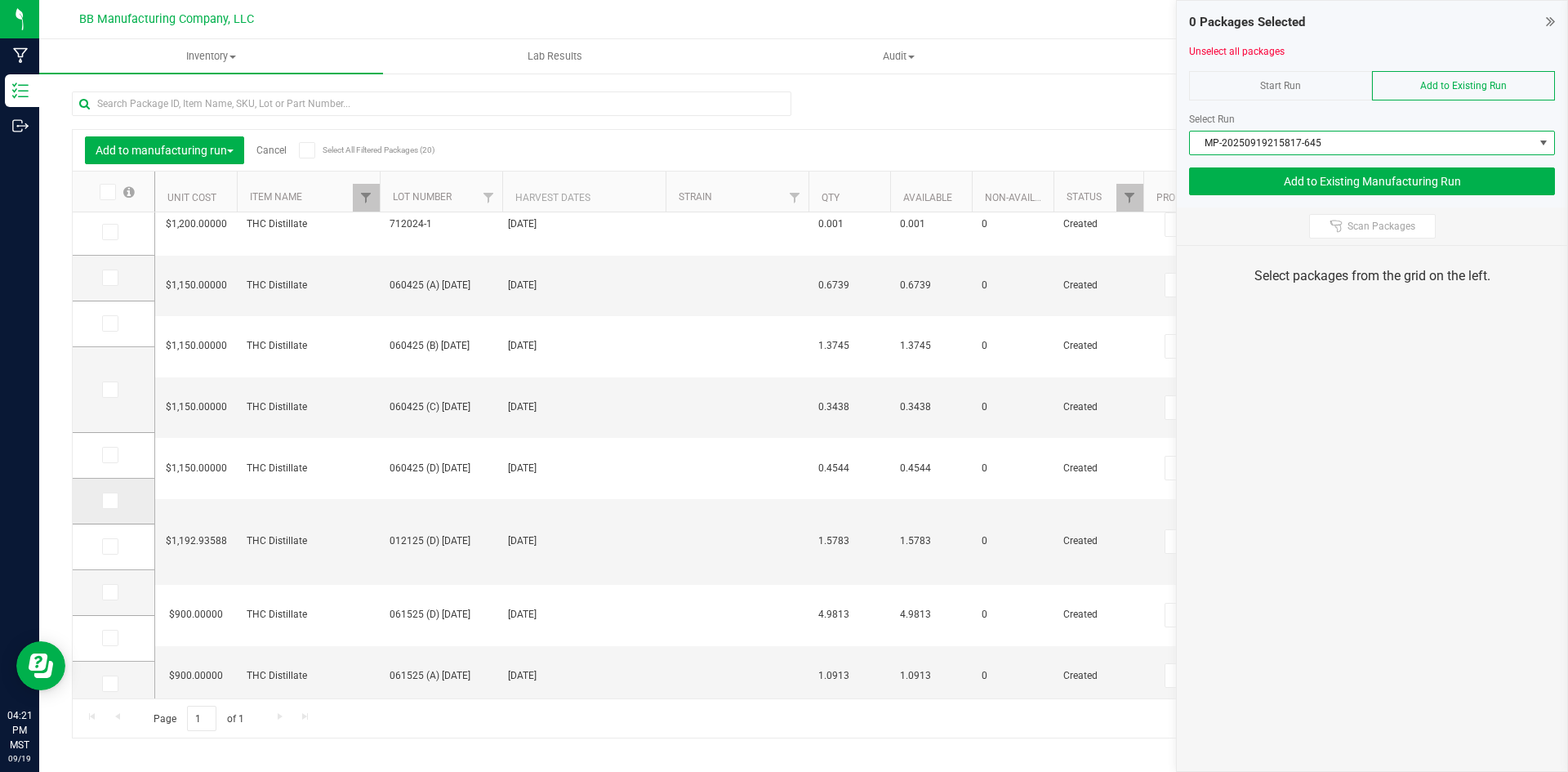
click at [116, 499] on span at bounding box center [110, 500] width 16 height 16
click at [0, 0] on input "checkbox" at bounding box center [0, 0] width 0 height 0
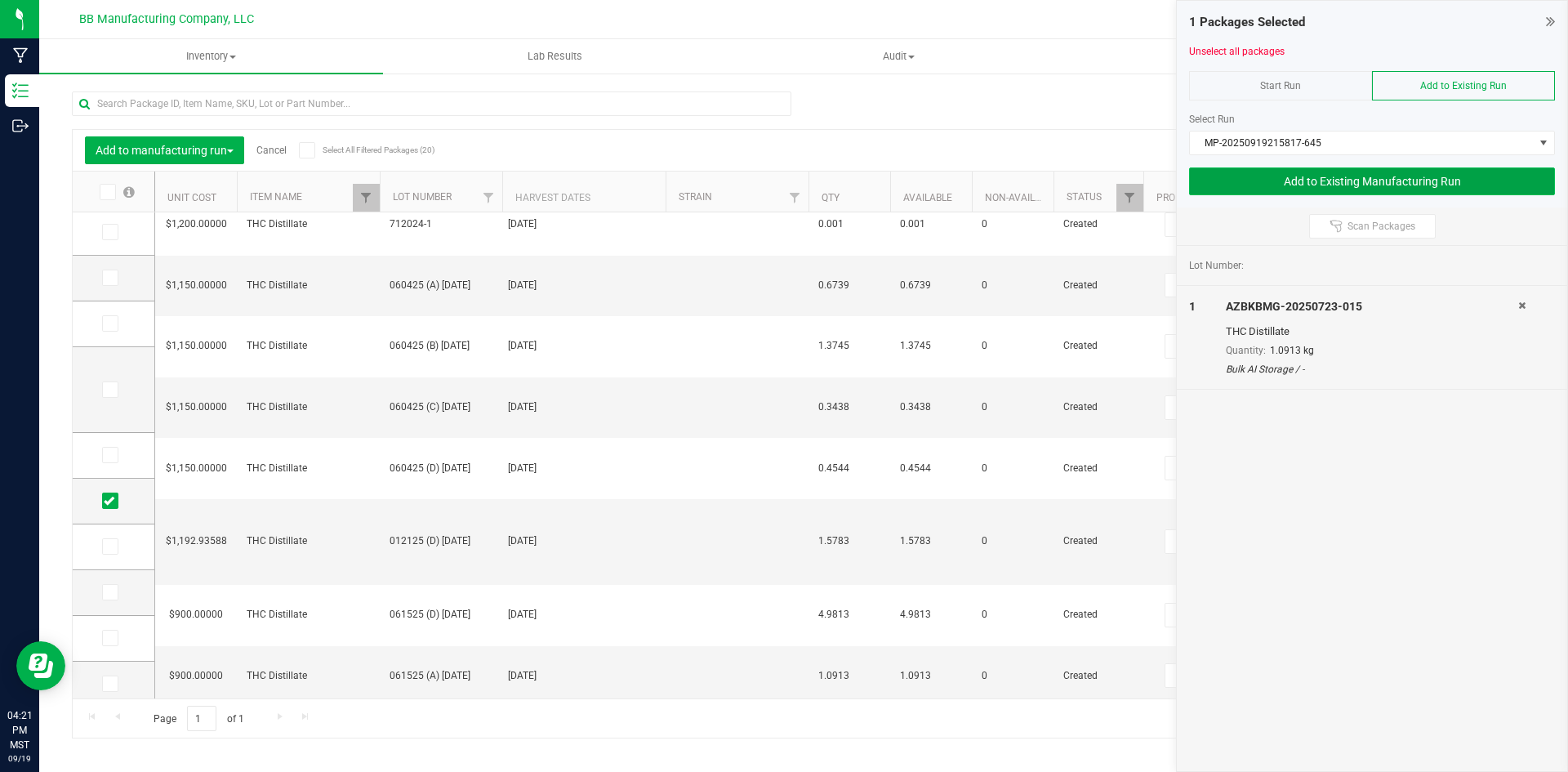
click at [1333, 186] on button "Add to Existing Manufacturing Run" at bounding box center [1372, 181] width 366 height 28
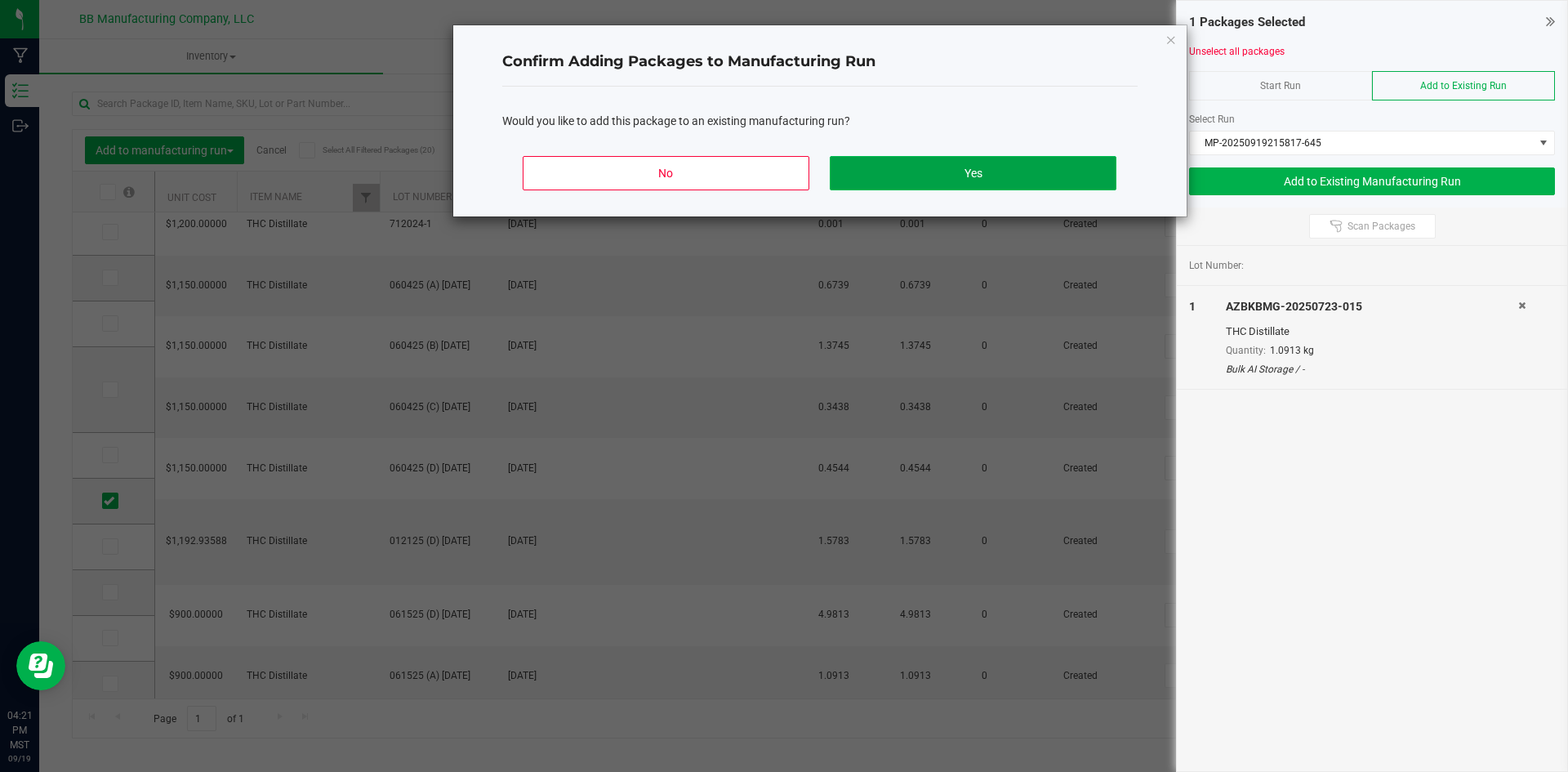
click at [943, 169] on button "Yes" at bounding box center [972, 173] width 286 height 35
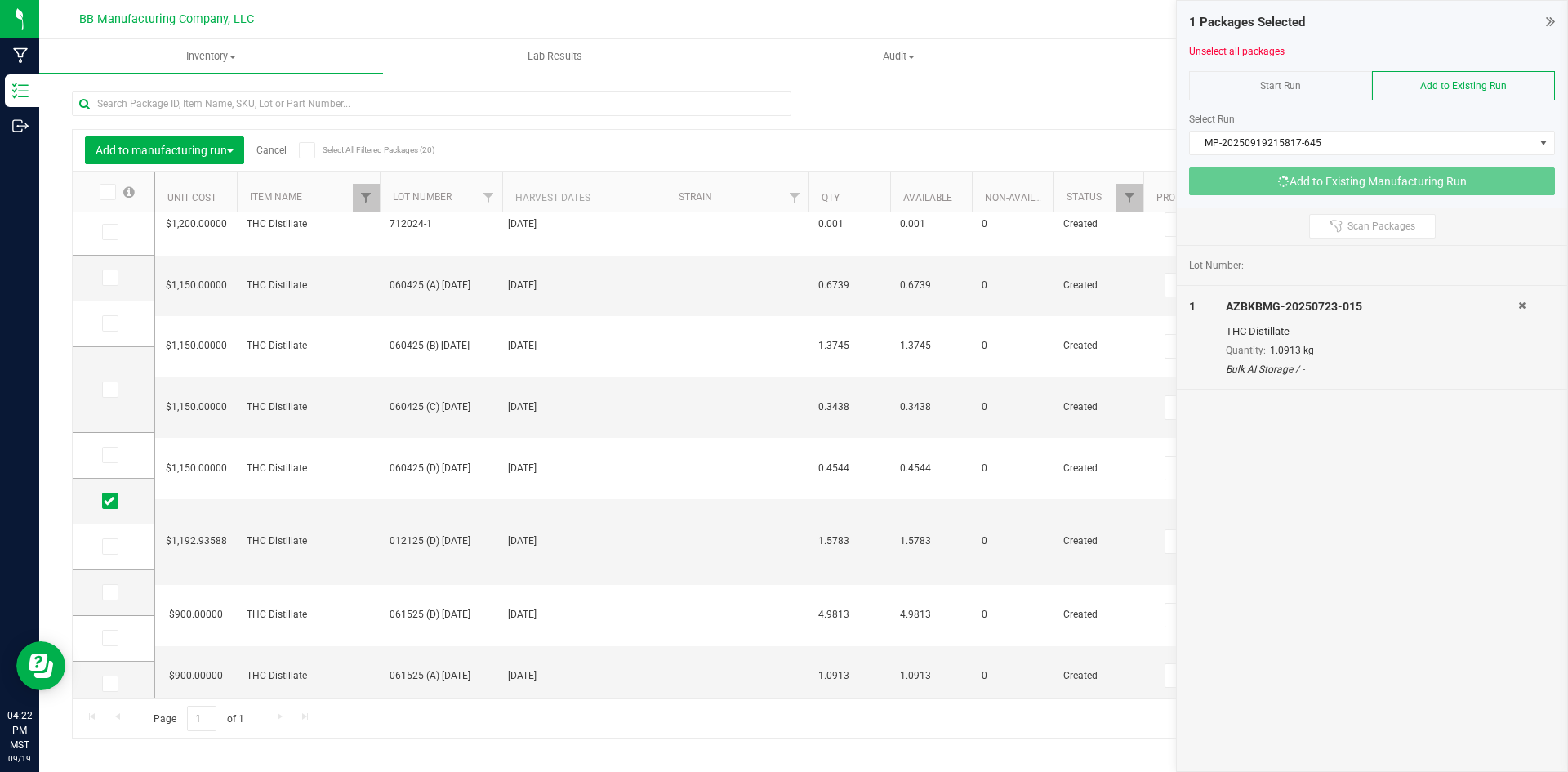
click at [268, 153] on link "Cancel" at bounding box center [271, 150] width 30 height 11
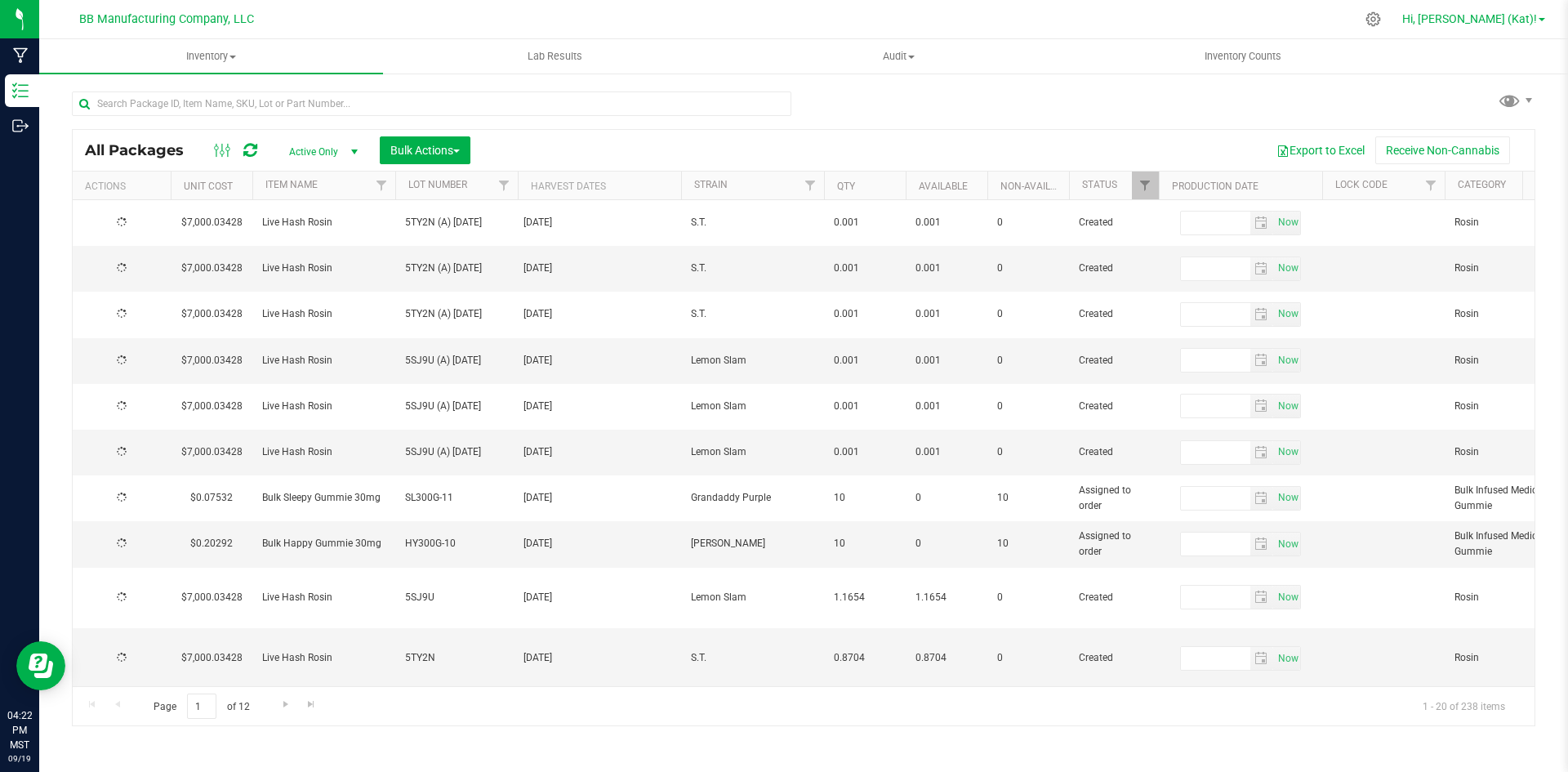
type input "[DATE]"
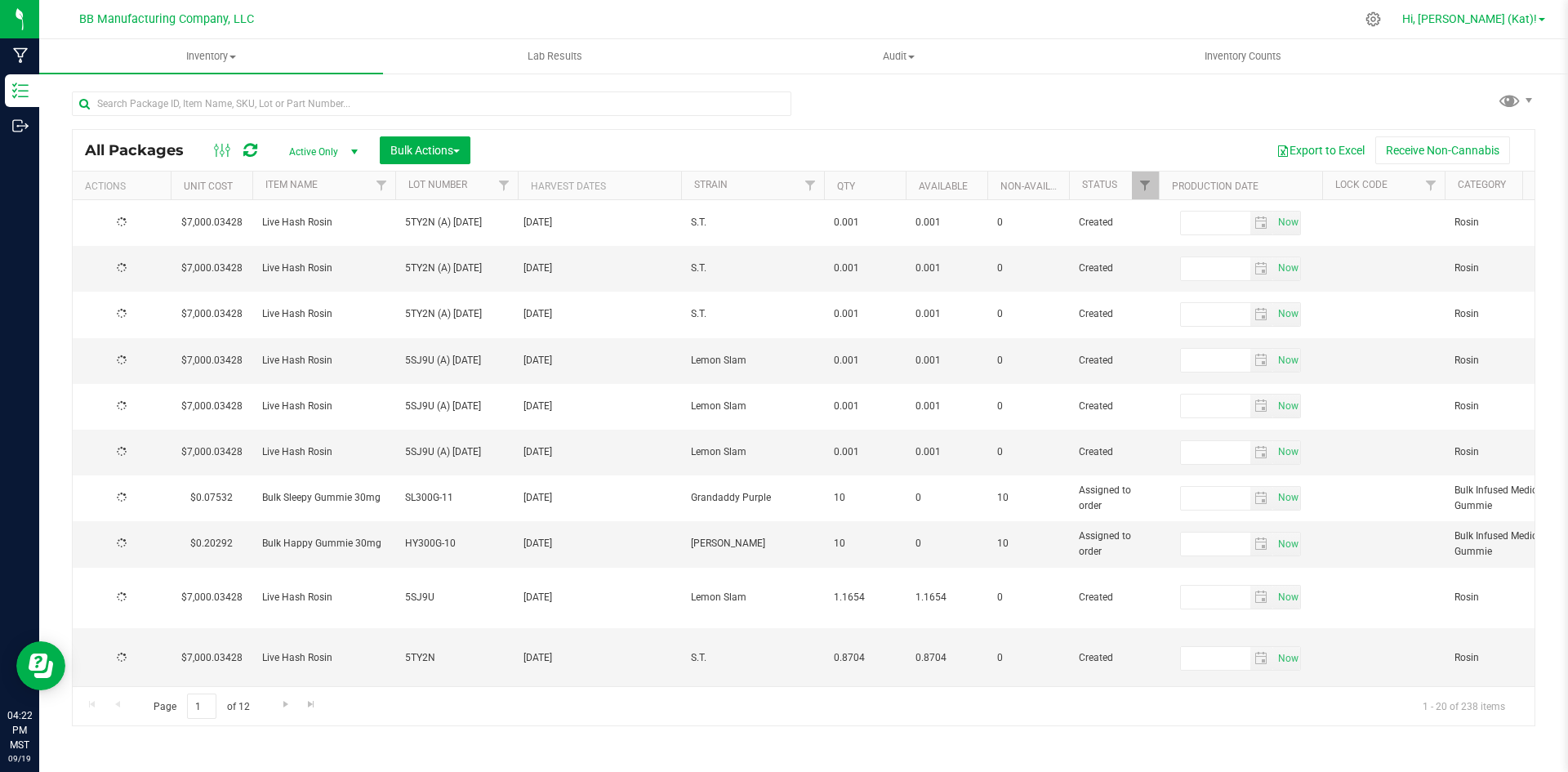
type input "[DATE]"
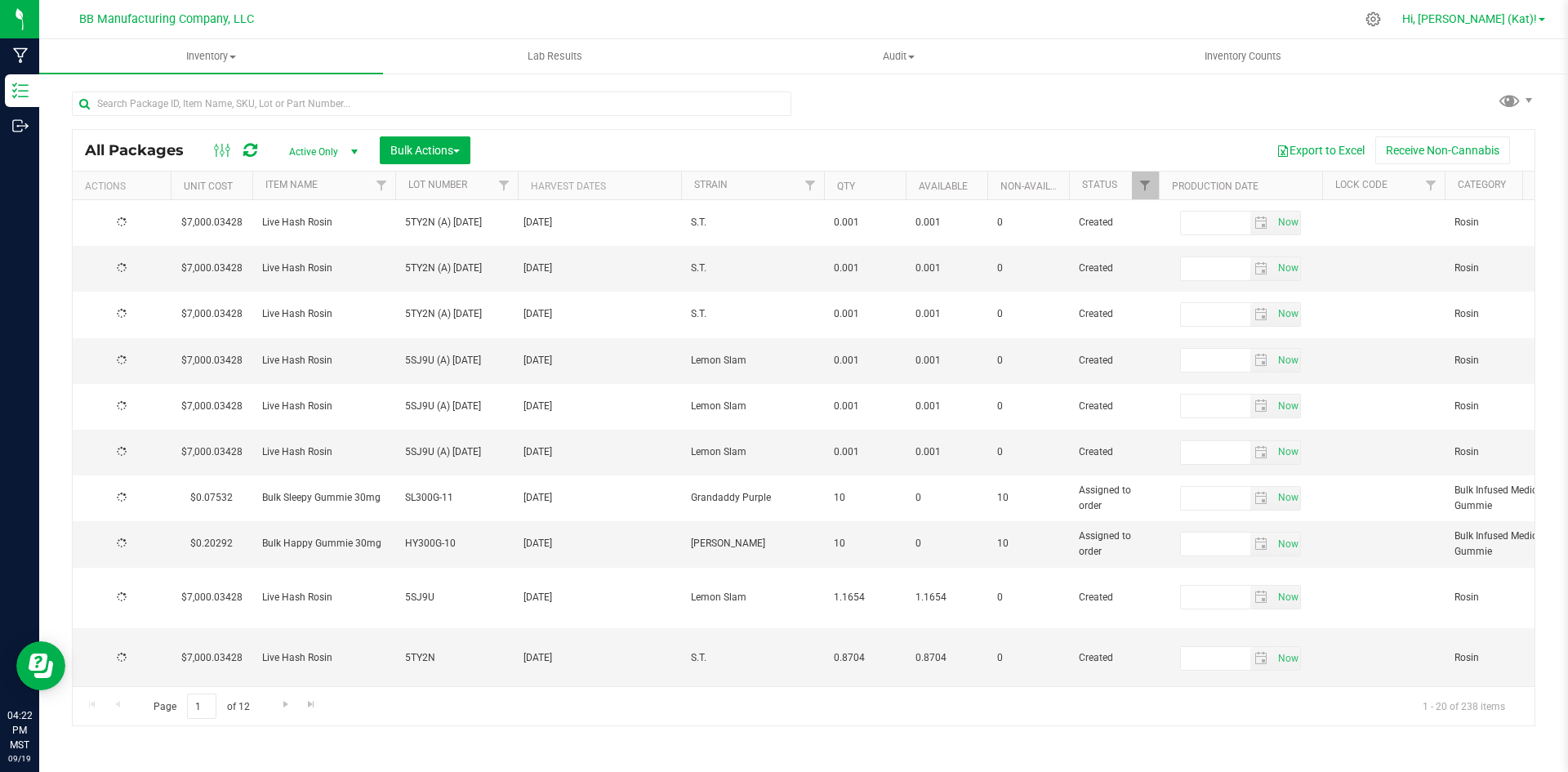
type input "[DATE]"
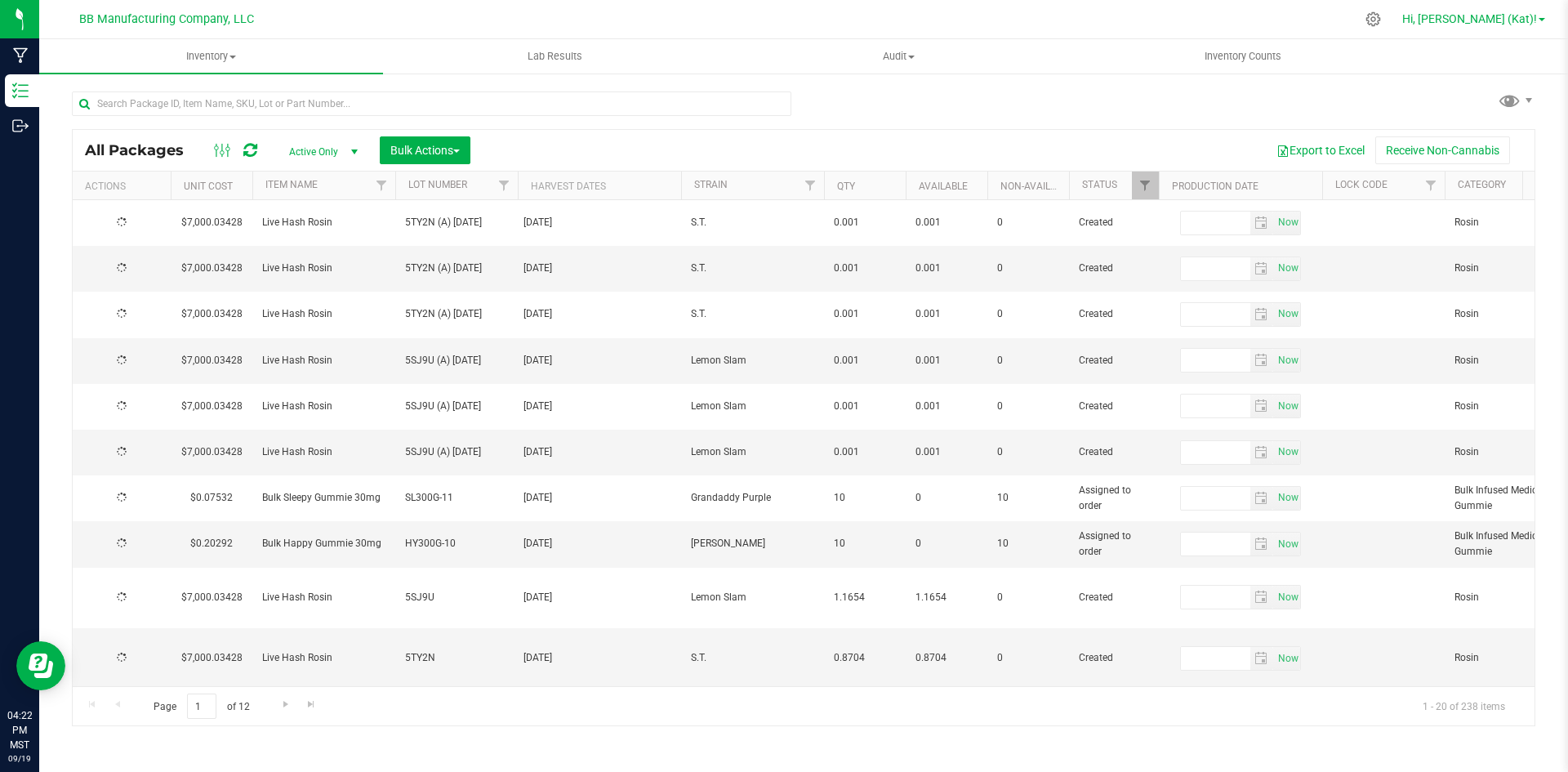
type input "[DATE]"
click at [1510, 21] on span "Hi, [PERSON_NAME] (Kat)!" at bounding box center [1470, 19] width 135 height 13
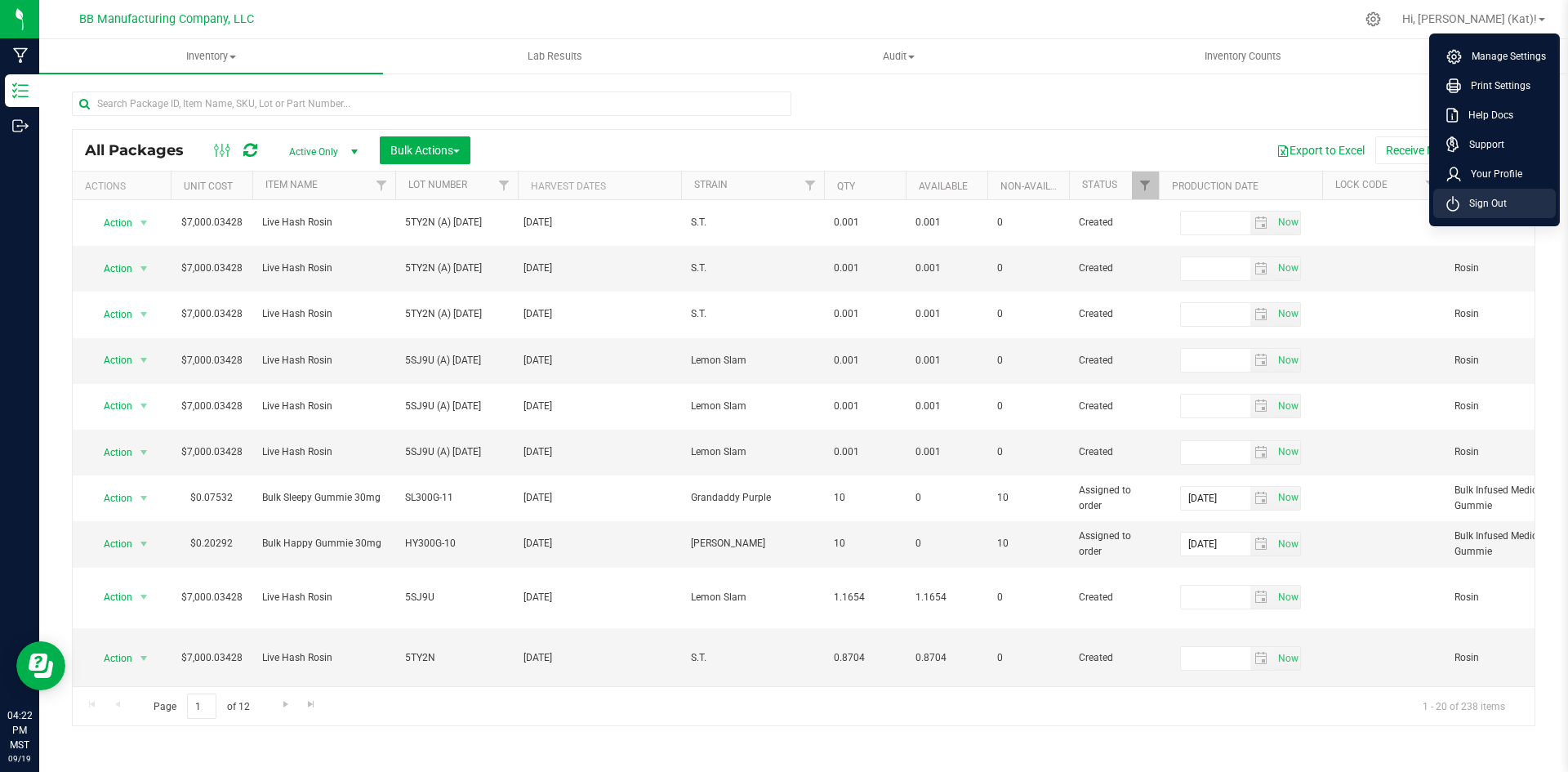
click at [1495, 202] on span "Sign Out" at bounding box center [1484, 203] width 47 height 16
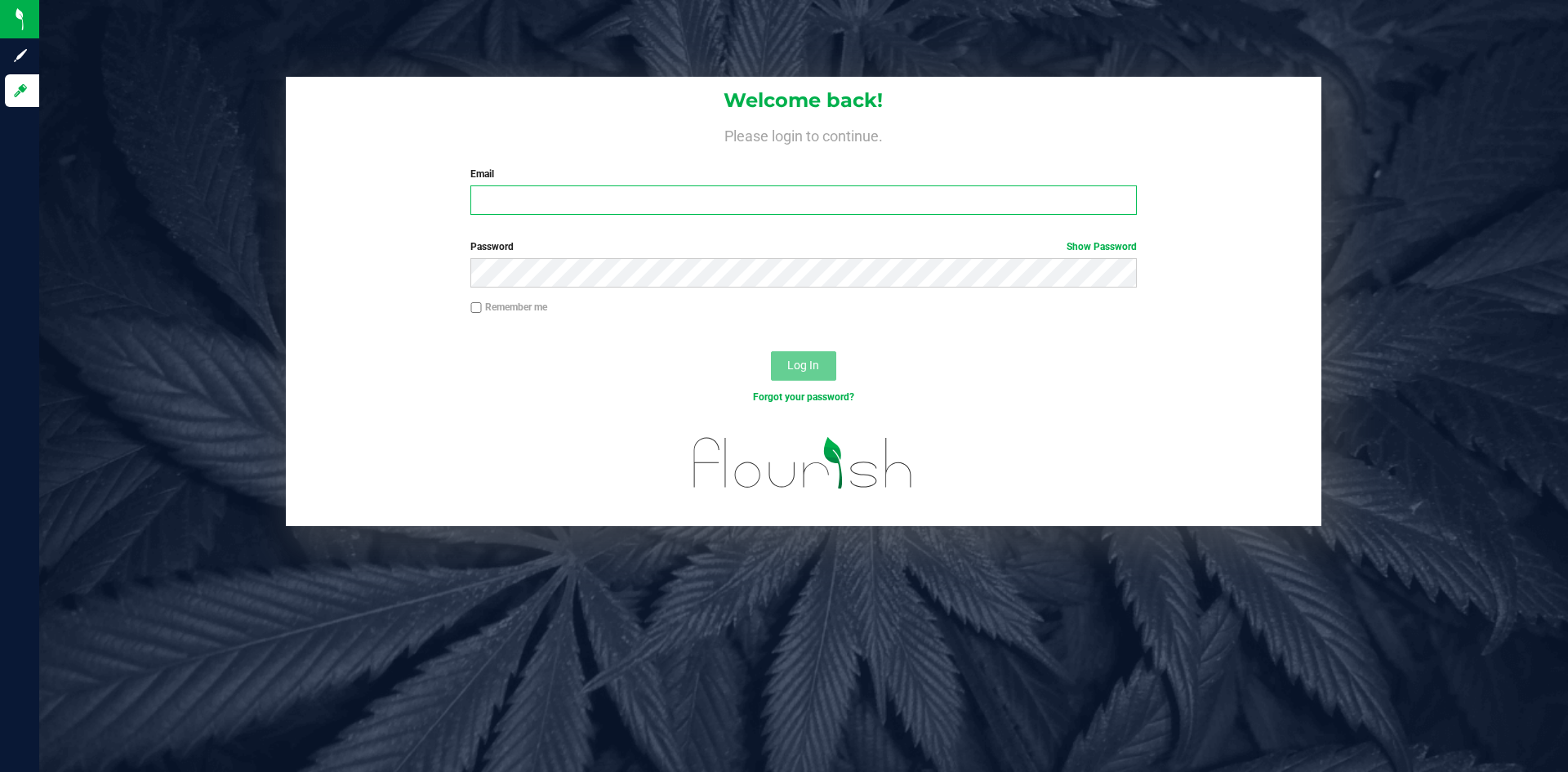
click at [643, 200] on input "Email" at bounding box center [802, 200] width 665 height 29
type input "[EMAIL_ADDRESS][DOMAIN_NAME]"
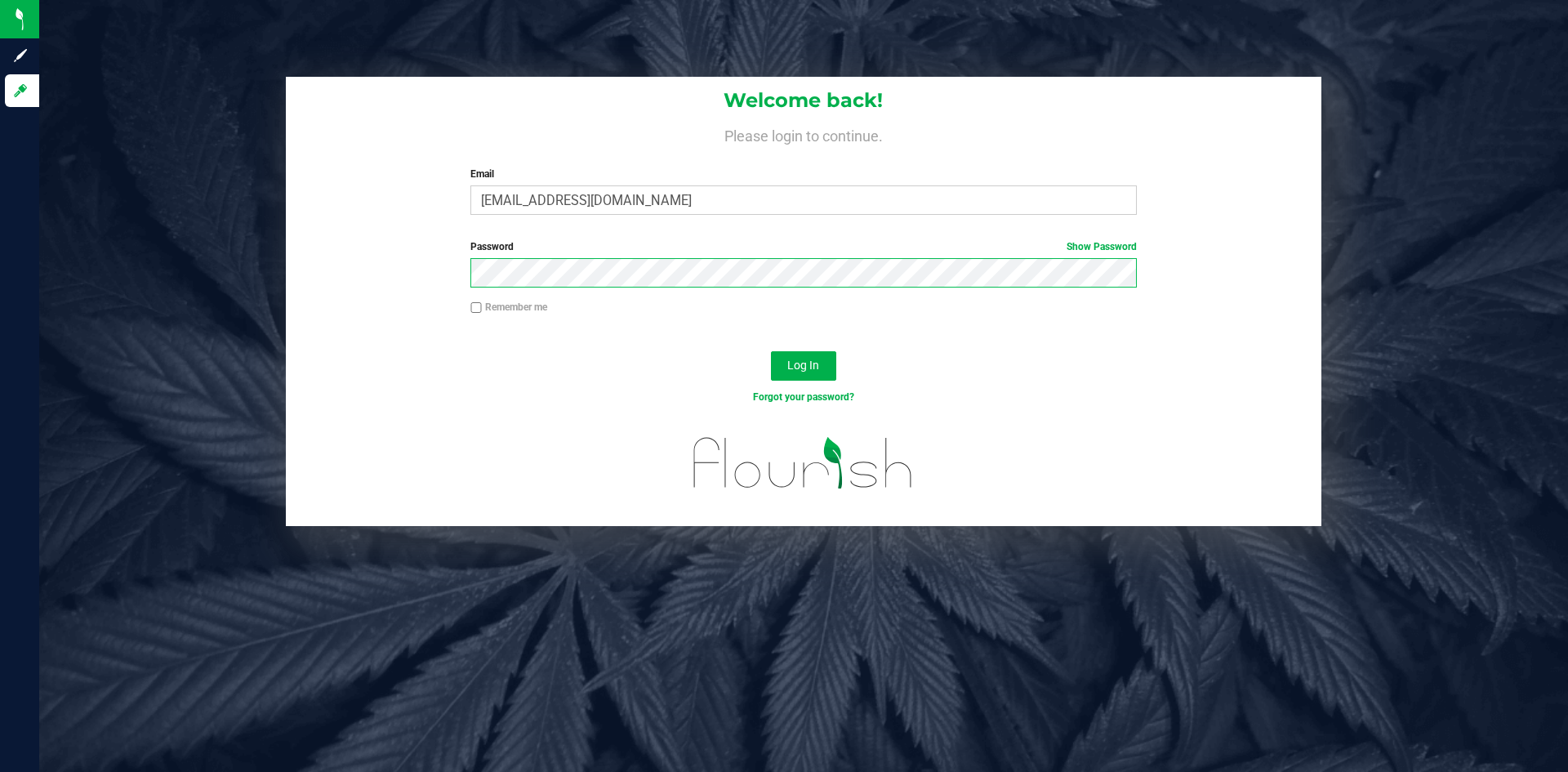
click at [771, 351] on button "Log In" at bounding box center [804, 365] width 66 height 29
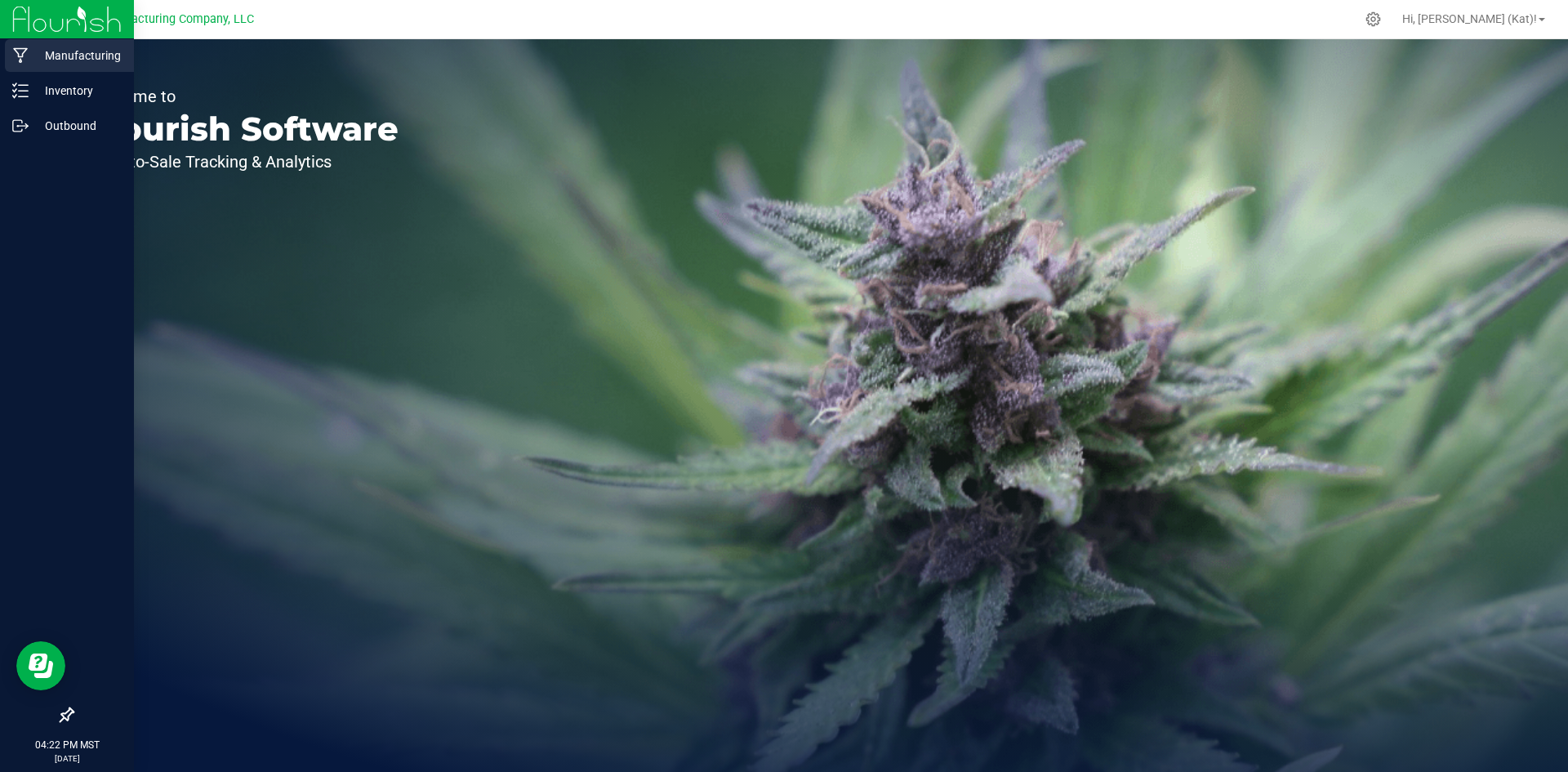
click at [34, 54] on p "Manufacturing" at bounding box center [77, 55] width 98 height 20
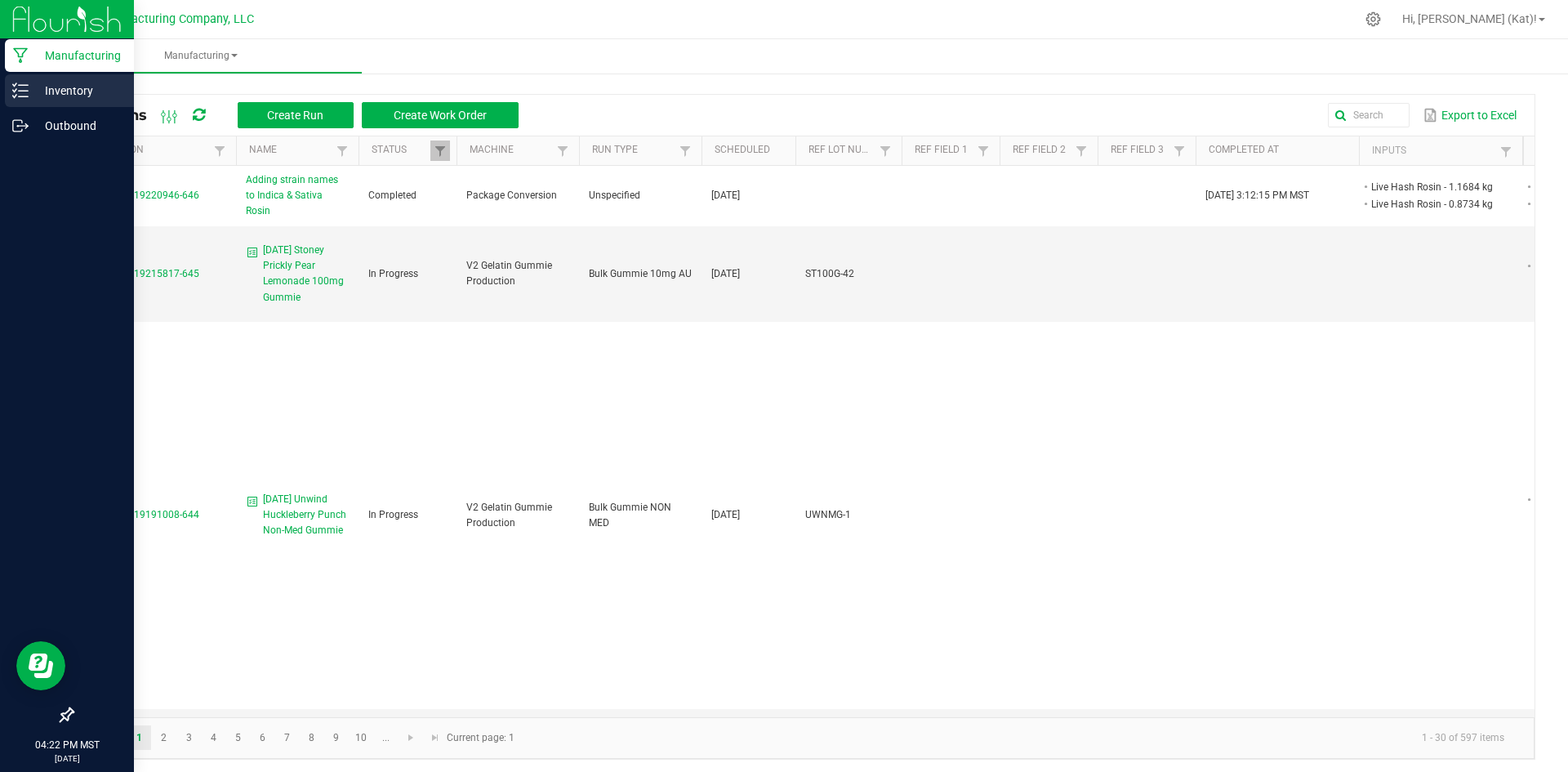
click at [60, 79] on div "Inventory" at bounding box center [69, 90] width 129 height 33
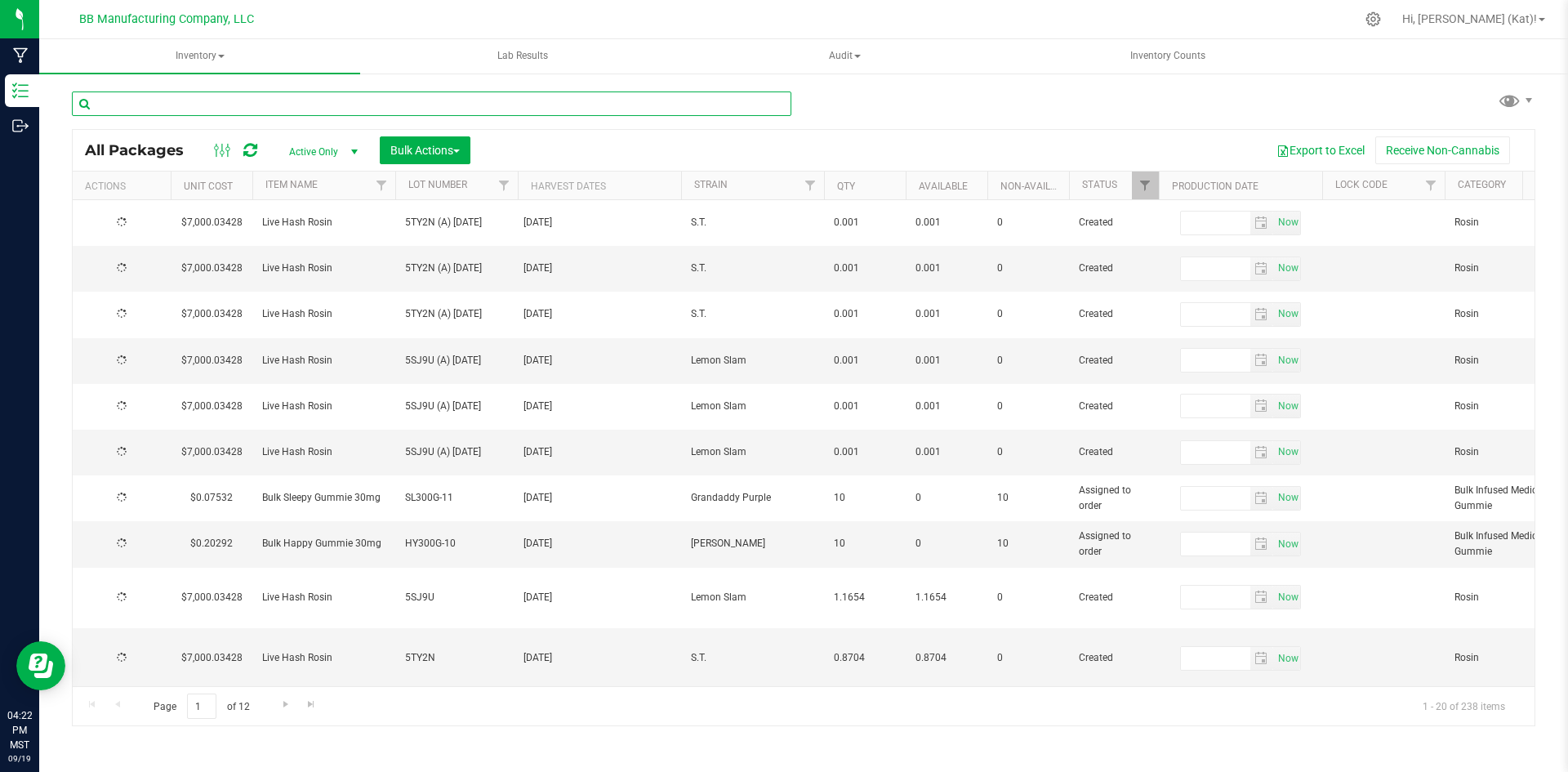
type input "[DATE]"
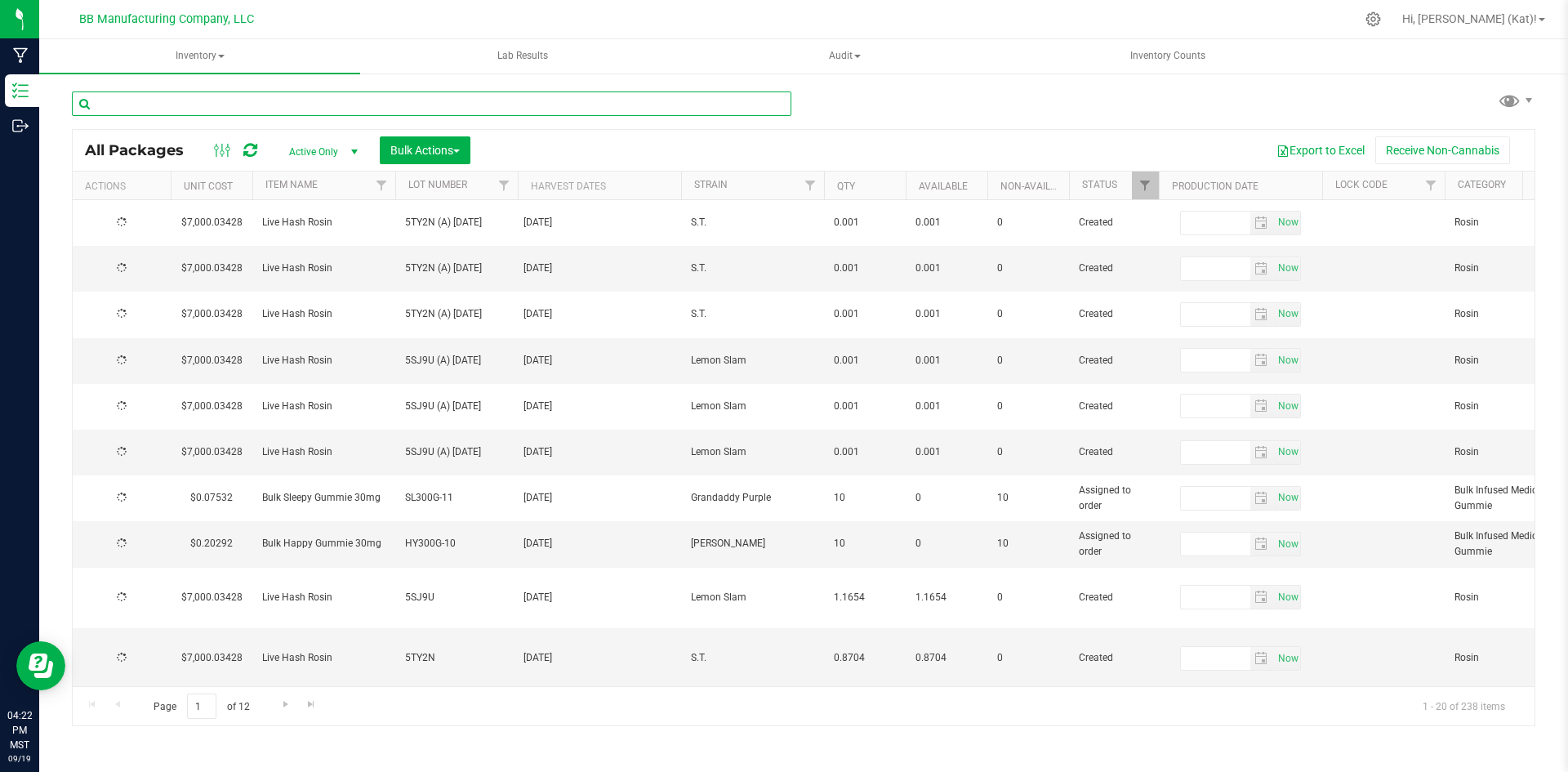
type input "[DATE]"
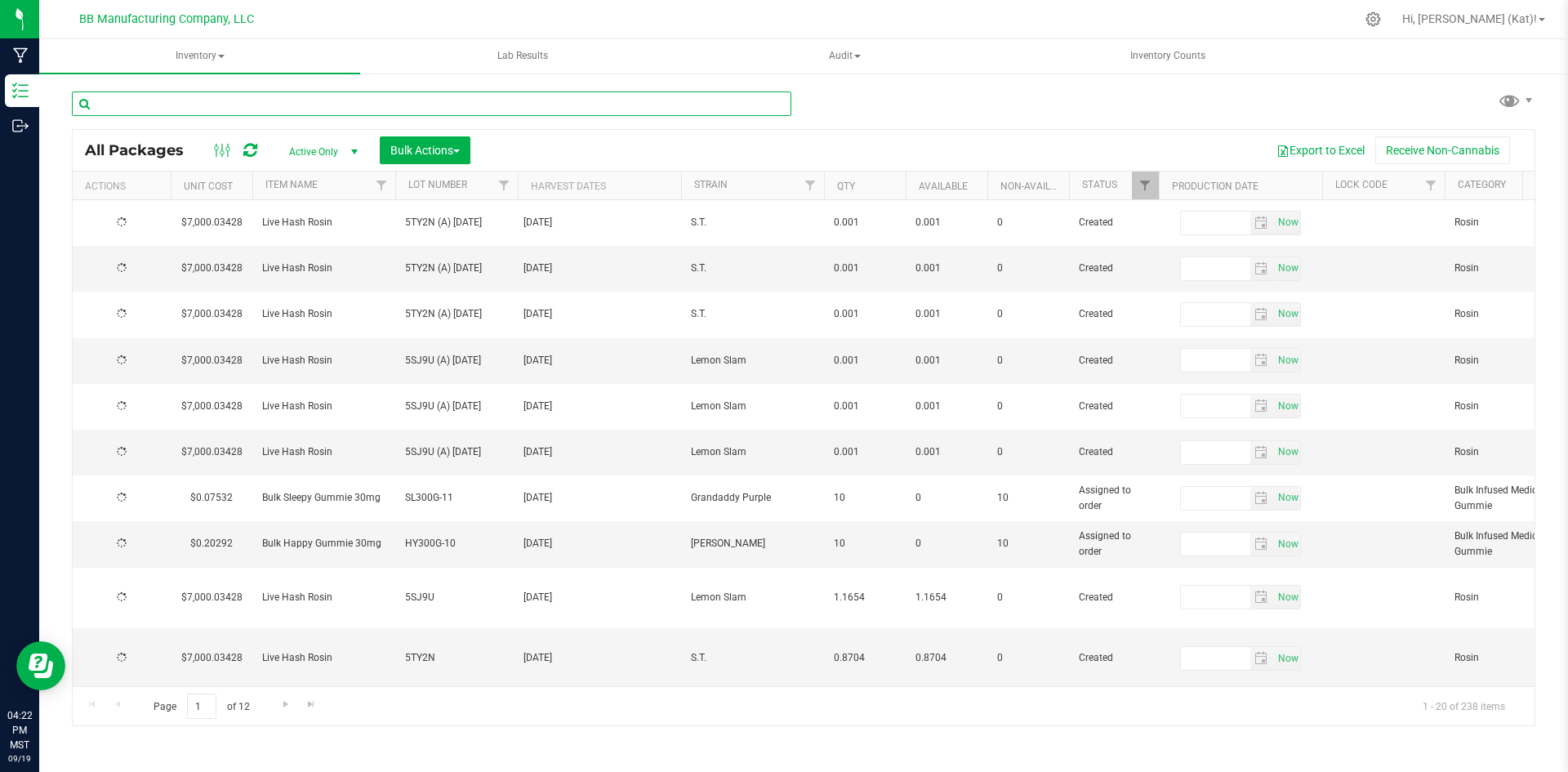
type input "[DATE]"
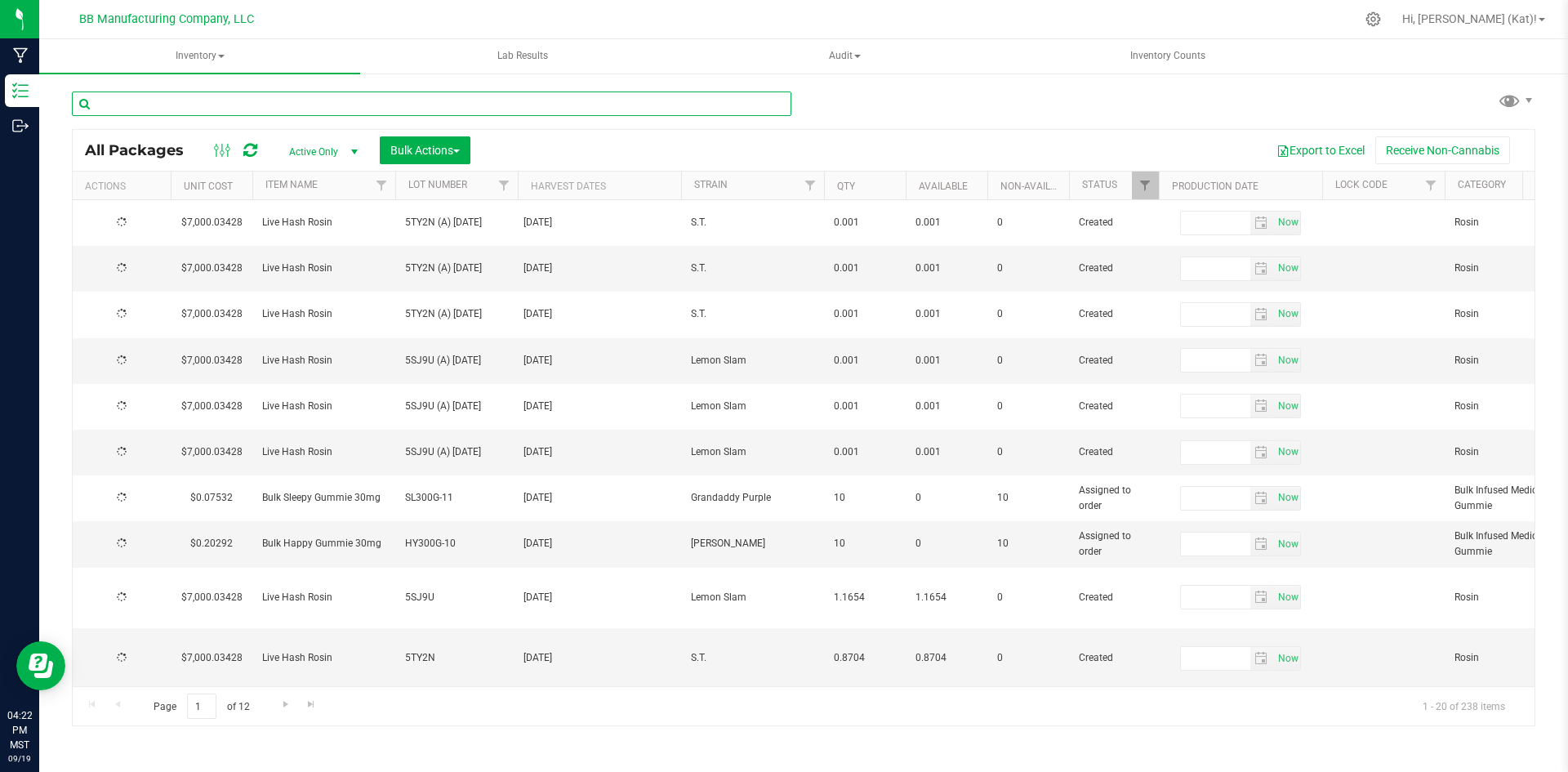
type input "[DATE]"
type input "2025-08-28"
type input "2026-08-28"
click at [565, 103] on input "text" at bounding box center [432, 103] width 720 height 24
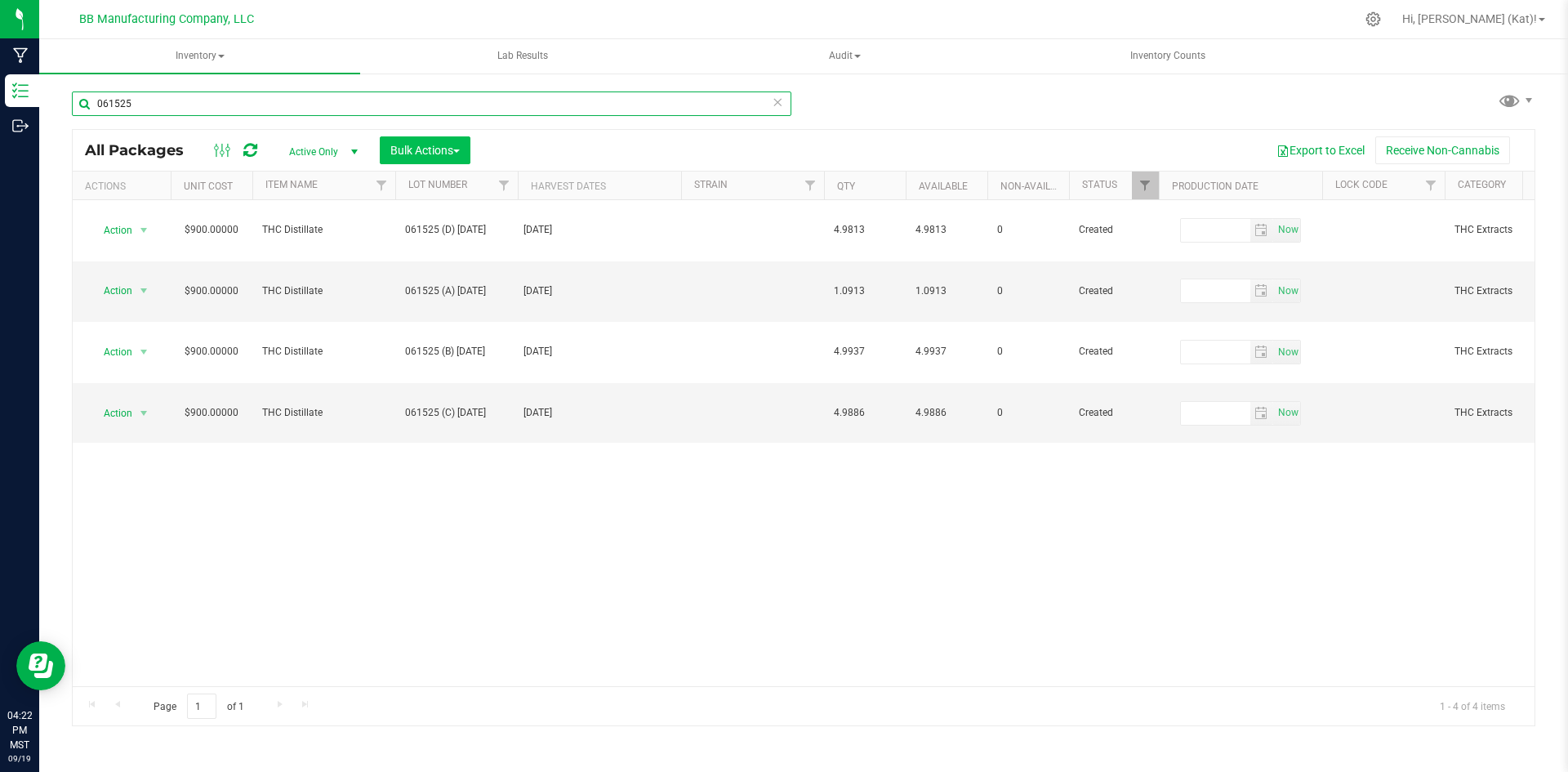
type input "061525"
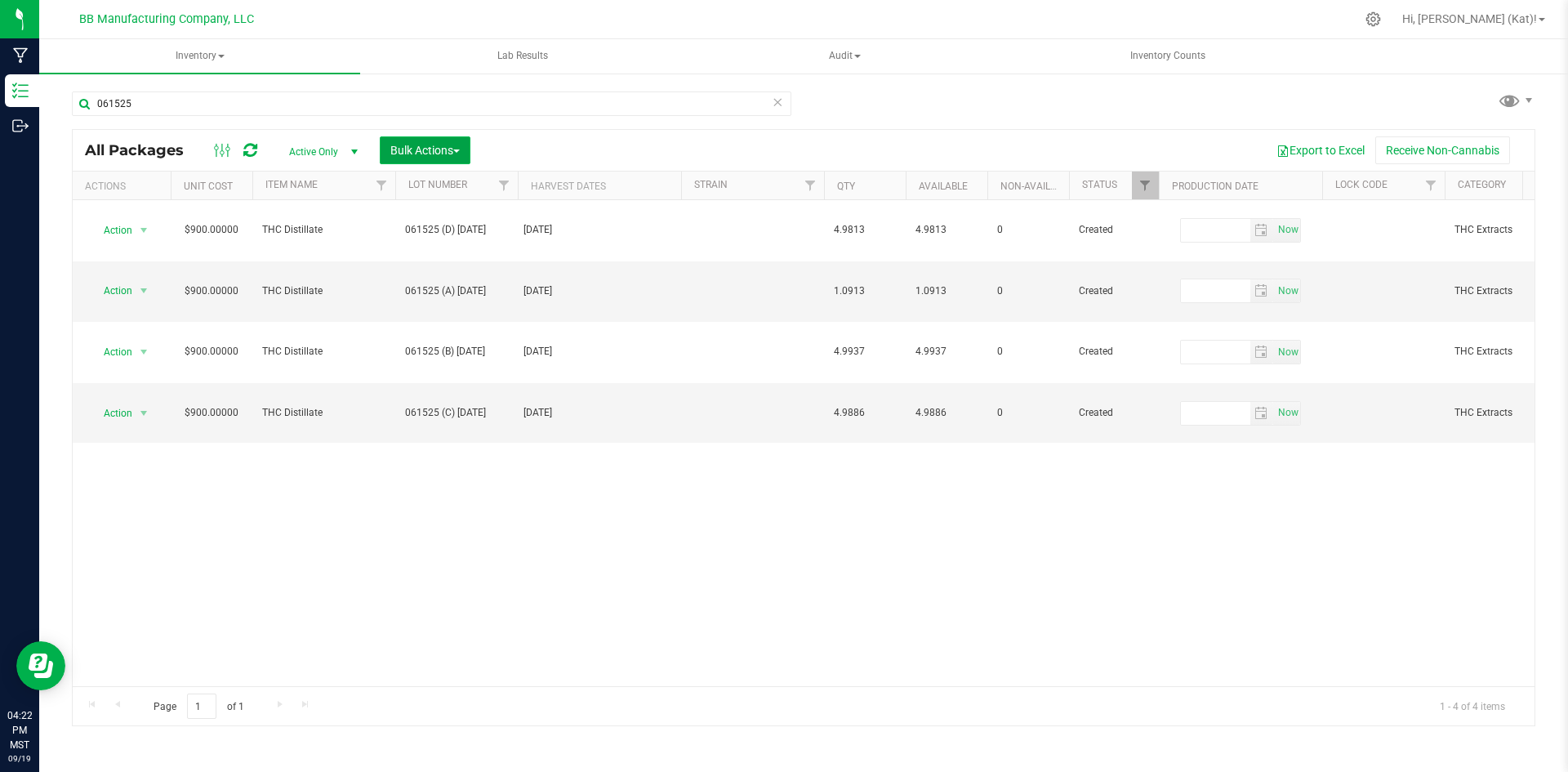
click at [404, 149] on span "Bulk Actions" at bounding box center [425, 150] width 69 height 13
click at [454, 187] on span "Add to manufacturing run" at bounding box center [450, 187] width 123 height 13
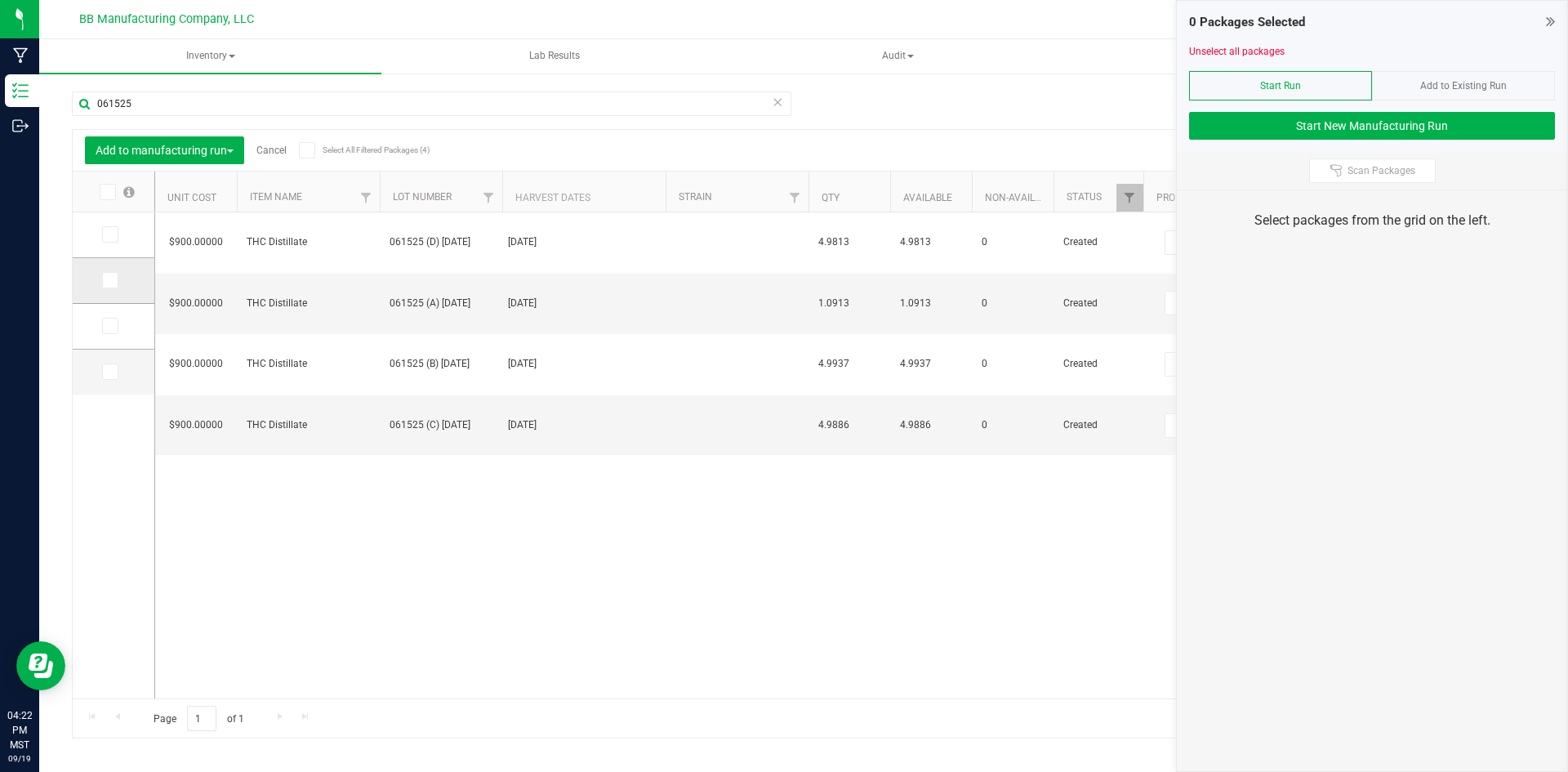
click at [104, 280] on icon at bounding box center [109, 280] width 10 height 0
click at [0, 0] on input "checkbox" at bounding box center [0, 0] width 0 height 0
click at [1460, 83] on span "Add to Existing Run" at bounding box center [1464, 85] width 86 height 11
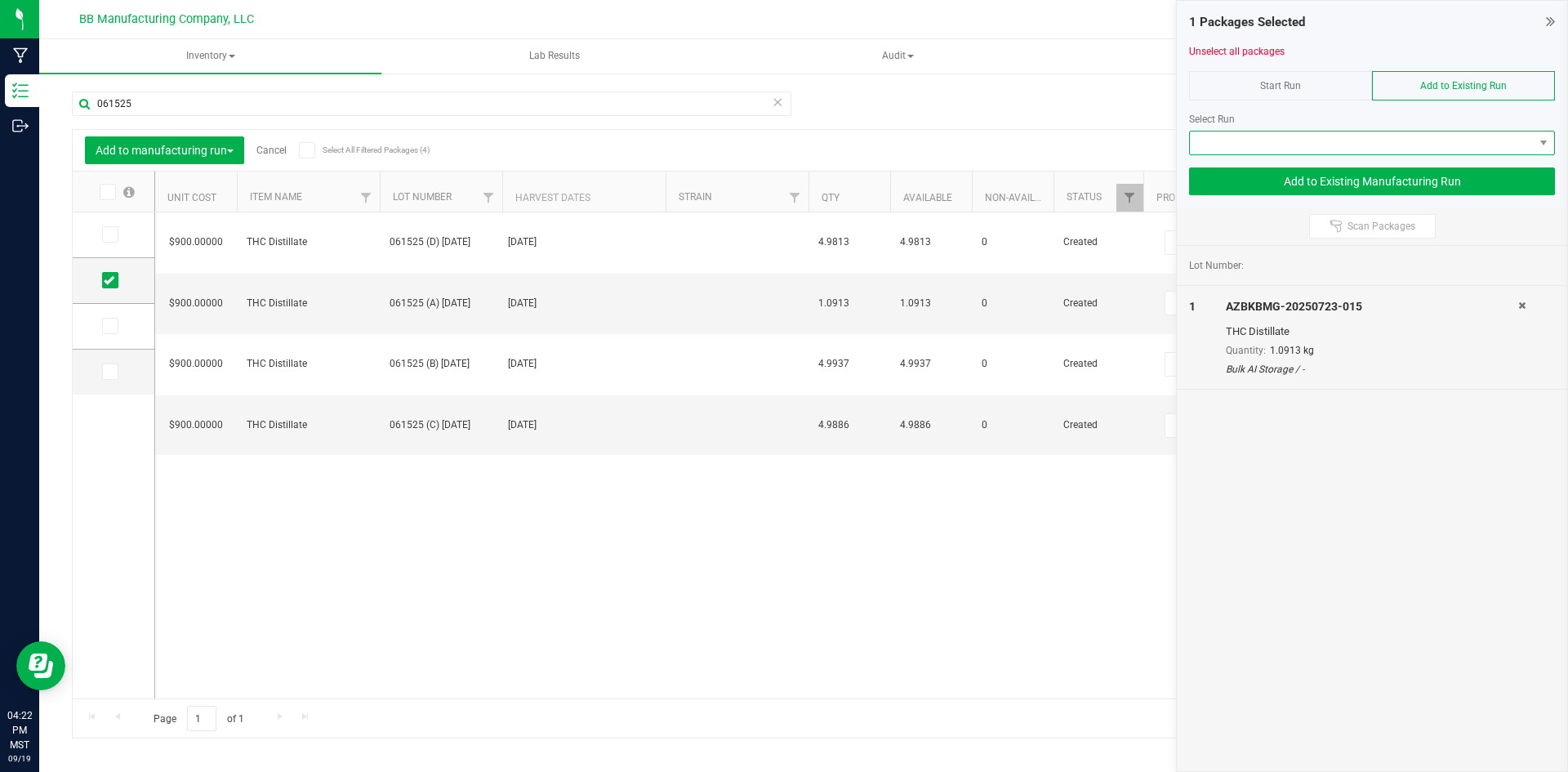
click at [1447, 130] on span at bounding box center [1372, 143] width 366 height 24
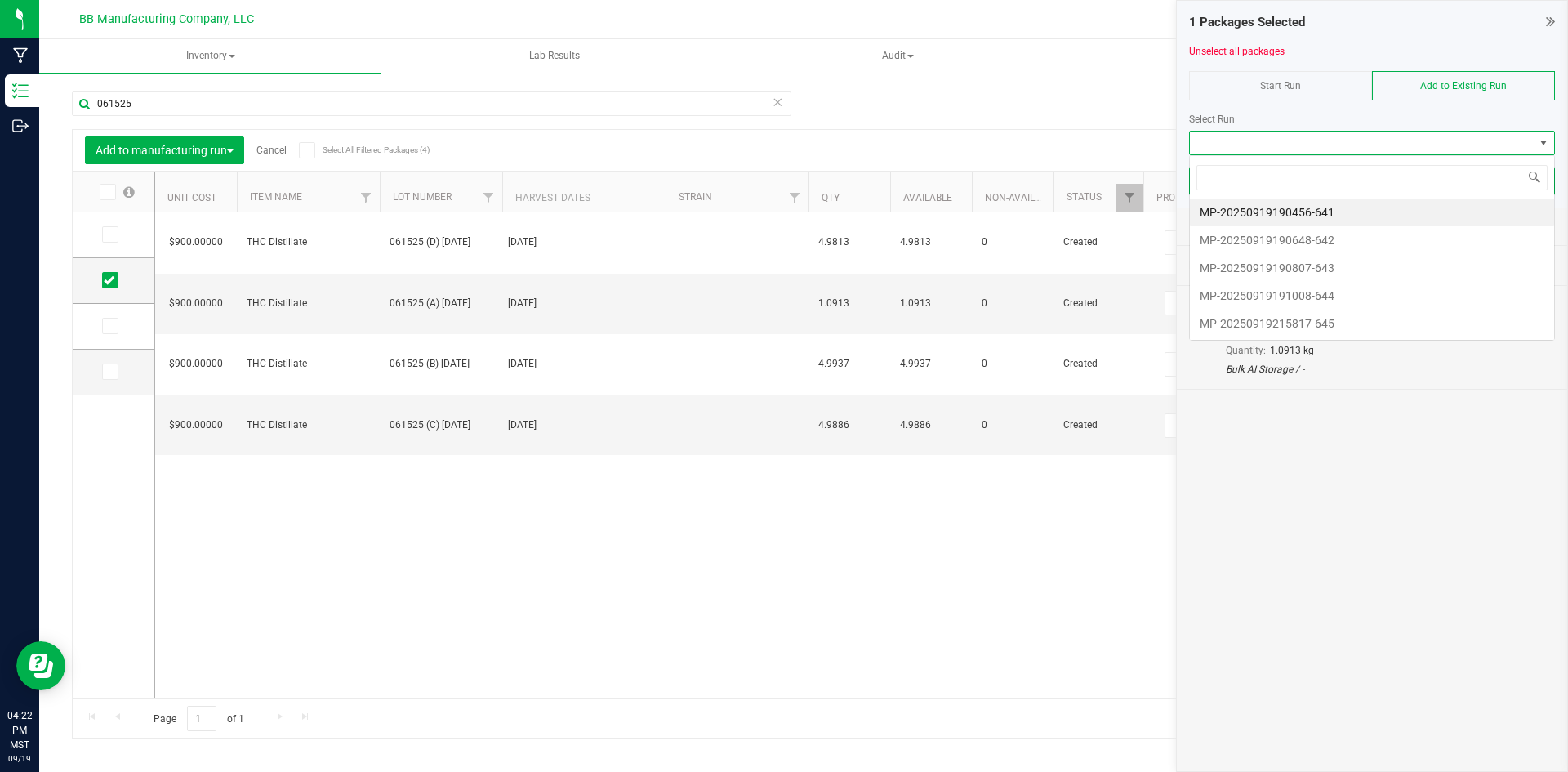
scroll to position [24, 366]
click at [1348, 319] on li "MP-20250919215817-645" at bounding box center [1372, 324] width 364 height 28
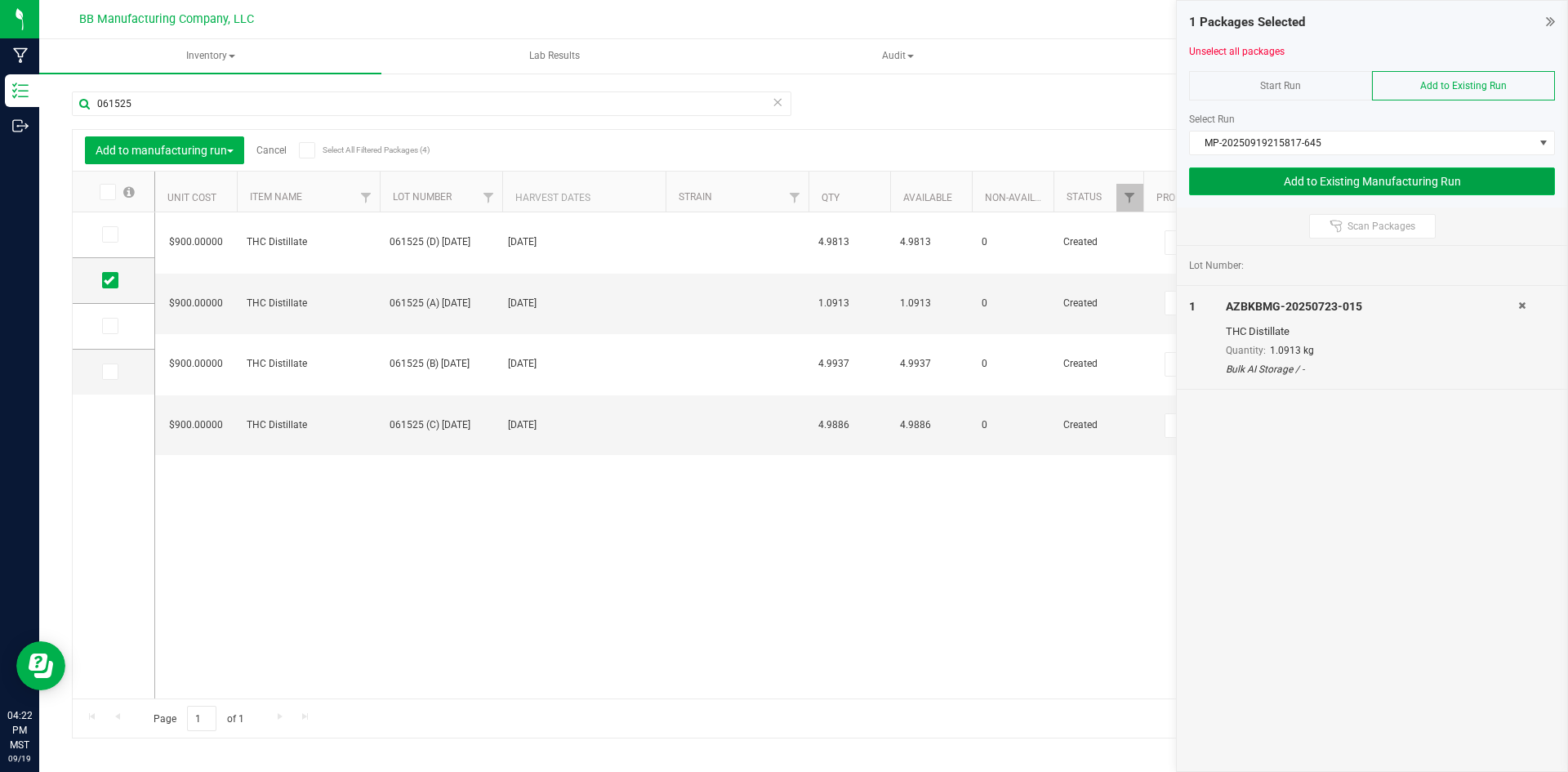
click at [1334, 180] on button "Add to Existing Manufacturing Run" at bounding box center [1372, 181] width 366 height 28
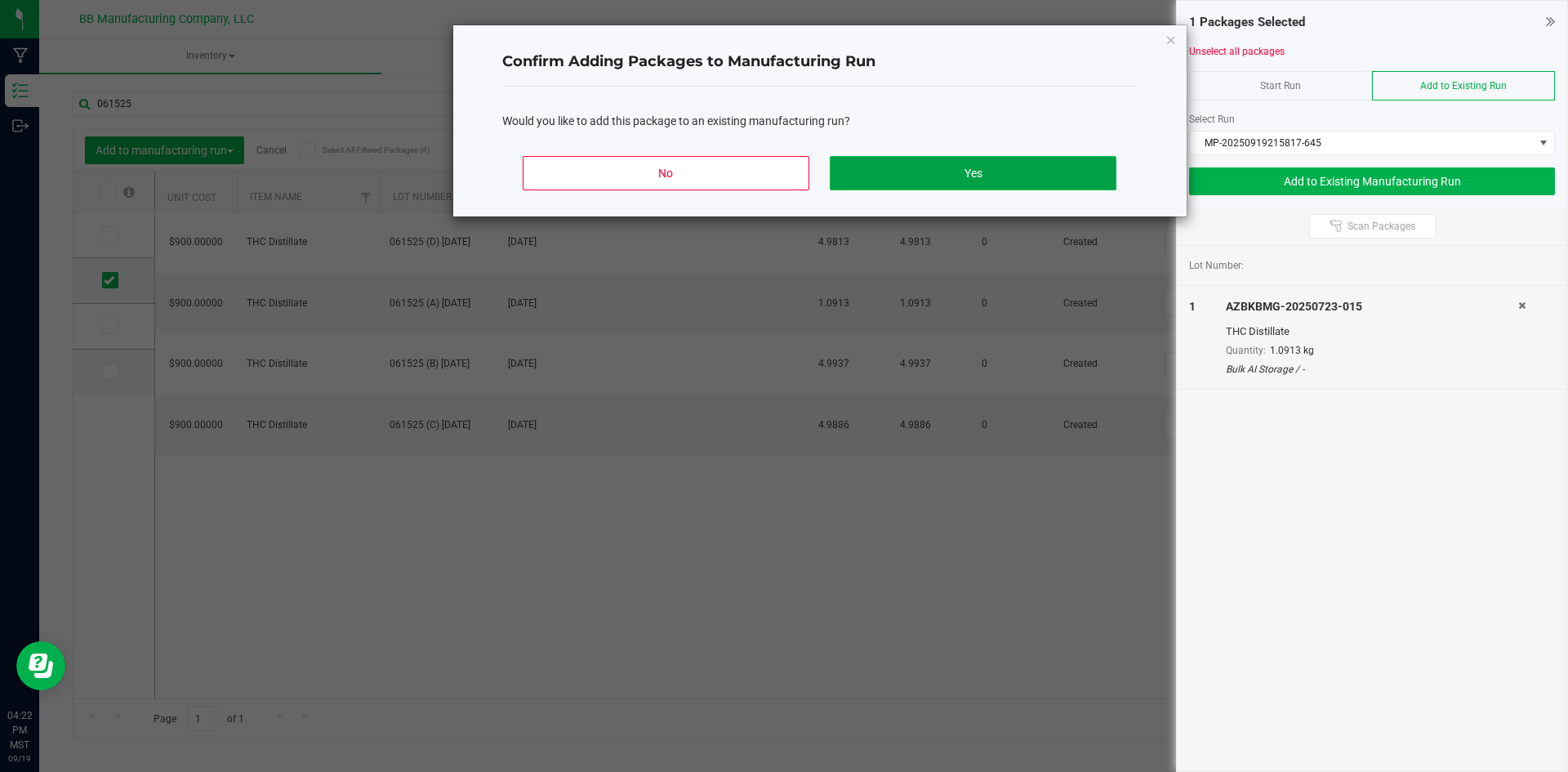
click at [862, 160] on button "Yes" at bounding box center [972, 173] width 286 height 35
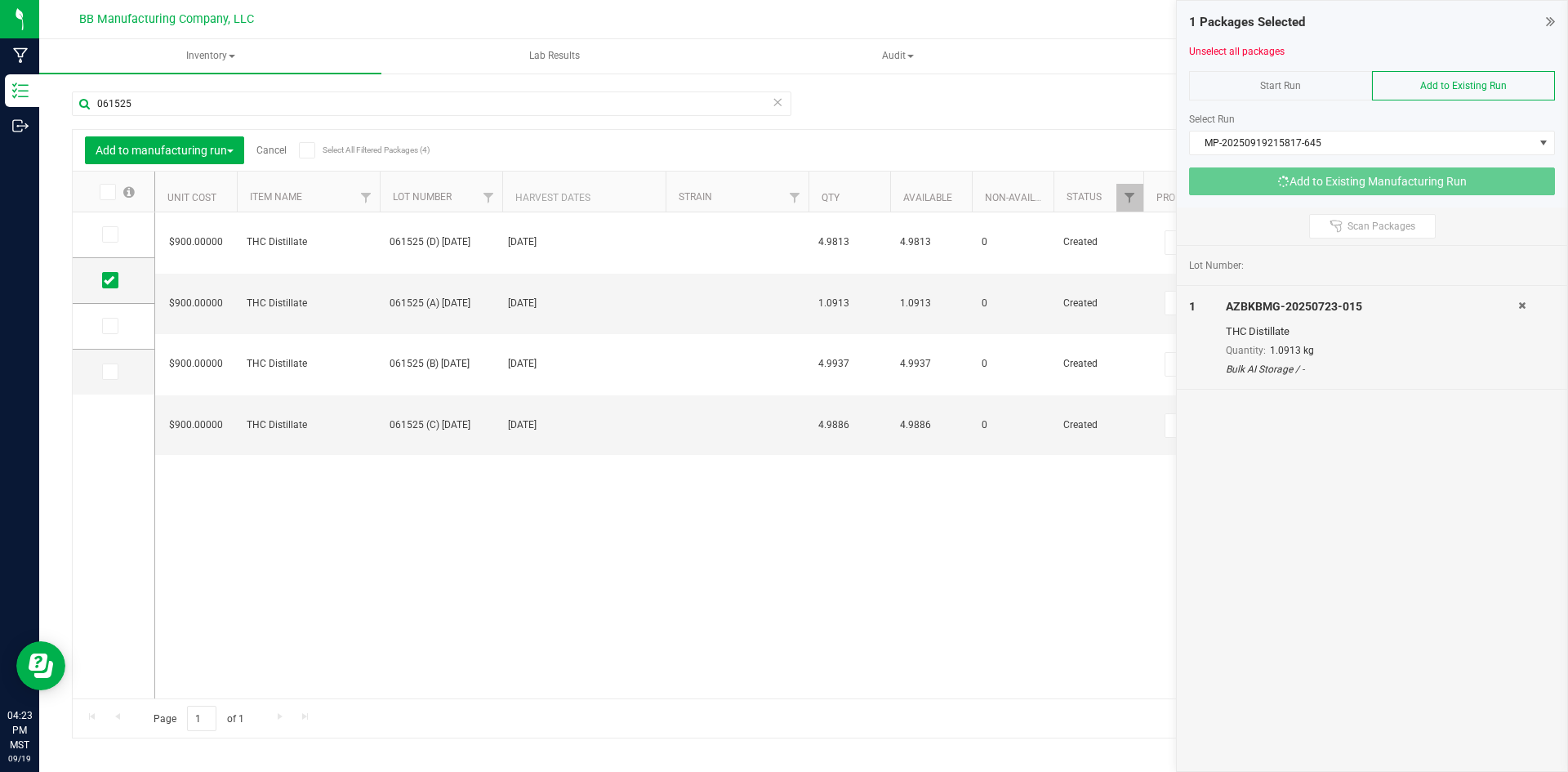
click at [279, 149] on link "Cancel" at bounding box center [271, 150] width 30 height 11
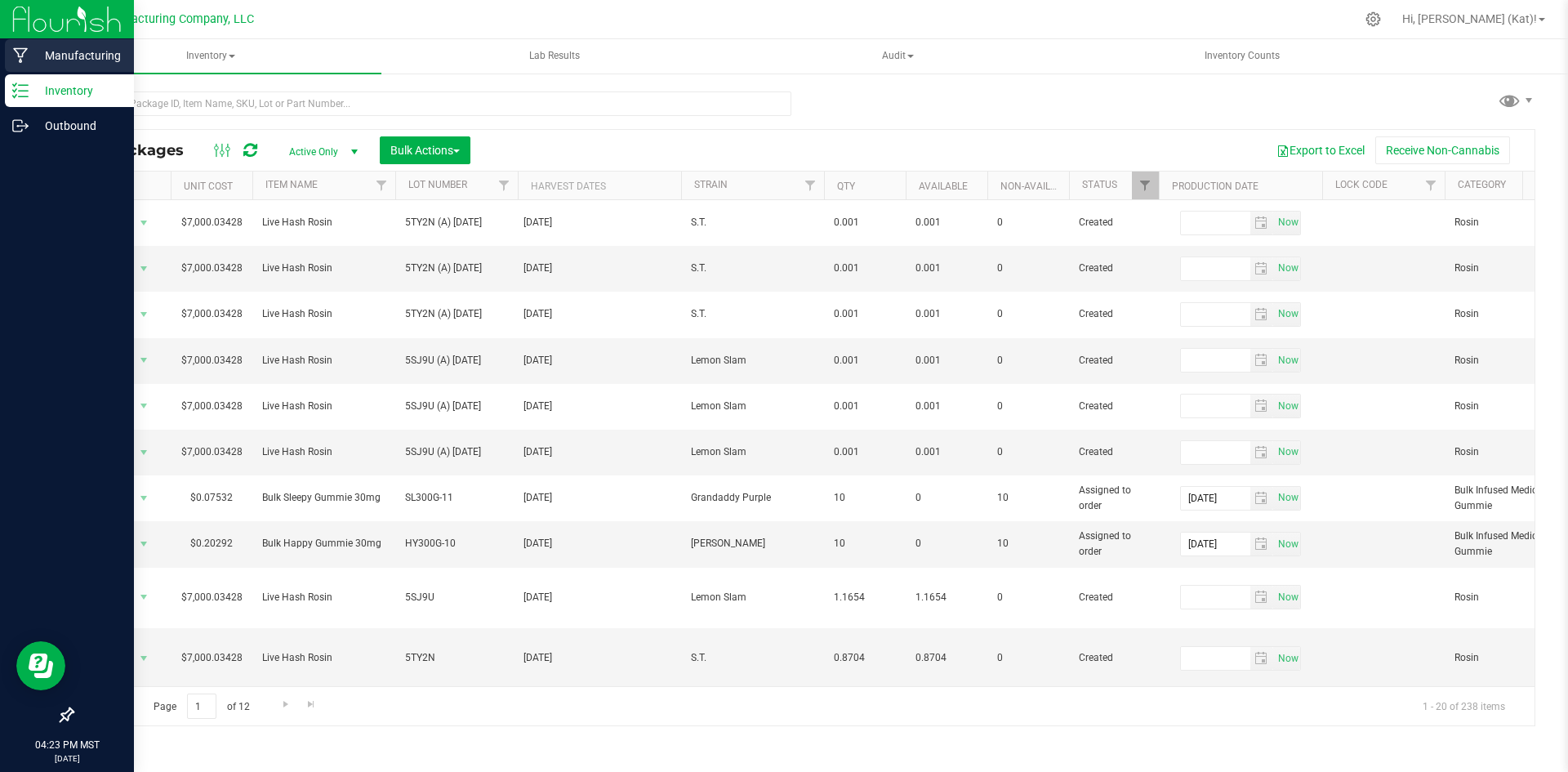
click at [66, 51] on p "Manufacturing" at bounding box center [77, 55] width 98 height 20
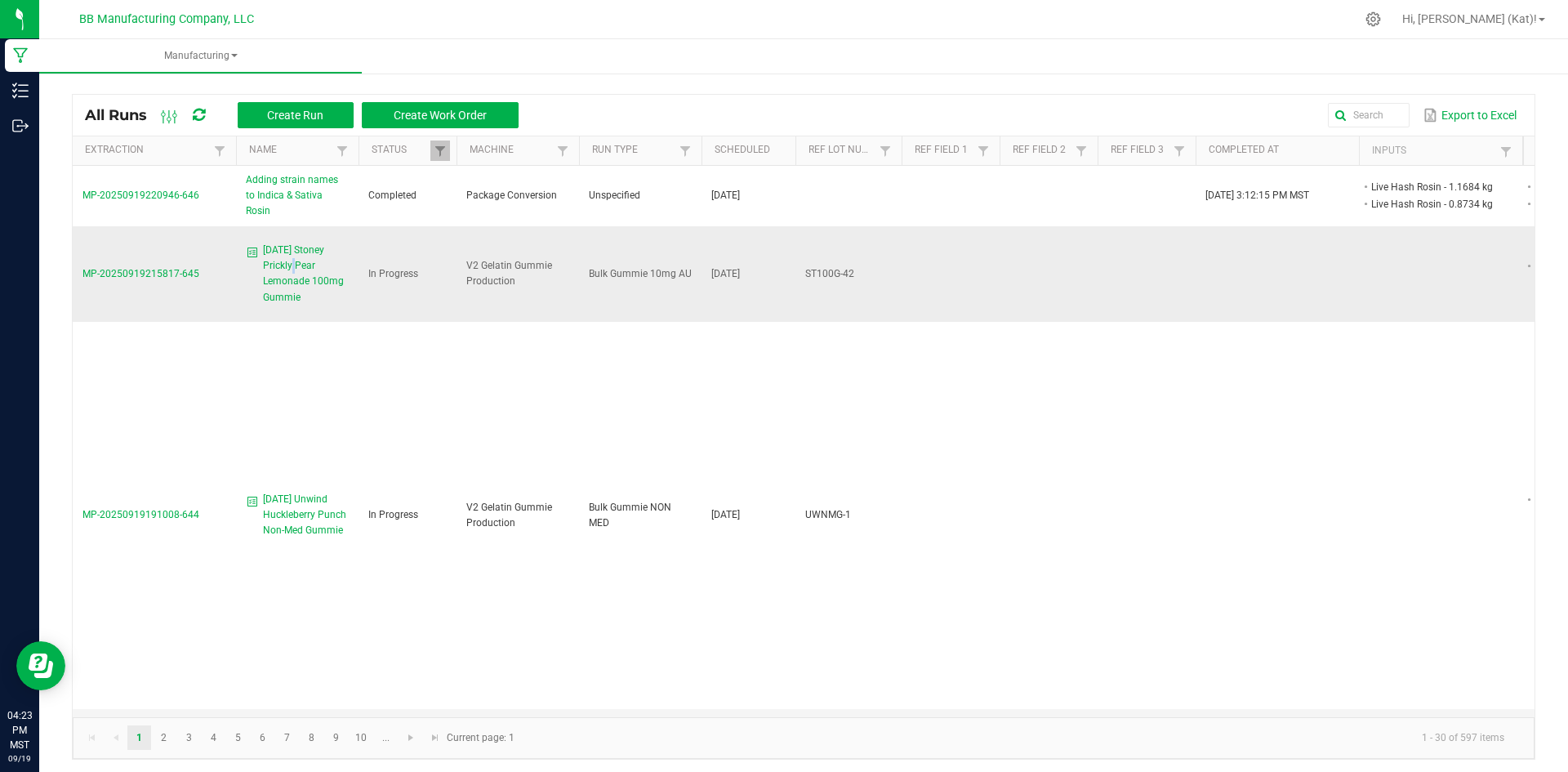
click at [290, 249] on span "9.19.25 Stoney Prickly Pear Lemonade 100mg Gummie" at bounding box center [305, 274] width 85 height 63
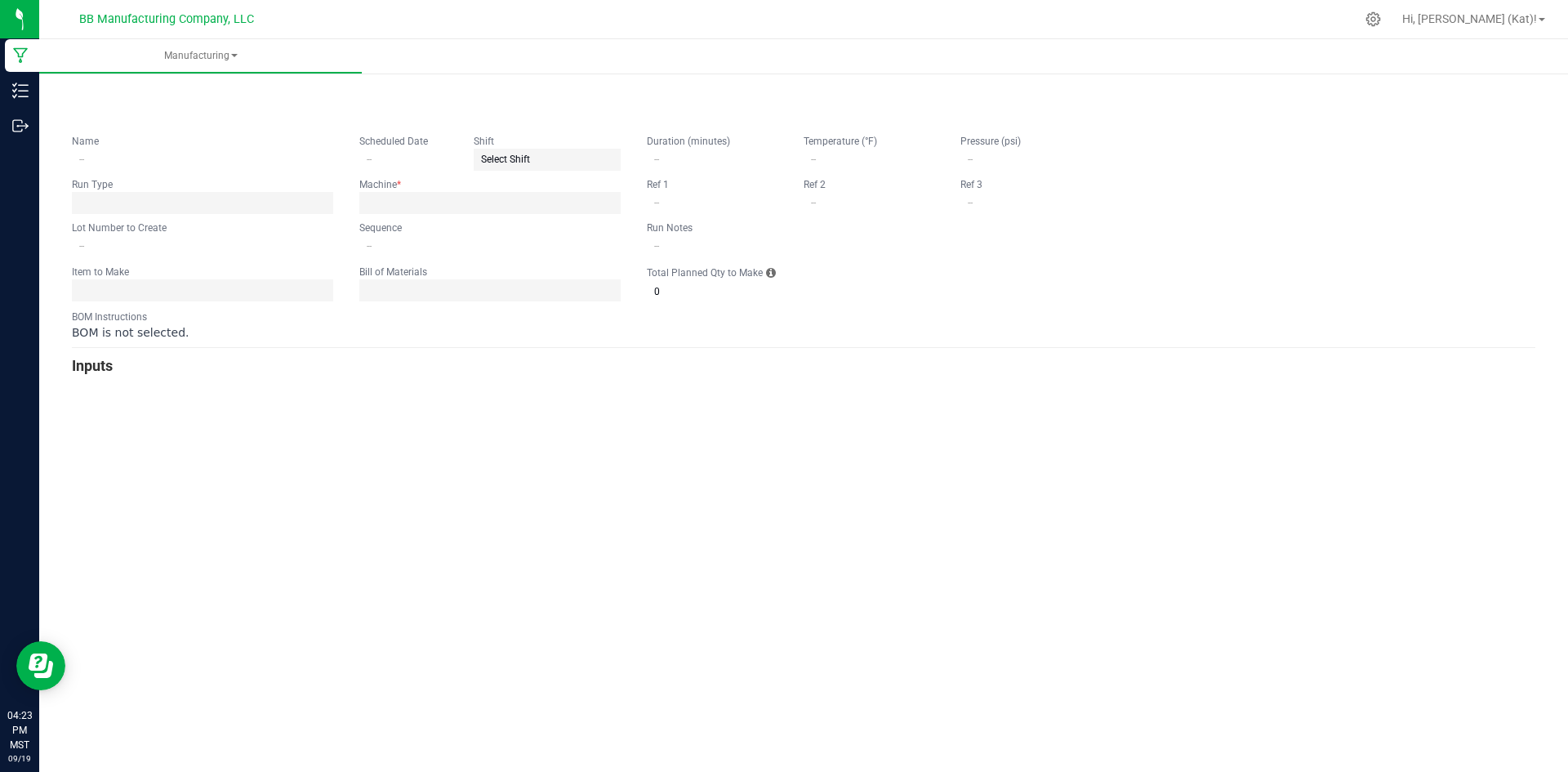
type input "9.19.25 Stoney Prickly Pear Lemonade 100mg Gummie"
type input "[DATE]"
type input "ST100G-42"
type input "0"
type input "15"
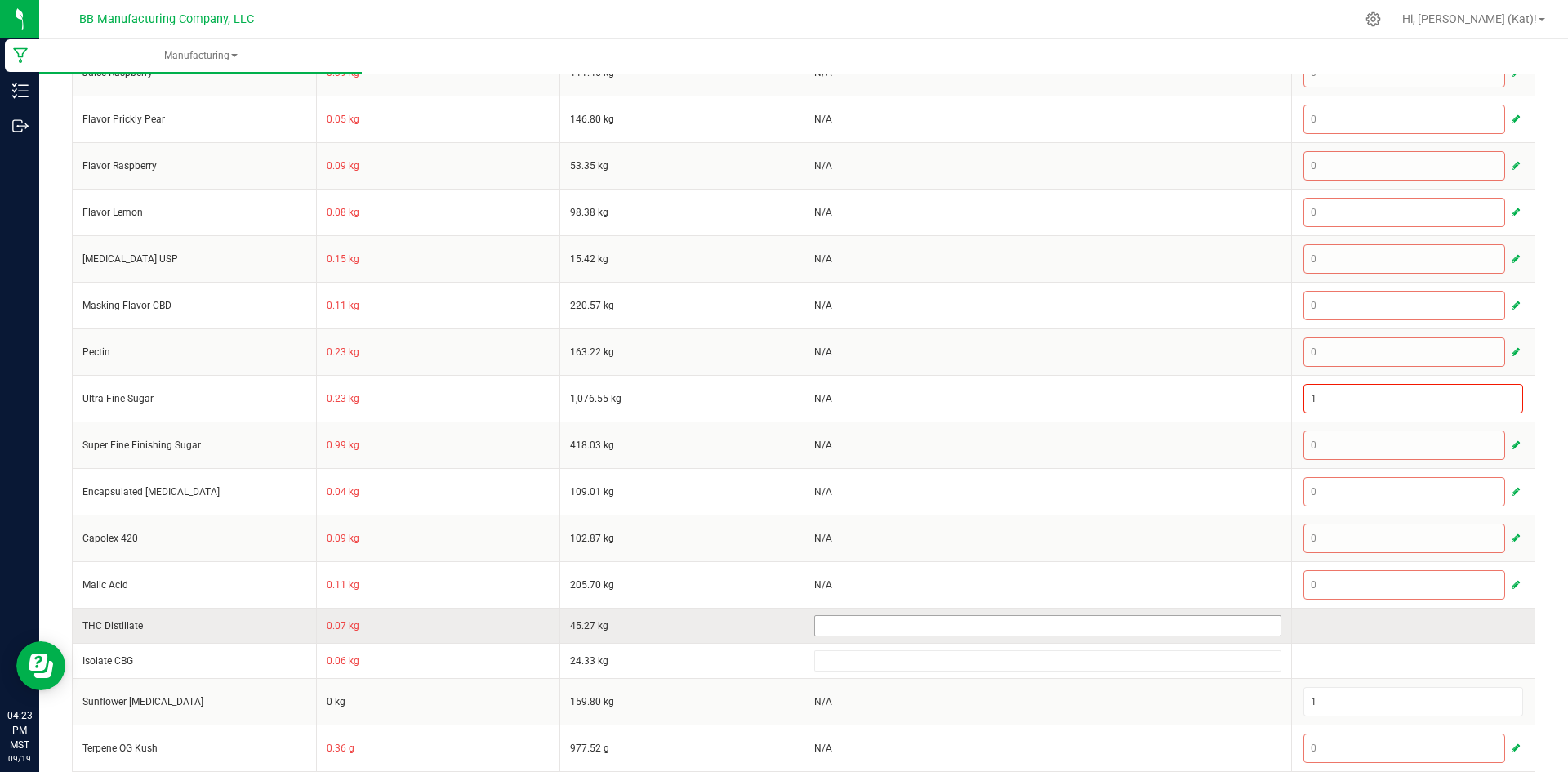
scroll to position [617, 0]
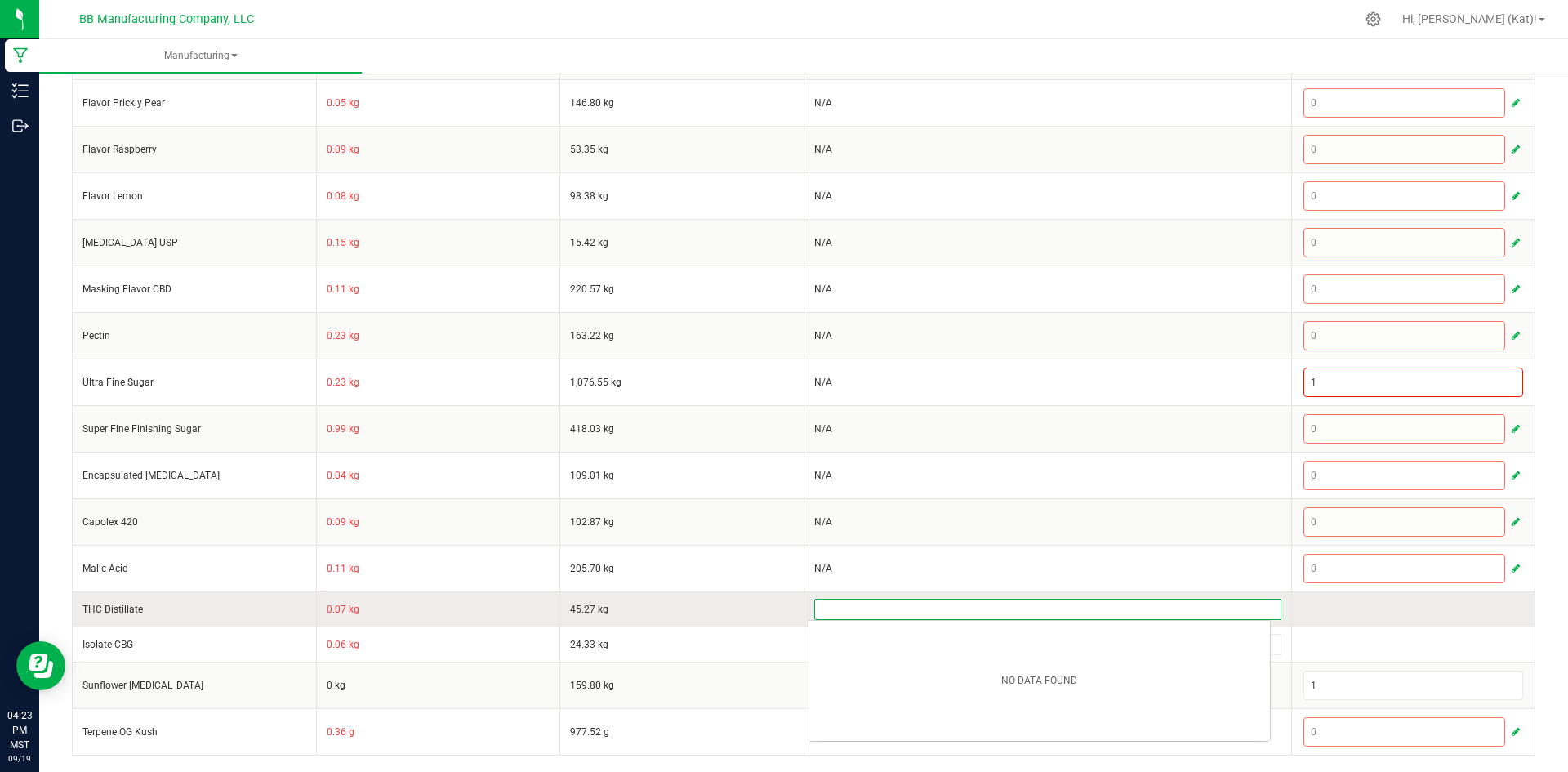
click at [882, 604] on input at bounding box center [1048, 609] width 465 height 20
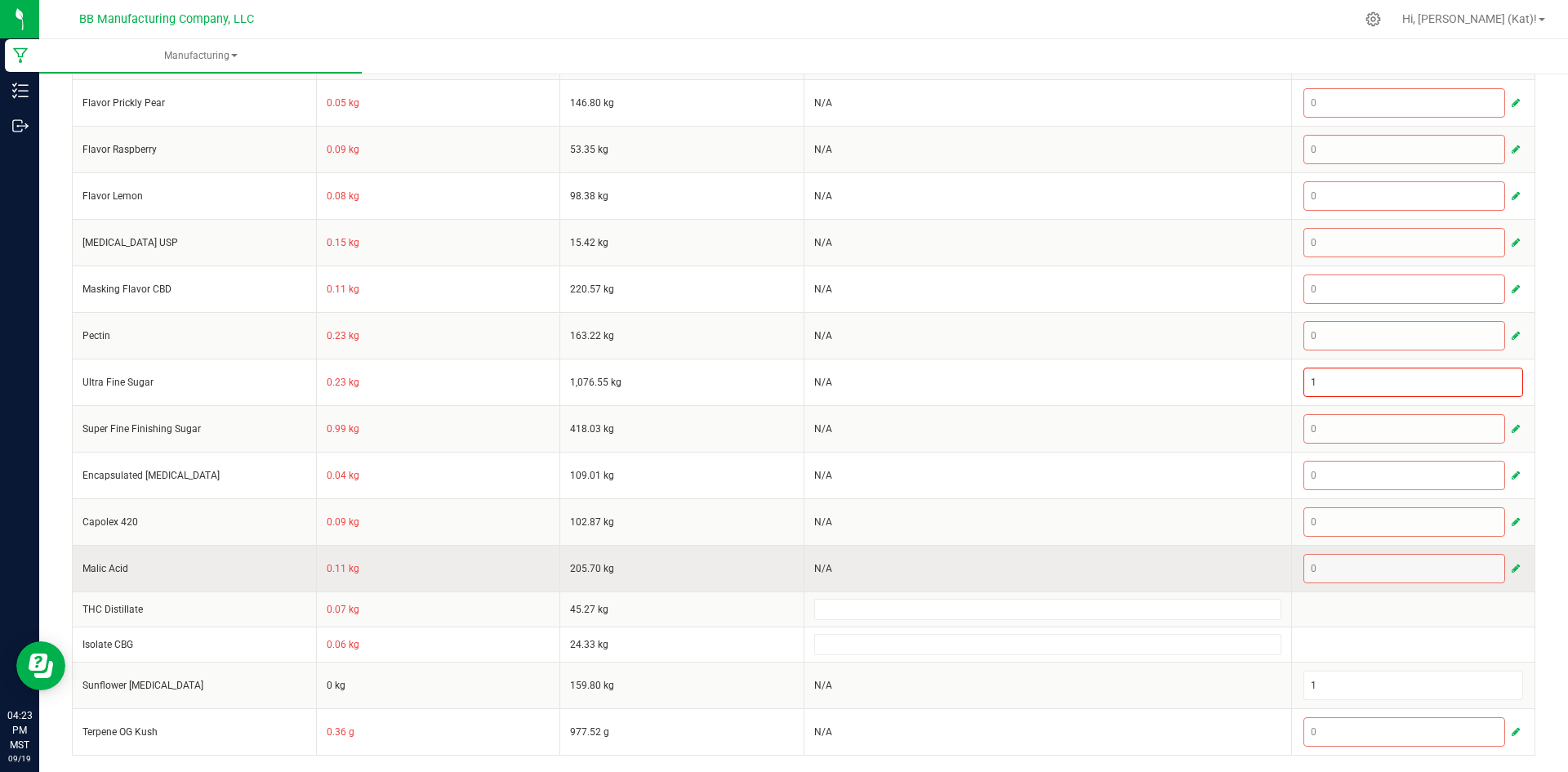
click at [857, 568] on td "N/A" at bounding box center [1048, 568] width 488 height 47
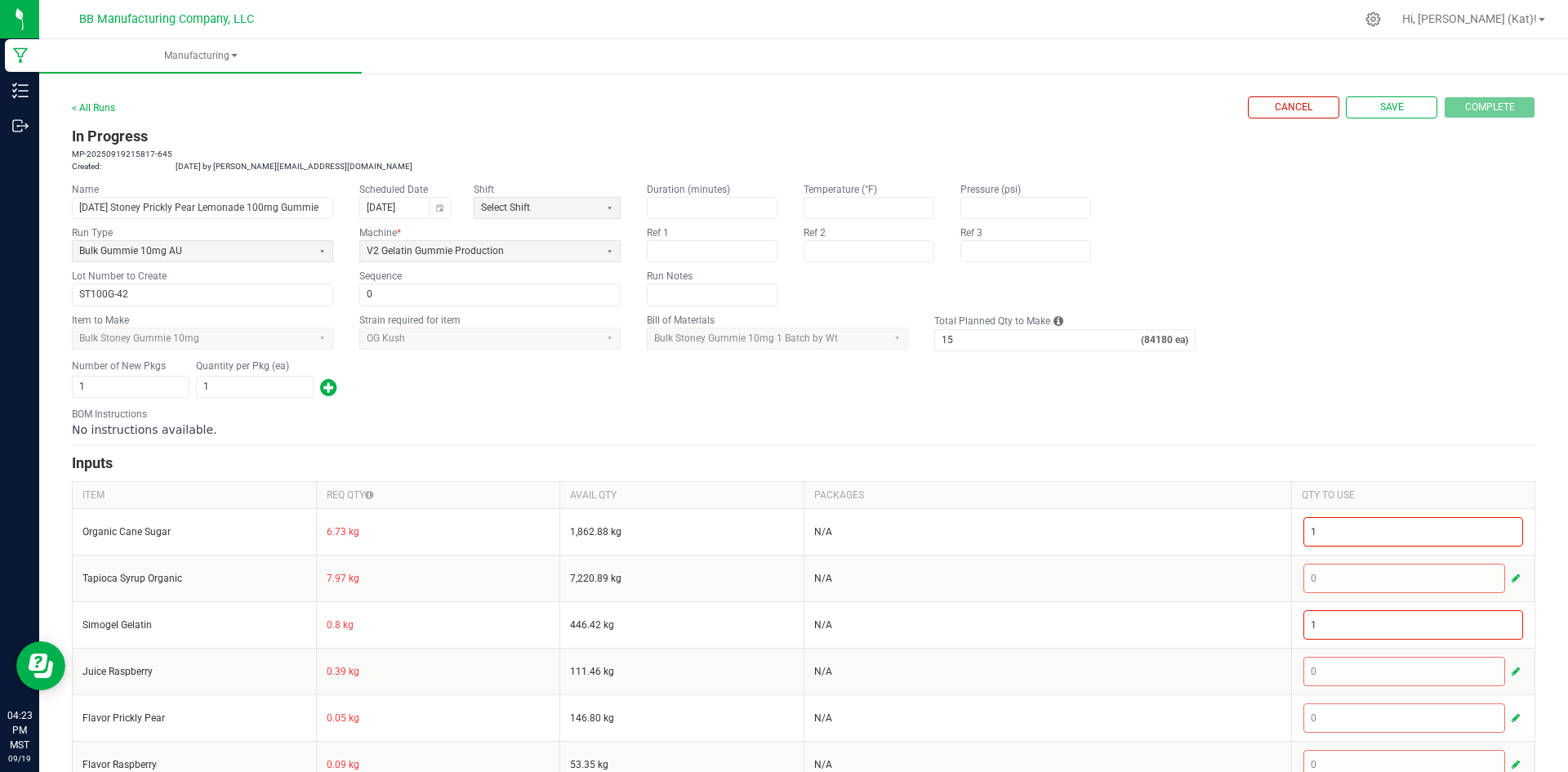
scroll to position [0, 0]
click at [223, 54] on span "Manufacturing" at bounding box center [201, 55] width 323 height 14
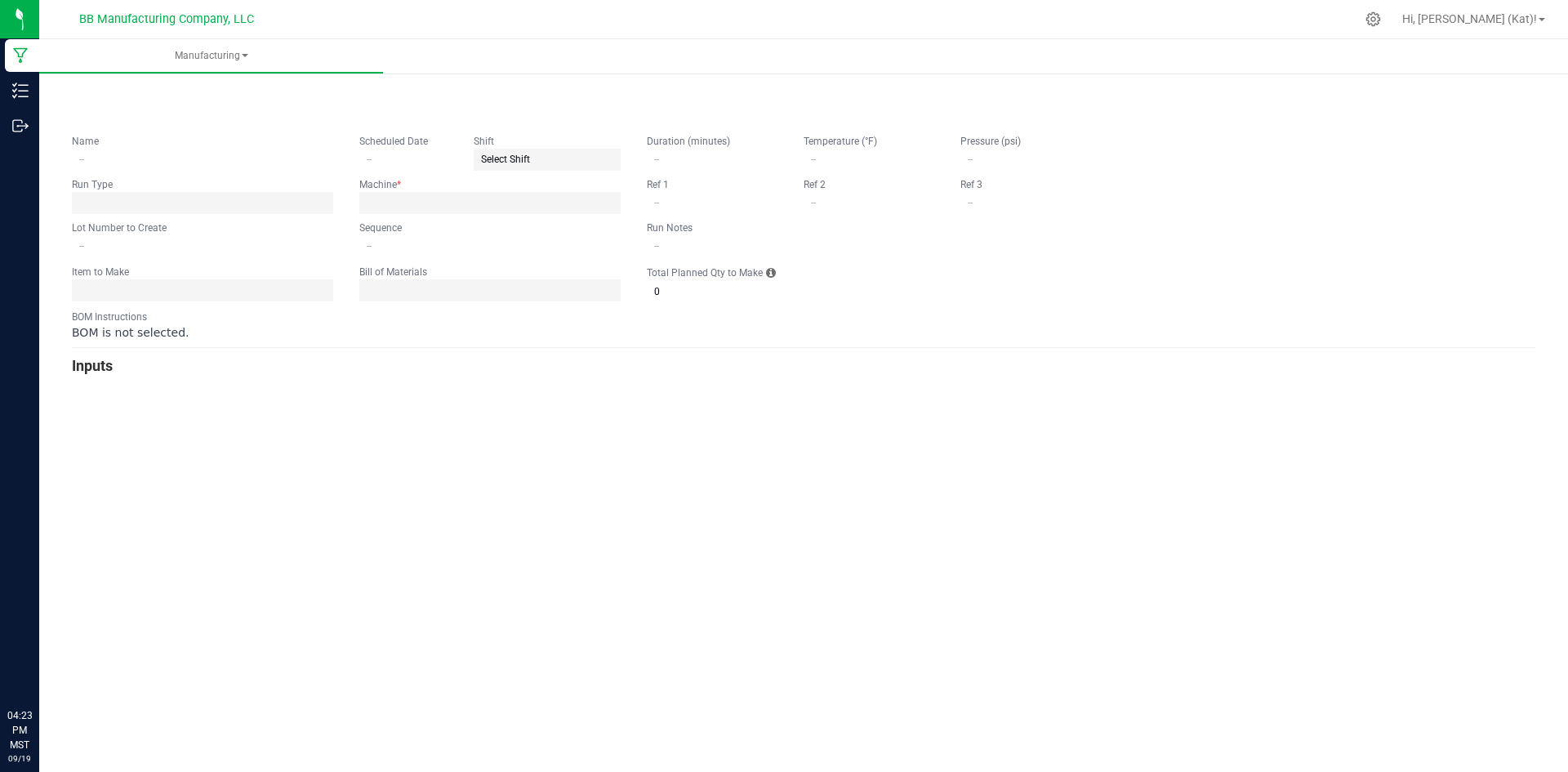
type input "[DATE] Stoney Prickly Pear Lemonade 100mg Gummie"
type input "[DATE]"
type input "ST100G-42"
type input "0"
type input "15"
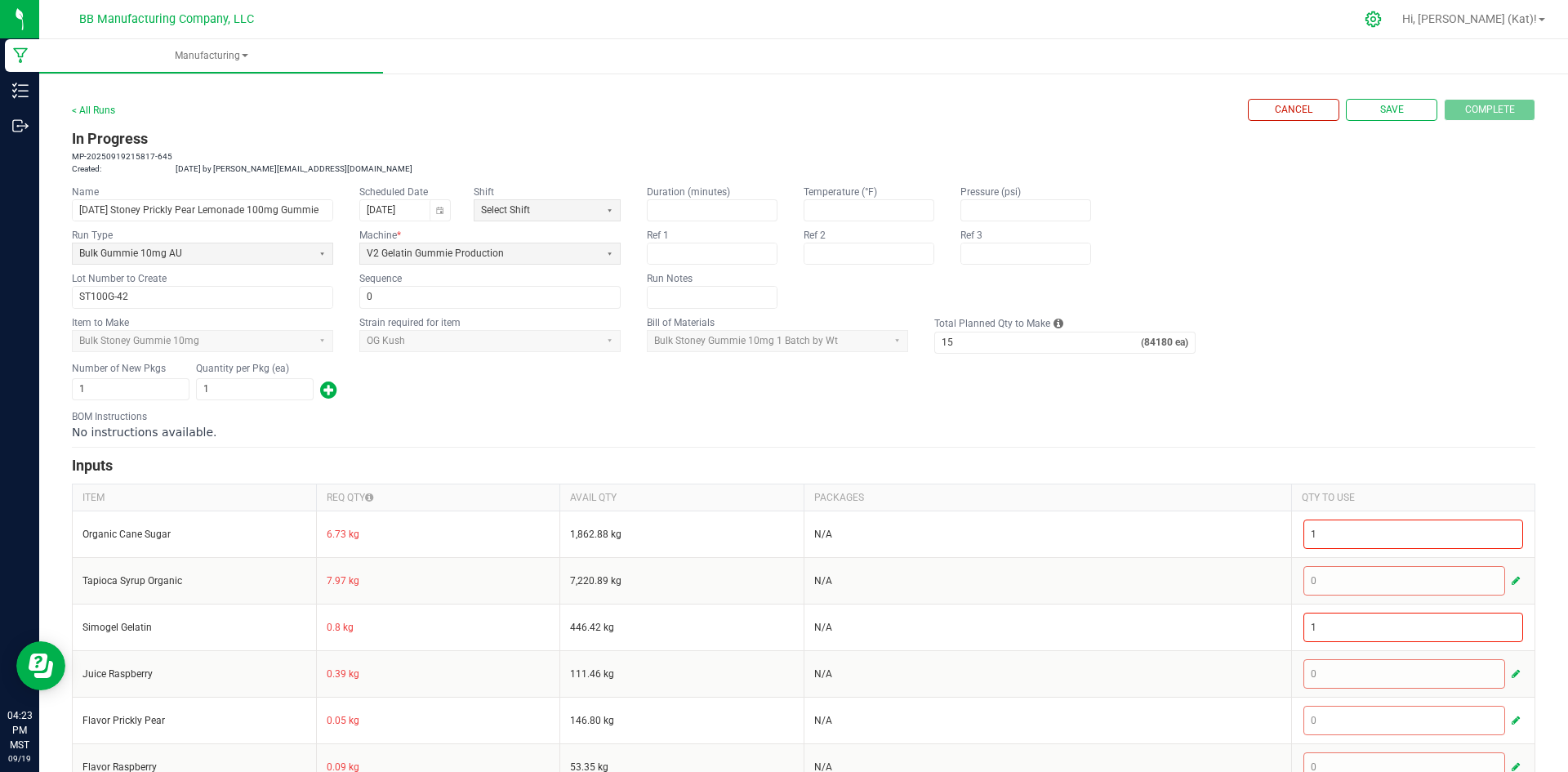
click at [1382, 23] on icon at bounding box center [1374, 19] width 17 height 17
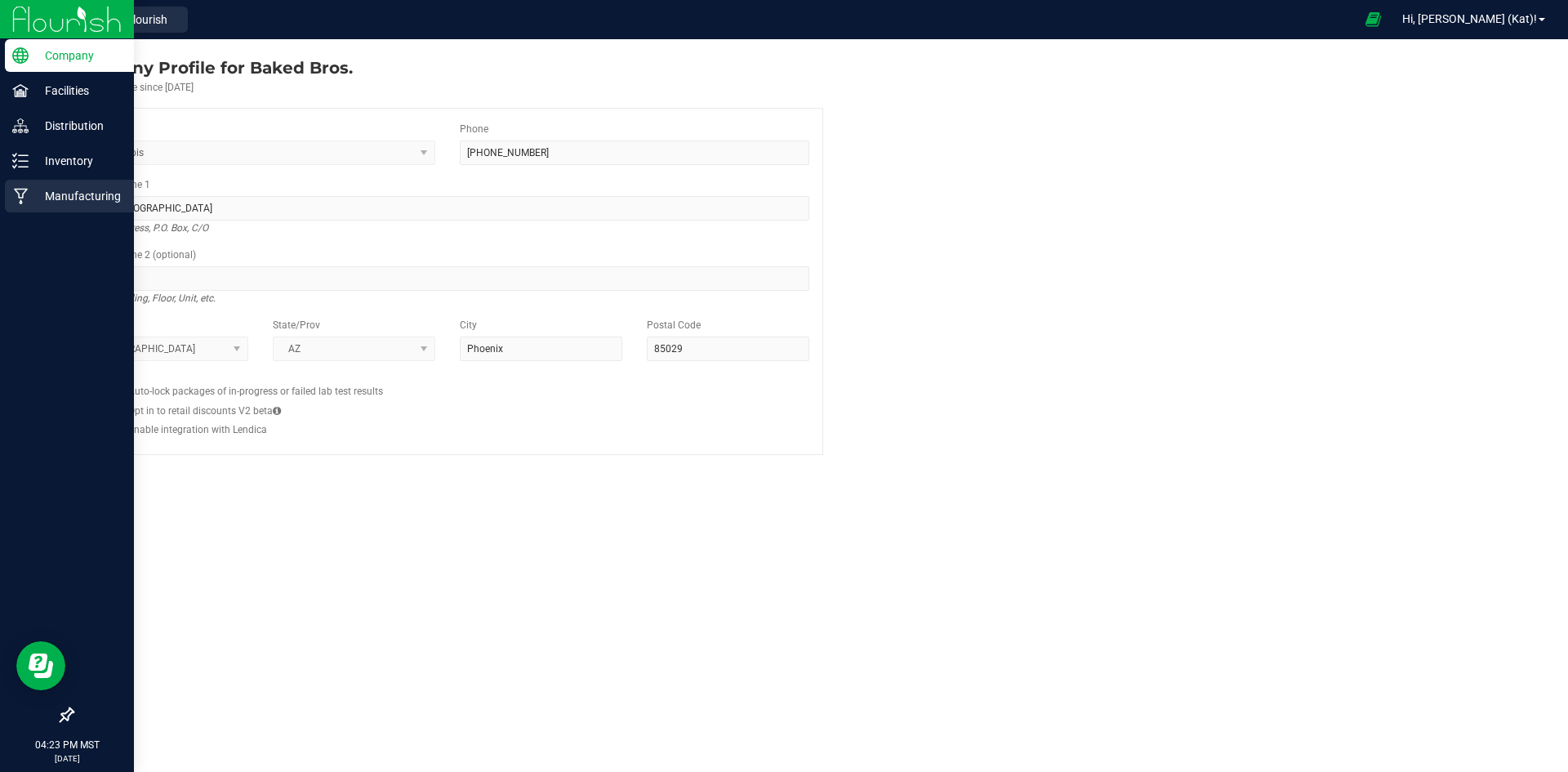
click at [55, 205] on div "Manufacturing" at bounding box center [69, 196] width 129 height 33
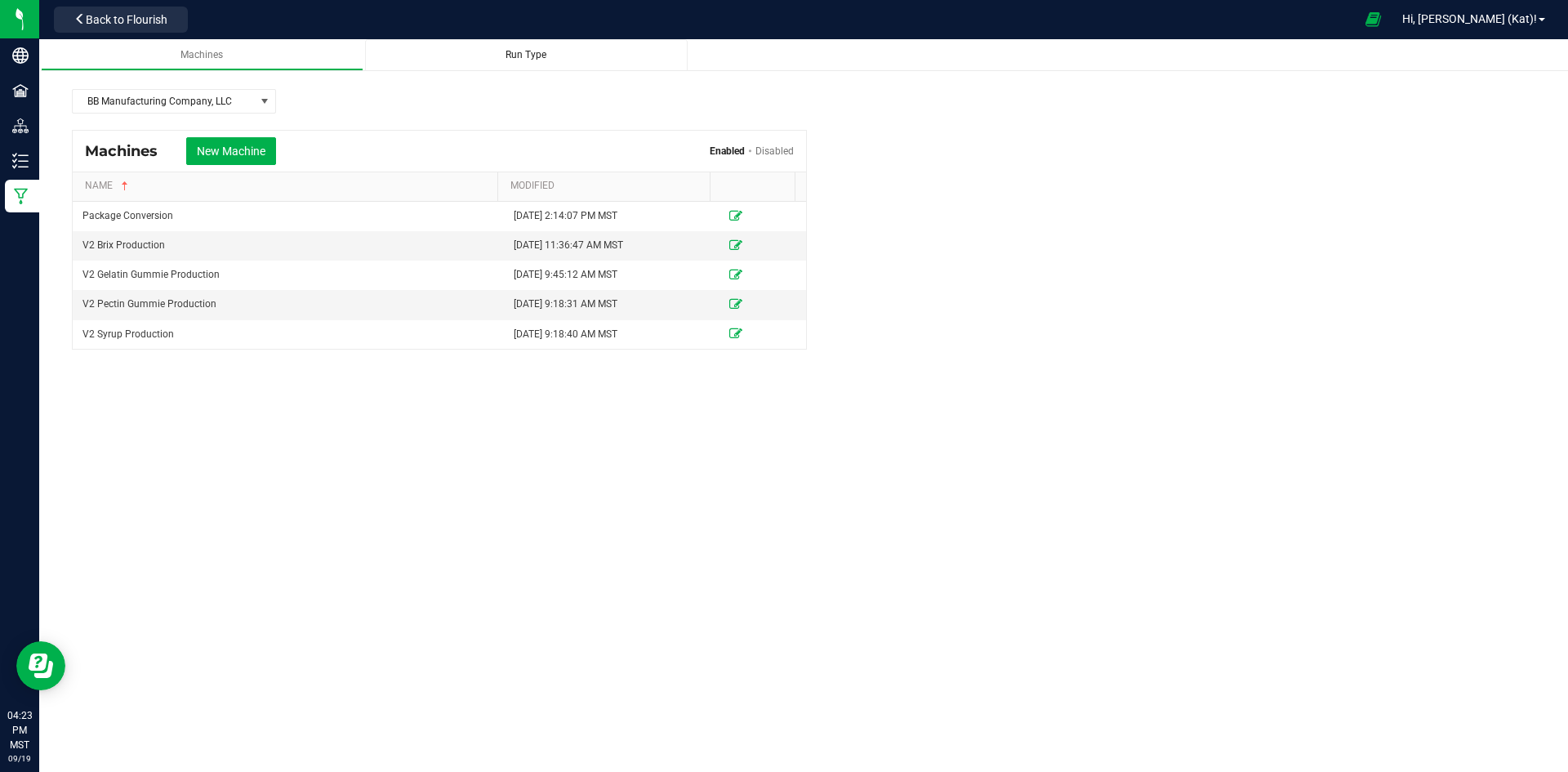
click at [545, 62] on div "Run Type" at bounding box center [526, 54] width 297 height 14
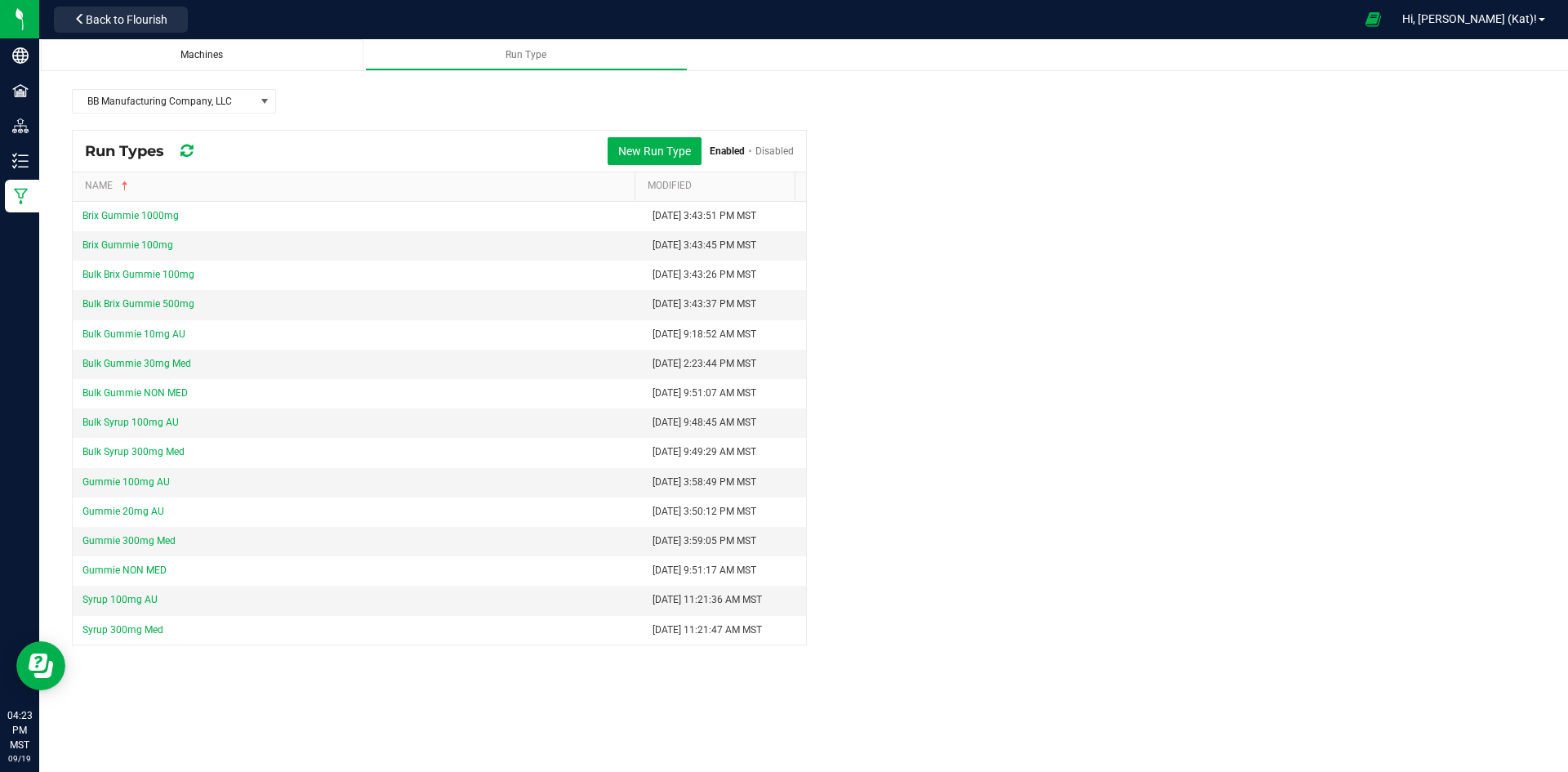
click at [233, 59] on div "Machines" at bounding box center [202, 54] width 297 height 14
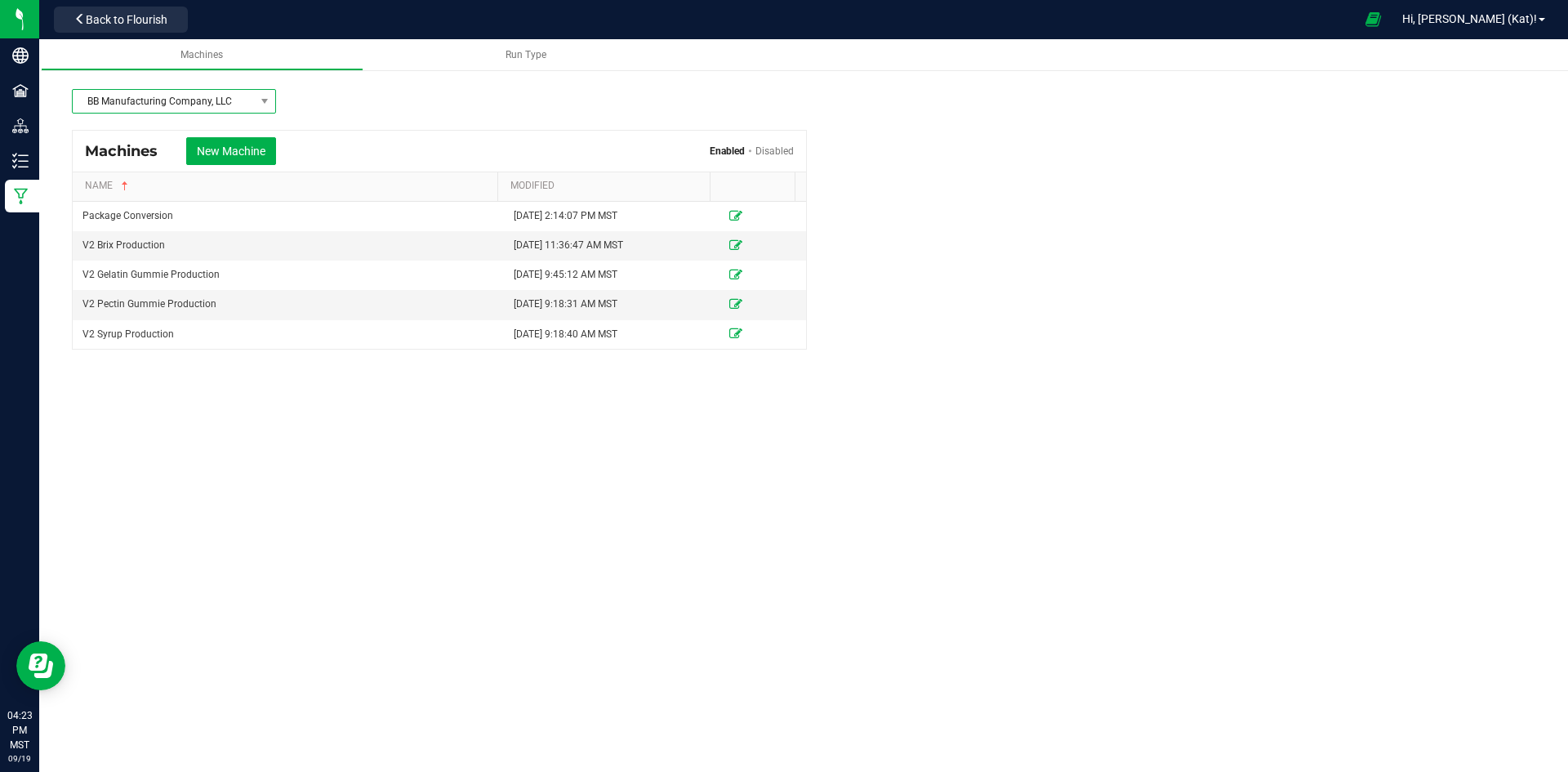
click at [249, 99] on span "BB Manufacturing Company, LLC" at bounding box center [163, 101] width 182 height 23
click at [250, 101] on span "BB Manufacturing Company, LLC" at bounding box center [163, 101] width 182 height 23
click at [163, 22] on span "Back to Flourish" at bounding box center [126, 20] width 82 height 13
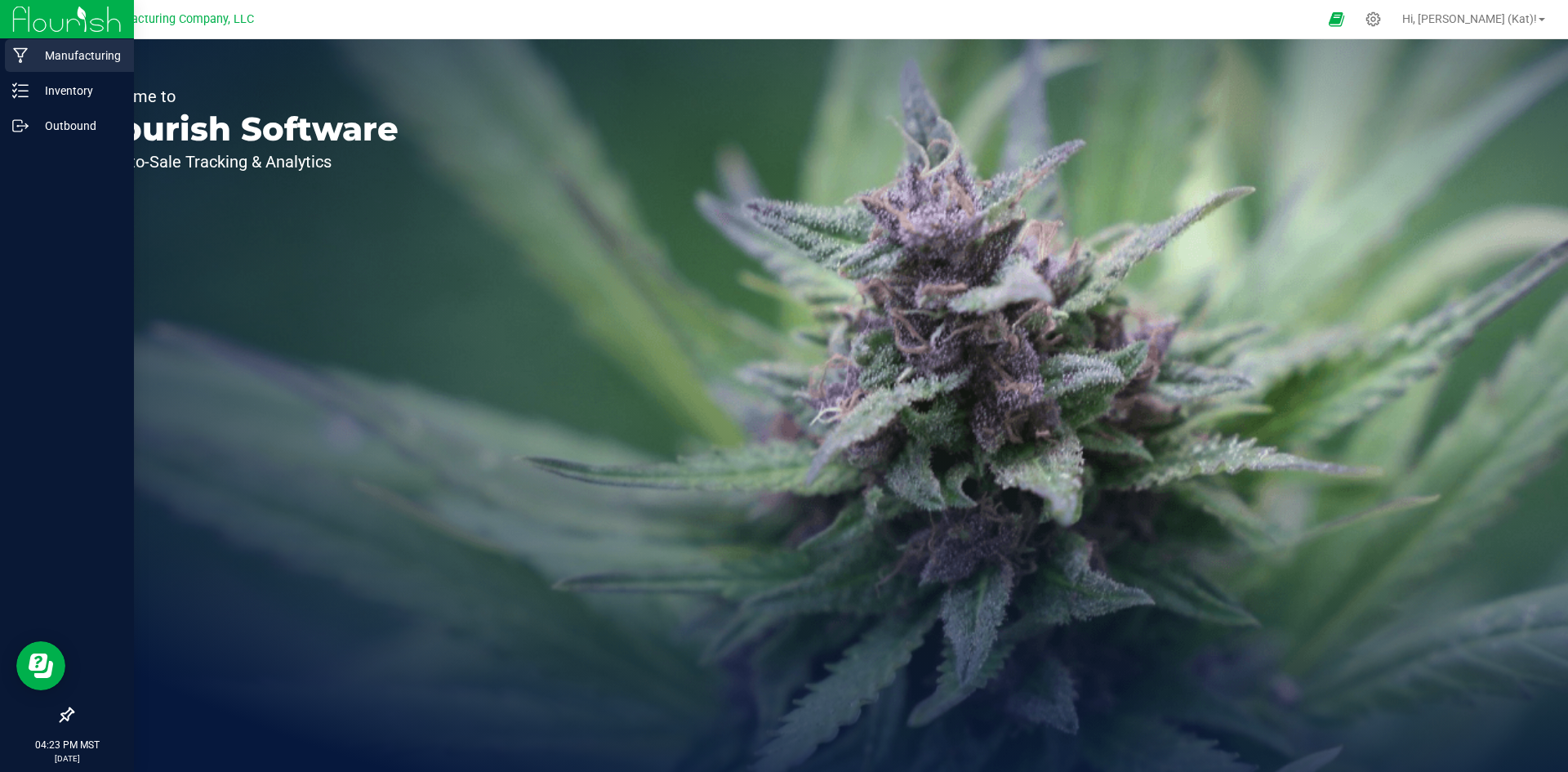
click at [73, 66] on div "Manufacturing" at bounding box center [69, 55] width 129 height 33
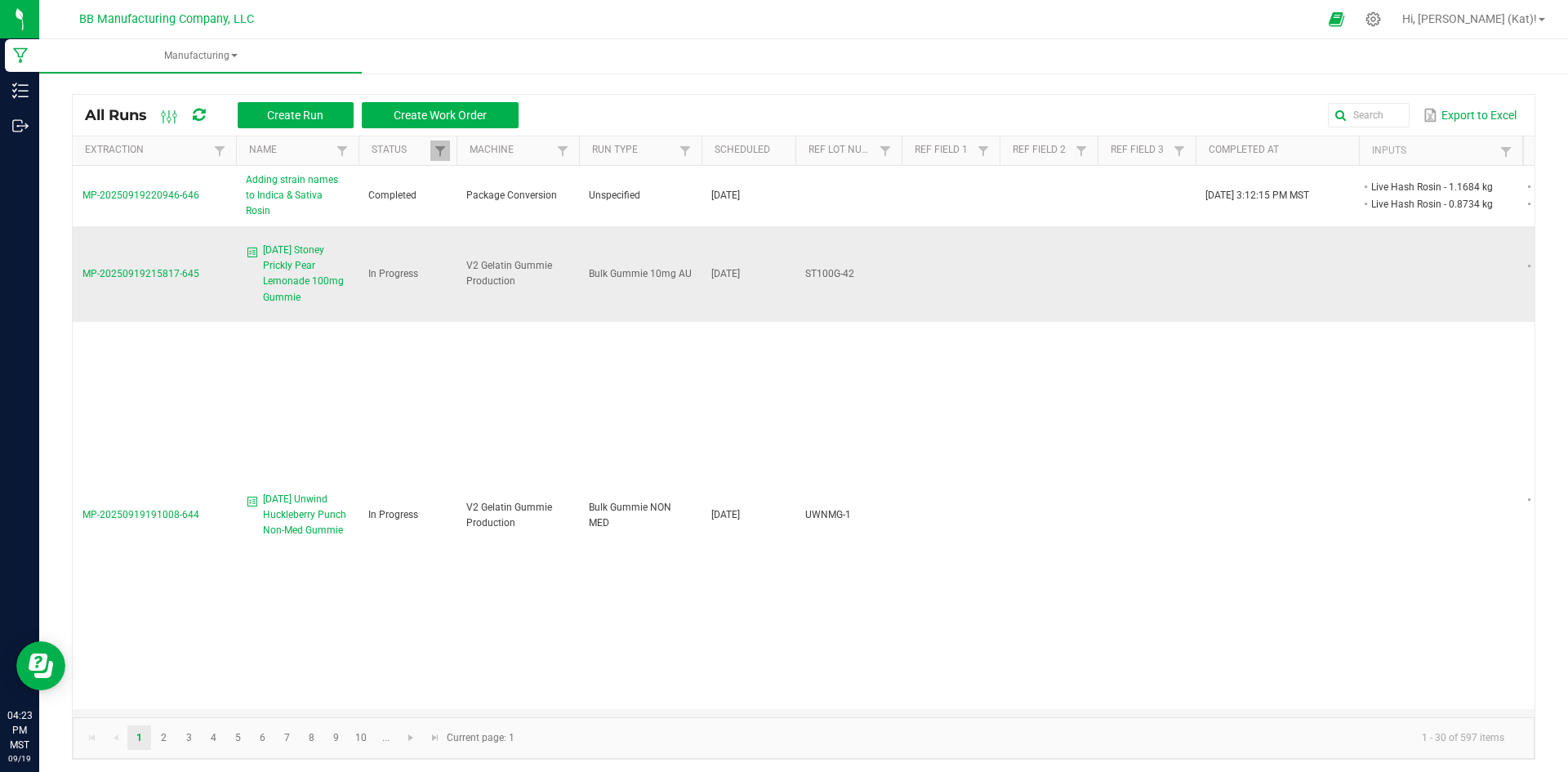
click at [296, 252] on span "[DATE] Stoney Prickly Pear Lemonade 100mg Gummie" at bounding box center [305, 274] width 85 height 63
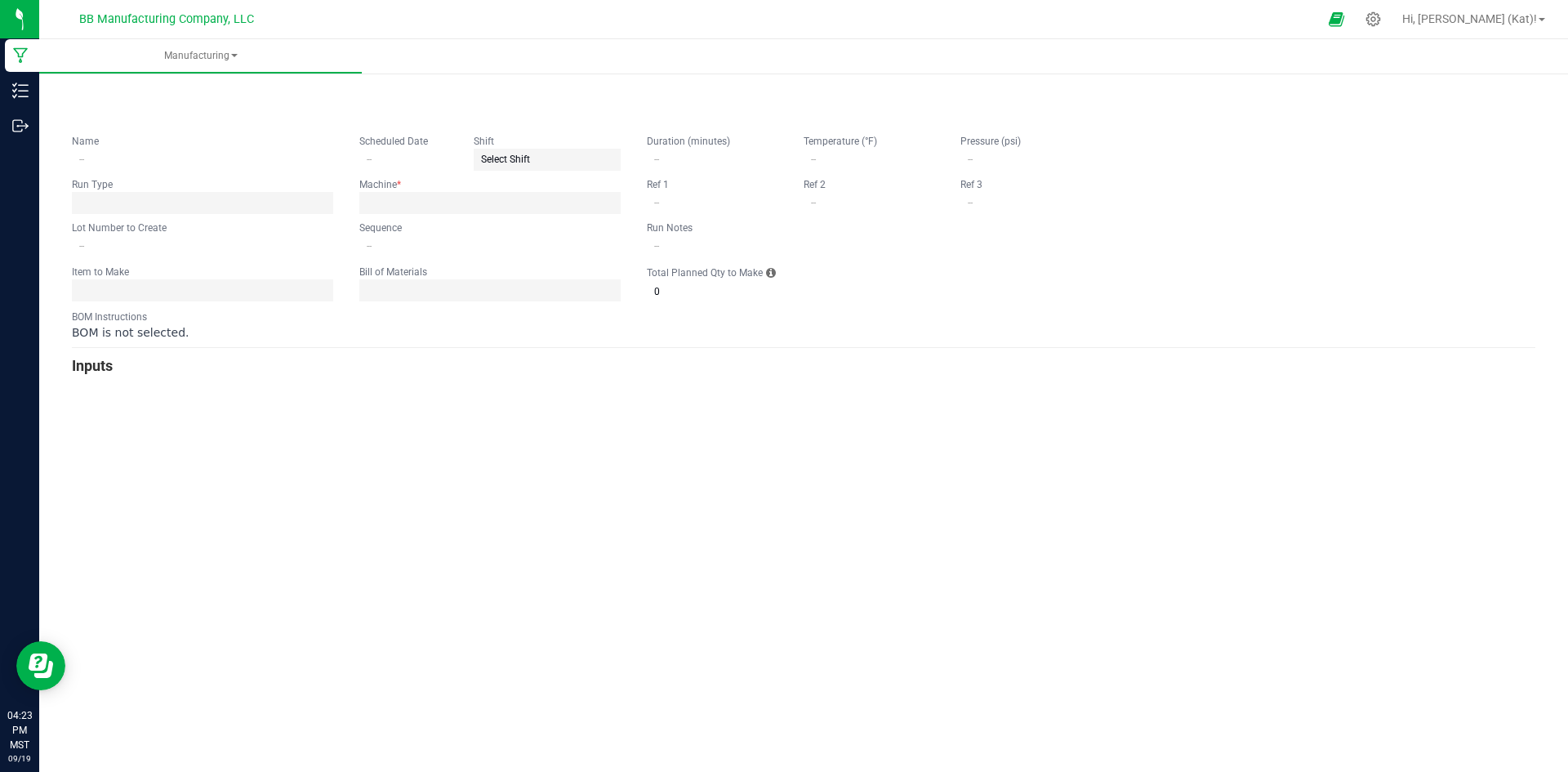
type input "[DATE] Stoney Prickly Pear Lemonade 100mg Gummie"
type input "[DATE]"
type input "ST100G-42"
type input "0"
type input "15"
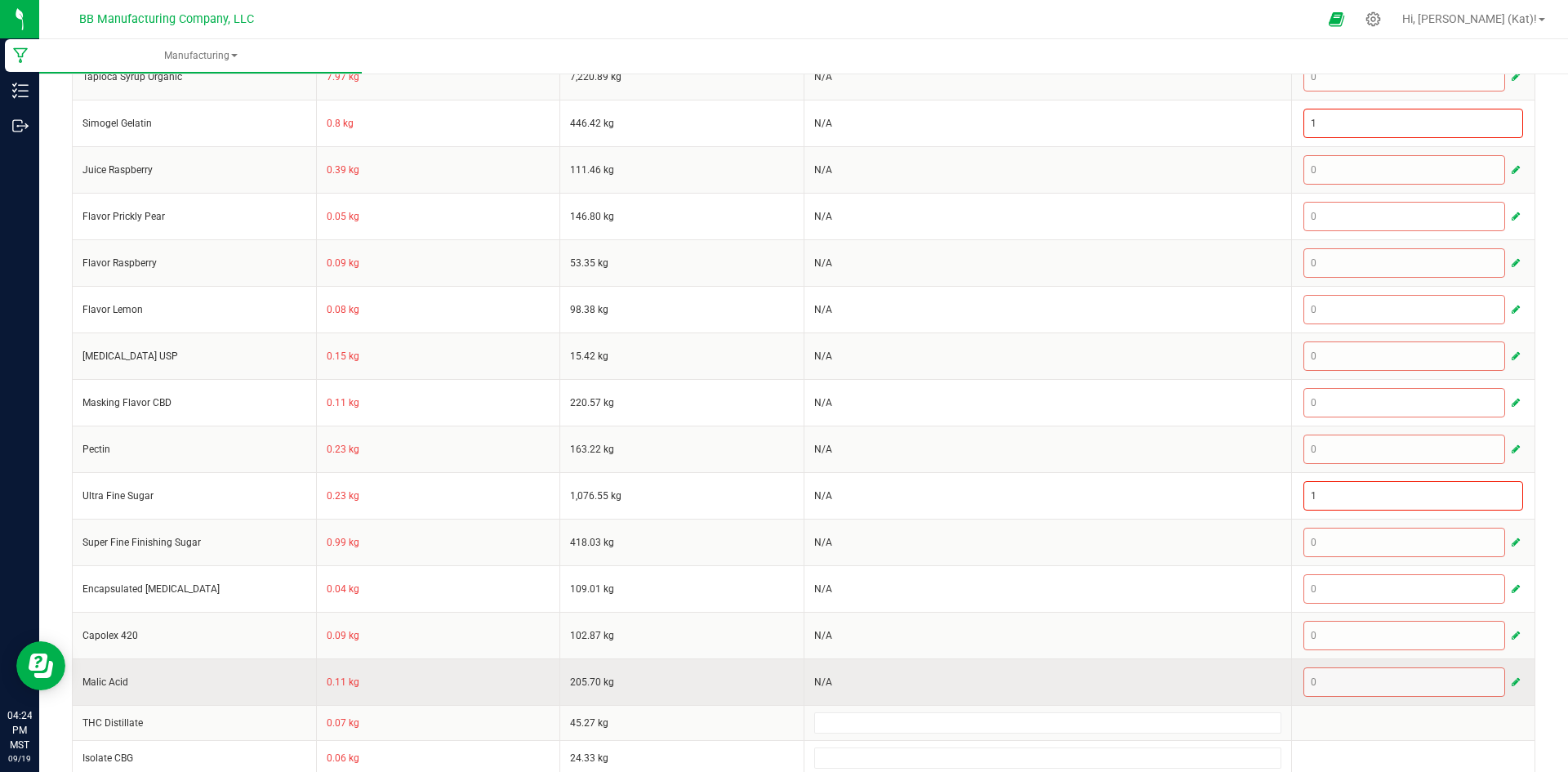
scroll to position [617, 0]
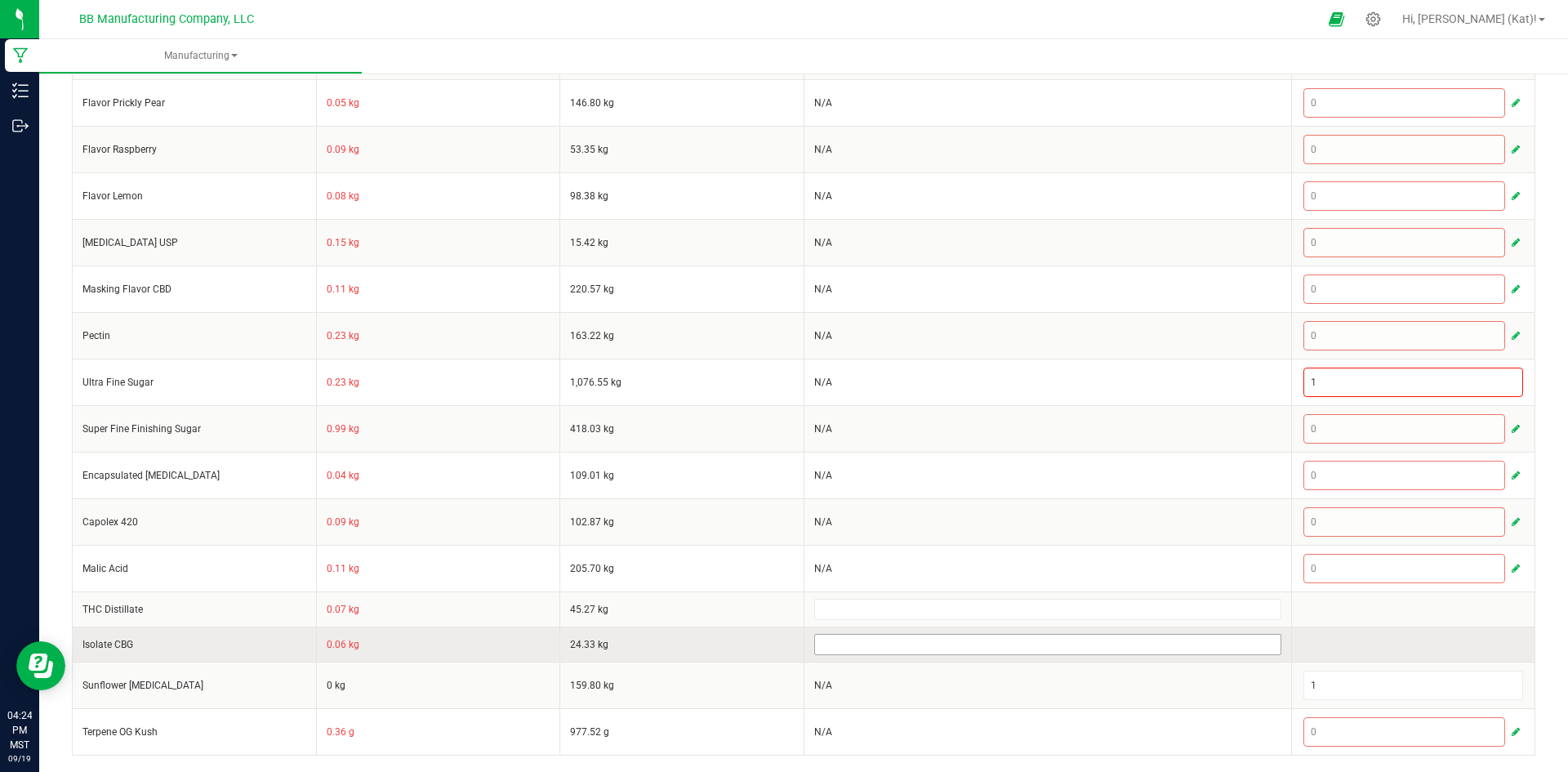
click at [863, 642] on input at bounding box center [1048, 643] width 465 height 20
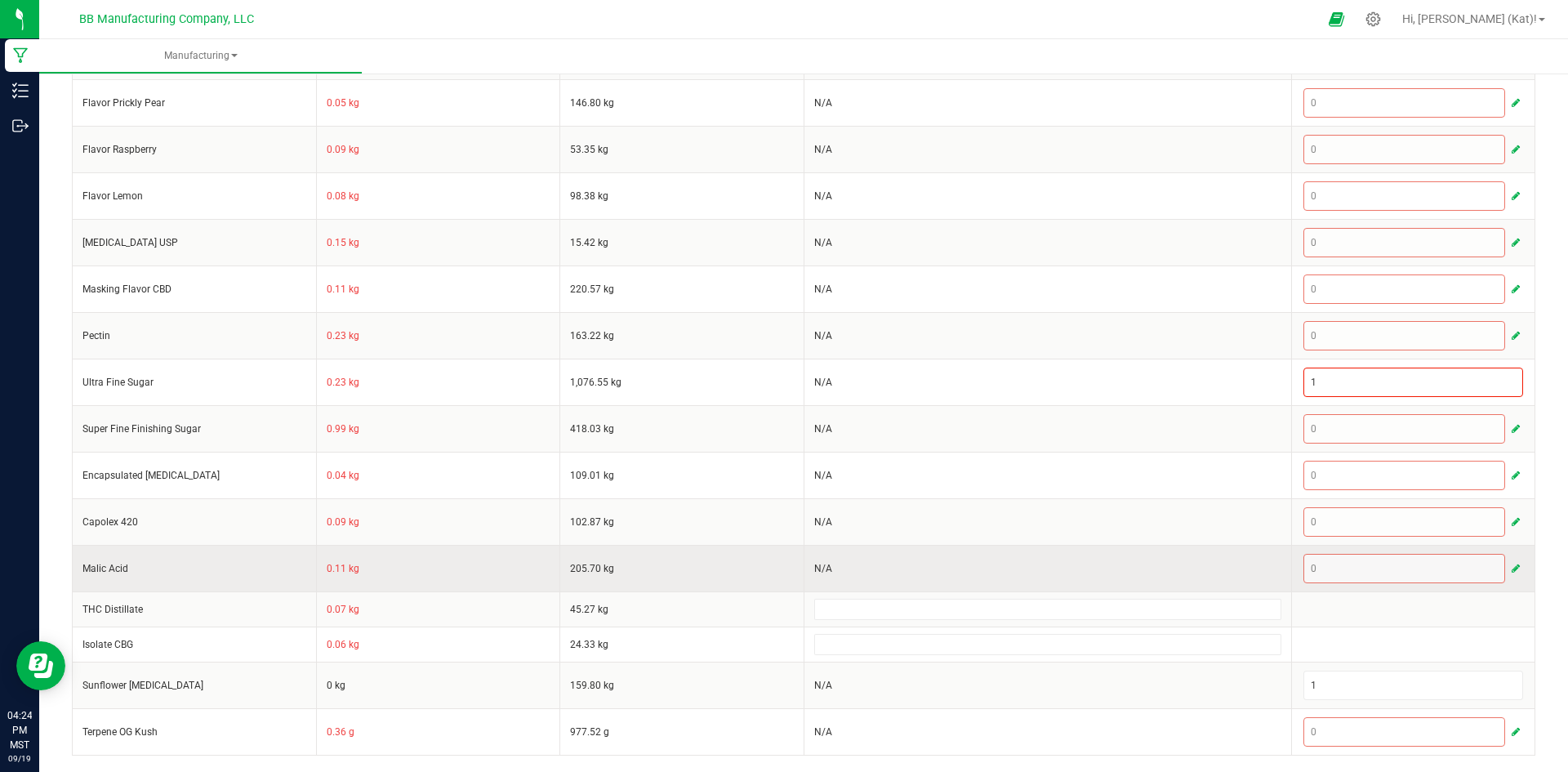
click at [732, 572] on td "205.70 kg" at bounding box center [682, 568] width 244 height 47
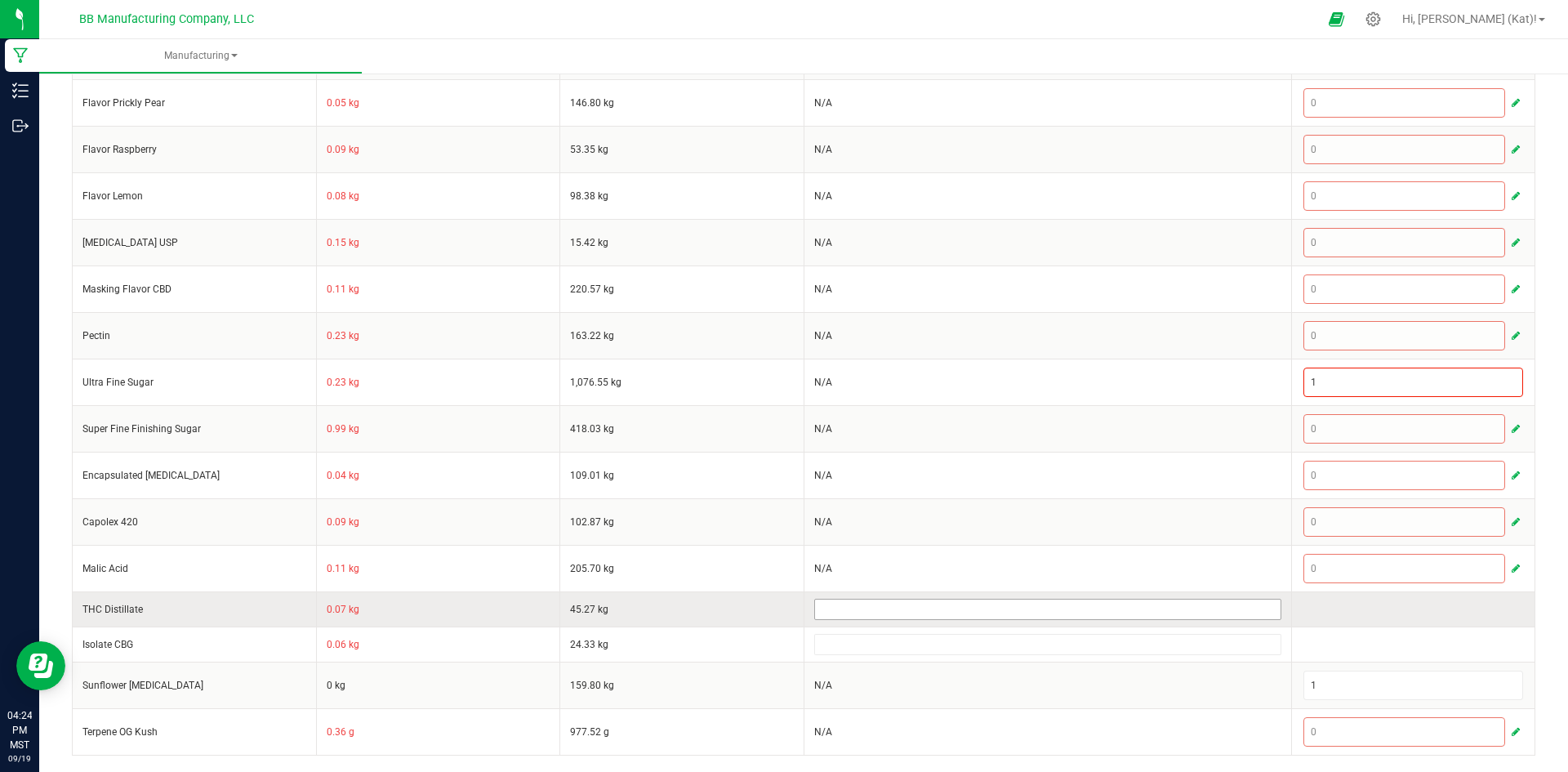
click at [884, 606] on input at bounding box center [1048, 609] width 465 height 20
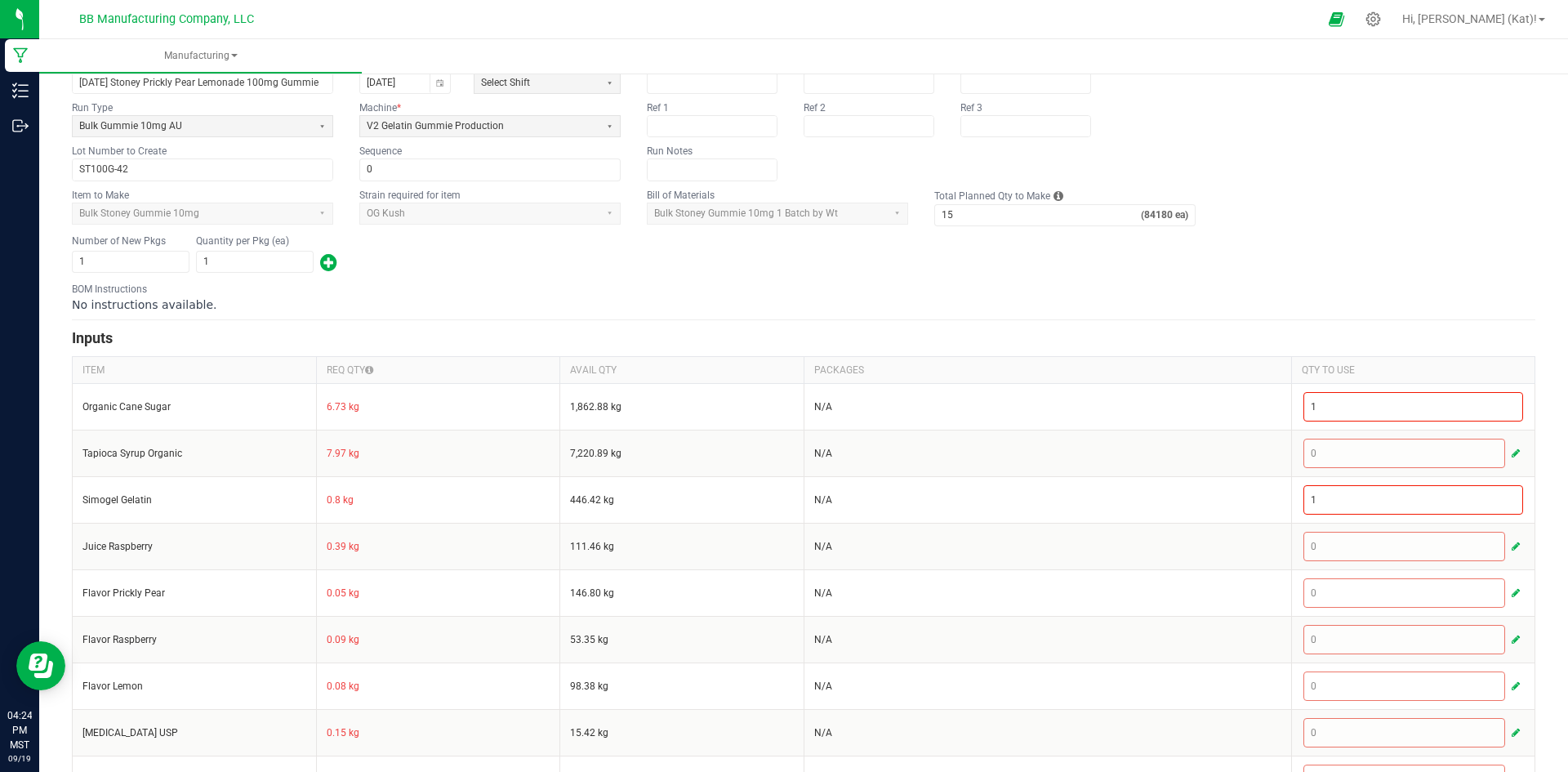
scroll to position [0, 0]
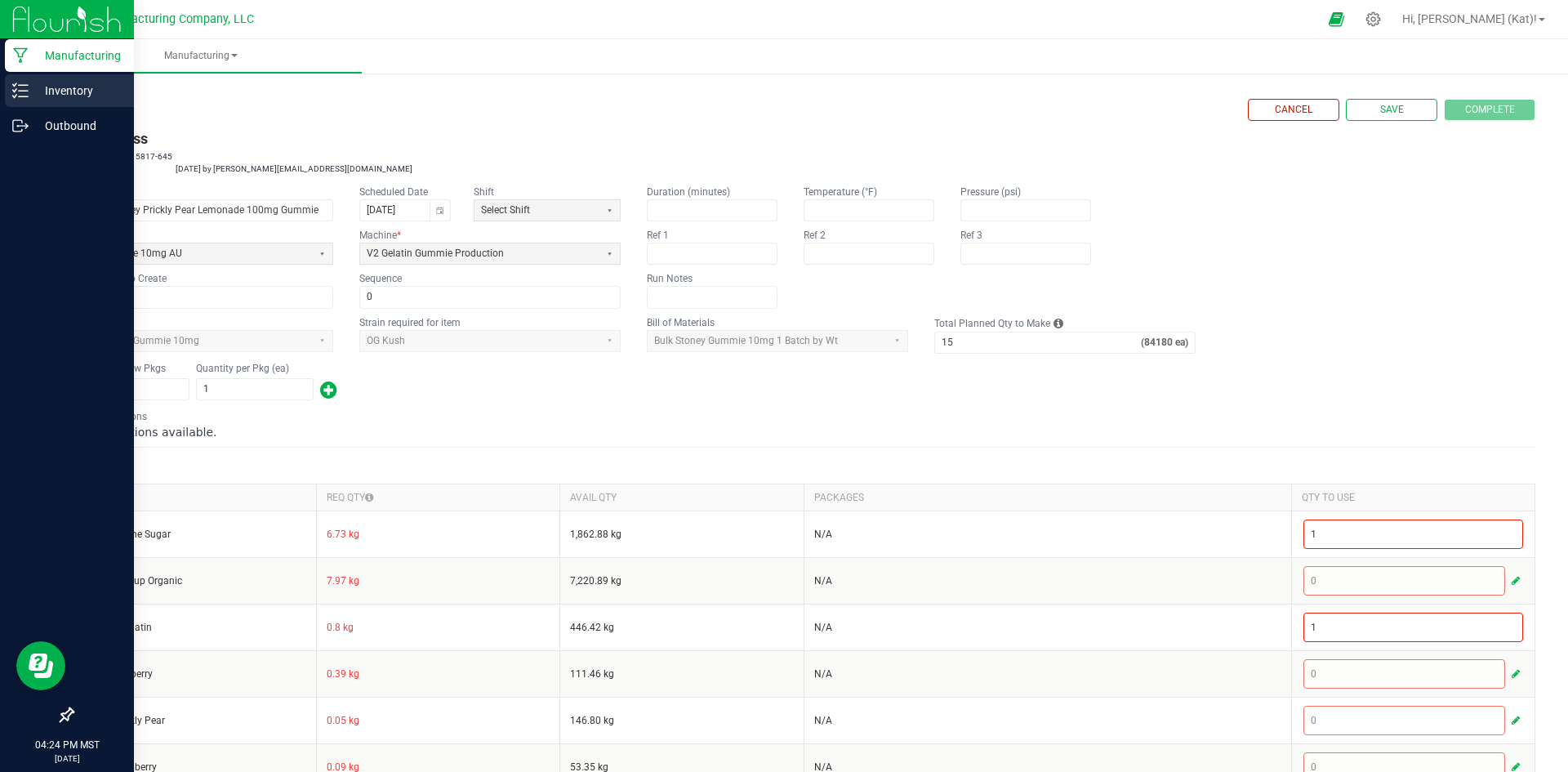
click at [38, 96] on p "Inventory" at bounding box center [77, 90] width 98 height 20
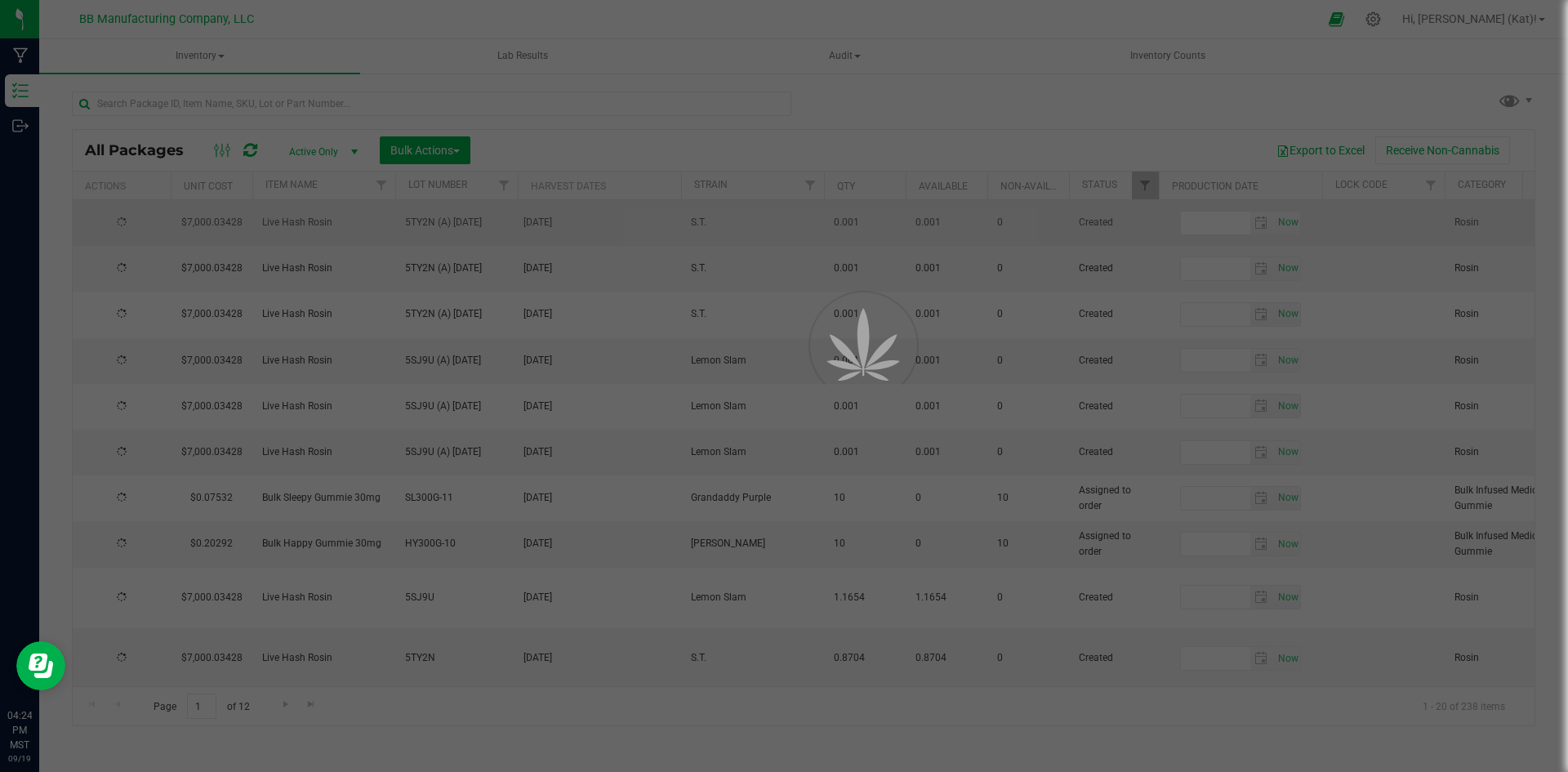
type input "[DATE]"
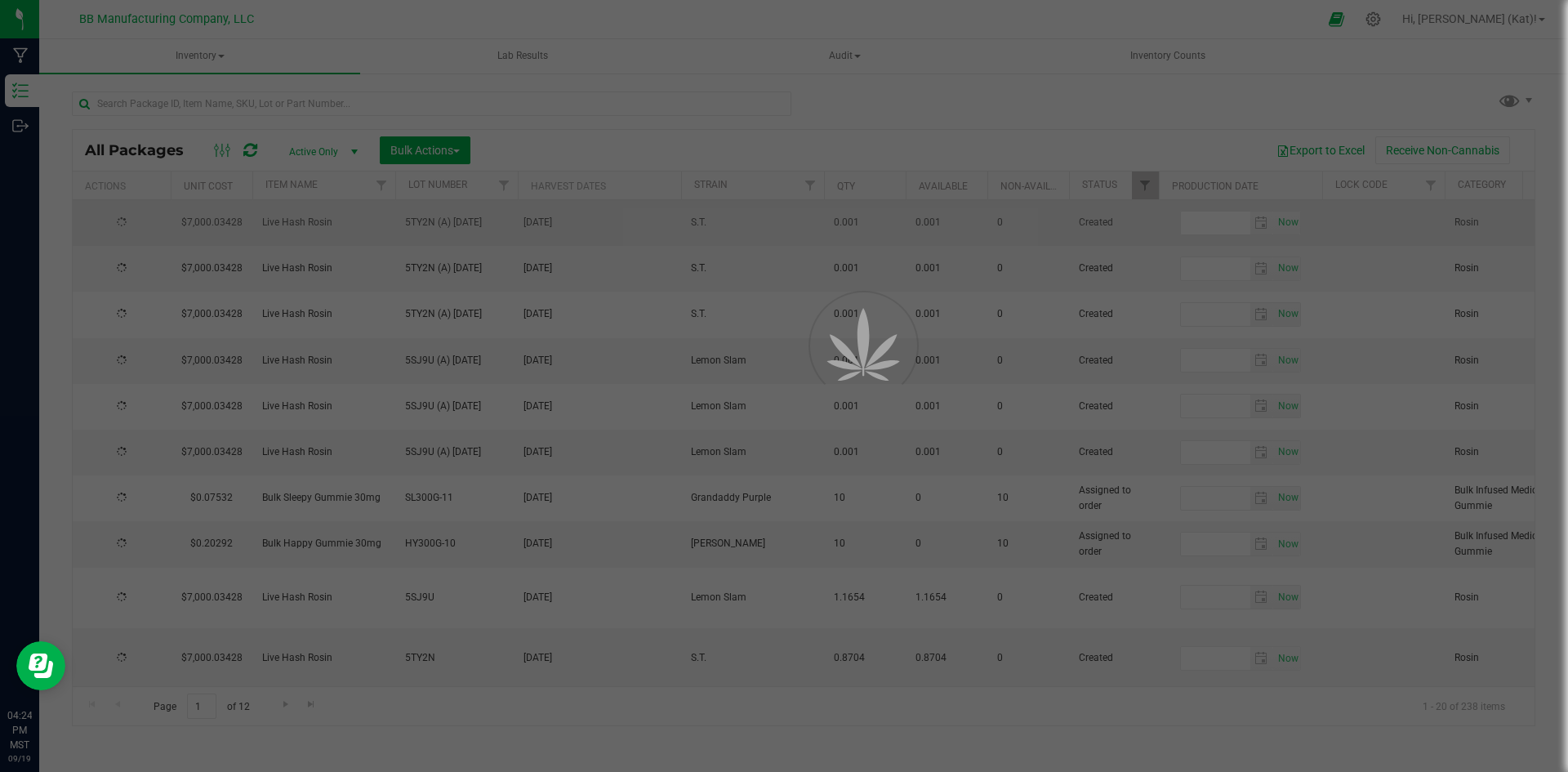
type input "[DATE]"
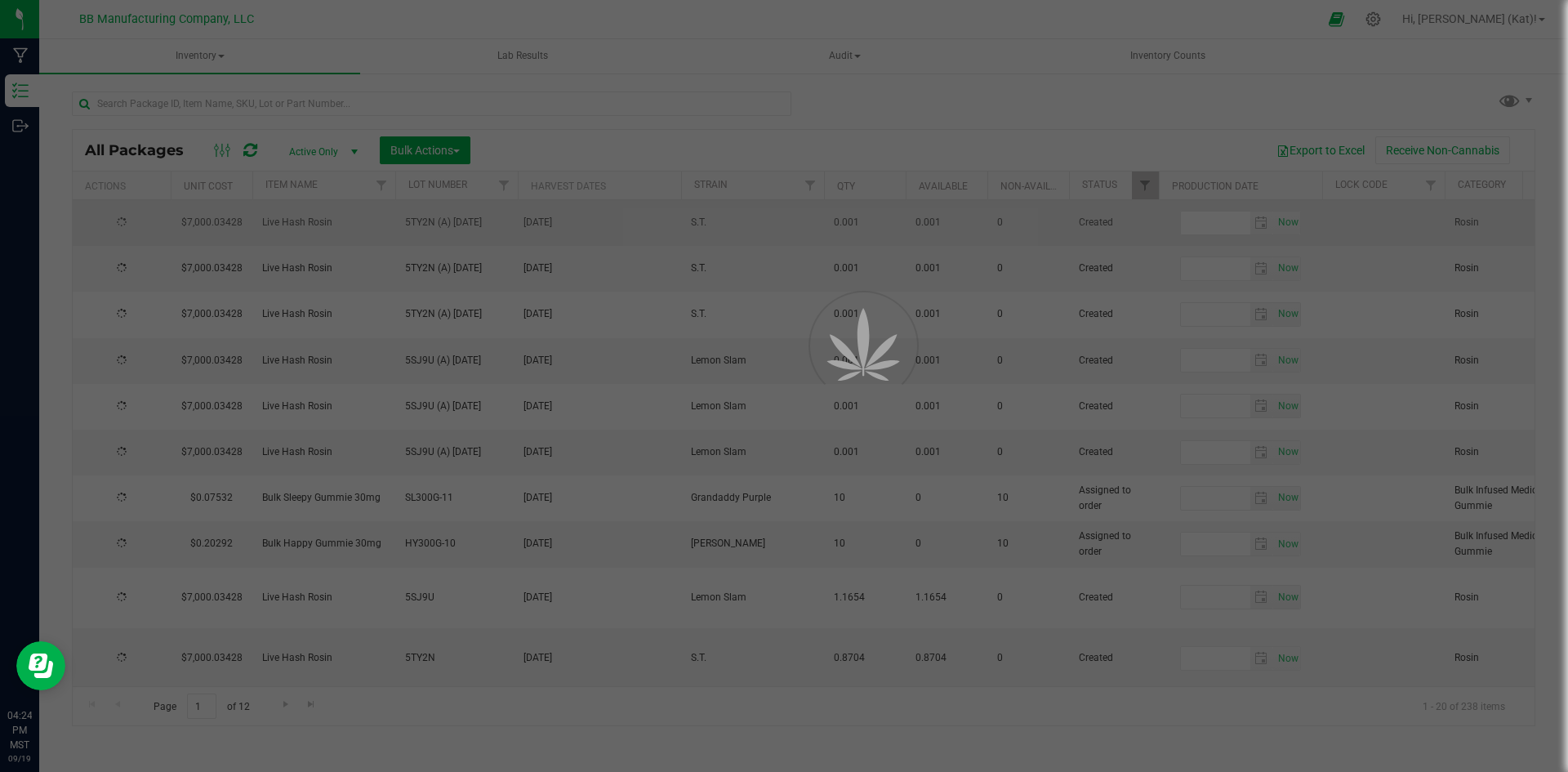
type input "[DATE]"
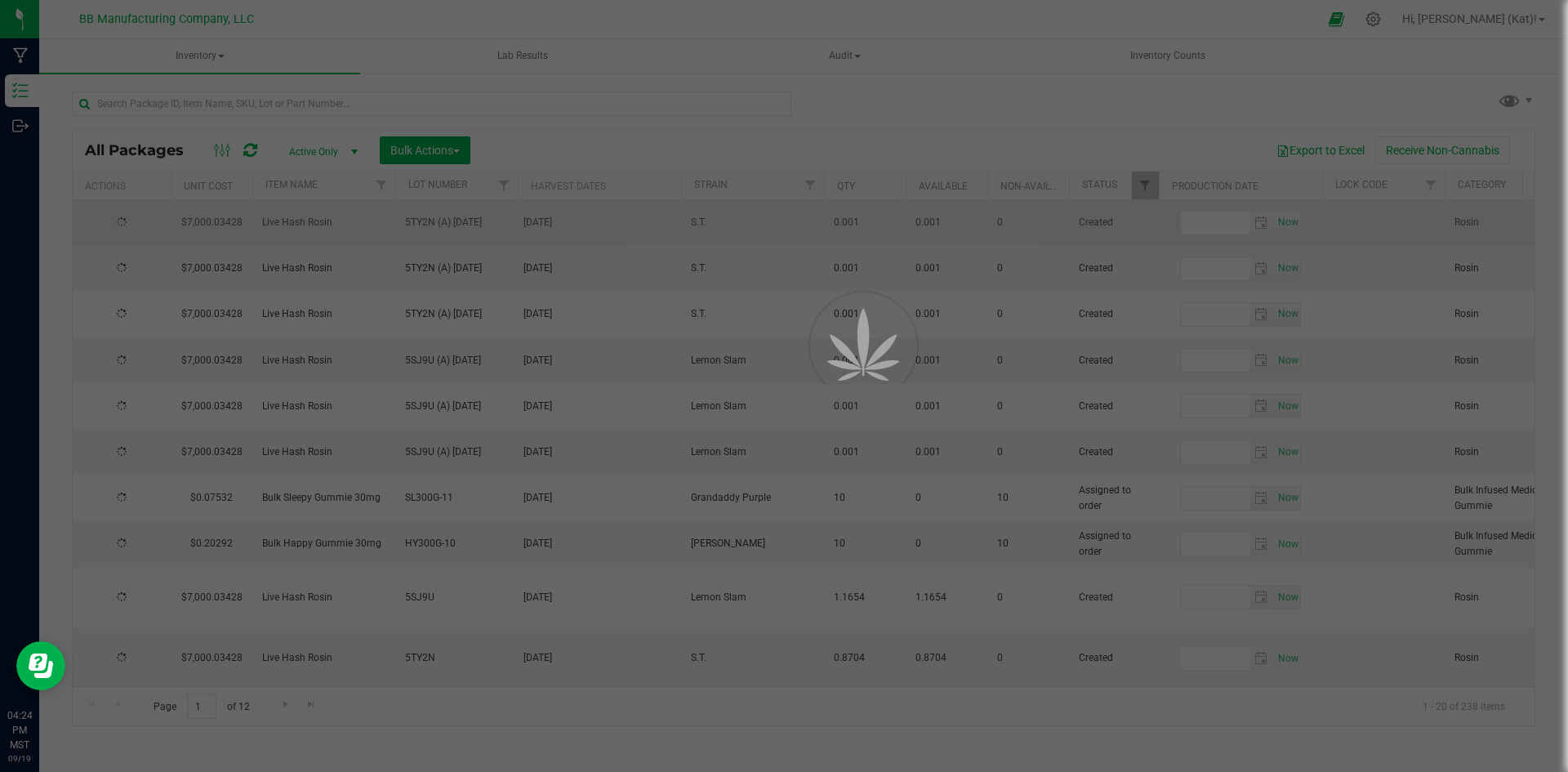
type input "[DATE]"
type input "2025-08-28"
type input "2026-08-28"
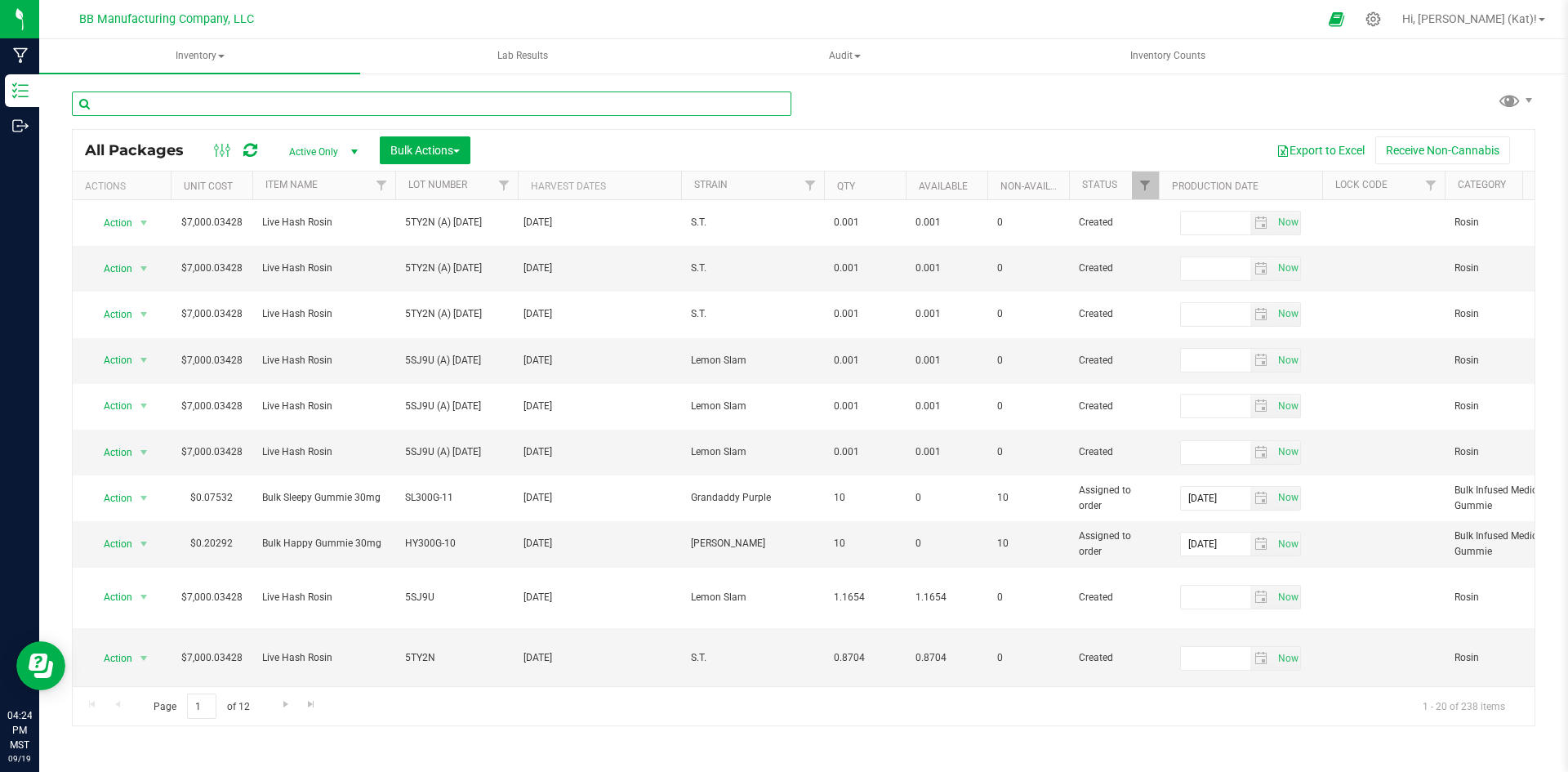
click at [296, 99] on input "text" at bounding box center [432, 103] width 720 height 24
type input "061525"
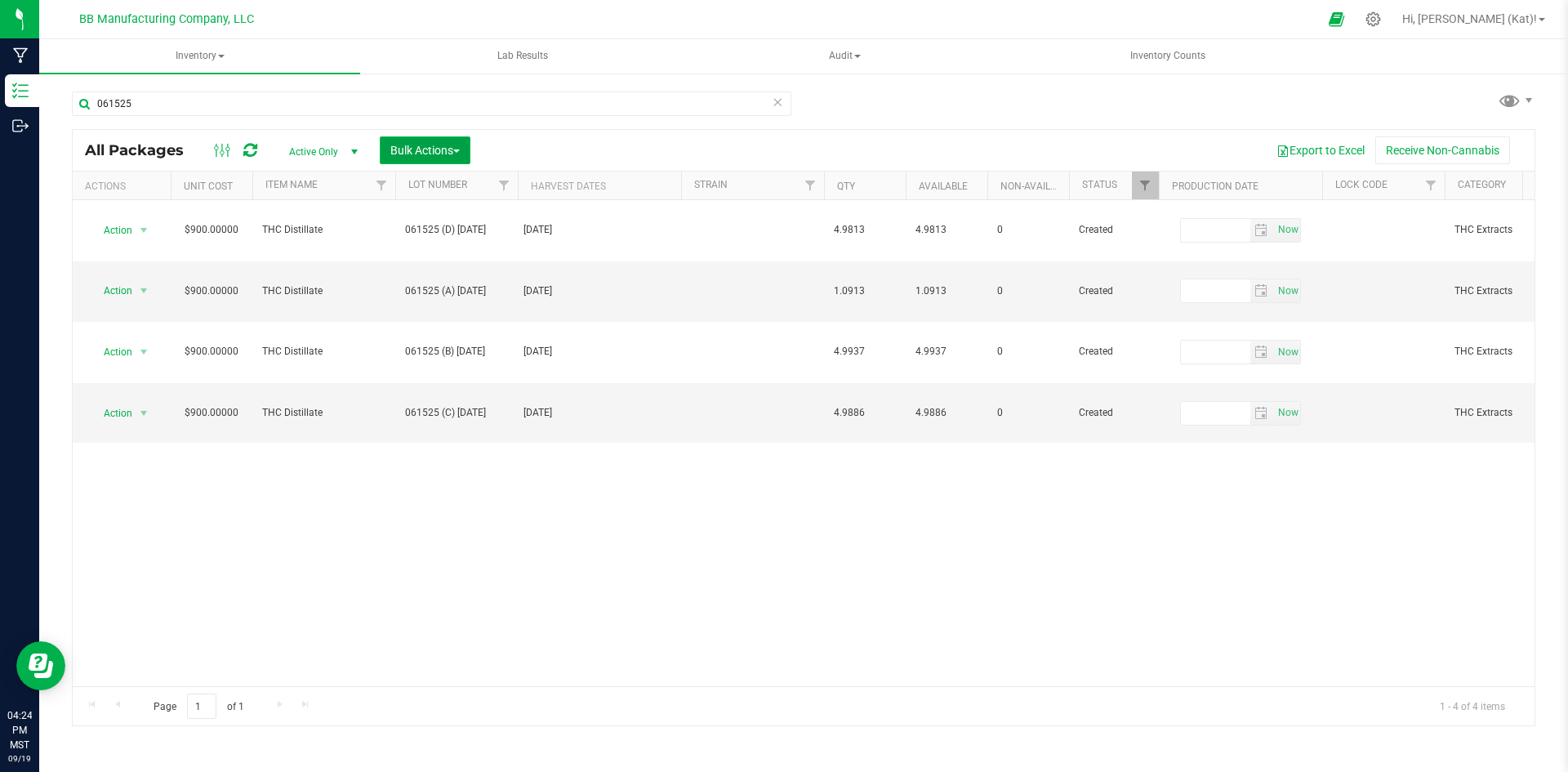
click at [412, 141] on button "Bulk Actions" at bounding box center [425, 150] width 91 height 28
click at [476, 189] on span "Add to manufacturing run" at bounding box center [450, 187] width 123 height 13
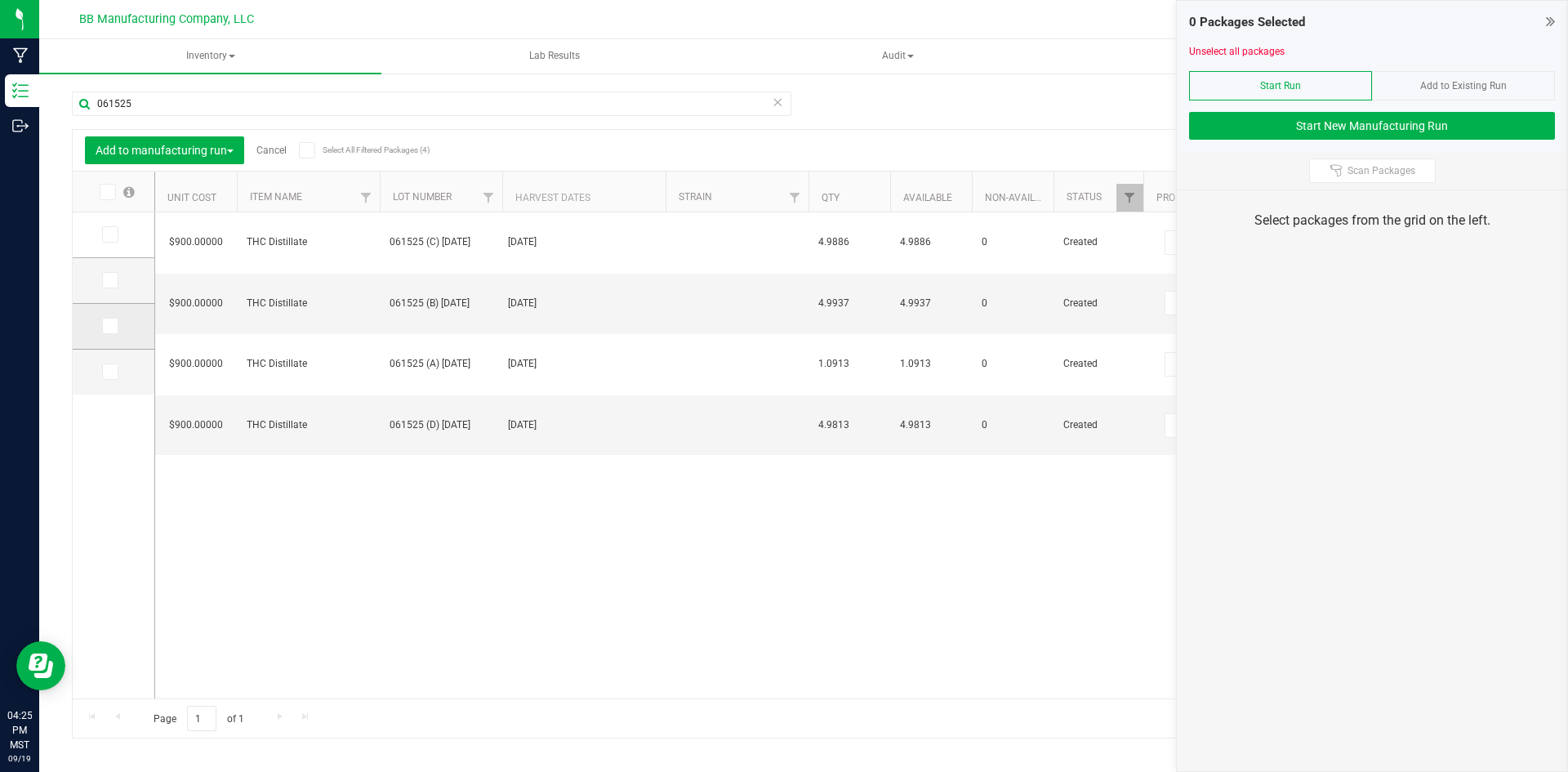
click at [114, 326] on span at bounding box center [110, 325] width 16 height 16
click at [0, 0] on input "checkbox" at bounding box center [0, 0] width 0 height 0
click at [1449, 88] on span "Add to Existing Run" at bounding box center [1464, 85] width 86 height 11
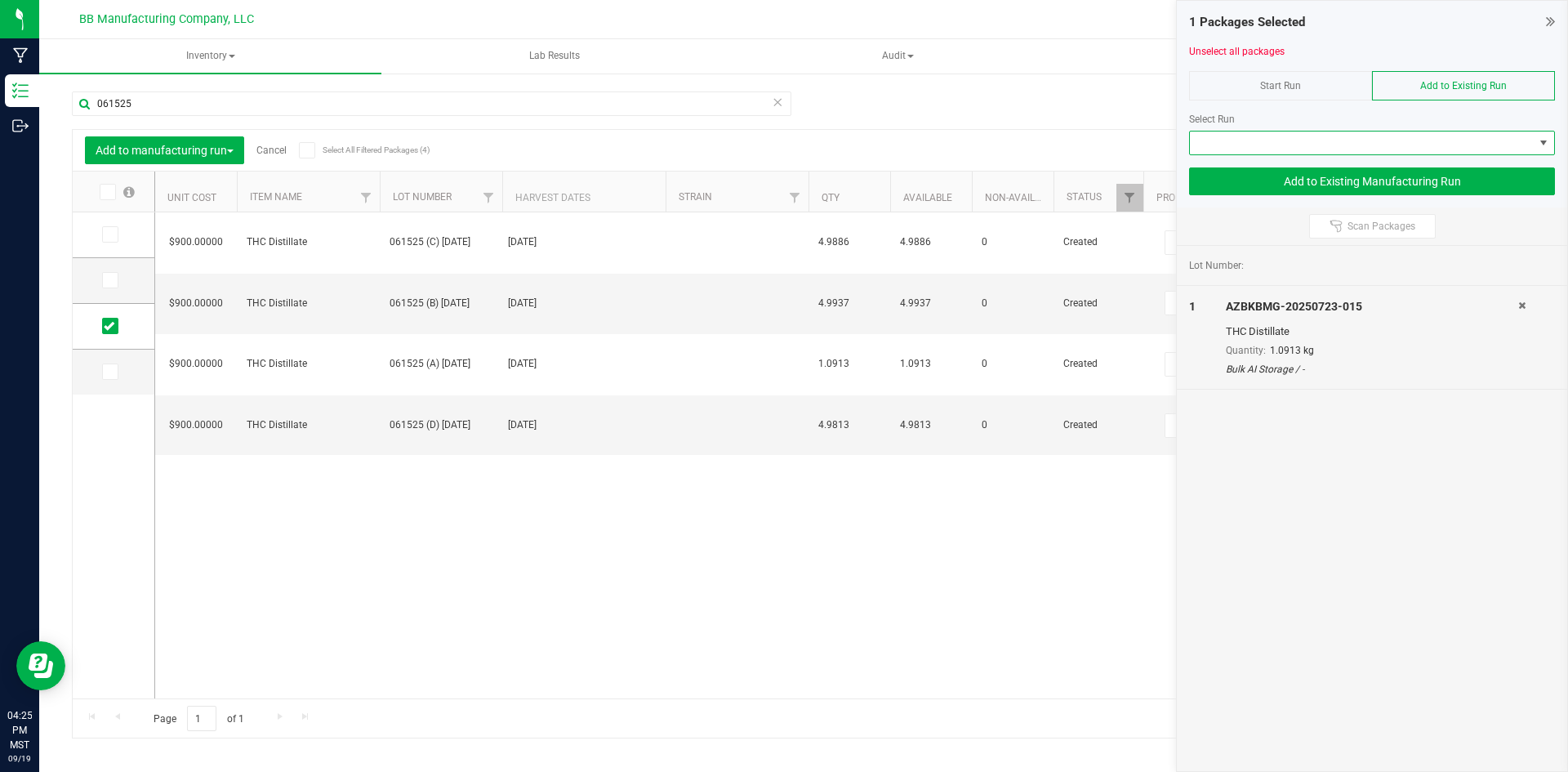
click at [1378, 142] on span at bounding box center [1362, 143] width 343 height 23
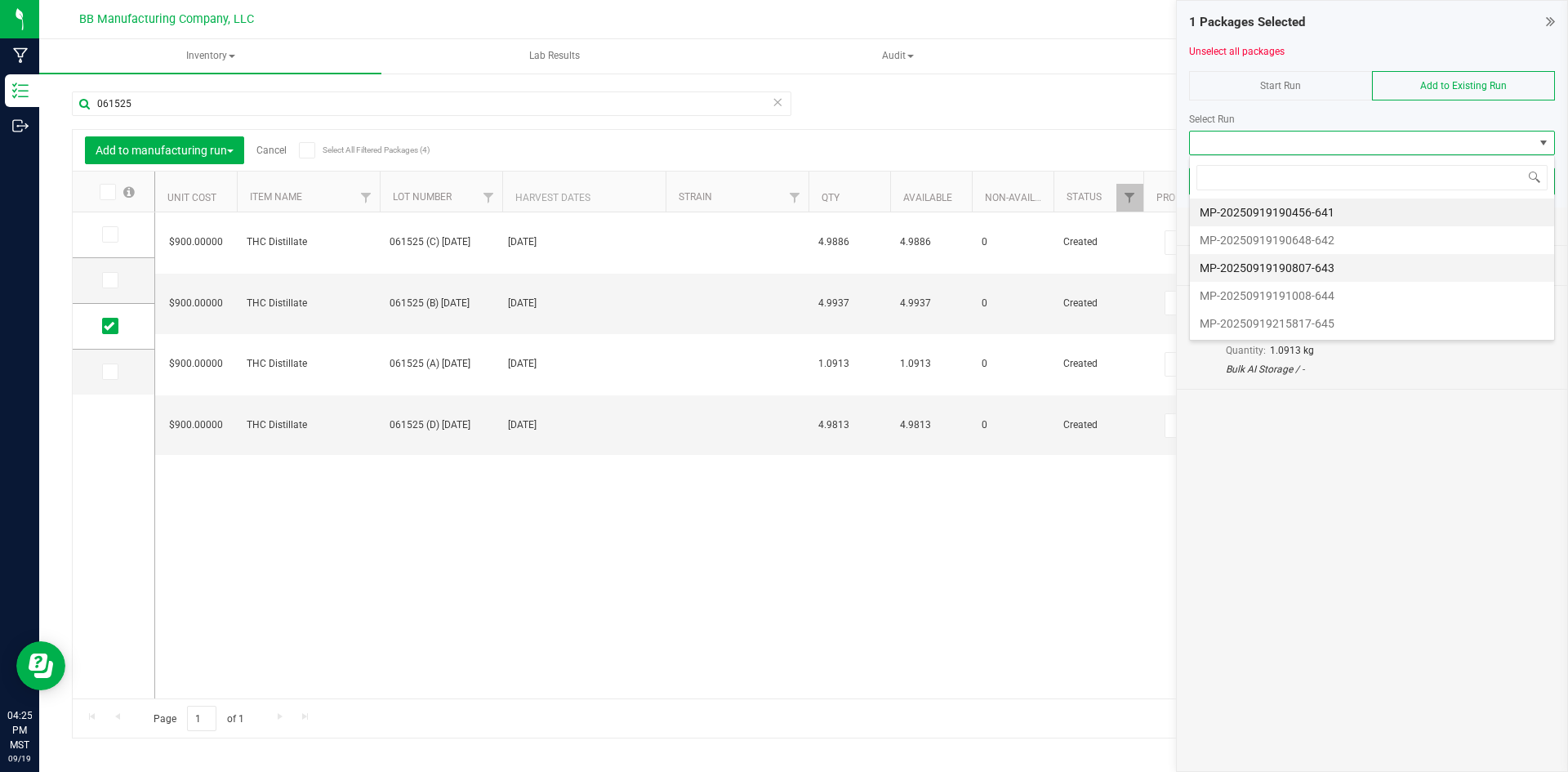
scroll to position [24, 366]
click at [1283, 330] on li "MP-20250919215817-645" at bounding box center [1372, 324] width 364 height 28
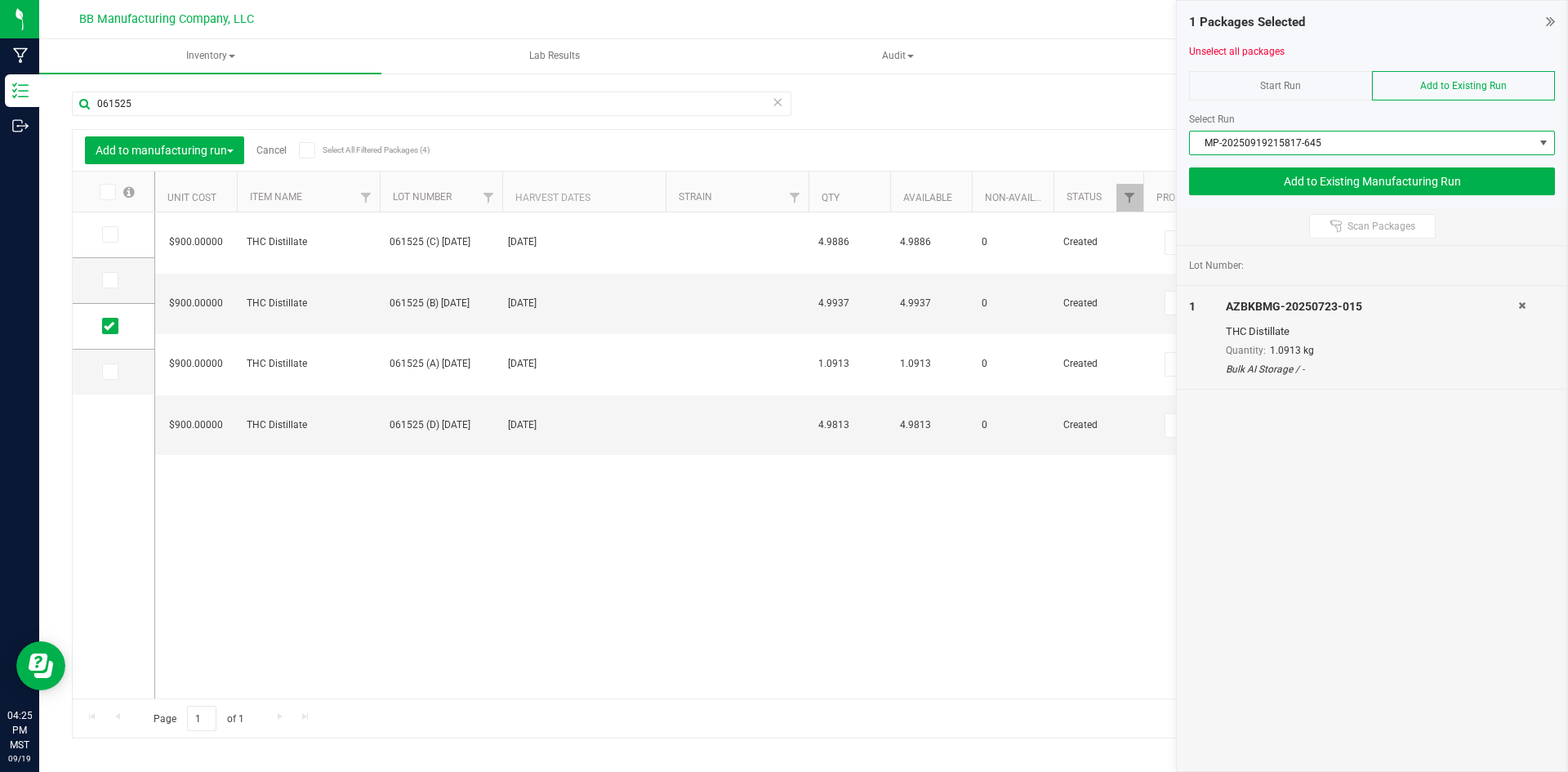
click at [1387, 329] on div "THC Distillate" at bounding box center [1373, 331] width 293 height 16
click at [1256, 274] on div "Lot Number:" at bounding box center [1372, 265] width 390 height 40
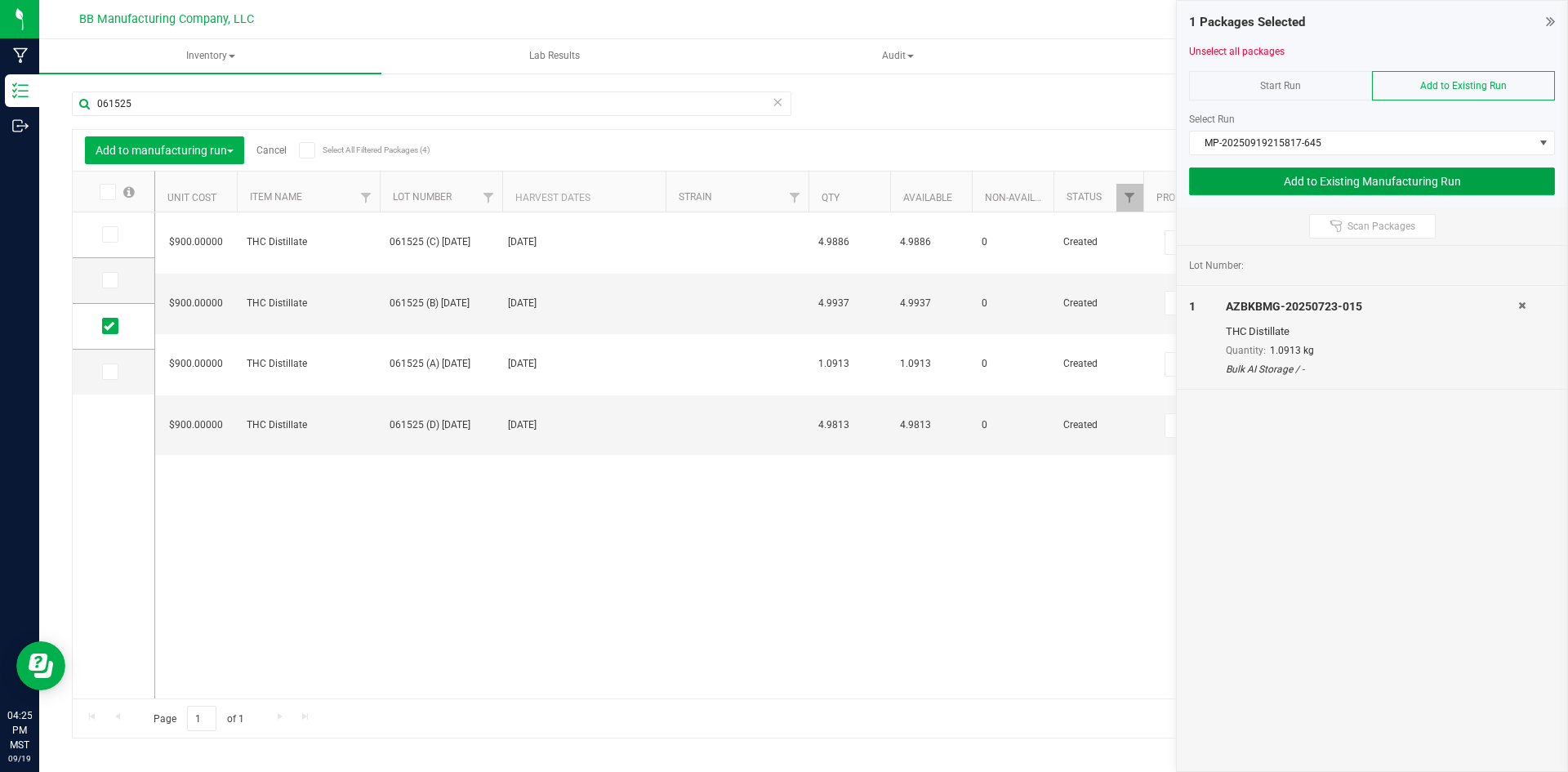
click at [1320, 181] on button "Add to Existing Manufacturing Run" at bounding box center [1372, 181] width 366 height 28
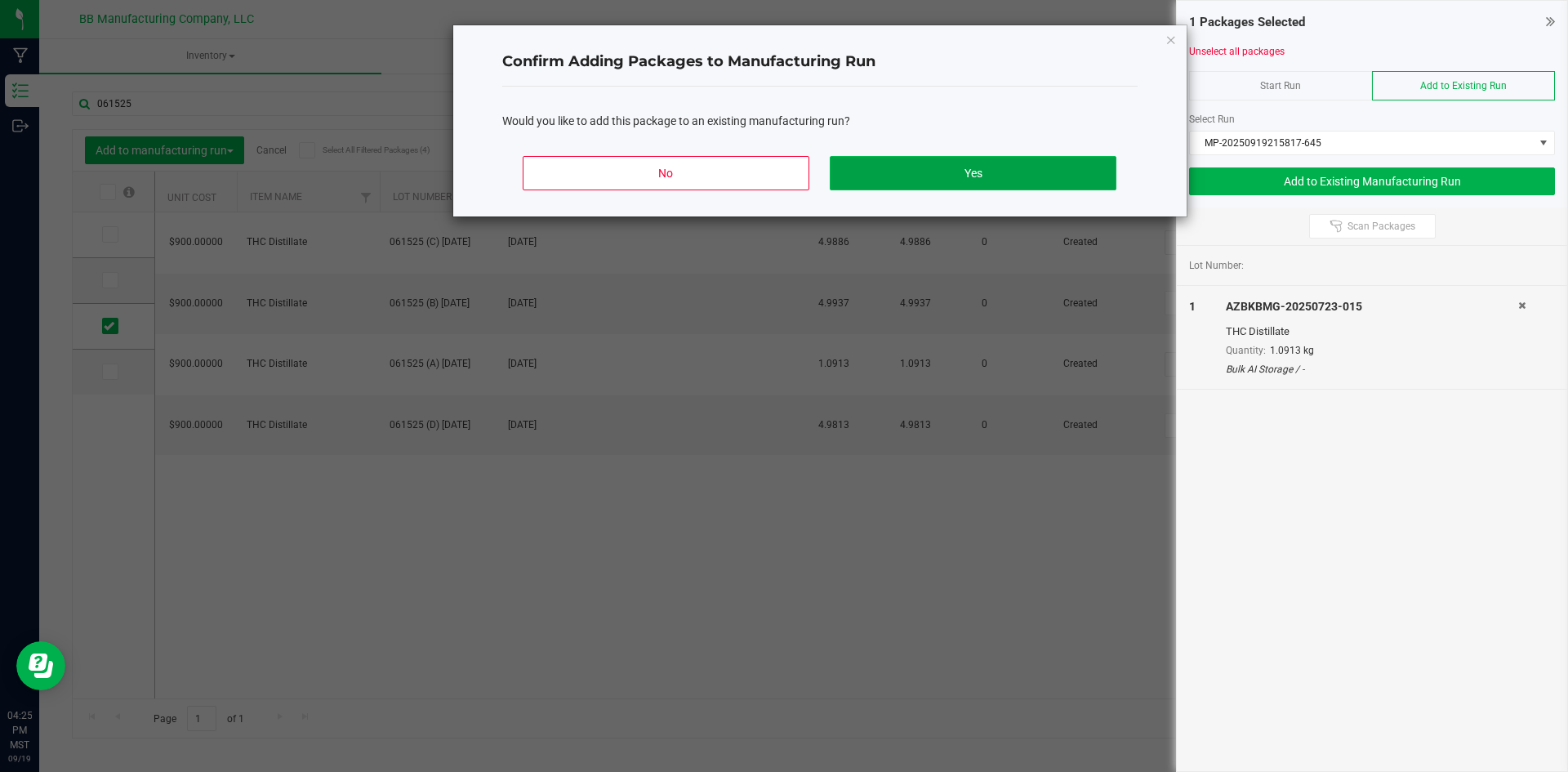
click at [974, 173] on button "Yes" at bounding box center [972, 173] width 286 height 35
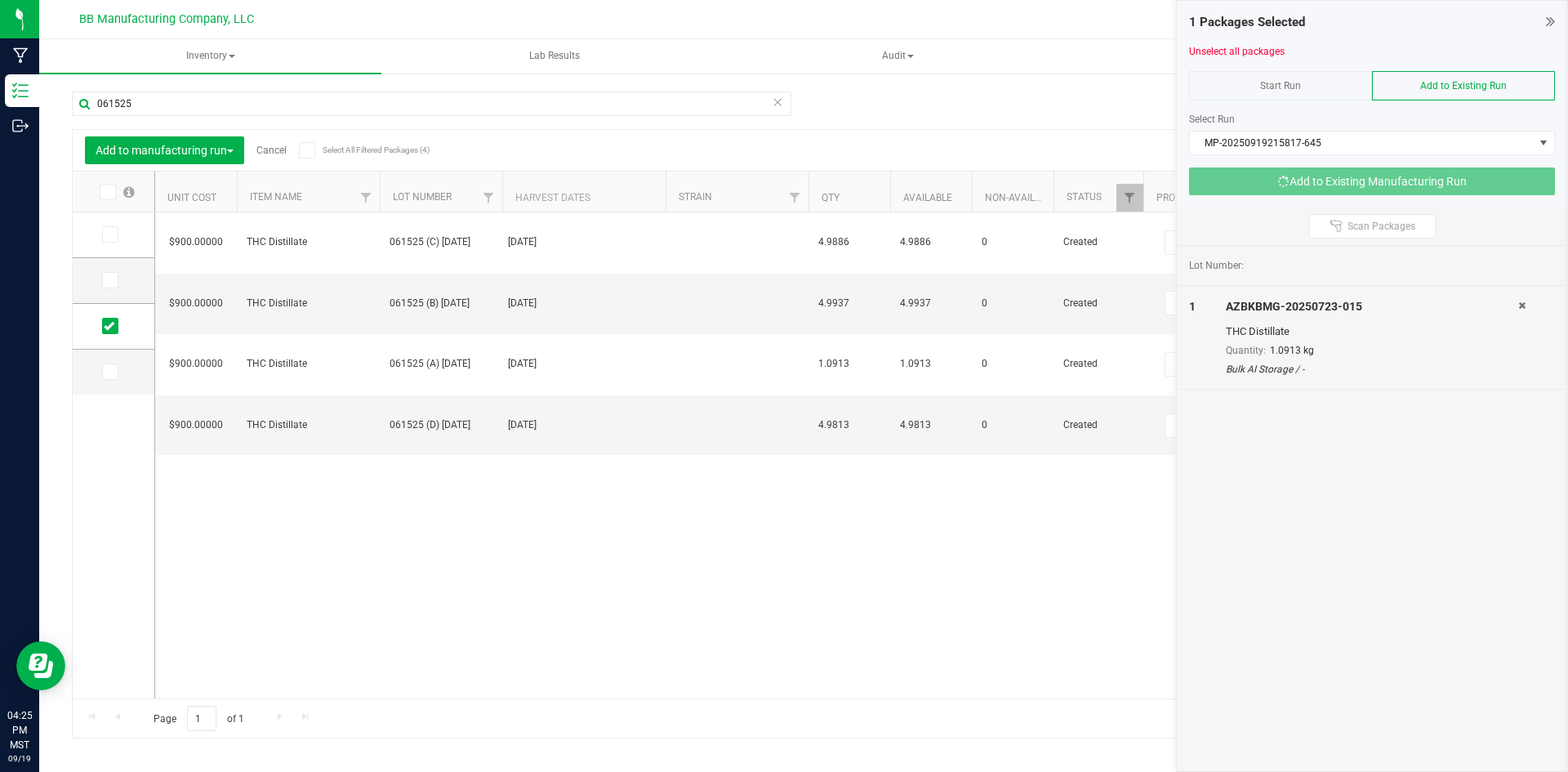
click at [274, 150] on link "Cancel" at bounding box center [271, 150] width 30 height 11
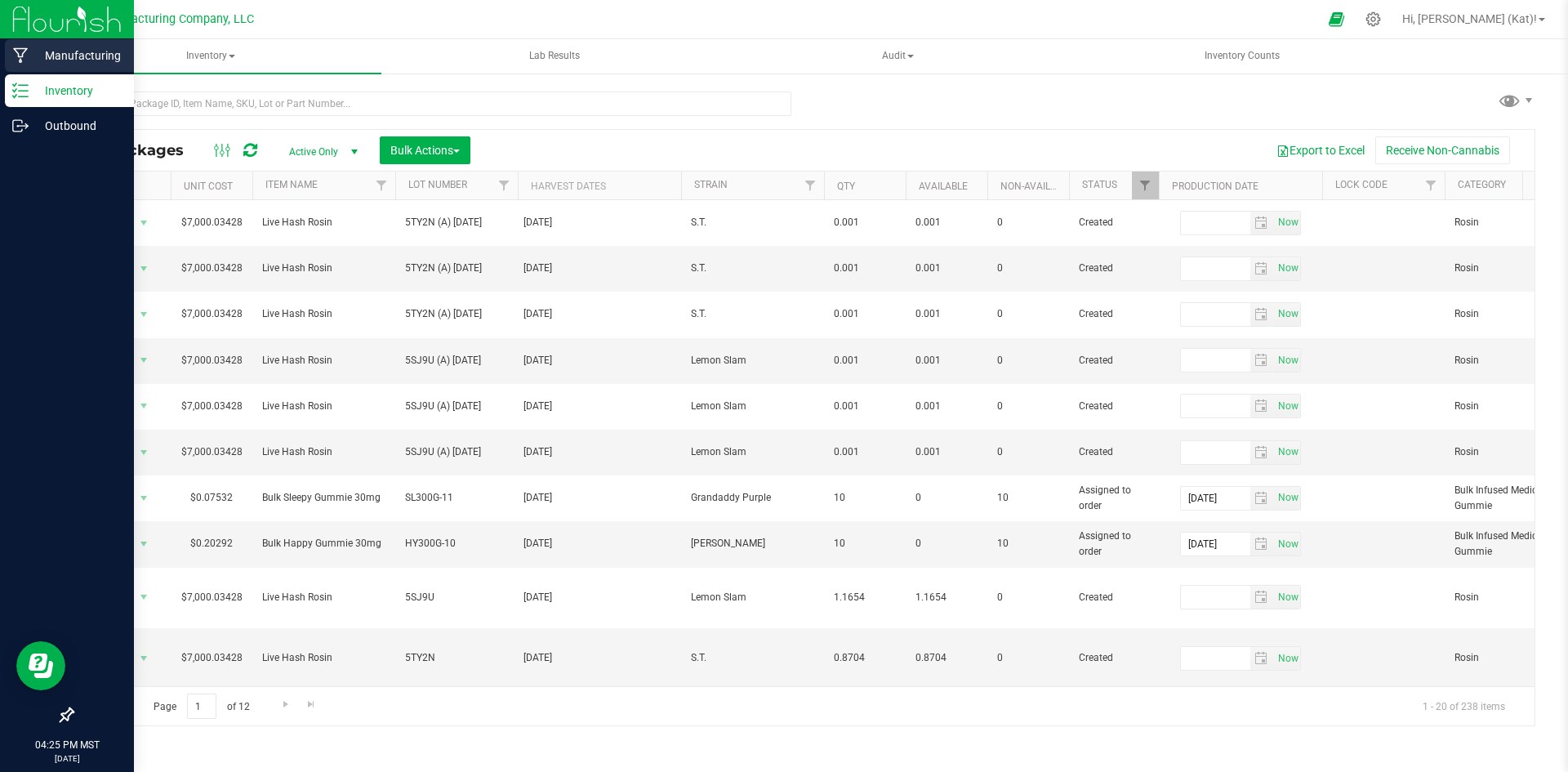
click at [91, 55] on p "Manufacturing" at bounding box center [77, 55] width 98 height 20
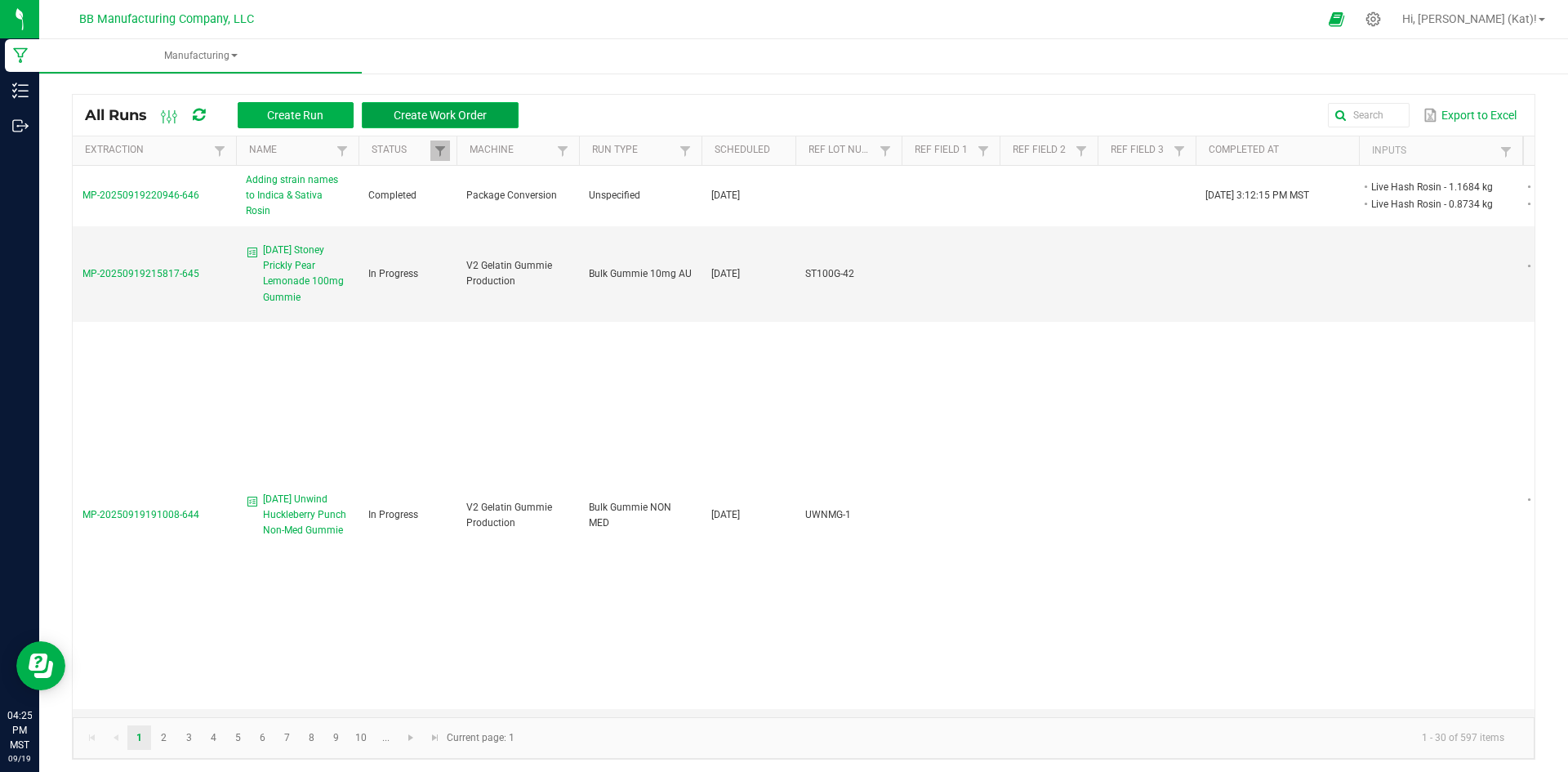
click at [472, 114] on span "Create Work Order" at bounding box center [440, 115] width 93 height 13
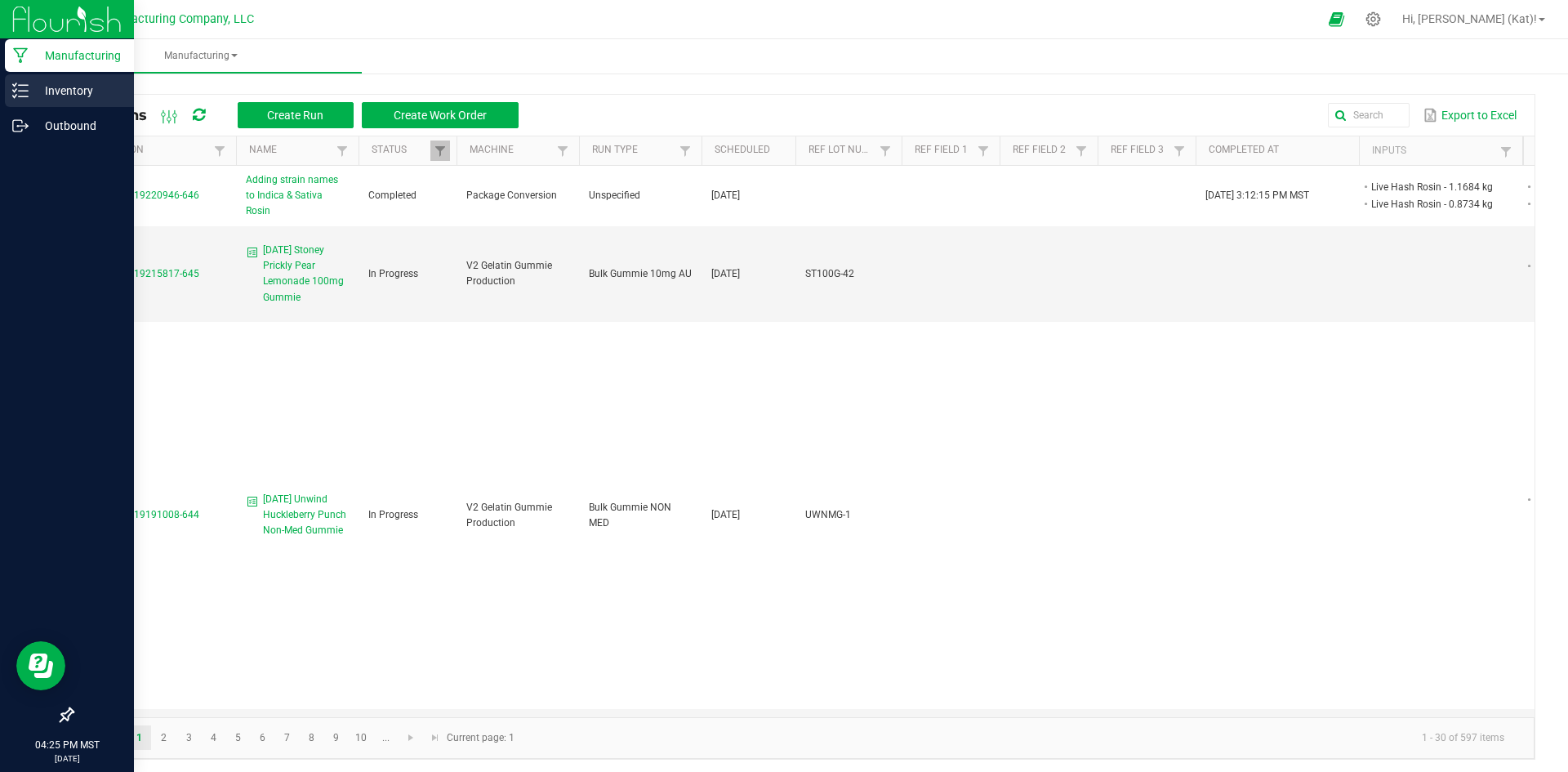
click at [39, 98] on p "Inventory" at bounding box center [77, 90] width 98 height 20
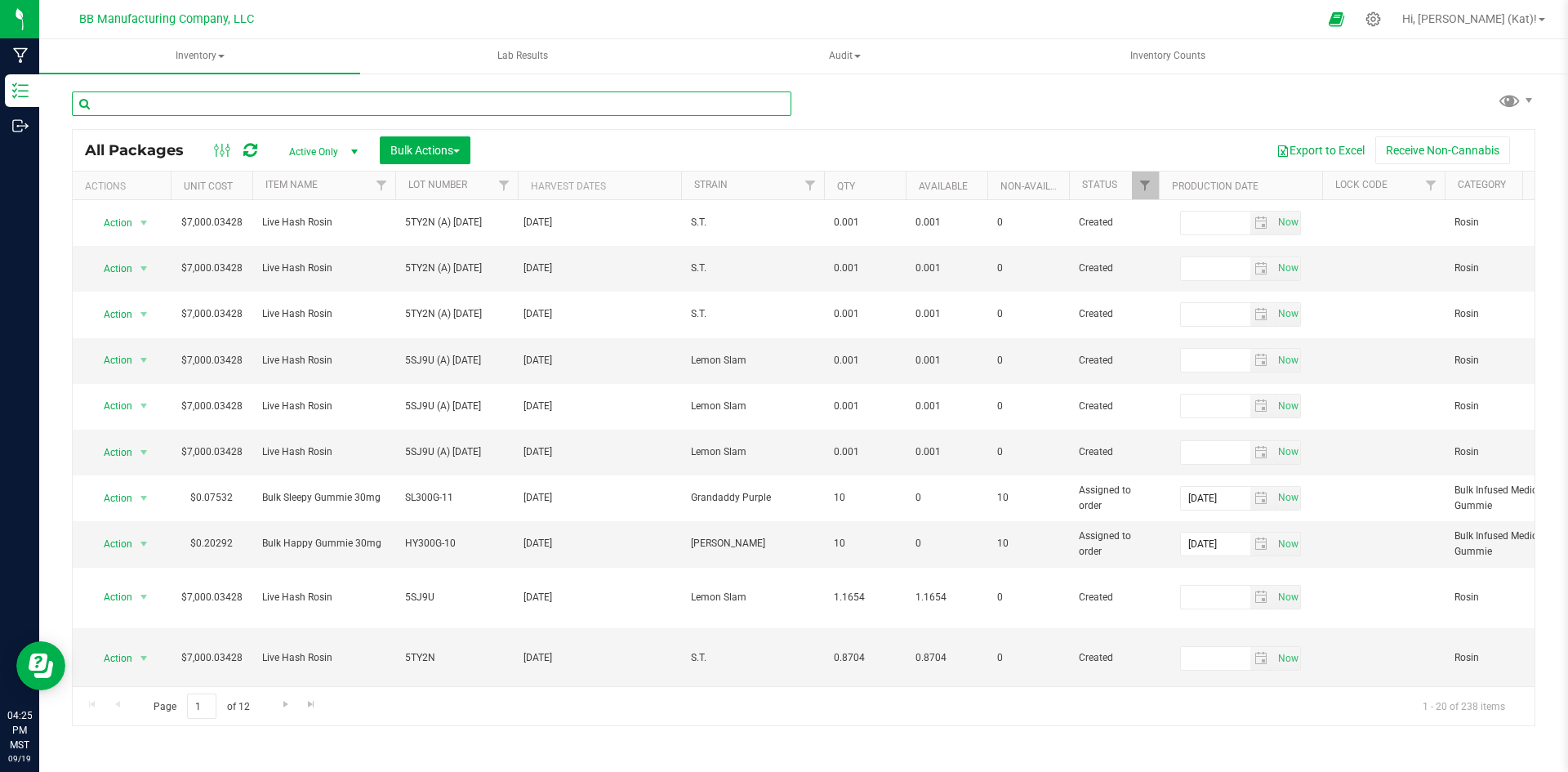
click at [440, 111] on input "text" at bounding box center [432, 103] width 720 height 24
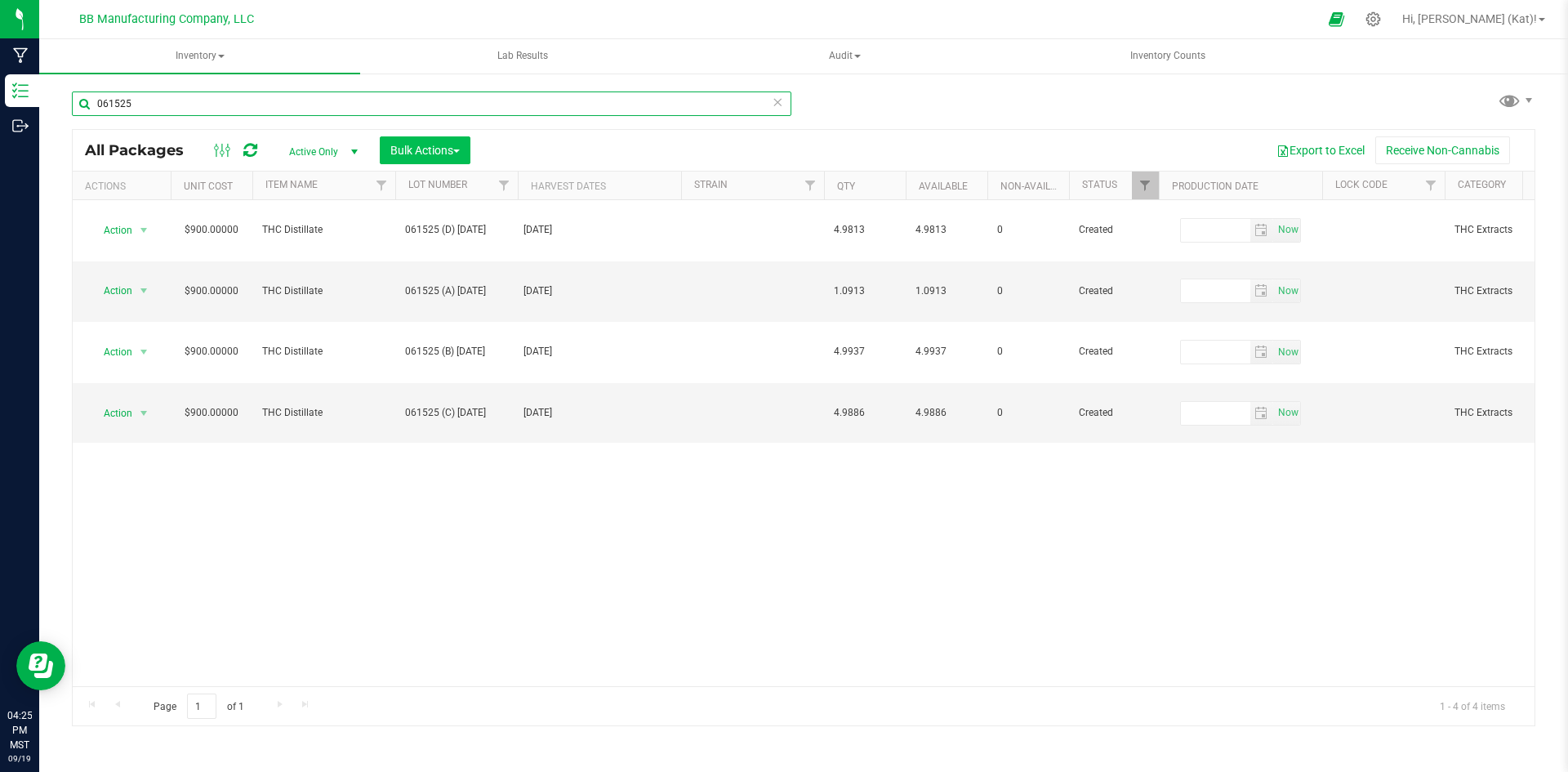
type input "061525"
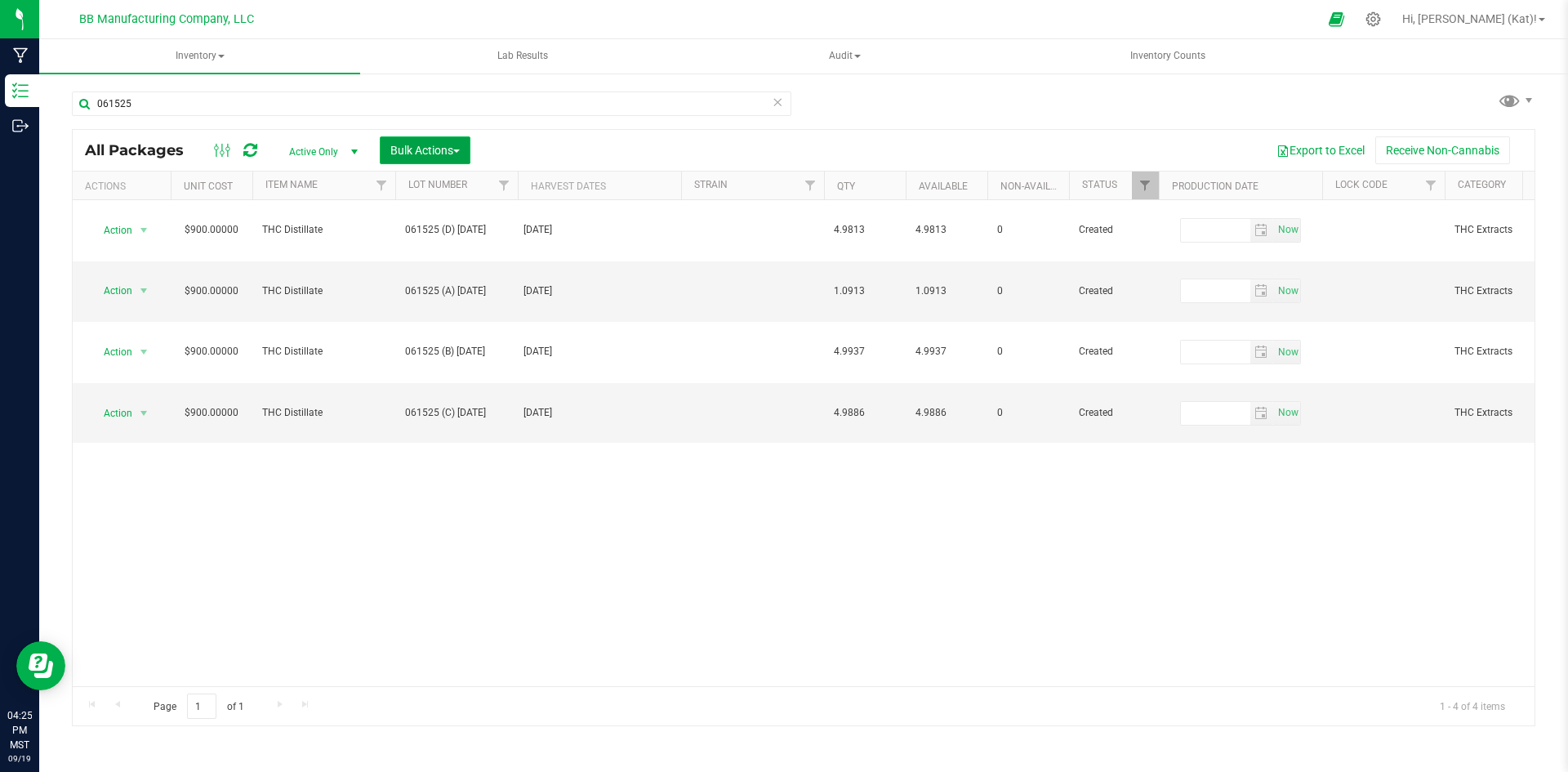
click at [435, 152] on span "Bulk Actions" at bounding box center [425, 150] width 69 height 13
click at [453, 176] on div "Add to manufacturing run" at bounding box center [462, 189] width 145 height 26
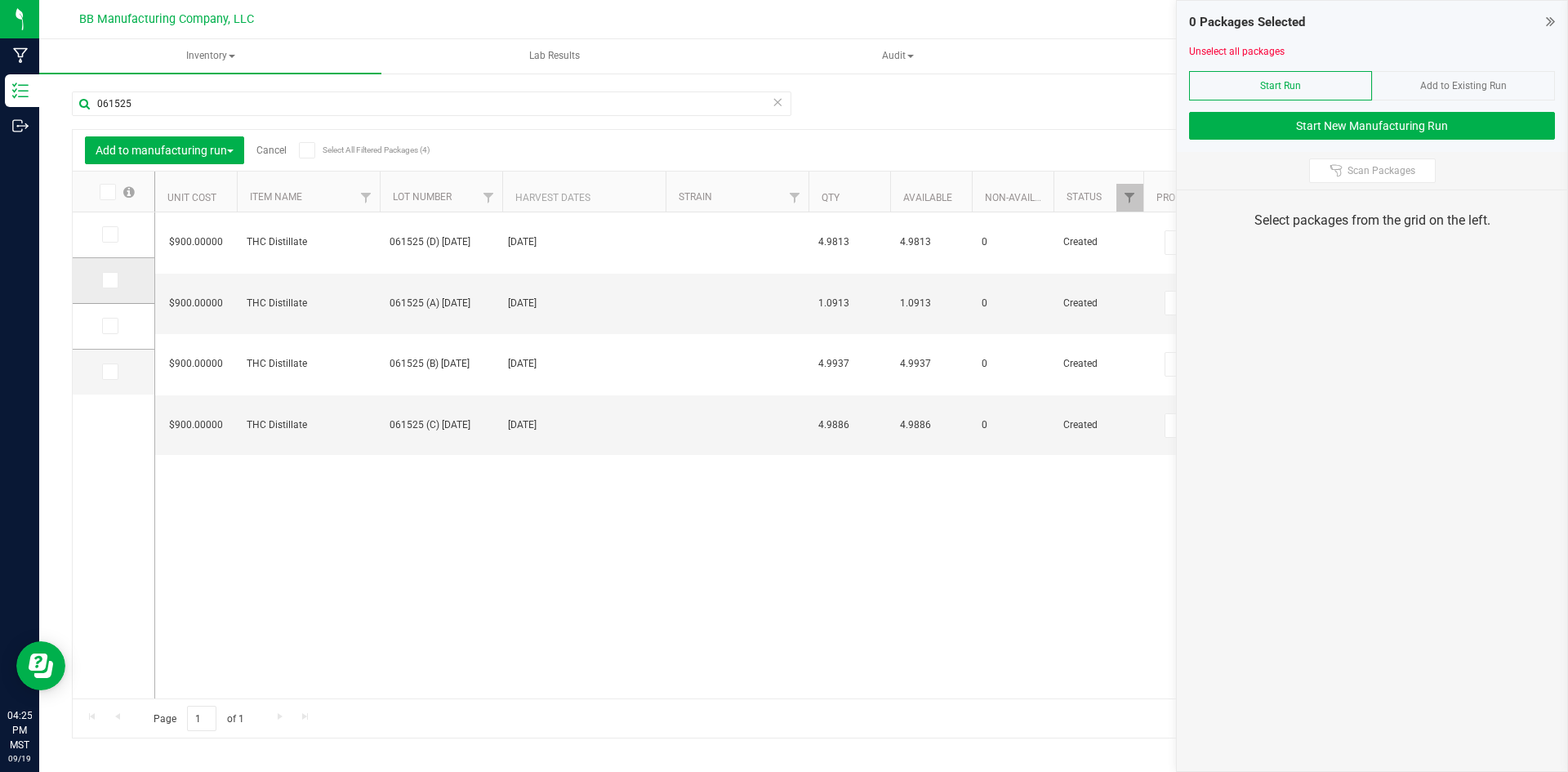
click at [111, 280] on icon at bounding box center [109, 280] width 10 height 0
click at [0, 0] on input "checkbox" at bounding box center [0, 0] width 0 height 0
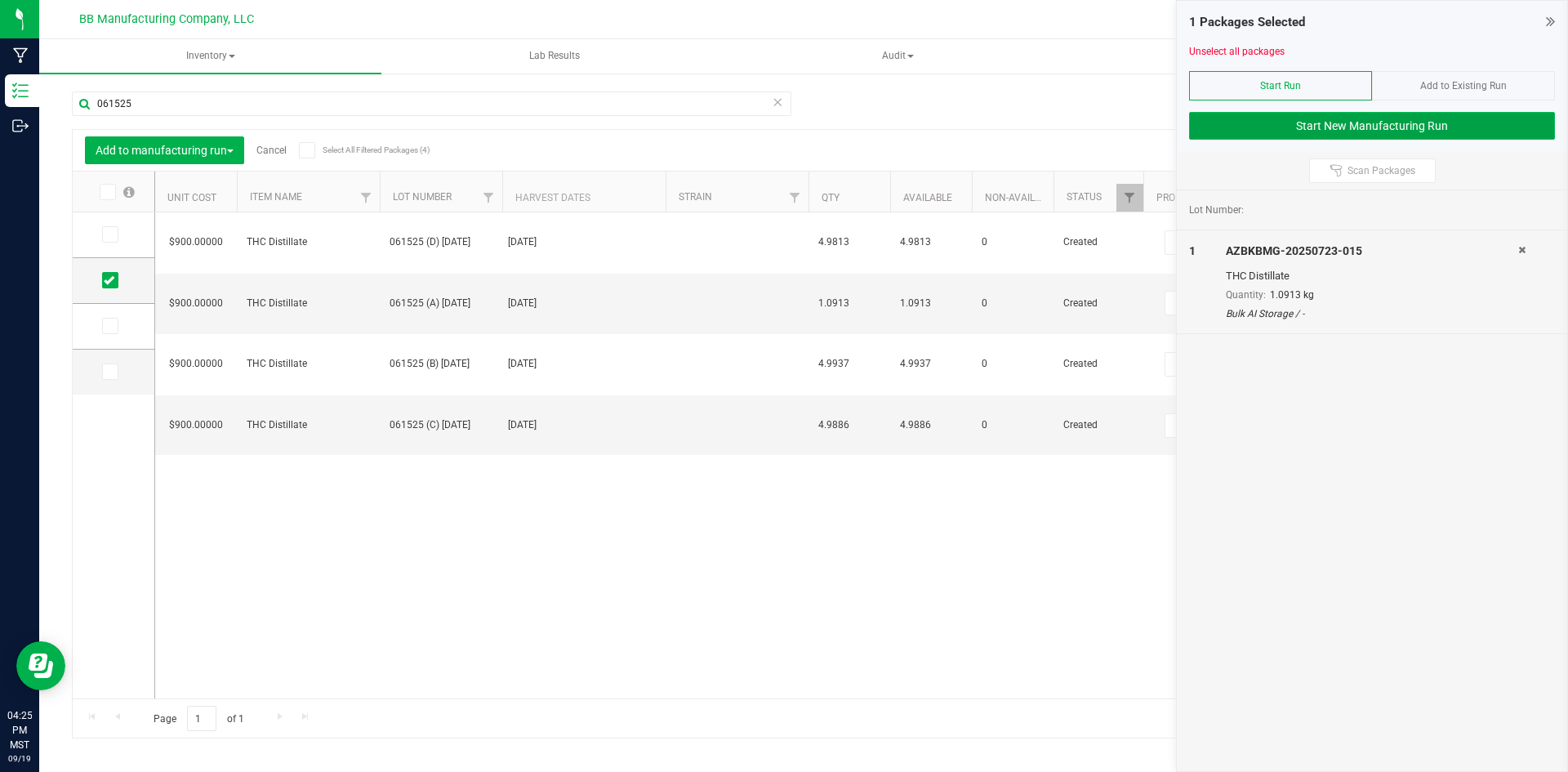
click at [1402, 129] on button "Start New Manufacturing Run" at bounding box center [1372, 126] width 366 height 28
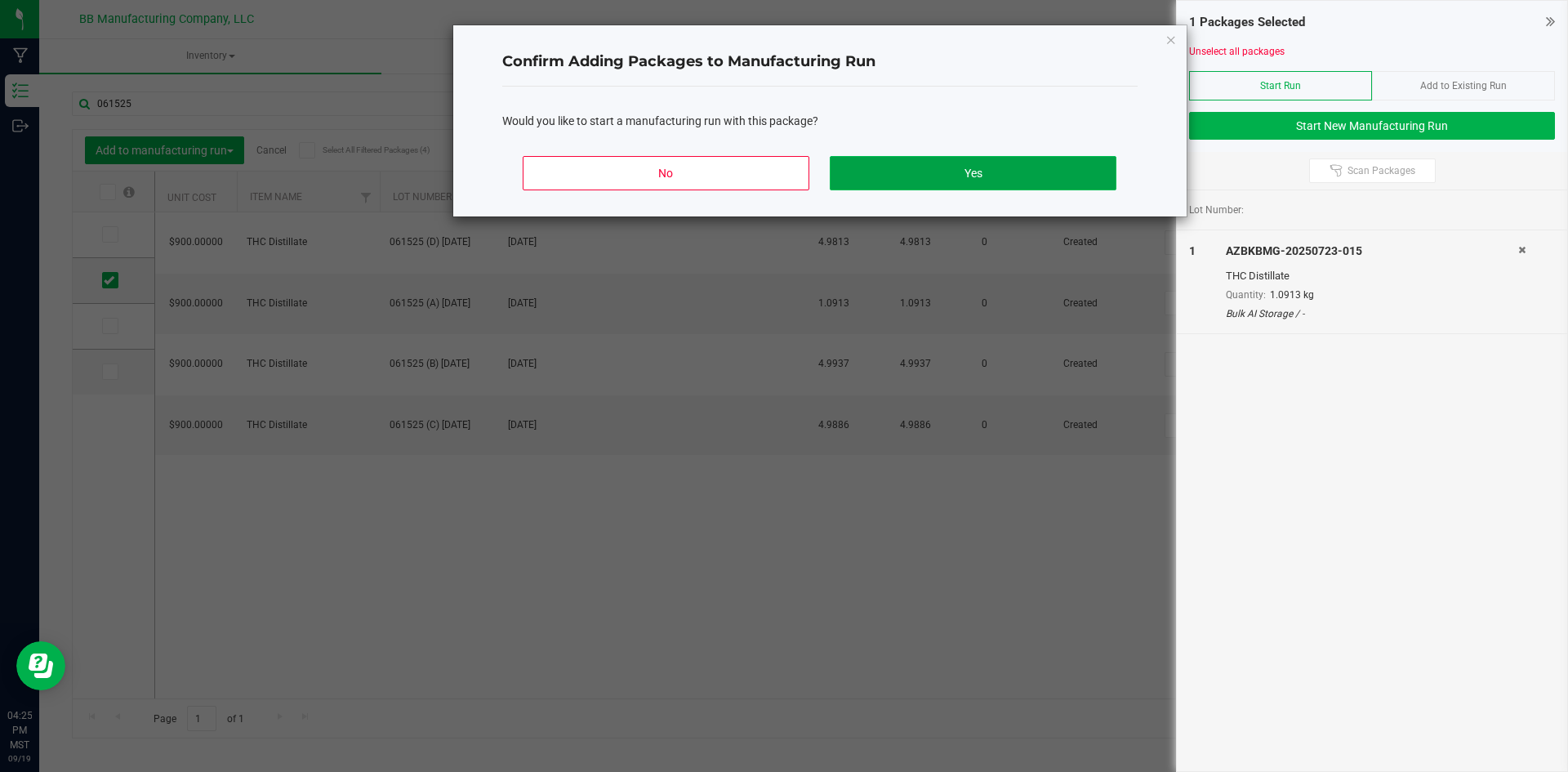
click at [899, 161] on button "Yes" at bounding box center [972, 173] width 286 height 35
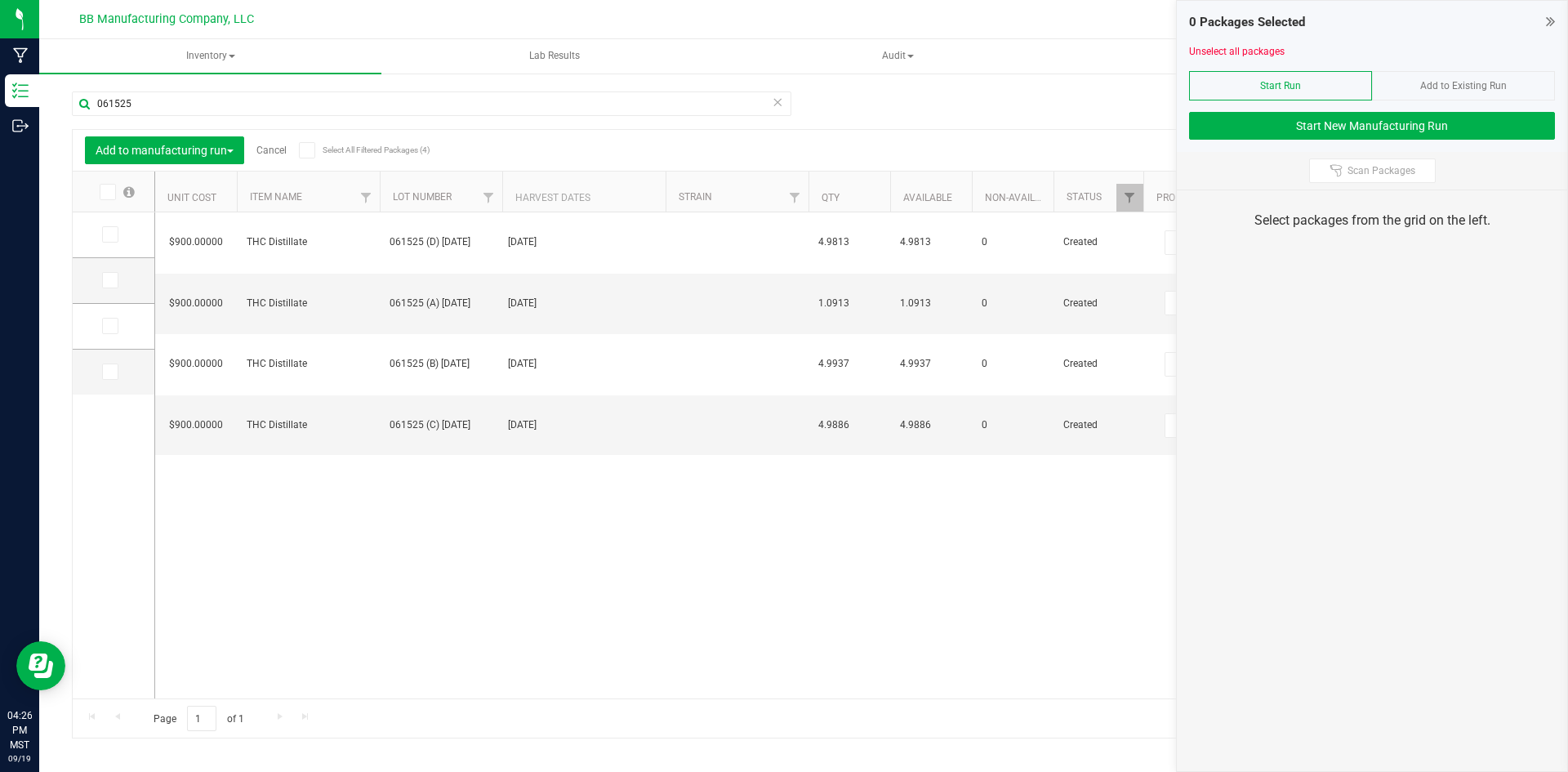
click at [1460, 89] on span "Add to Existing Run" at bounding box center [1464, 85] width 86 height 11
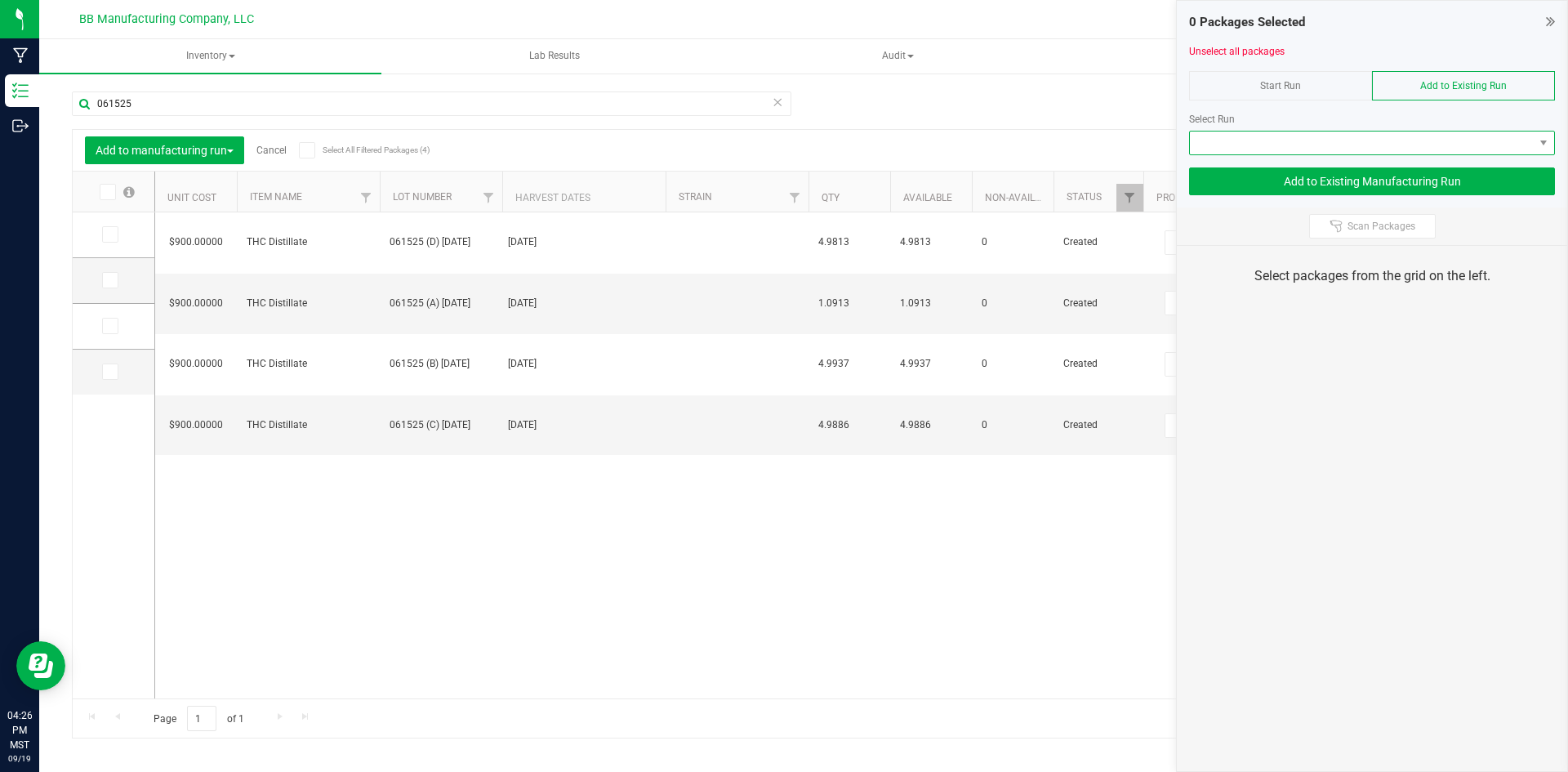
click at [1367, 144] on span at bounding box center [1362, 143] width 343 height 23
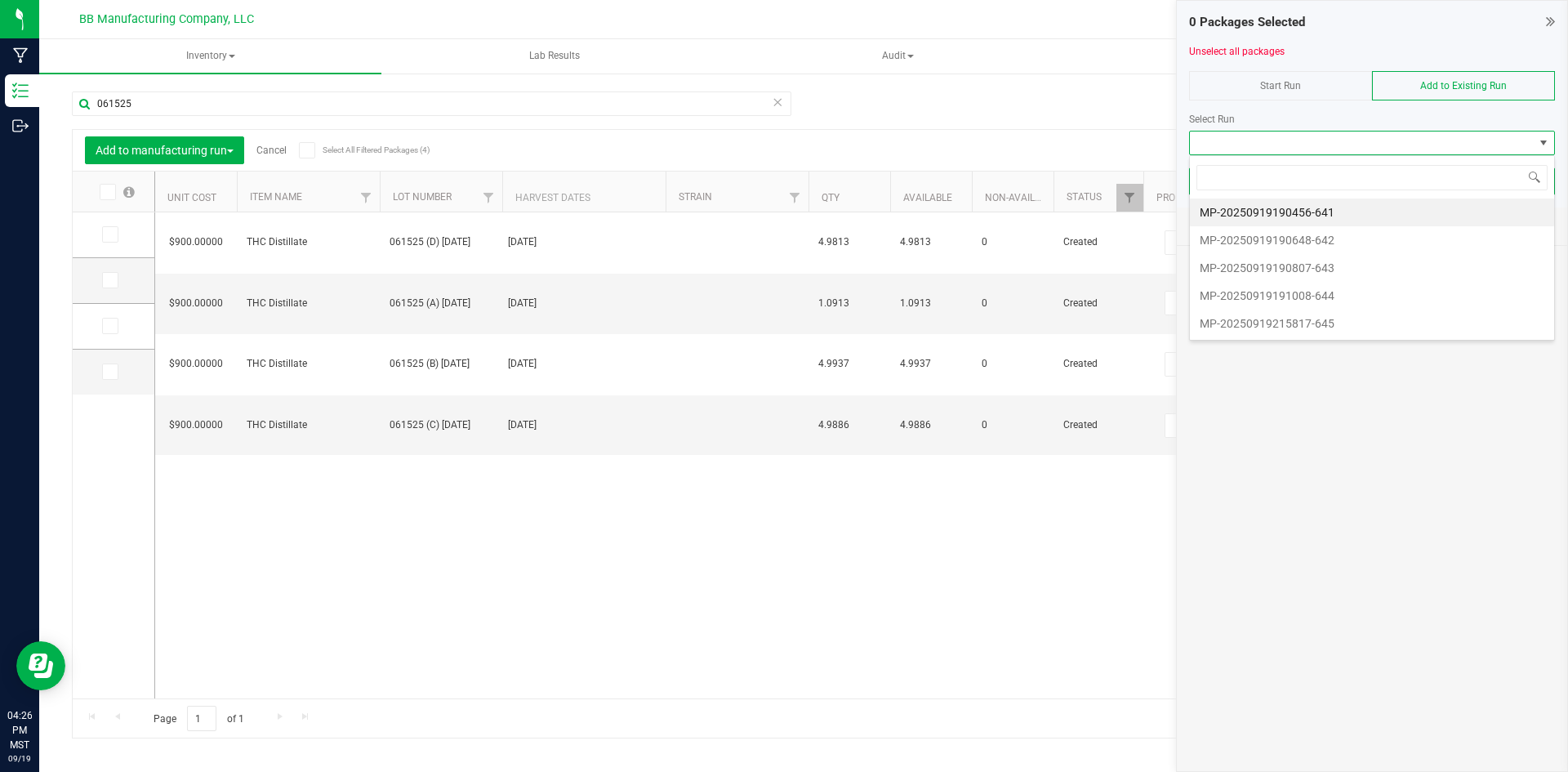
scroll to position [24, 366]
click at [1357, 325] on li "MP-20250919215817-645" at bounding box center [1372, 324] width 364 height 28
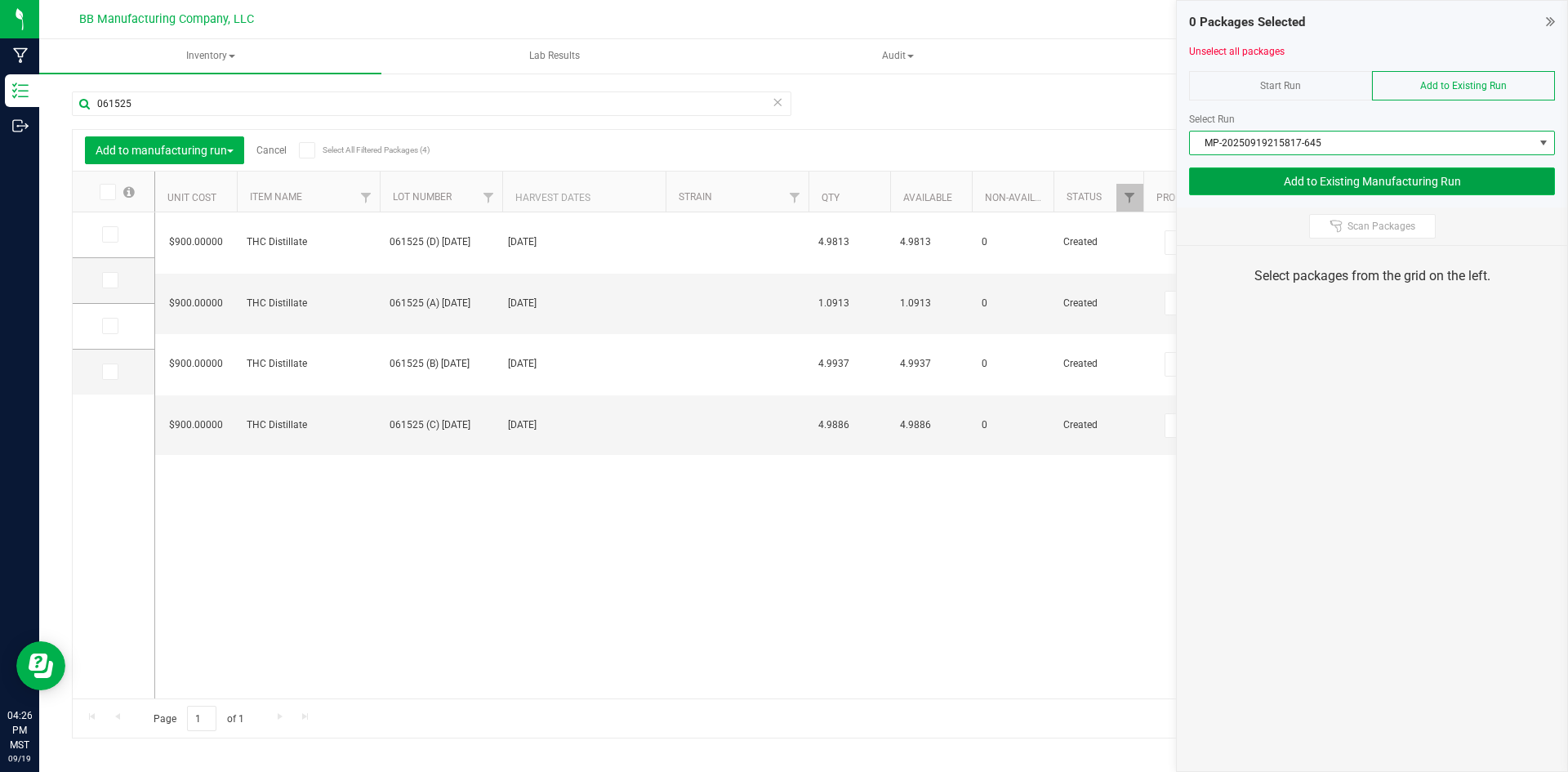
click at [1375, 186] on button "Add to Existing Manufacturing Run" at bounding box center [1372, 181] width 366 height 28
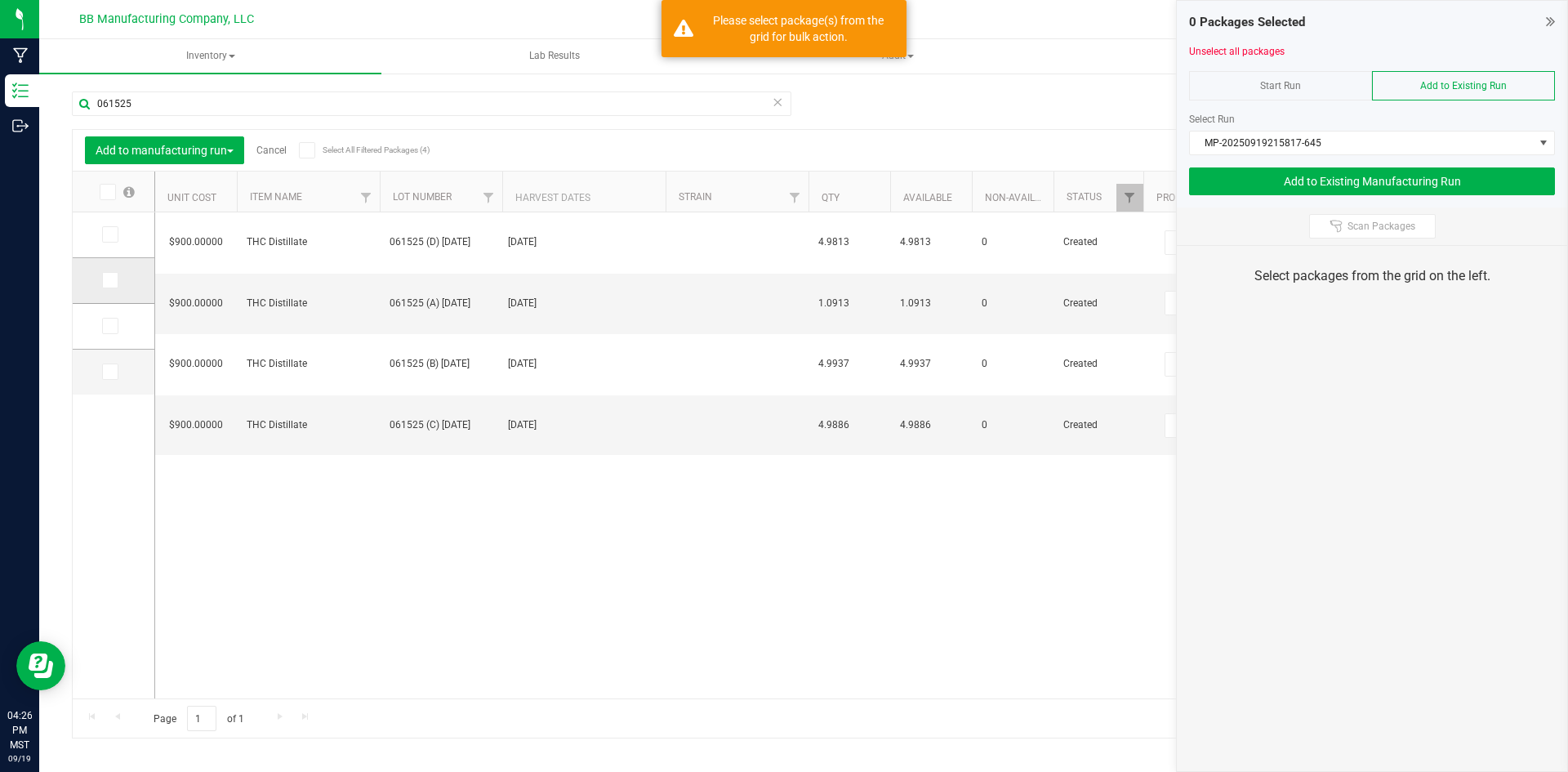
click at [112, 280] on icon at bounding box center [109, 280] width 10 height 0
click at [0, 0] on input "checkbox" at bounding box center [0, 0] width 0 height 0
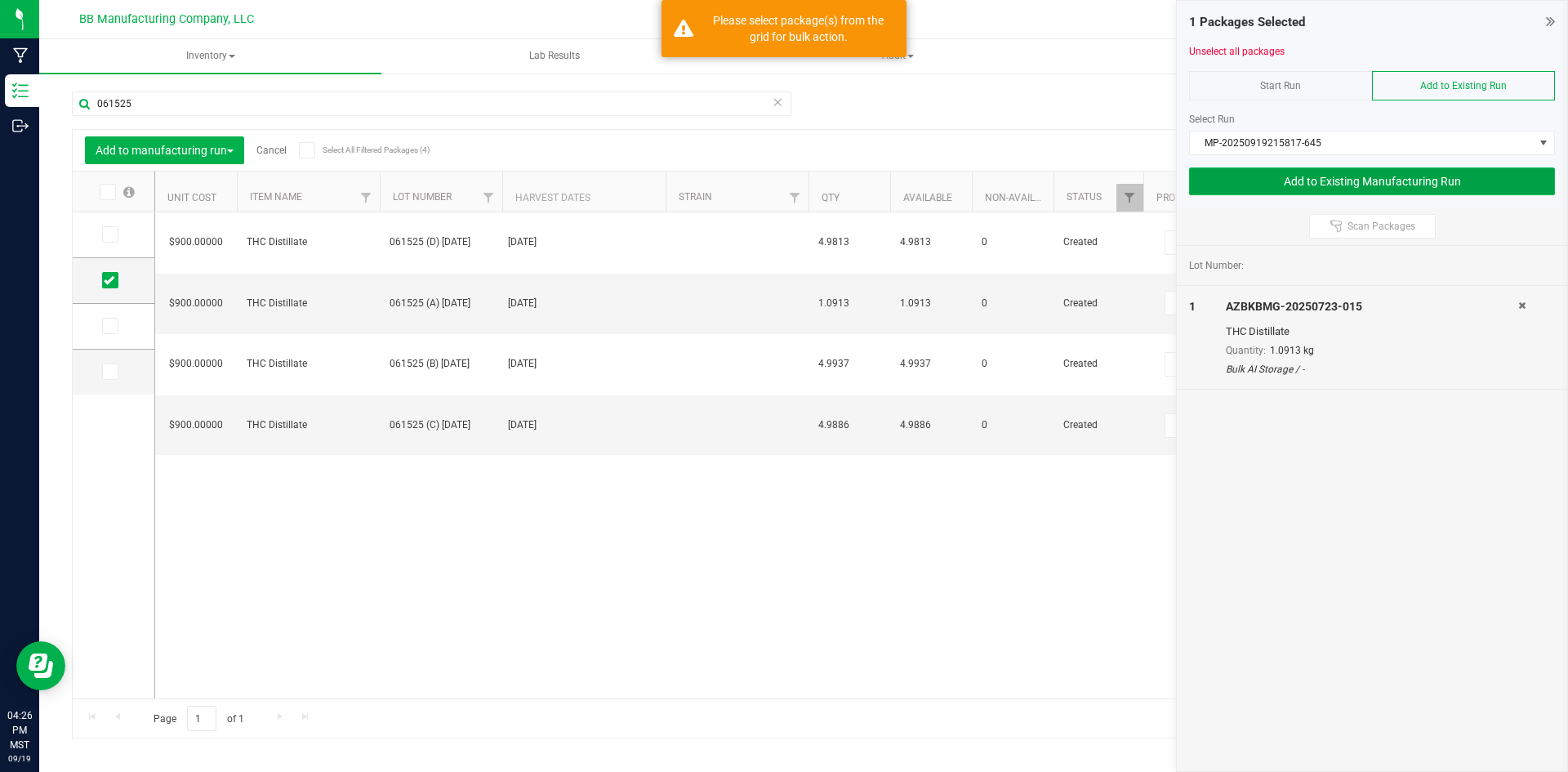
click at [1485, 177] on button "Add to Existing Manufacturing Run" at bounding box center [1372, 181] width 366 height 28
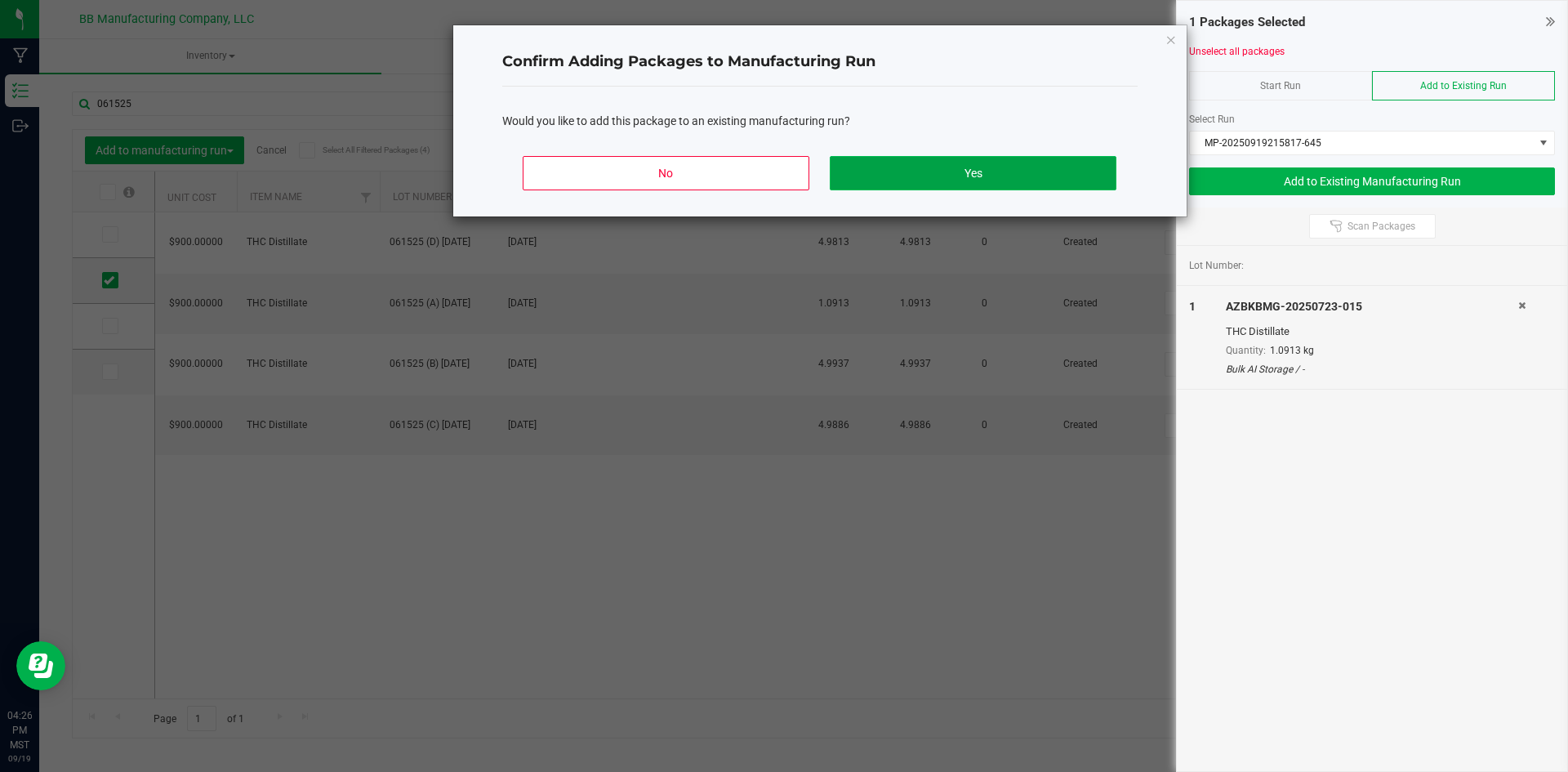
click at [955, 174] on button "Yes" at bounding box center [972, 173] width 286 height 35
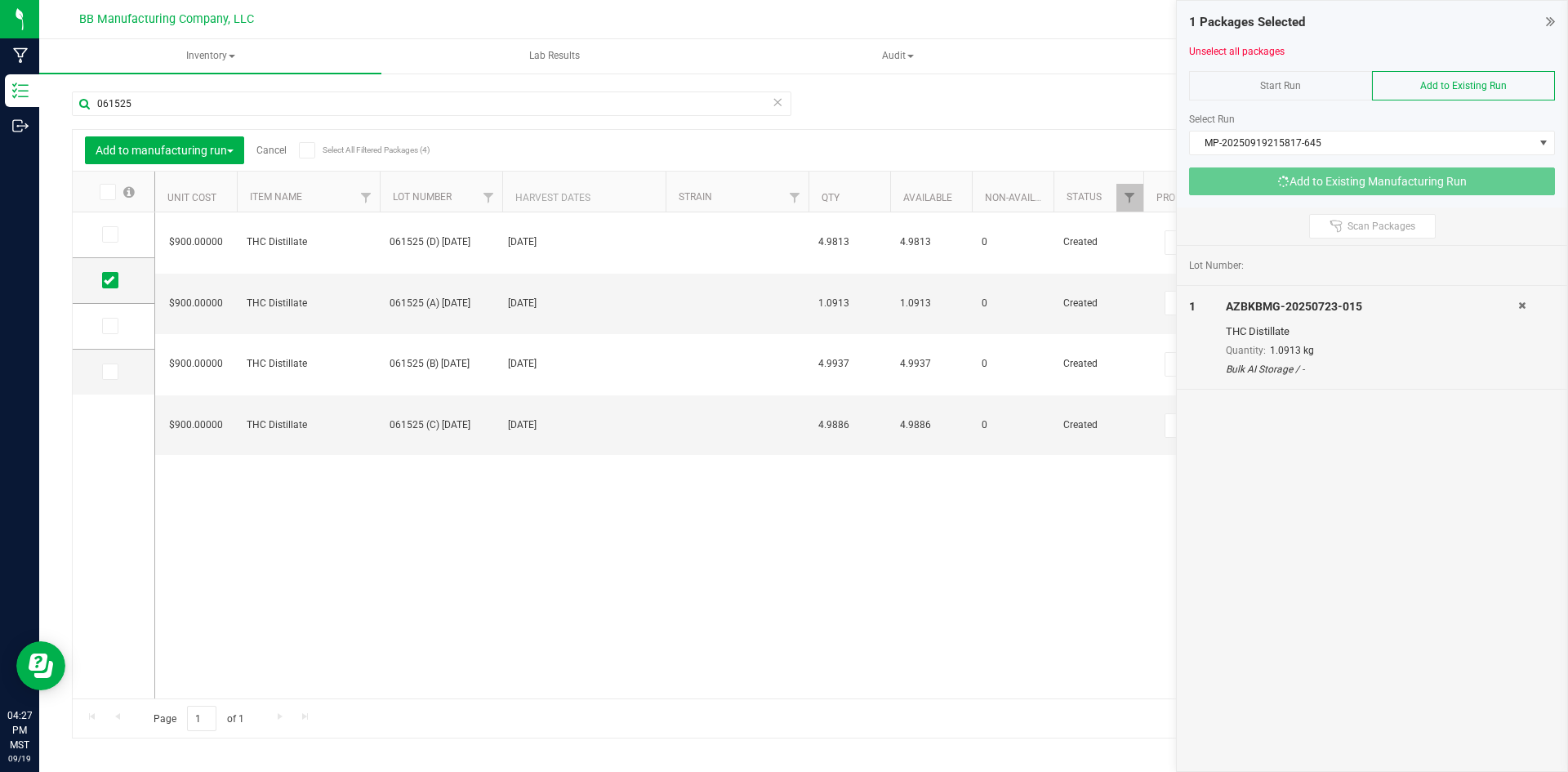
click at [273, 149] on link "Cancel" at bounding box center [271, 150] width 30 height 11
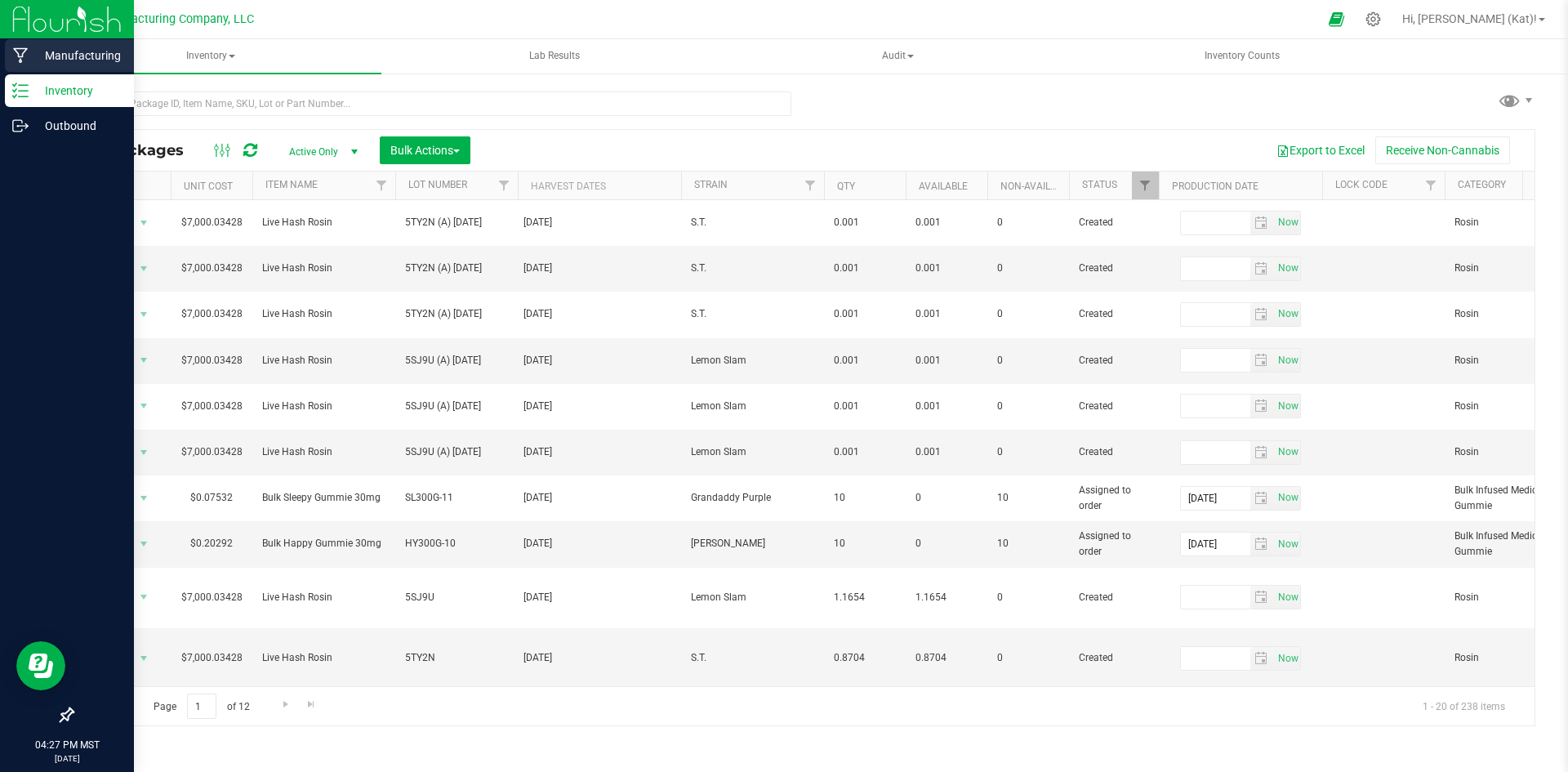
click at [58, 44] on div "Manufacturing" at bounding box center [69, 55] width 129 height 33
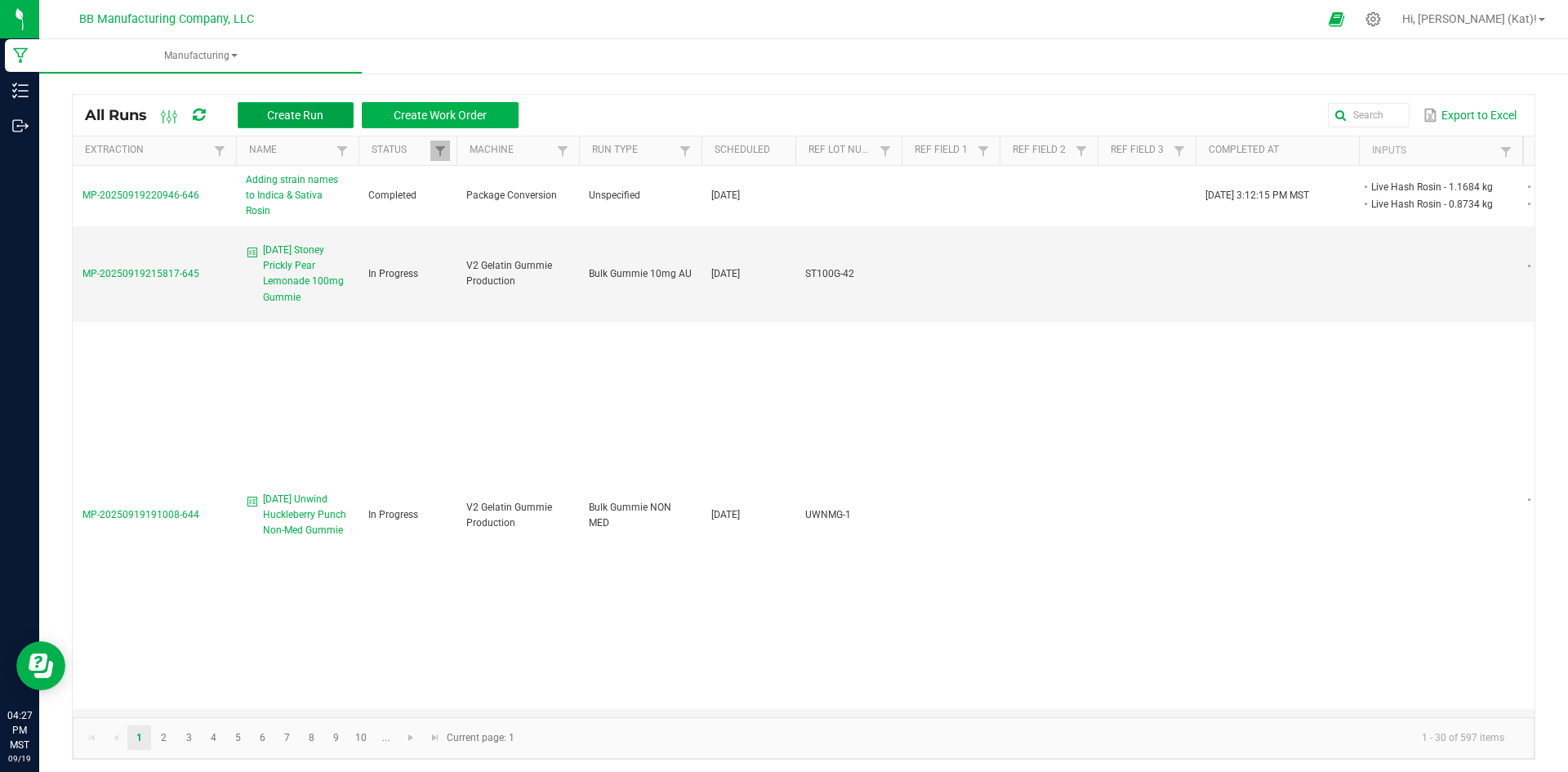
click at [278, 116] on span "Create Run" at bounding box center [296, 115] width 56 height 13
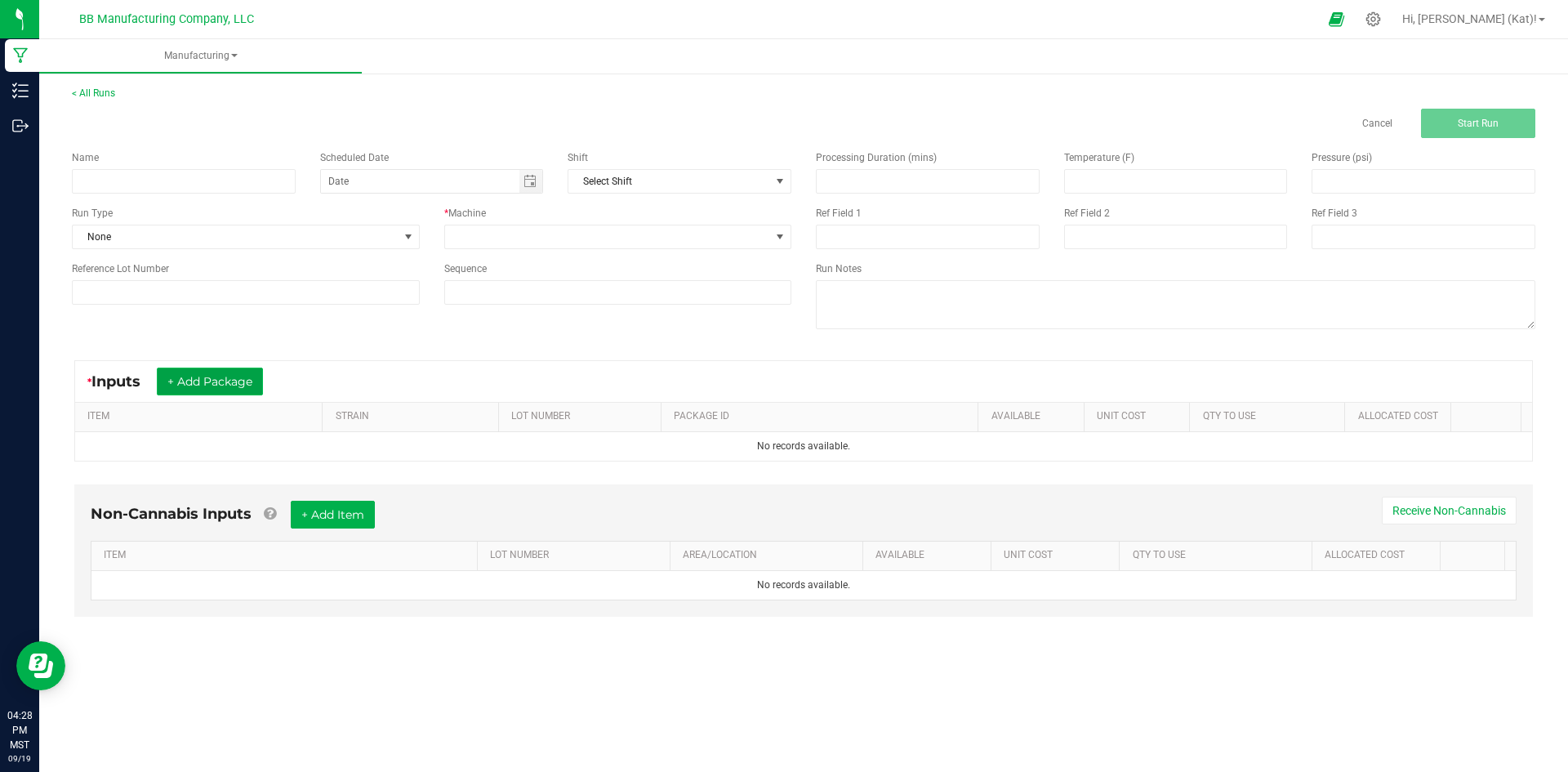
click at [250, 383] on button "+ Add Package" at bounding box center [209, 382] width 106 height 28
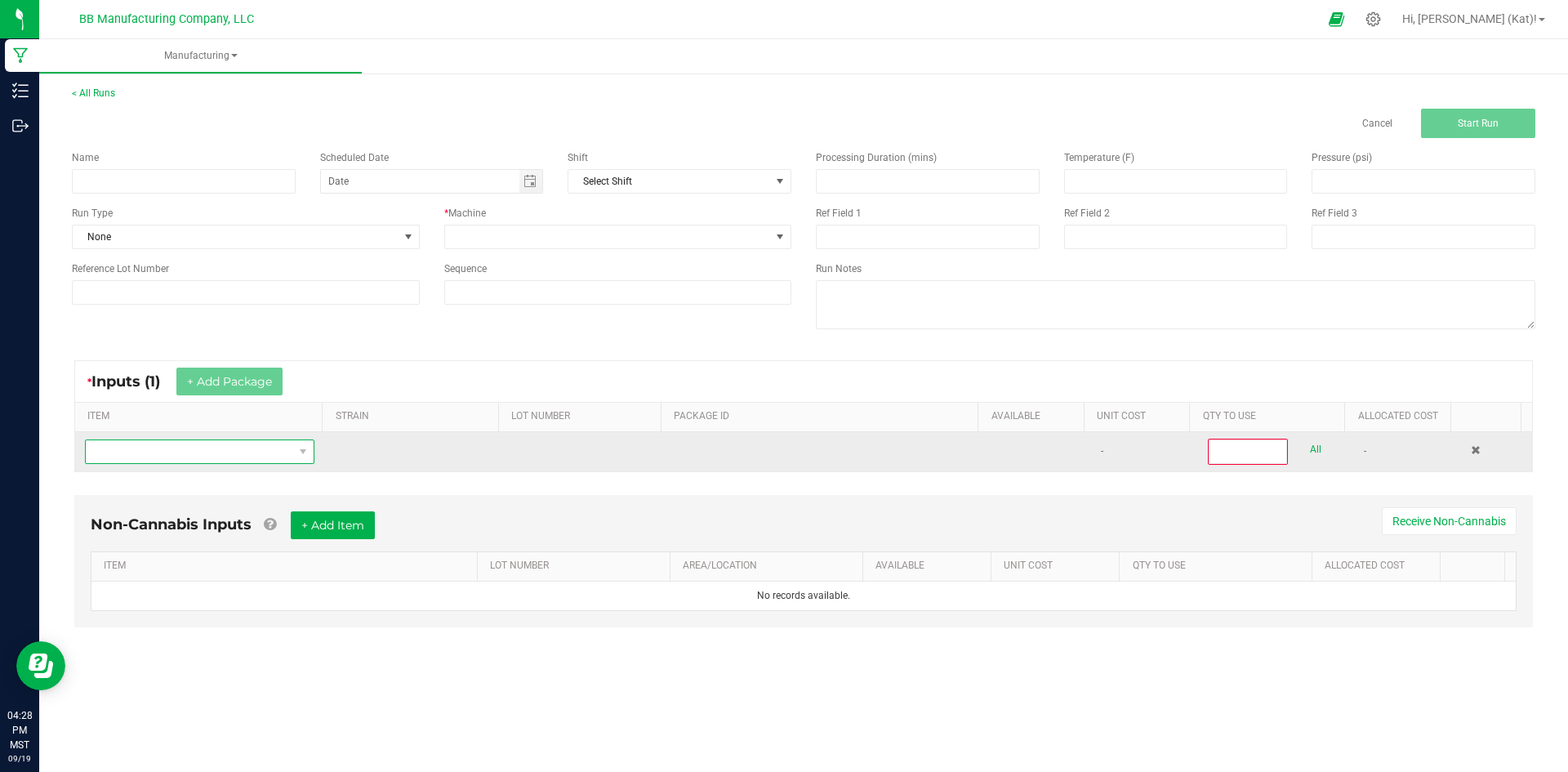
click at [254, 447] on span "NO DATA FOUND" at bounding box center [189, 451] width 207 height 23
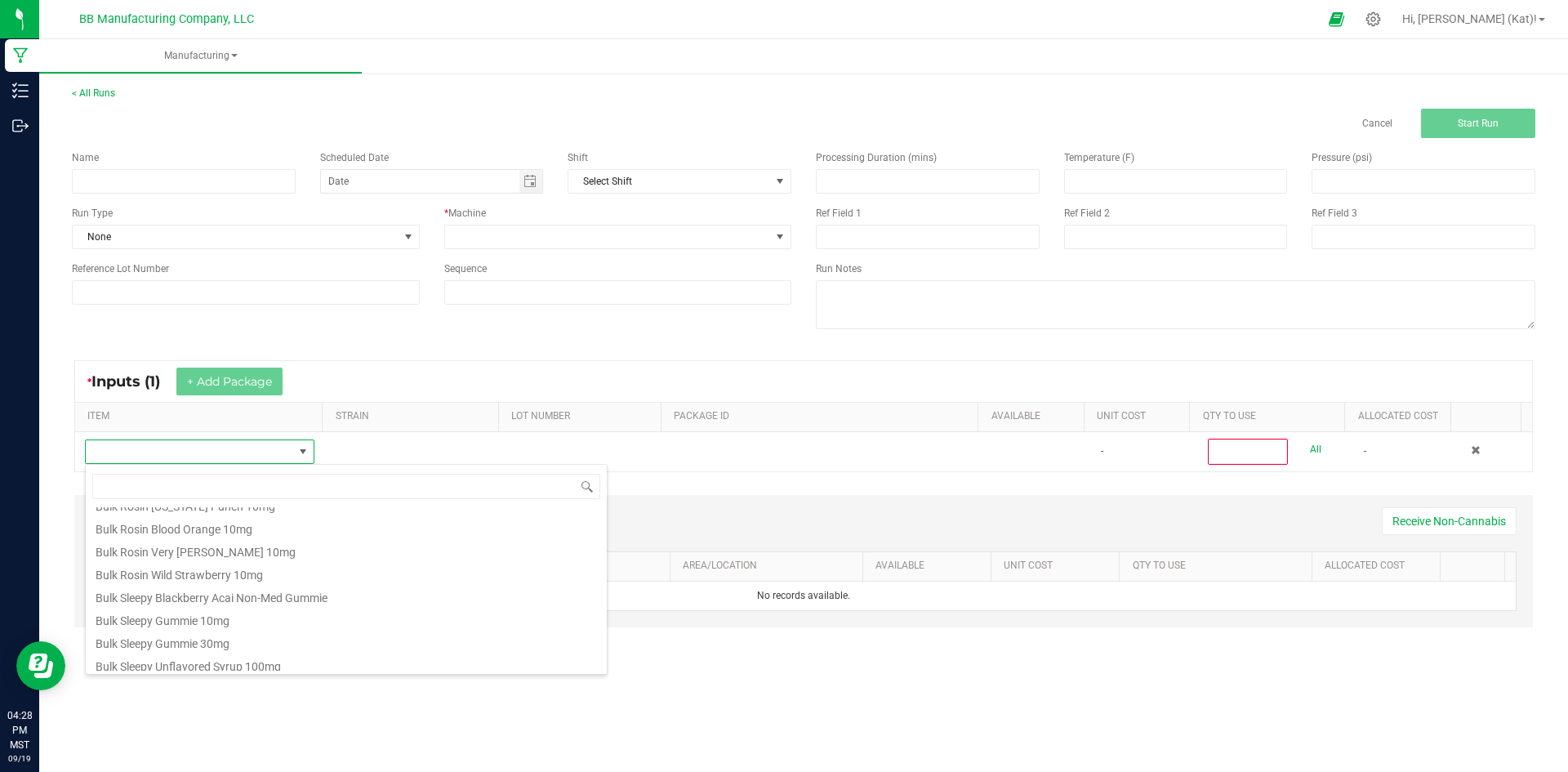
scroll to position [571, 0]
type input "thc"
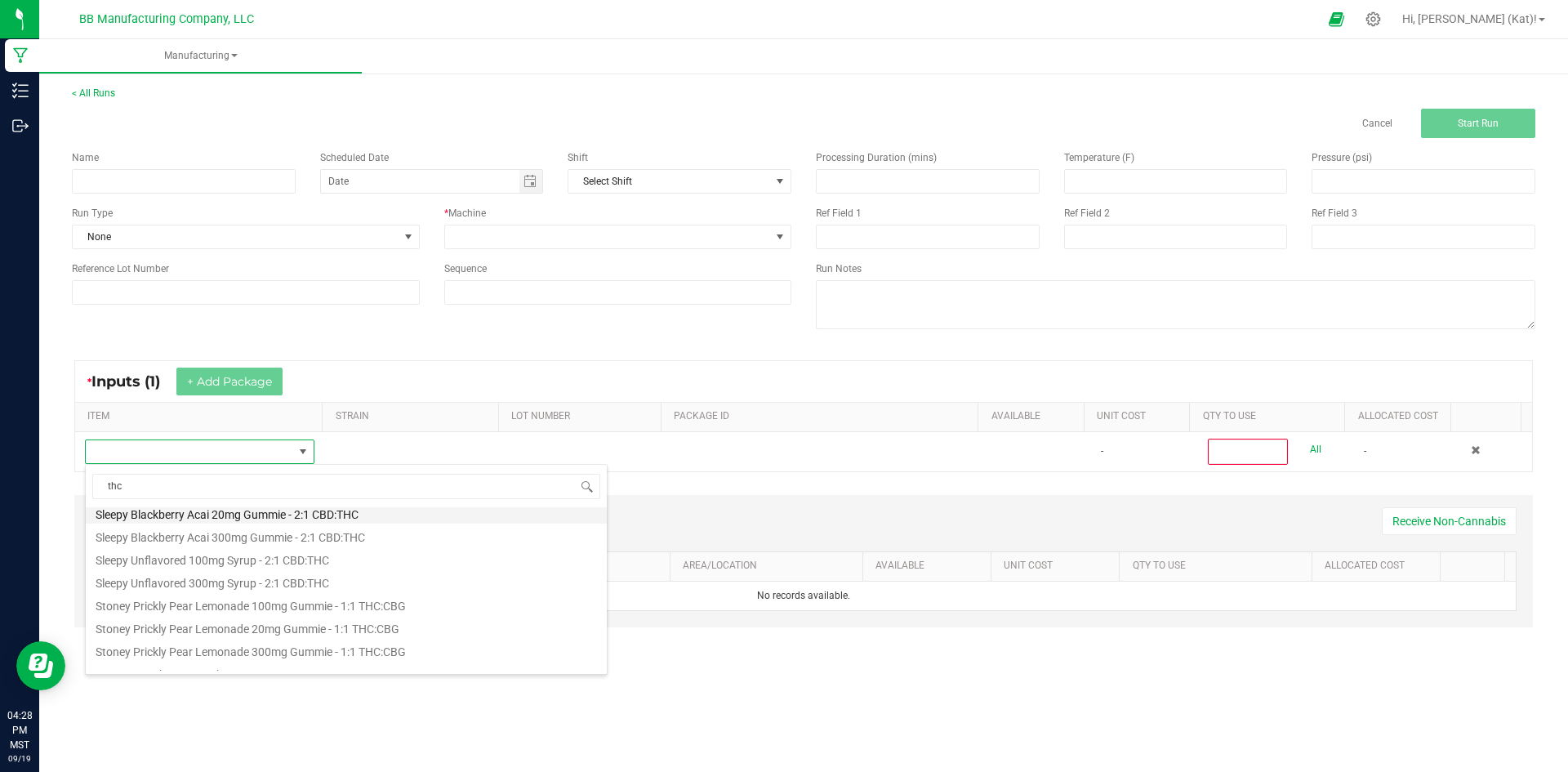
scroll to position [317, 0]
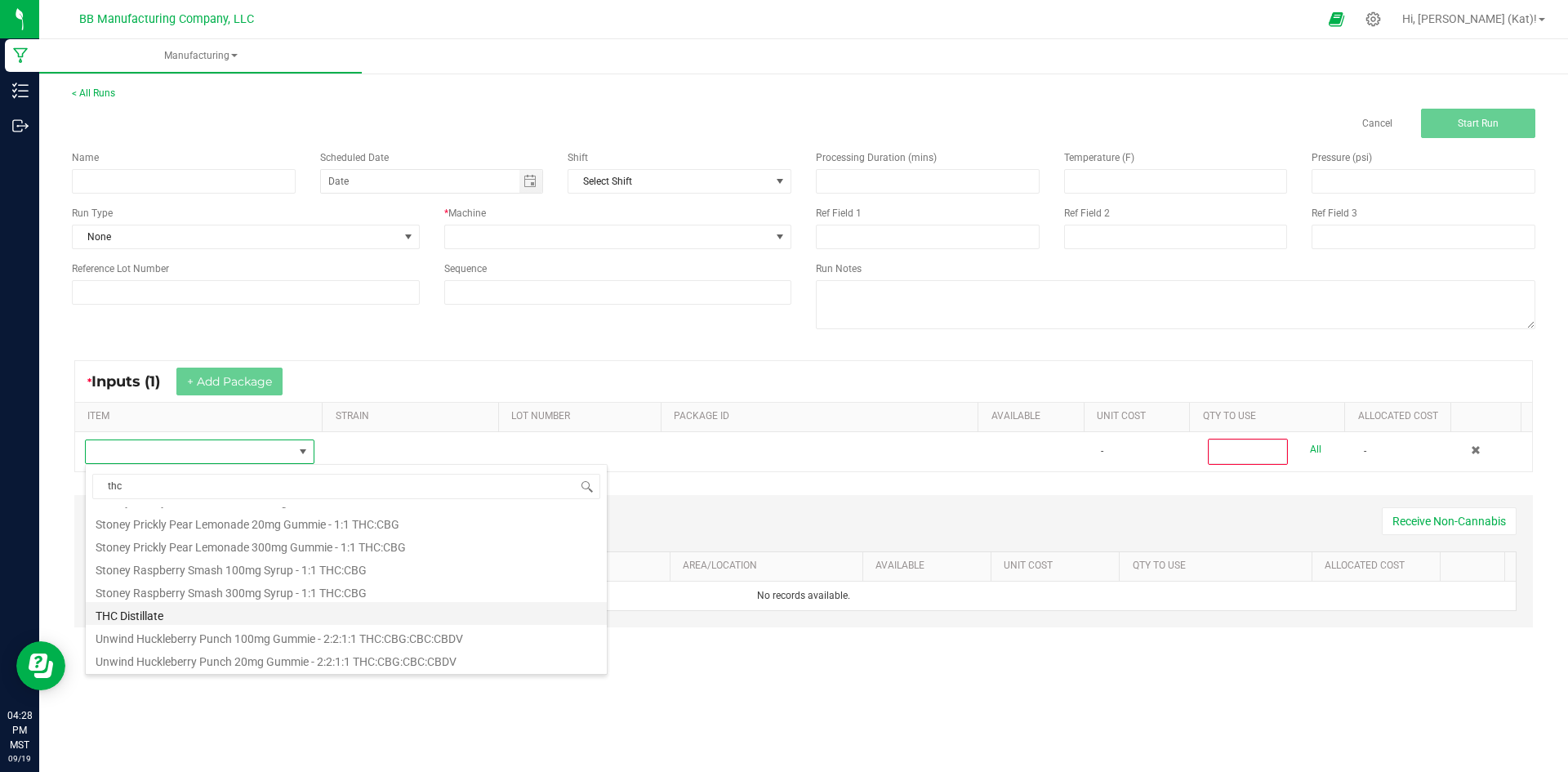
click at [190, 615] on li "THC Distillate" at bounding box center [345, 613] width 521 height 23
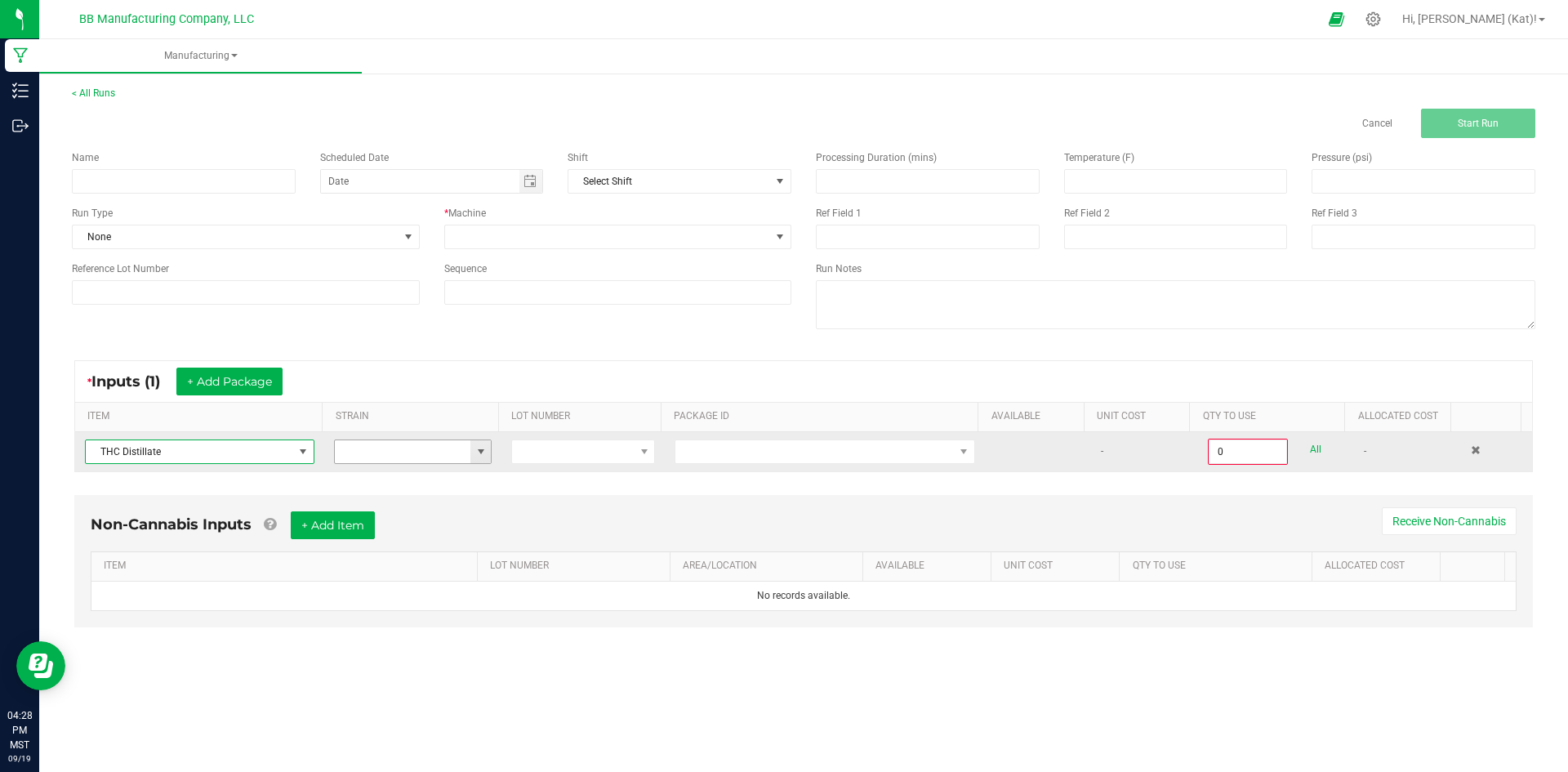
click at [475, 450] on span at bounding box center [481, 451] width 13 height 13
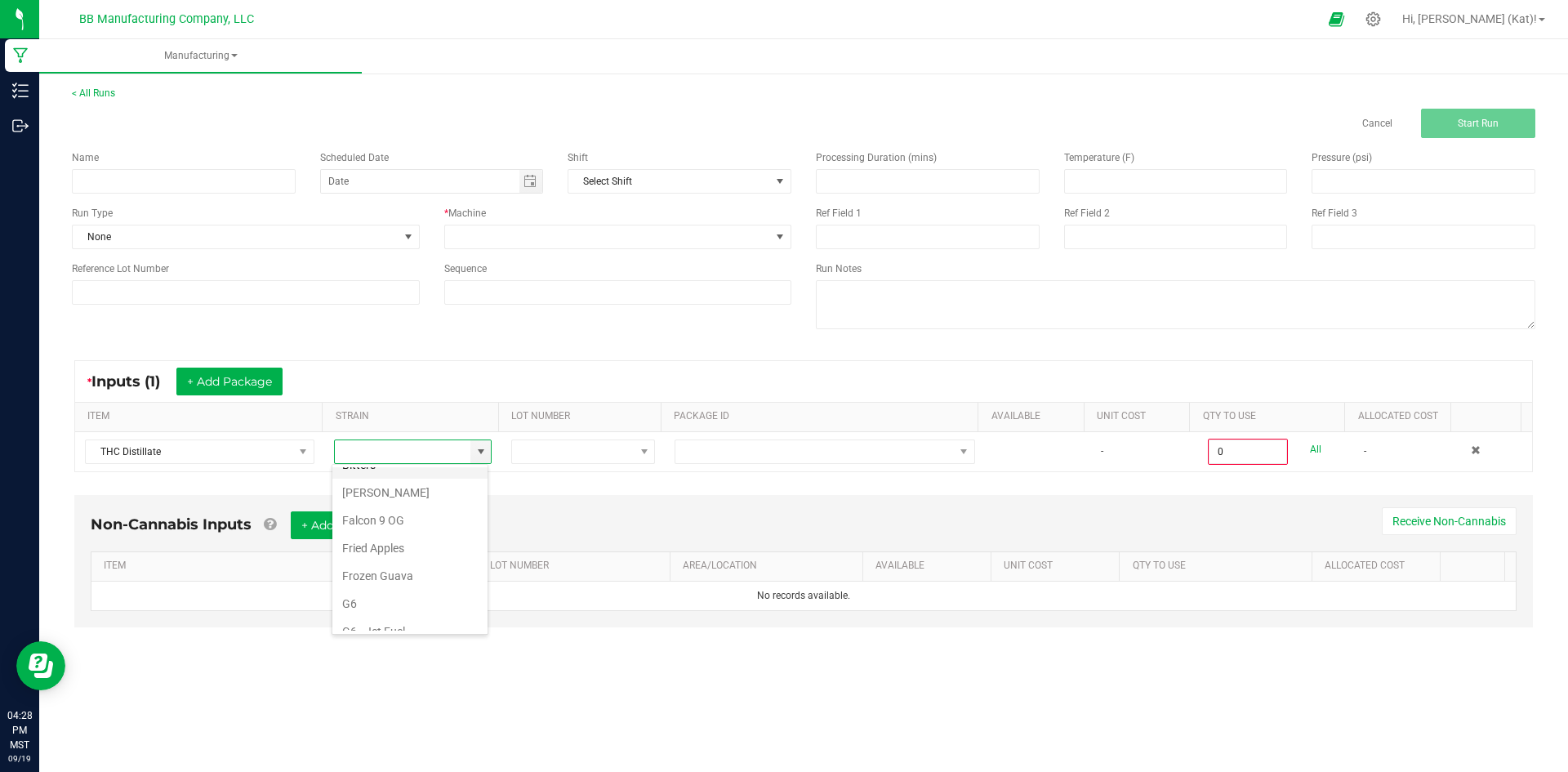
scroll to position [0, 0]
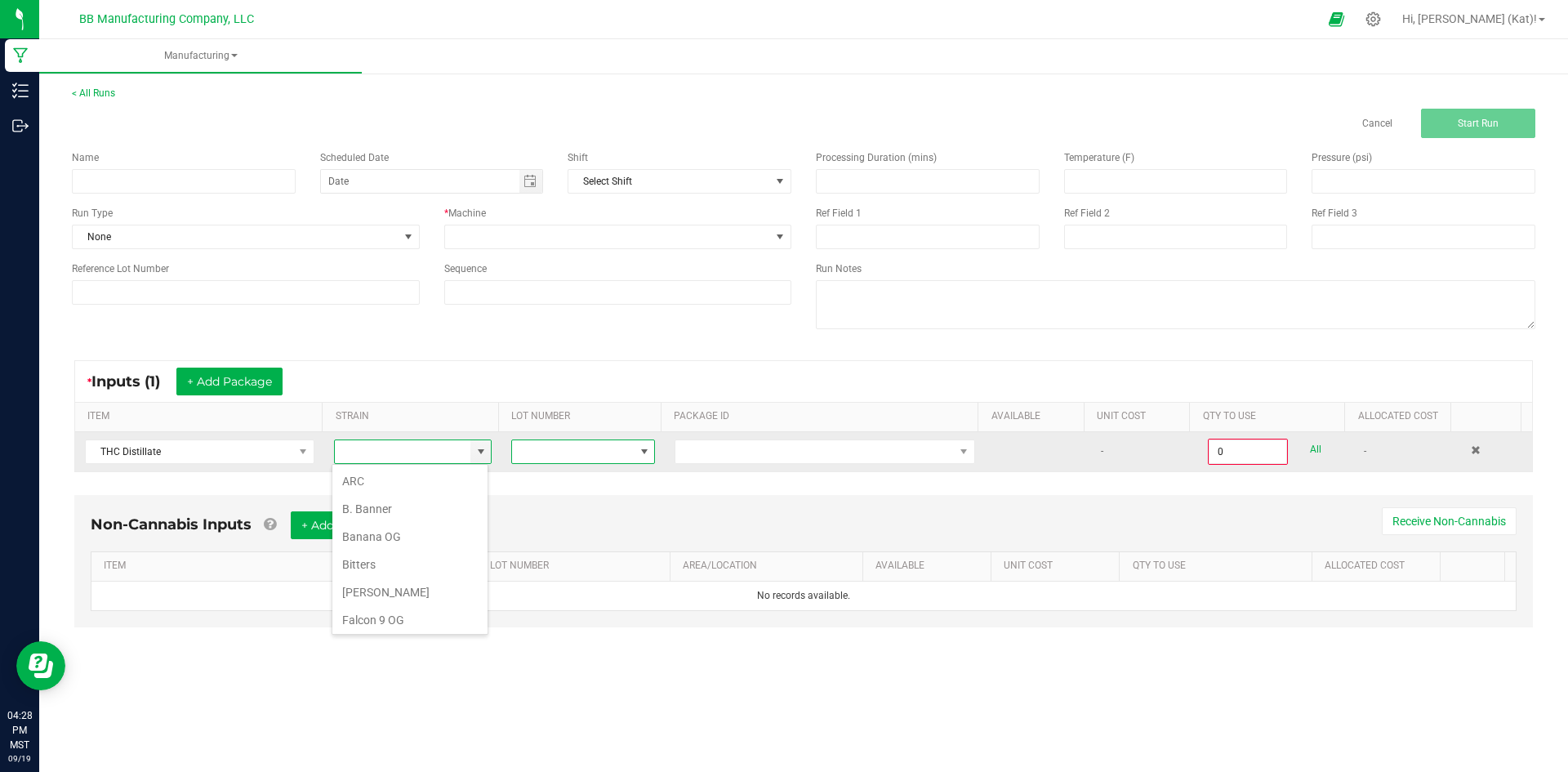
click at [638, 450] on span at bounding box center [645, 451] width 13 height 13
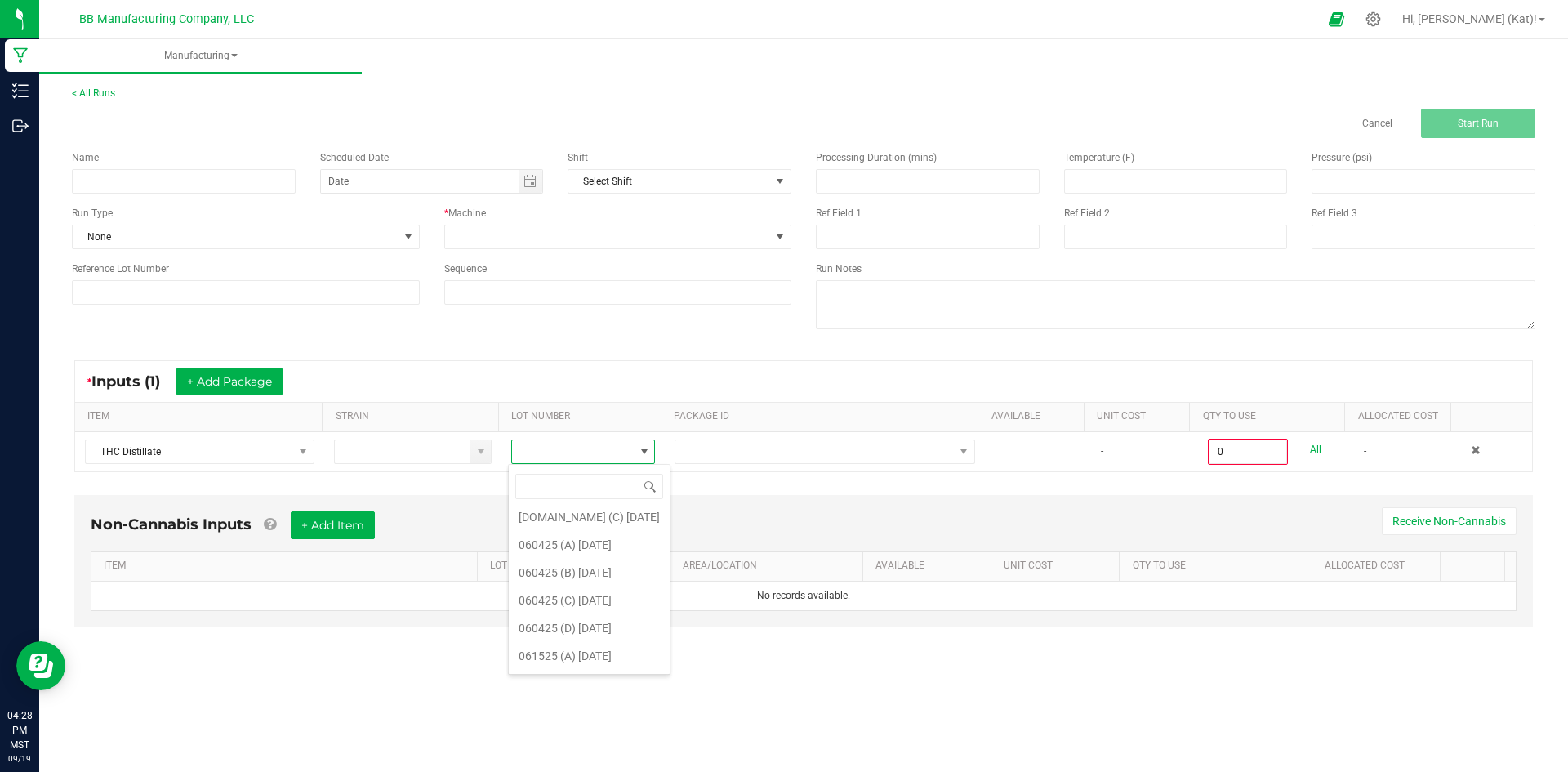
scroll to position [1143, 0]
click at [601, 571] on 7\ "061525 (A) 7.22.25" at bounding box center [588, 572] width 160 height 28
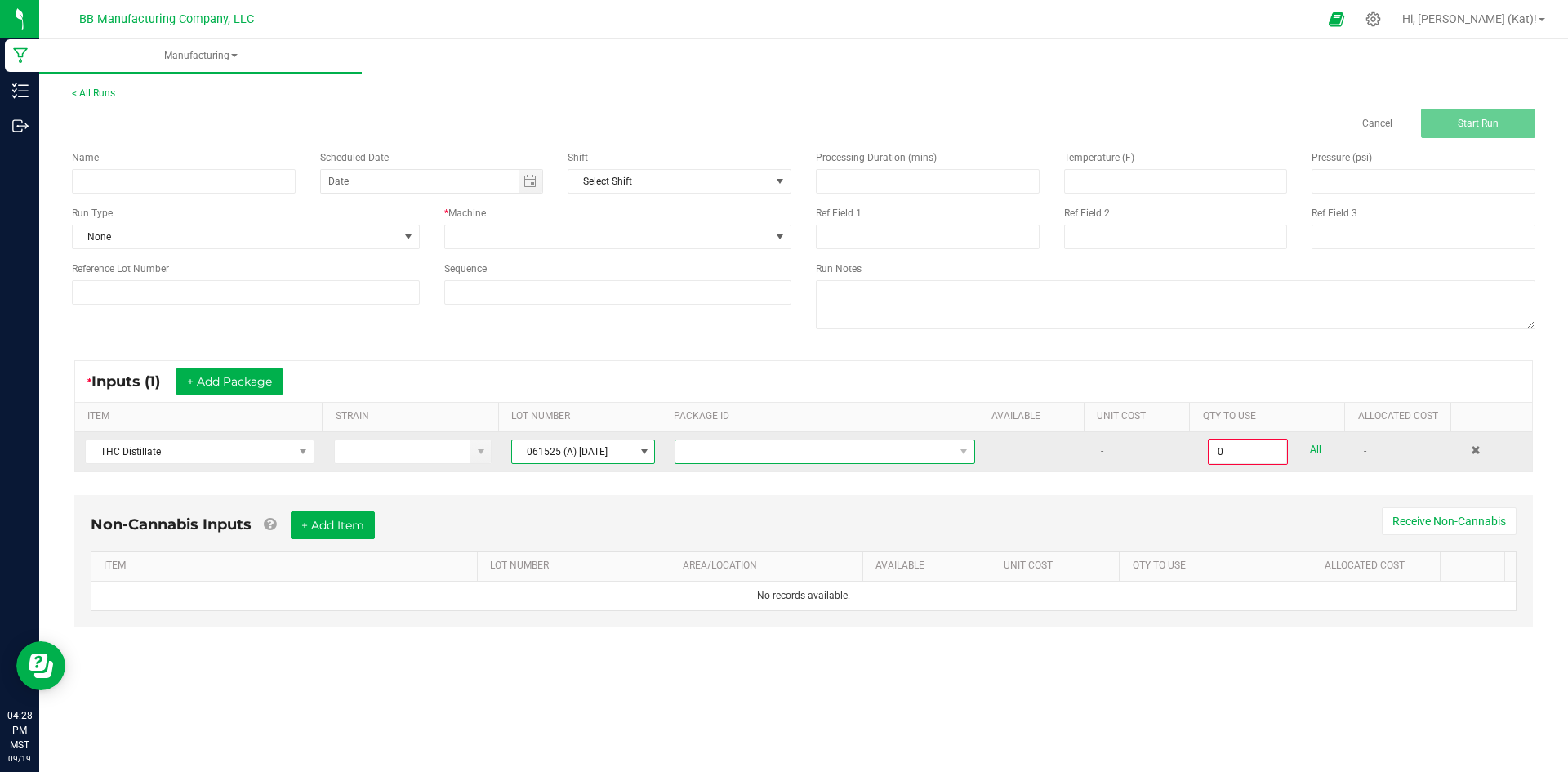
click at [919, 445] on span at bounding box center [814, 451] width 279 height 23
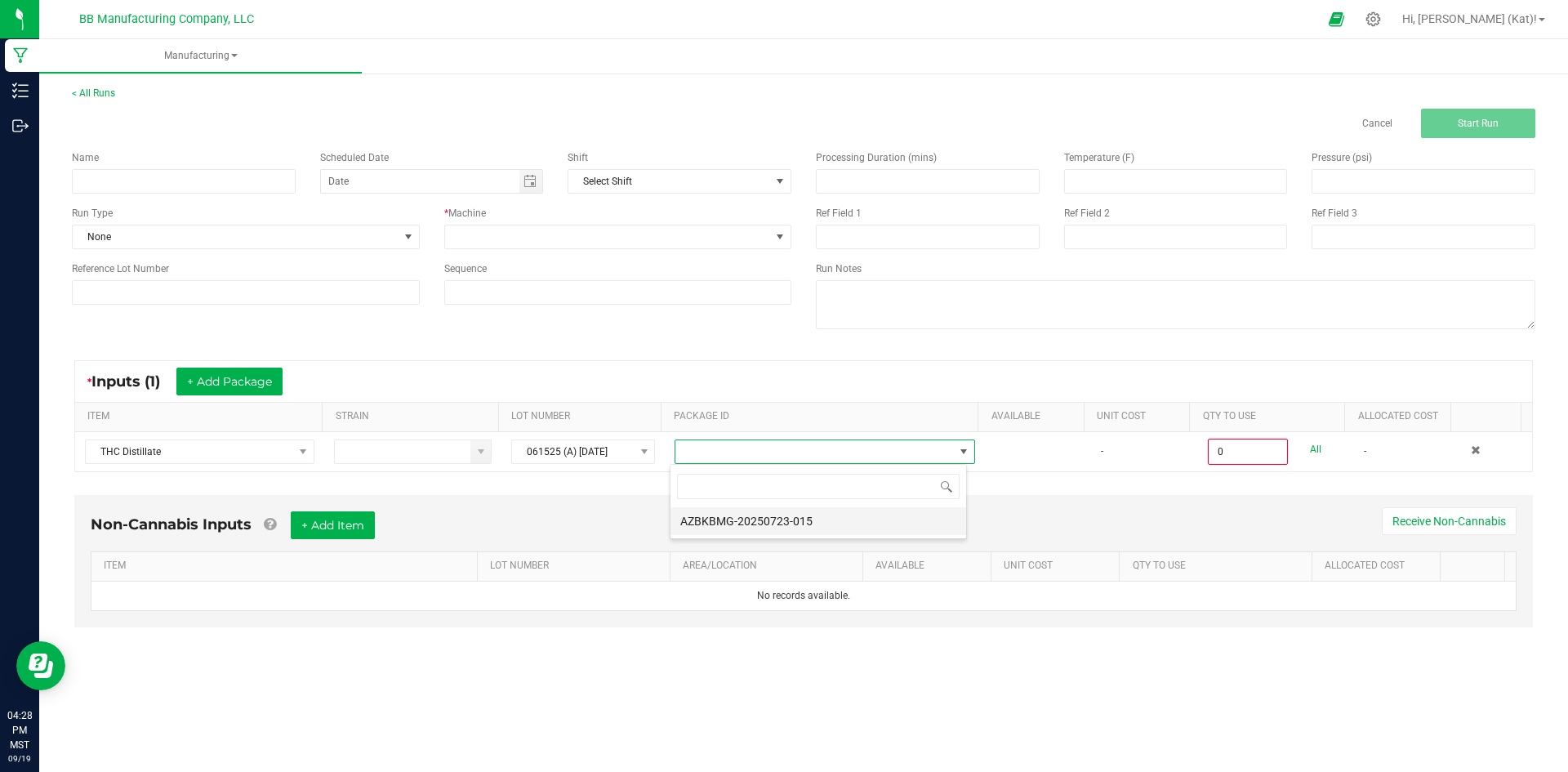
click at [854, 519] on li "AZBKBMG-20250723-015" at bounding box center [818, 522] width 296 height 28
type input "0.0000 kg"
click at [1370, 121] on link "Cancel" at bounding box center [1378, 123] width 30 height 14
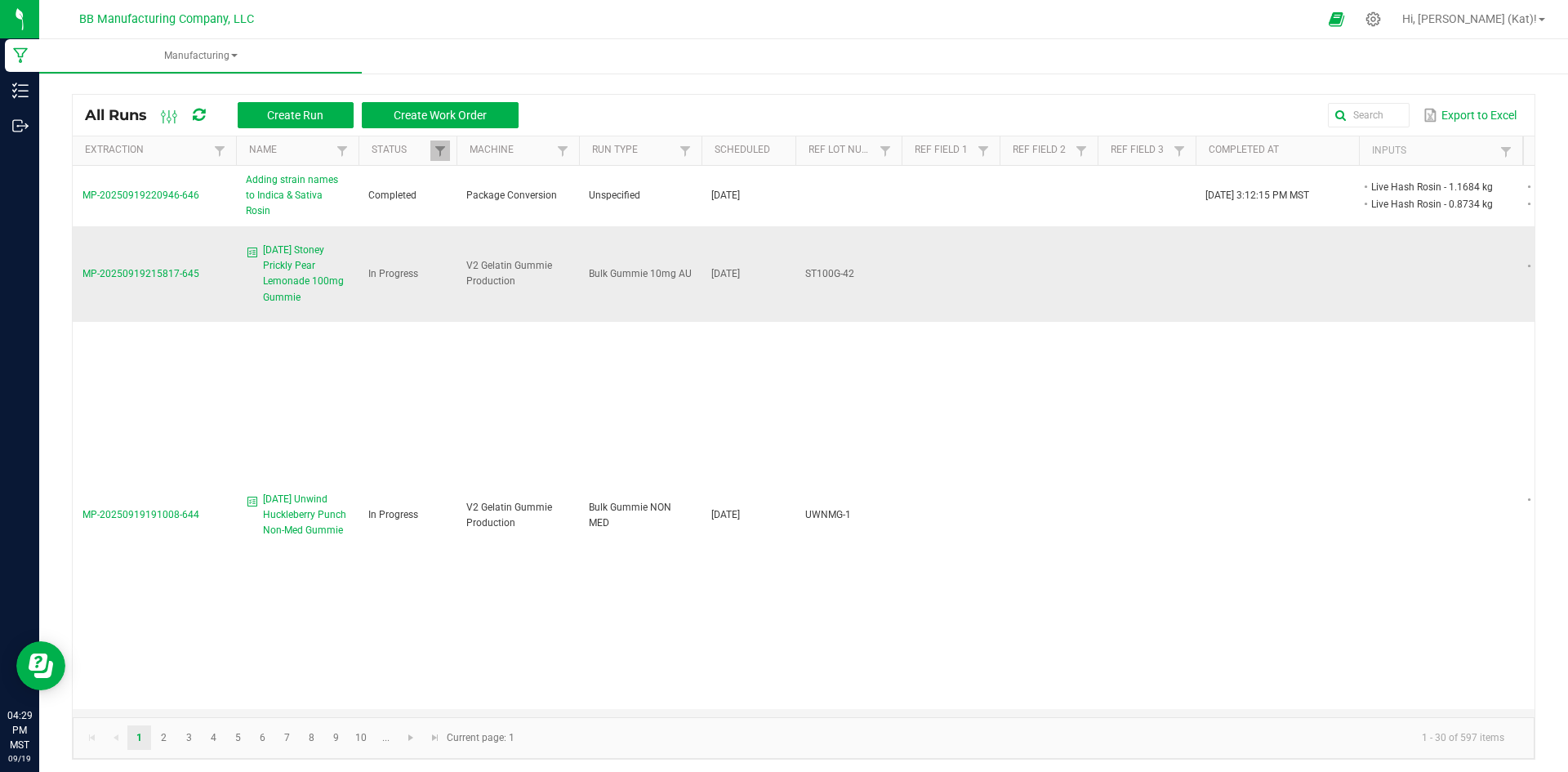
click at [265, 251] on span "9.19.25 Stoney Prickly Pear Lemonade 100mg Gummie" at bounding box center [305, 274] width 85 height 63
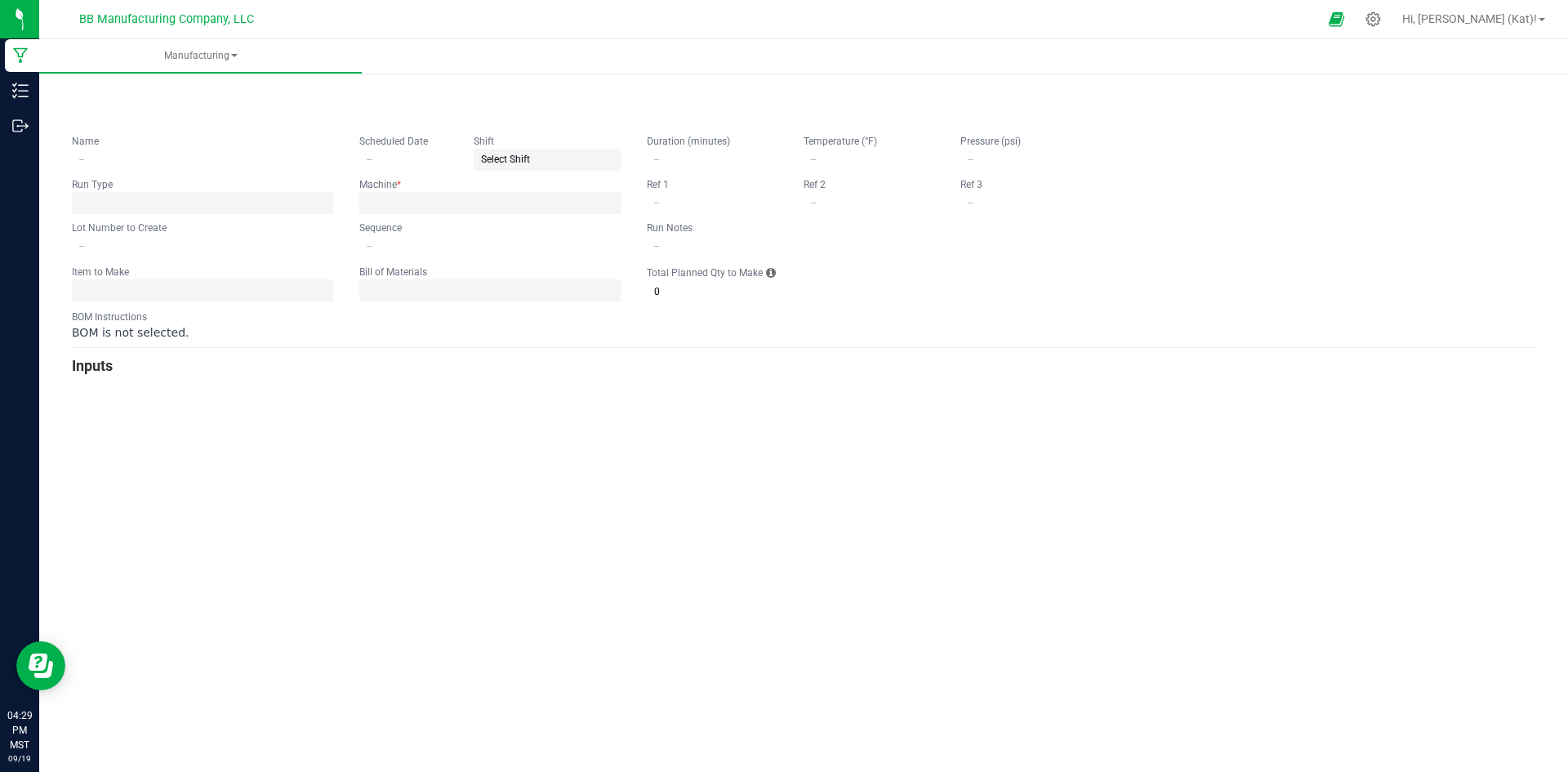
type input "9.19.25 Stoney Prickly Pear Lemonade 100mg Gummie"
type input "[DATE]"
type input "ST100G-42"
type input "0"
type input "15"
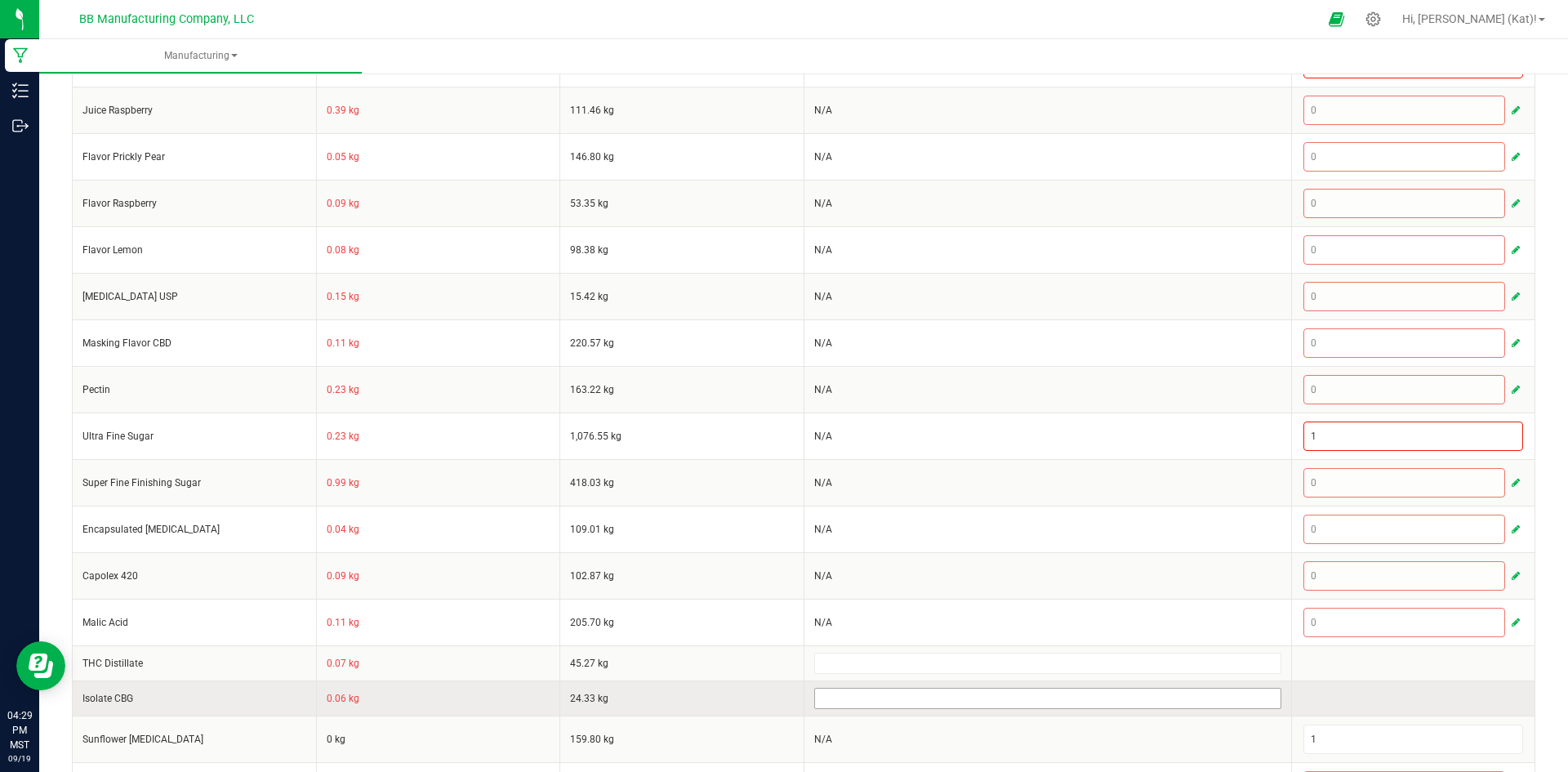
scroll to position [617, 0]
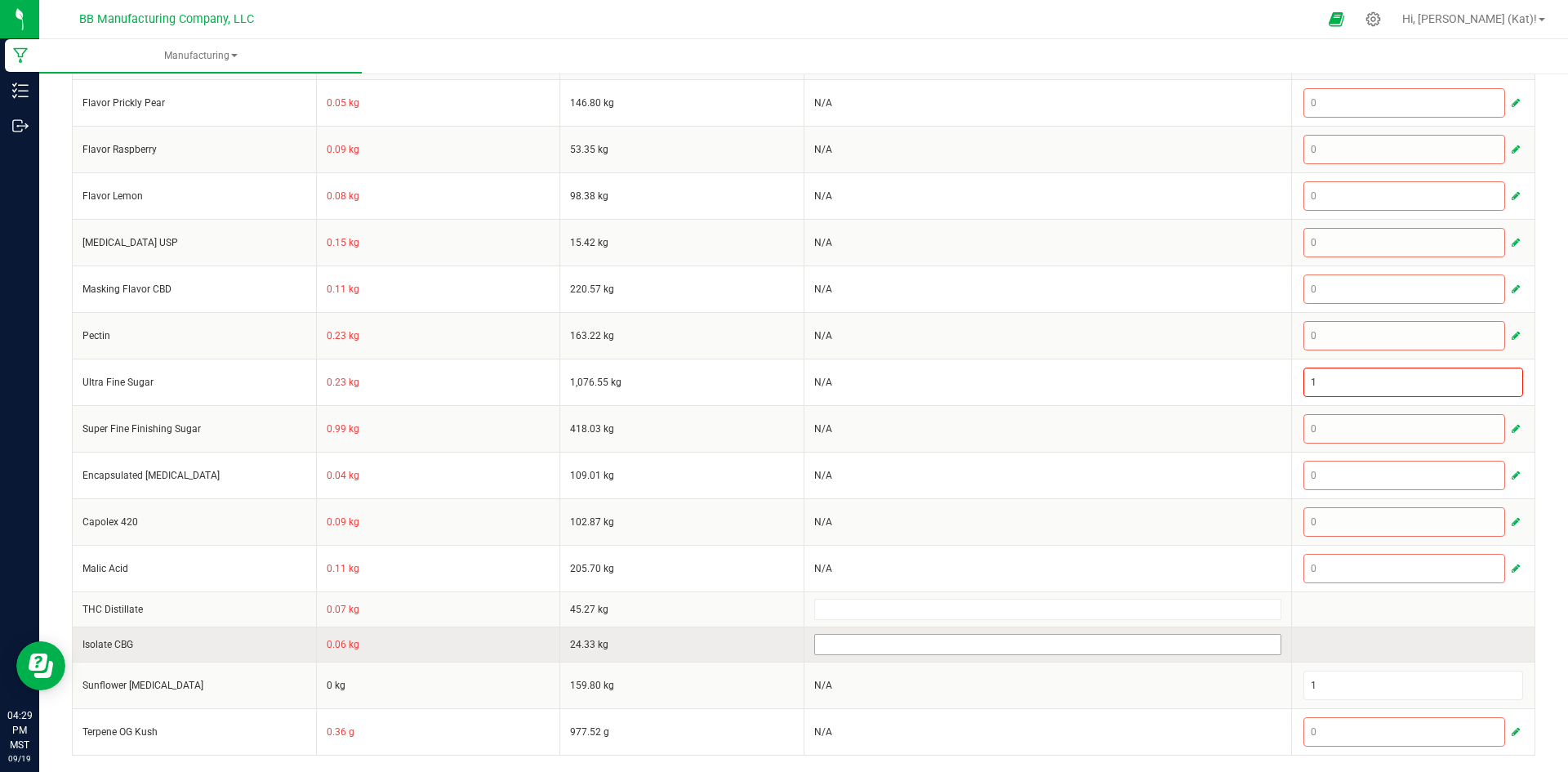
click at [912, 642] on input at bounding box center [1048, 643] width 465 height 20
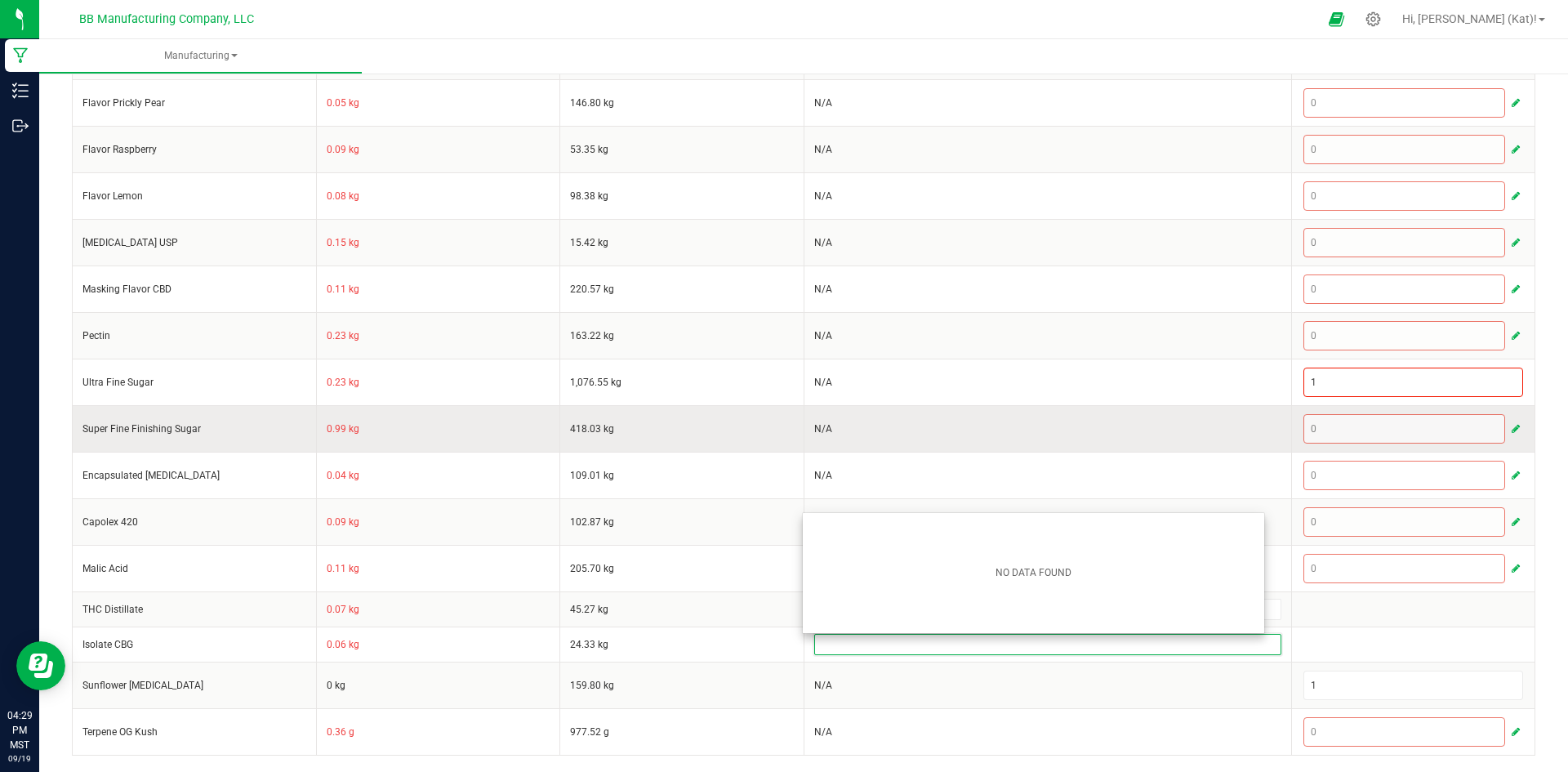
click at [1169, 438] on td "N/A" at bounding box center [1048, 429] width 488 height 47
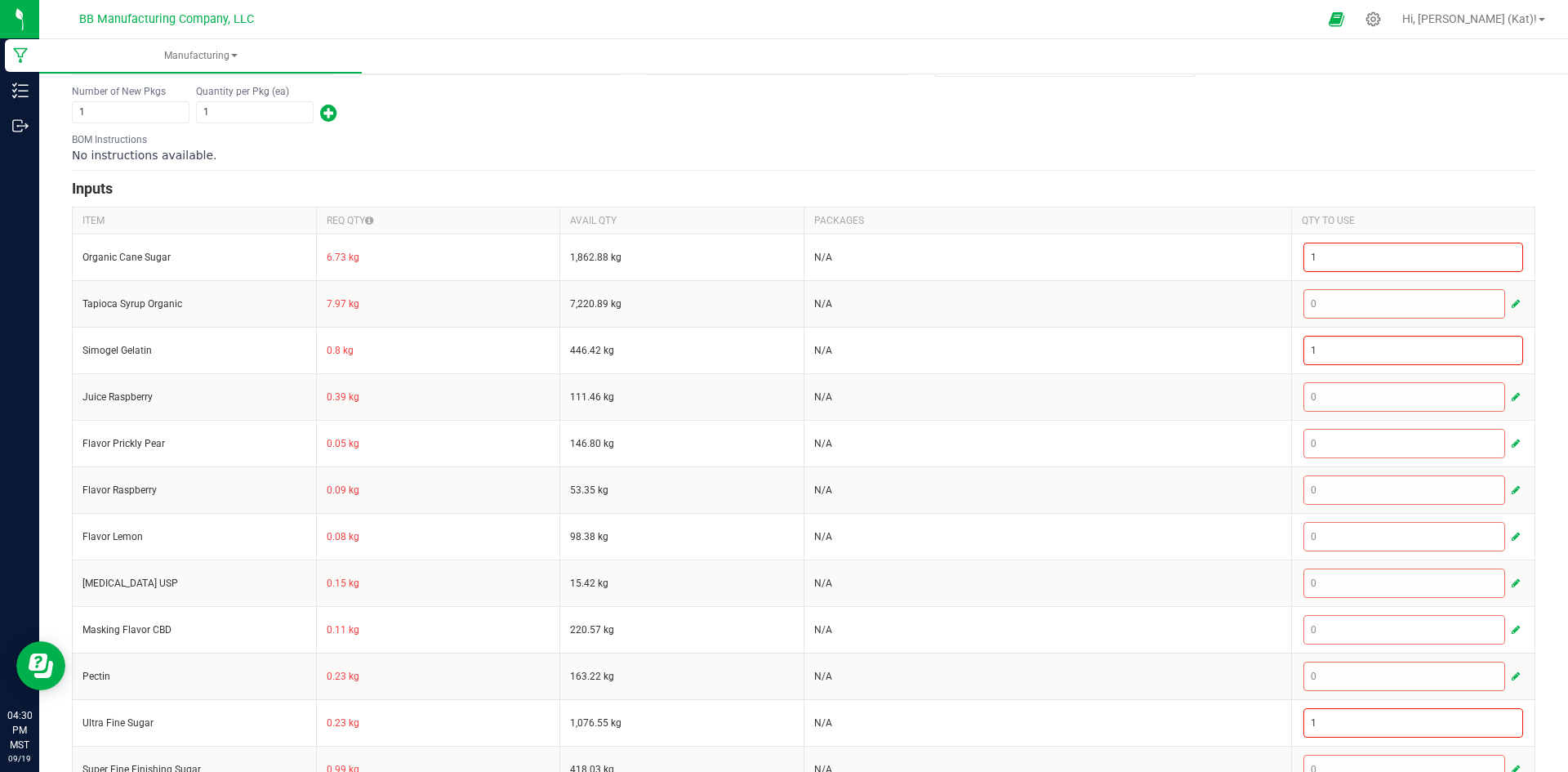
scroll to position [490, 0]
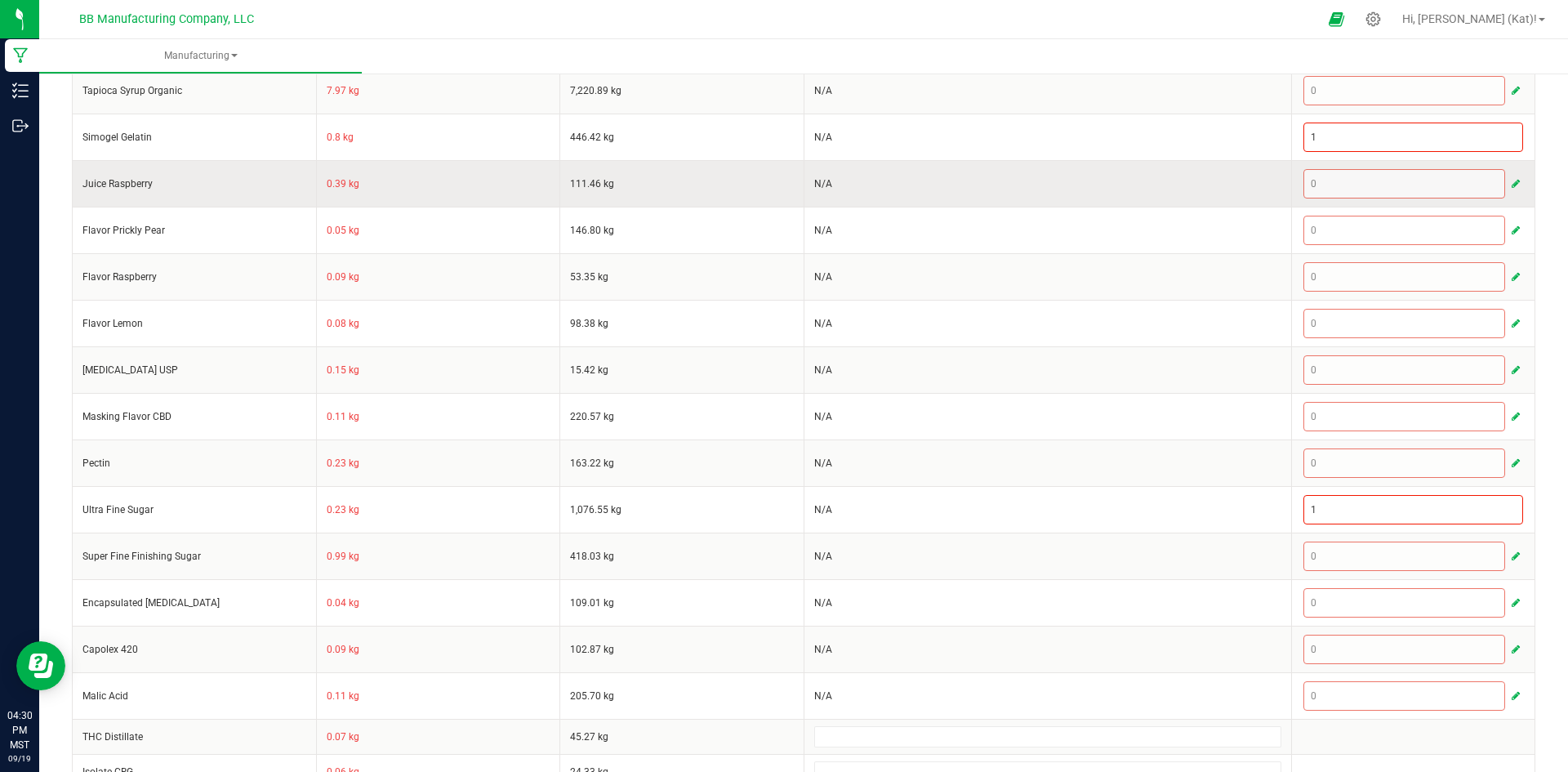
click at [1512, 182] on span "button" at bounding box center [1515, 184] width 8 height 13
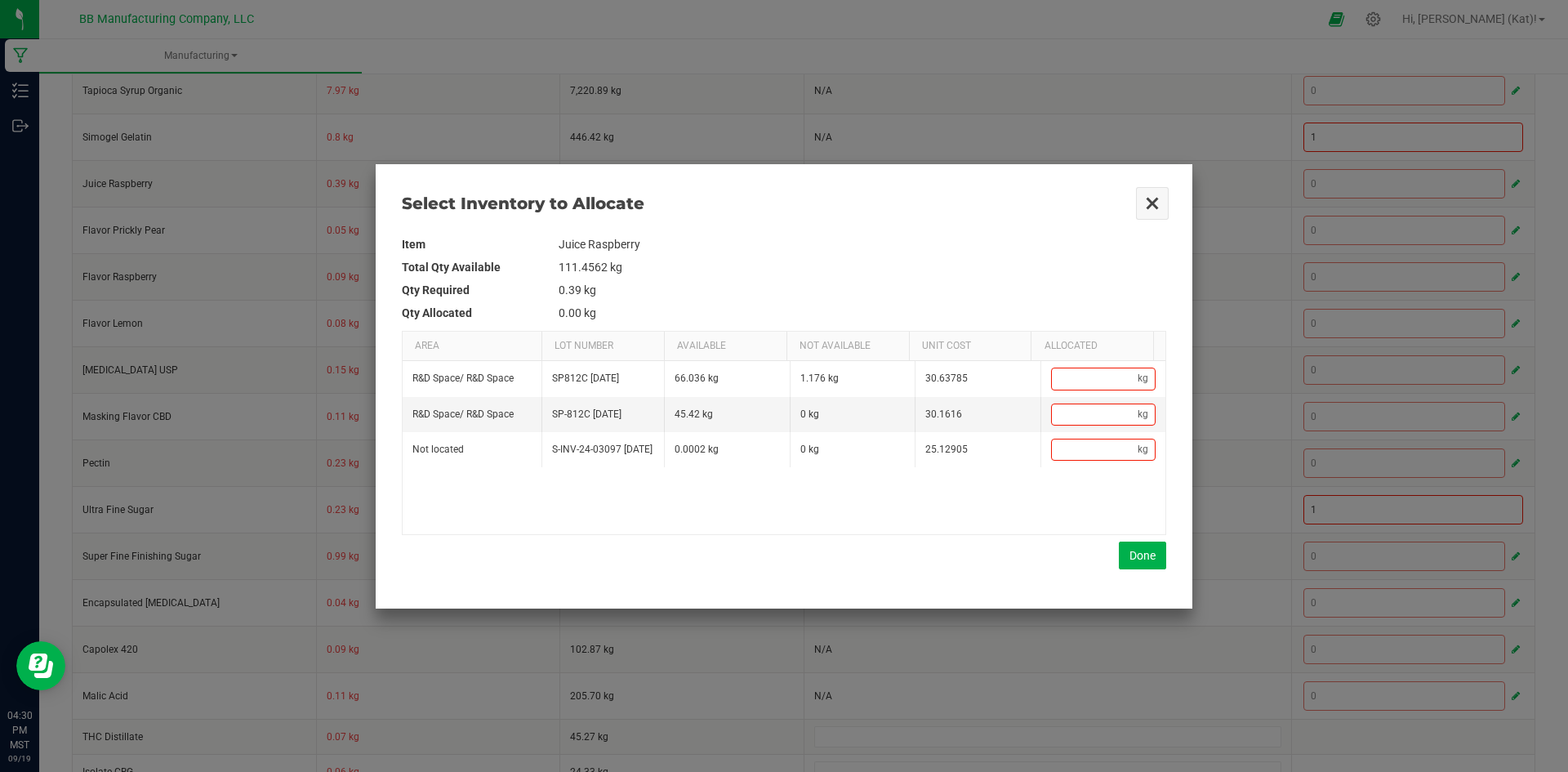
click at [1161, 198] on button "Close" at bounding box center [1152, 203] width 35 height 35
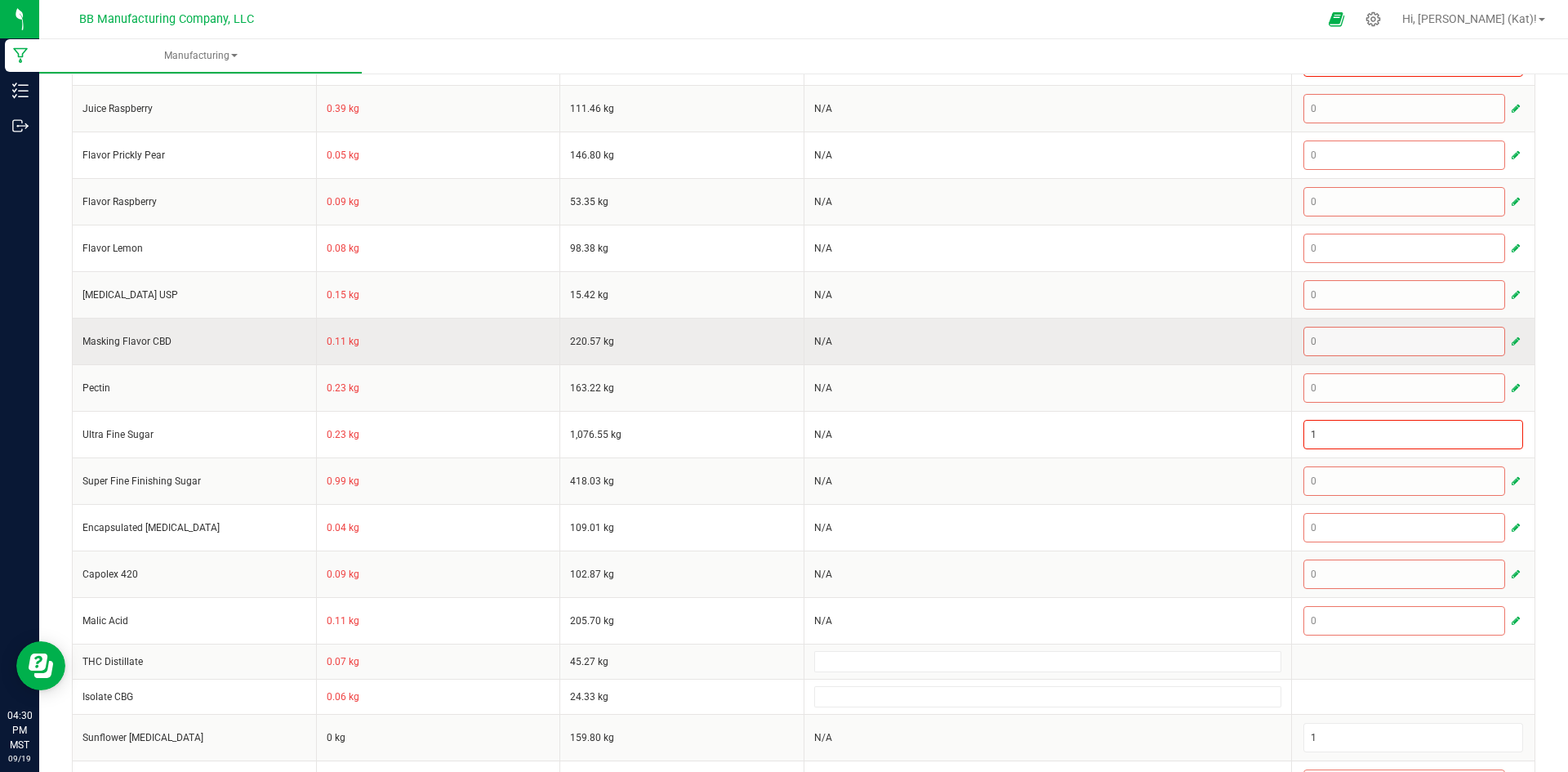
scroll to position [617, 0]
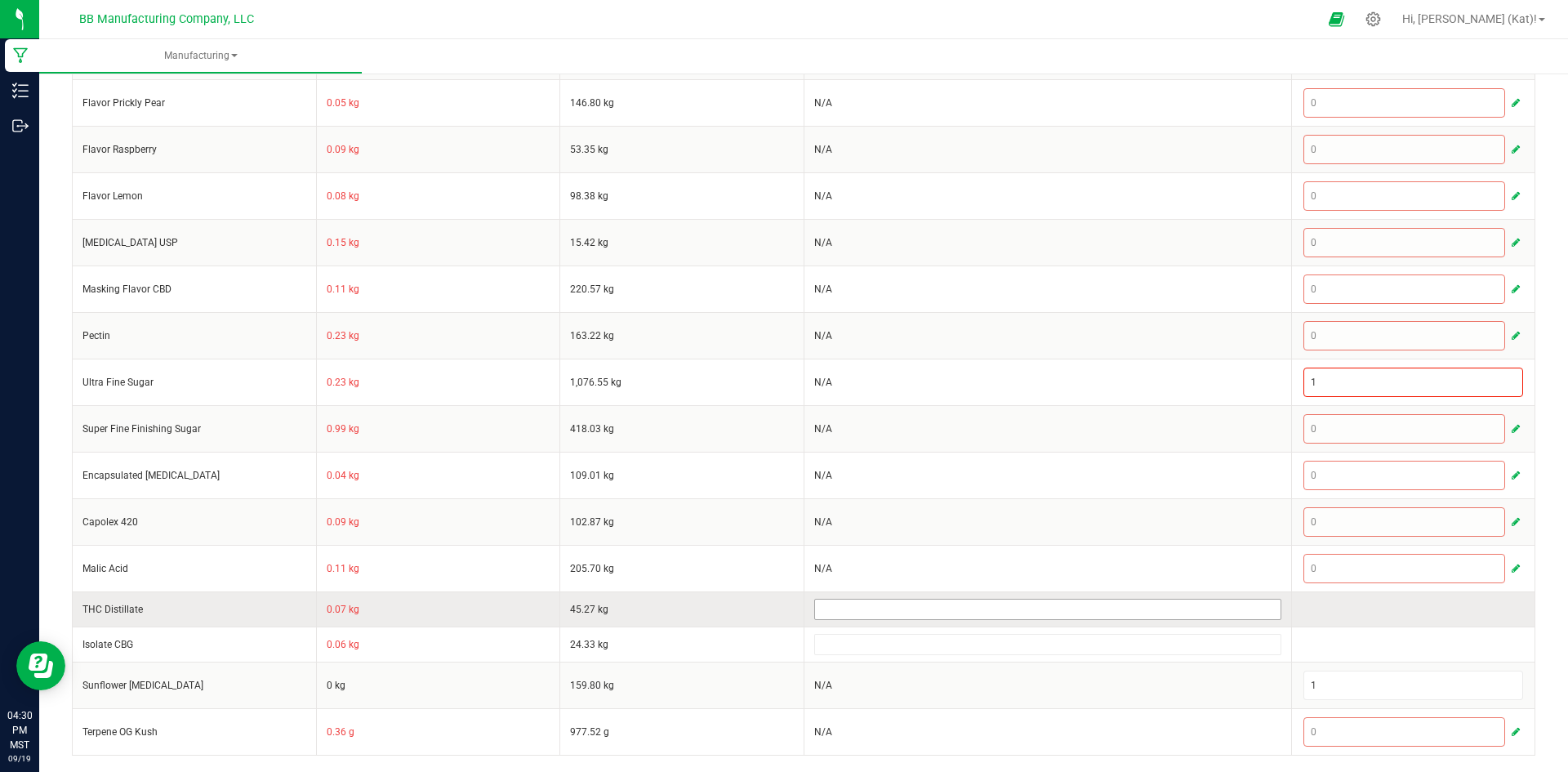
click at [880, 608] on input at bounding box center [1048, 609] width 465 height 20
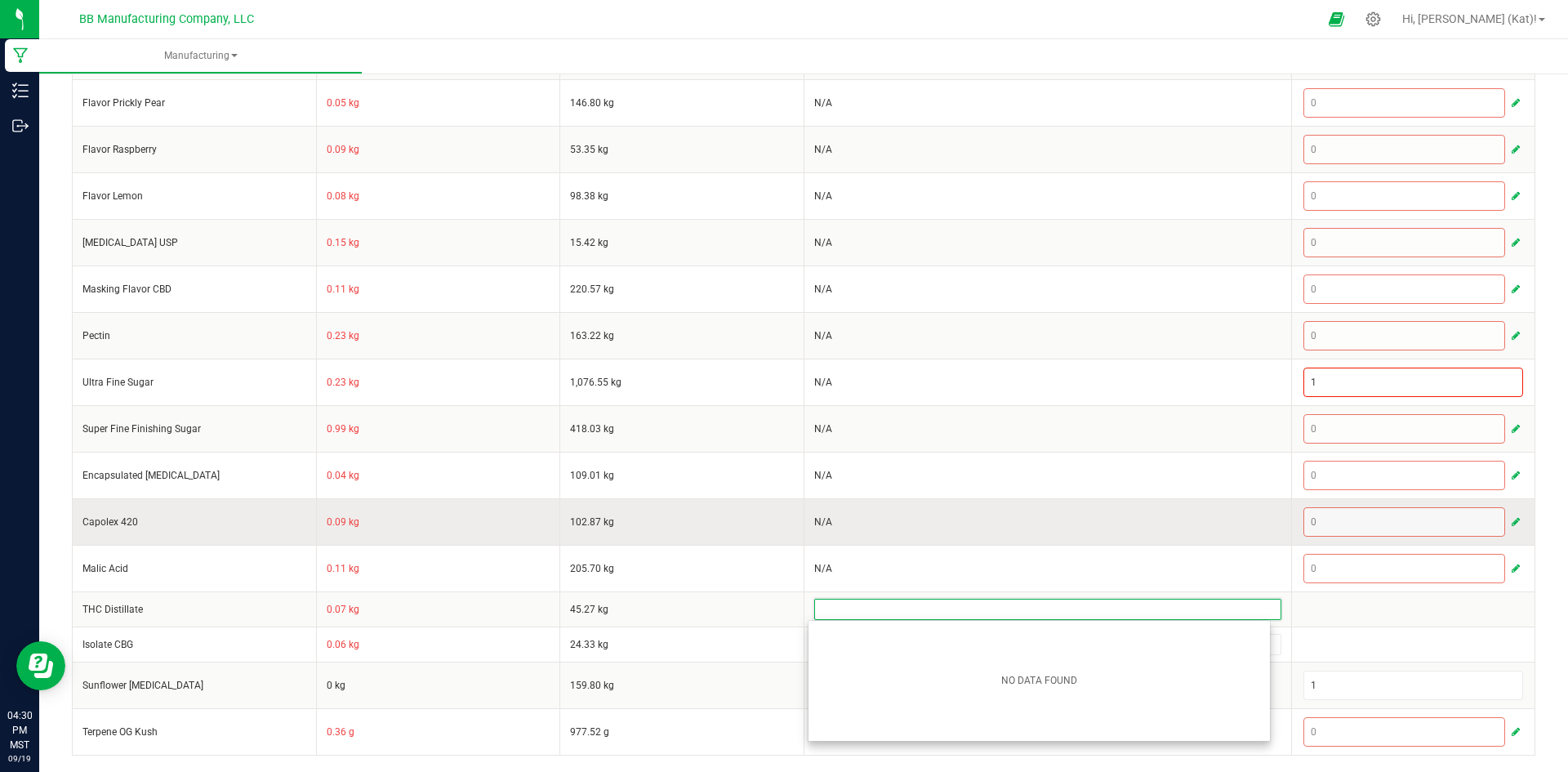
click at [1004, 507] on td "N/A" at bounding box center [1048, 522] width 488 height 47
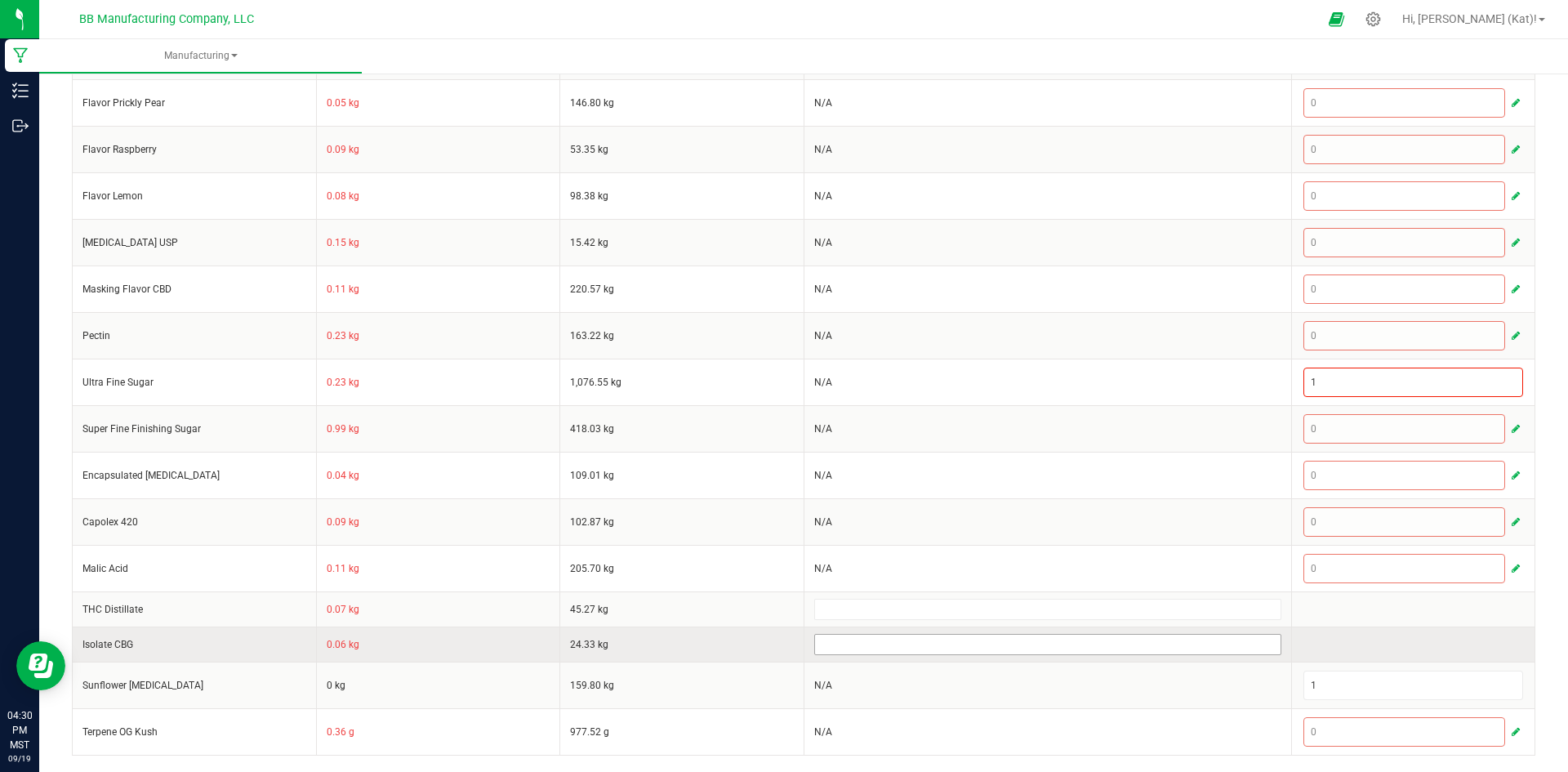
click at [869, 646] on input at bounding box center [1048, 643] width 465 height 20
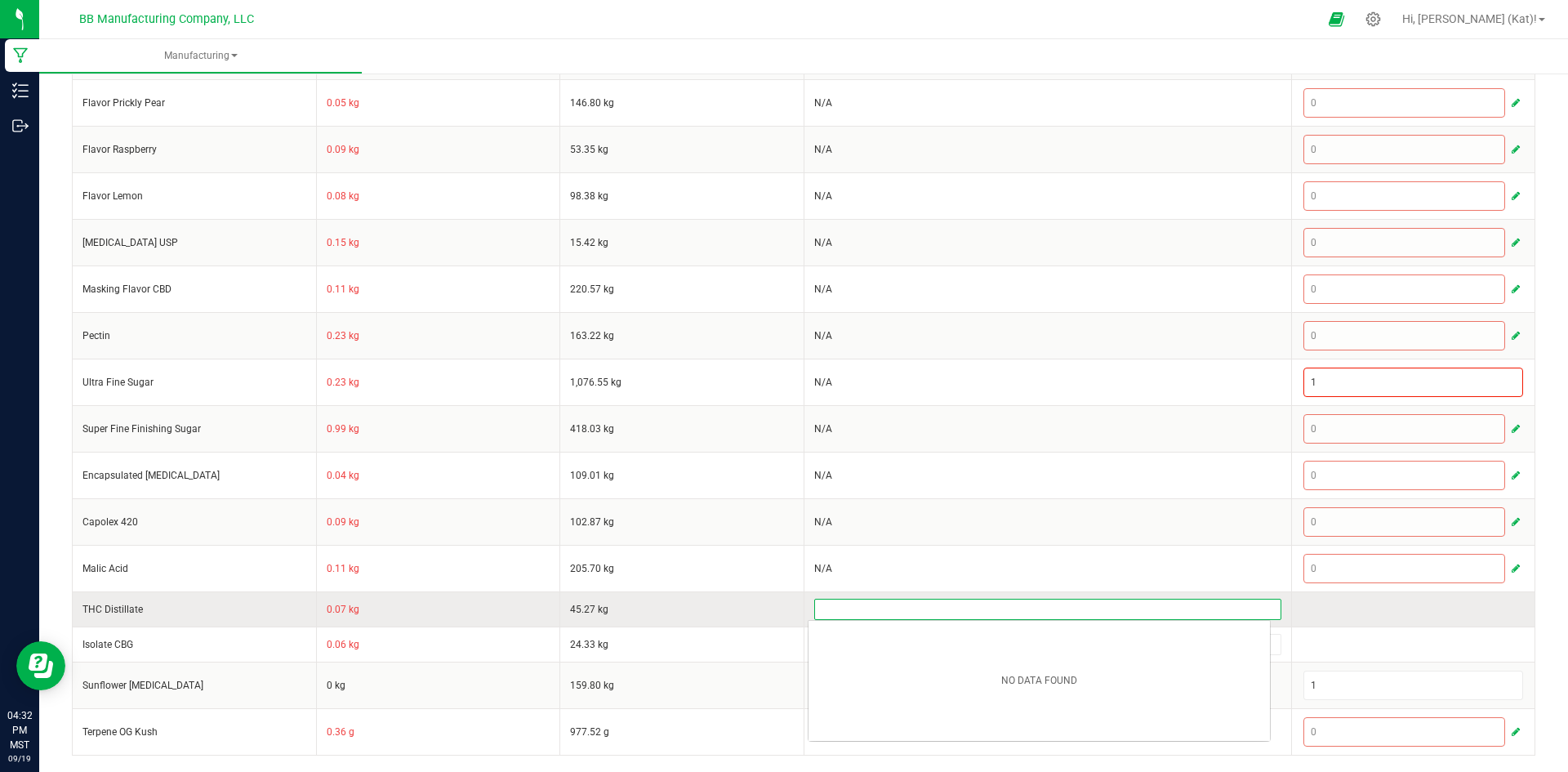
click at [892, 616] on input at bounding box center [1048, 609] width 465 height 20
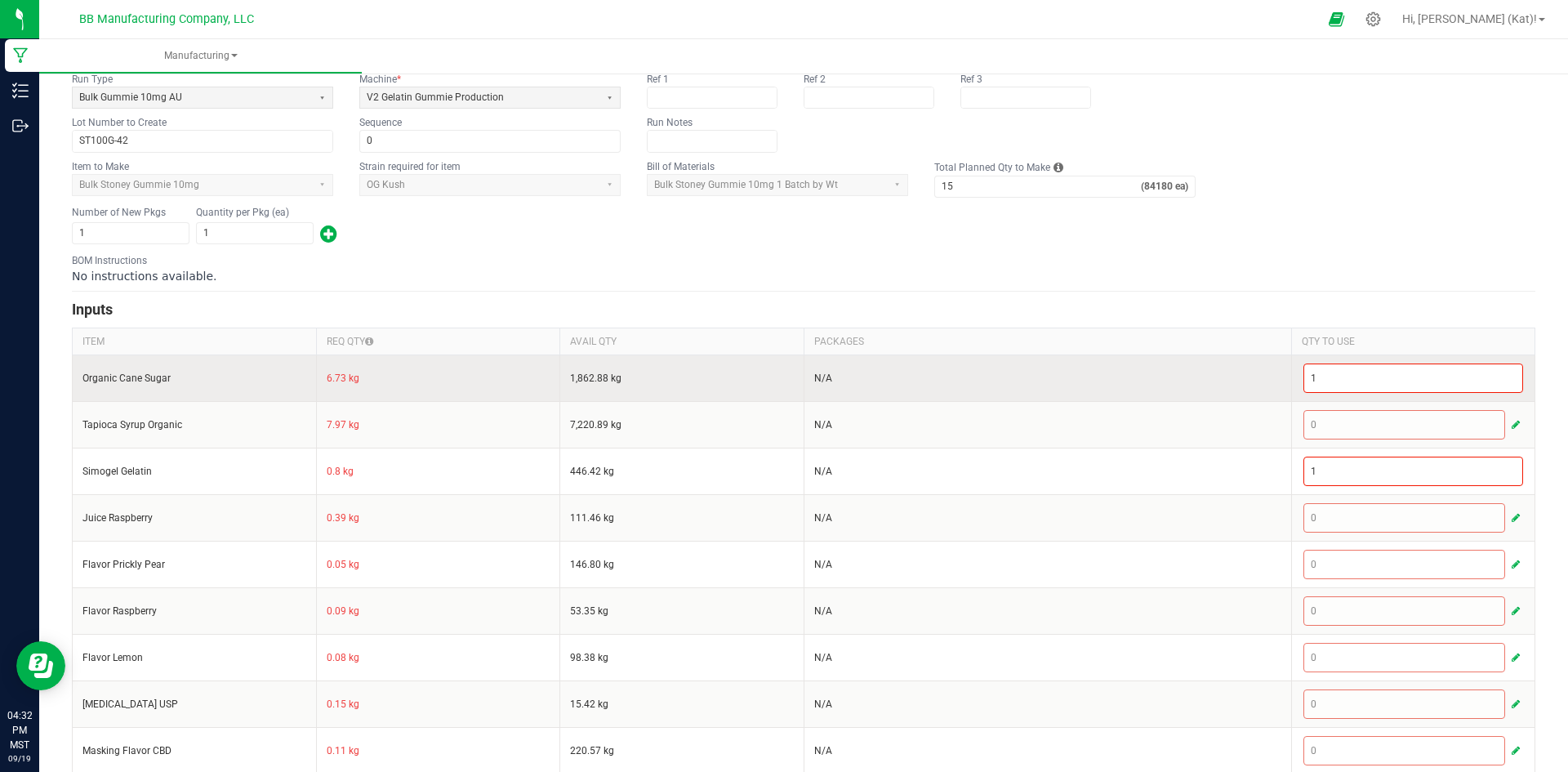
scroll to position [0, 0]
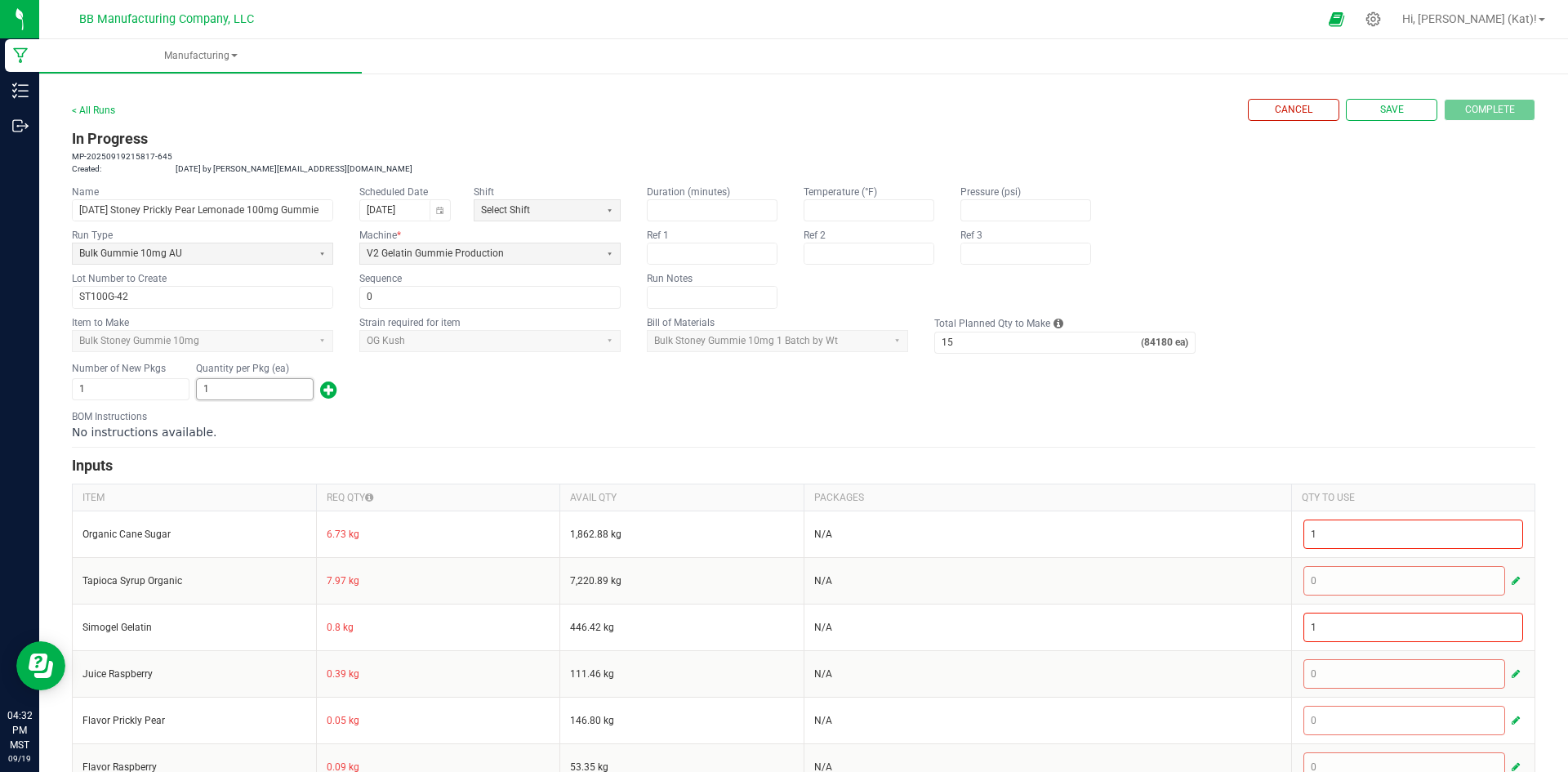
click at [256, 392] on input "1" at bounding box center [255, 389] width 116 height 21
click at [725, 391] on div "Number of New Pkgs 1 Quantity per Pkg (ea) 1" at bounding box center [804, 381] width 1464 height 42
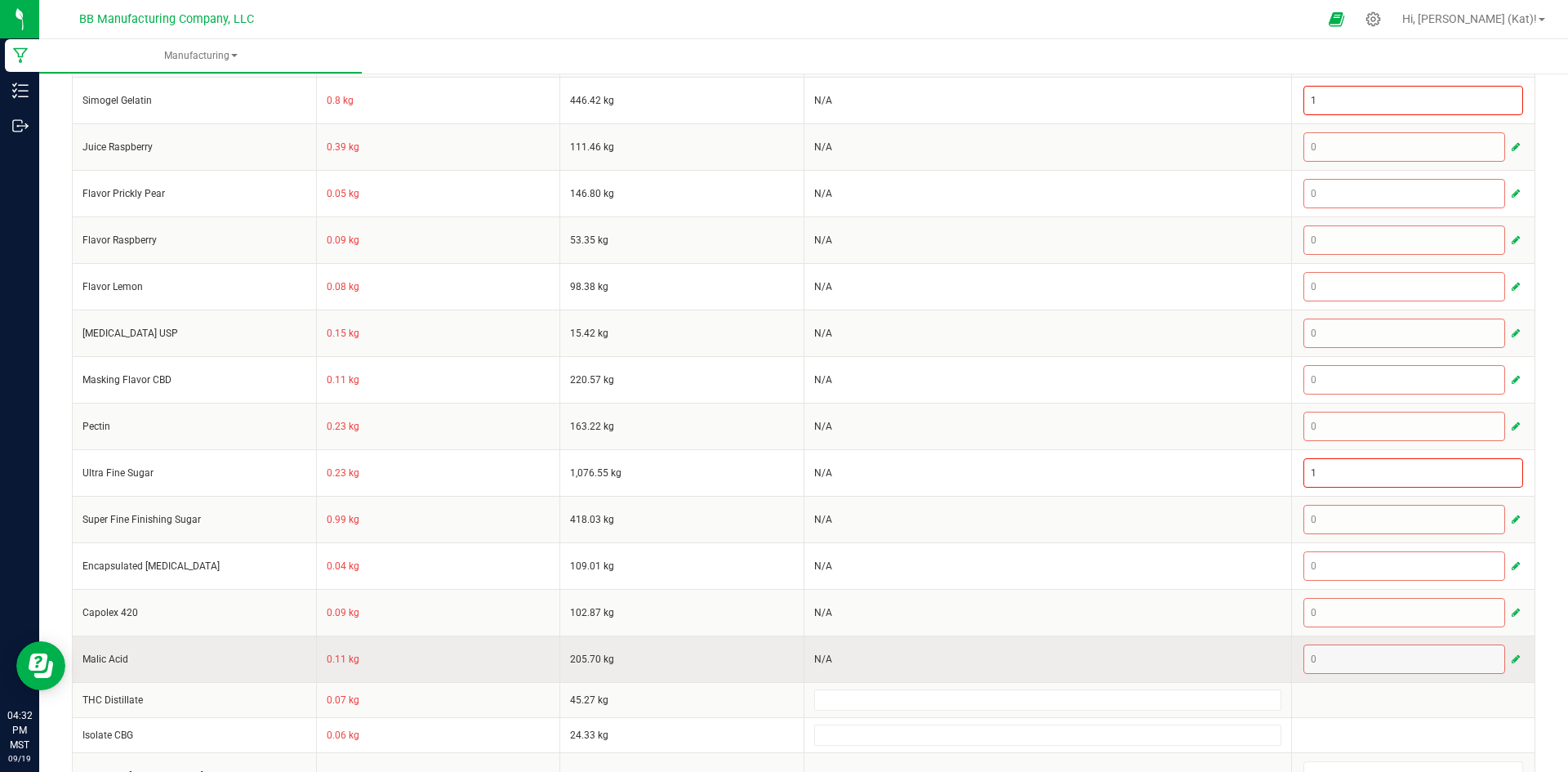
scroll to position [617, 0]
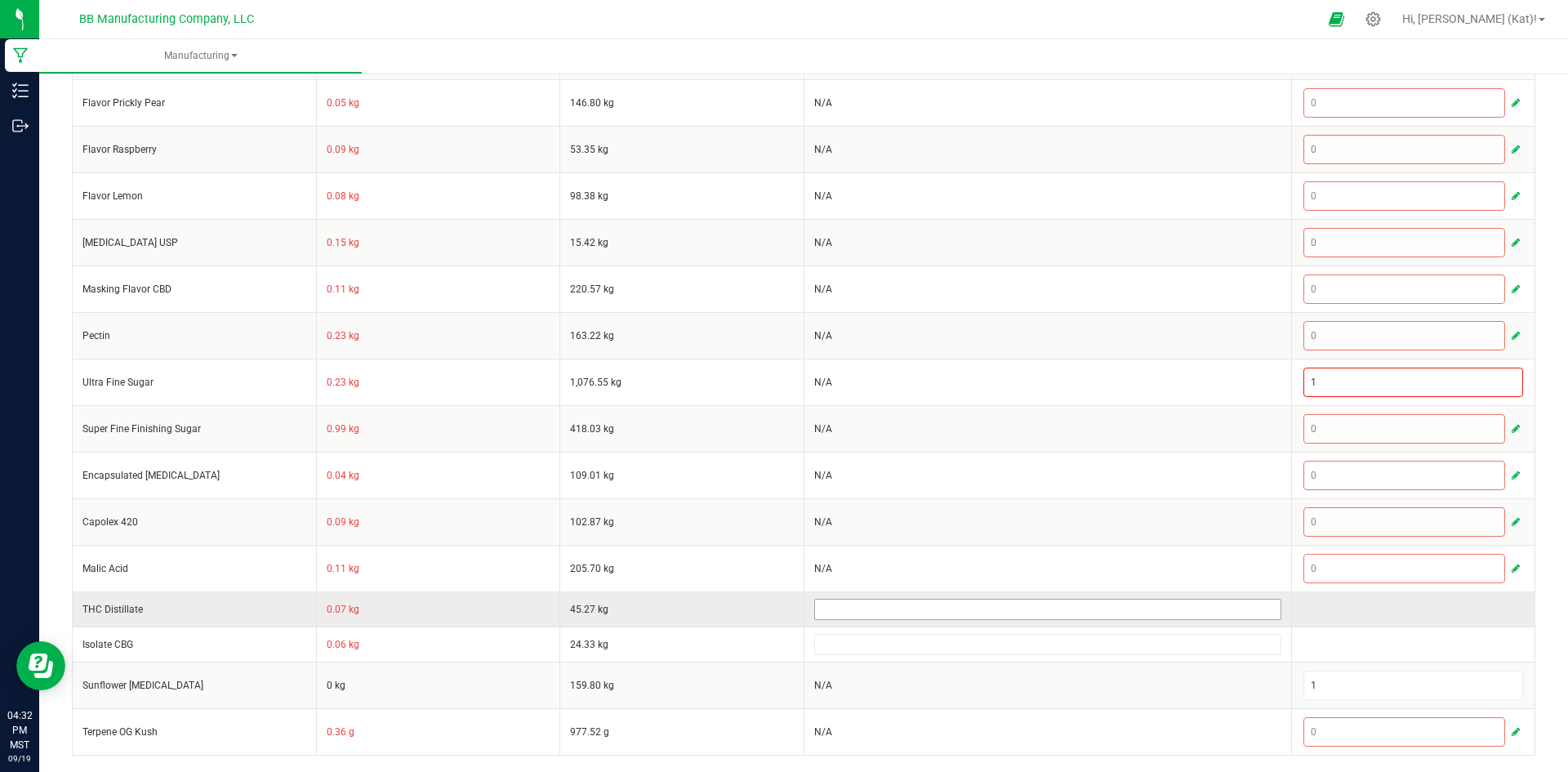
click at [933, 601] on input at bounding box center [1048, 609] width 465 height 20
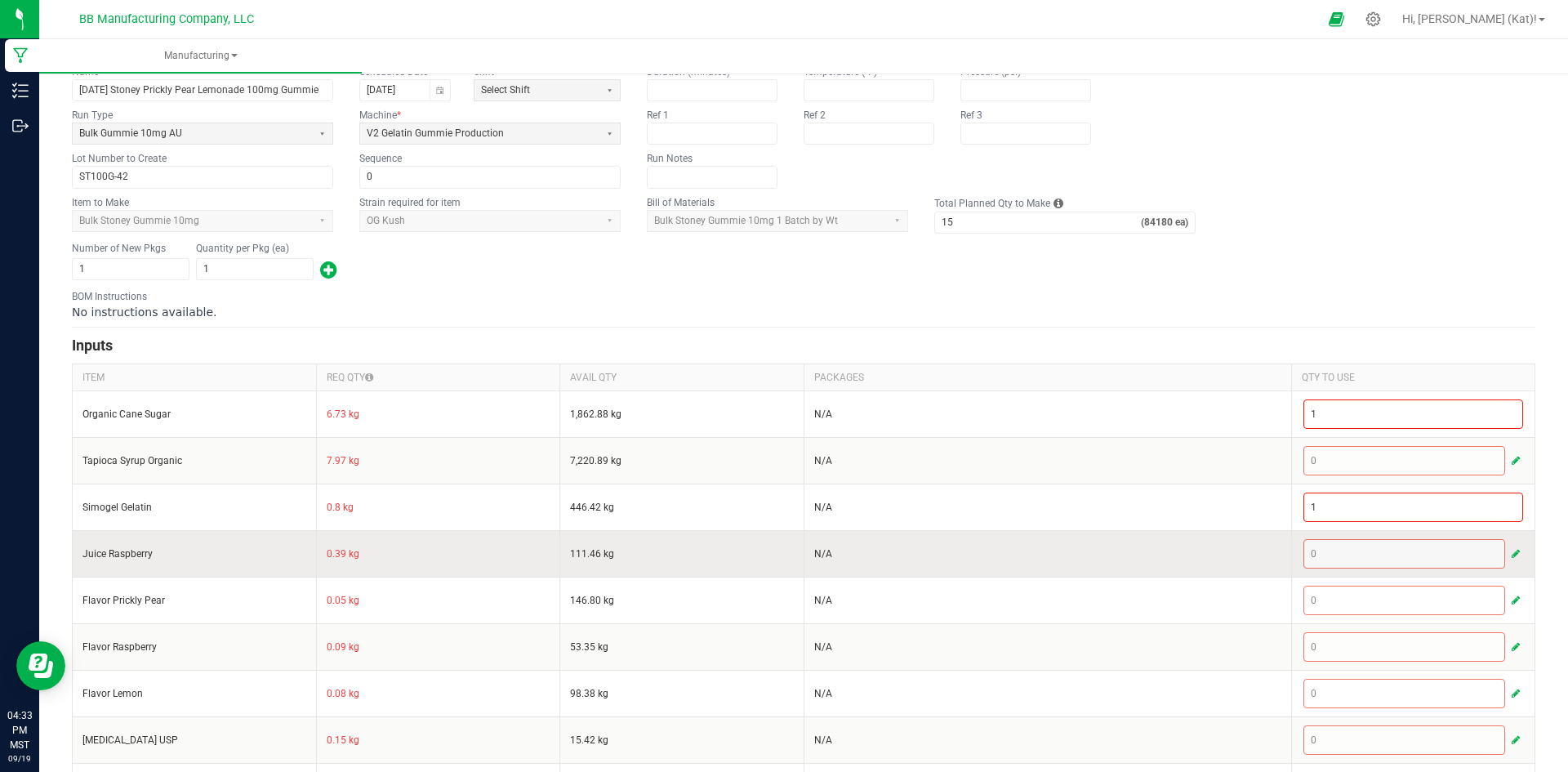
scroll to position [0, 0]
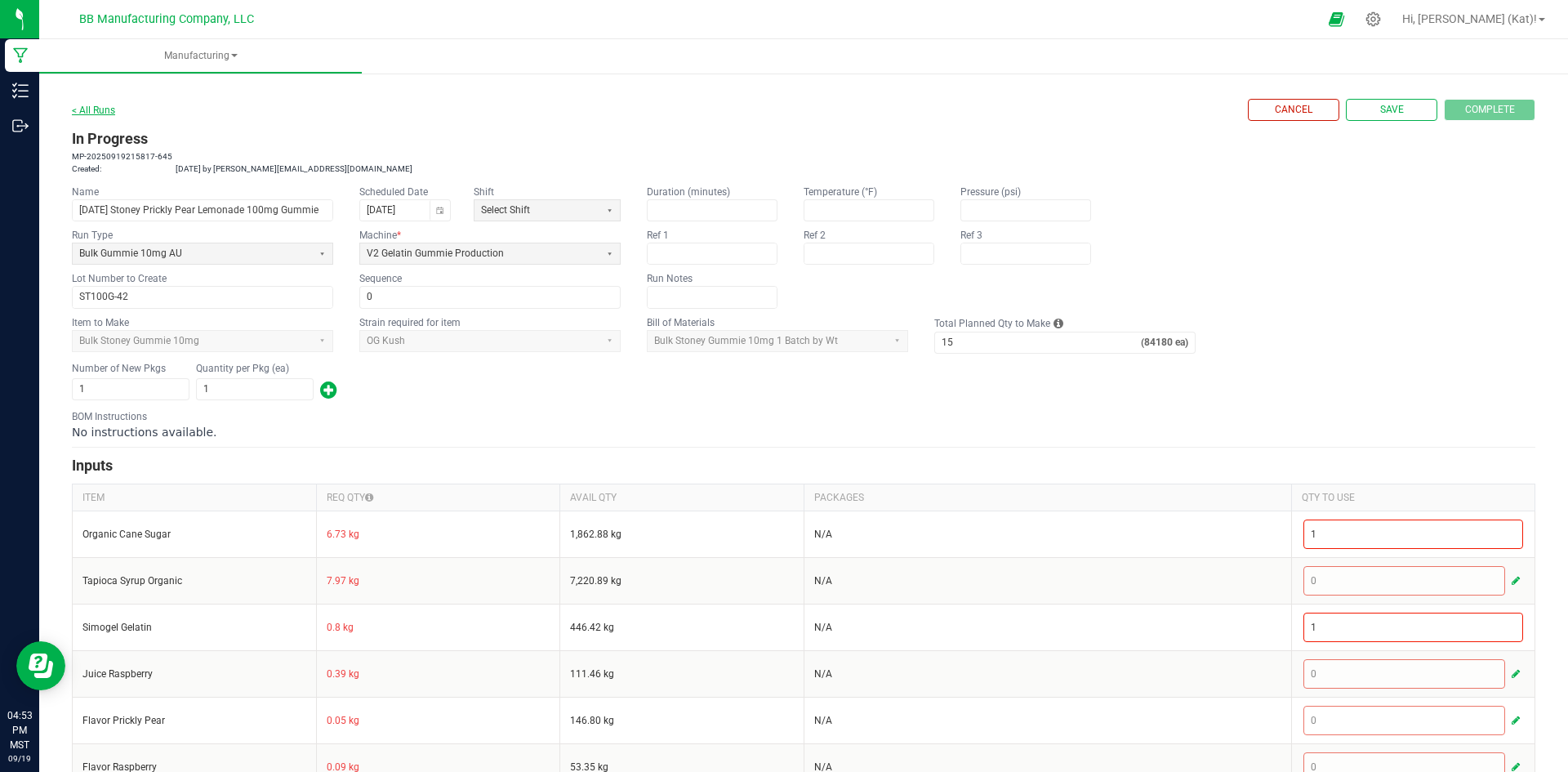
click at [92, 105] on link "< All Runs" at bounding box center [94, 110] width 43 height 11
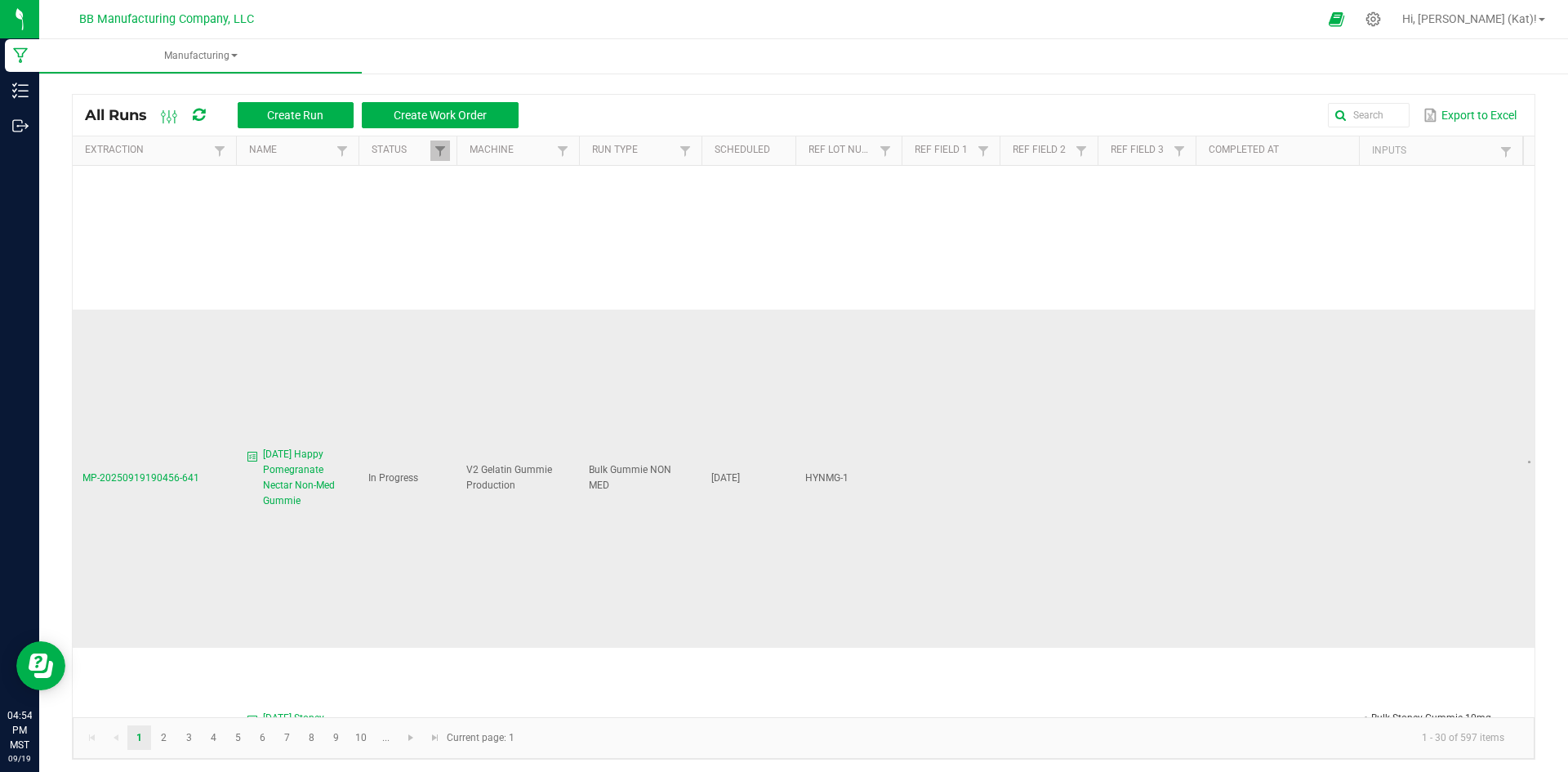
scroll to position [1143, 0]
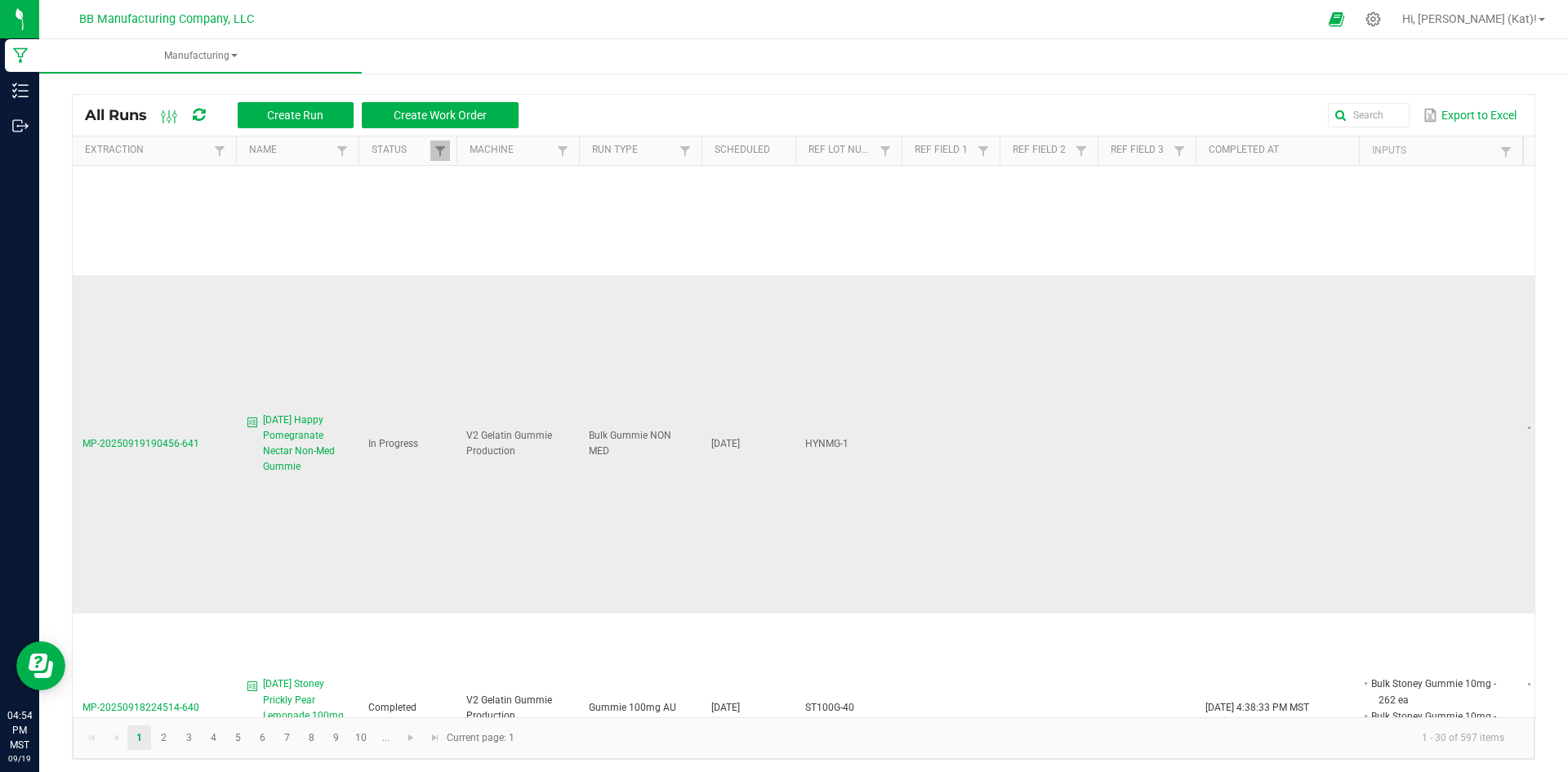
click at [286, 413] on span "9.11.25 Happy Pomegranate Nectar Non-Med Gummie" at bounding box center [305, 444] width 85 height 63
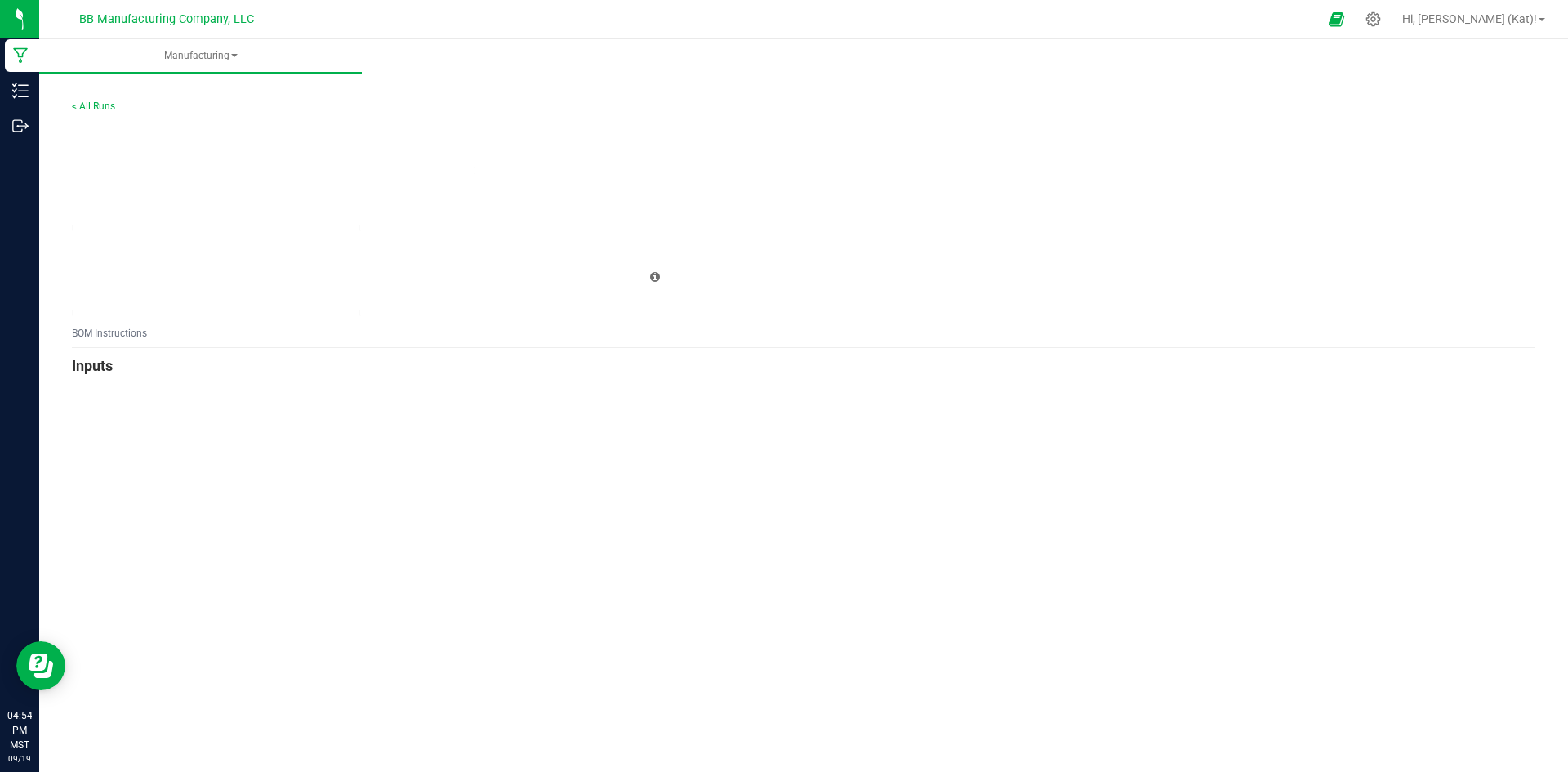
type input "0"
type input "9.11.25 Happy Pomegranate Nectar Non-Med Gummie"
type input "HYNMG-1"
type input "0"
type input "3"
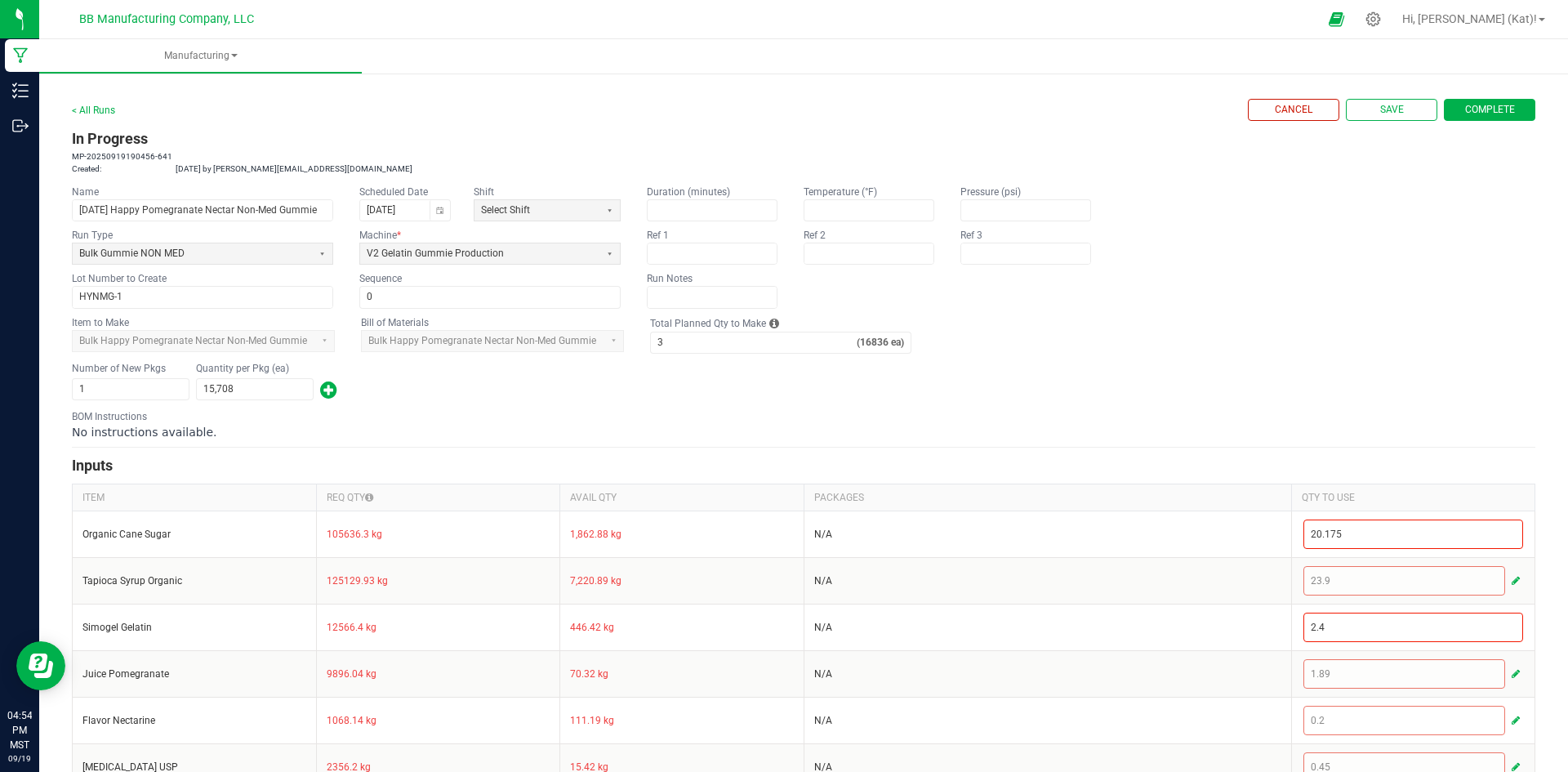
click at [1446, 106] on button "Complete" at bounding box center [1489, 110] width 91 height 23
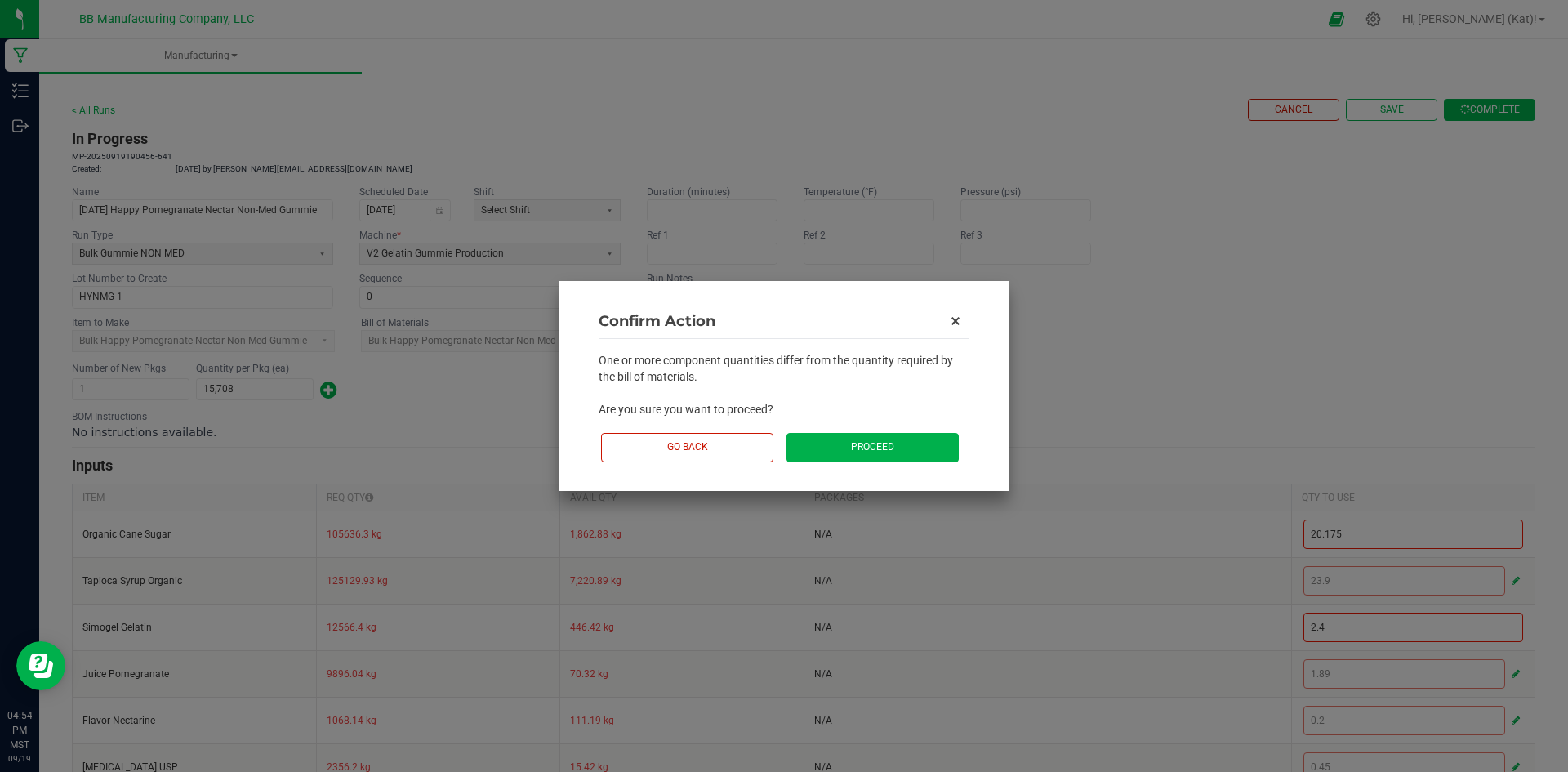
click at [892, 443] on button "Proceed" at bounding box center [873, 447] width 173 height 28
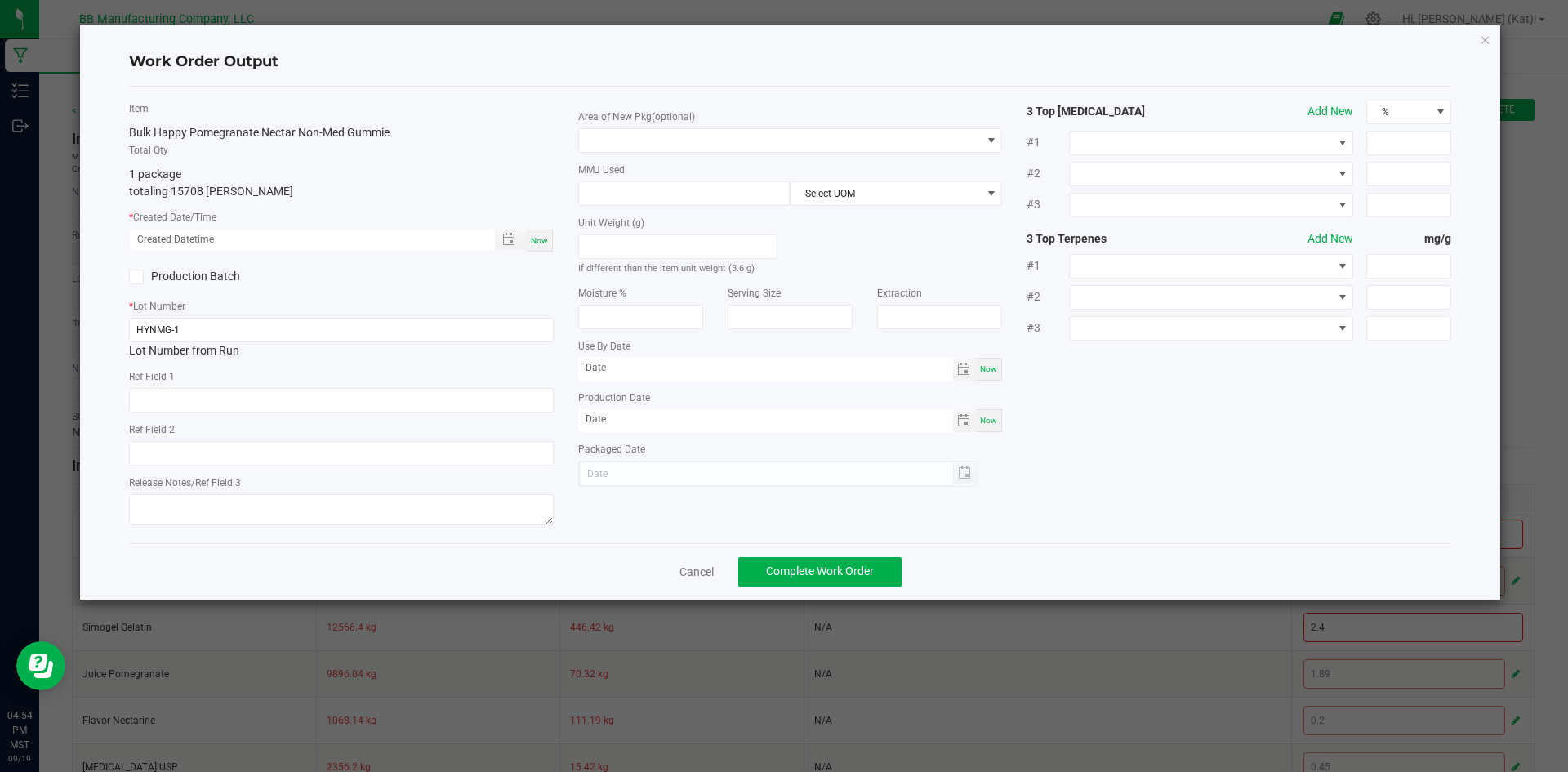
click at [527, 241] on div "Now" at bounding box center [540, 241] width 26 height 23
type input "09/19/2025 4:54 PM"
type input "[DATE]"
click at [250, 399] on input "text" at bounding box center [342, 400] width 425 height 24
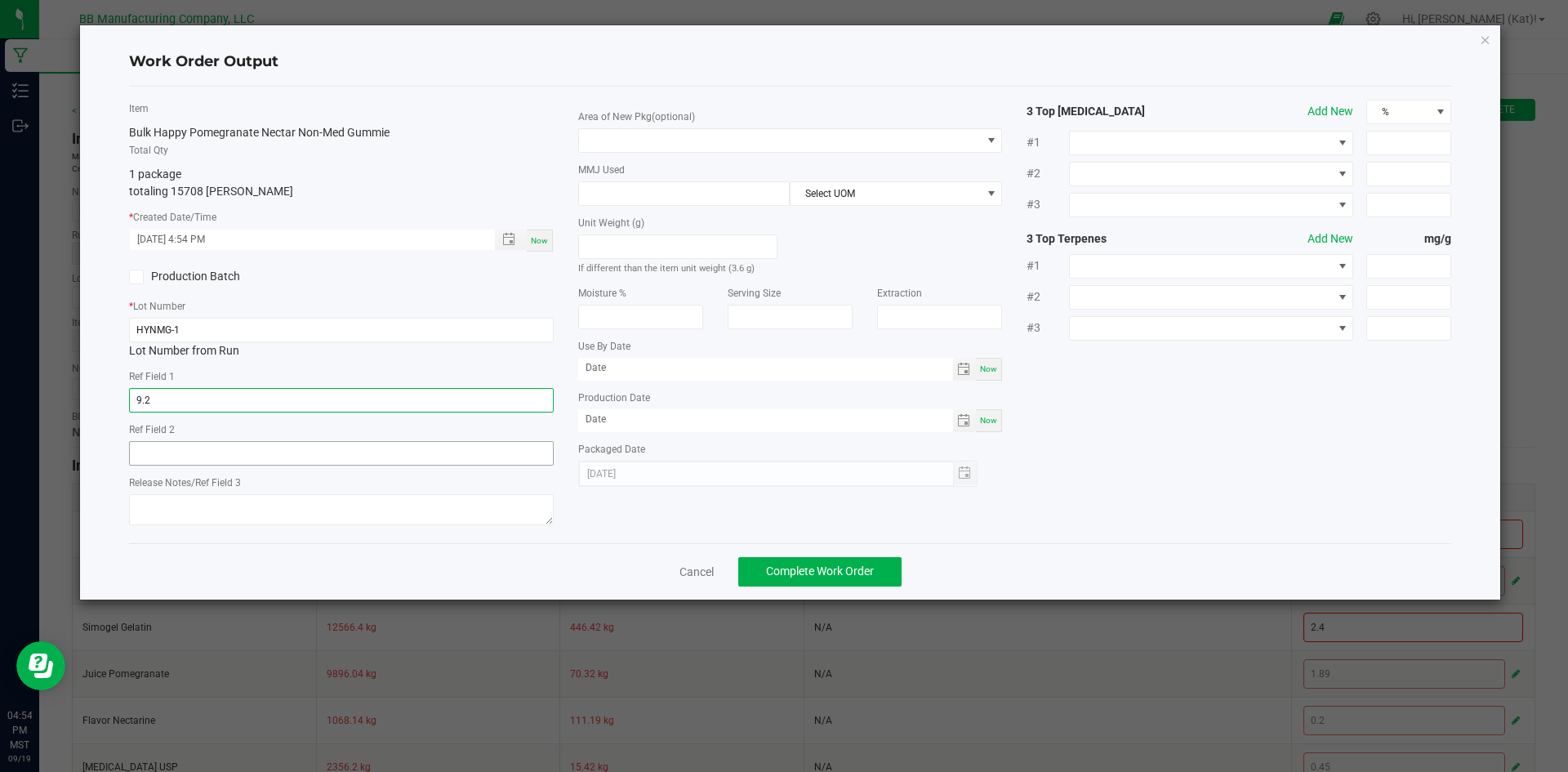
type input "9.2"
click at [286, 459] on input "text" at bounding box center [342, 453] width 425 height 24
type input "7.2"
click at [105, 444] on div "Work Order Output Item Bulk Happy Pomegranate Nectar Non-Med Gummie Total Qty 1…" at bounding box center [790, 312] width 1422 height 574
click at [981, 144] on span at bounding box center [991, 141] width 21 height 23
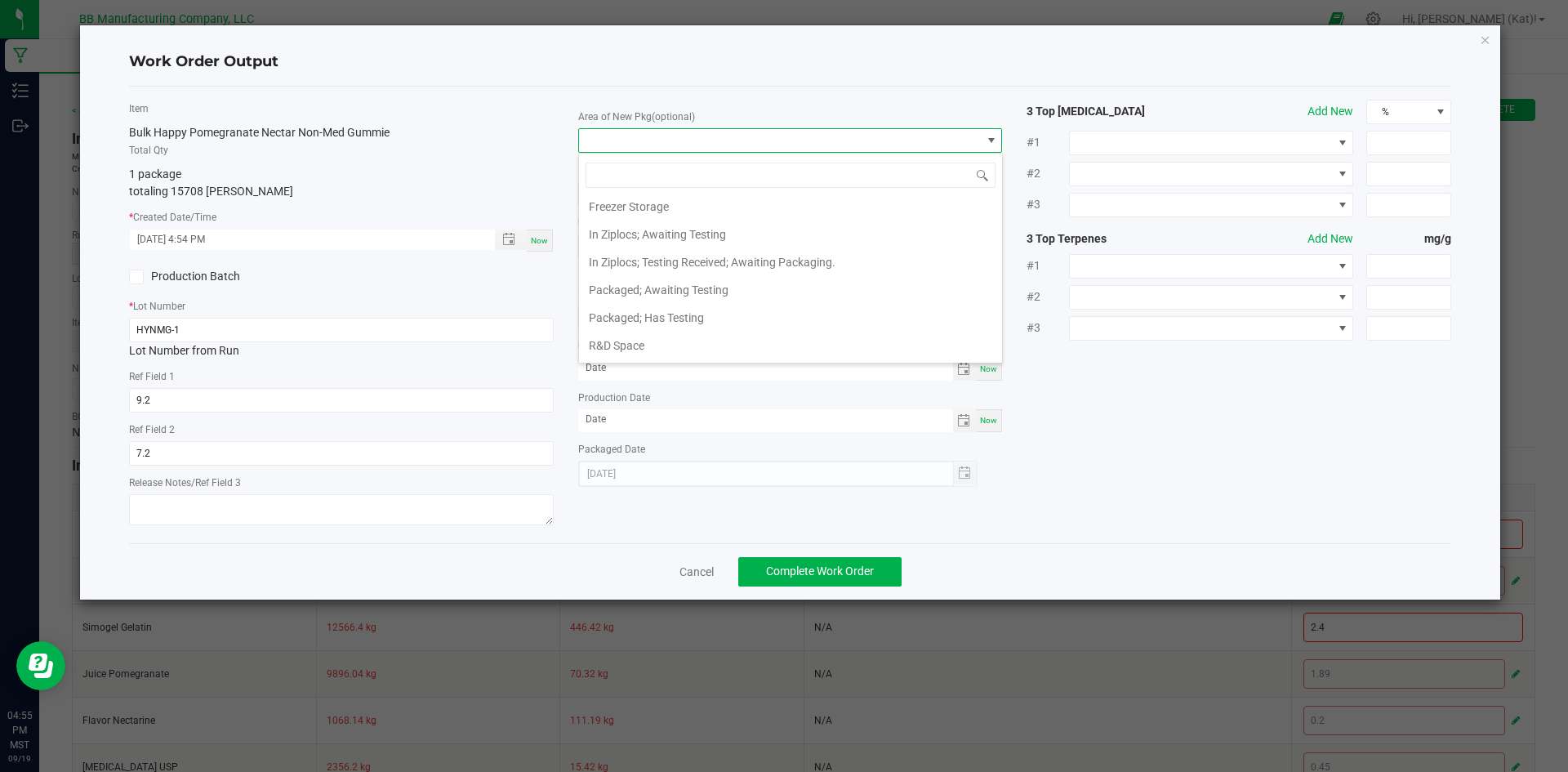
scroll to position [245, 0]
click at [771, 295] on li "In Ziplocs; Testing Received; Awaiting Packaging." at bounding box center [790, 298] width 423 height 28
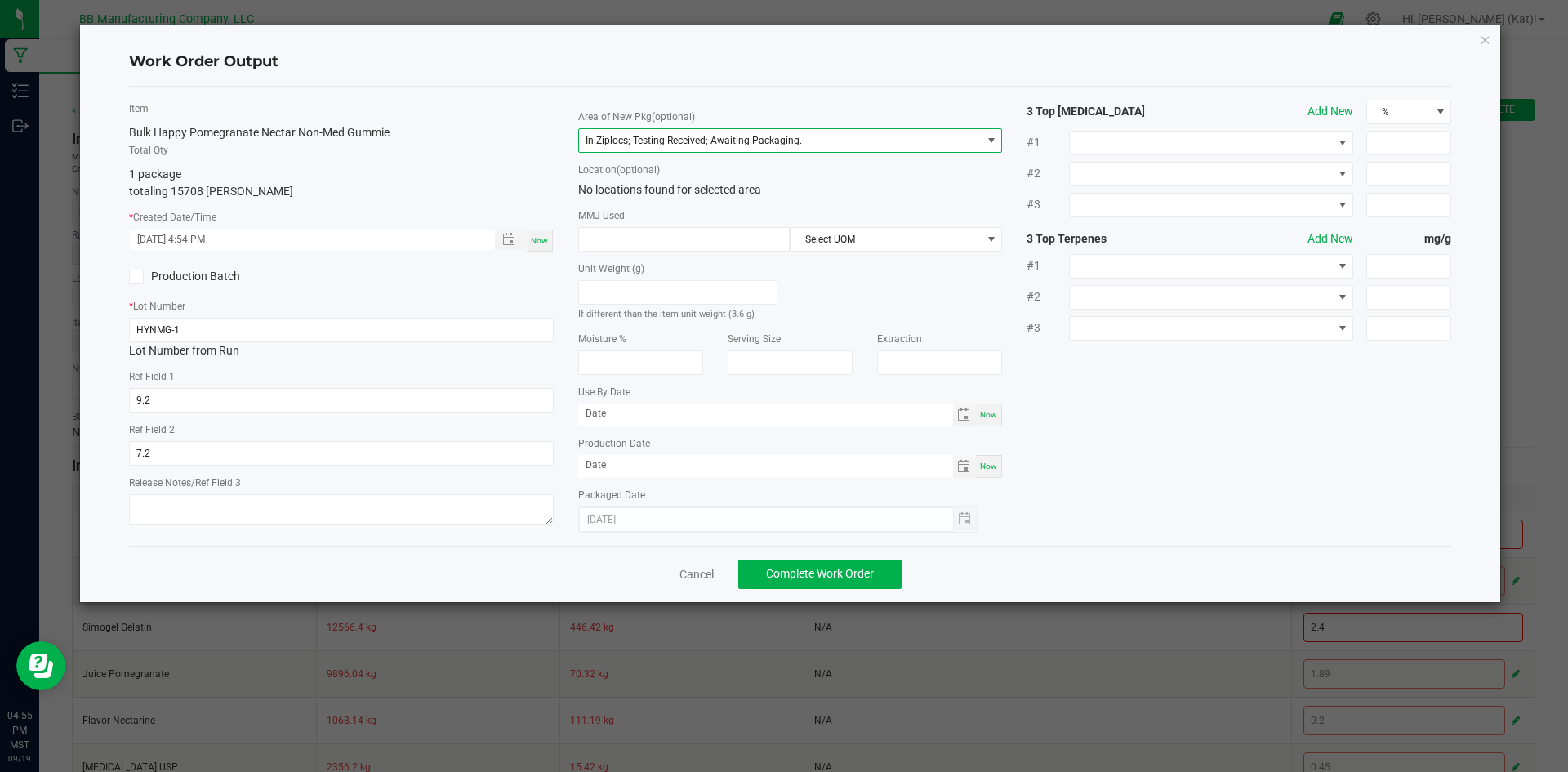
click at [752, 146] on span "In Ziplocs; Testing Received; Awaiting Packaging." at bounding box center [780, 141] width 403 height 23
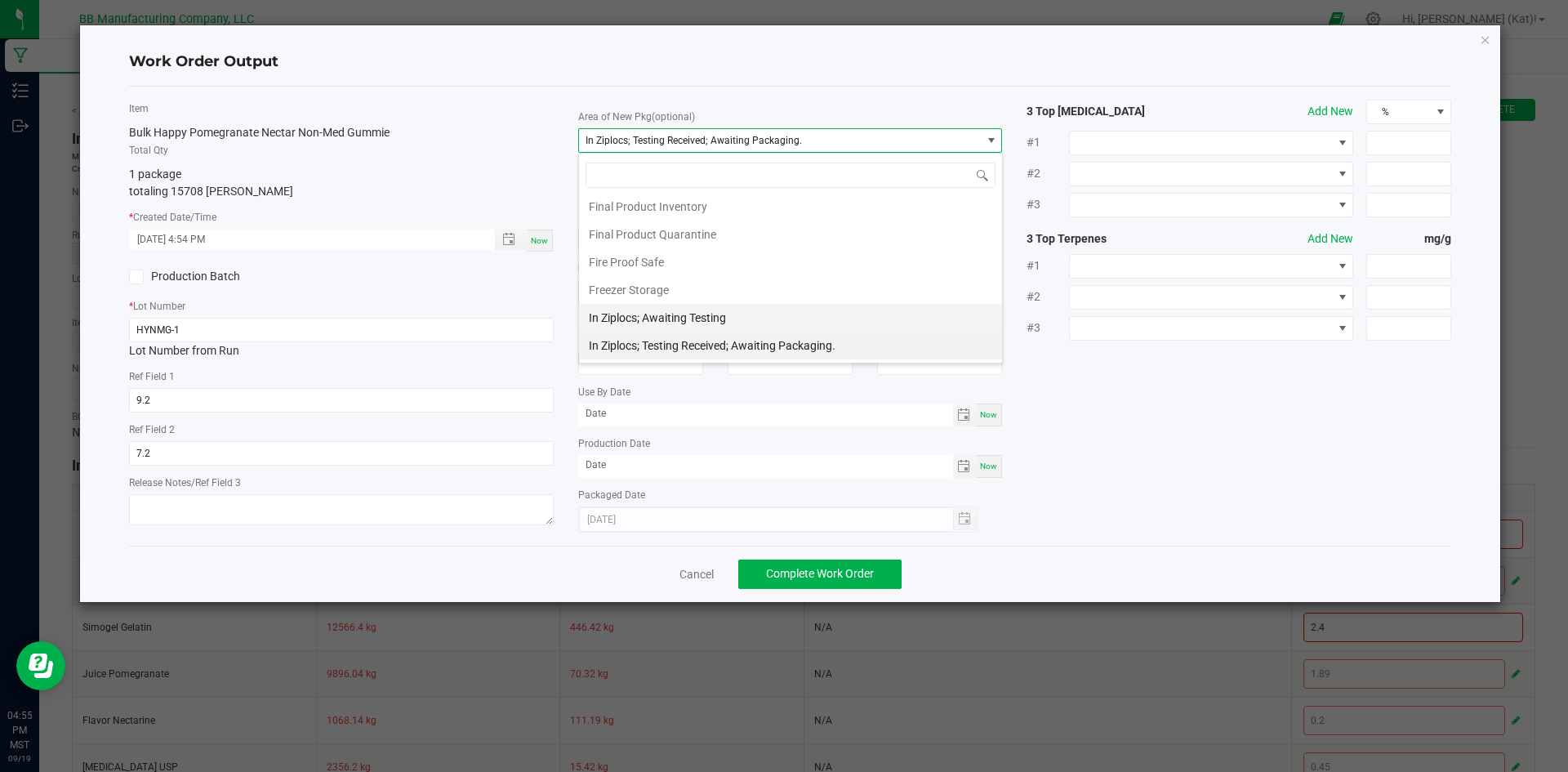
scroll to position [280, 0]
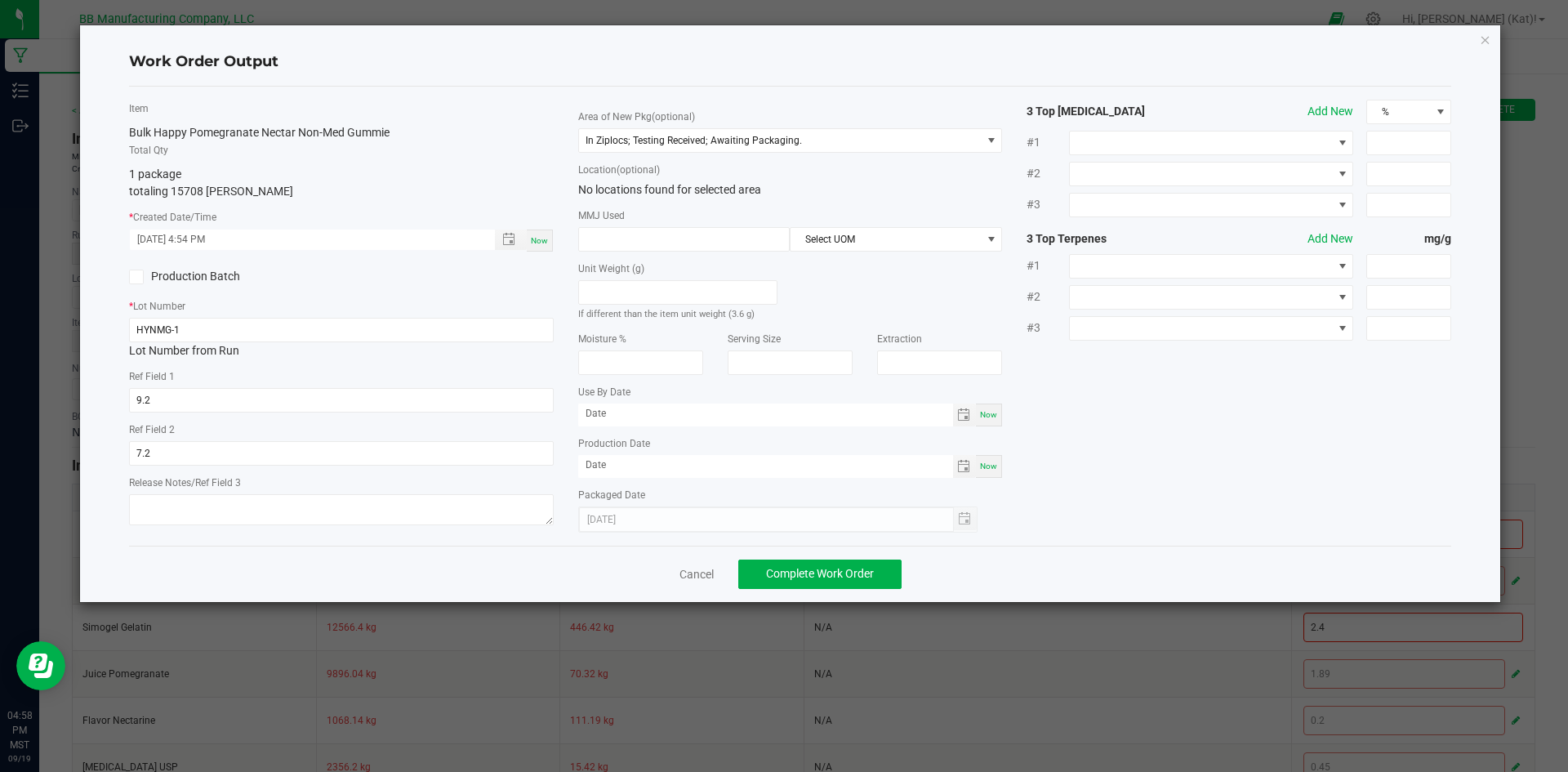
click at [994, 410] on span "Now" at bounding box center [989, 415] width 17 height 9
type input "[DATE]"
click at [987, 469] on span "Now" at bounding box center [989, 466] width 17 height 9
type input "[DATE]"
click at [608, 413] on input "[DATE]" at bounding box center [766, 414] width 375 height 21
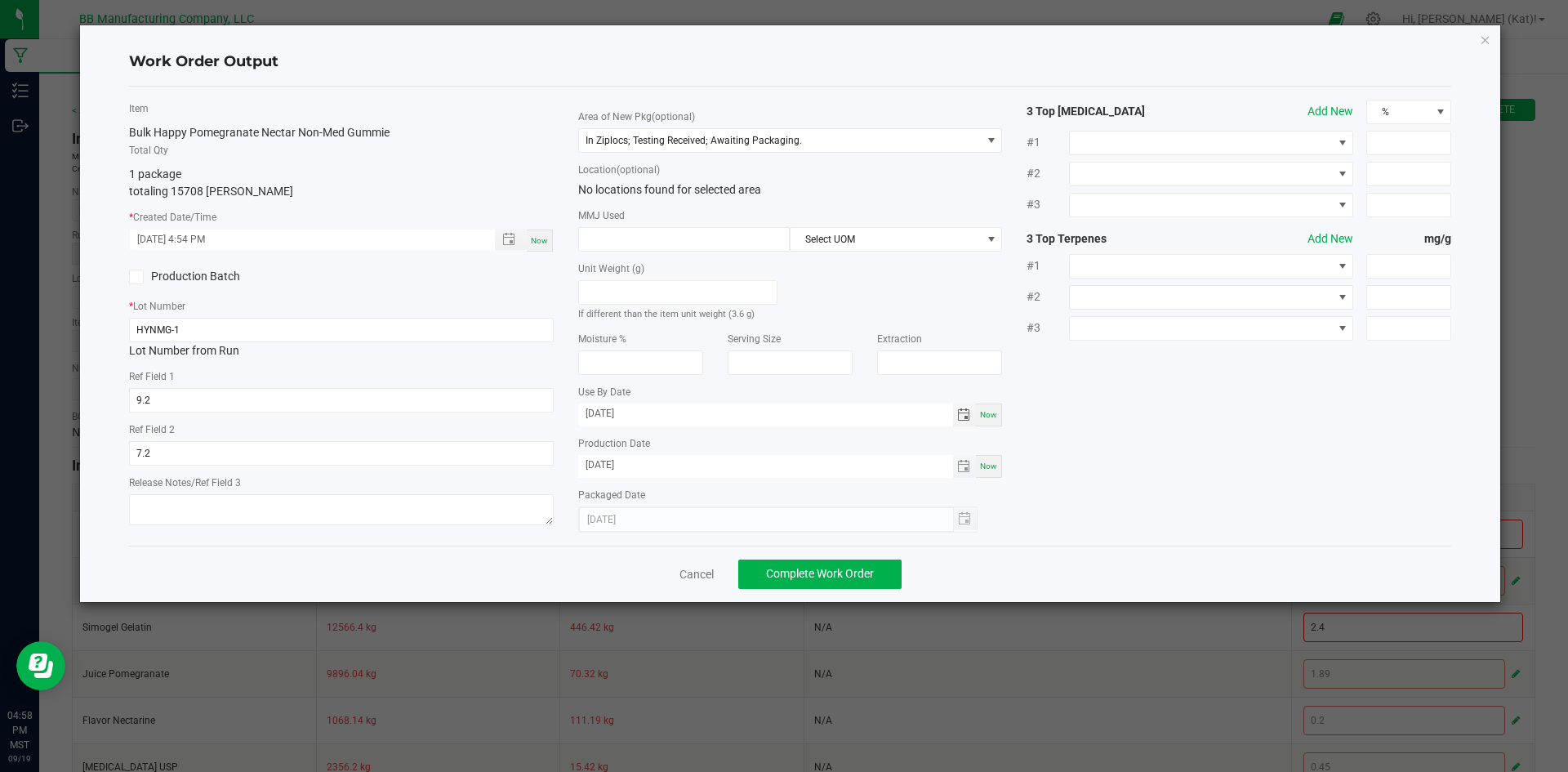
type input "09/11/2026"
click at [603, 464] on input "[DATE]" at bounding box center [766, 465] width 375 height 21
type input "09/11/2025"
click at [867, 572] on span "Complete Work Order" at bounding box center [819, 573] width 108 height 13
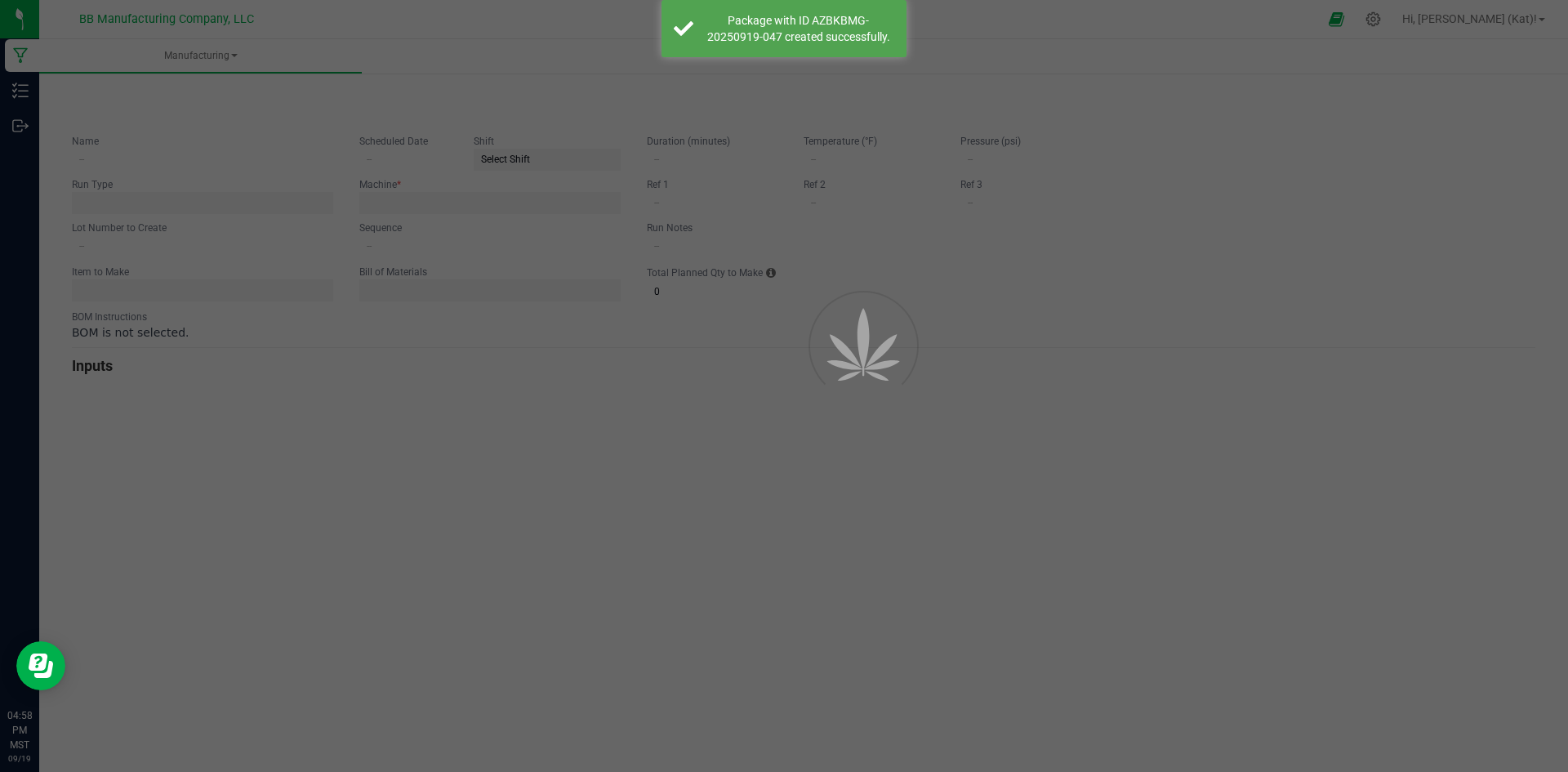
type input "9.11.25 Happy Pomegranate Nectar Non-Med Gummie"
type input "09/11/2025"
type input "HYNMG-1"
type input "0"
type input "3"
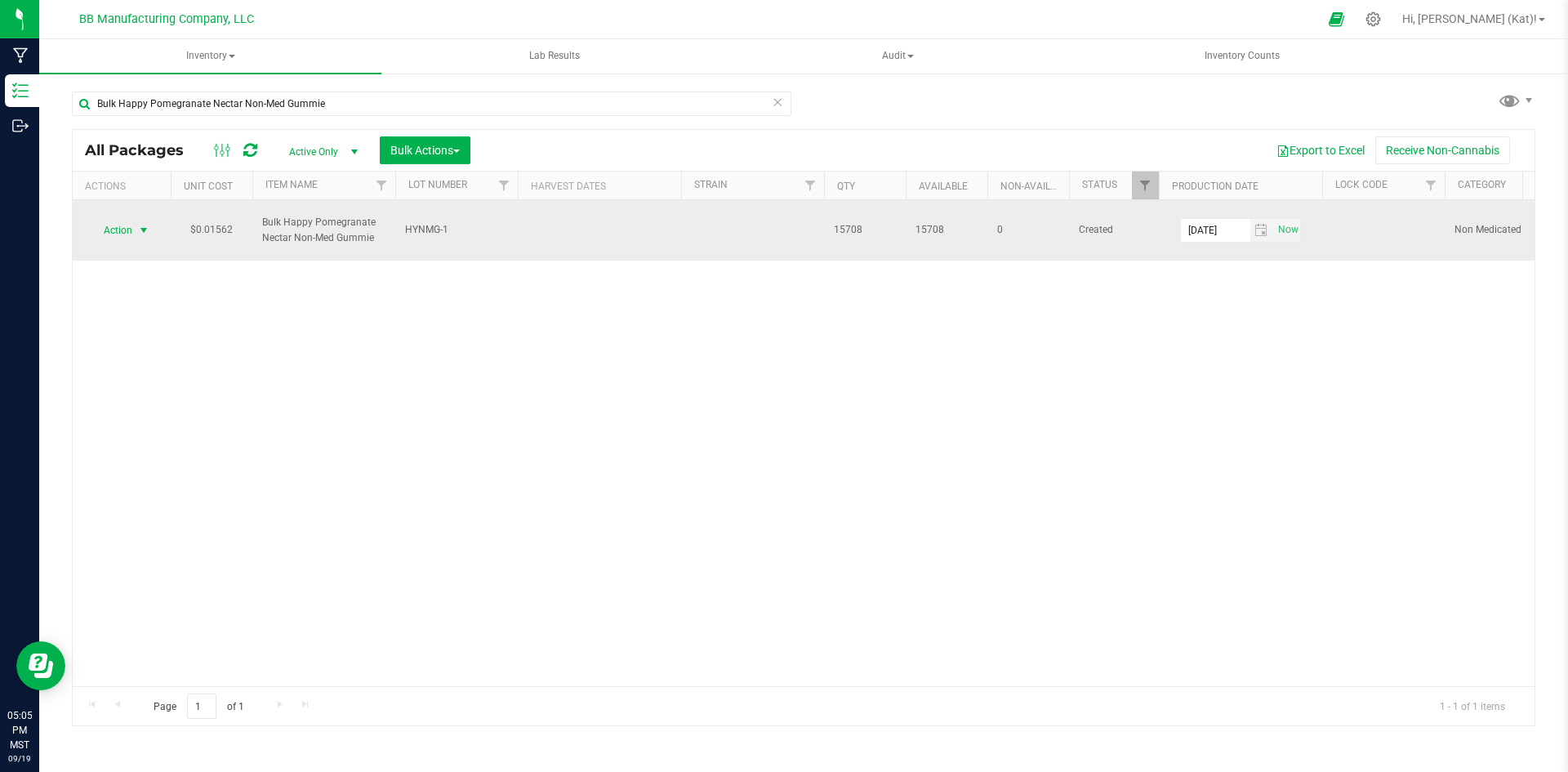
click at [135, 229] on span "select" at bounding box center [145, 230] width 21 height 23
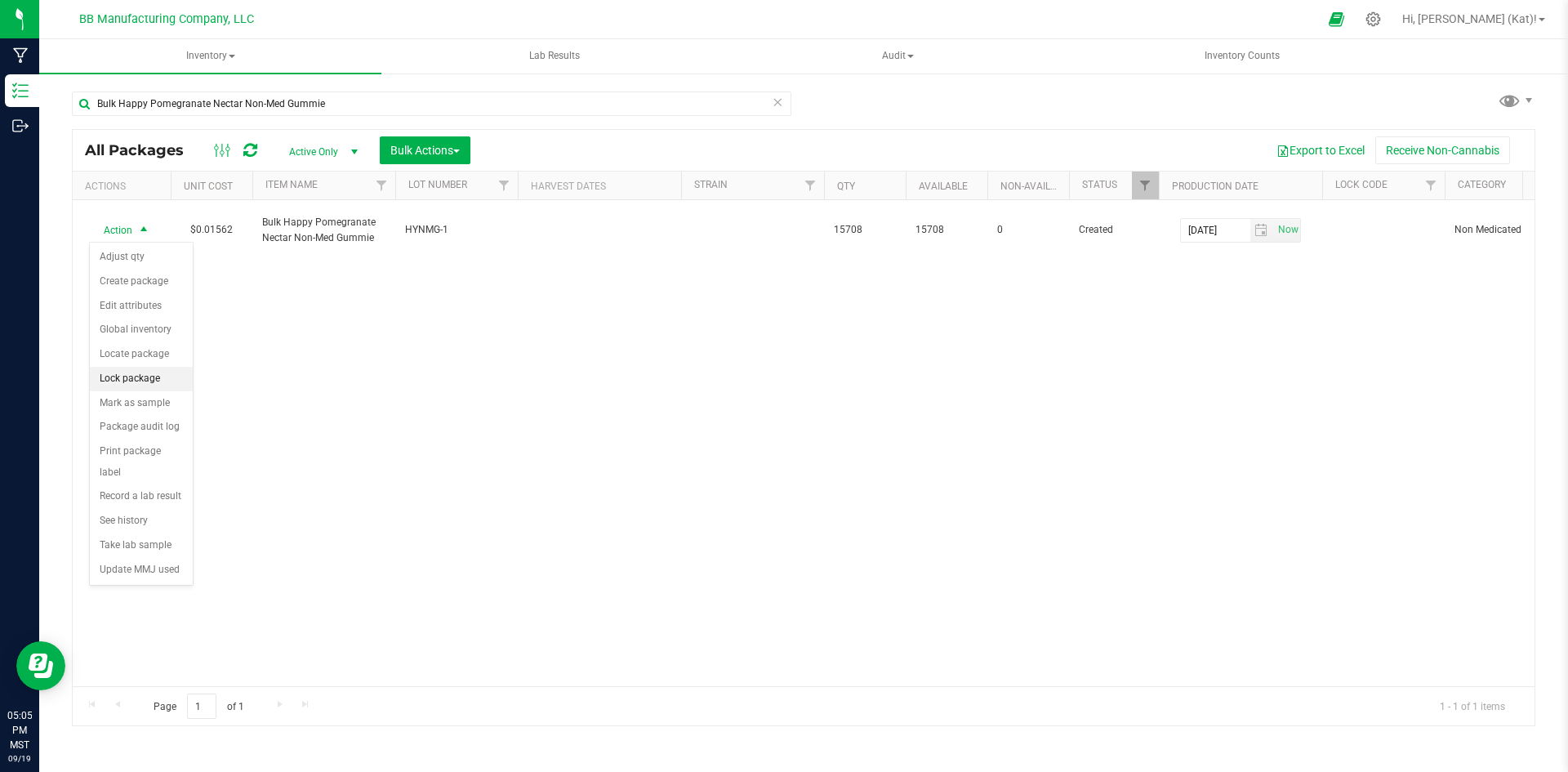
click at [132, 382] on li "Lock package" at bounding box center [142, 379] width 103 height 24
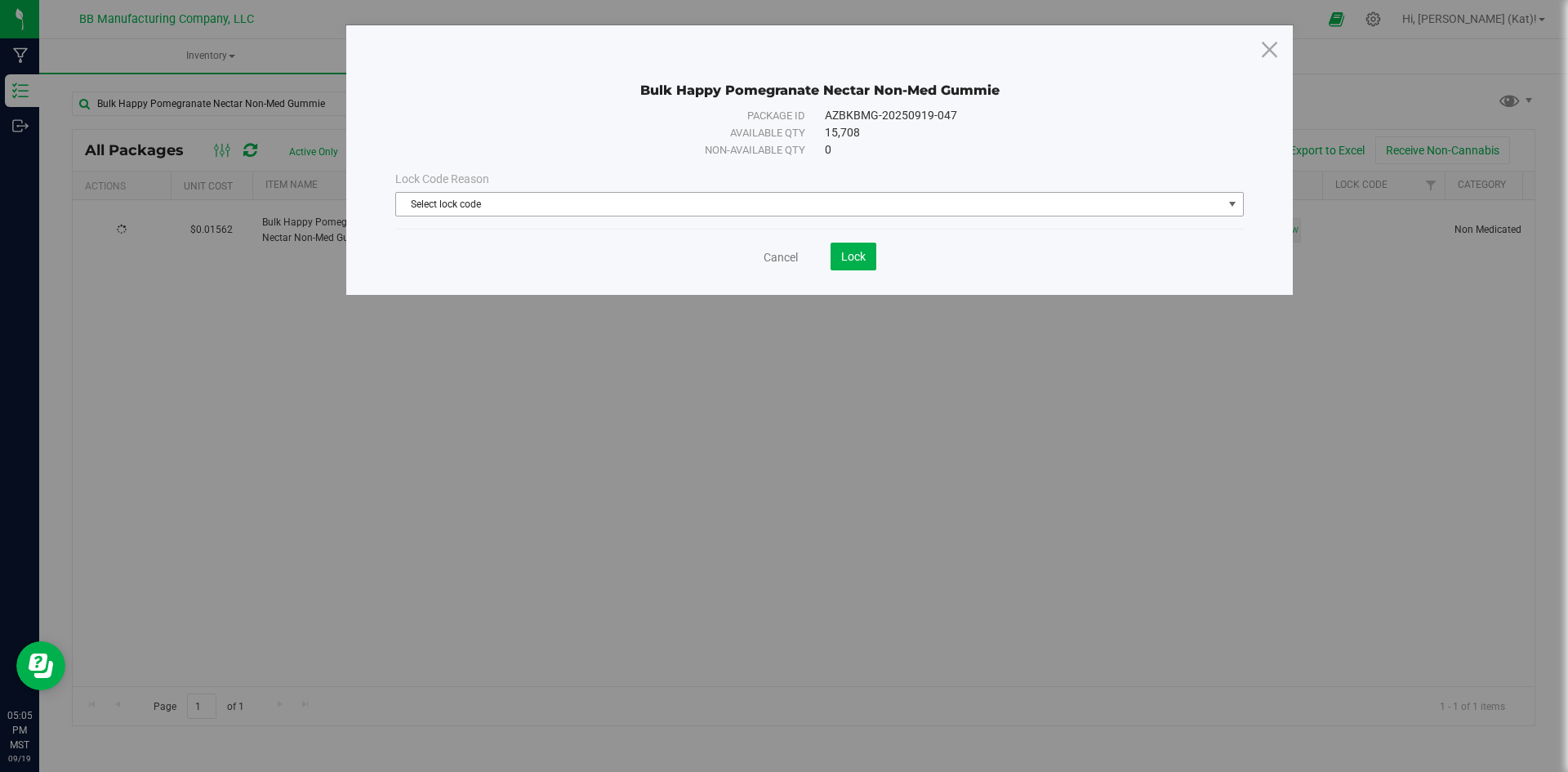
click at [866, 196] on span "Select lock code" at bounding box center [809, 204] width 827 height 23
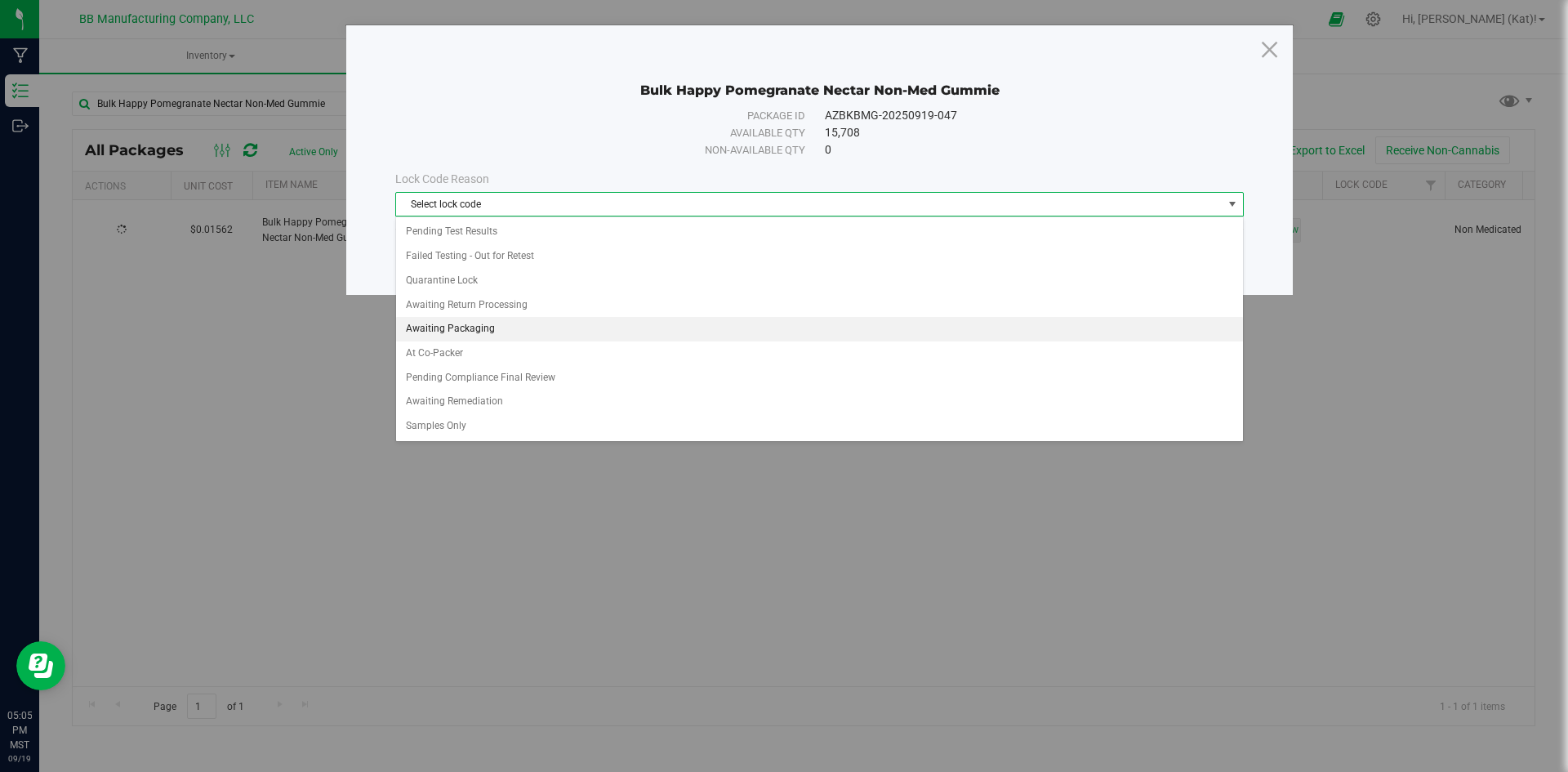
click at [523, 322] on li "Awaiting Packaging" at bounding box center [819, 329] width 847 height 24
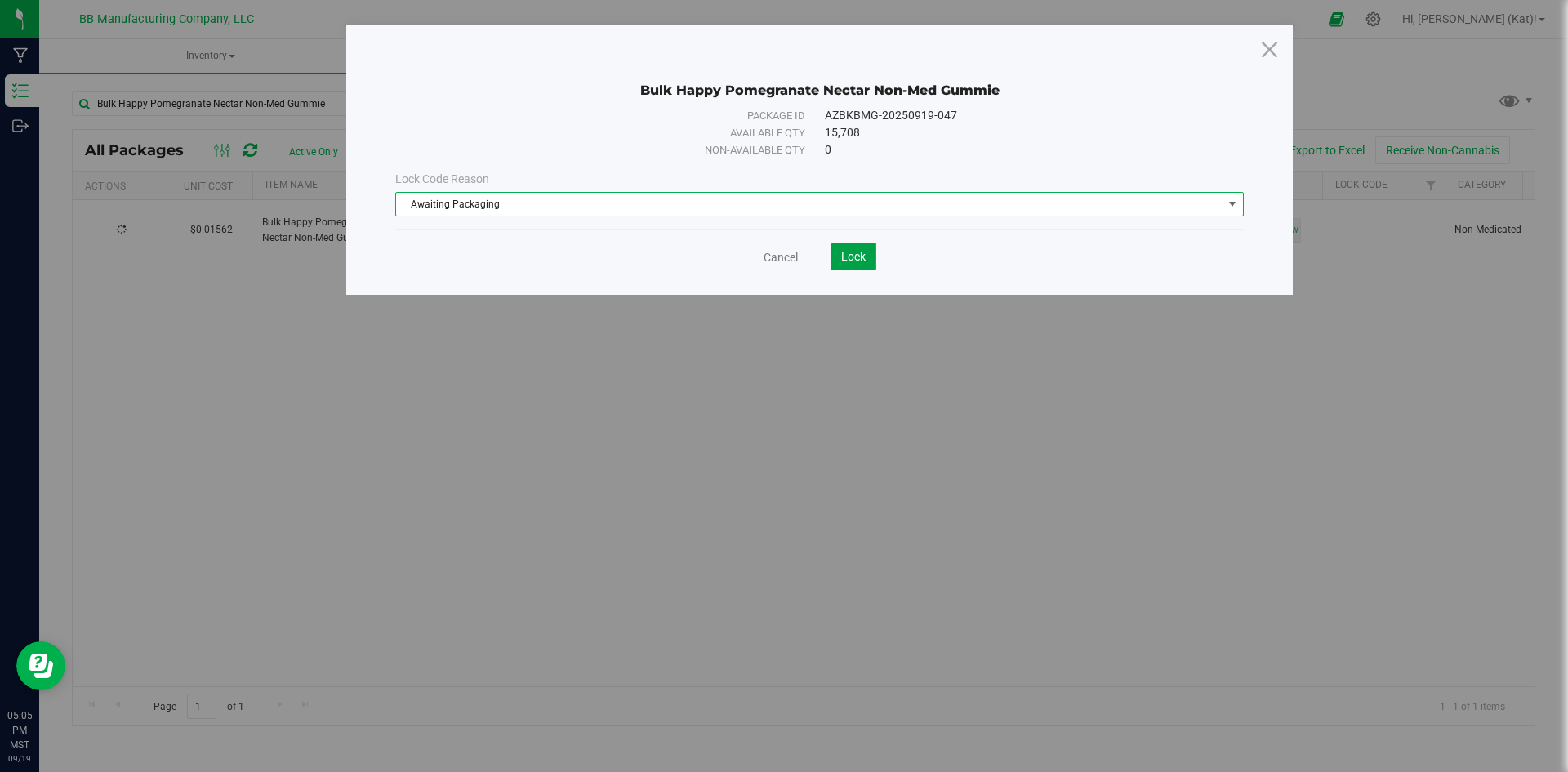
click at [842, 255] on span "Lock" at bounding box center [854, 256] width 24 height 13
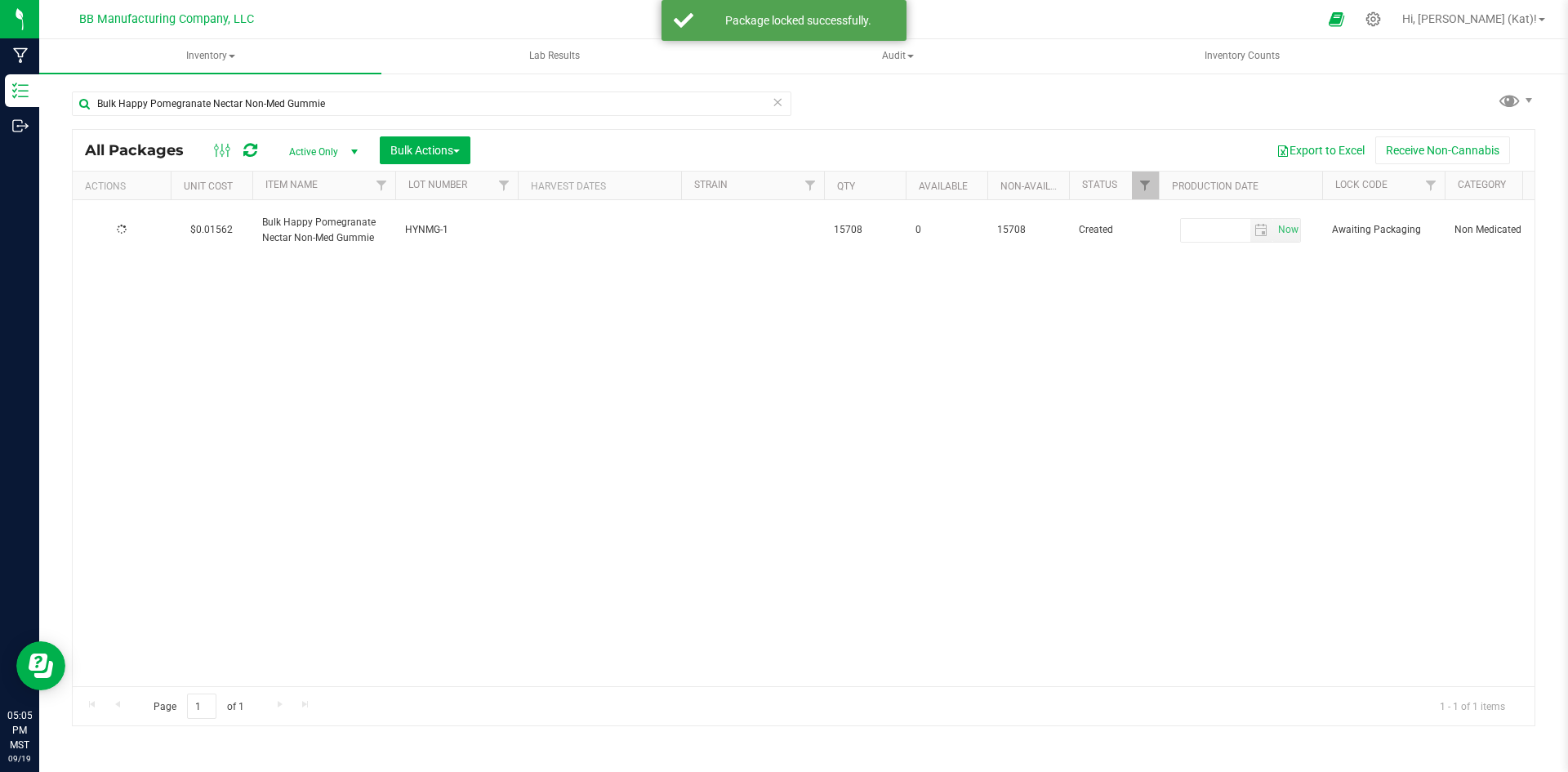
type input "[DATE]"
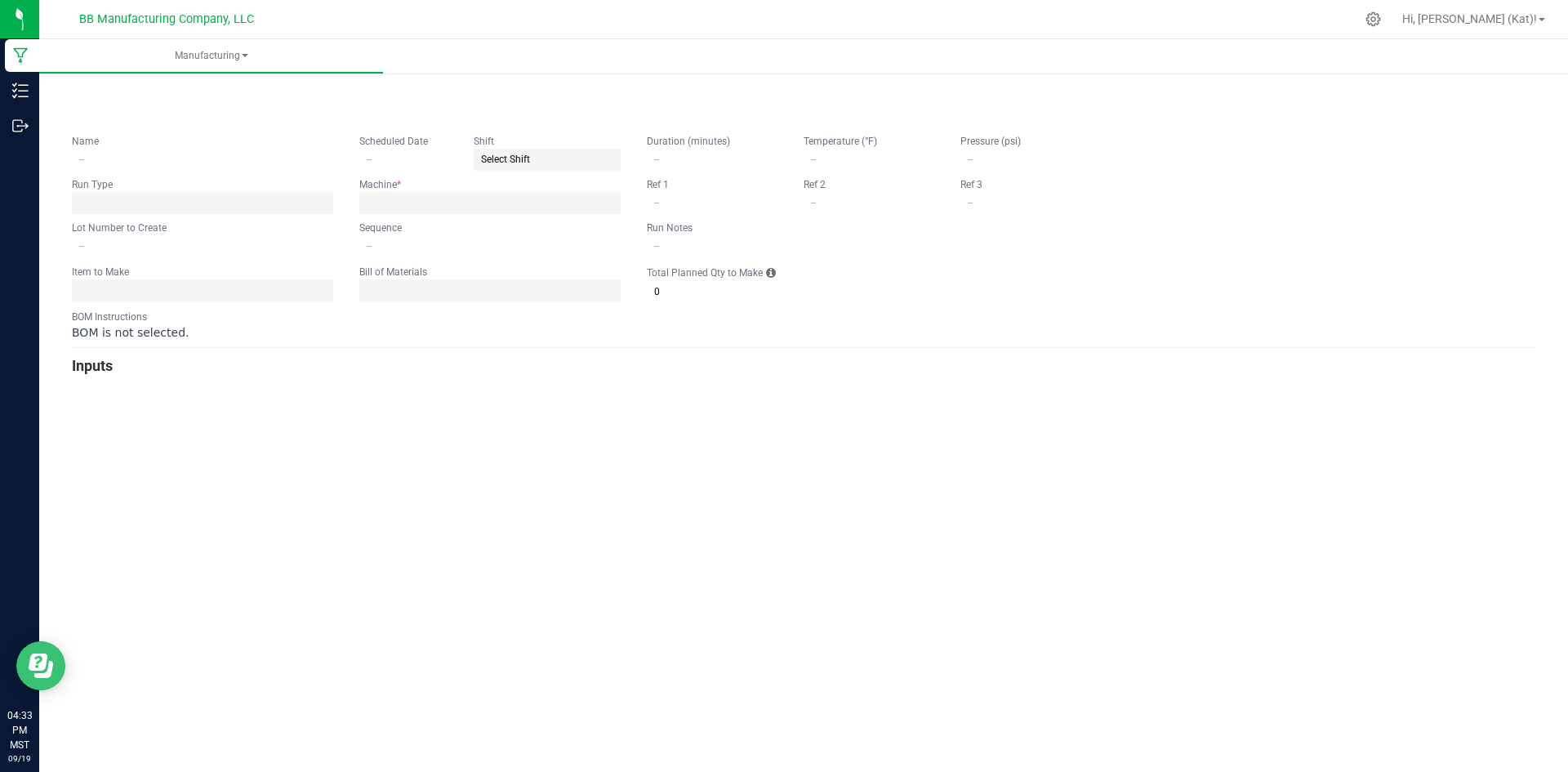
type input "[DATE] Stoney Prickly Pear Lemonade 100mg Gummie"
type input "[DATE]"
type input "ST100G-42"
type input "0"
type input "15"
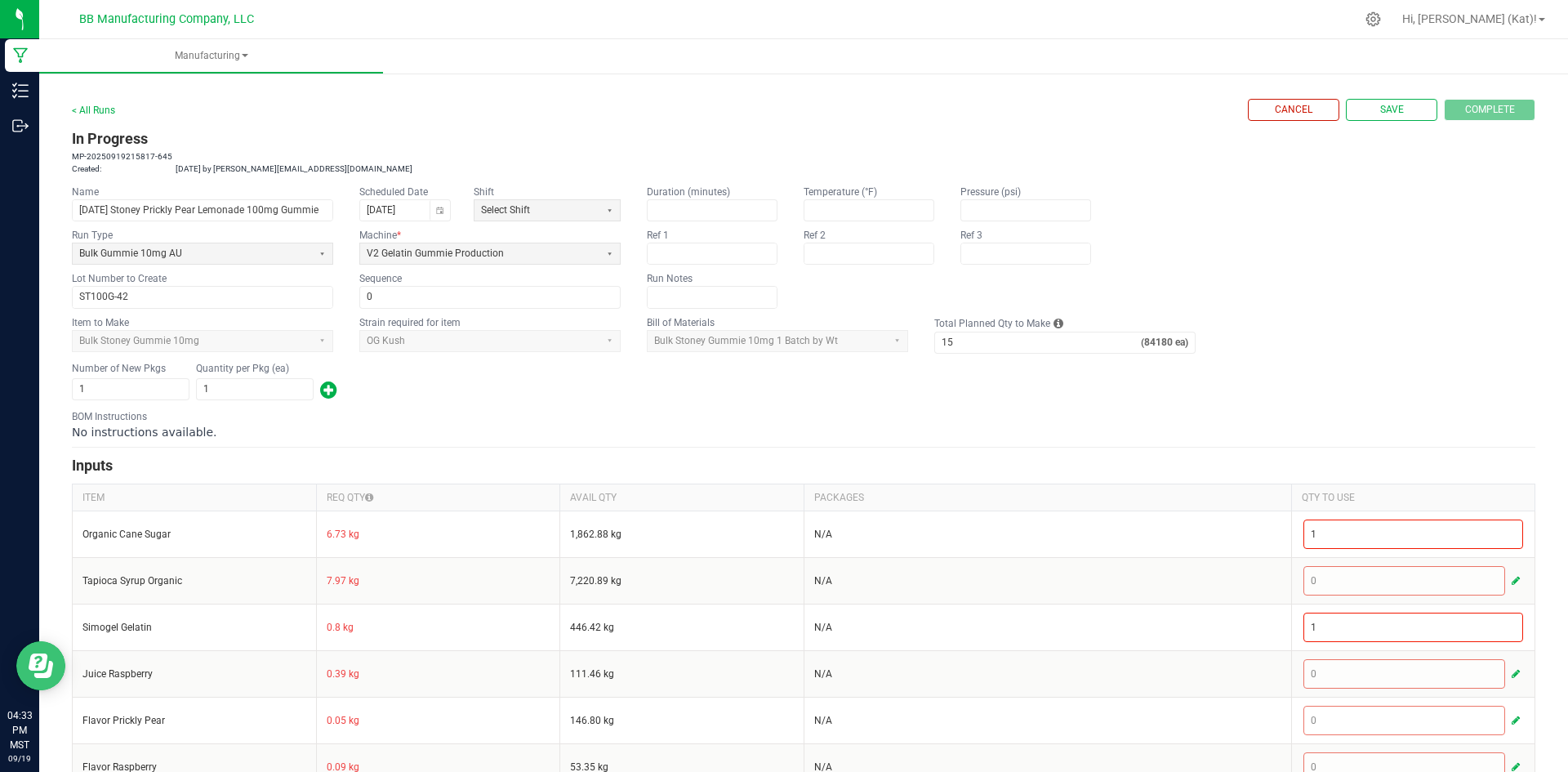
click at [52, 667] on icon "Open Resource Center" at bounding box center [44, 669] width 19 height 17
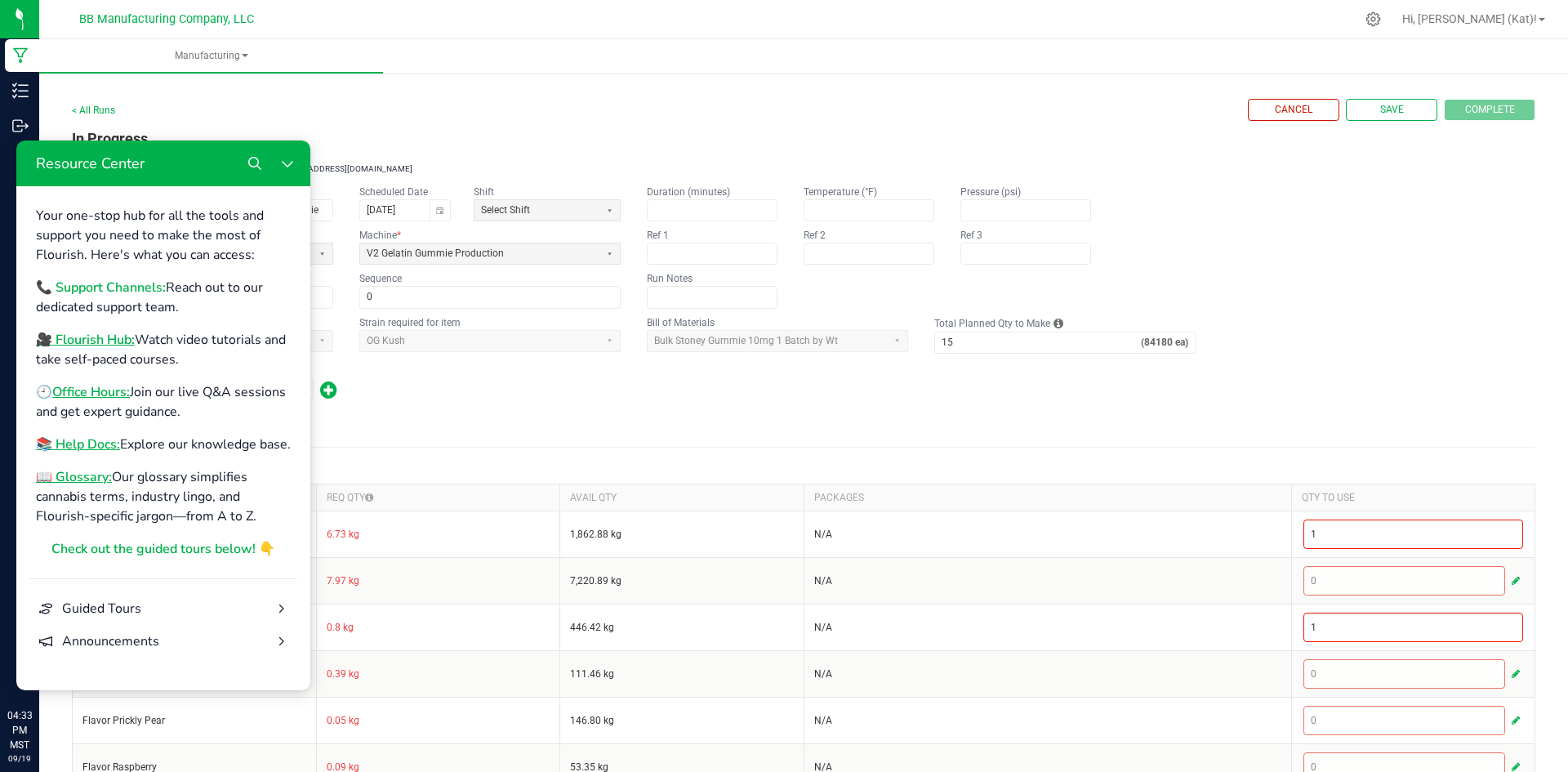
click at [103, 292] on b "📞 Support Channels:" at bounding box center [100, 287] width 129 height 18
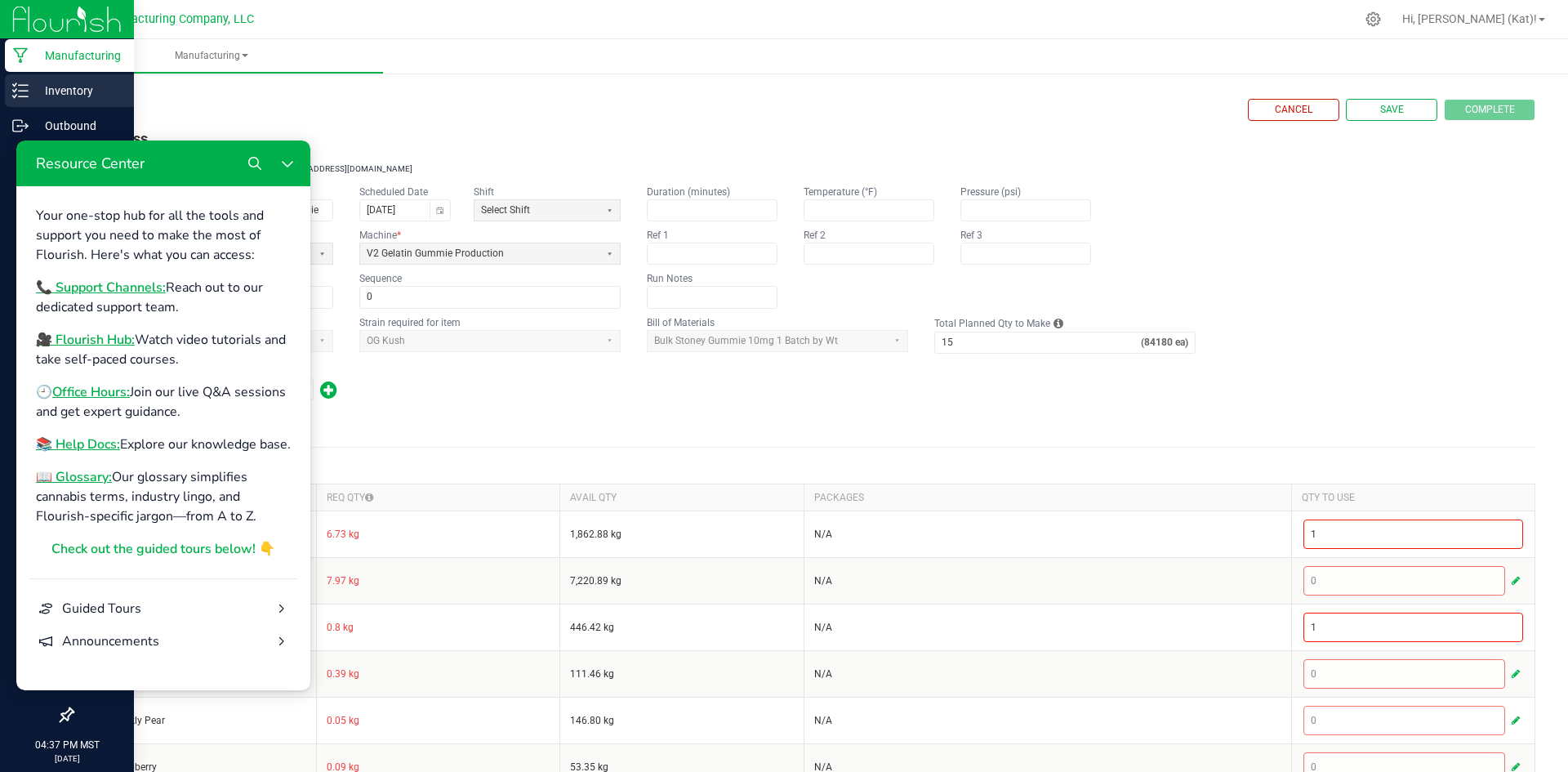
click at [28, 90] on icon at bounding box center [20, 90] width 16 height 16
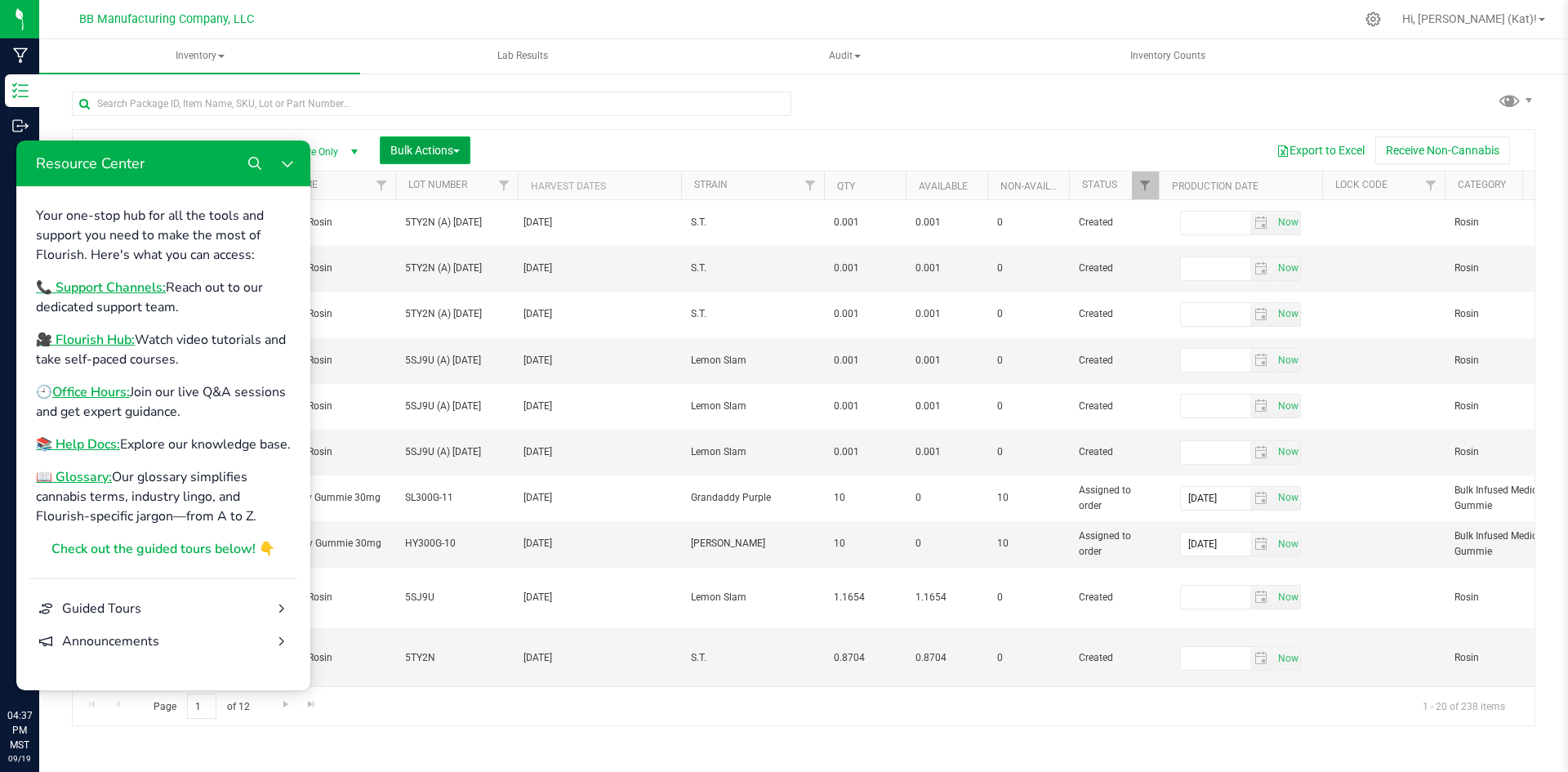
click at [460, 144] on span "Bulk Actions" at bounding box center [425, 150] width 69 height 13
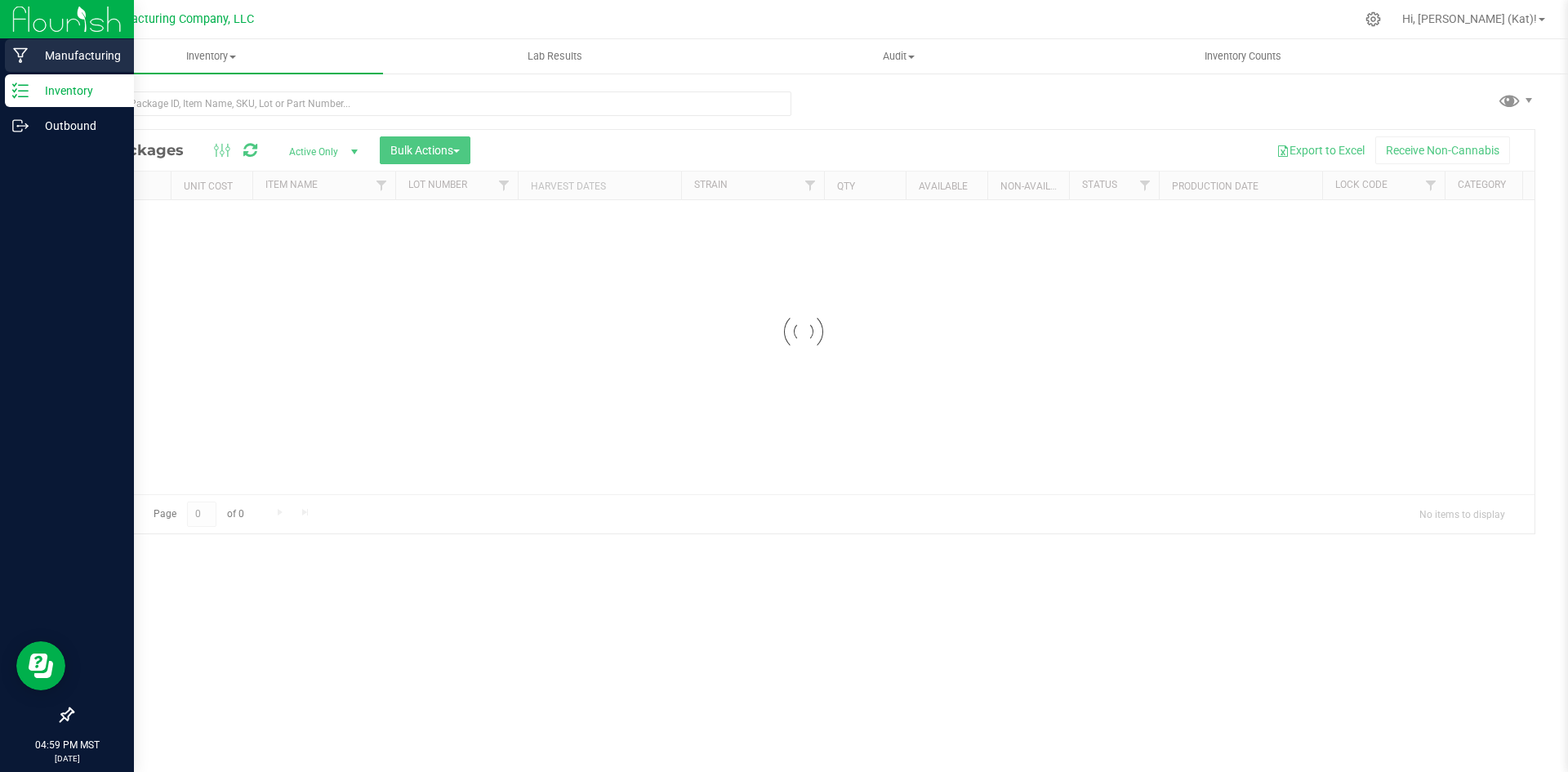
click at [32, 64] on p "Manufacturing" at bounding box center [77, 55] width 98 height 20
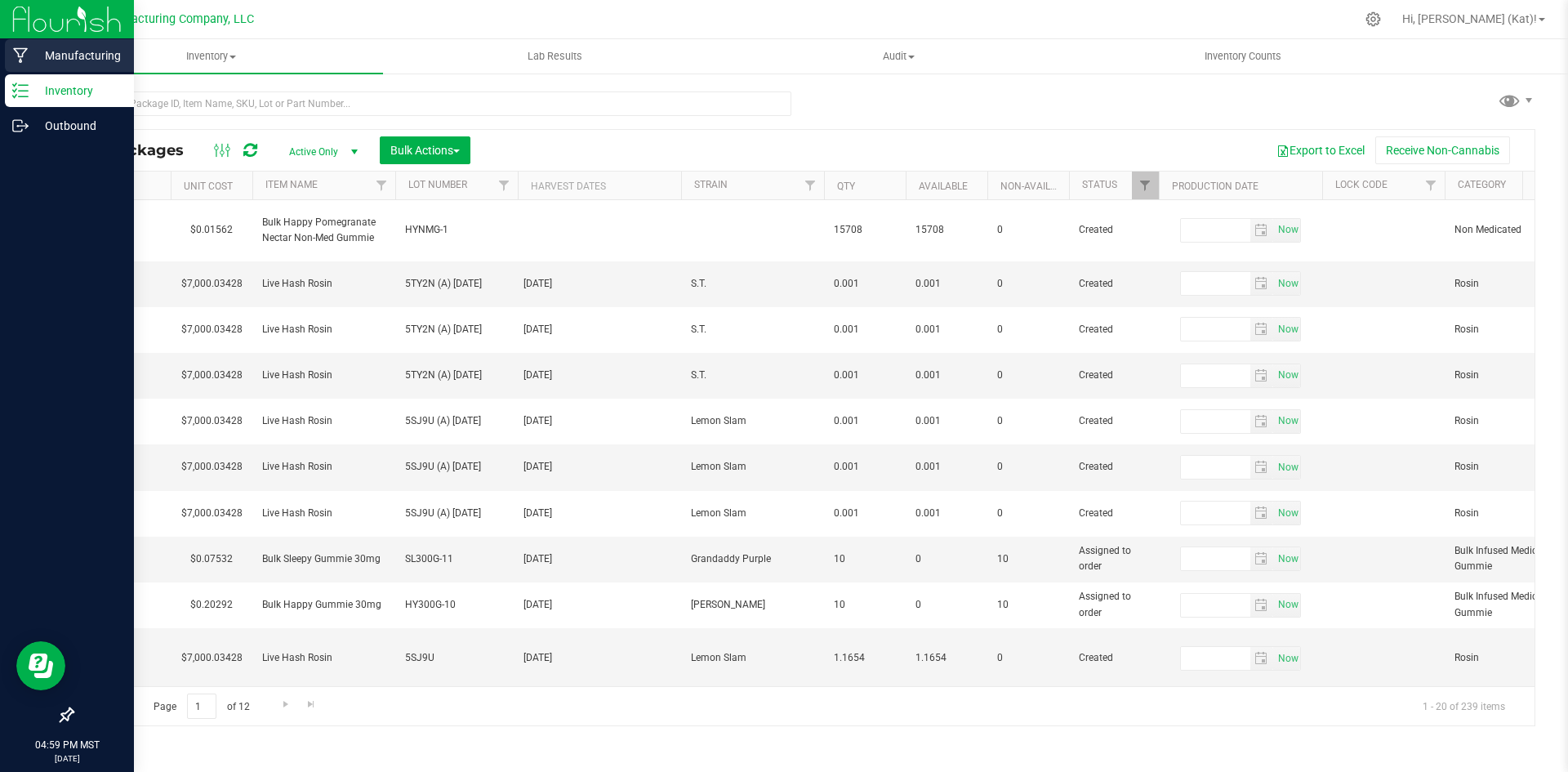
type input "[DATE]"
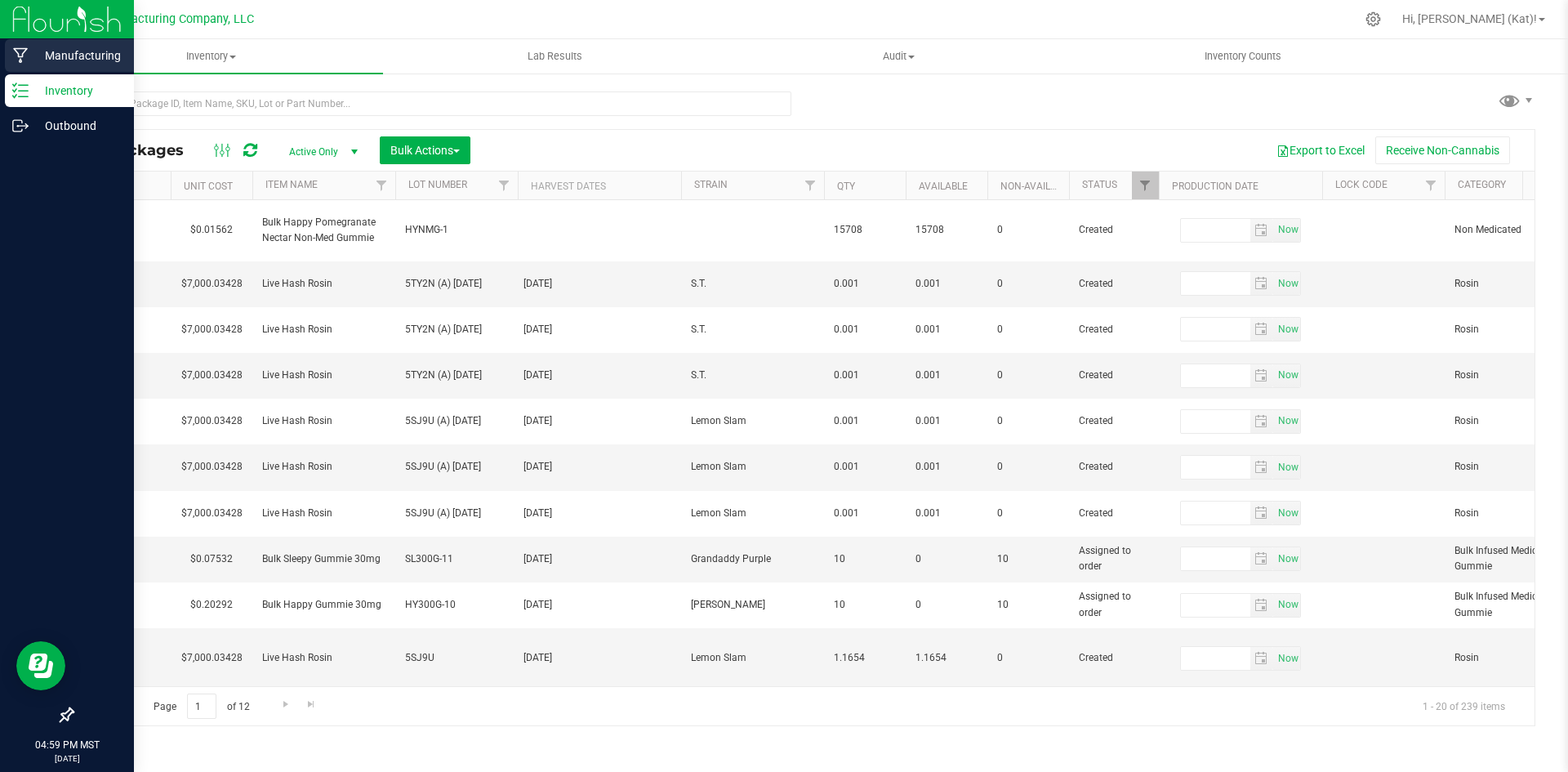
type input "[DATE]"
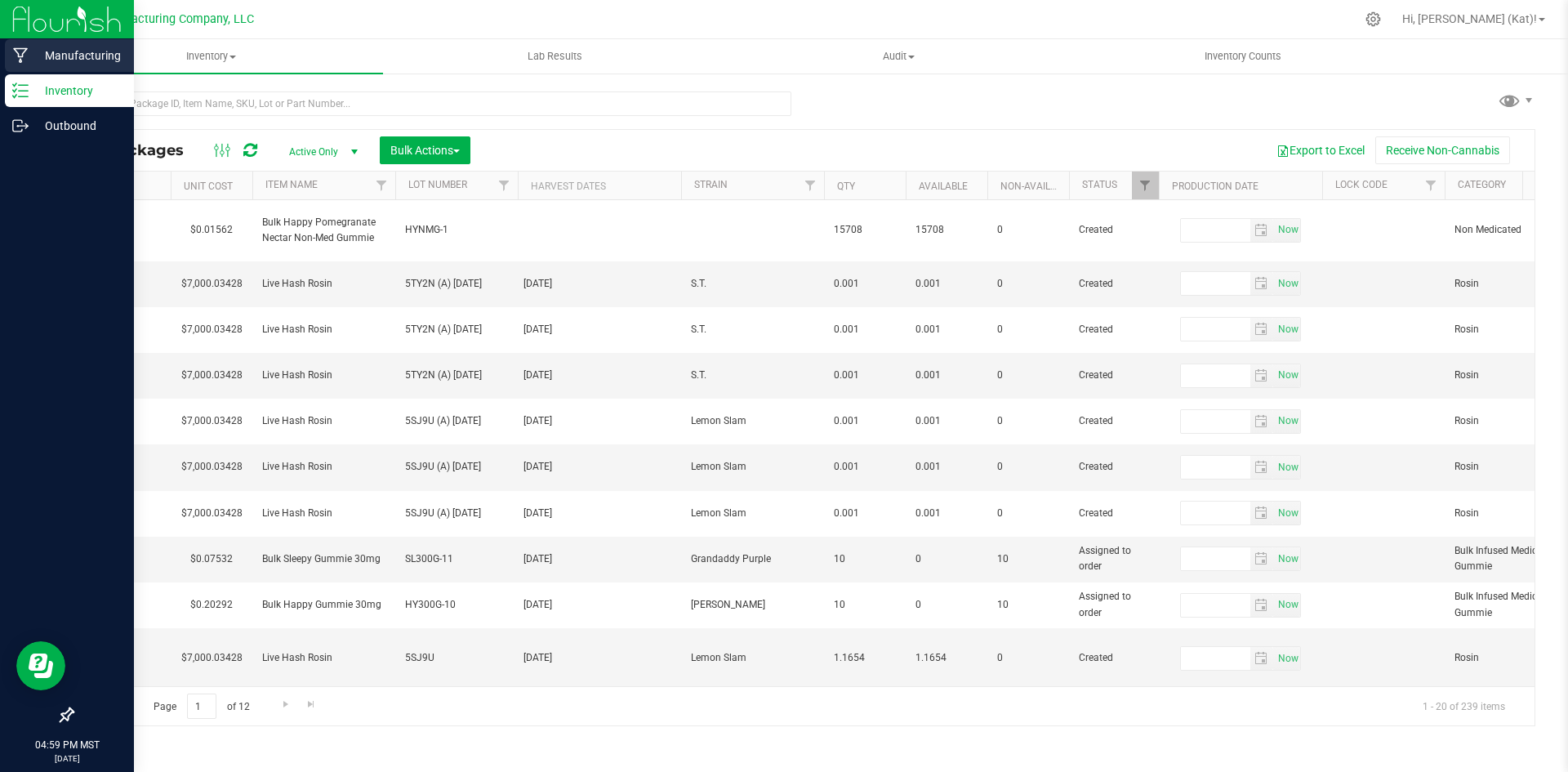
type input "[DATE]"
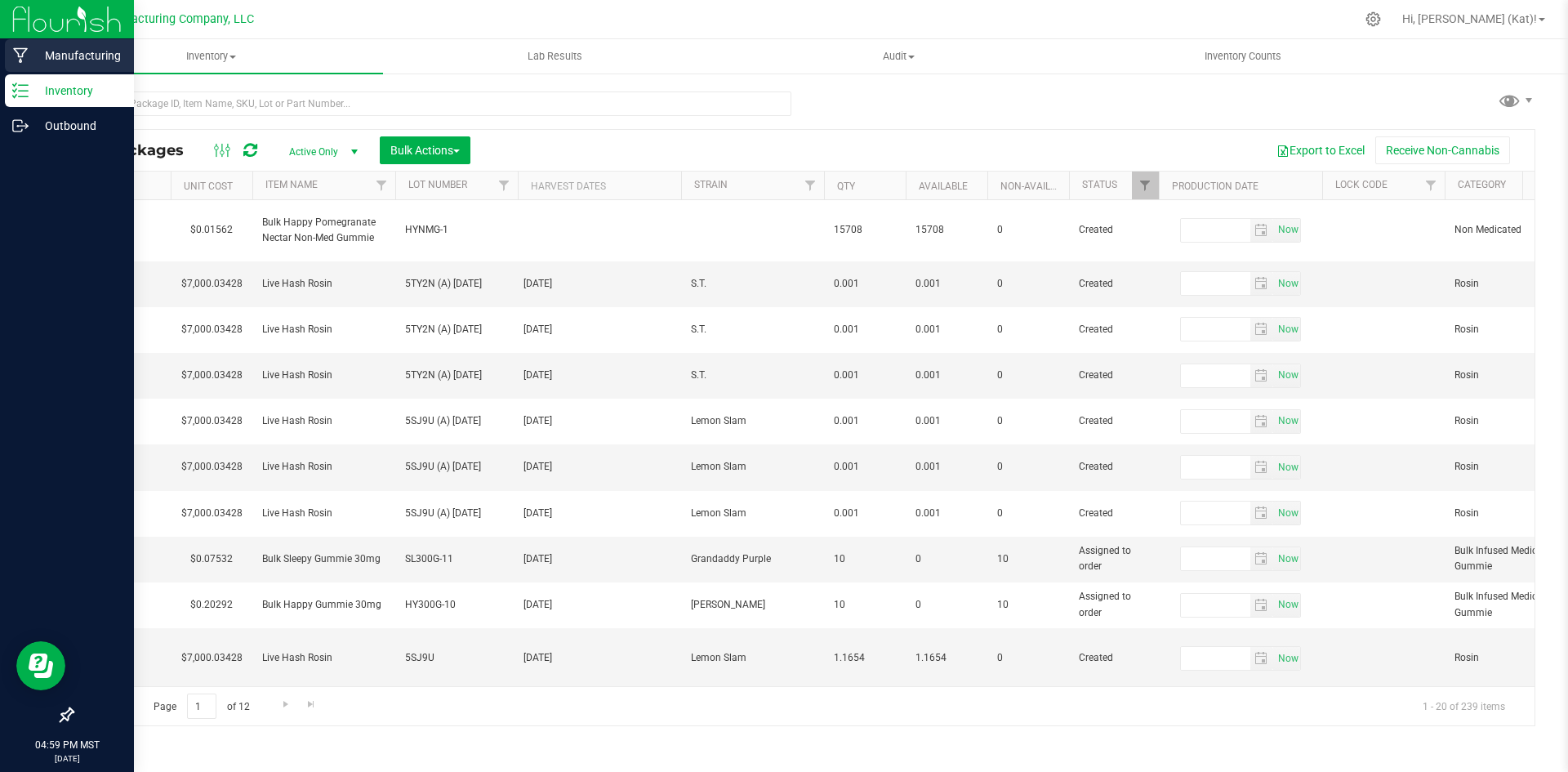
type input "[DATE]"
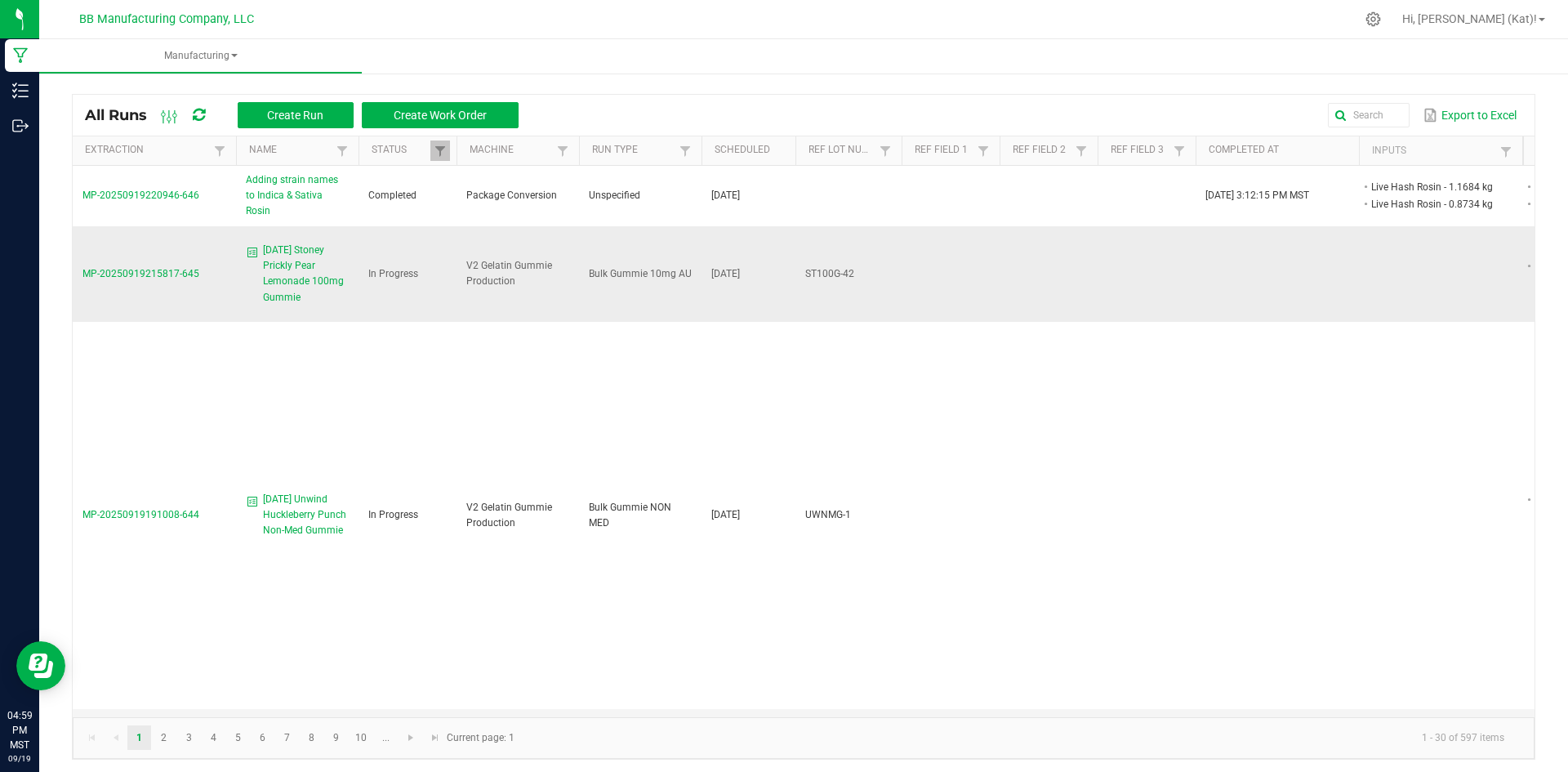
click at [295, 252] on span "[DATE] Stoney Prickly Pear Lemonade 100mg Gummie" at bounding box center [305, 274] width 85 height 63
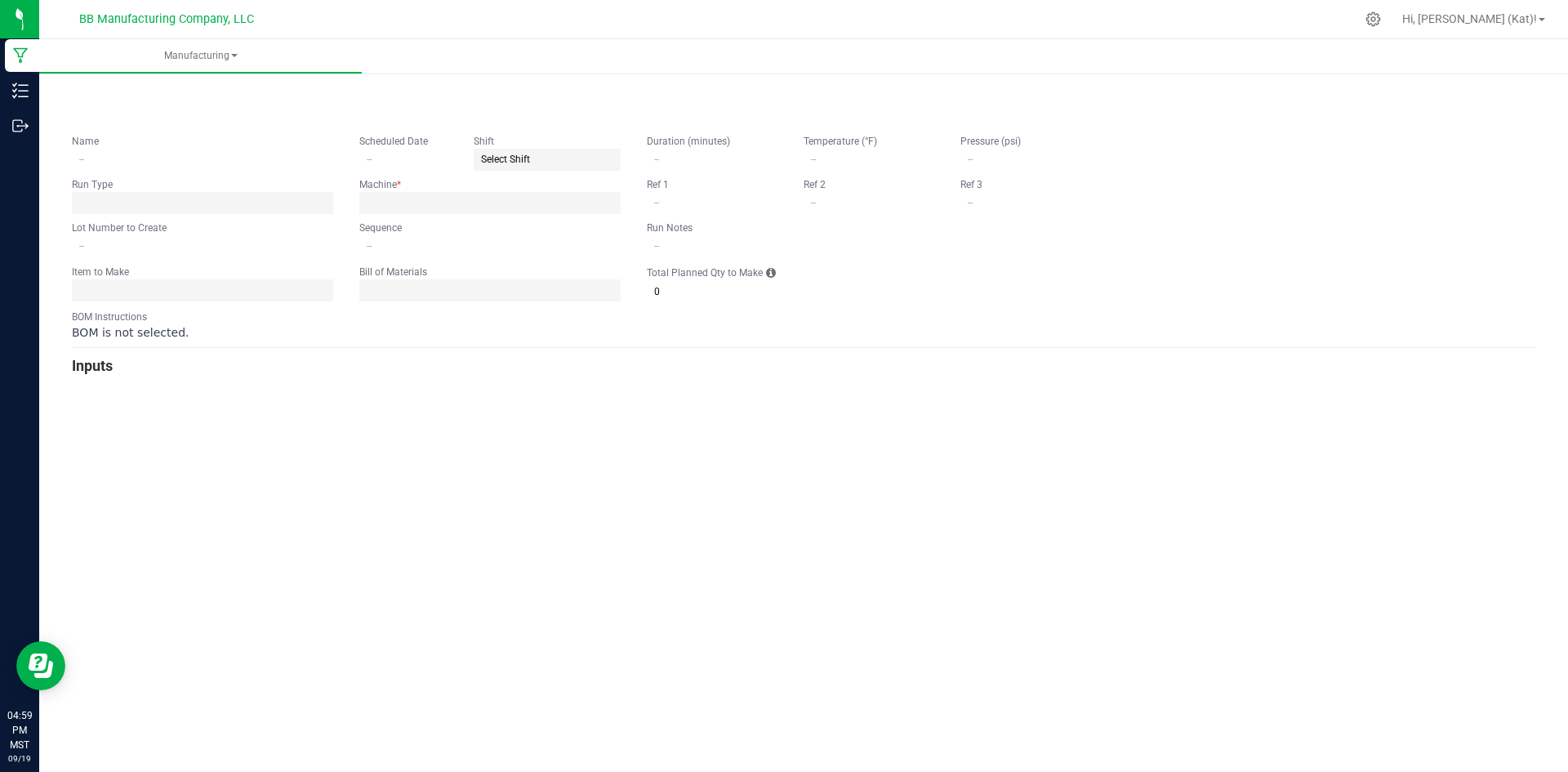
type input "[DATE] Stoney Prickly Pear Lemonade 100mg Gummie"
type input "[DATE]"
type input "ST100G-42"
type input "0"
type input "15"
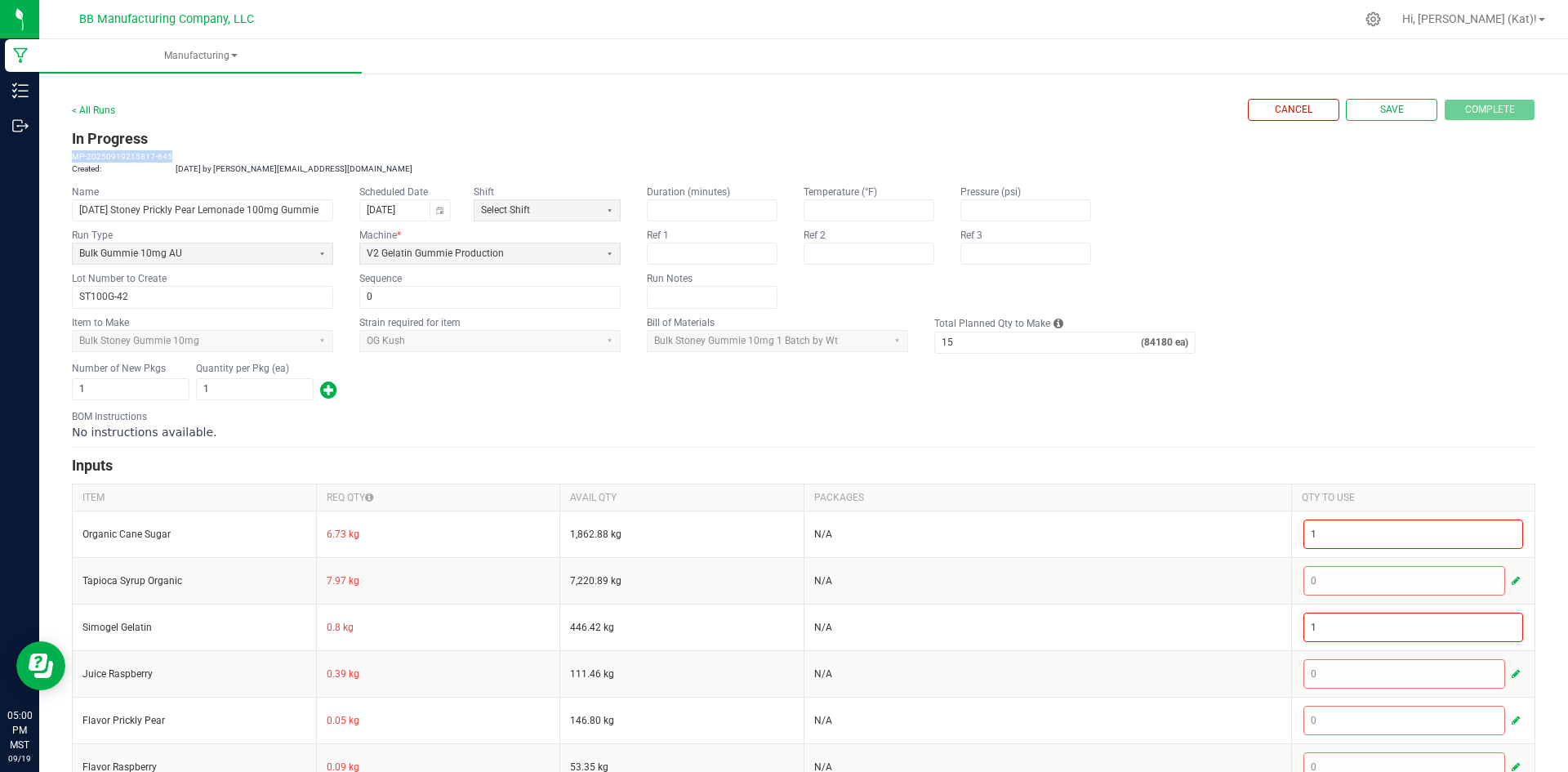
drag, startPoint x: 174, startPoint y: 153, endPoint x: 72, endPoint y: 152, distance: 102.0
click at [72, 152] on table "MP-20250919215817-645 Created: [DATE] by [EMAIL_ADDRESS][DOMAIN_NAME]" at bounding box center [242, 162] width 341 height 24
copy td "MP-20250919215817-645"
drag, startPoint x: 840, startPoint y: 341, endPoint x: 656, endPoint y: 339, distance: 184.0
click at [656, 340] on app-dropdownlist-async "Bulk Stoney Gummie 10mg 1 Batch by Wt" at bounding box center [777, 341] width 262 height 23
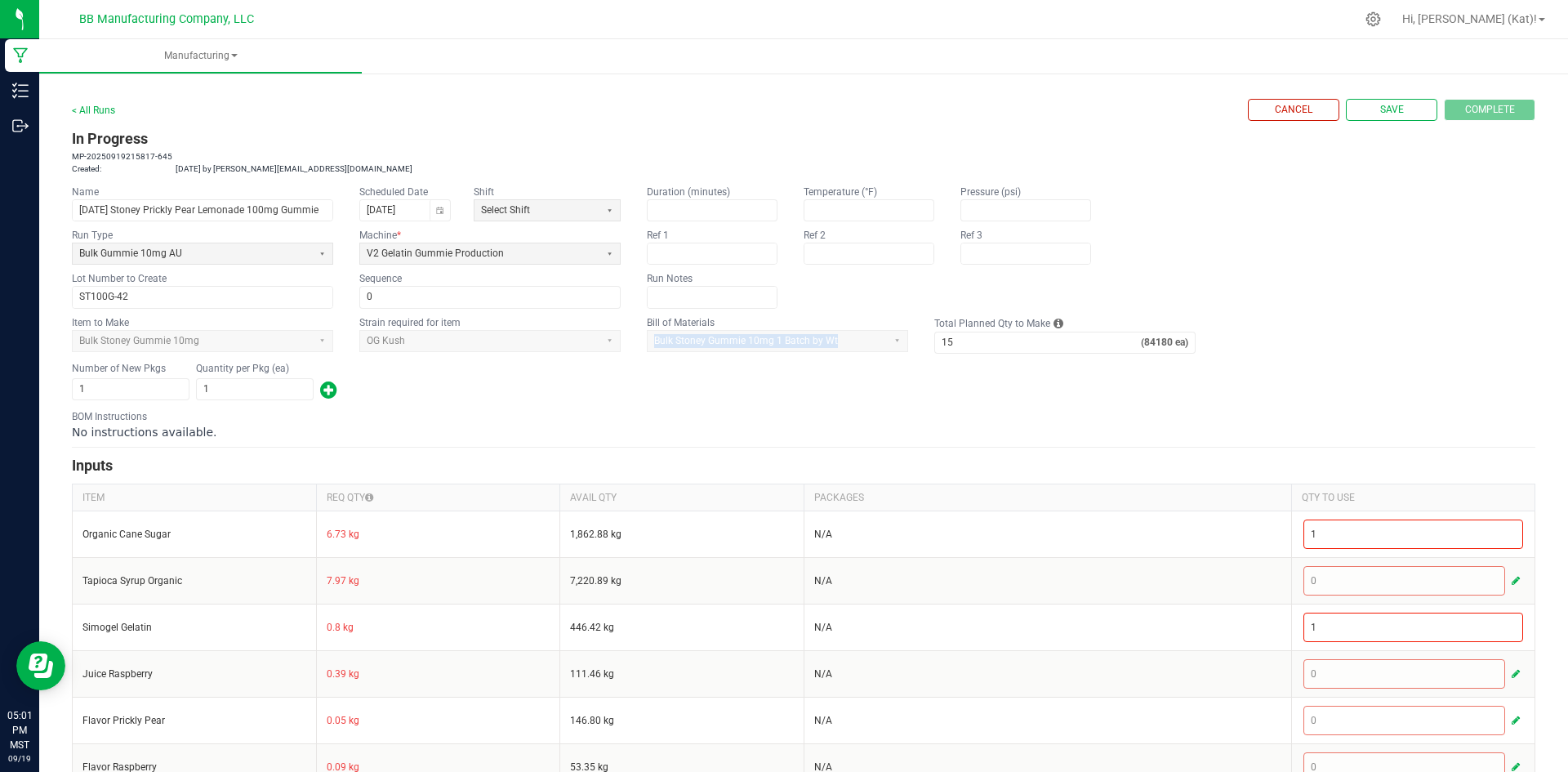
copy span "Bulk Stoney Gummie 10mg 1 Batch by Wt"
click at [606, 446] on form "< All Runs Cancel Save Complete In Progress MP-20250919215817-645 Created: [DAT…" at bounding box center [804, 735] width 1464 height 1274
click at [1393, 115] on button "Save" at bounding box center [1392, 110] width 91 height 23
type input "0"
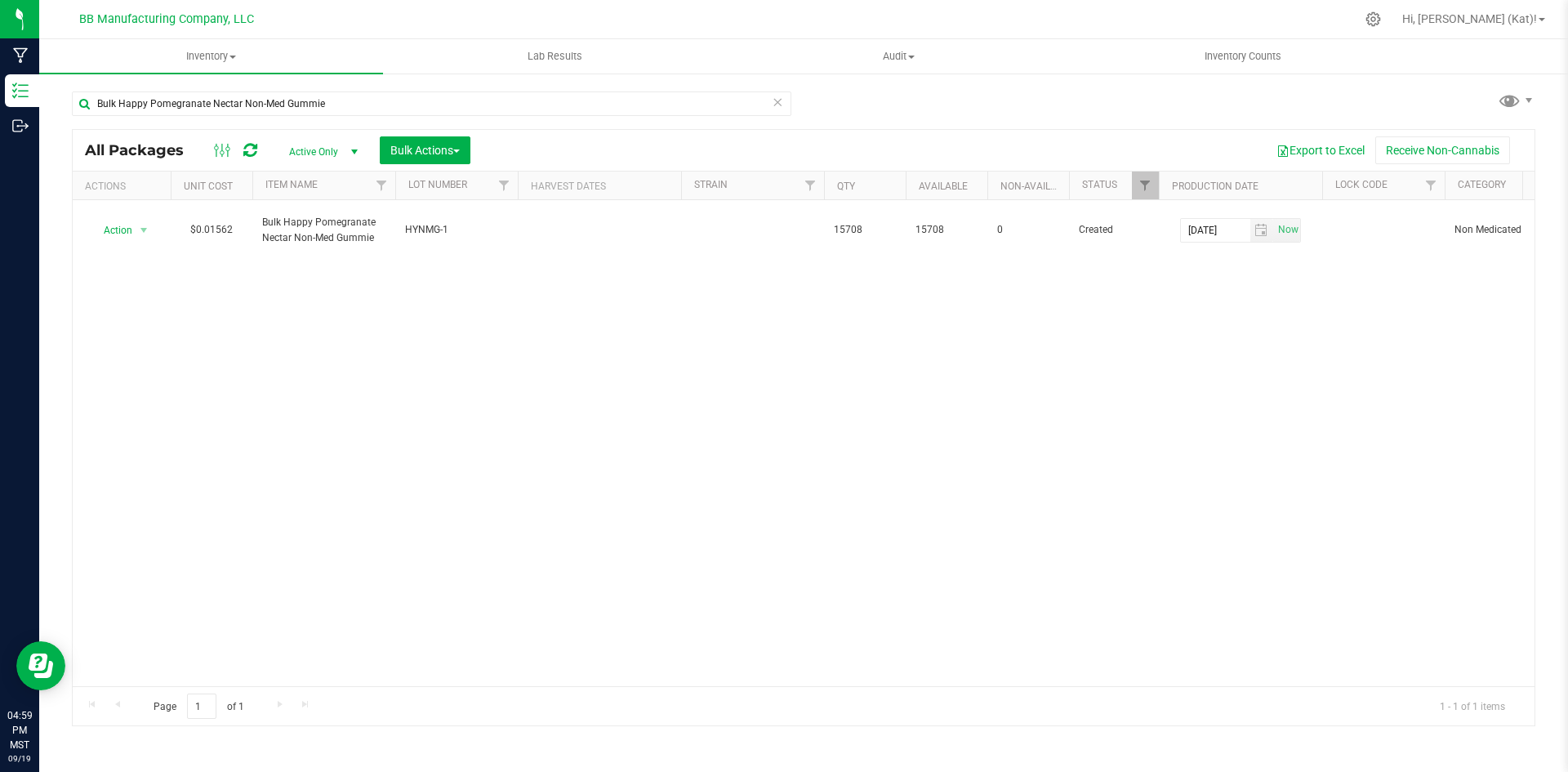
click at [792, 104] on div "Bulk Happy Pomegranate Nectar Non-Med Gummie" at bounding box center [438, 103] width 732 height 53
click at [778, 102] on icon at bounding box center [778, 100] width 11 height 20
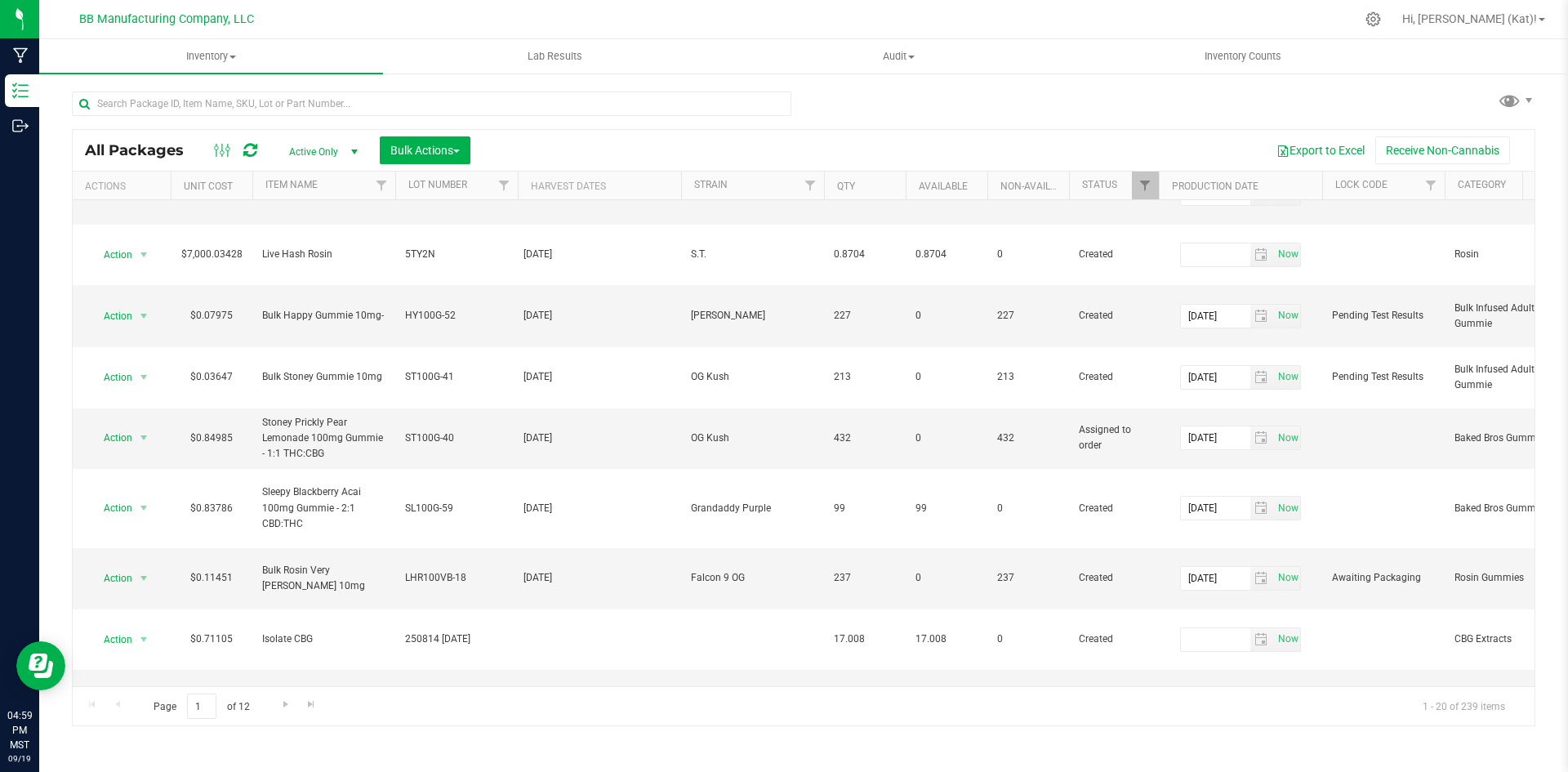
scroll to position [490, 0]
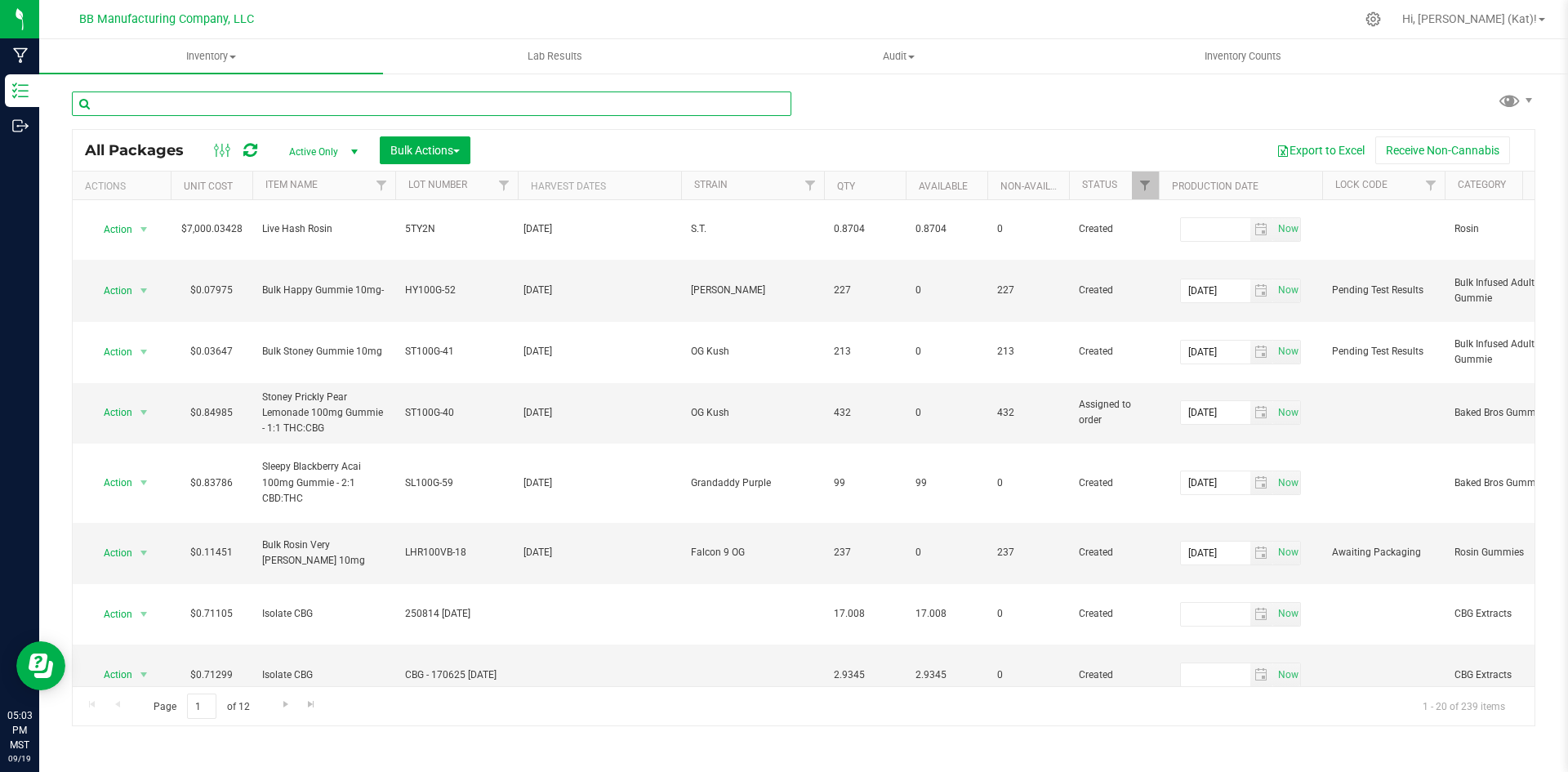
click at [506, 99] on input "text" at bounding box center [432, 103] width 720 height 24
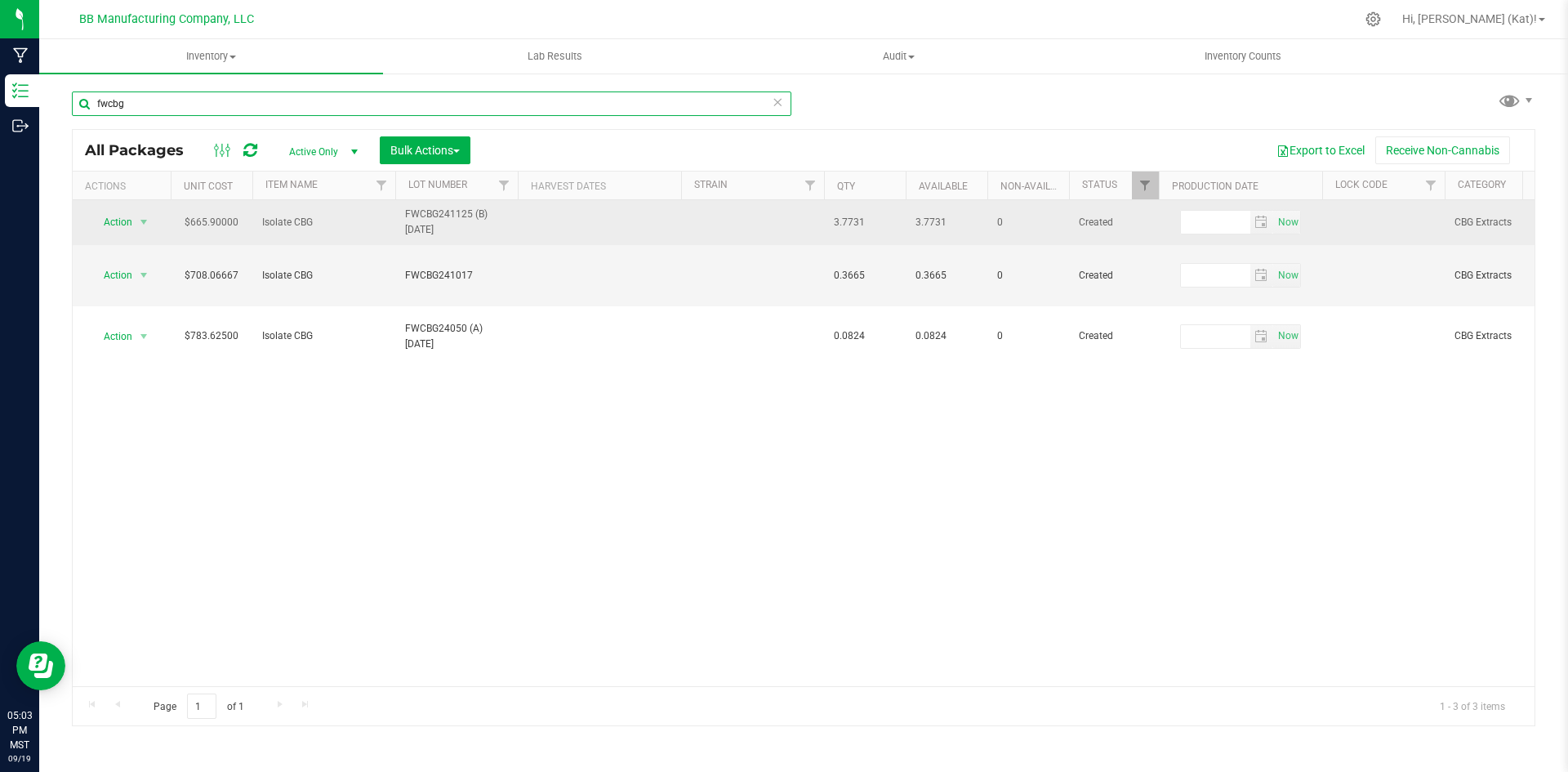
type input "fwcbg"
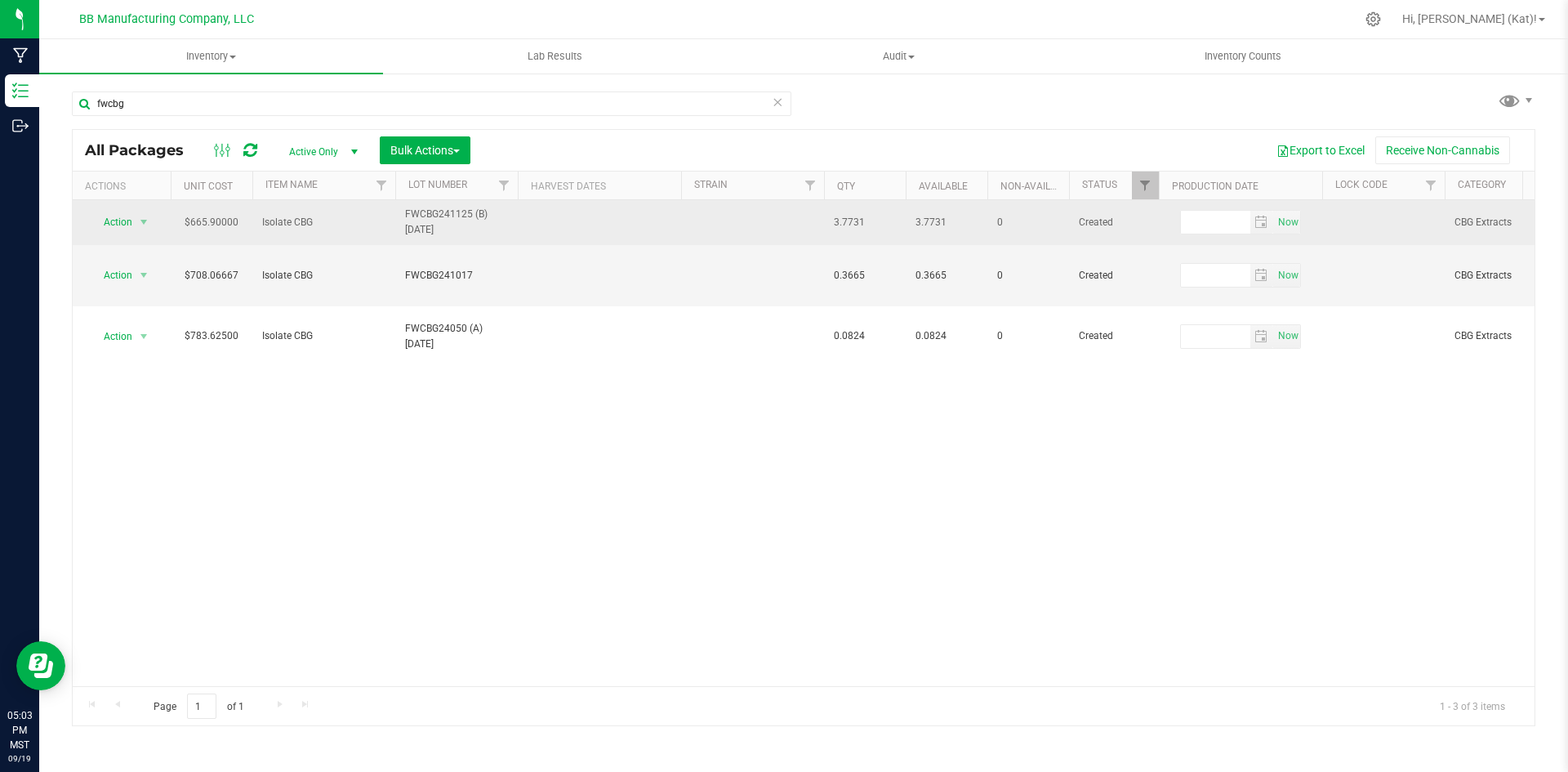
click at [434, 234] on span "FWCBG241125 (B) [DATE]" at bounding box center [457, 221] width 103 height 31
click at [445, 217] on input "FWCBG241125 (B) [DATE]" at bounding box center [452, 222] width 116 height 25
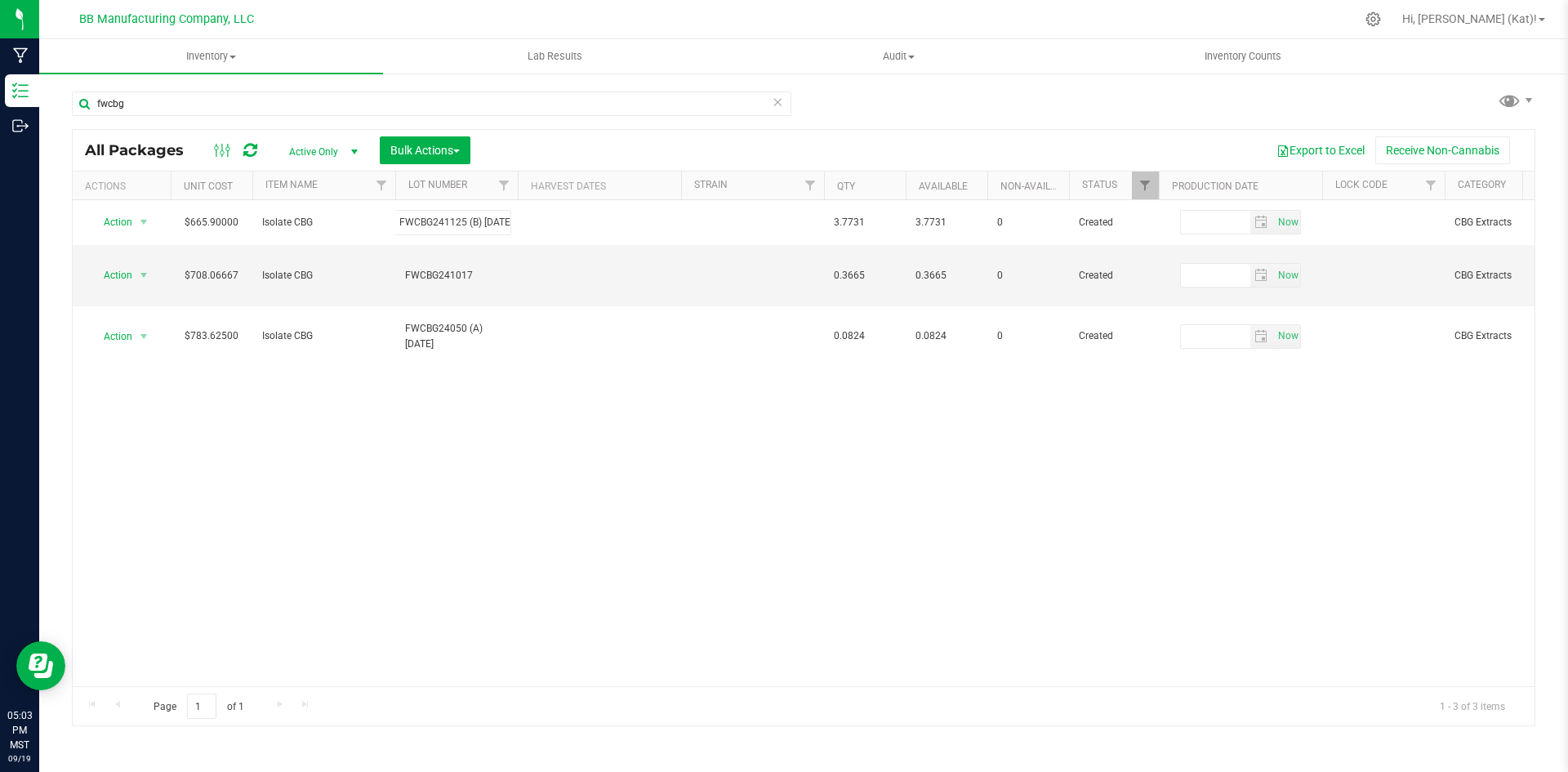
scroll to position [0, 0]
click at [506, 404] on div "Action Action Adjust qty Create package Edit attributes Global inventory Locate…" at bounding box center [803, 443] width 1462 height 486
click at [780, 106] on icon at bounding box center [778, 100] width 11 height 20
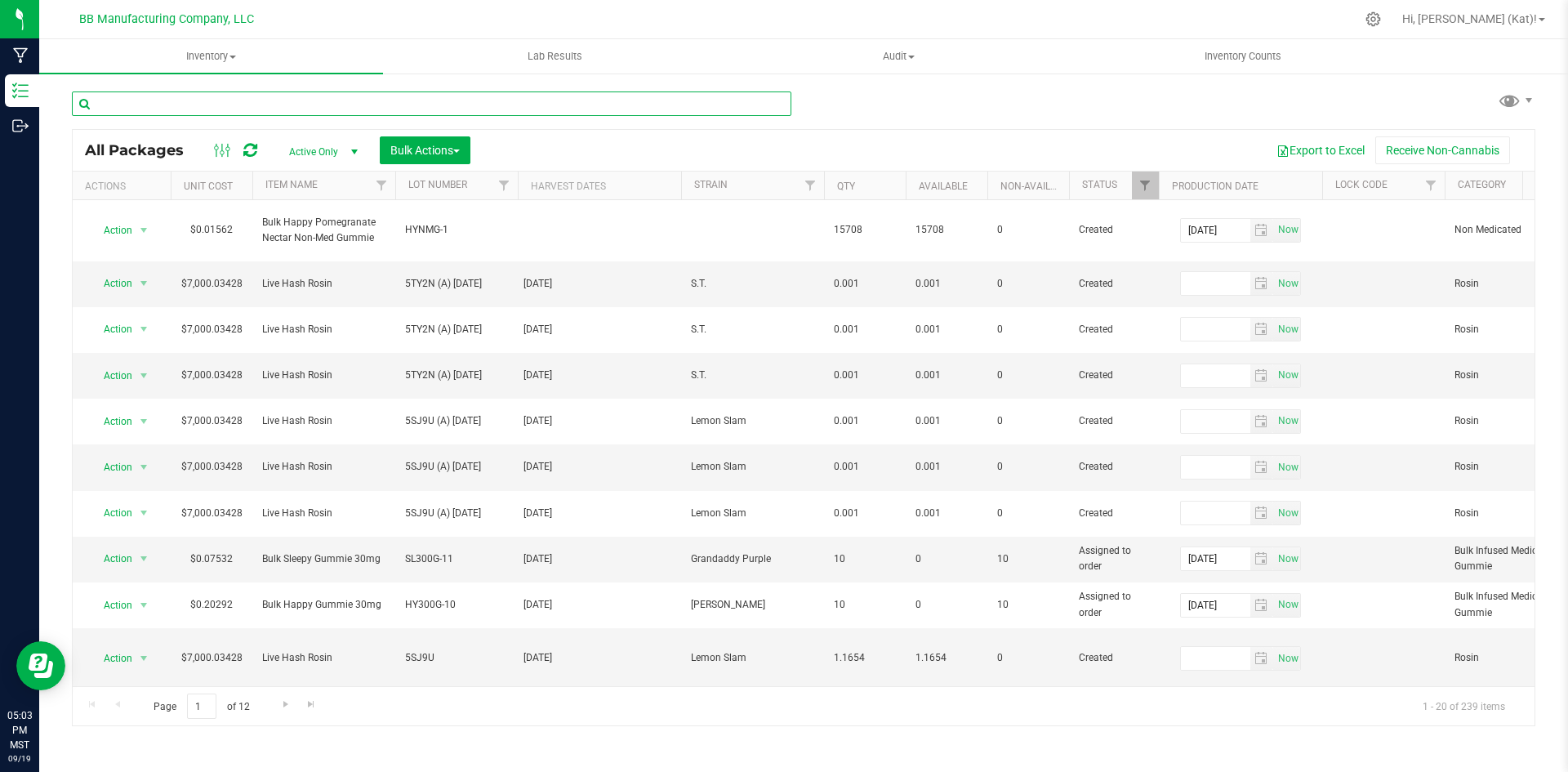
click at [738, 106] on input "text" at bounding box center [432, 103] width 720 height 24
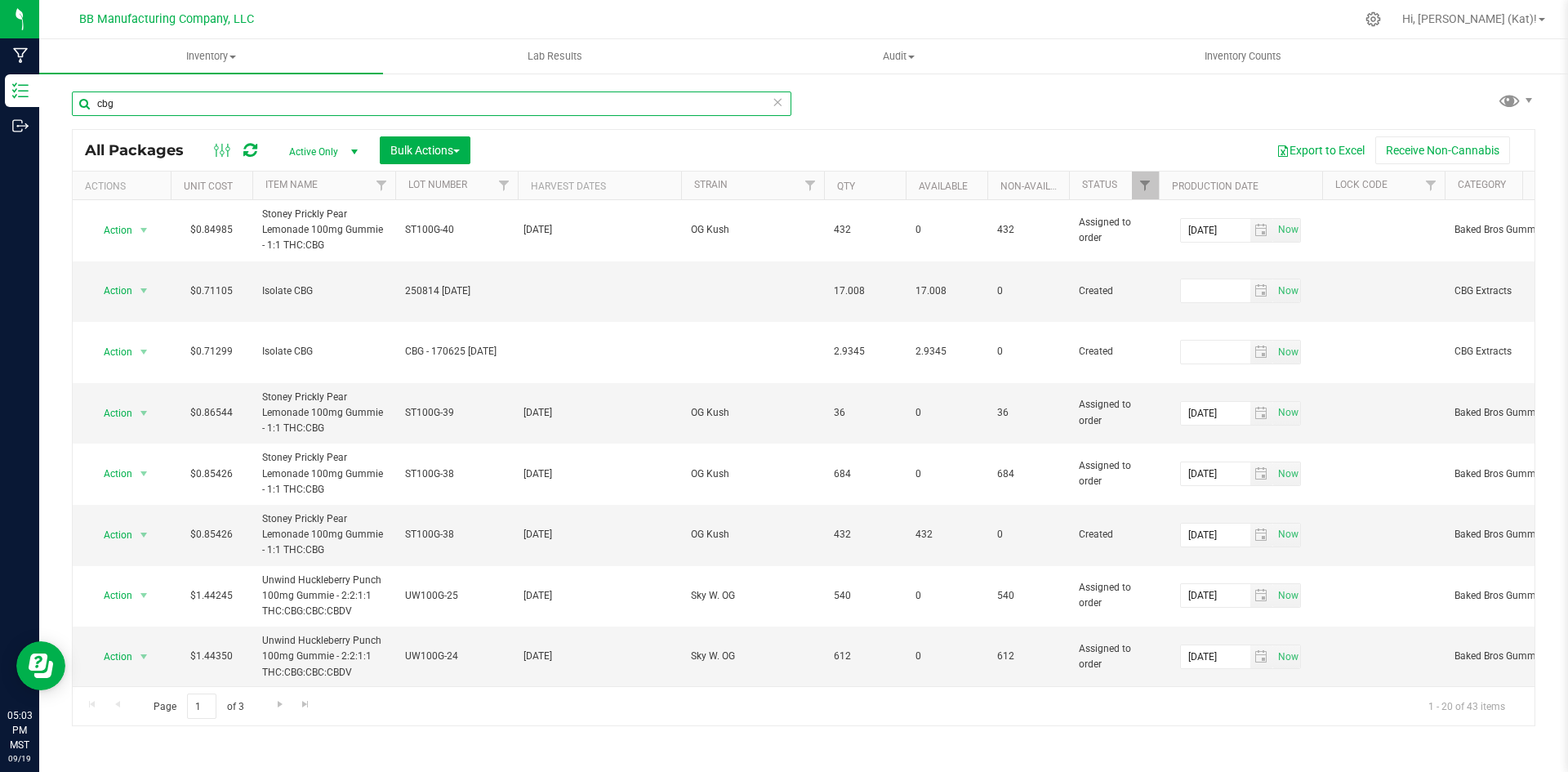
type input "cbg"
